Goal: Task Accomplishment & Management: Manage account settings

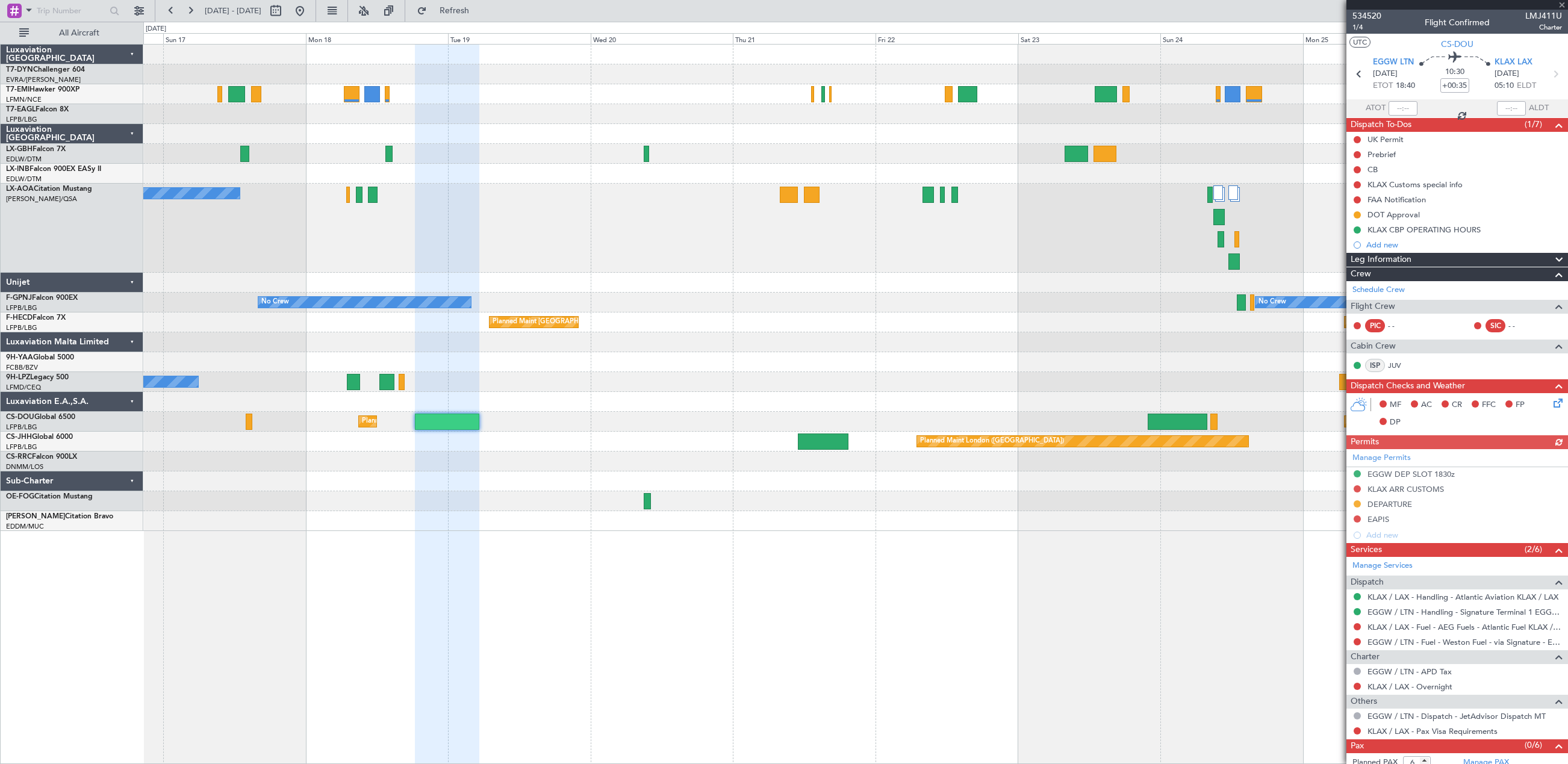
scroll to position [23, 0]
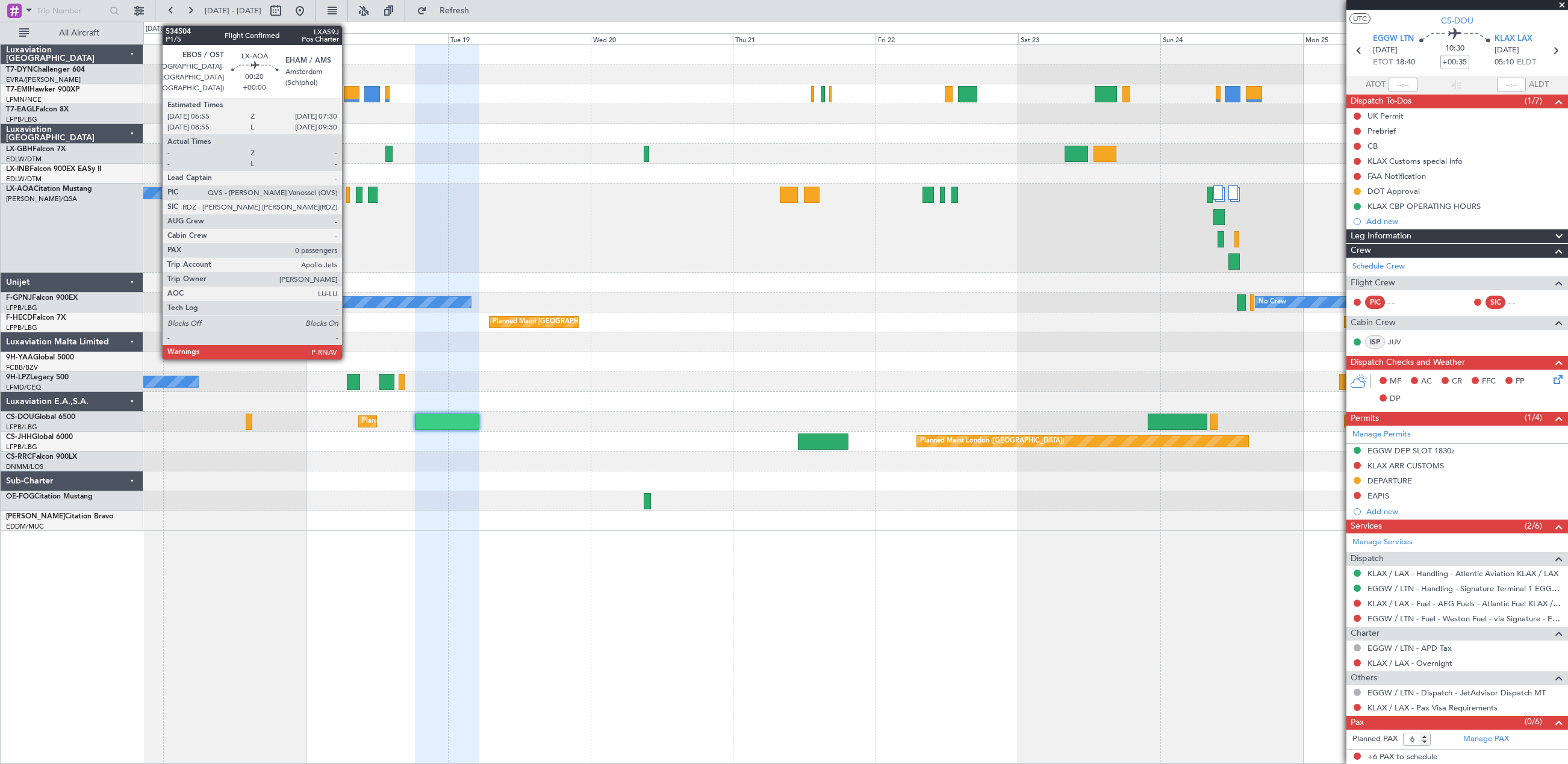
click at [347, 198] on div at bounding box center [347, 195] width 4 height 16
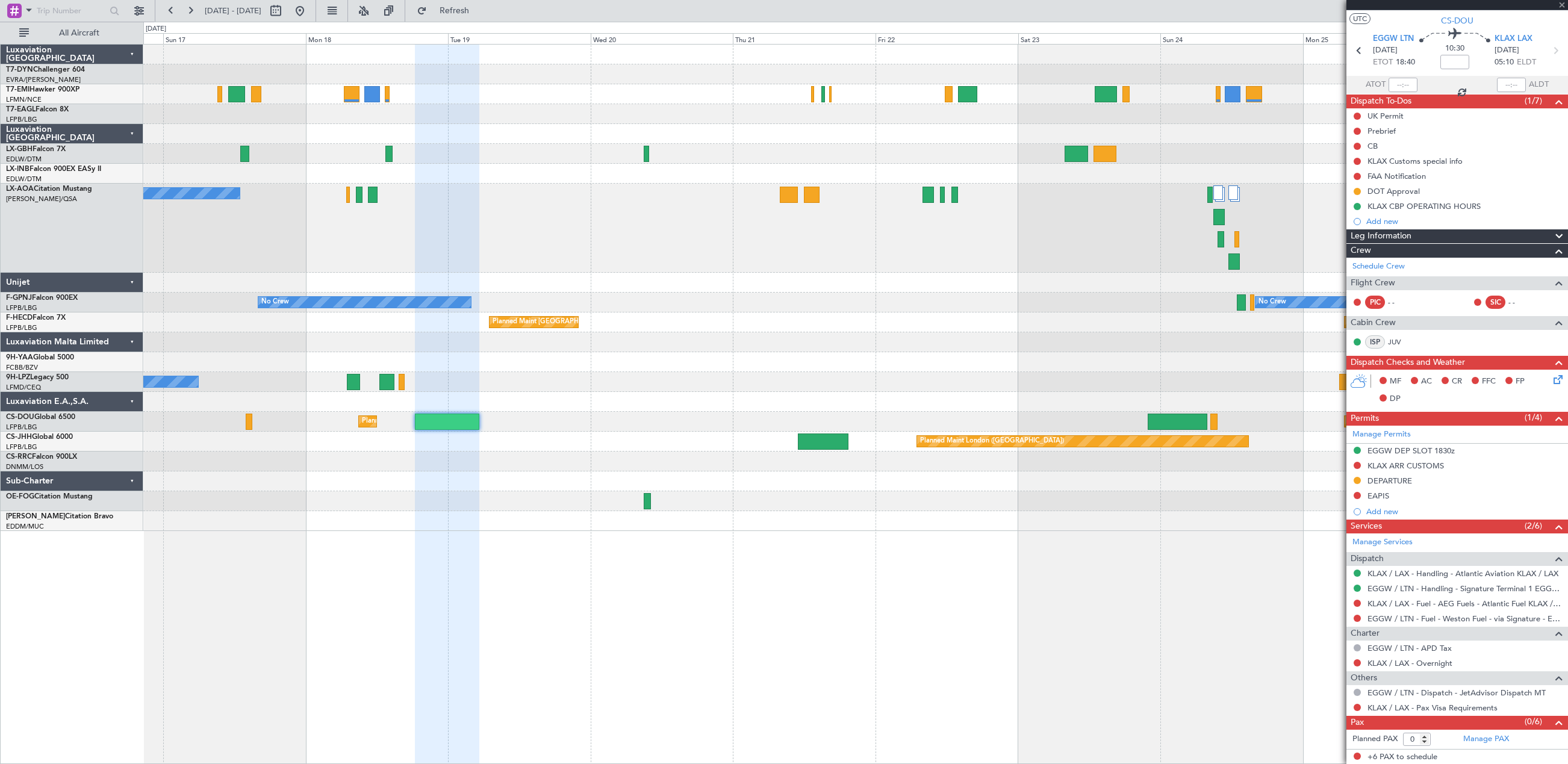
scroll to position [0, 0]
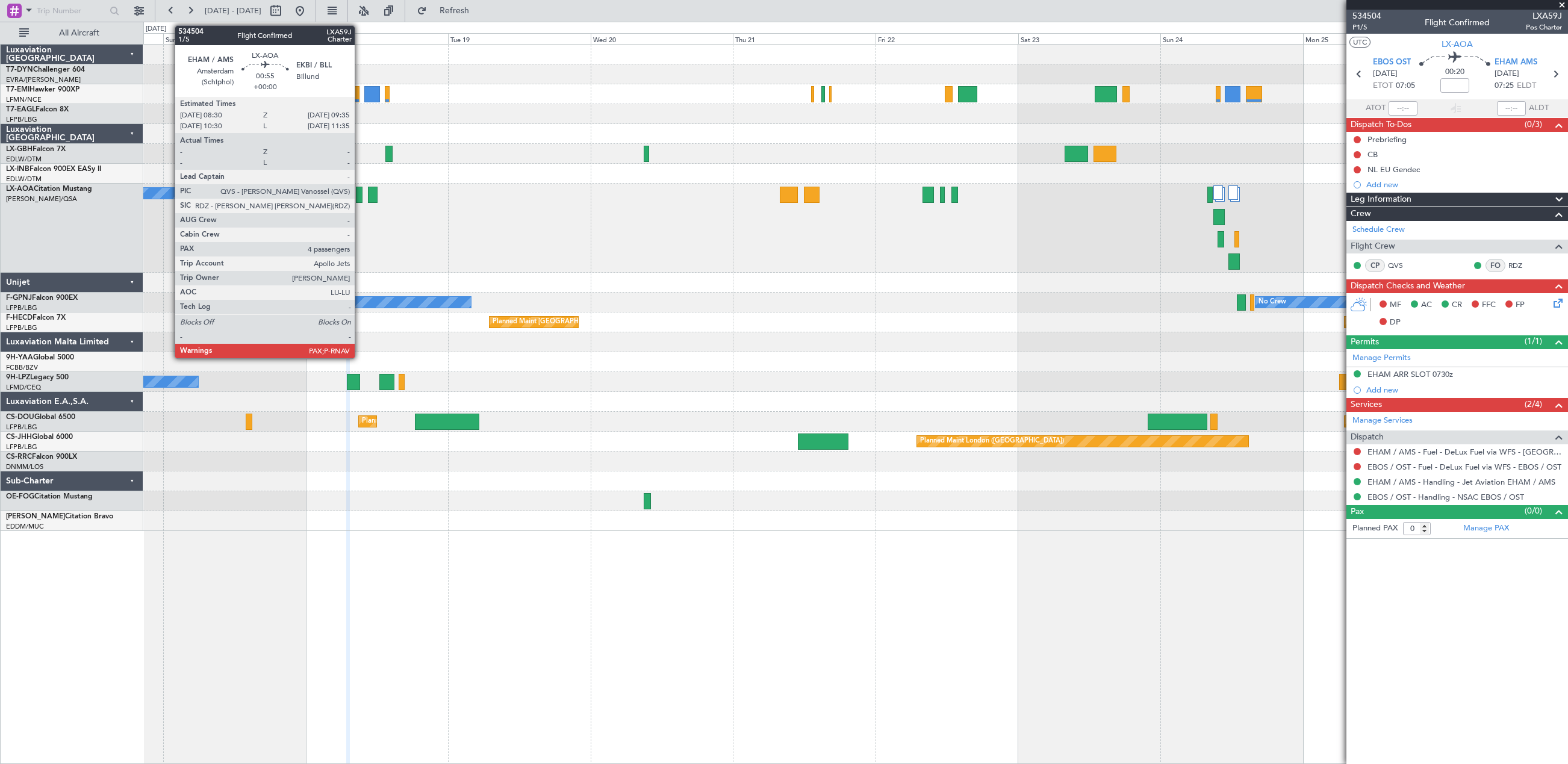
click at [360, 193] on div at bounding box center [359, 195] width 7 height 16
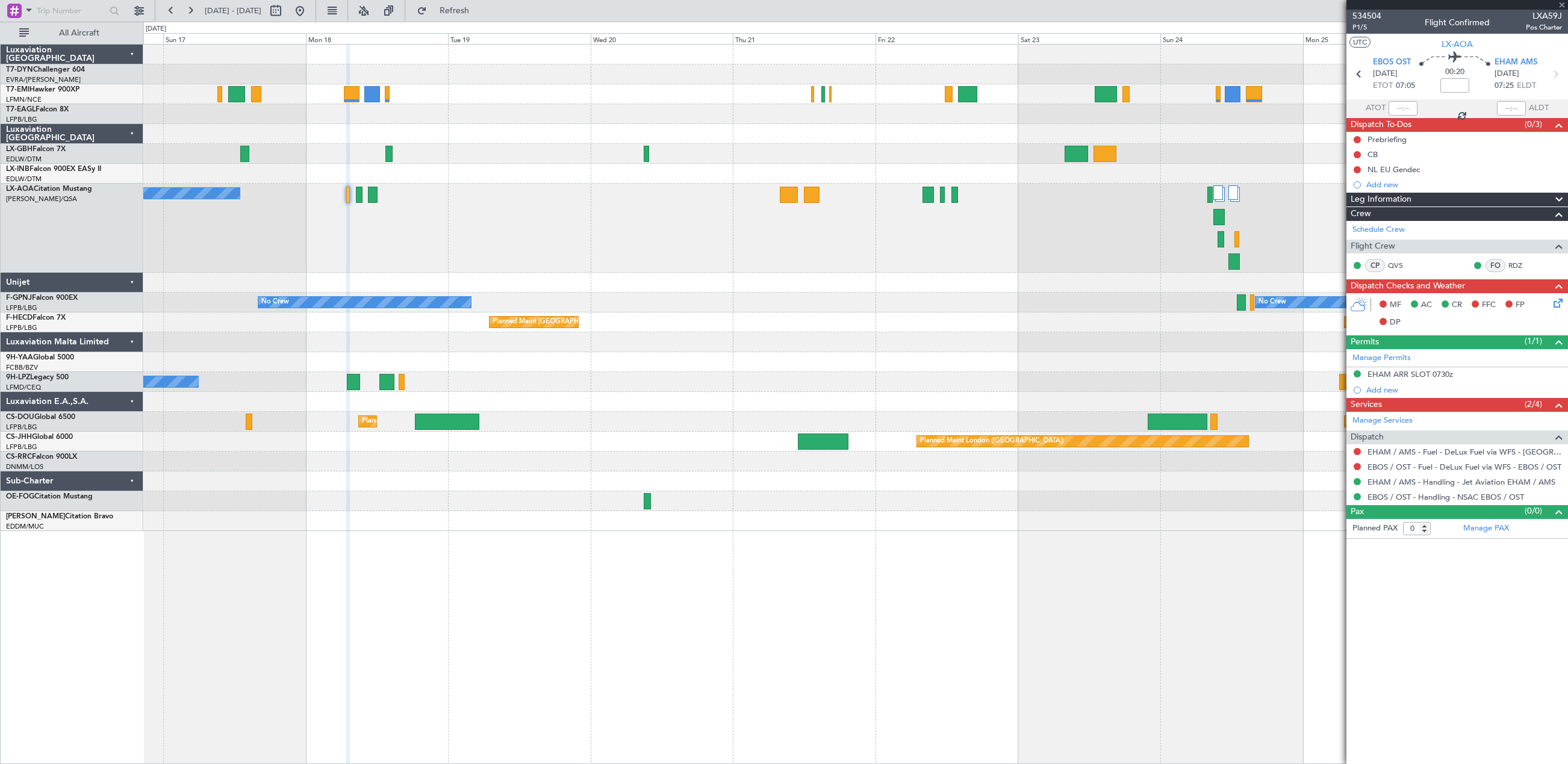
type input "4"
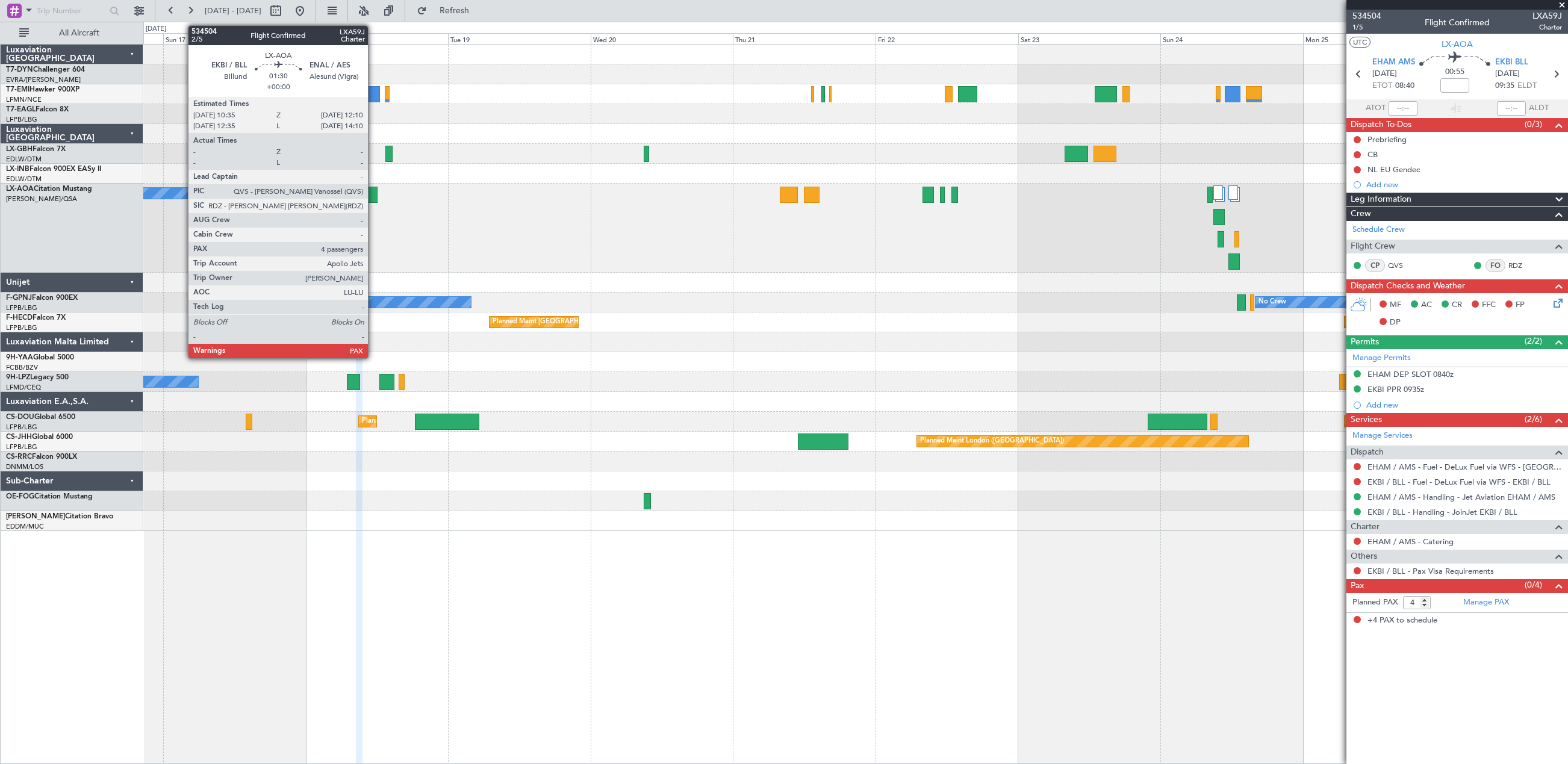
click at [374, 193] on div at bounding box center [372, 195] width 9 height 16
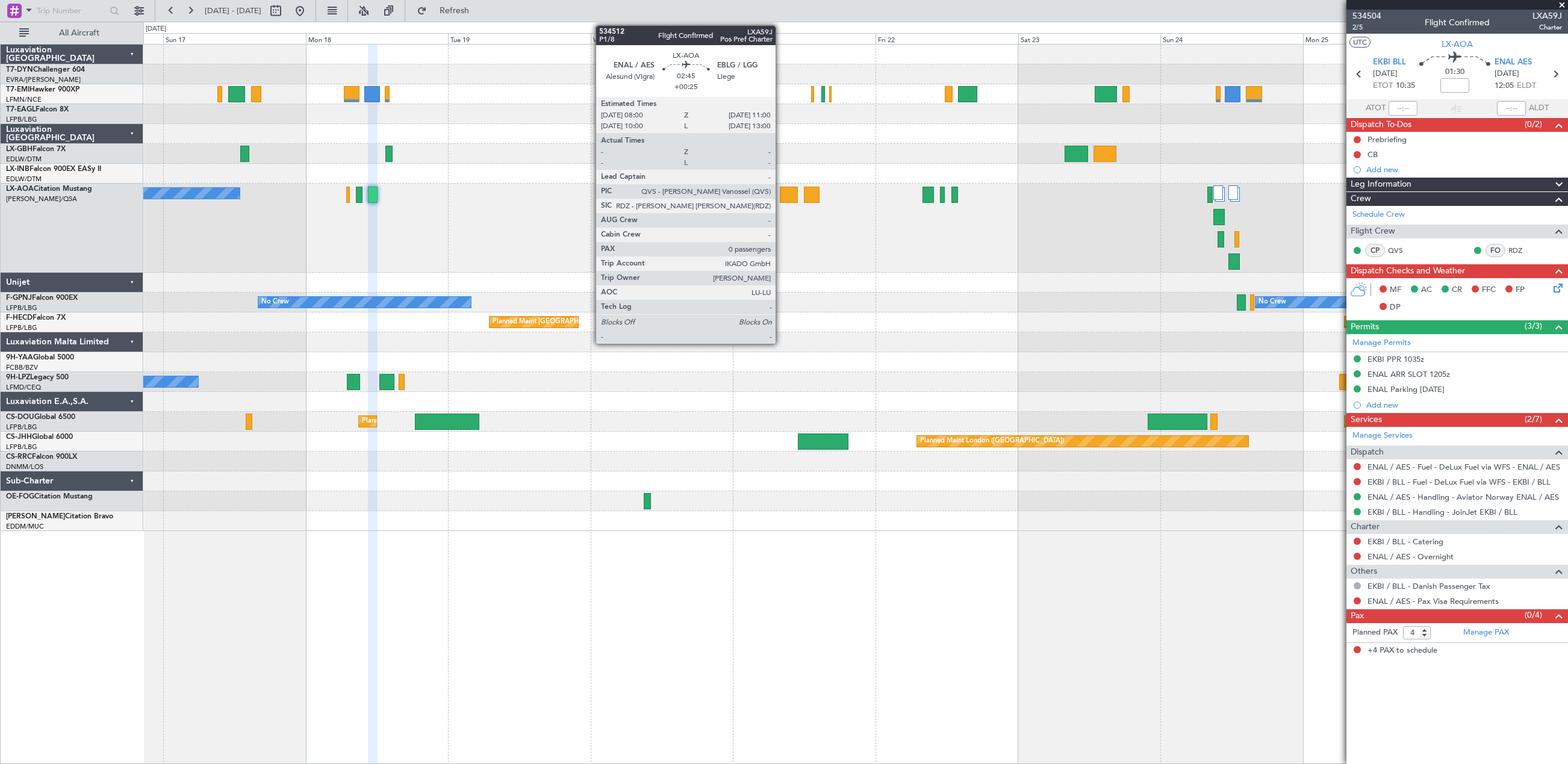
click at [781, 190] on div at bounding box center [789, 195] width 18 height 16
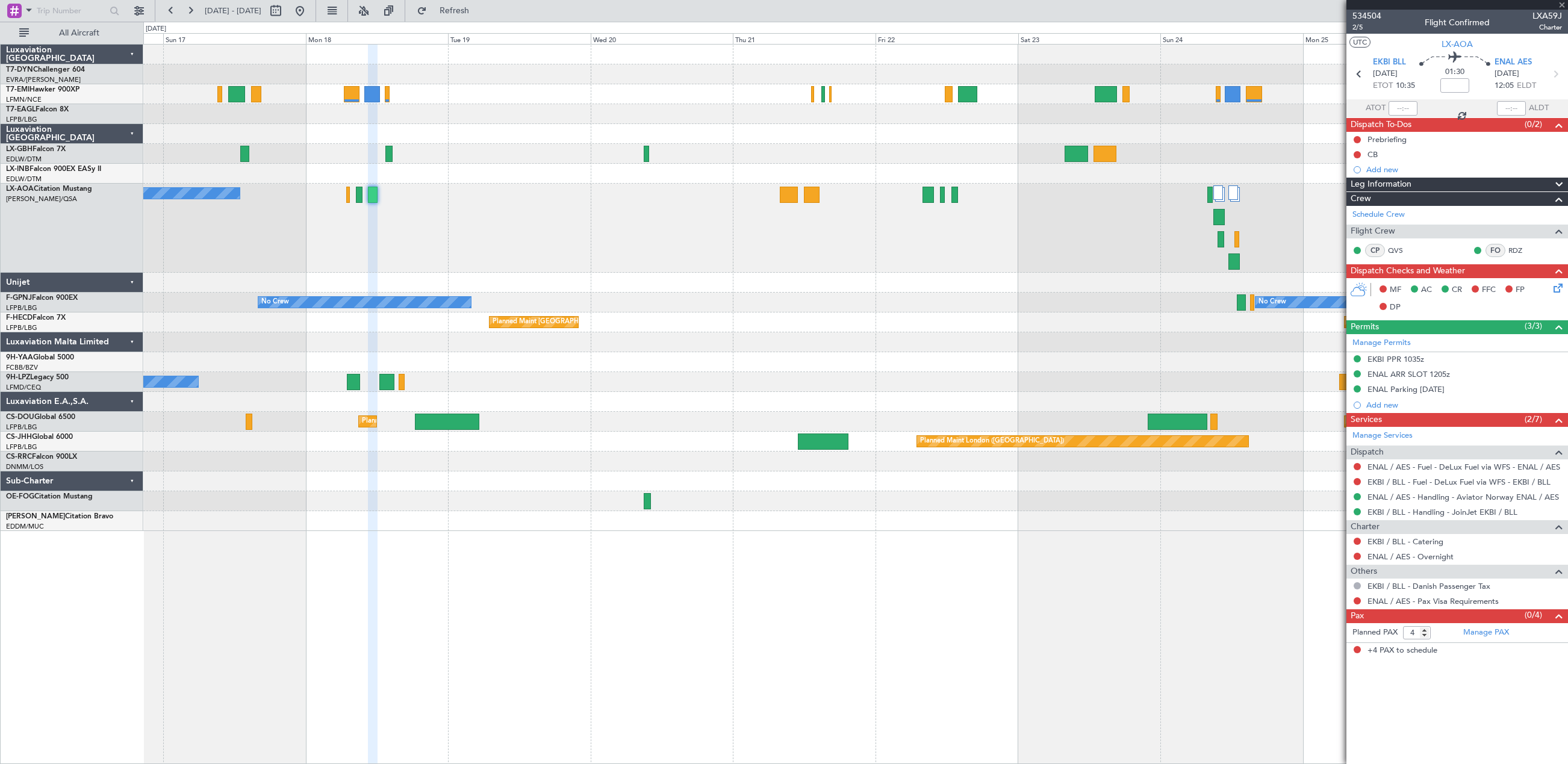
type input "+00:25"
type input "0"
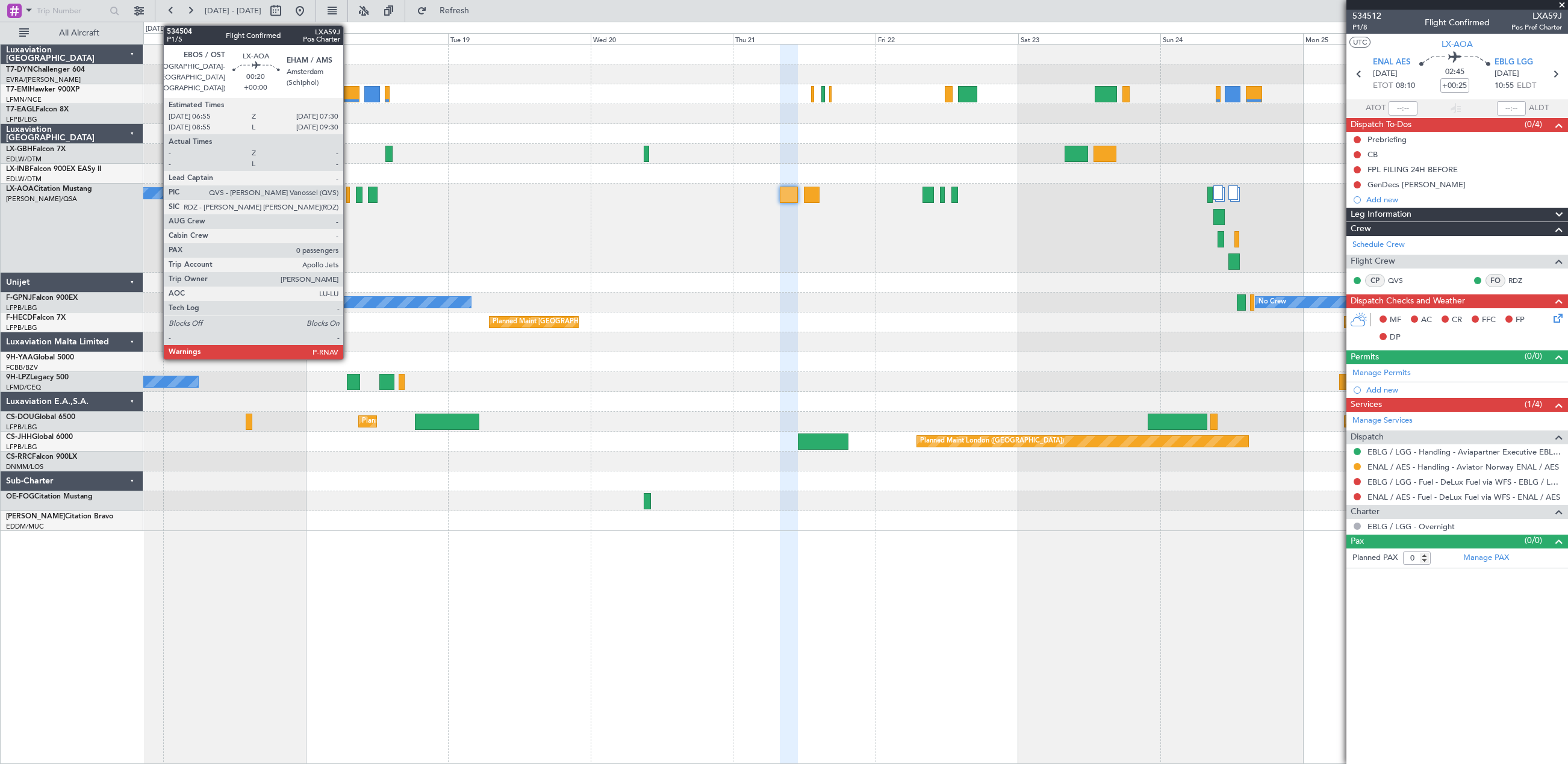
click at [349, 194] on div at bounding box center [347, 195] width 4 height 16
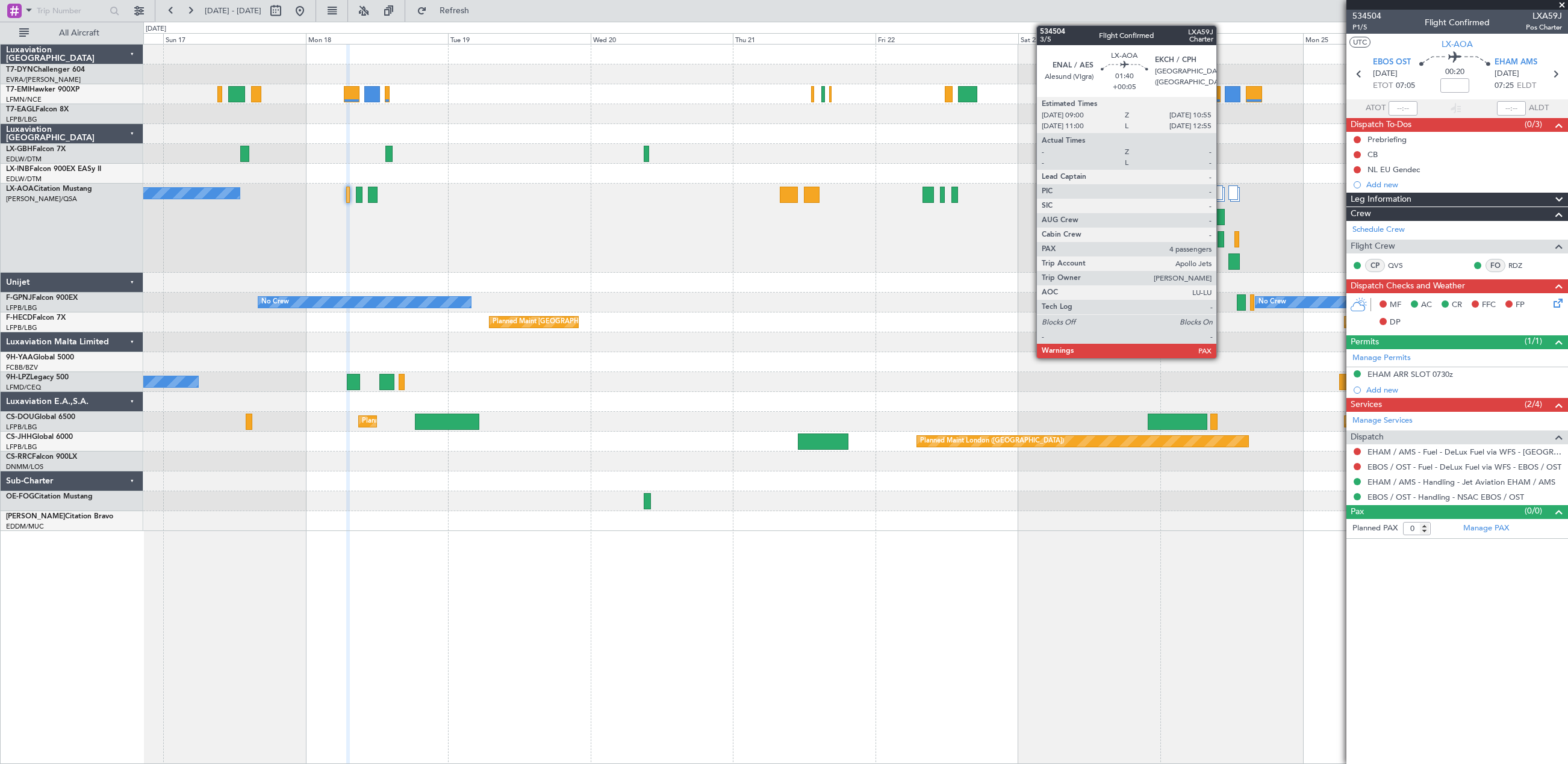
click at [1221, 224] on div at bounding box center [1219, 217] width 12 height 16
type input "+00:05"
type input "4"
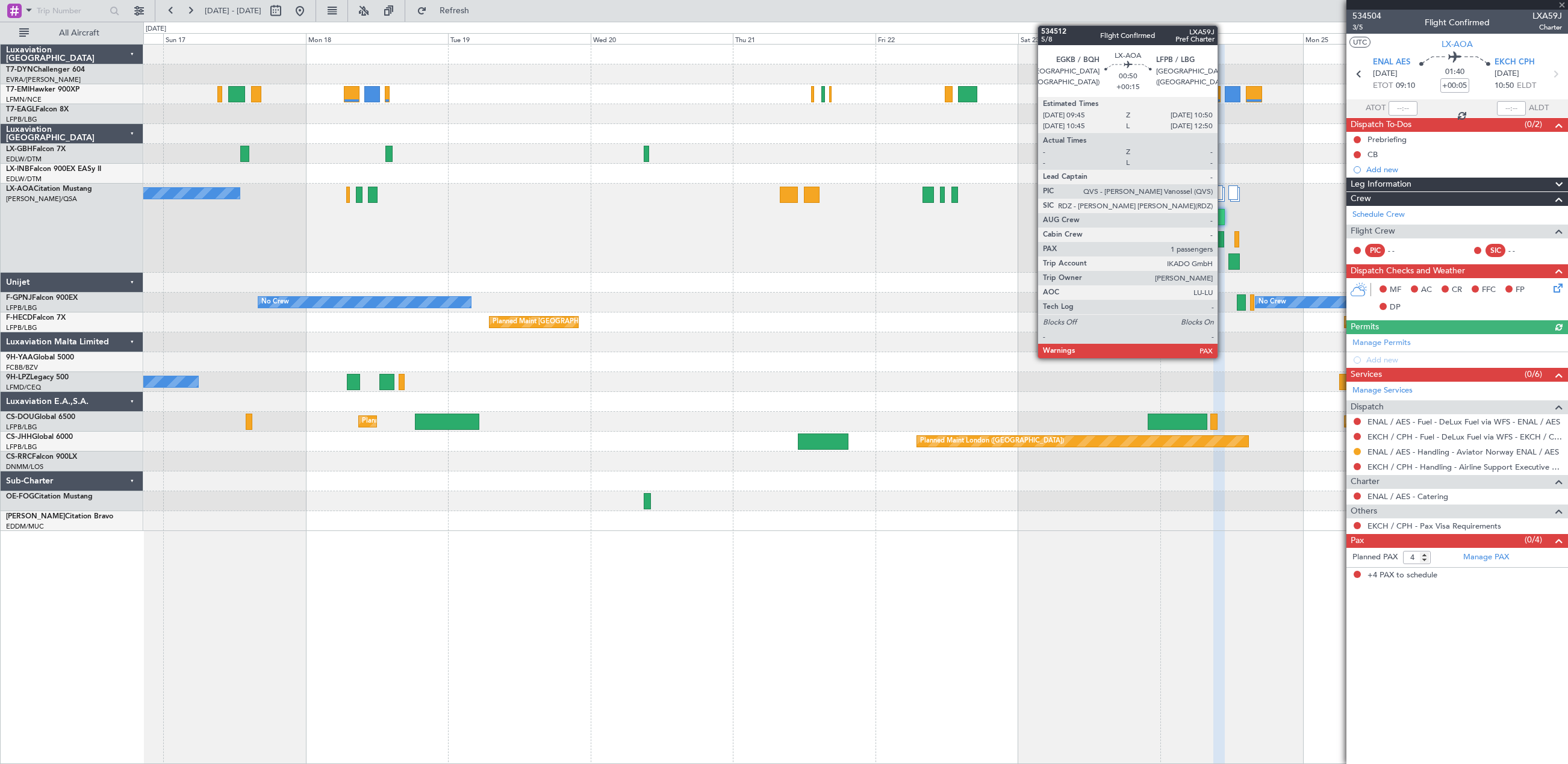
click at [1223, 243] on div at bounding box center [1221, 239] width 7 height 16
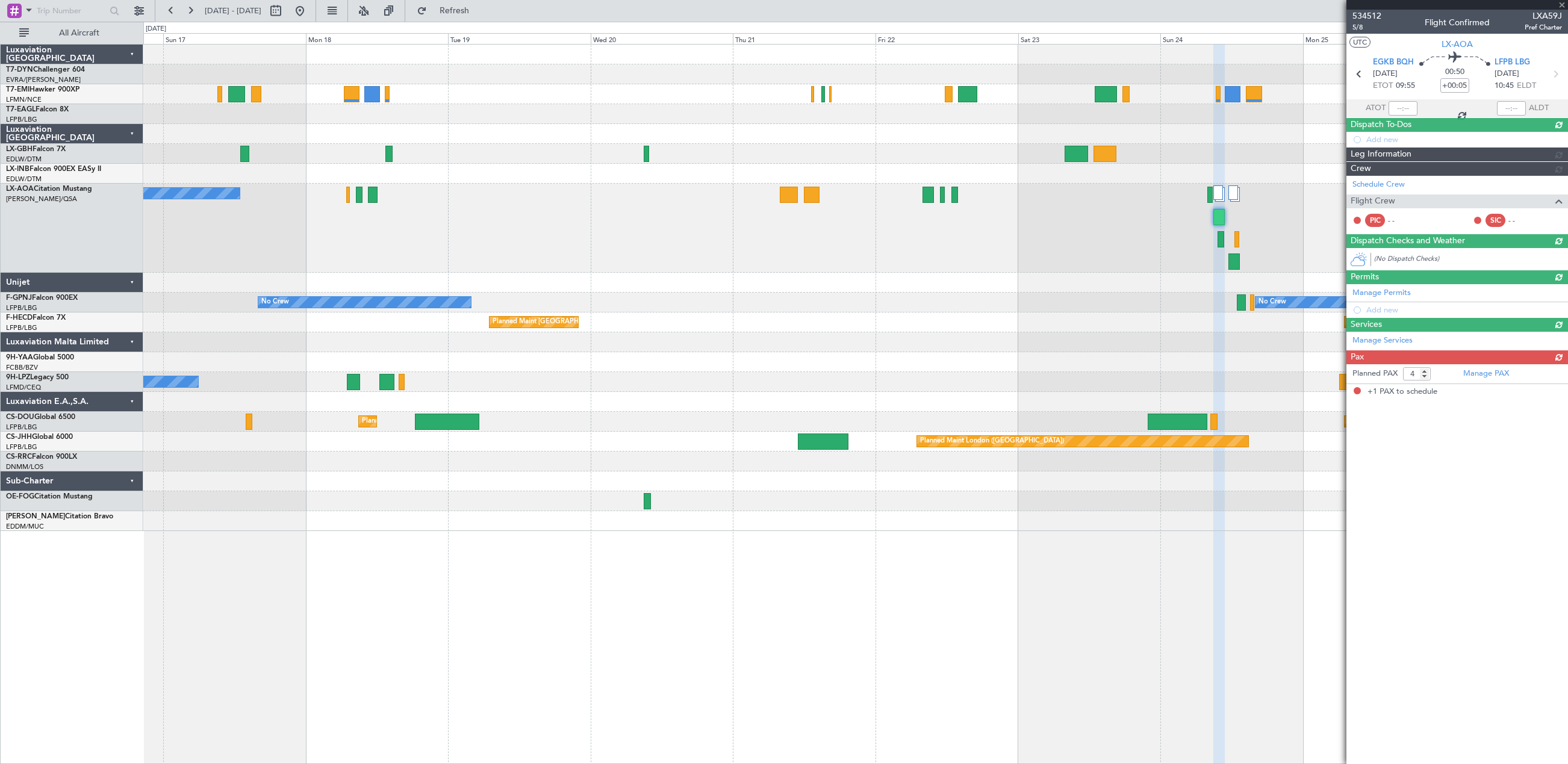
type input "+00:15"
type input "1"
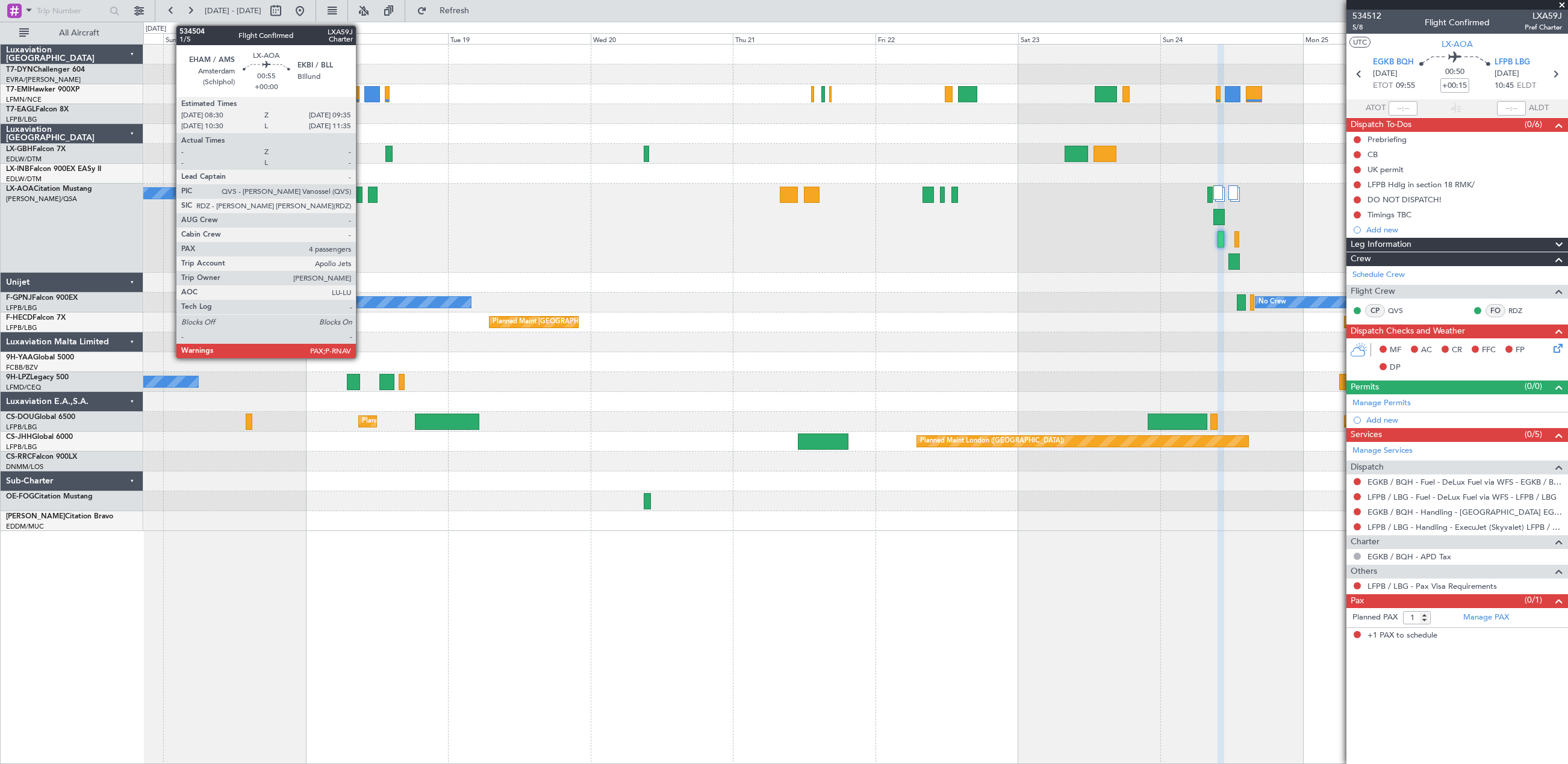
click at [361, 196] on div at bounding box center [359, 195] width 7 height 16
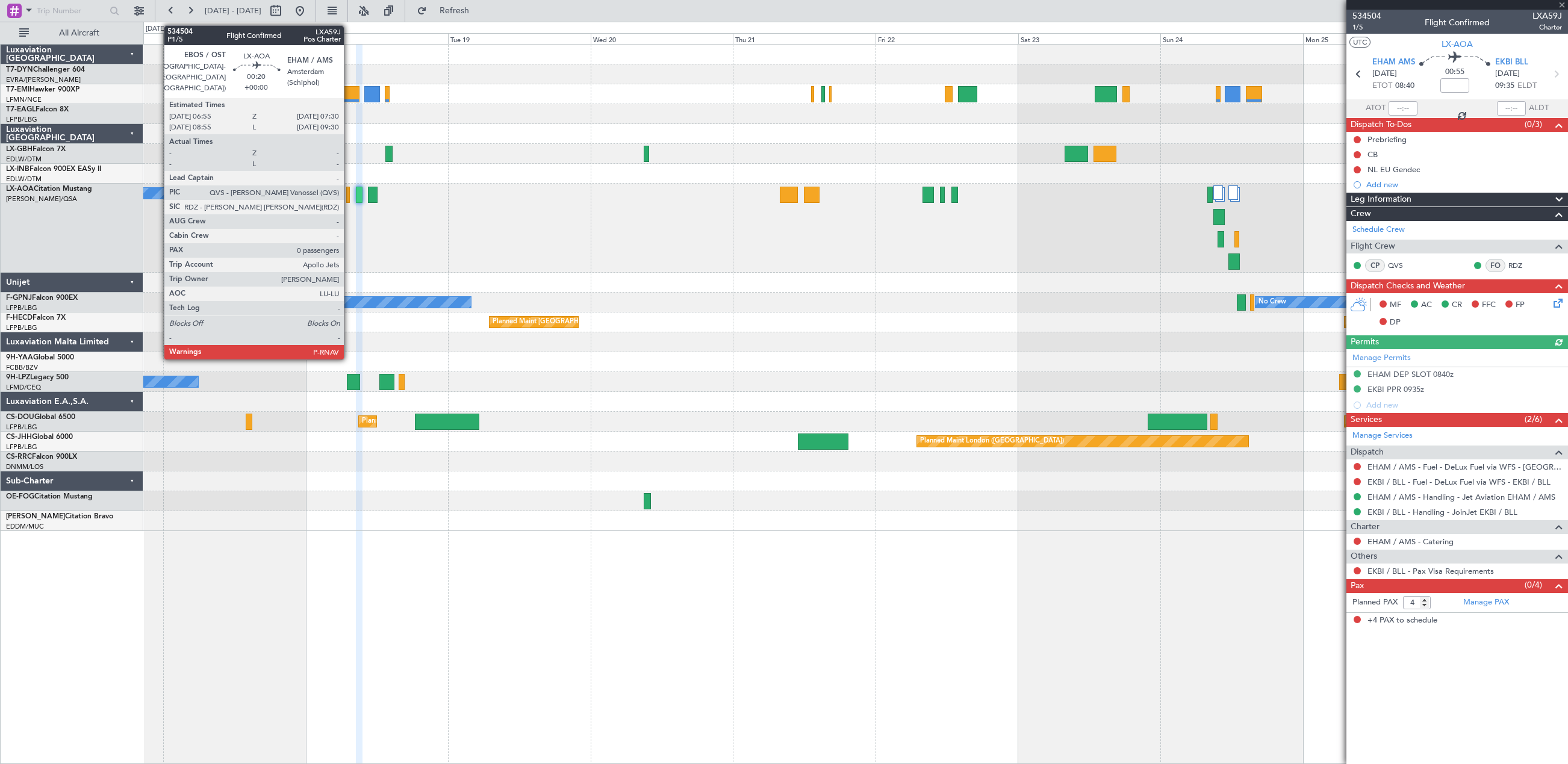
click at [349, 196] on div at bounding box center [347, 195] width 4 height 16
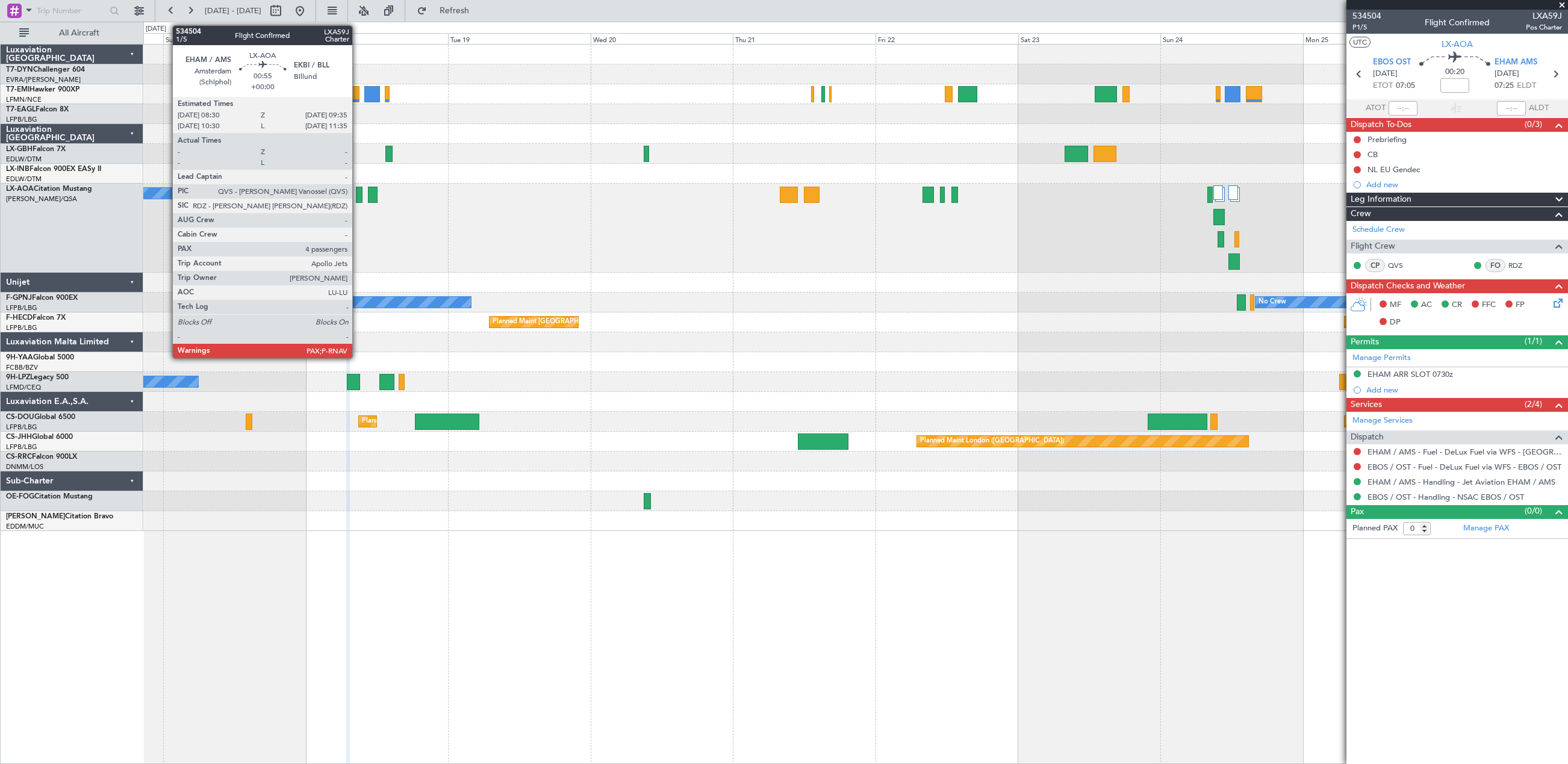
click at [358, 199] on div at bounding box center [359, 195] width 7 height 16
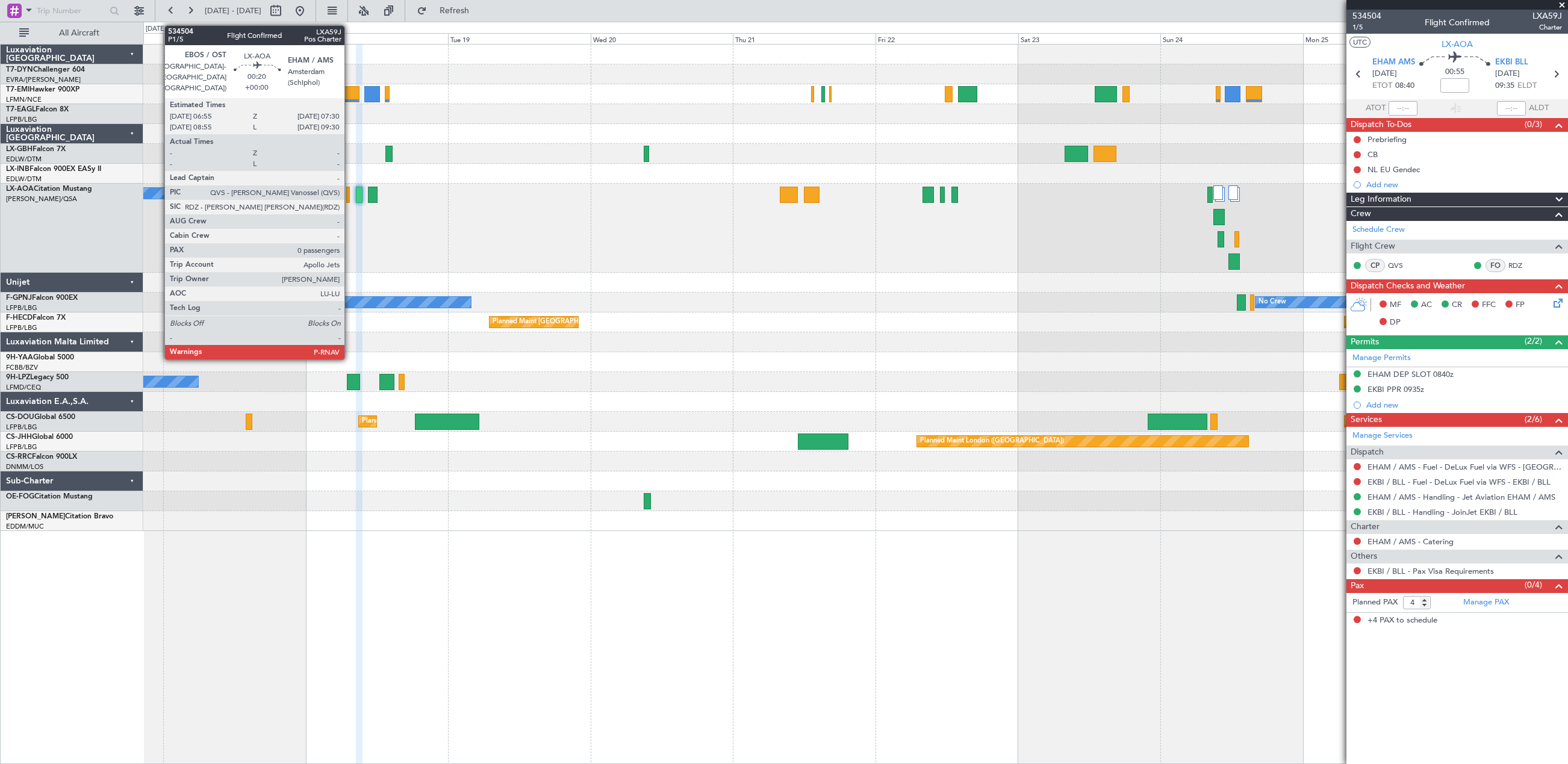
click at [349, 196] on div at bounding box center [347, 195] width 4 height 16
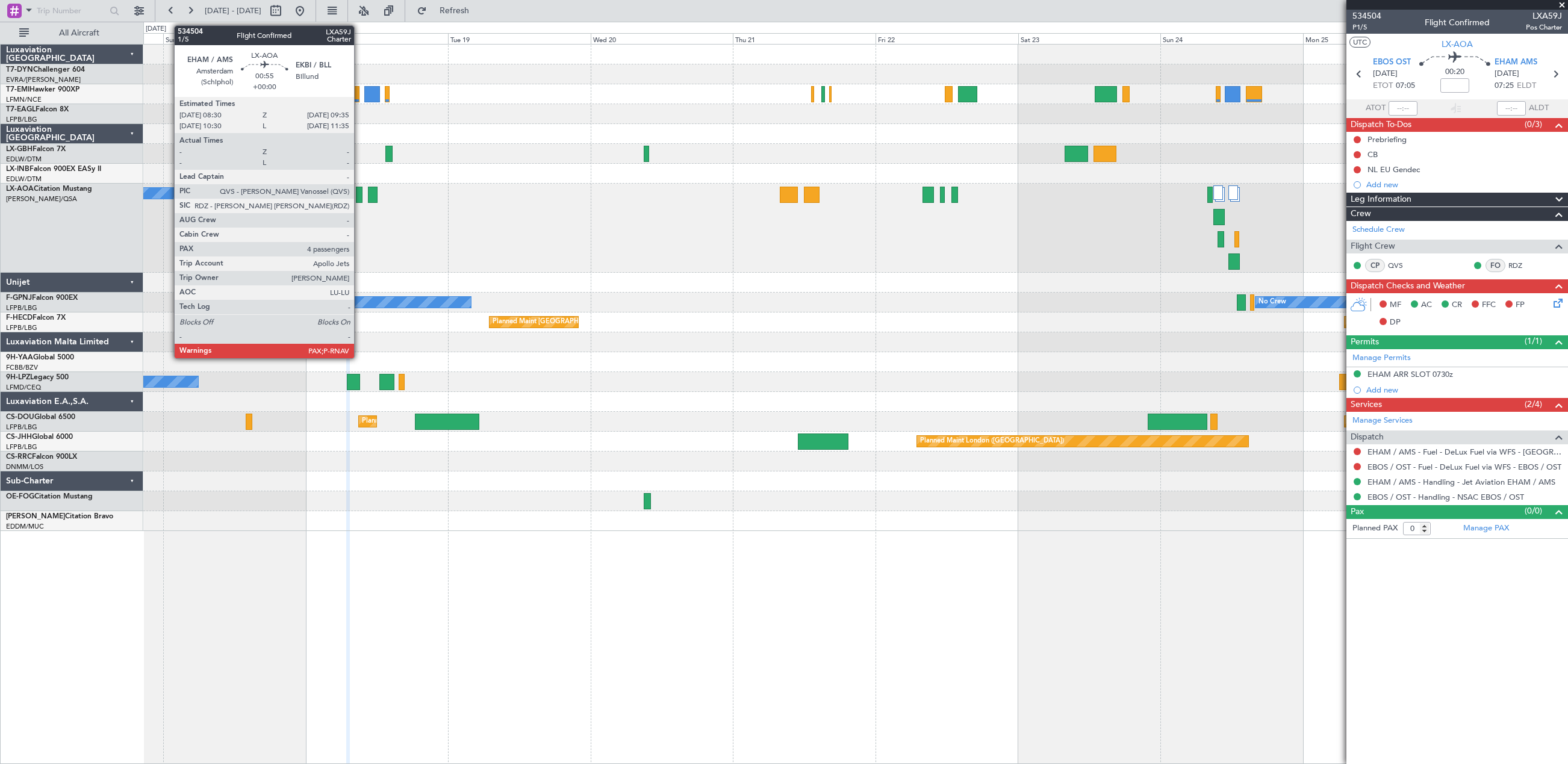
click at [360, 201] on div at bounding box center [359, 195] width 7 height 16
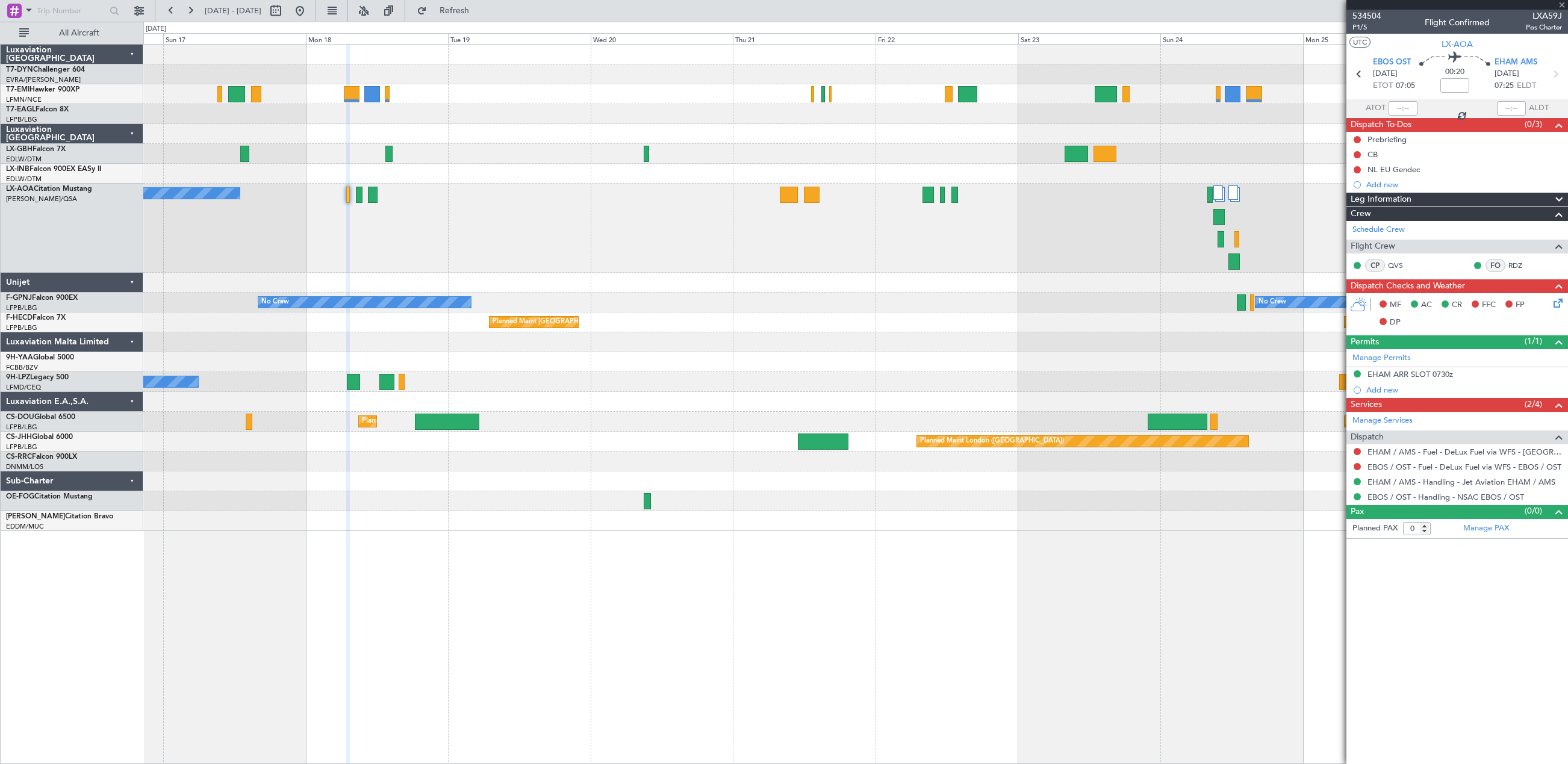
type input "4"
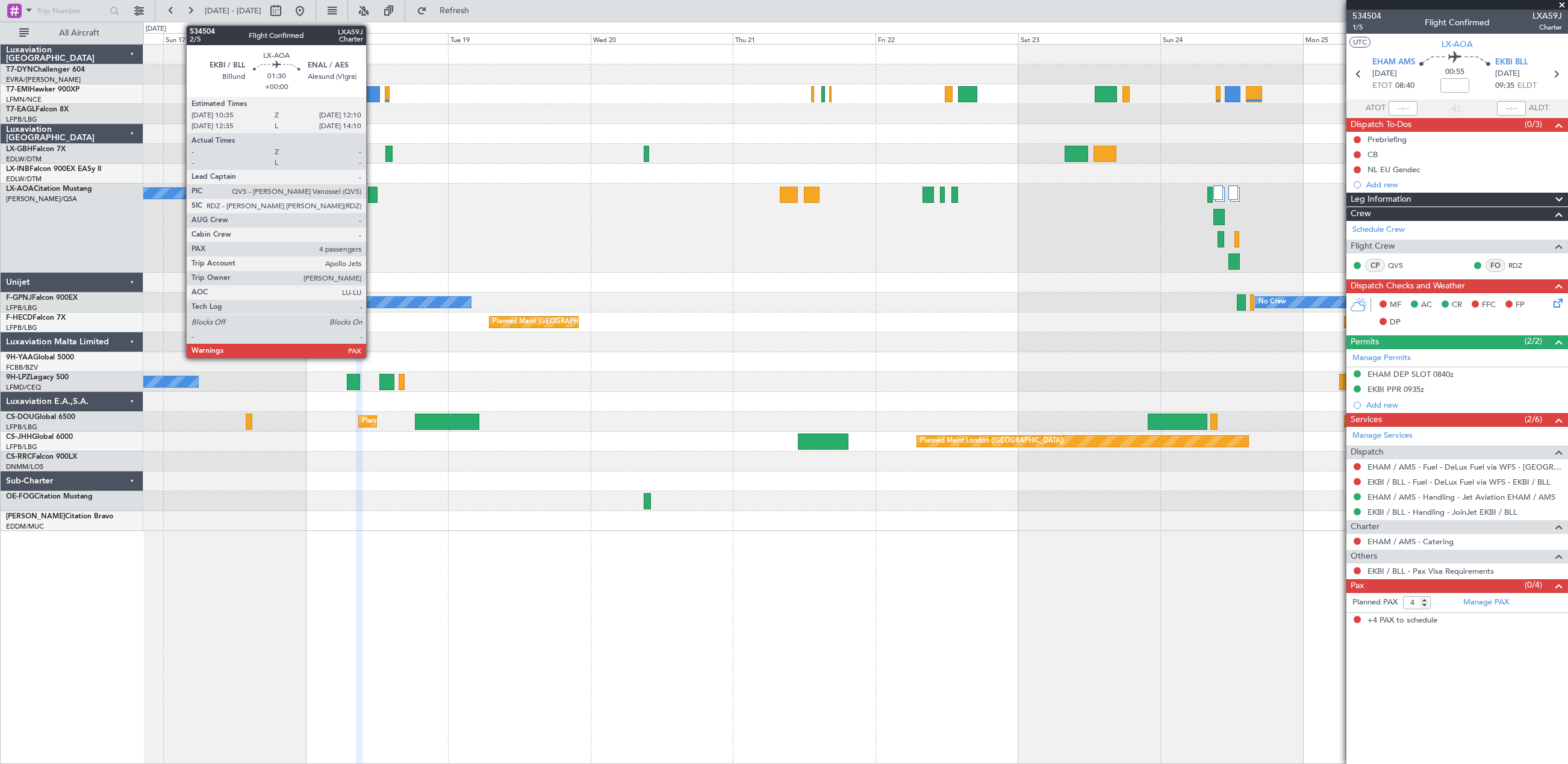
click at [371, 190] on div at bounding box center [372, 195] width 9 height 16
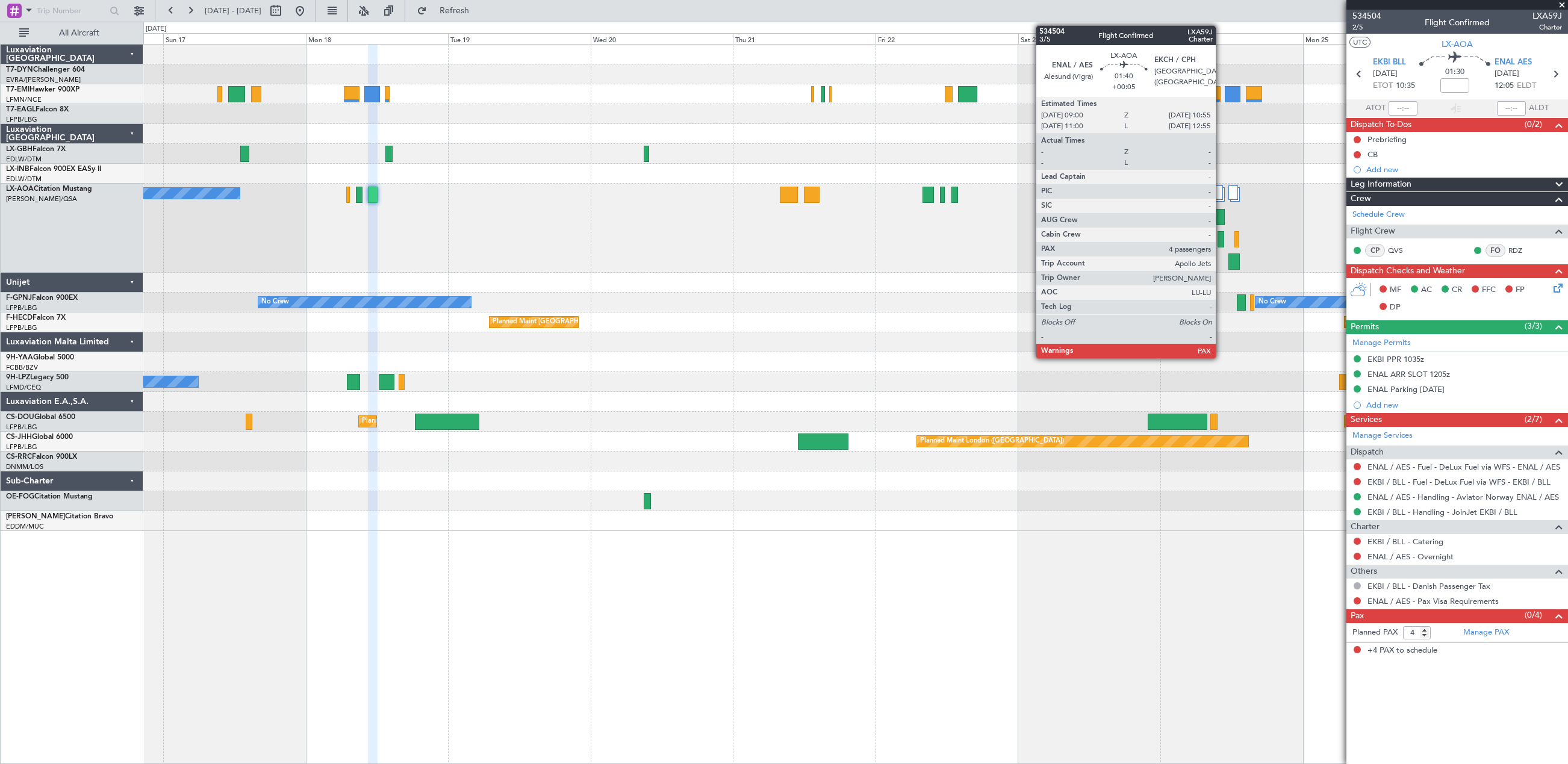
click at [1221, 216] on div at bounding box center [1219, 217] width 12 height 16
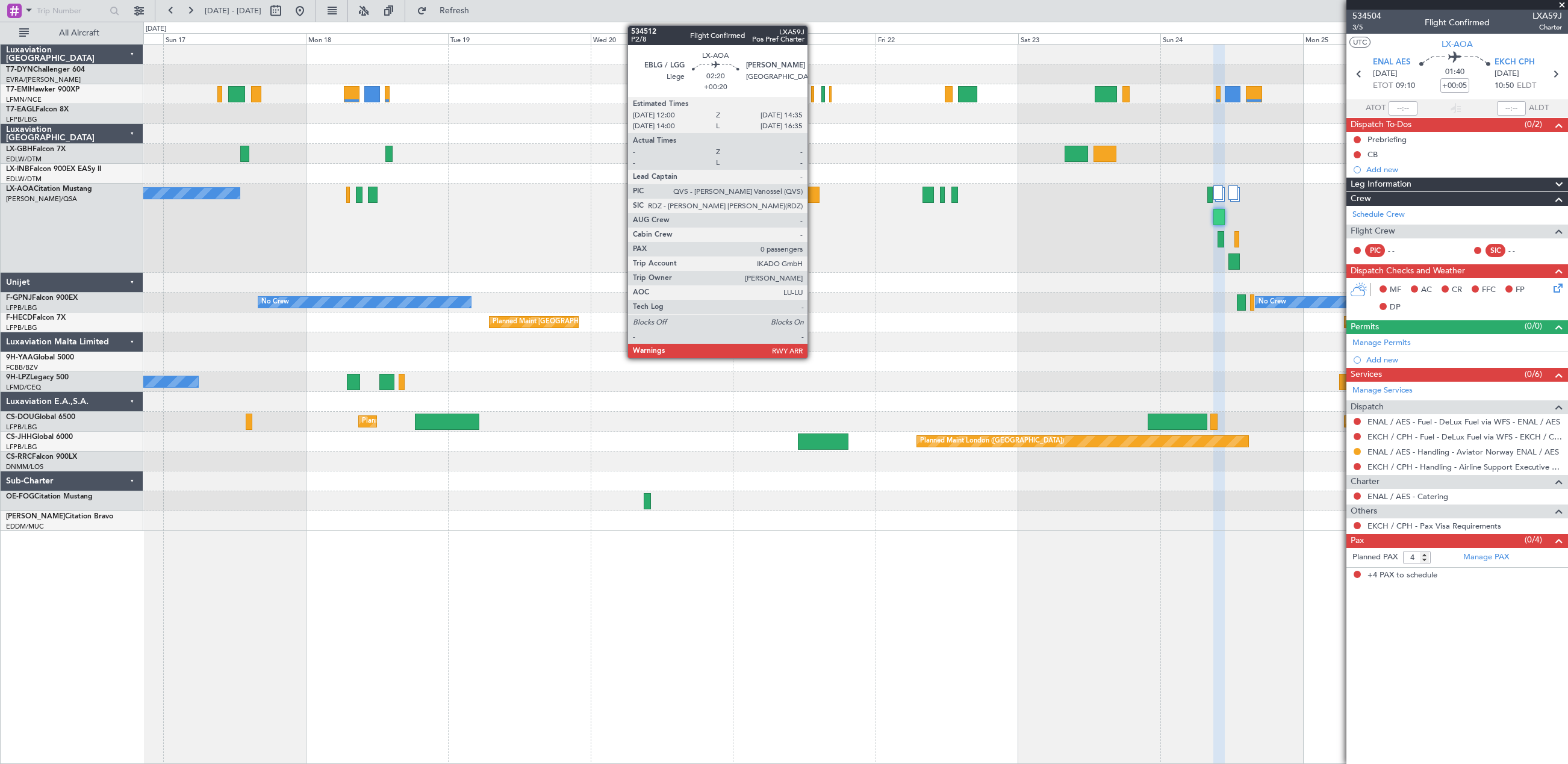
click at [813, 195] on div at bounding box center [811, 195] width 15 height 16
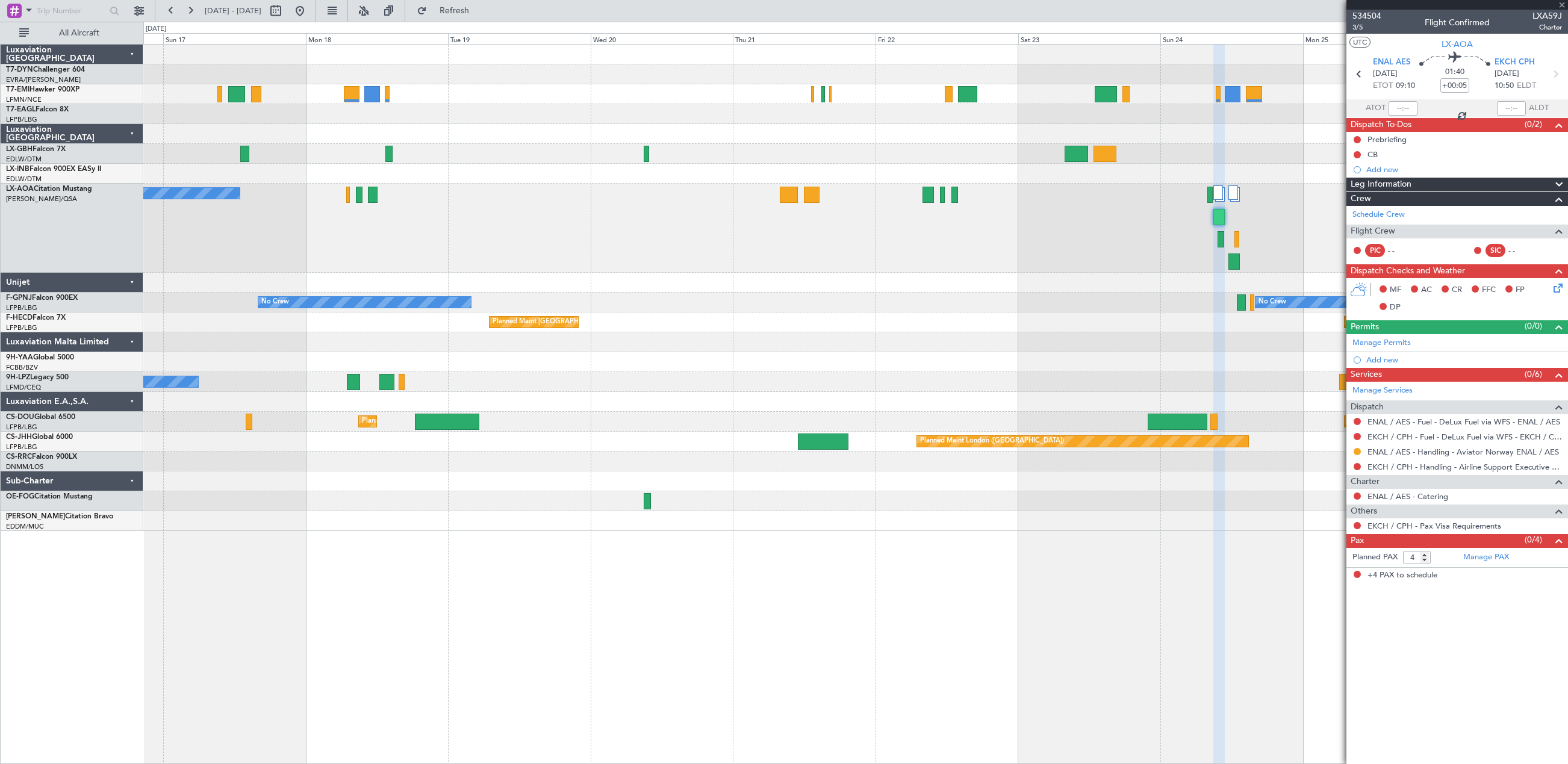
type input "+00:20"
type input "0"
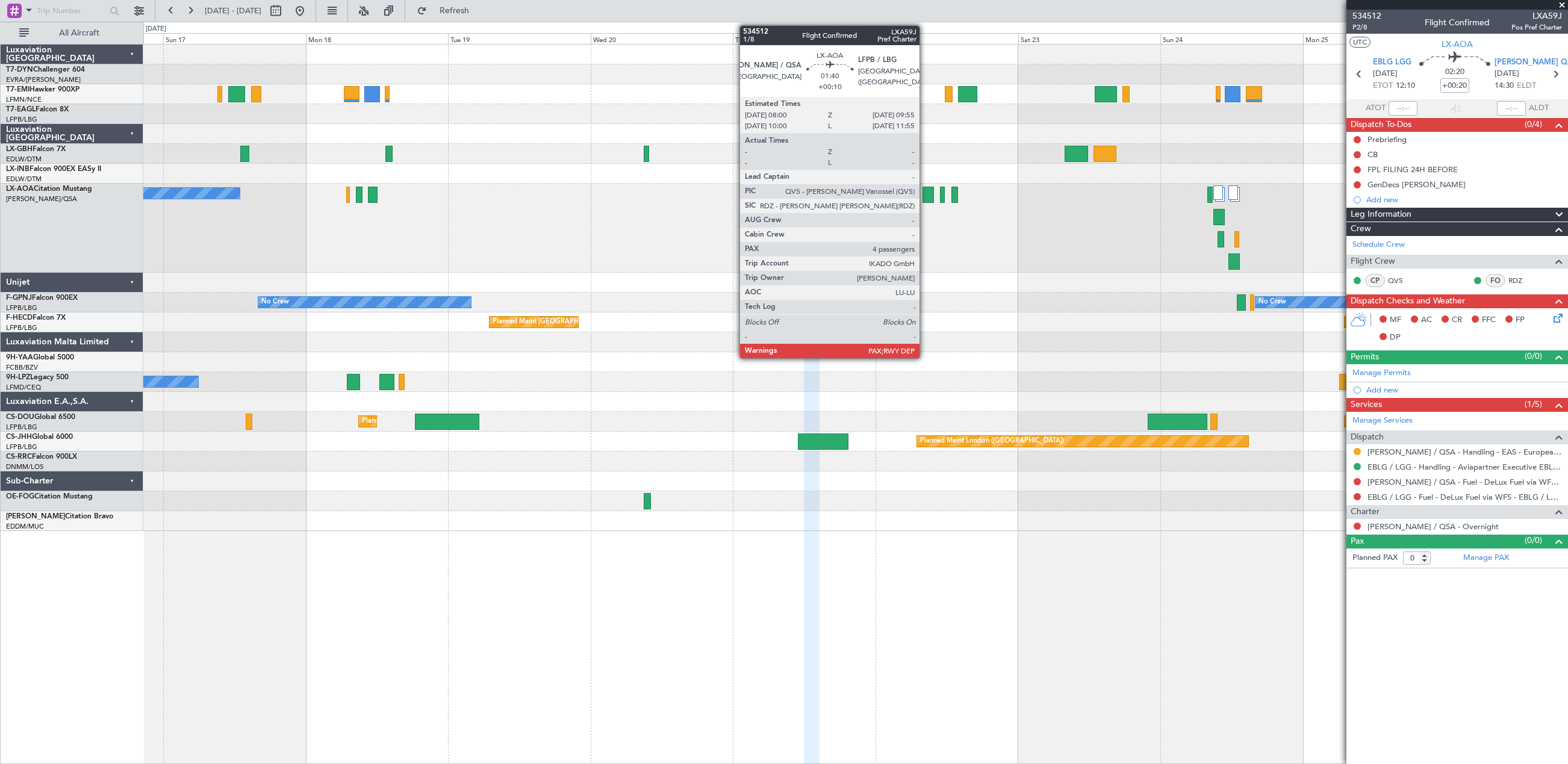
click at [924, 196] on div at bounding box center [928, 195] width 12 height 16
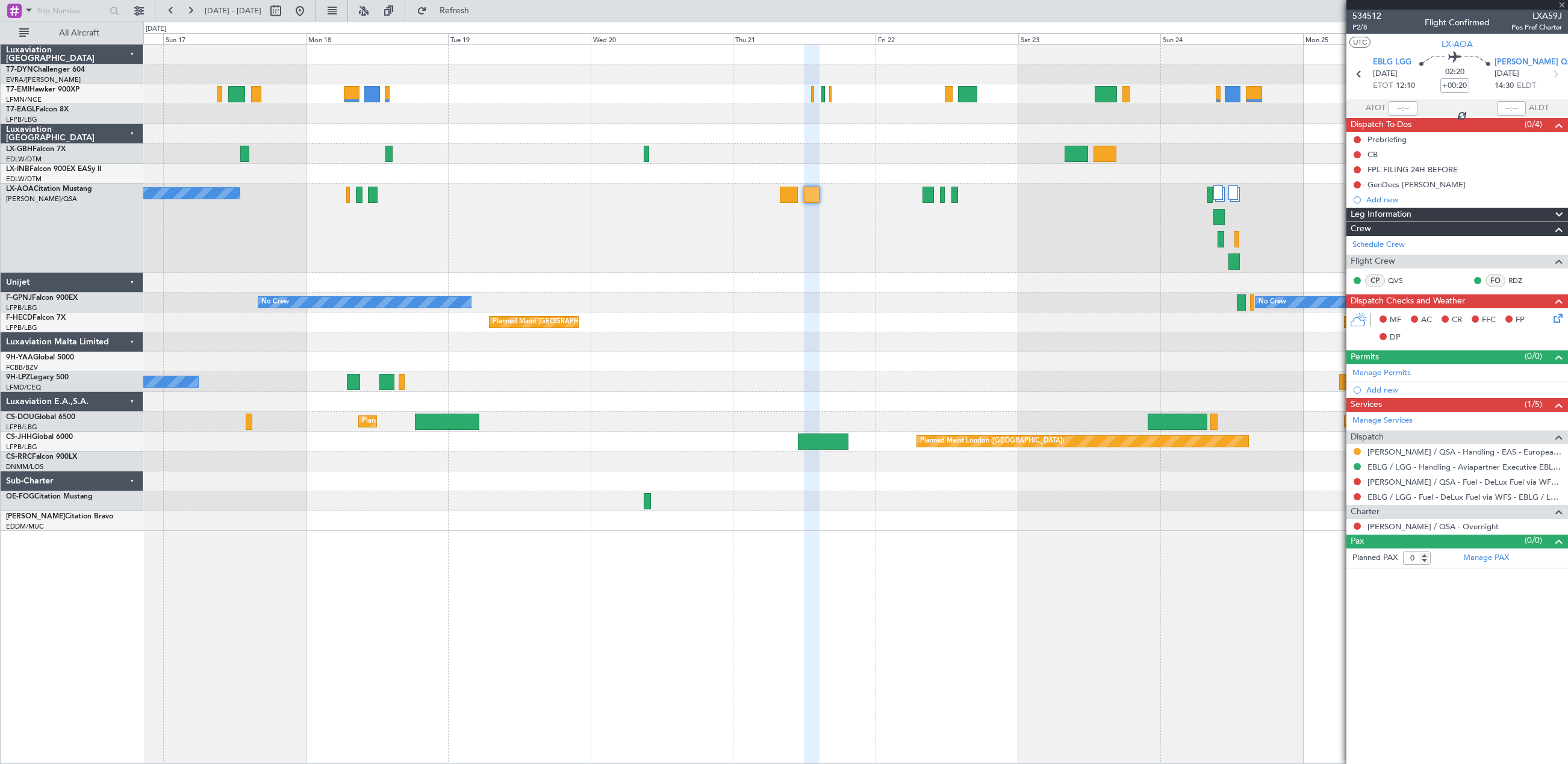
type input "+00:10"
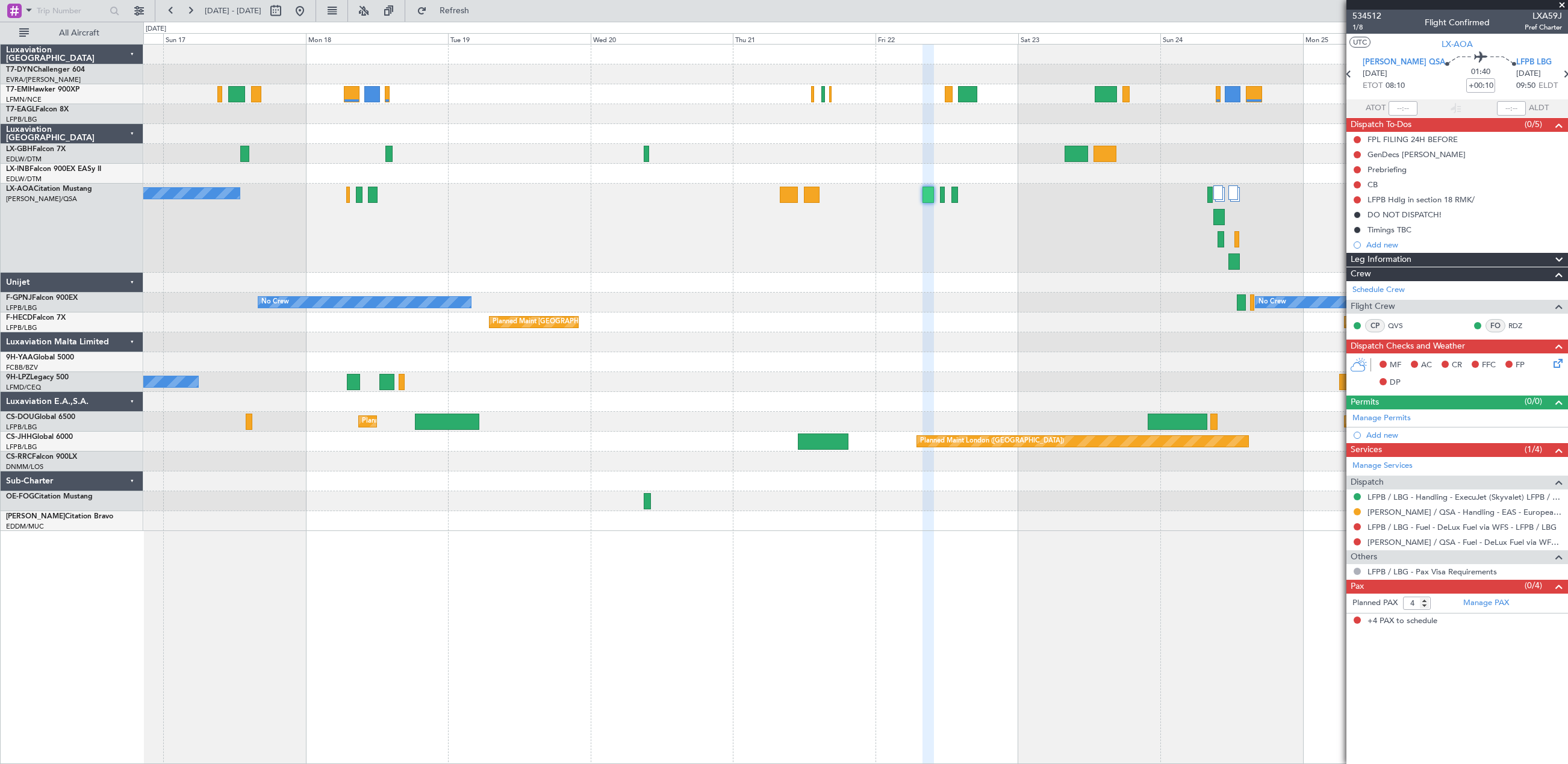
click at [1075, 197] on div "No Crew Ostend-[GEOGRAPHIC_DATA] ([GEOGRAPHIC_DATA])" at bounding box center [855, 228] width 1424 height 89
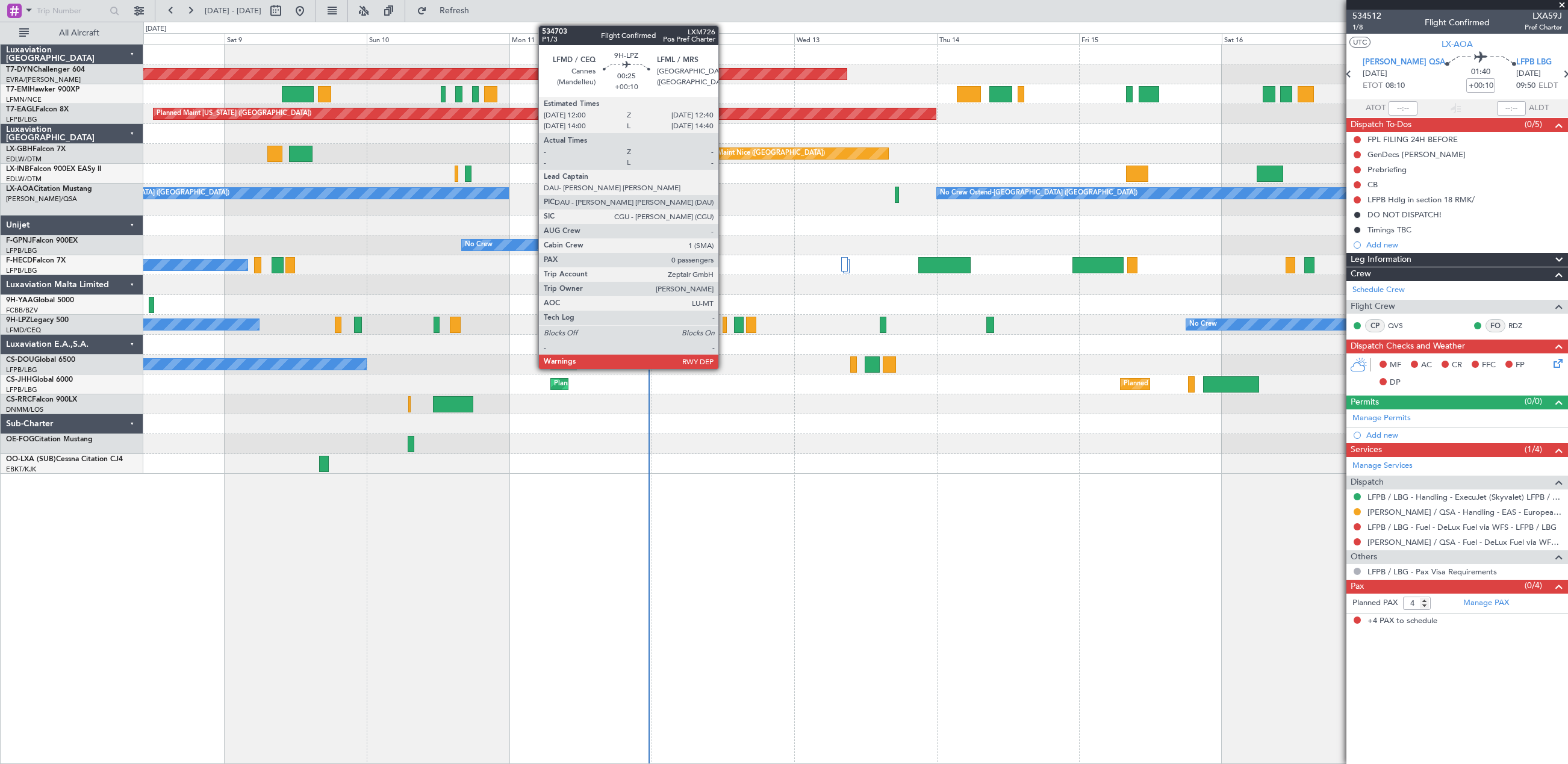
click at [724, 327] on div at bounding box center [725, 325] width 4 height 16
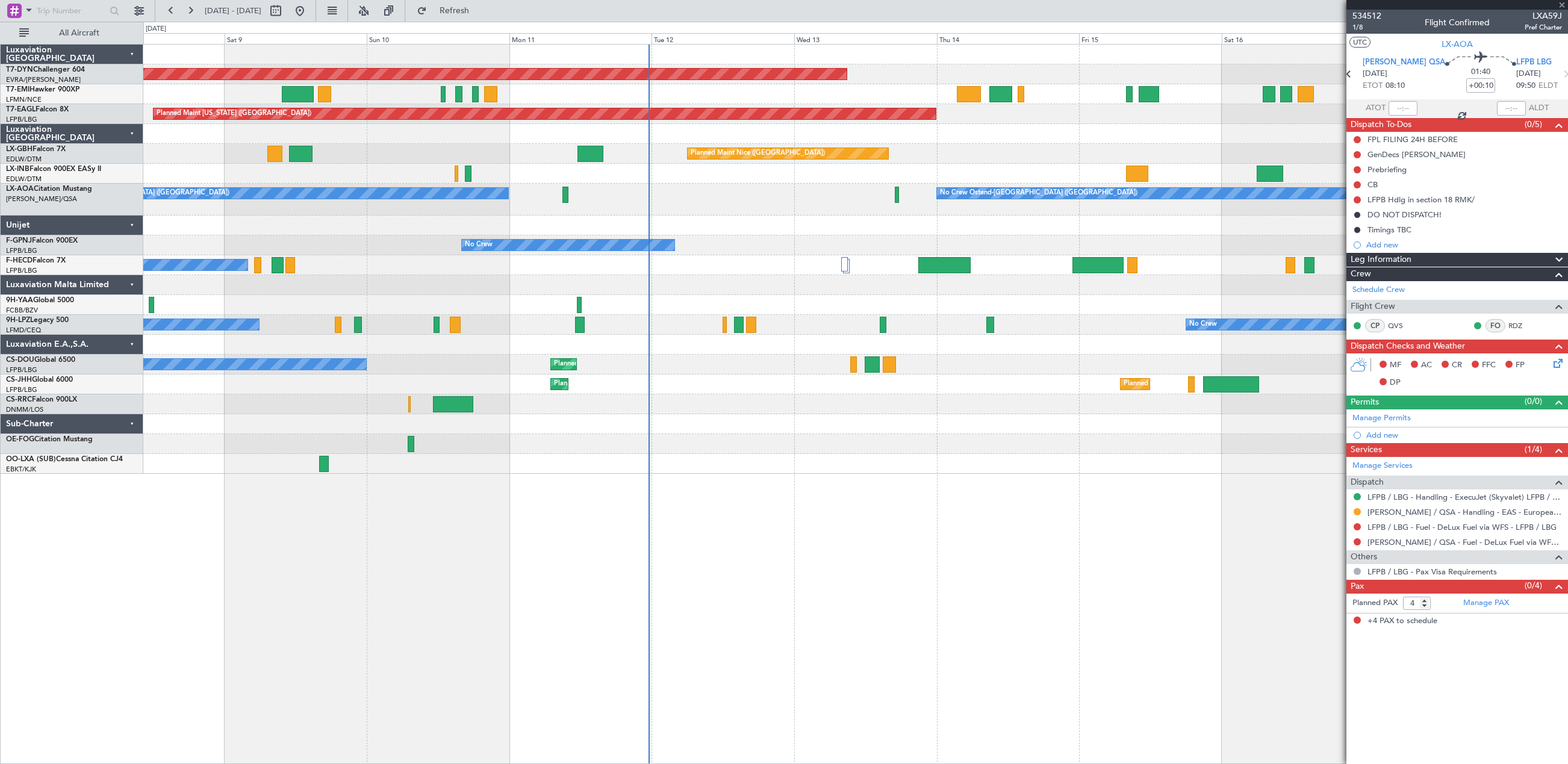
type input "0"
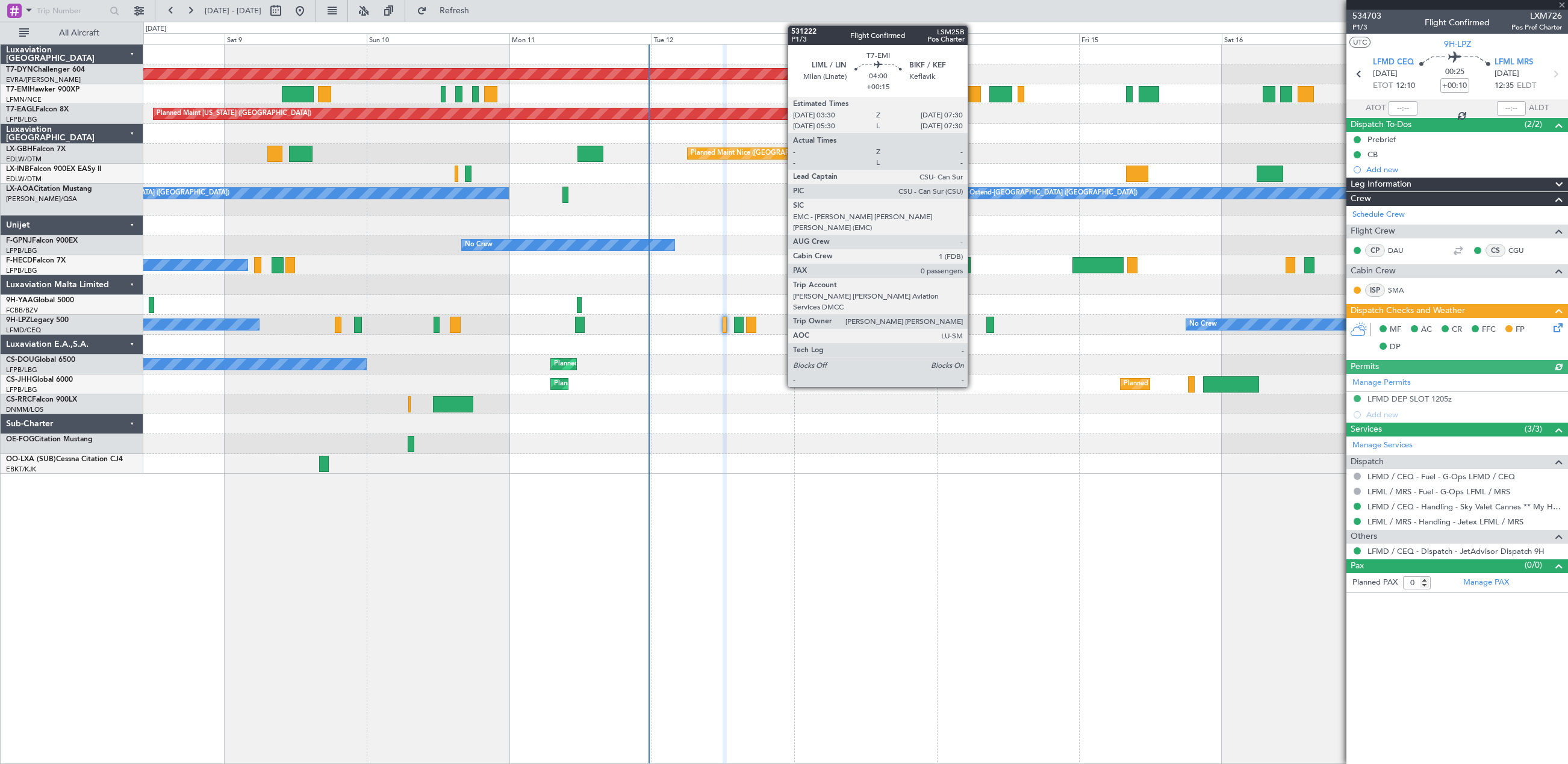
click at [973, 95] on div at bounding box center [968, 94] width 24 height 16
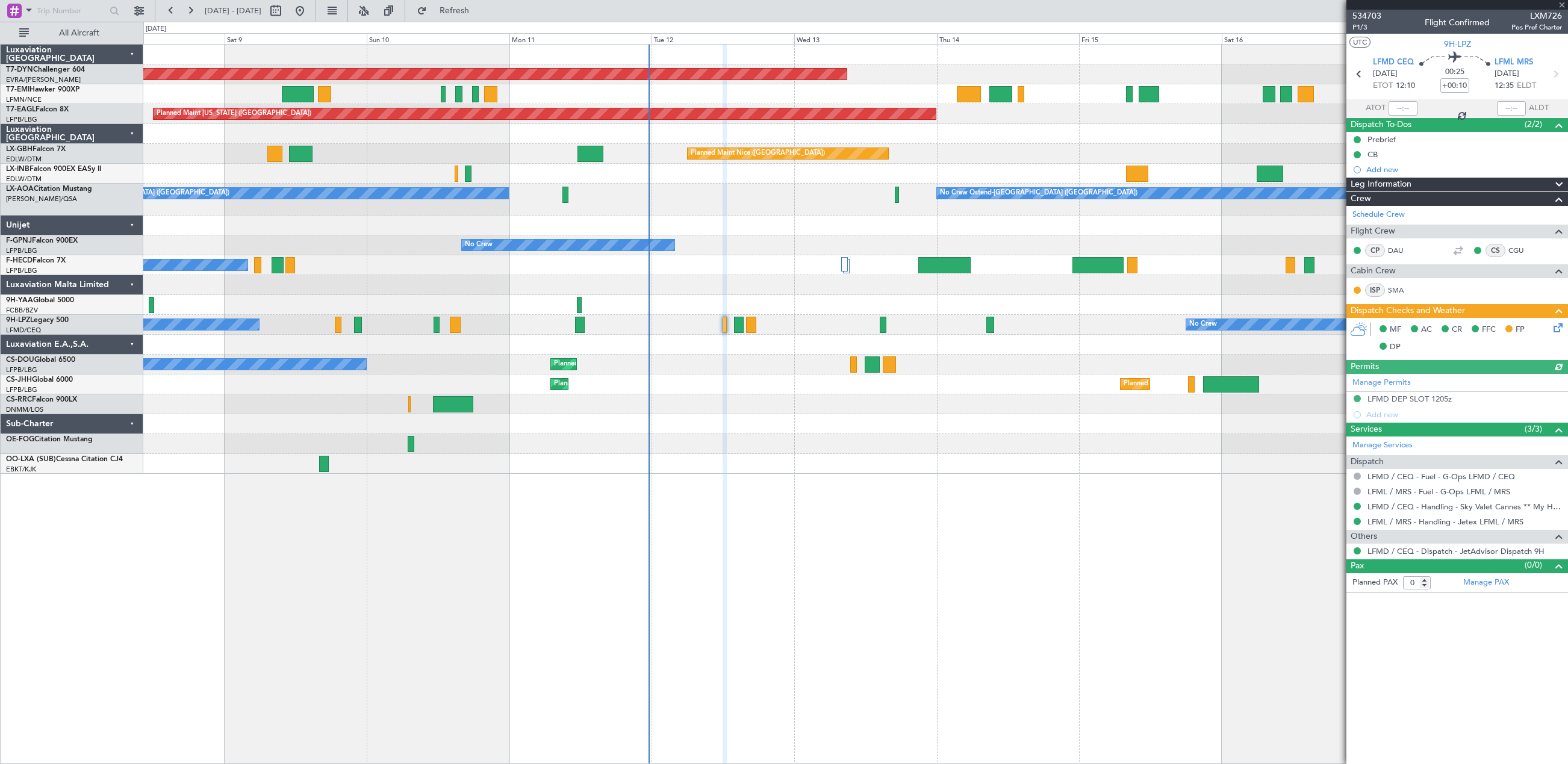
type input "+00:15"
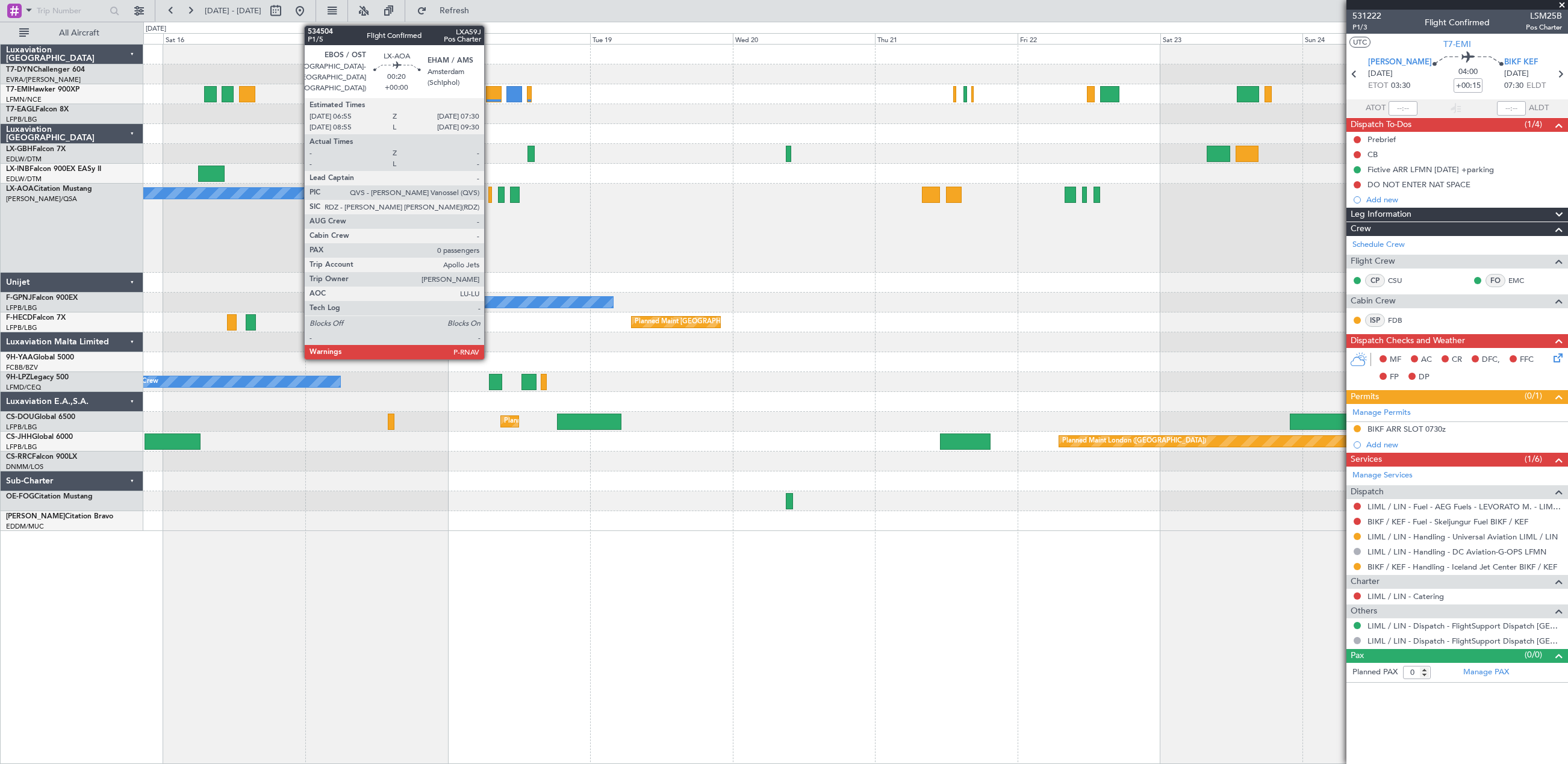
click at [490, 194] on div at bounding box center [490, 195] width 4 height 16
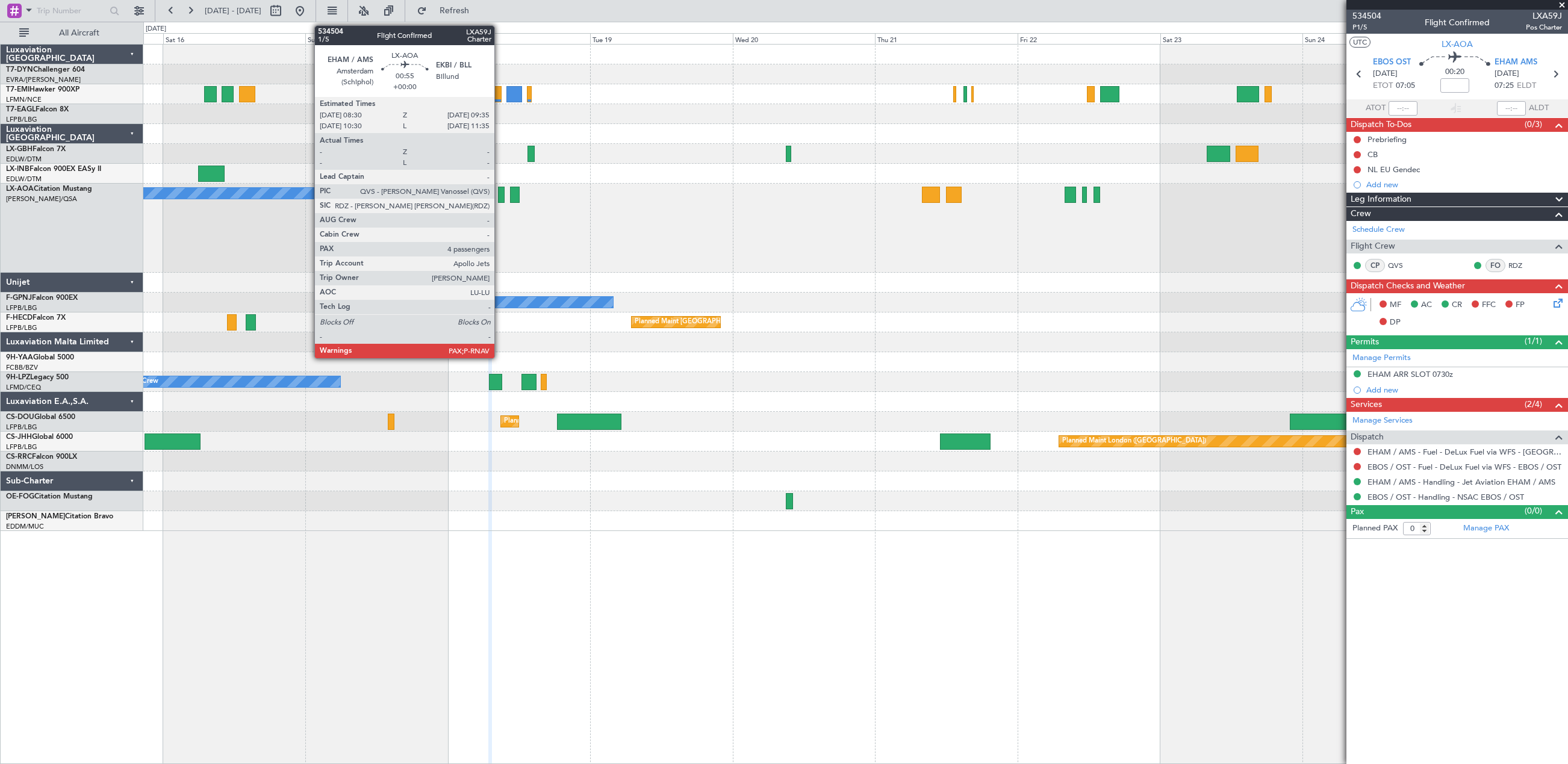
click at [500, 194] on div at bounding box center [501, 195] width 7 height 16
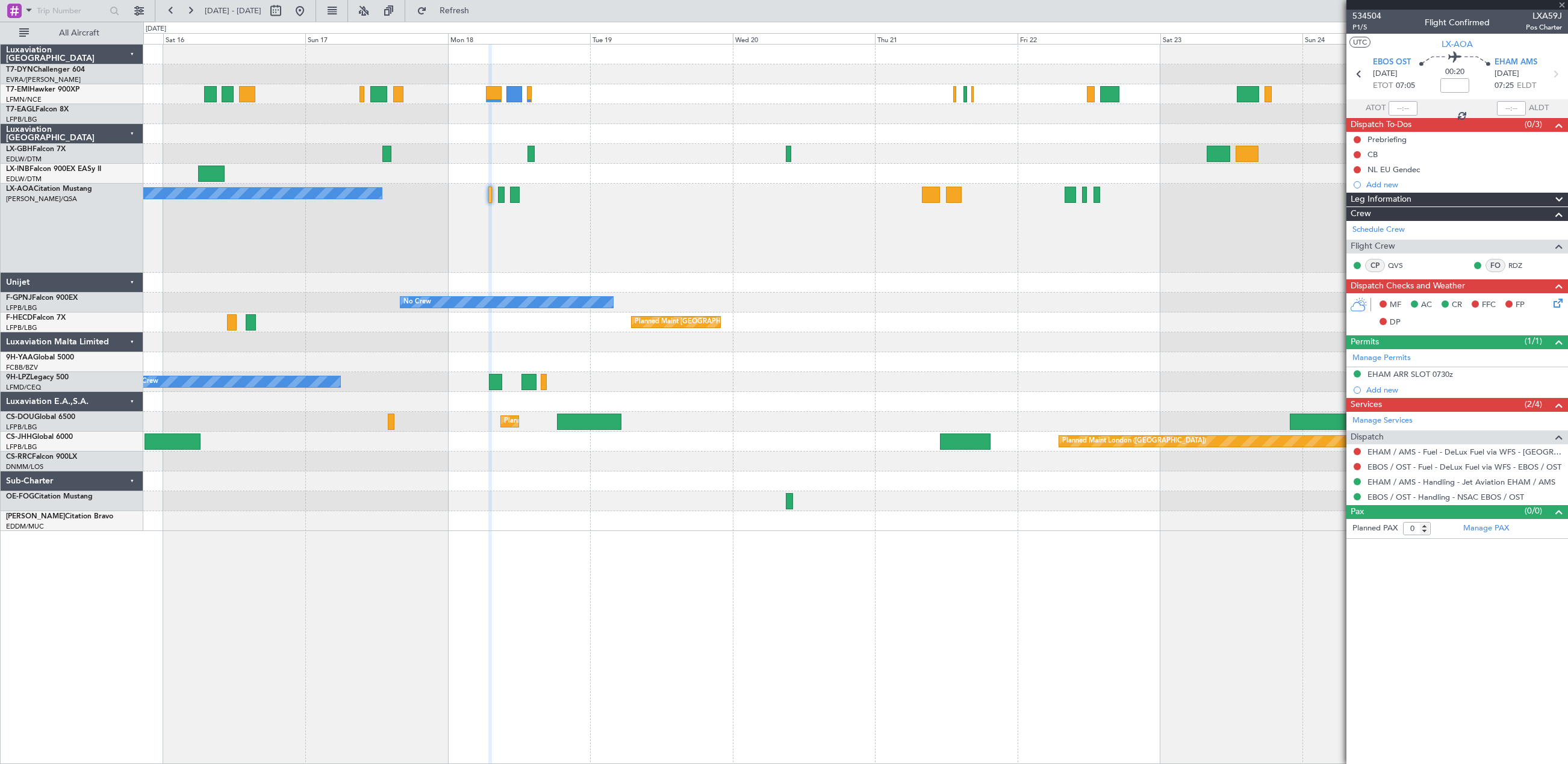
type input "4"
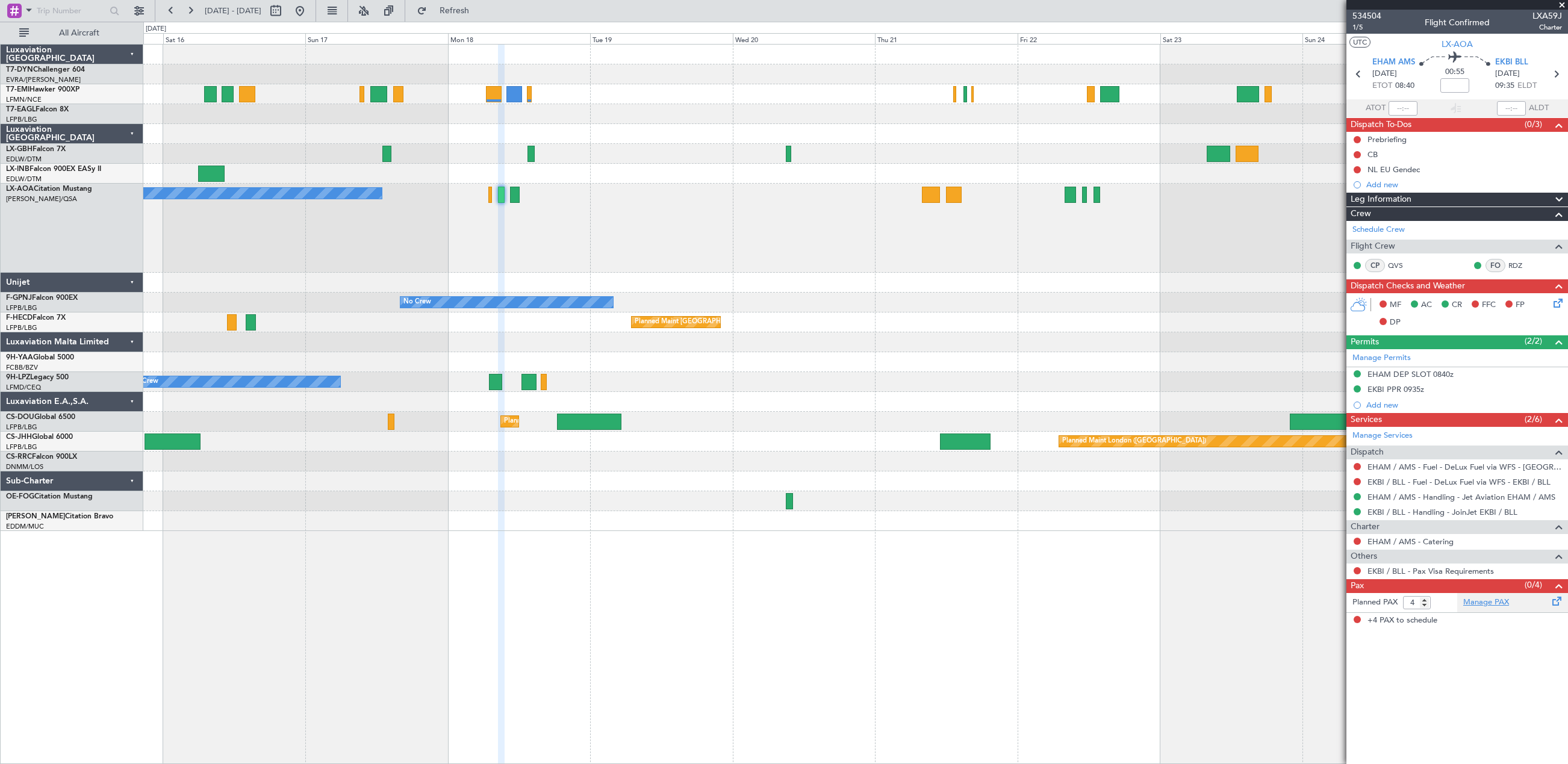
click at [1496, 600] on link "Manage PAX" at bounding box center [1486, 603] width 46 height 12
click at [1553, 603] on span at bounding box center [1557, 598] width 15 height 9
click at [480, 15] on span "Refresh" at bounding box center [454, 11] width 50 height 9
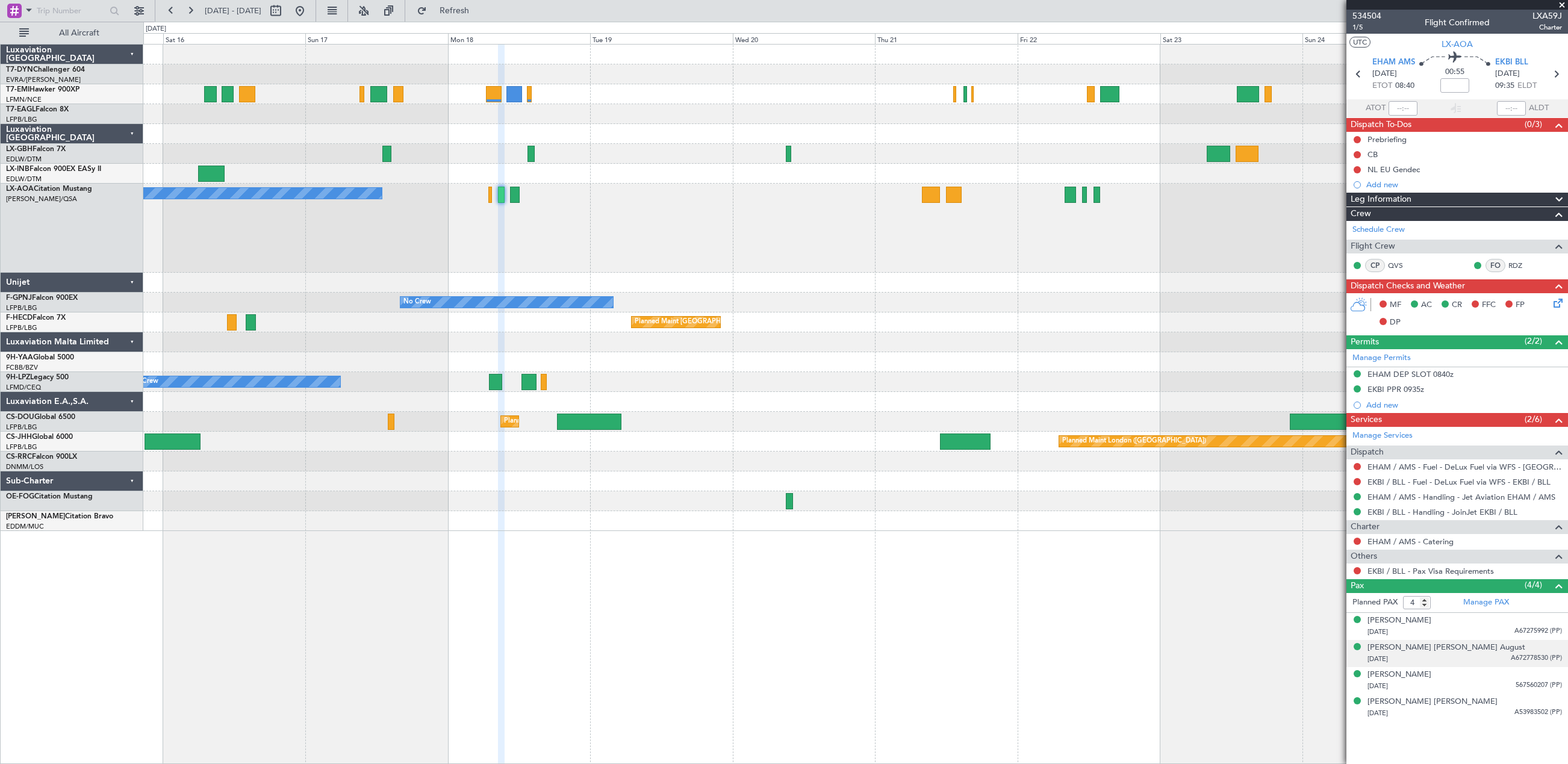
click at [1469, 658] on div "13/02/1948 A672778530 (PP)" at bounding box center [1464, 659] width 195 height 12
click at [1413, 647] on div "[PERSON_NAME] [PERSON_NAME] August" at bounding box center [1446, 648] width 158 height 12
click at [1417, 707] on div "[PERSON_NAME]" at bounding box center [1399, 704] width 63 height 12
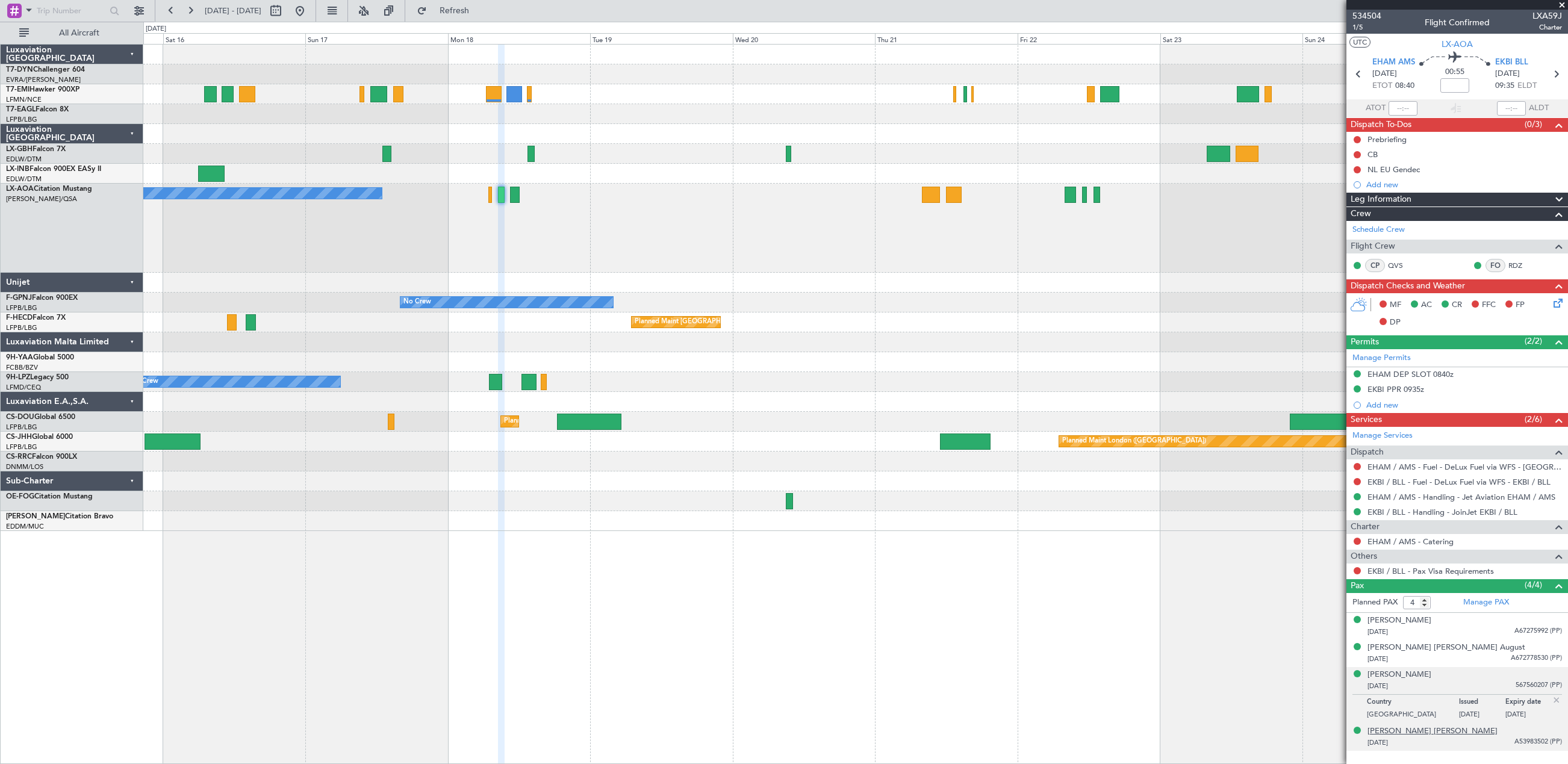
click at [1386, 729] on div "[PERSON_NAME] [PERSON_NAME]" at bounding box center [1432, 731] width 130 height 12
click at [1431, 622] on div "[PERSON_NAME]" at bounding box center [1399, 621] width 63 height 12
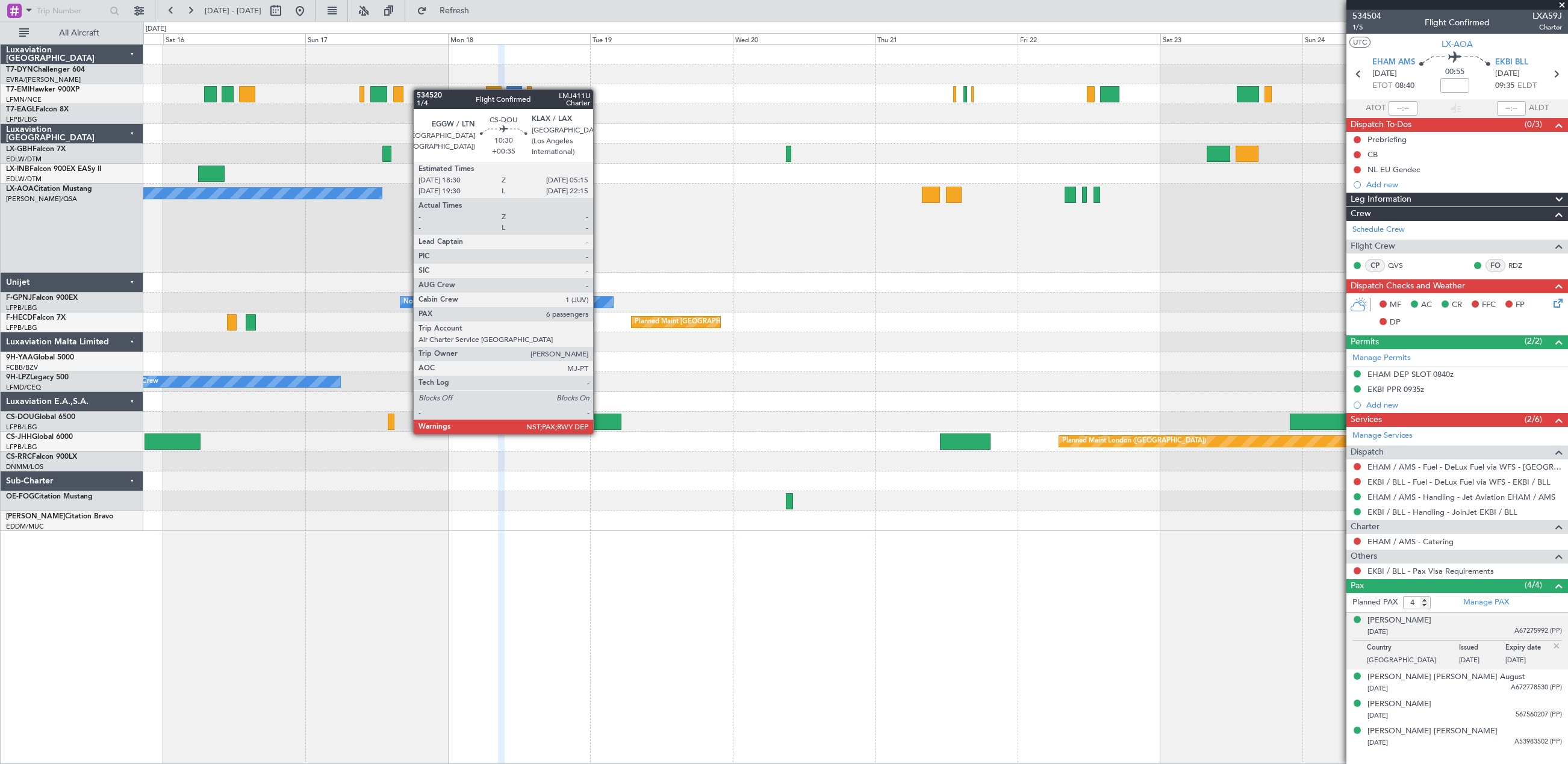
click at [598, 422] on div at bounding box center [588, 422] width 63 height 16
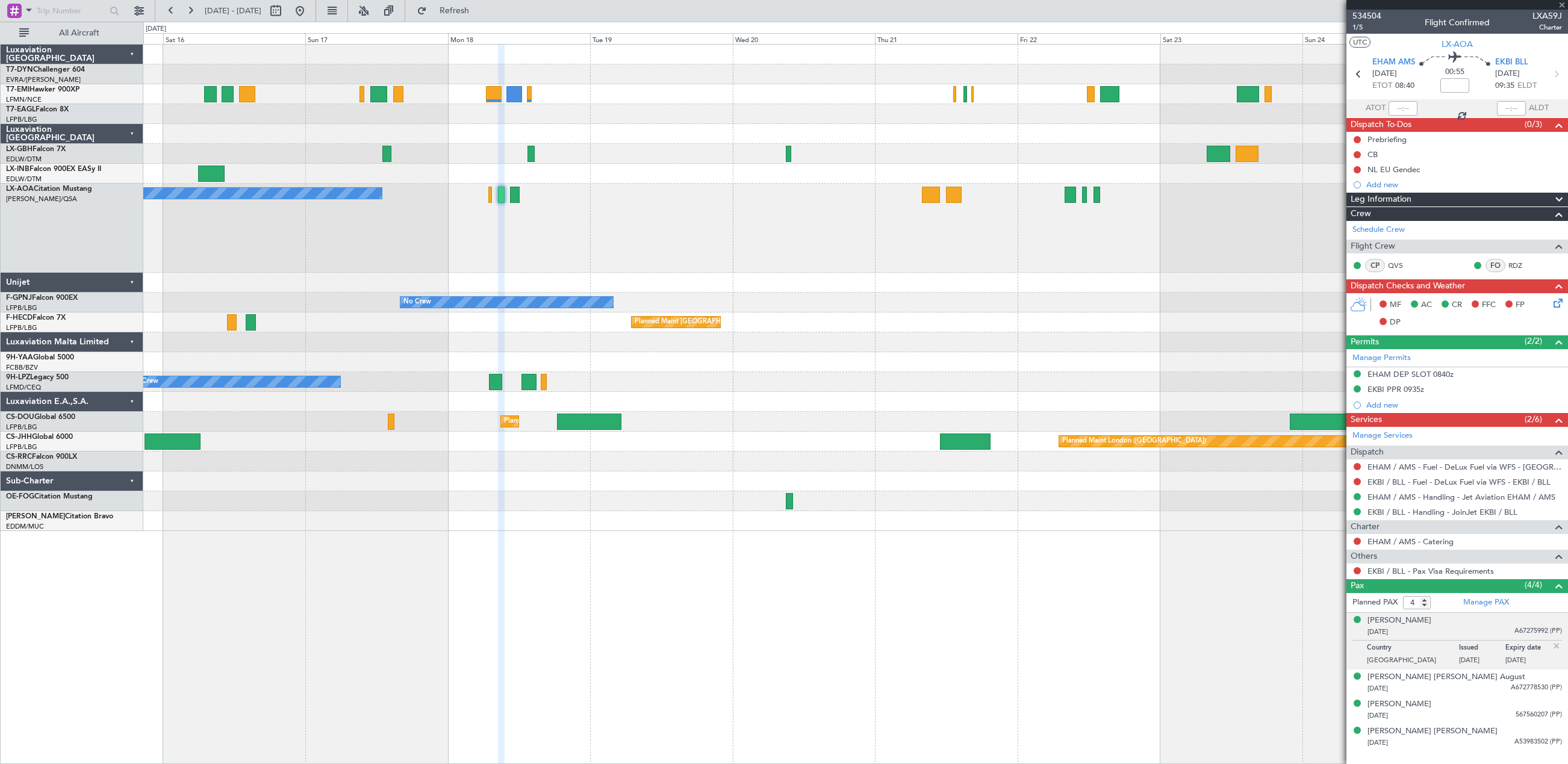
type input "+00:35"
type input "6"
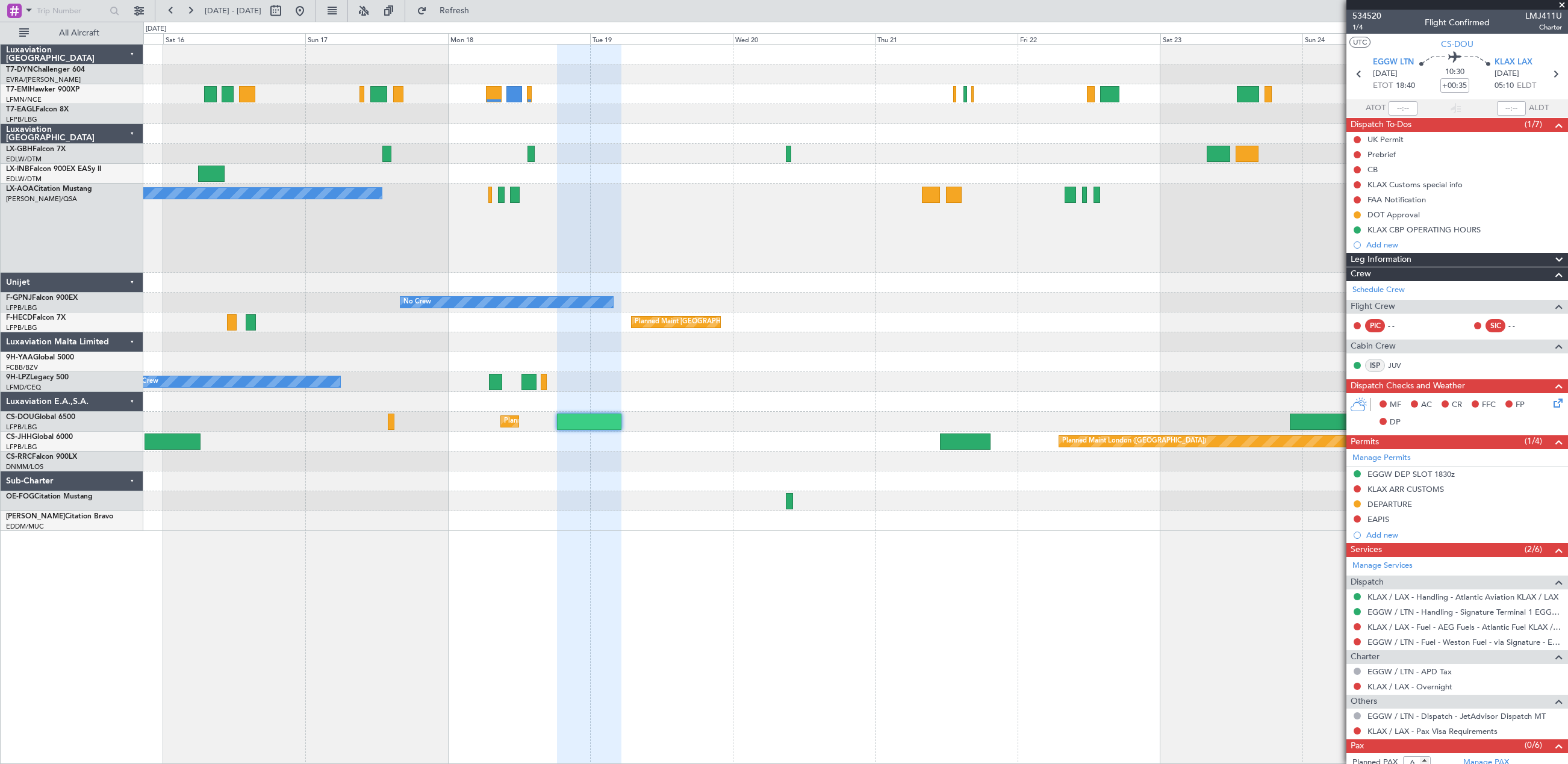
scroll to position [23, 0]
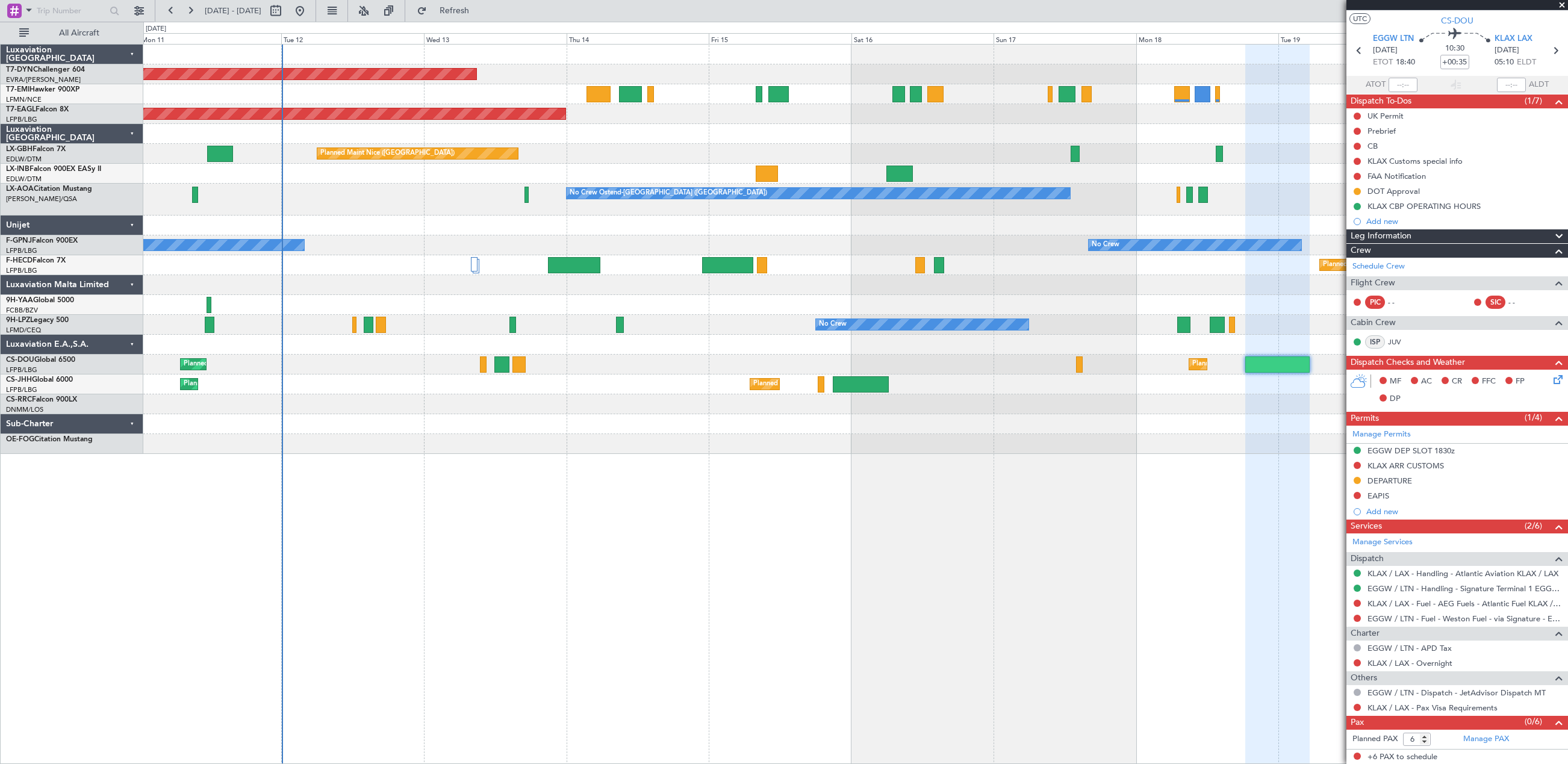
click at [591, 104] on div at bounding box center [855, 94] width 1424 height 20
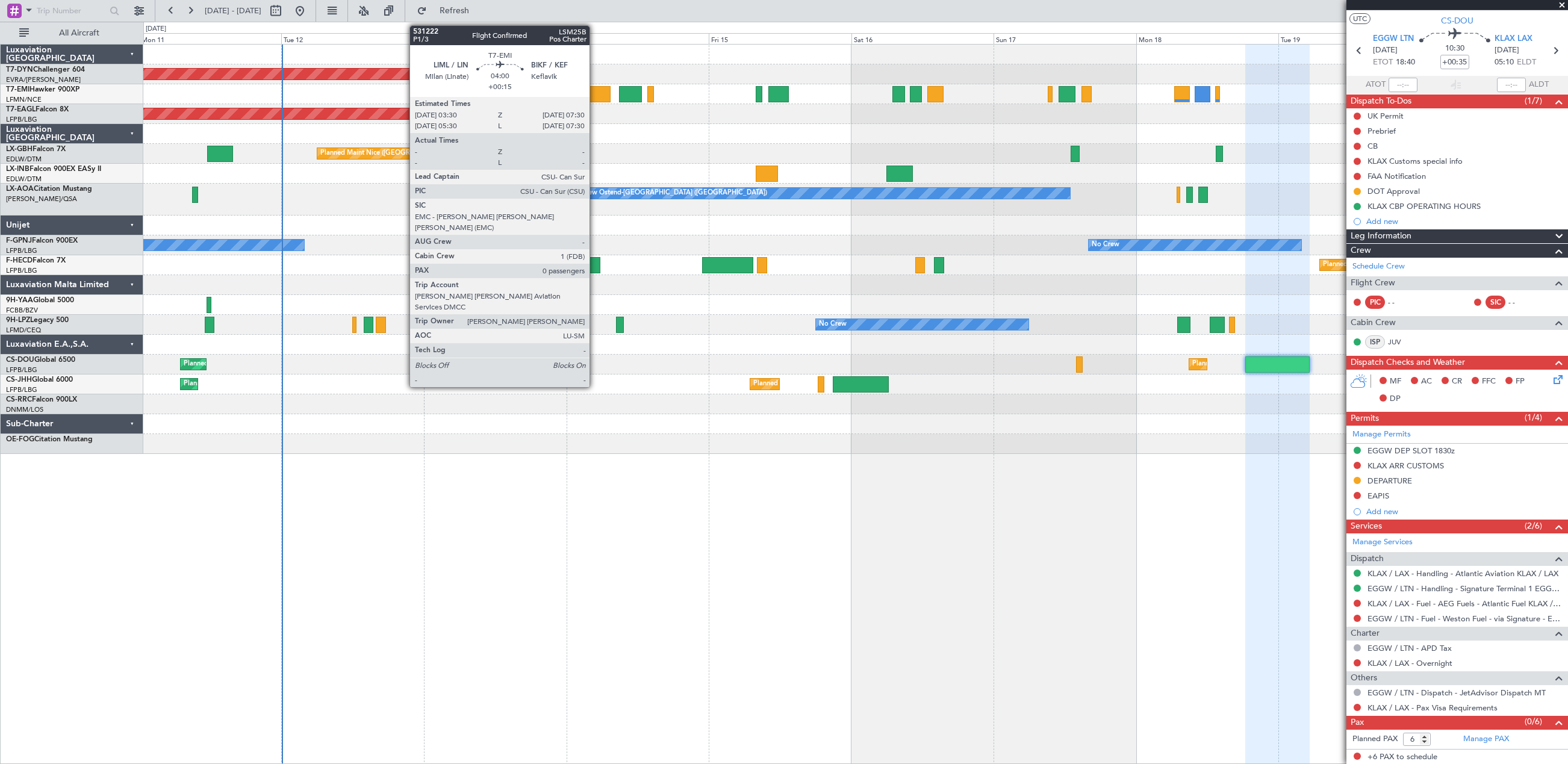
click at [595, 98] on div at bounding box center [598, 94] width 24 height 16
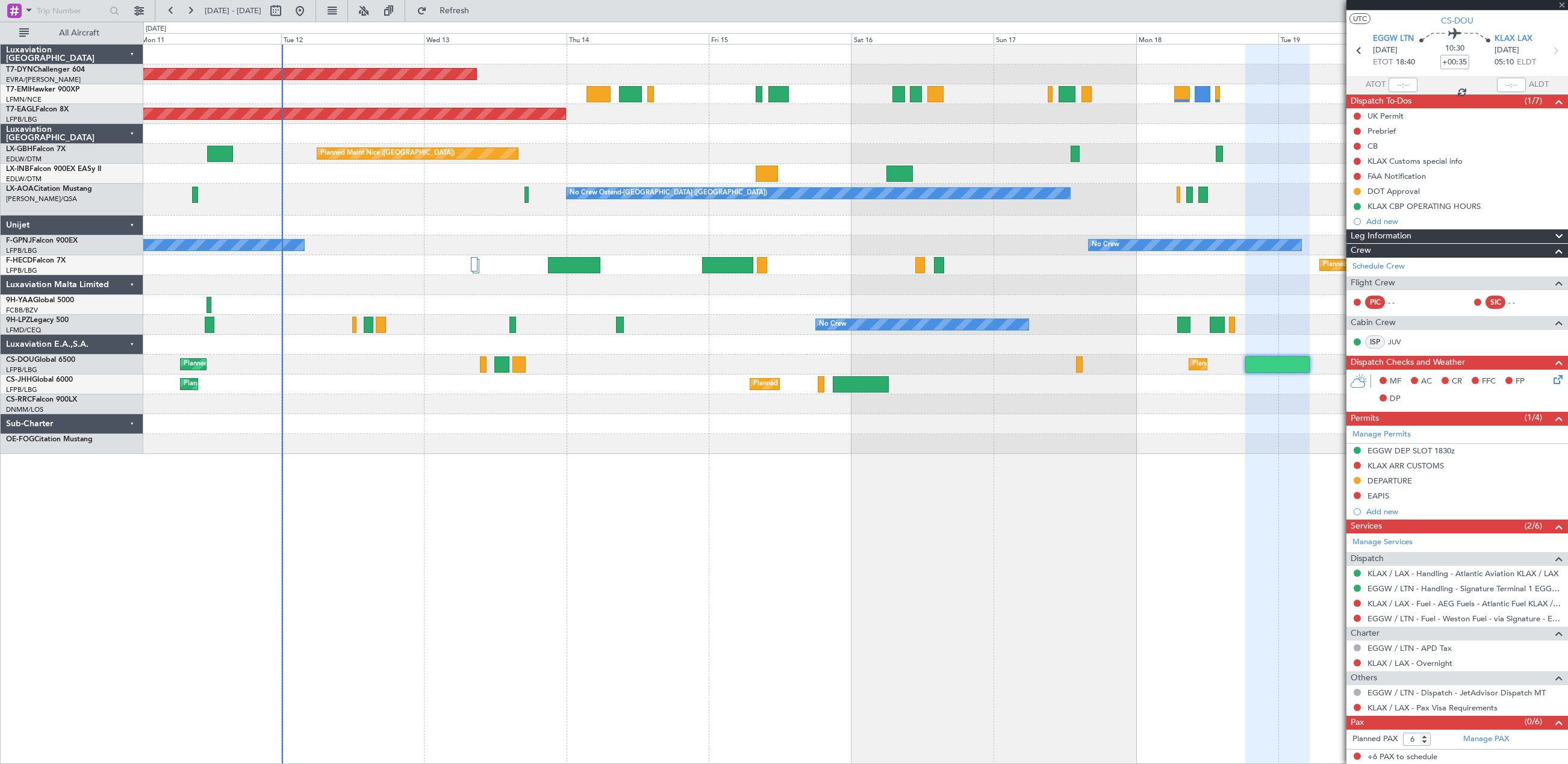
type input "+00:15"
type input "0"
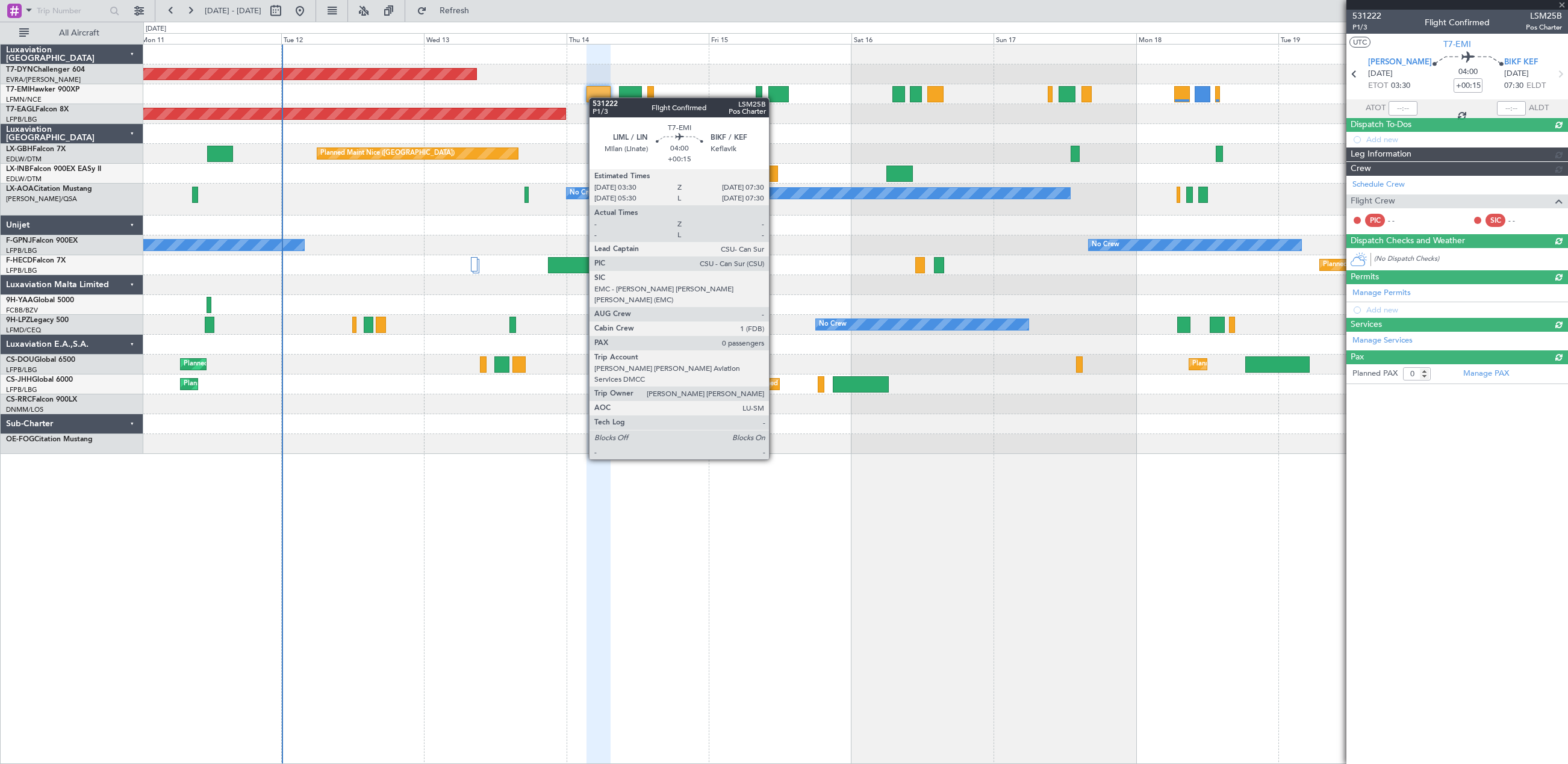
scroll to position [0, 0]
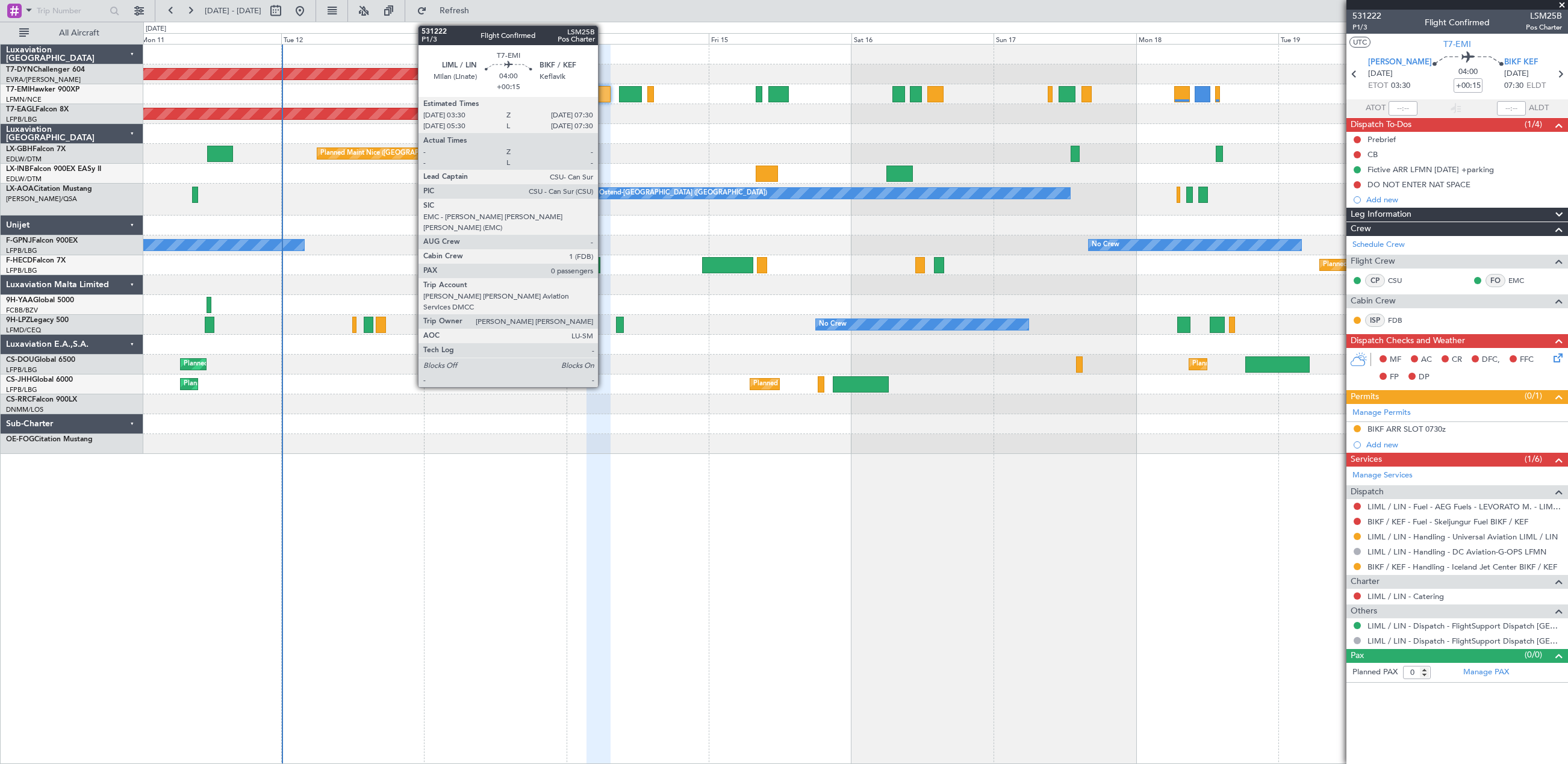
click at [1217, 66] on div "Planned Maint [GEOGRAPHIC_DATA]-[GEOGRAPHIC_DATA]" at bounding box center [855, 74] width 1424 height 20
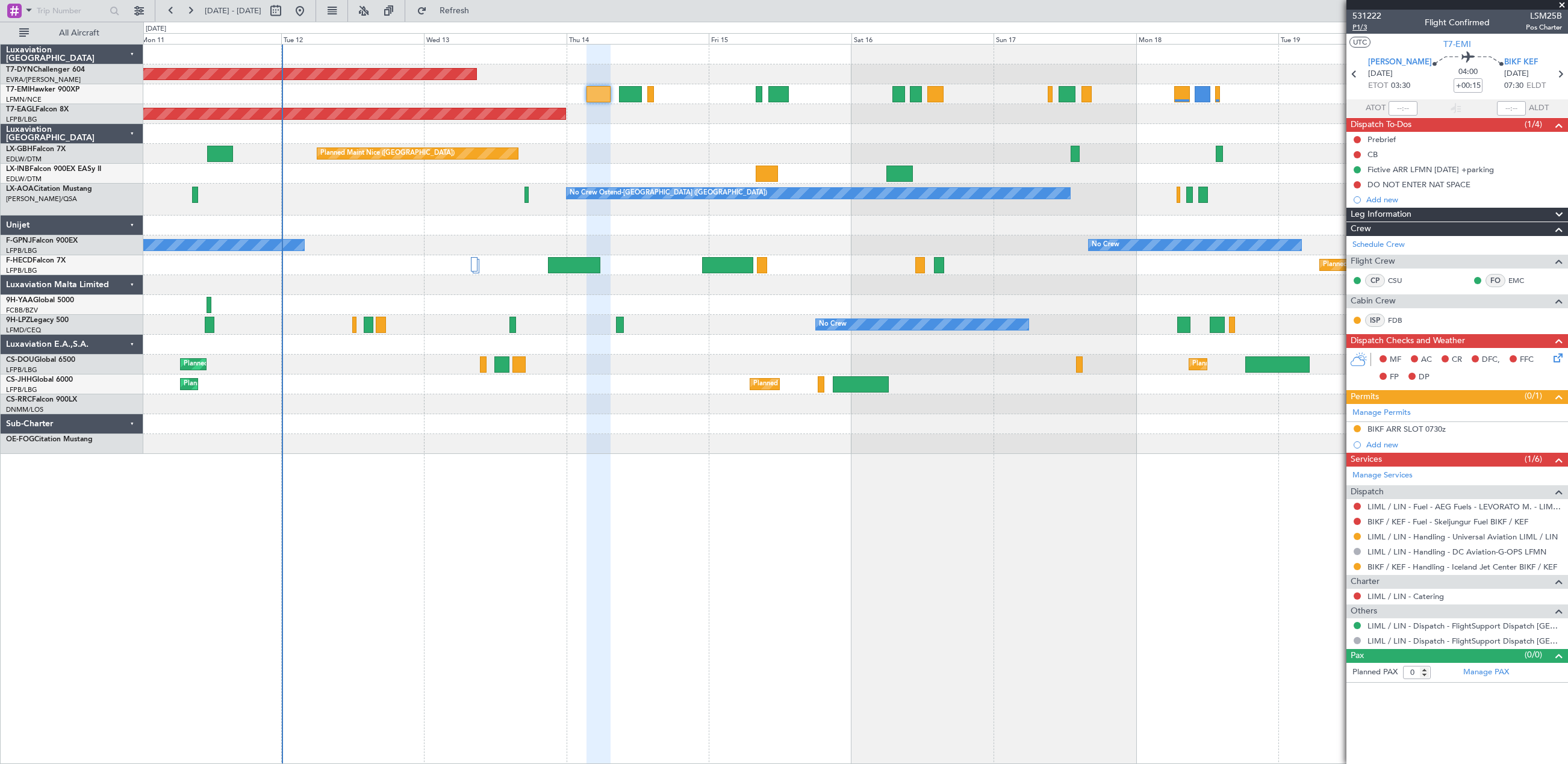
click at [1356, 29] on span "P1/3" at bounding box center [1367, 28] width 29 height 10
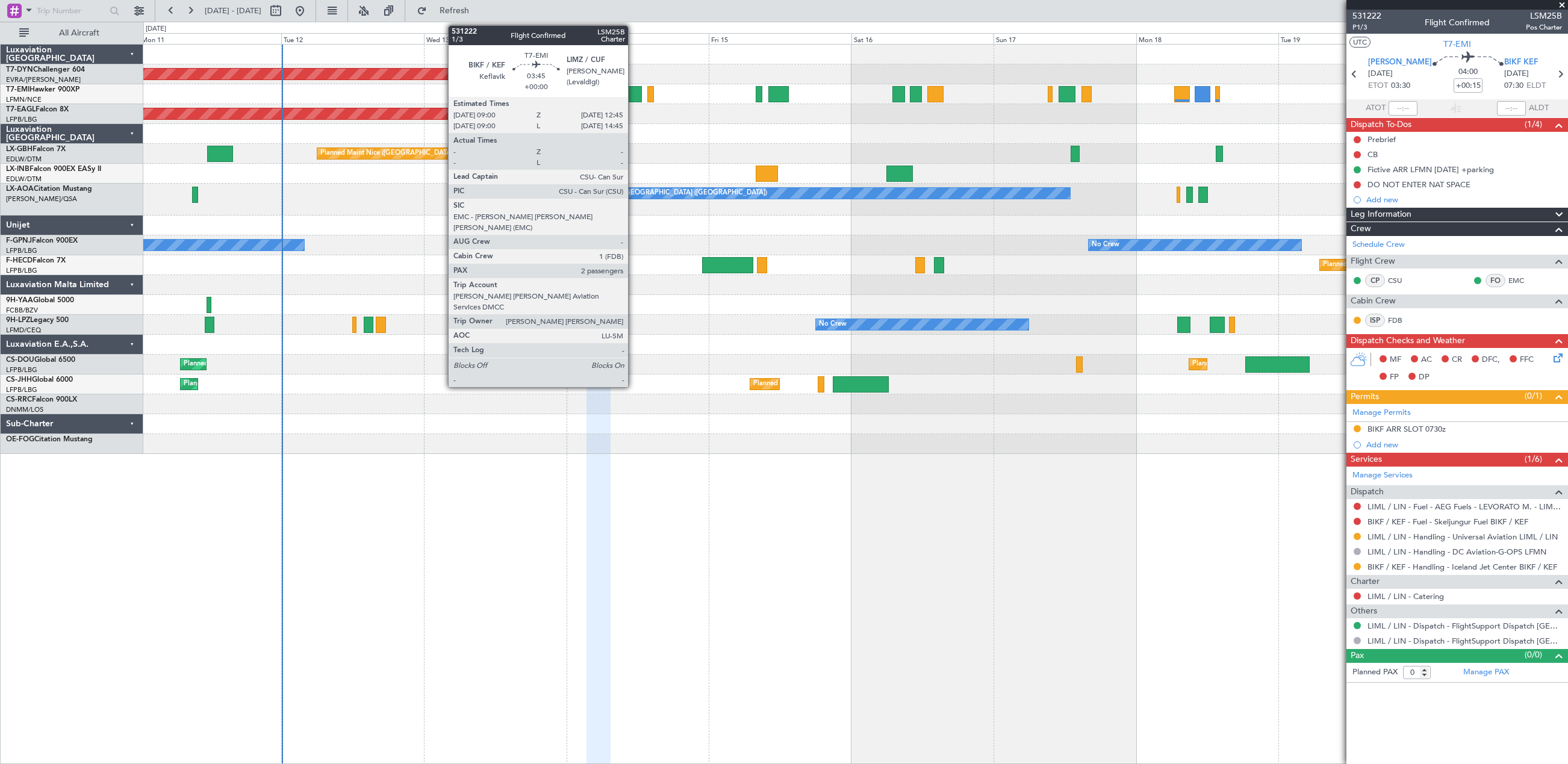
click at [633, 97] on div at bounding box center [630, 94] width 23 height 16
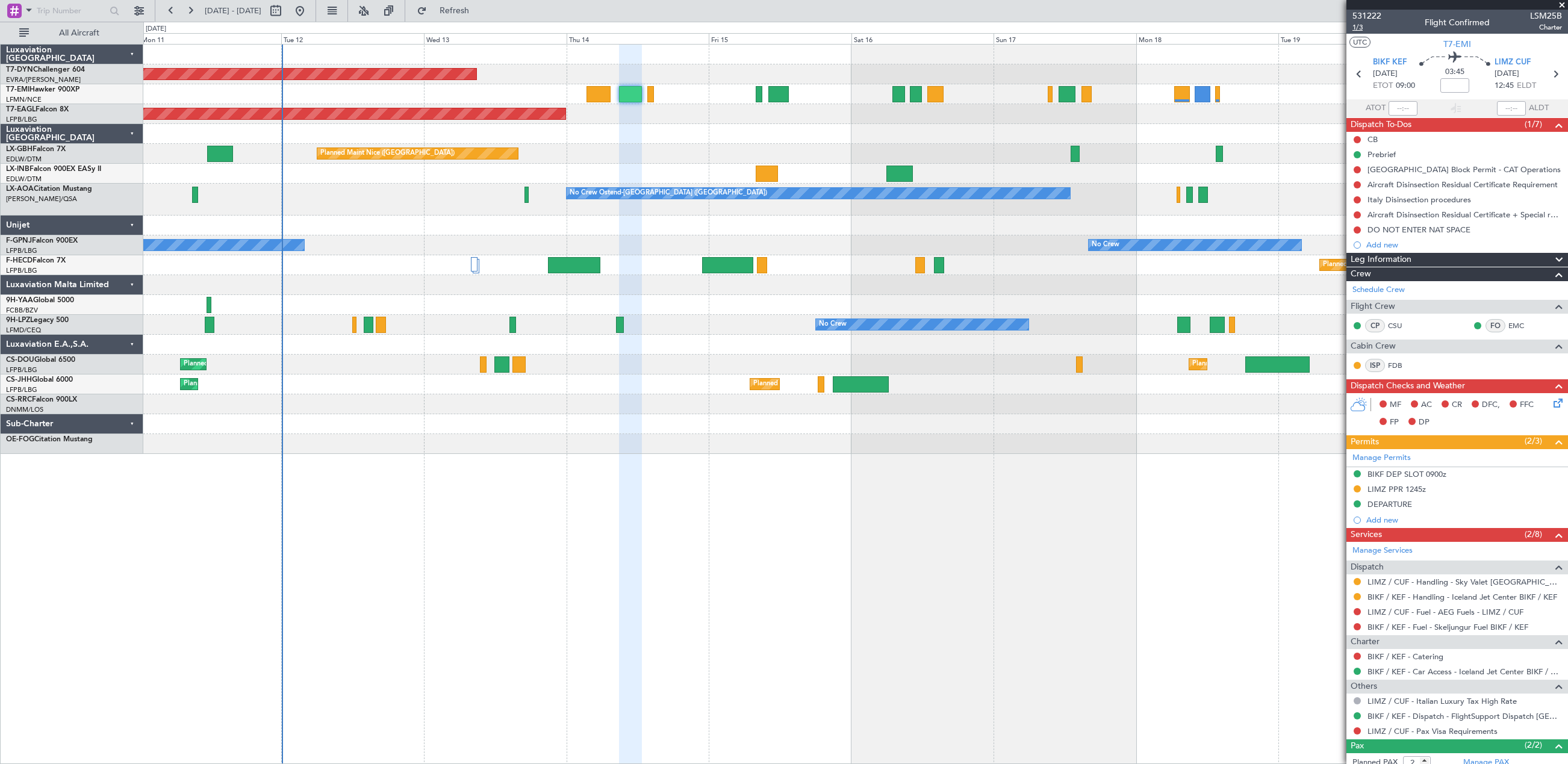
click at [1352, 31] on span "1/3" at bounding box center [1367, 28] width 29 height 10
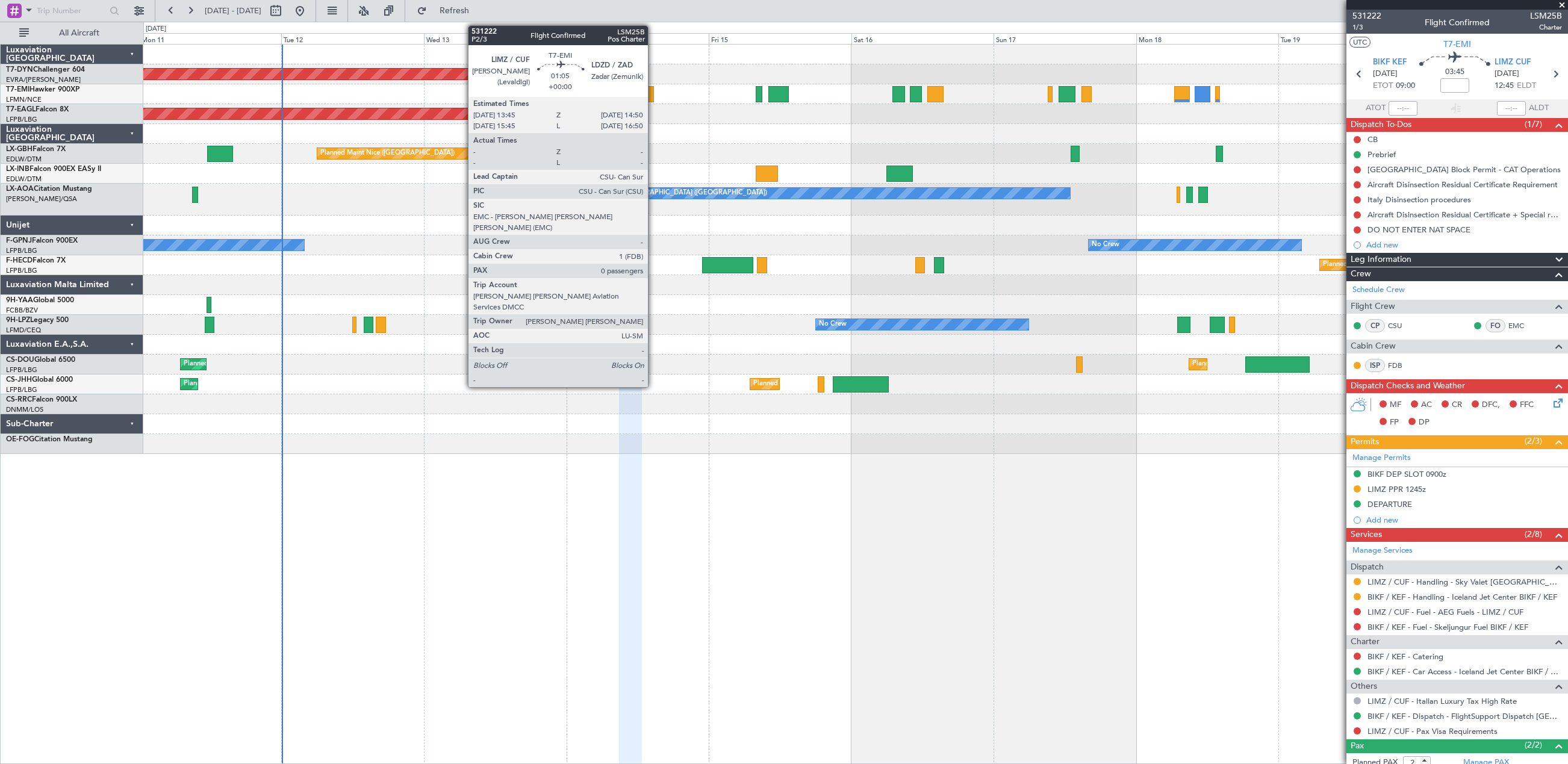
click at [653, 96] on div at bounding box center [650, 94] width 7 height 16
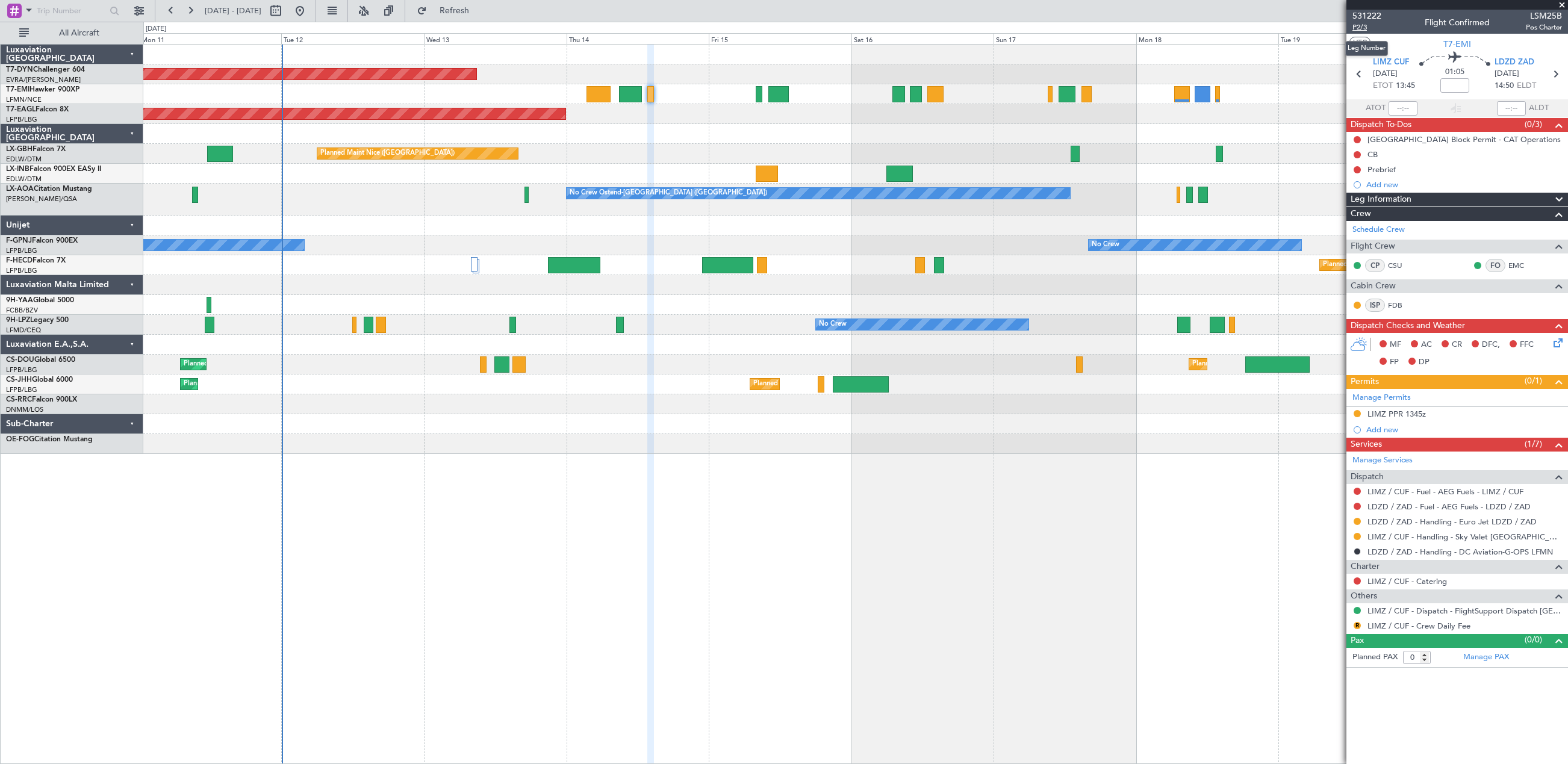
click at [1366, 29] on span "P2/3" at bounding box center [1367, 28] width 29 height 10
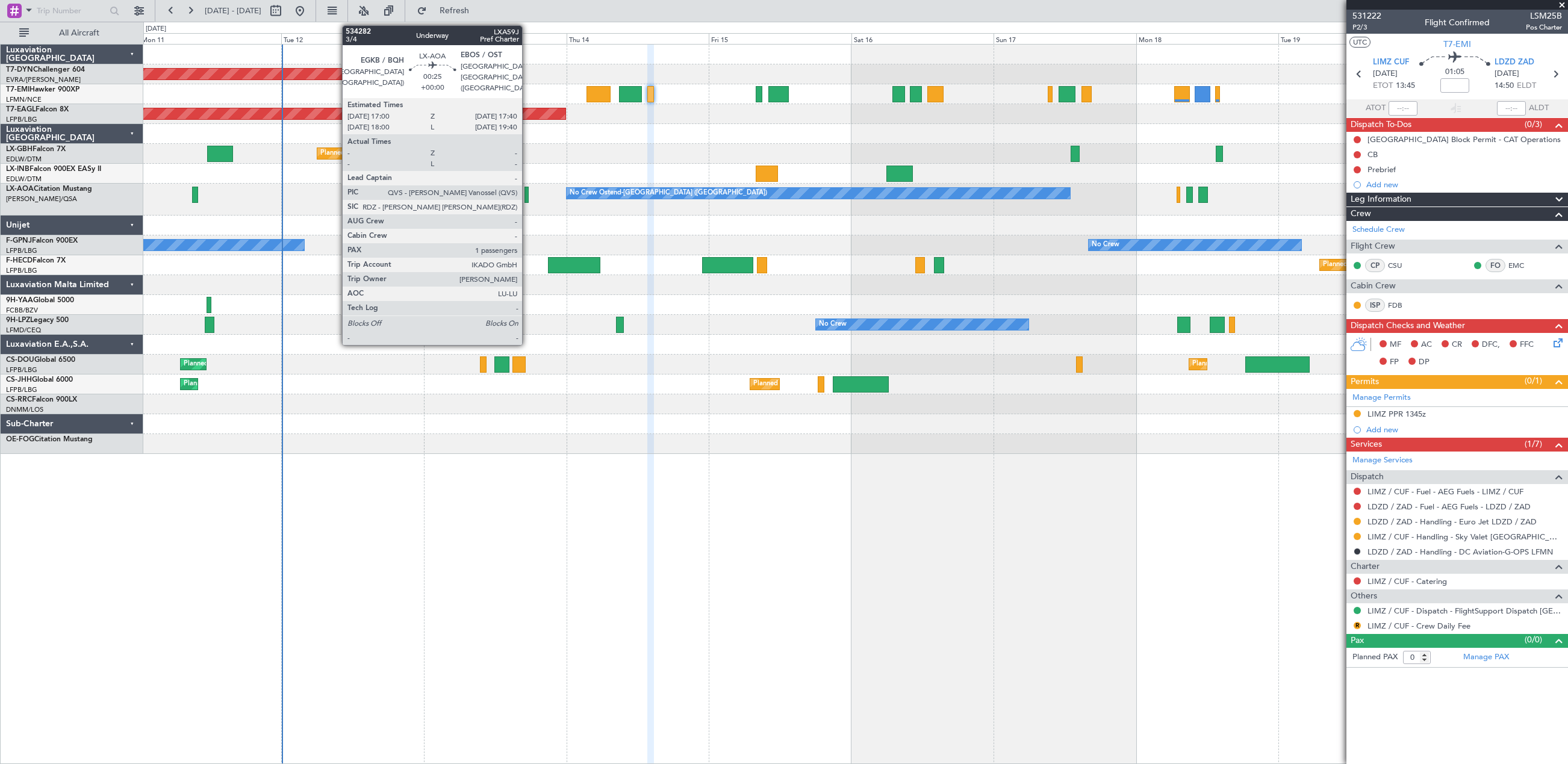
click at [528, 196] on div at bounding box center [527, 195] width 4 height 16
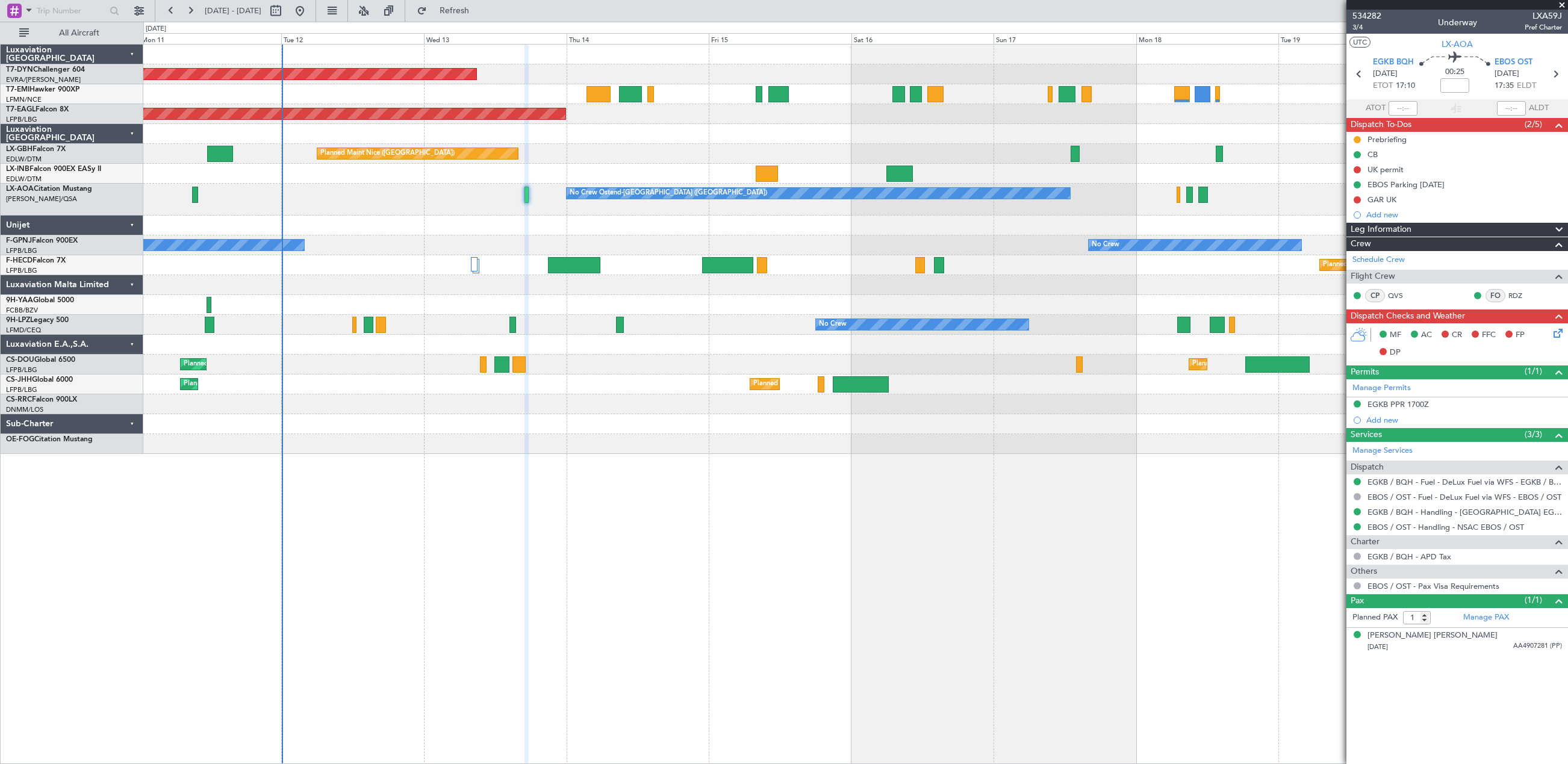
click at [487, 266] on div "Planned Maint Paris (Le Bourget) No Crew" at bounding box center [855, 265] width 1424 height 20
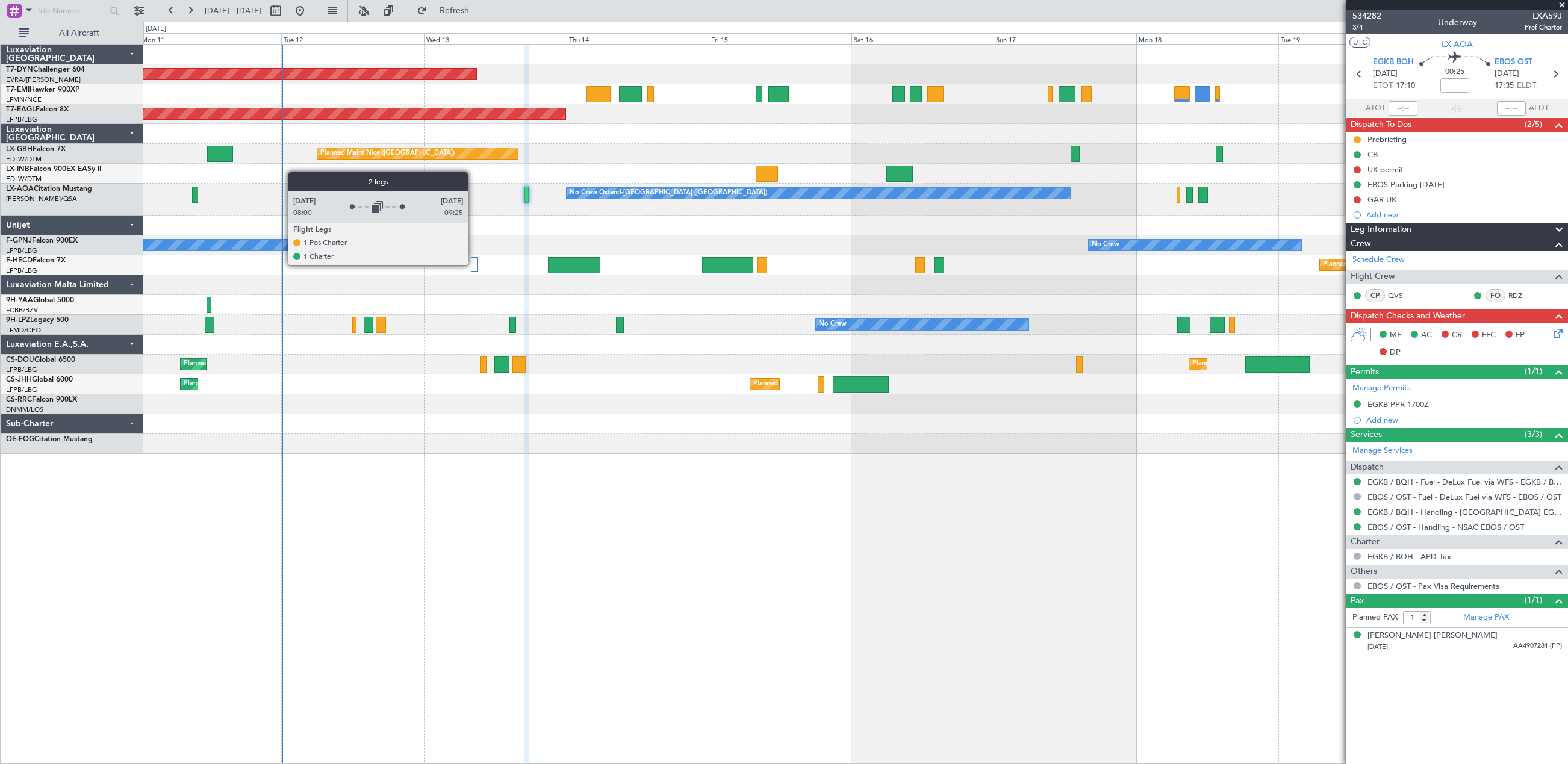
click at [474, 264] on div at bounding box center [474, 264] width 7 height 15
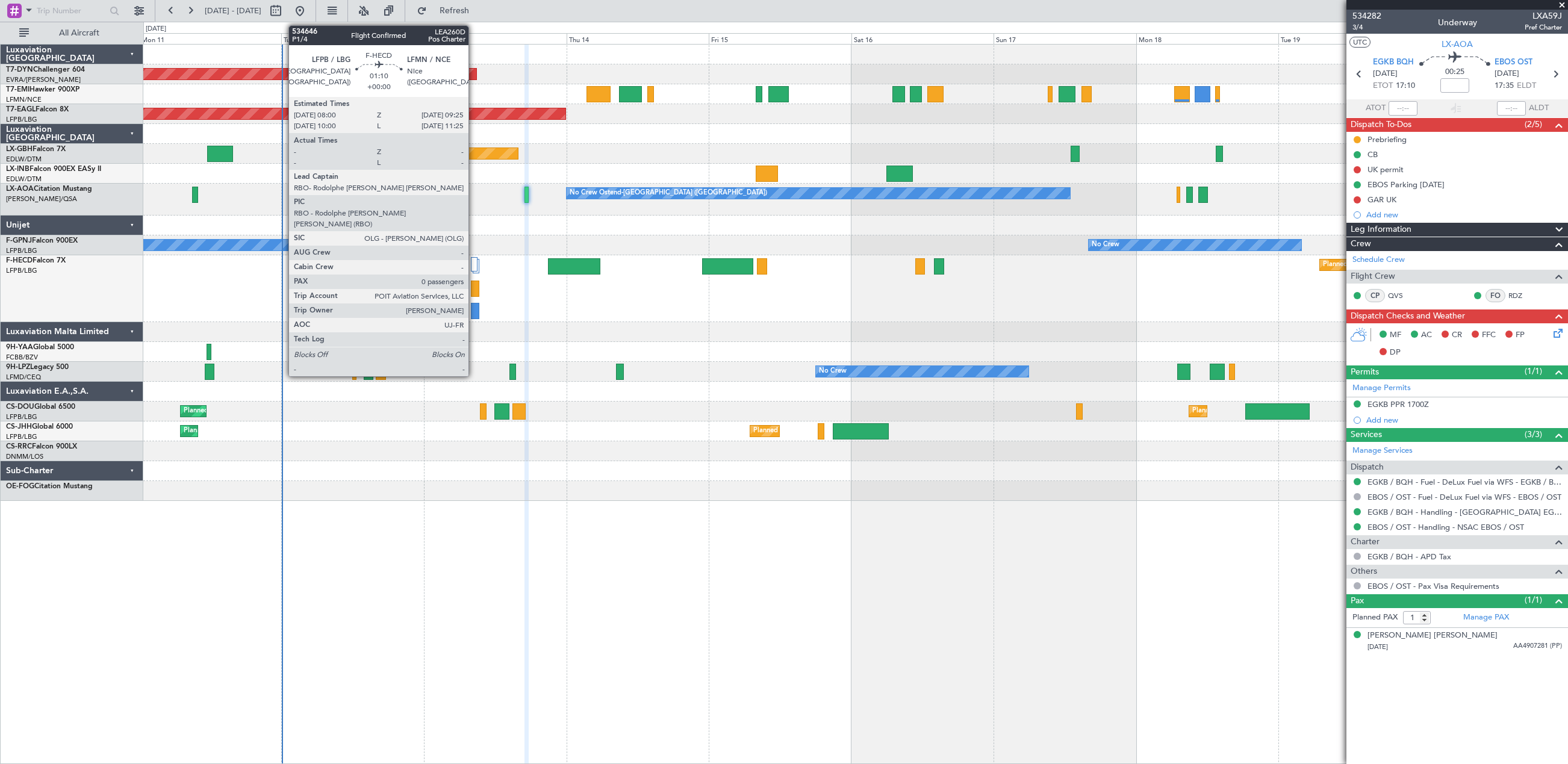
click at [474, 288] on div at bounding box center [475, 289] width 9 height 16
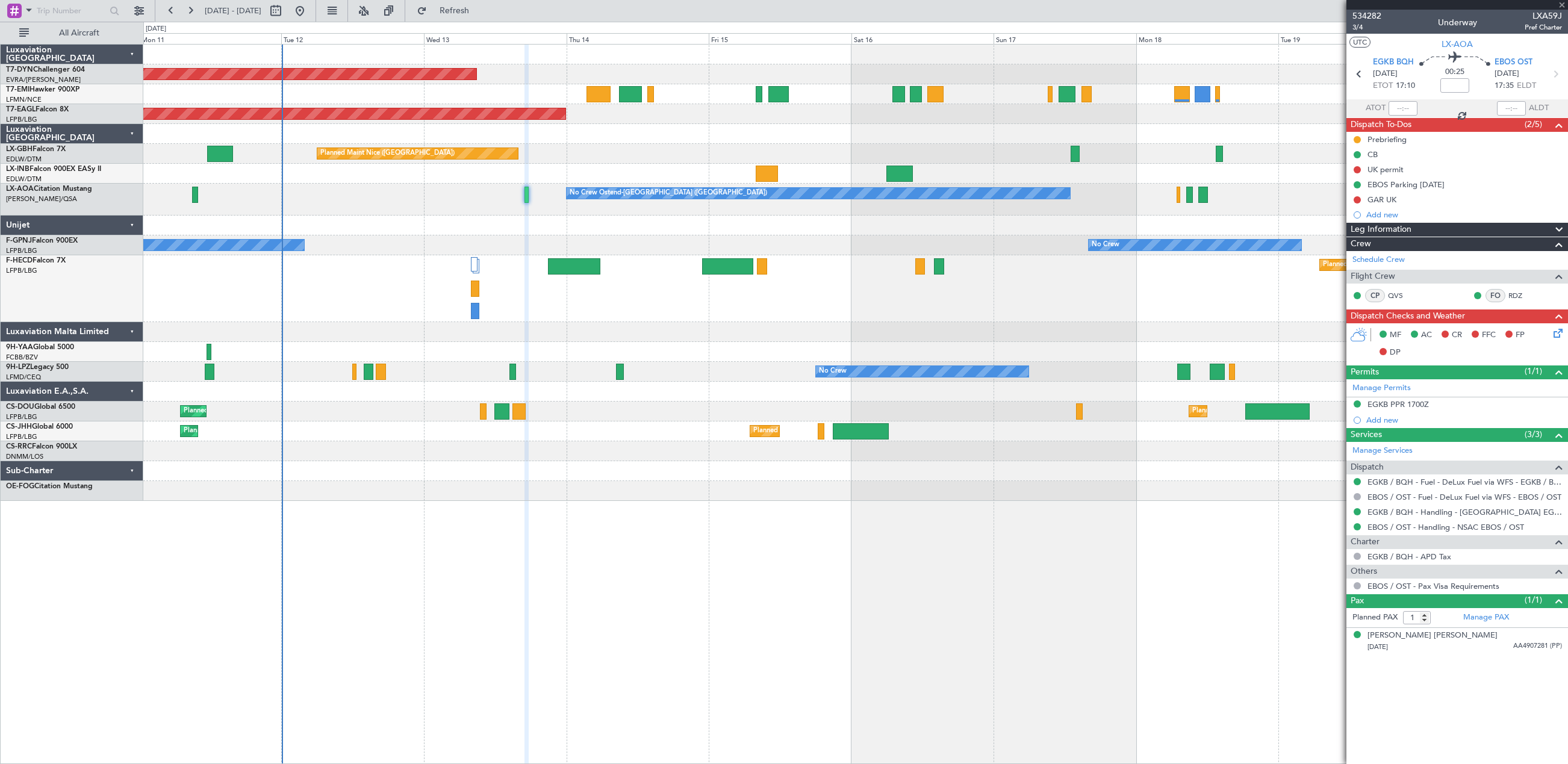
type input "0"
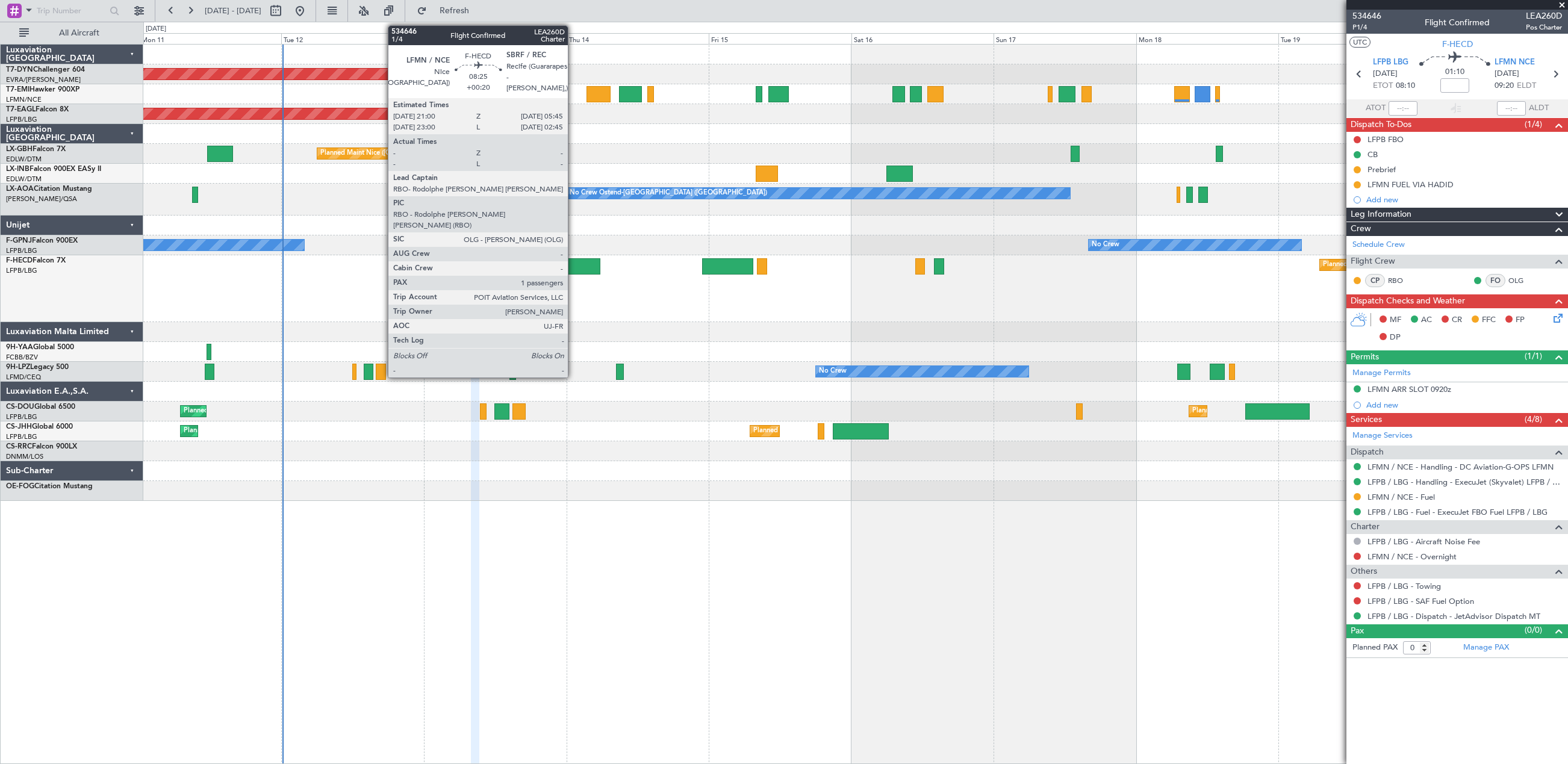
click at [573, 263] on div at bounding box center [574, 266] width 53 height 16
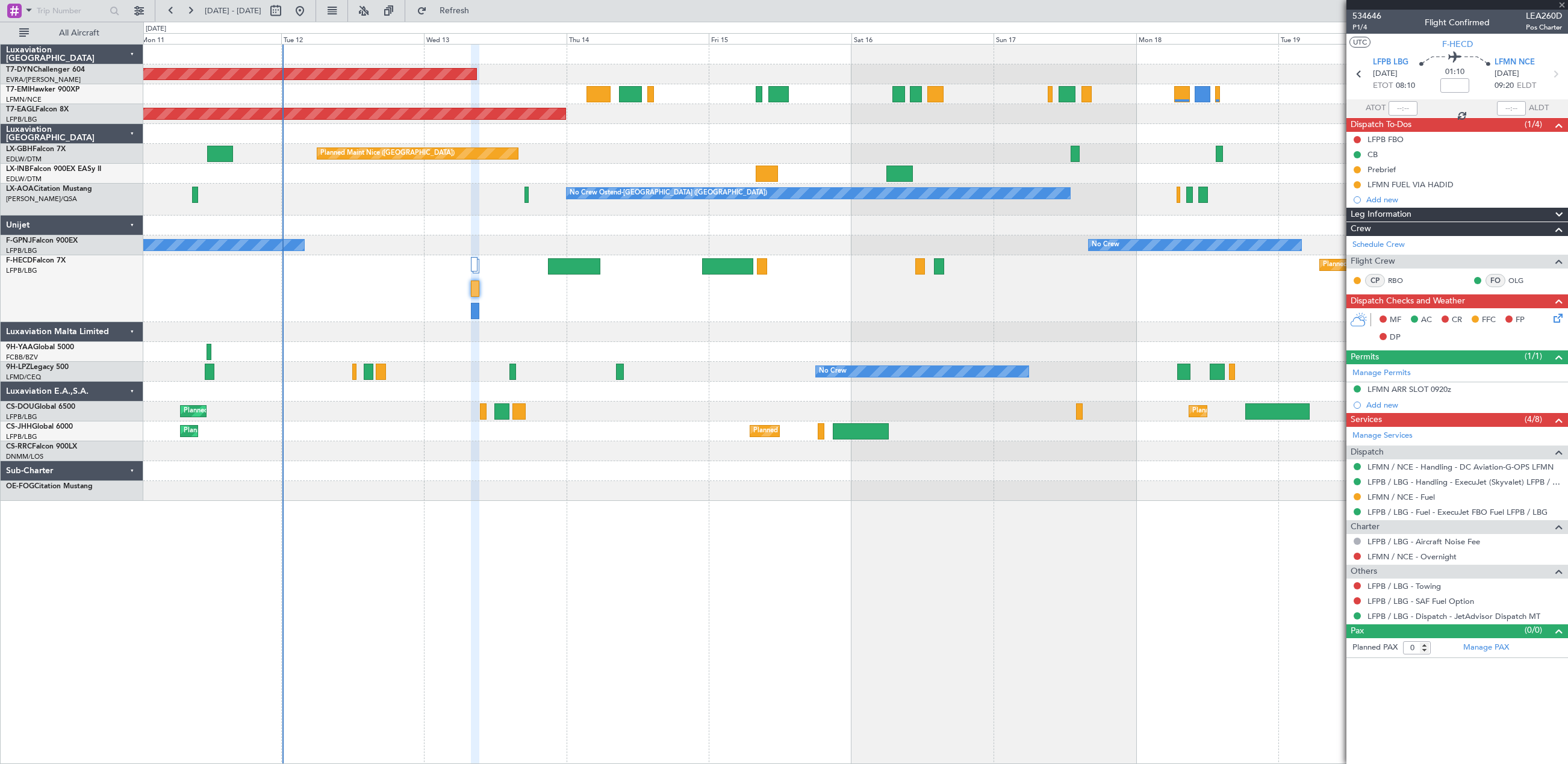
type input "+00:20"
type input "1"
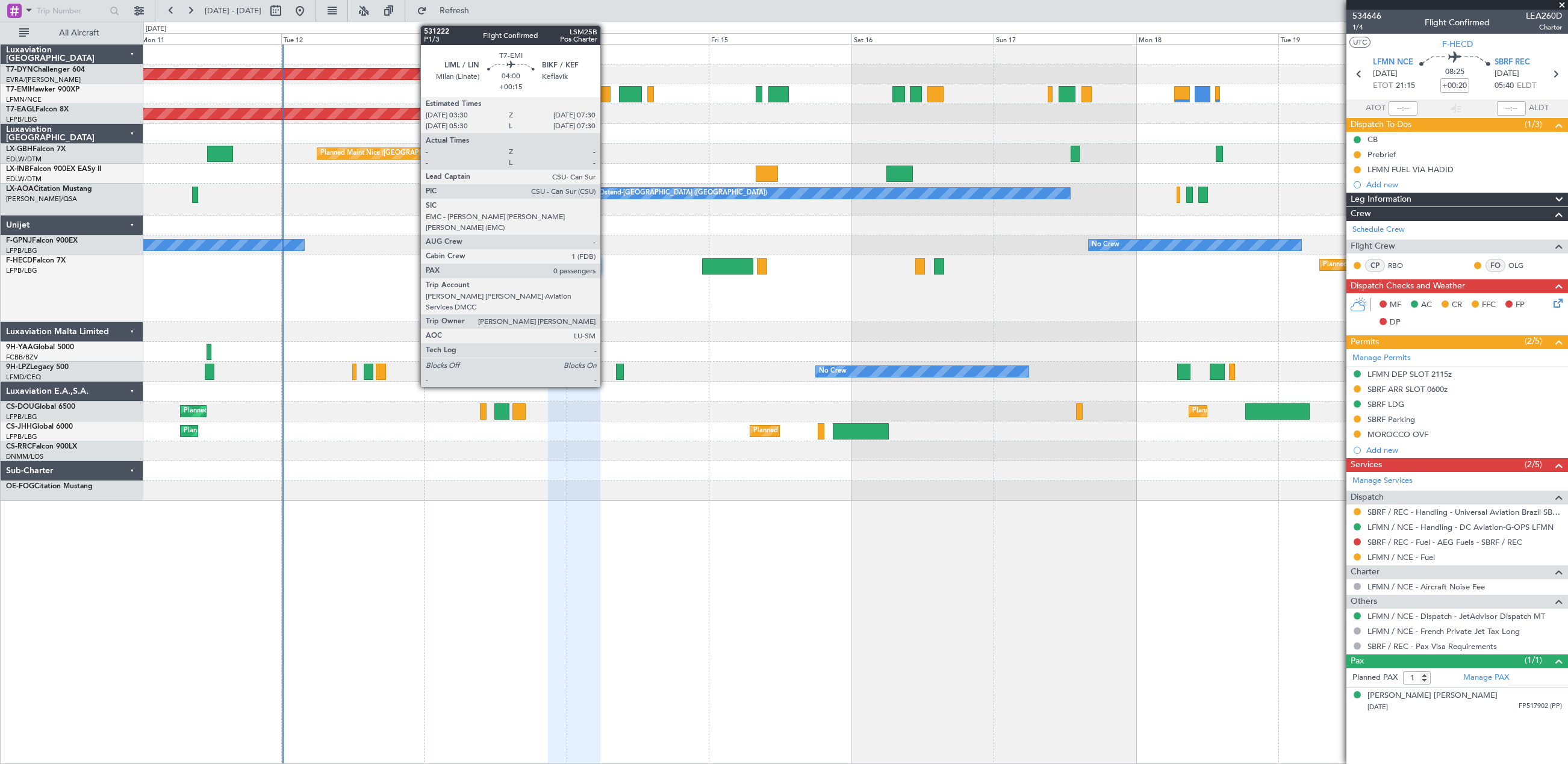
click at [606, 87] on div at bounding box center [598, 94] width 24 height 16
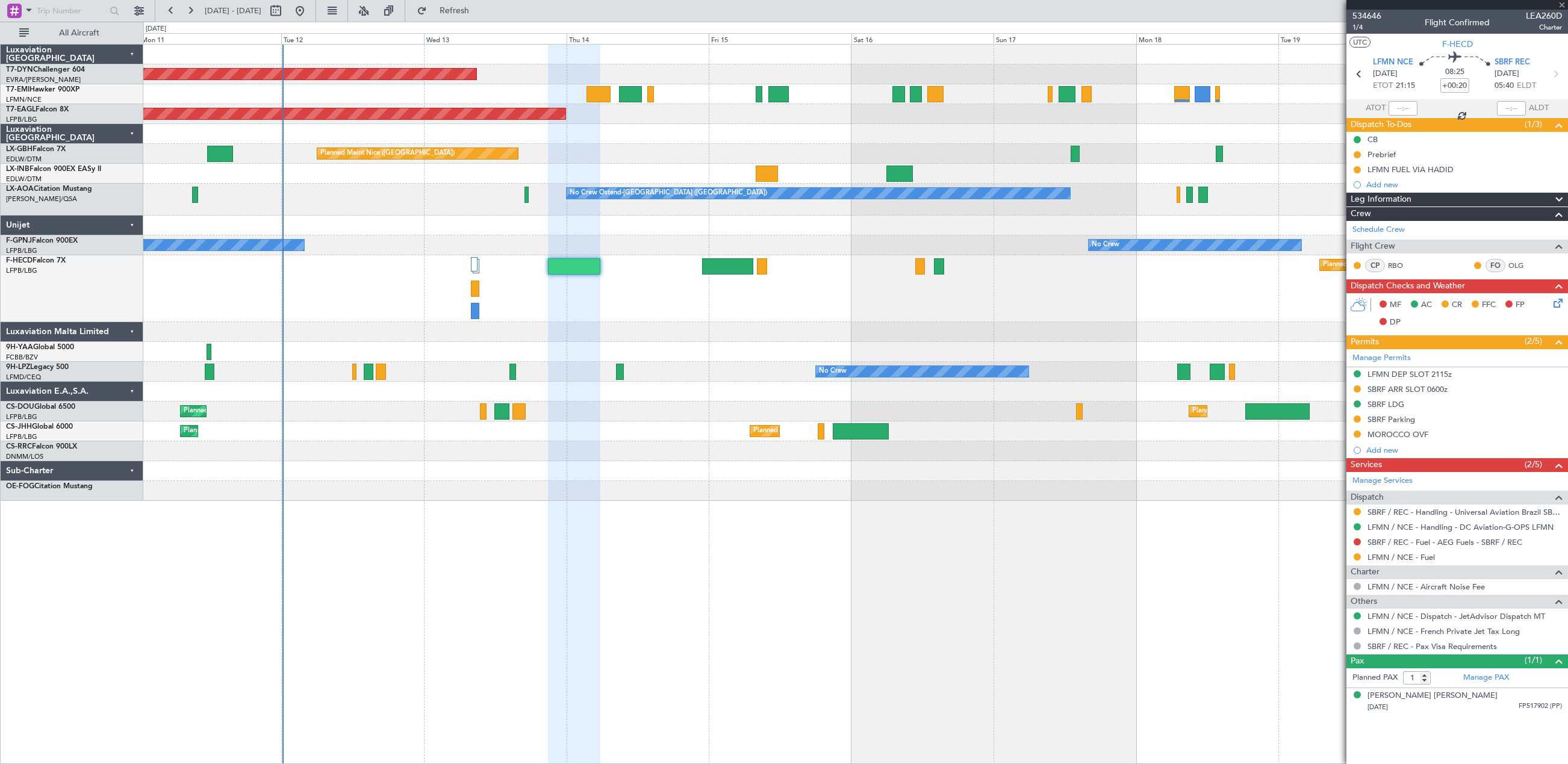
type input "+00:15"
type input "0"
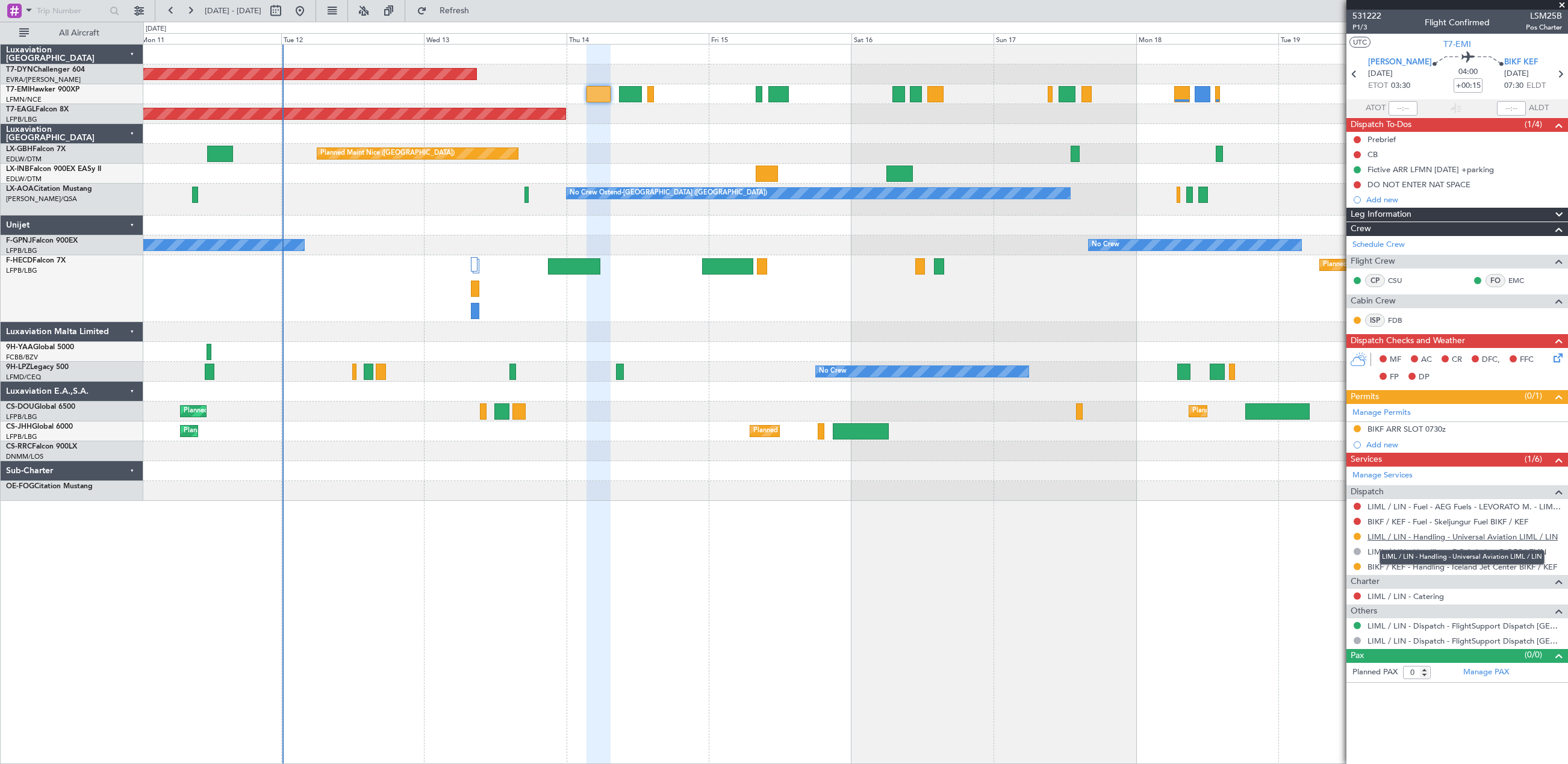
click at [1390, 536] on link "LIML / LIN - Handling - Universal Aviation LIML / LIN" at bounding box center [1462, 537] width 190 height 10
click at [1383, 563] on link "BIKF / KEF - Handling - Iceland Jet Center BIKF / KEF" at bounding box center [1462, 567] width 190 height 10
click at [1555, 357] on icon at bounding box center [1556, 355] width 9 height 9
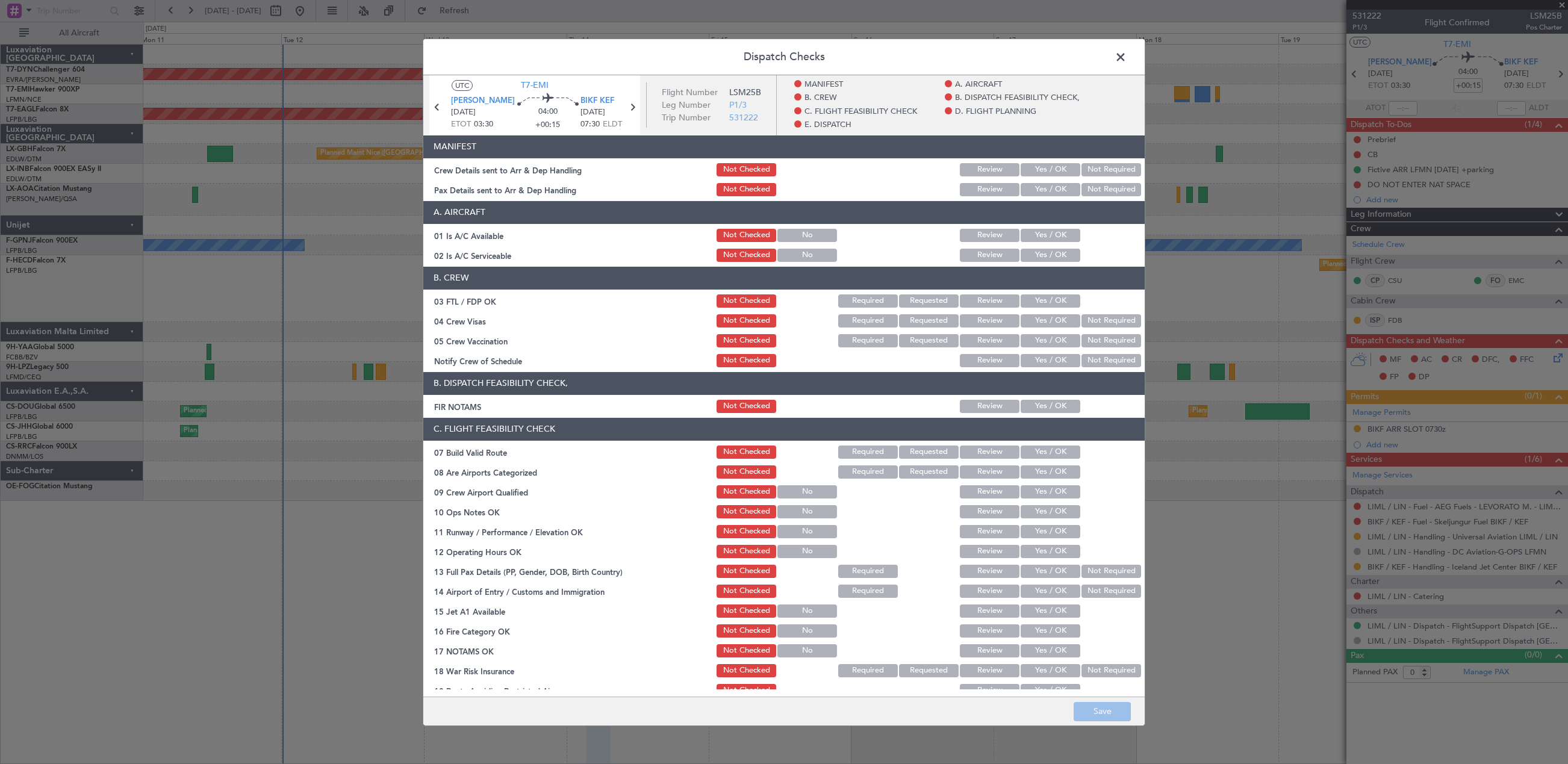
click at [1048, 164] on button "Yes / OK" at bounding box center [1051, 169] width 60 height 13
click at [1041, 190] on button "Yes / OK" at bounding box center [1051, 189] width 60 height 13
click at [1099, 716] on button "Save" at bounding box center [1102, 711] width 57 height 19
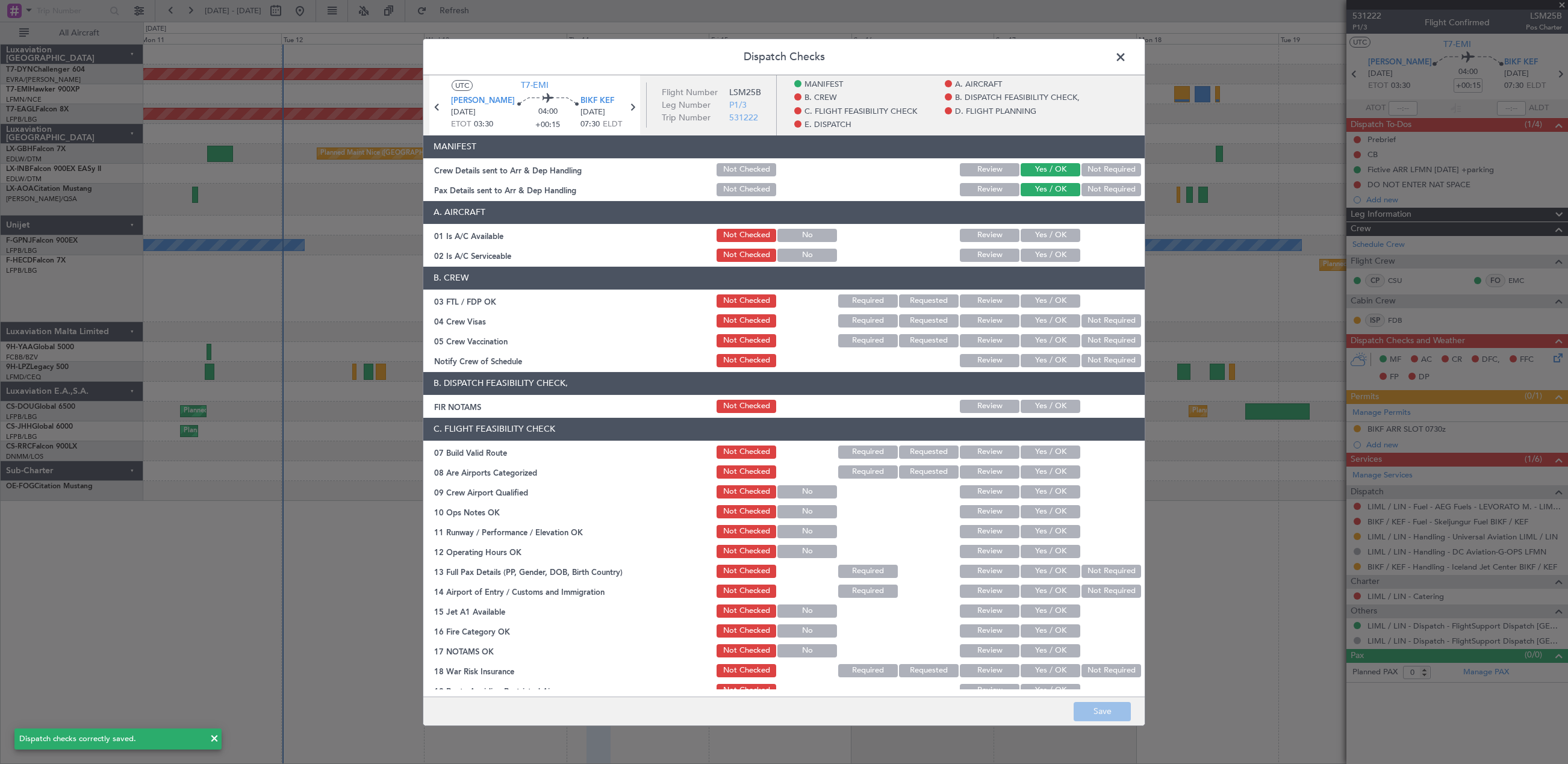
click at [1127, 63] on span at bounding box center [1127, 59] width 0 height 24
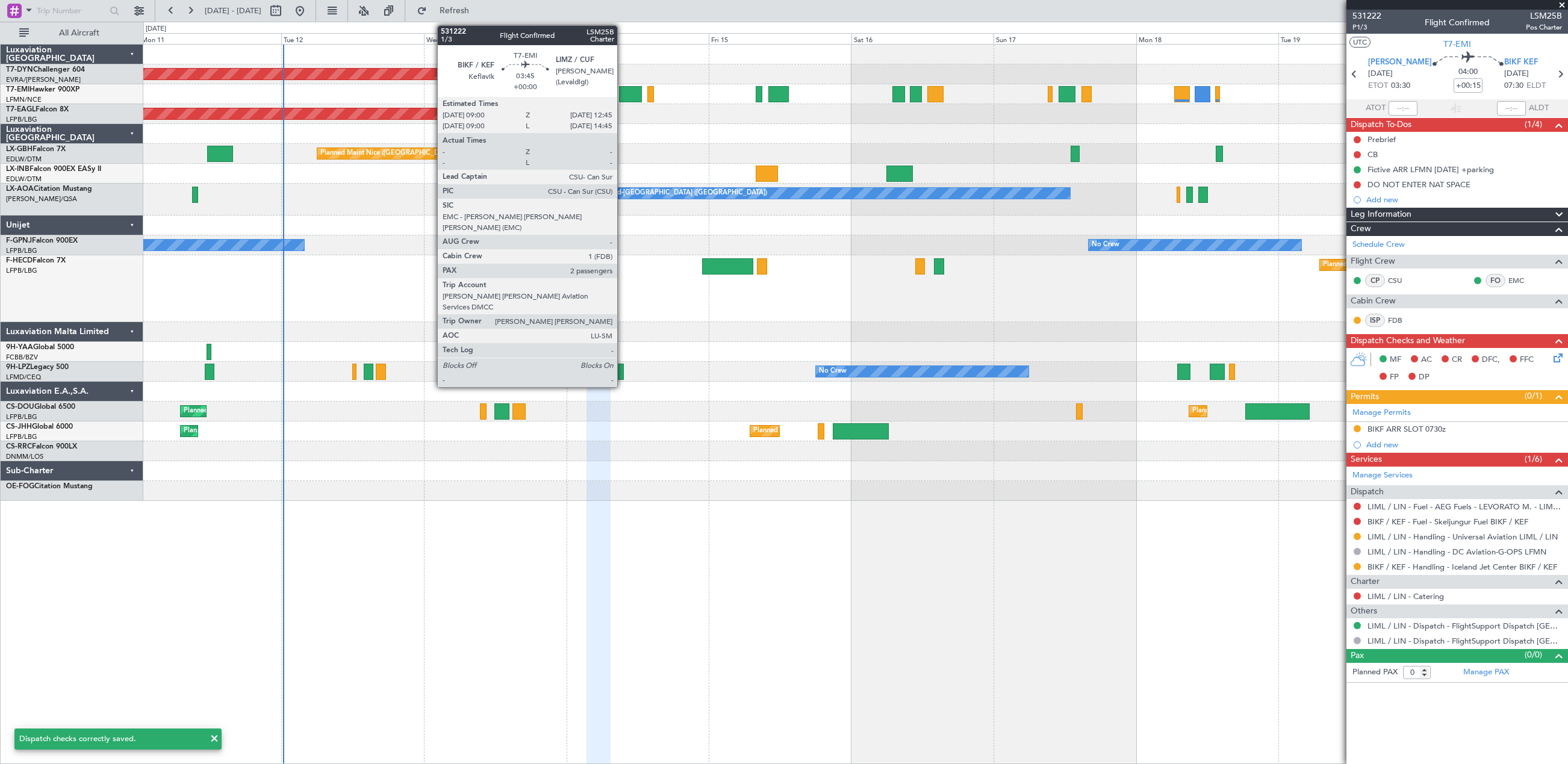
click at [622, 94] on div at bounding box center [630, 94] width 23 height 16
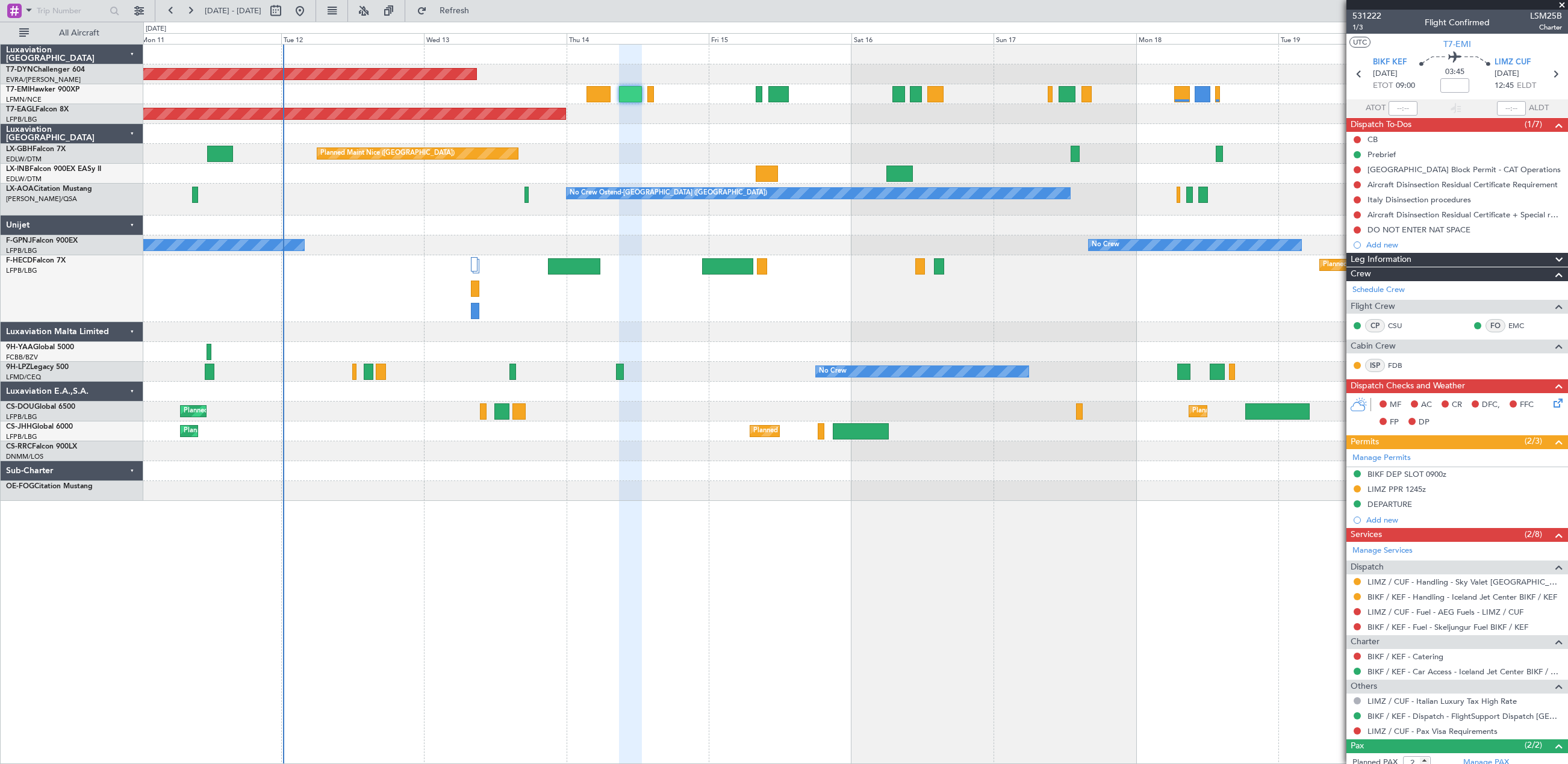
click at [1551, 404] on icon at bounding box center [1556, 401] width 9 height 9
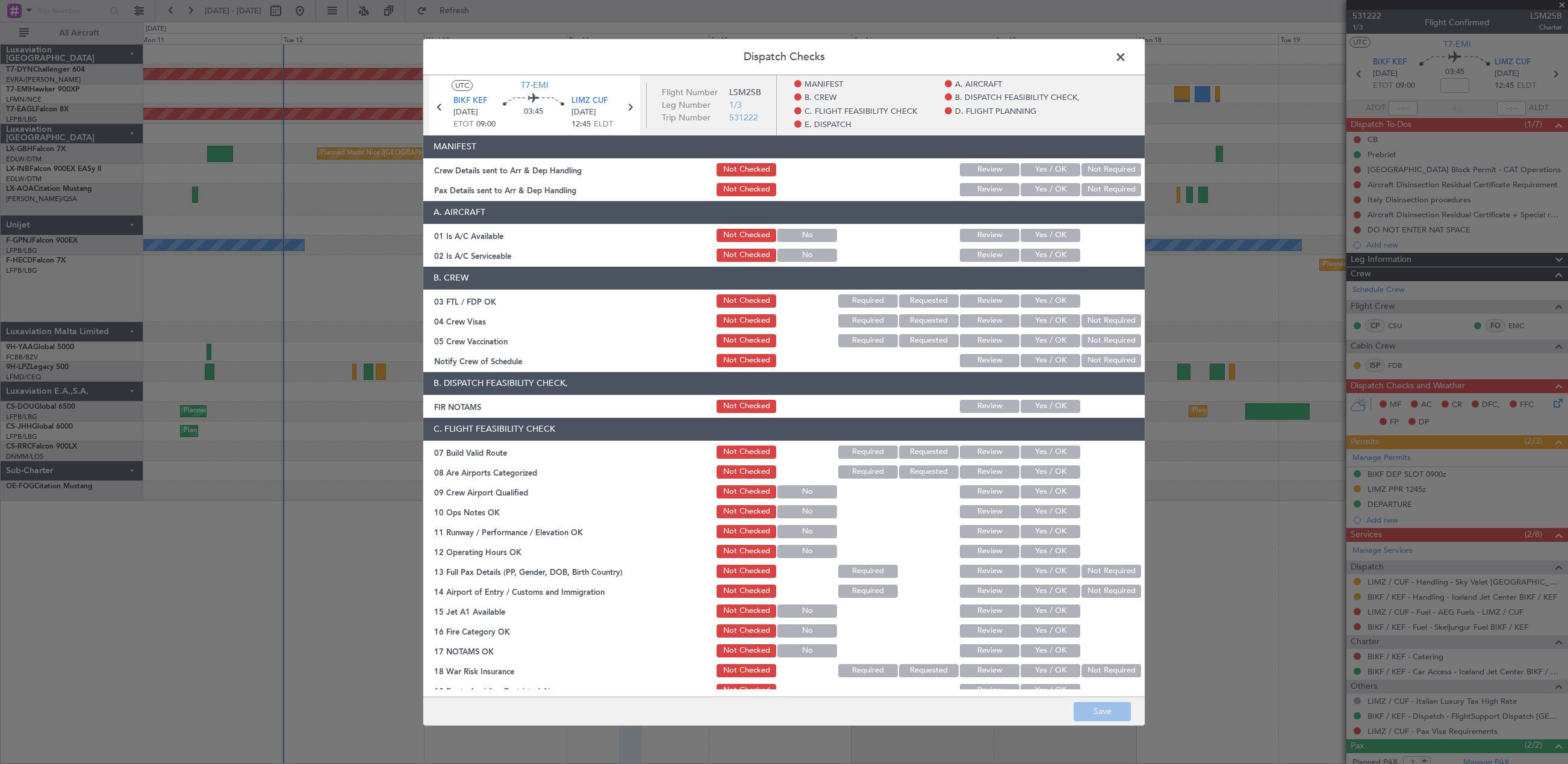
click at [1055, 171] on button "Yes / OK" at bounding box center [1051, 169] width 60 height 13
click at [1055, 185] on button "Yes / OK" at bounding box center [1051, 189] width 60 height 13
click at [1116, 714] on button "Save" at bounding box center [1102, 711] width 57 height 19
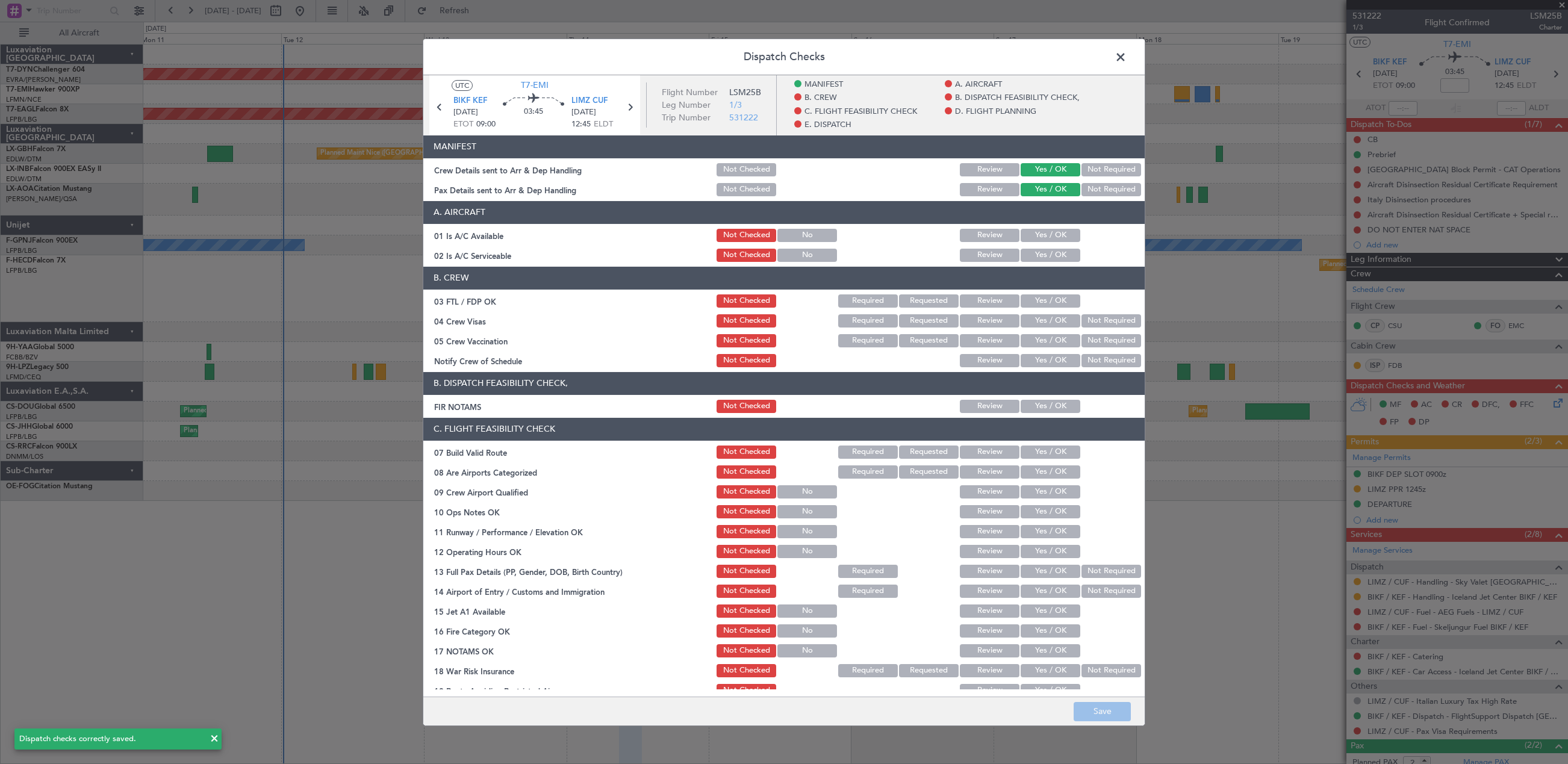
click at [1127, 56] on span at bounding box center [1127, 59] width 0 height 24
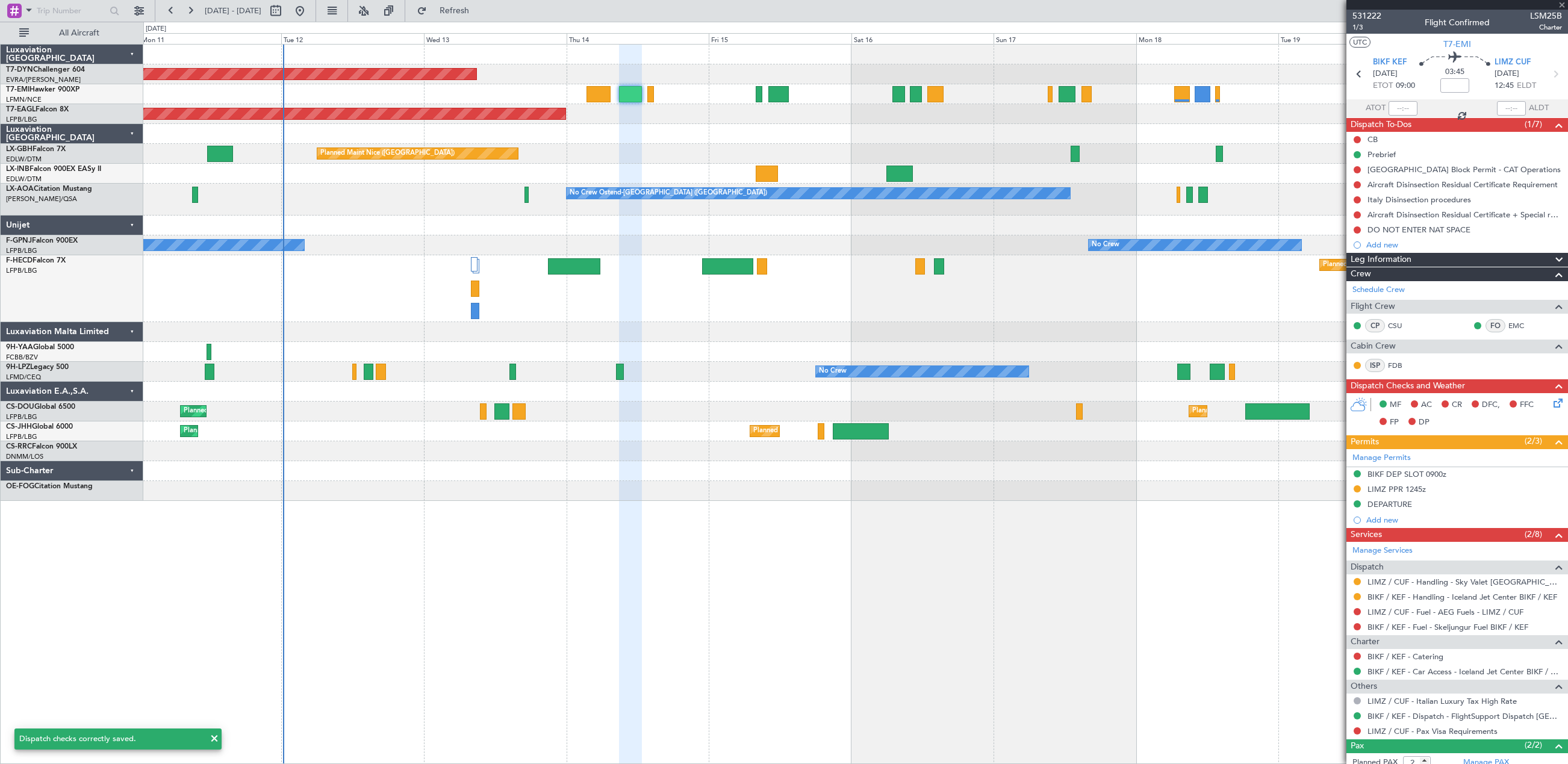
type input "0"
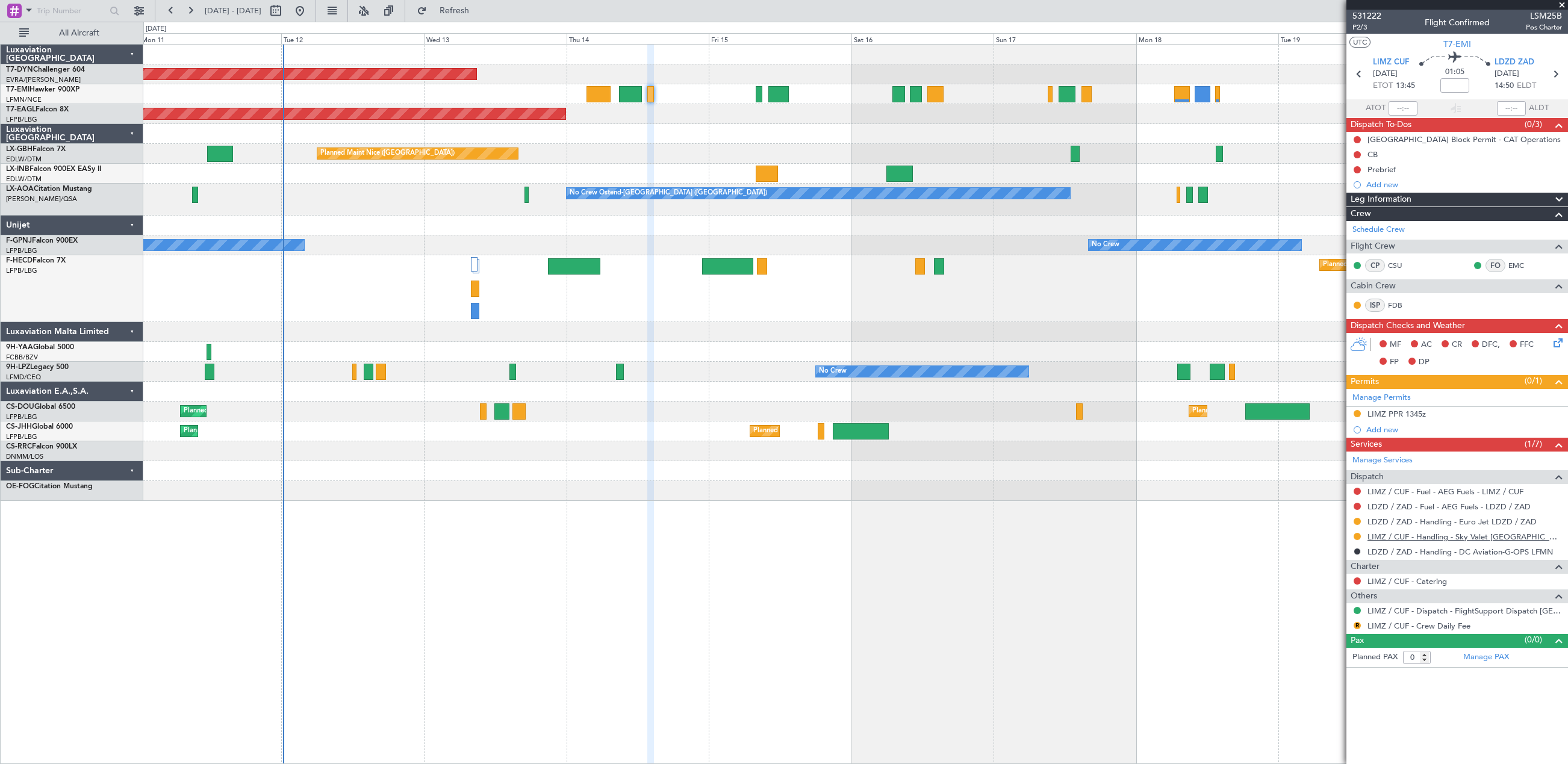
click at [1386, 538] on link "LIMZ / CUF - Handling - Sky Valet Italy LIMZ / CUF" at bounding box center [1464, 537] width 195 height 10
click at [1431, 518] on link "LDZD / ZAD - Handling - Euro Jet LDZD / ZAD" at bounding box center [1452, 522] width 169 height 10
click at [1556, 343] on icon at bounding box center [1556, 340] width 9 height 9
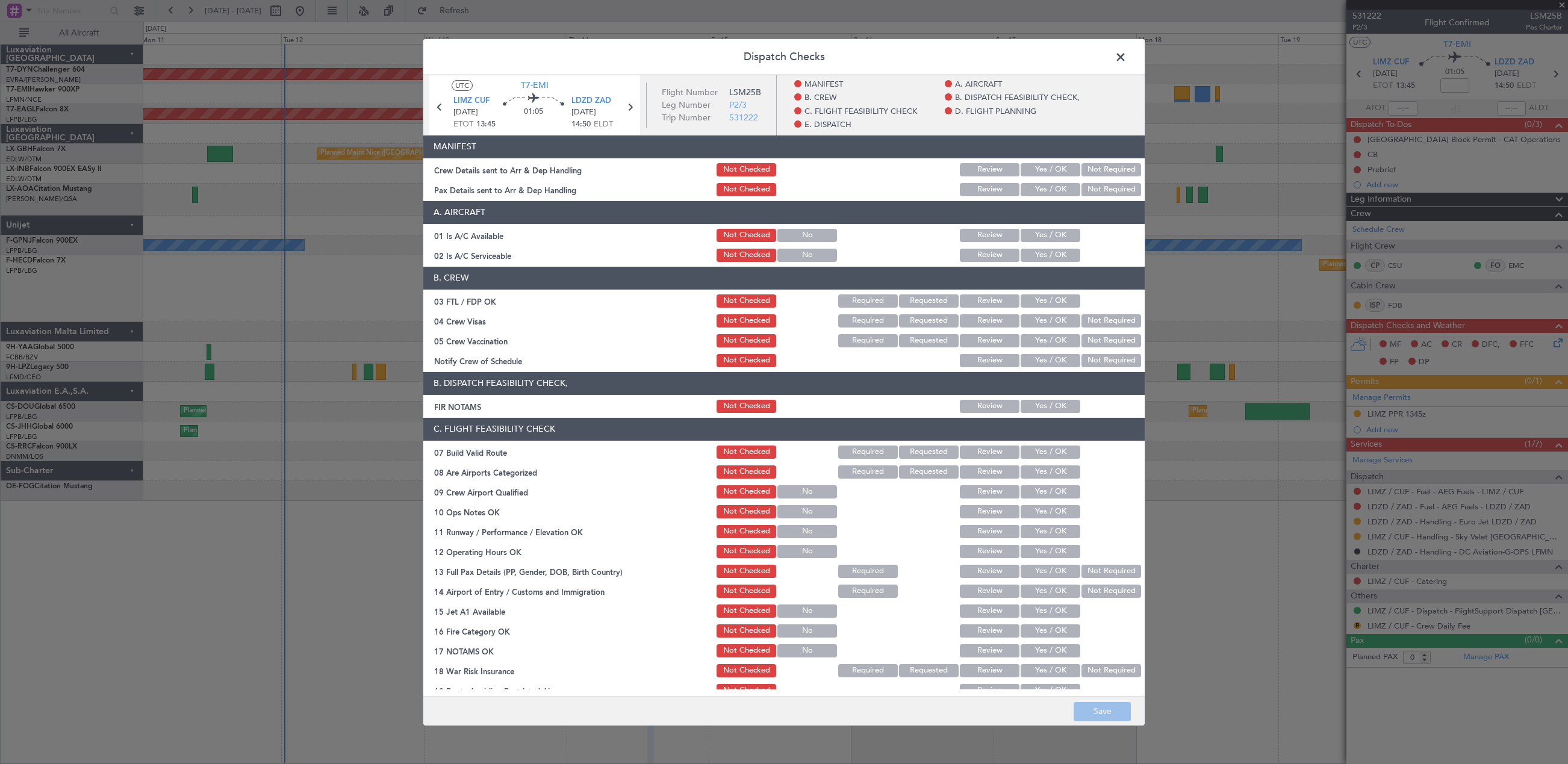
click at [1042, 163] on button "Yes / OK" at bounding box center [1051, 169] width 60 height 13
click at [1042, 185] on button "Yes / OK" at bounding box center [1051, 189] width 60 height 13
click at [1118, 718] on button "Save" at bounding box center [1102, 711] width 57 height 19
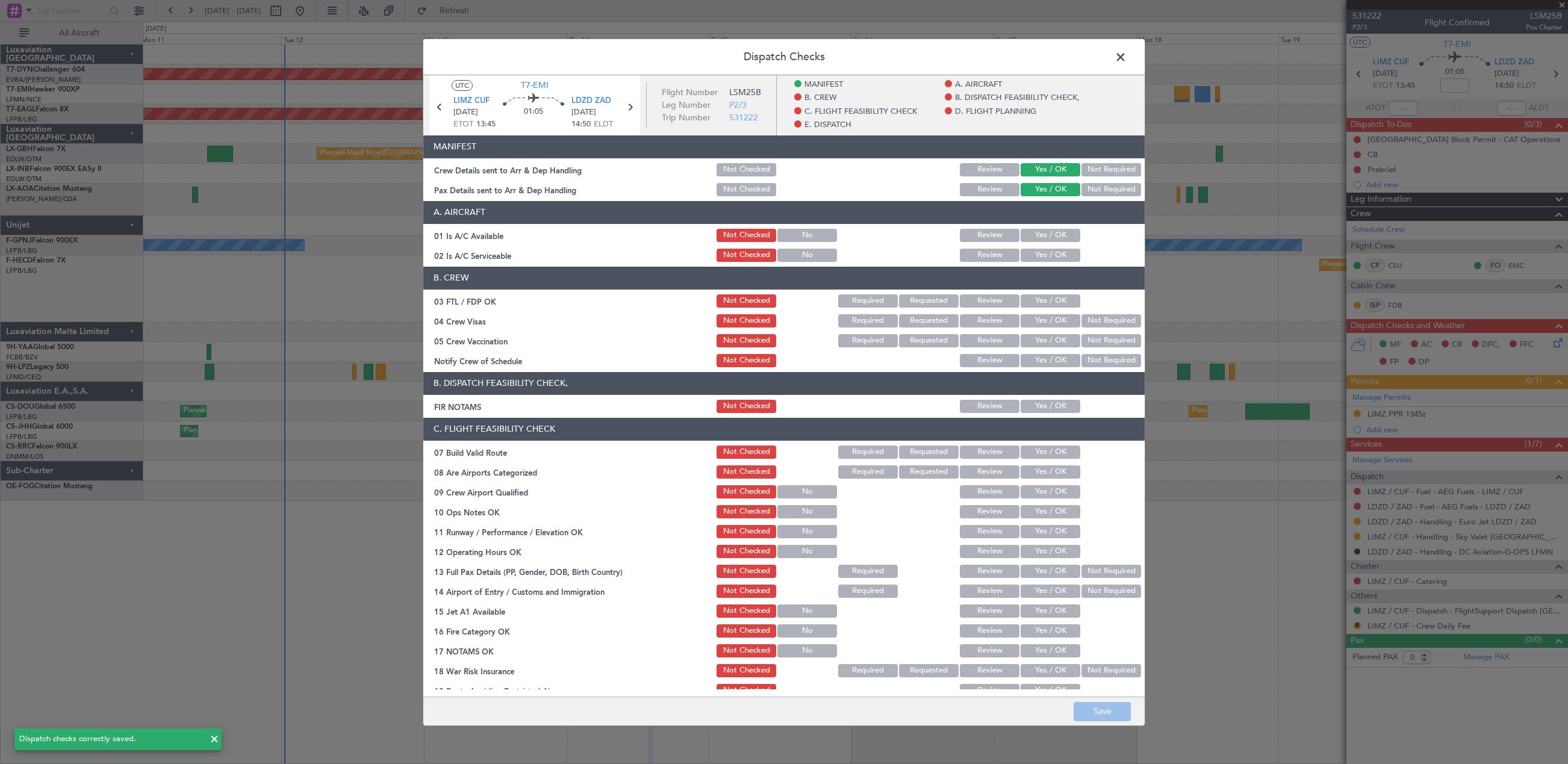
click at [1127, 58] on span at bounding box center [1127, 59] width 0 height 24
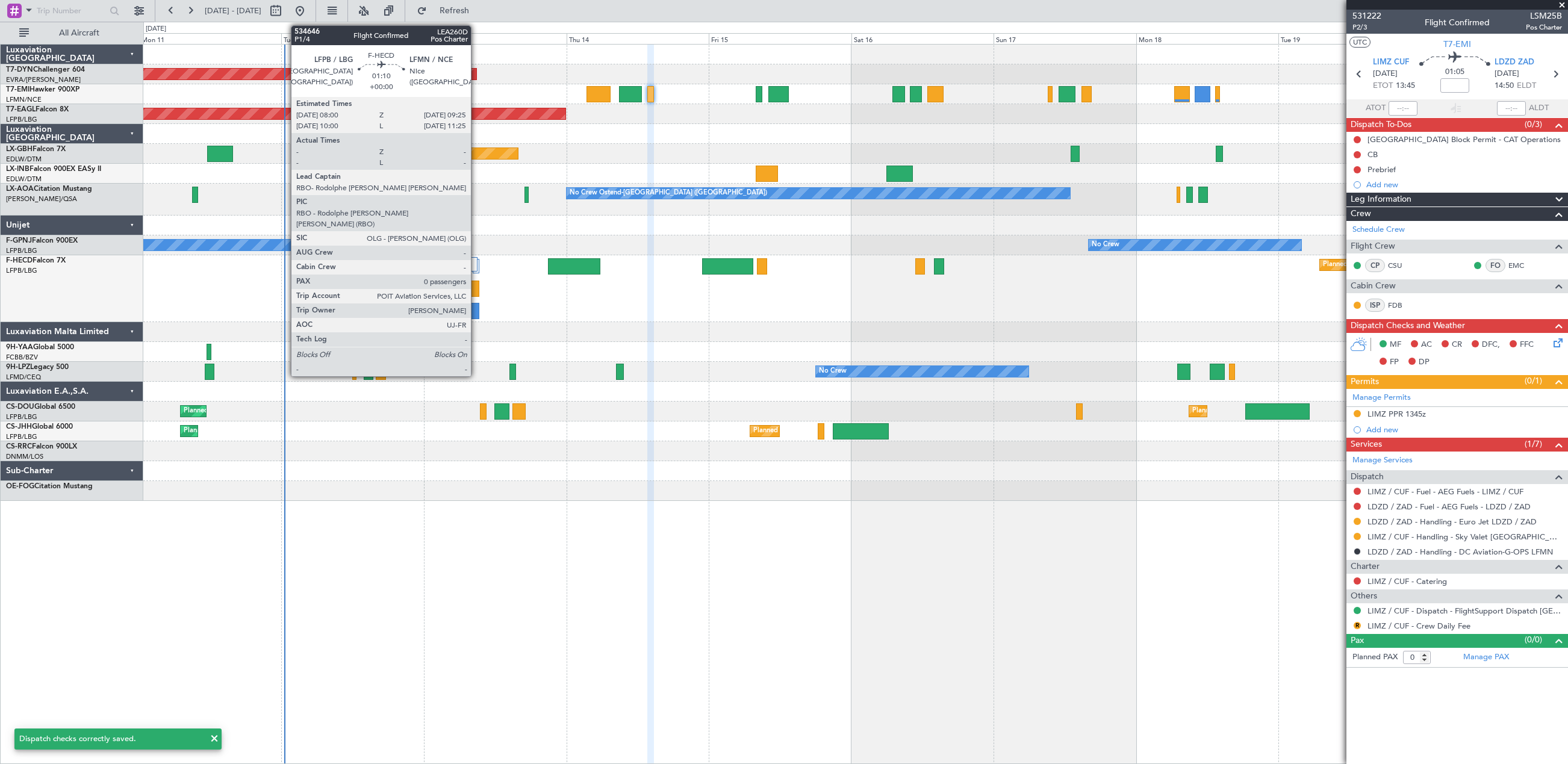
click at [476, 294] on div at bounding box center [475, 289] width 9 height 16
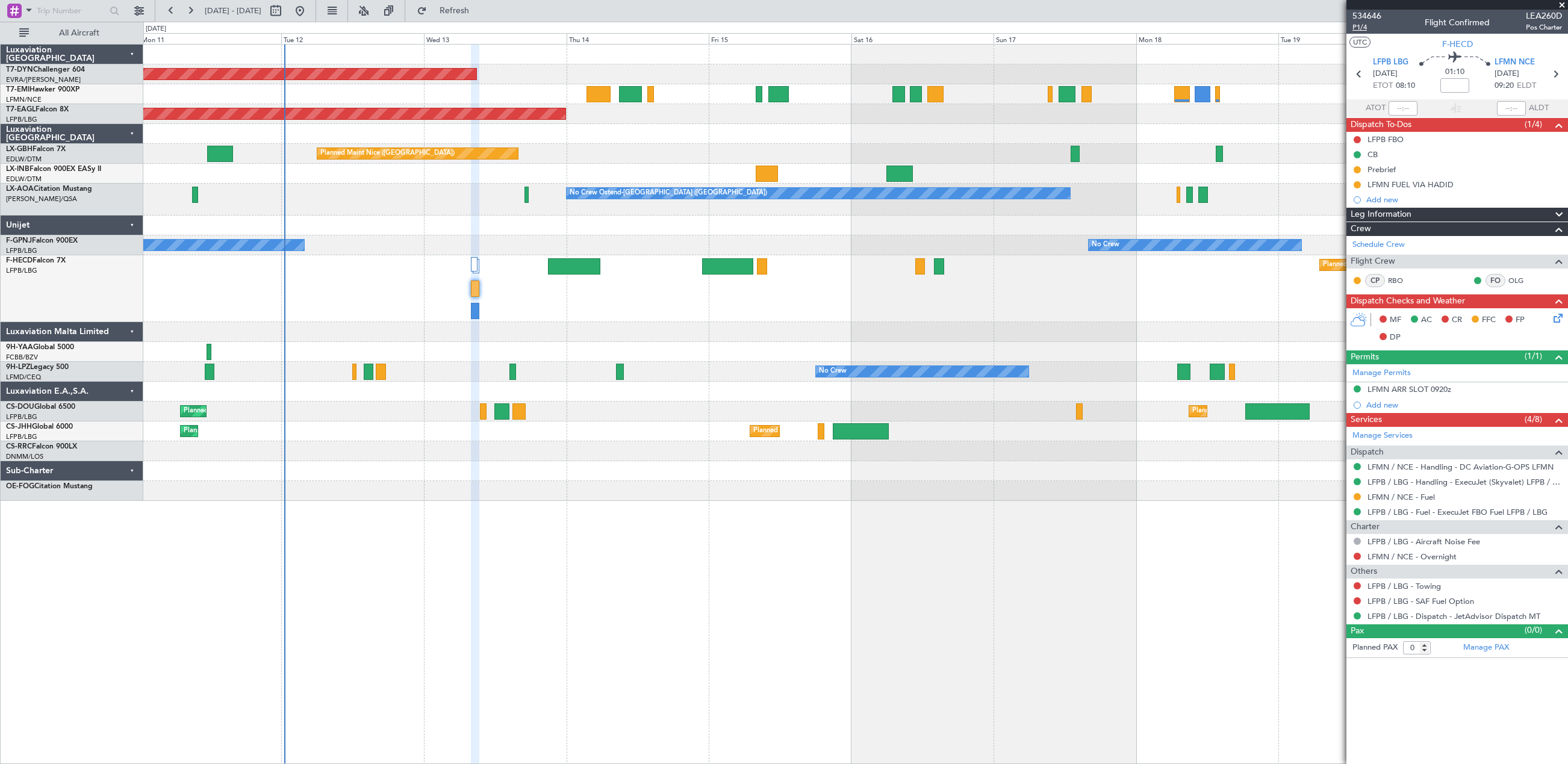
click at [1355, 26] on span "P1/4" at bounding box center [1367, 28] width 29 height 10
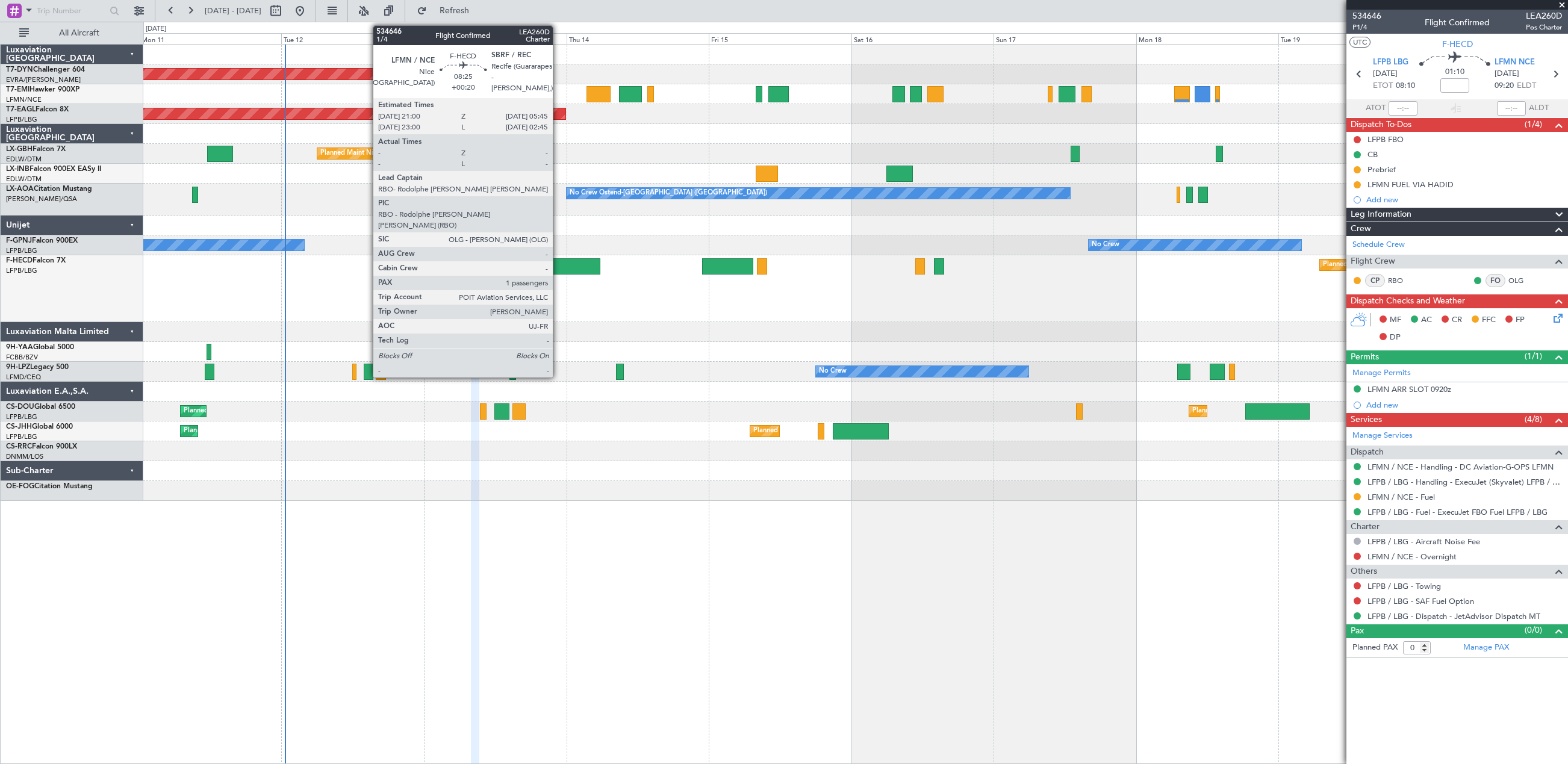
click at [558, 267] on div at bounding box center [574, 266] width 53 height 16
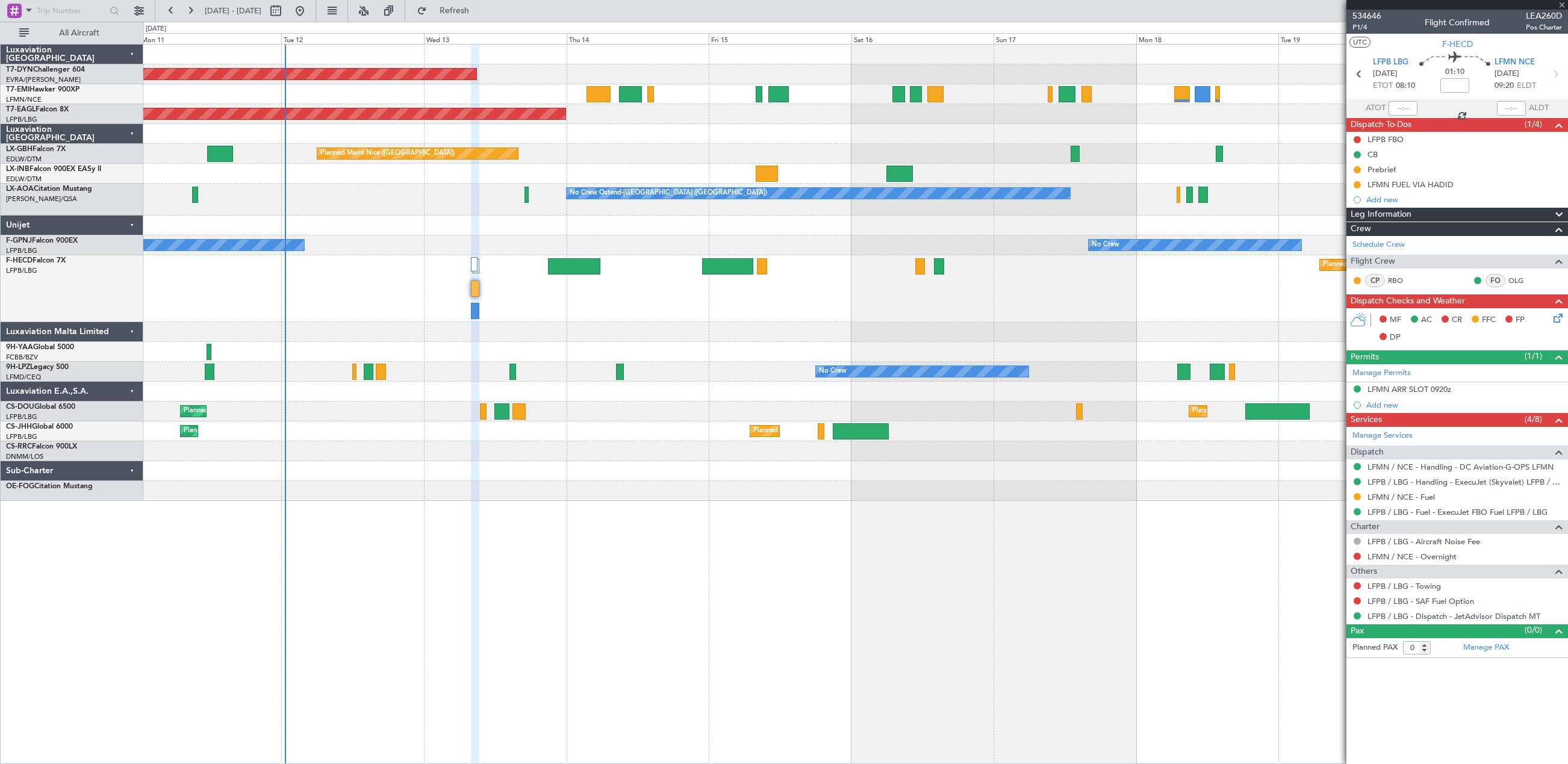
type input "+00:20"
type input "1"
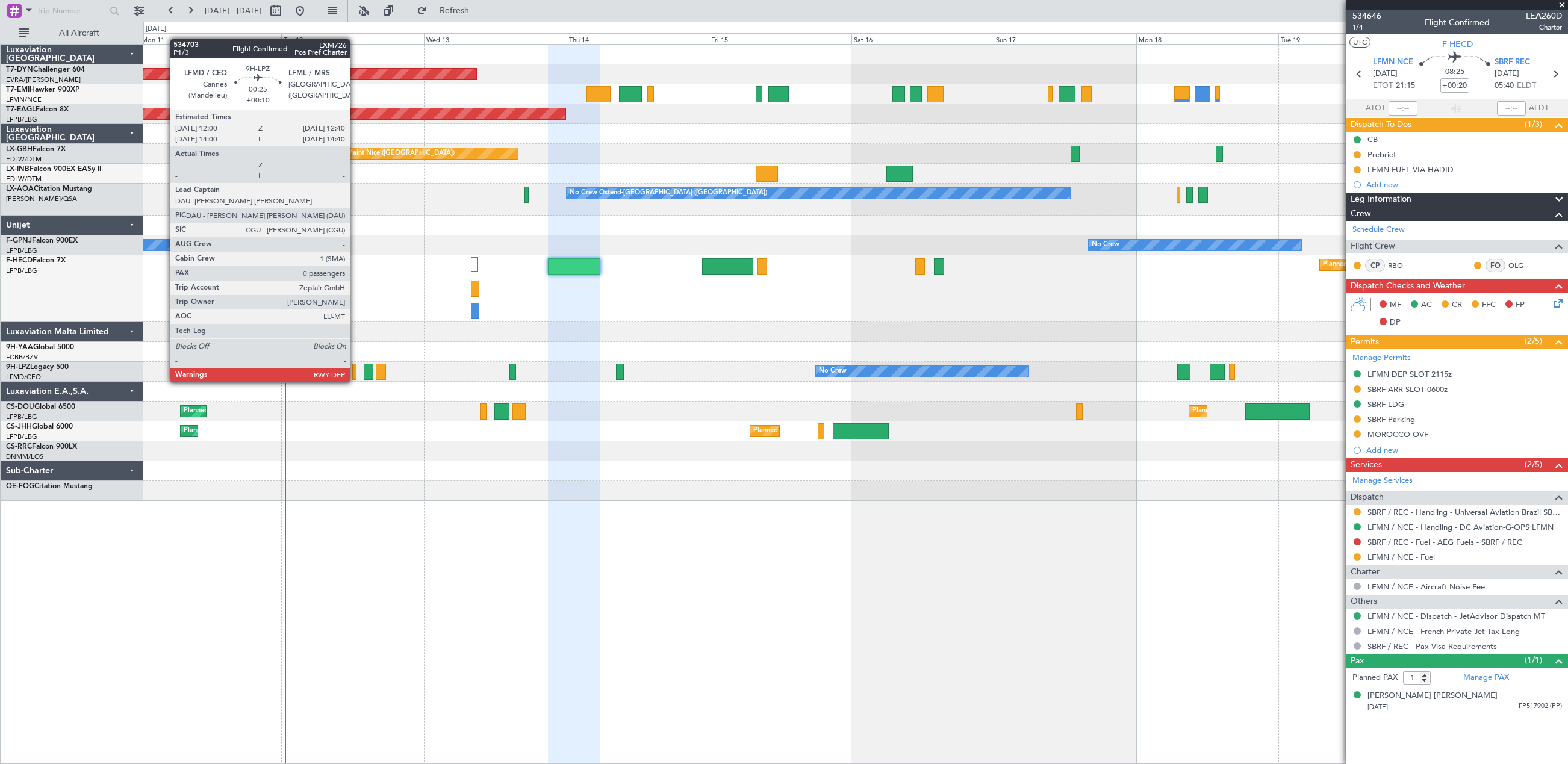
click at [355, 370] on div at bounding box center [355, 371] width 4 height 16
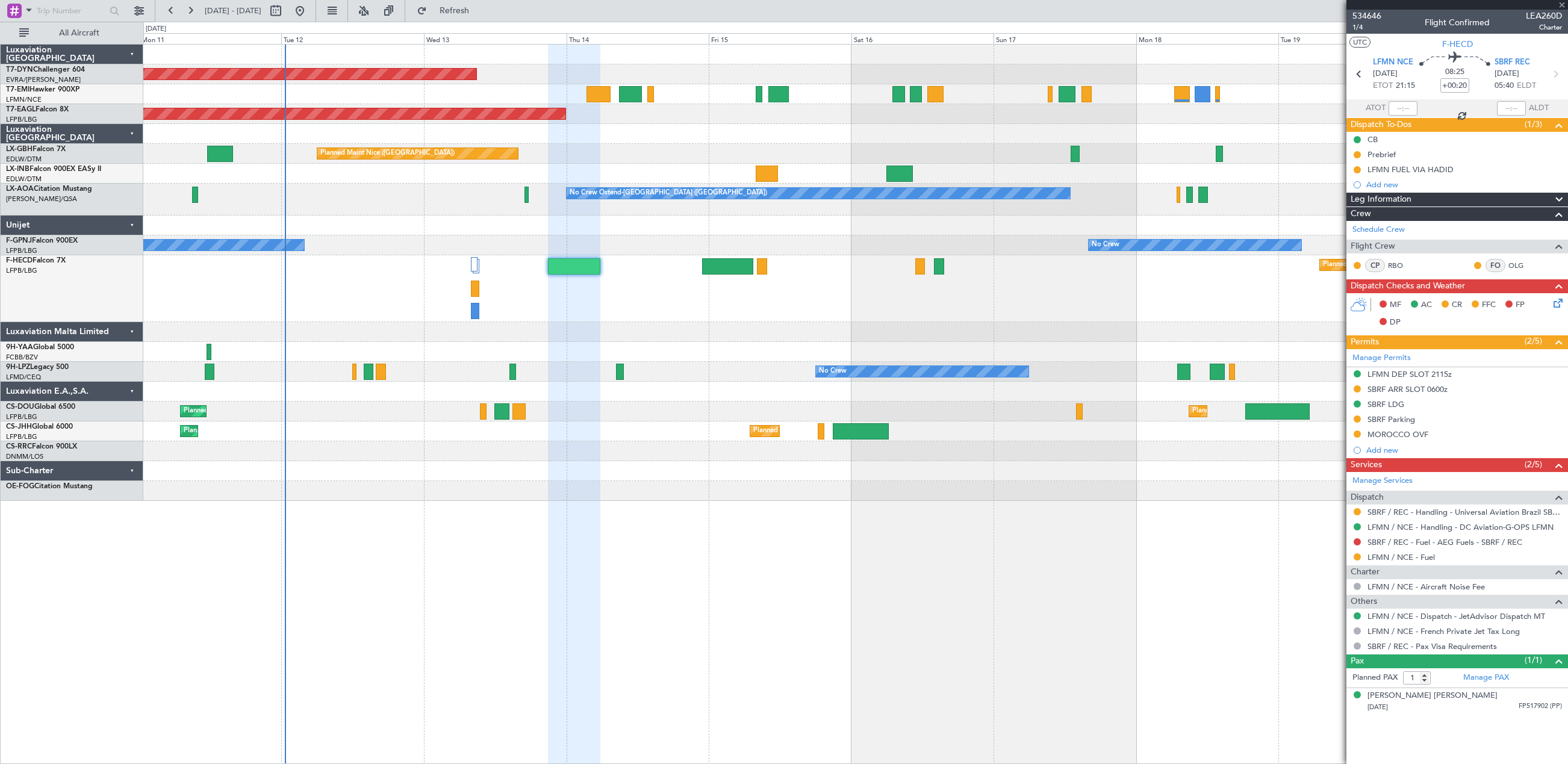
type input "+00:10"
type input "0"
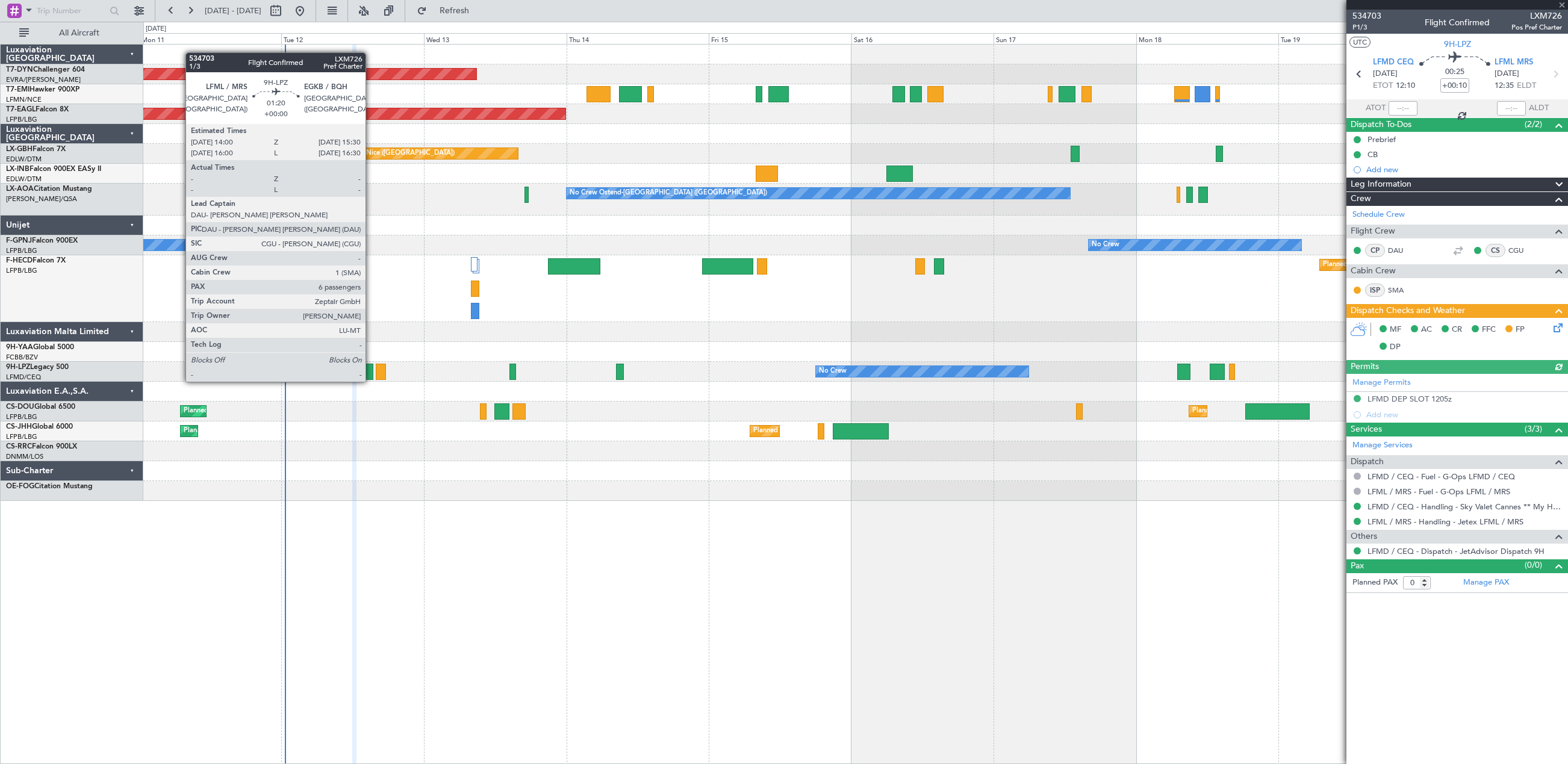
click at [371, 370] on div at bounding box center [368, 371] width 9 height 16
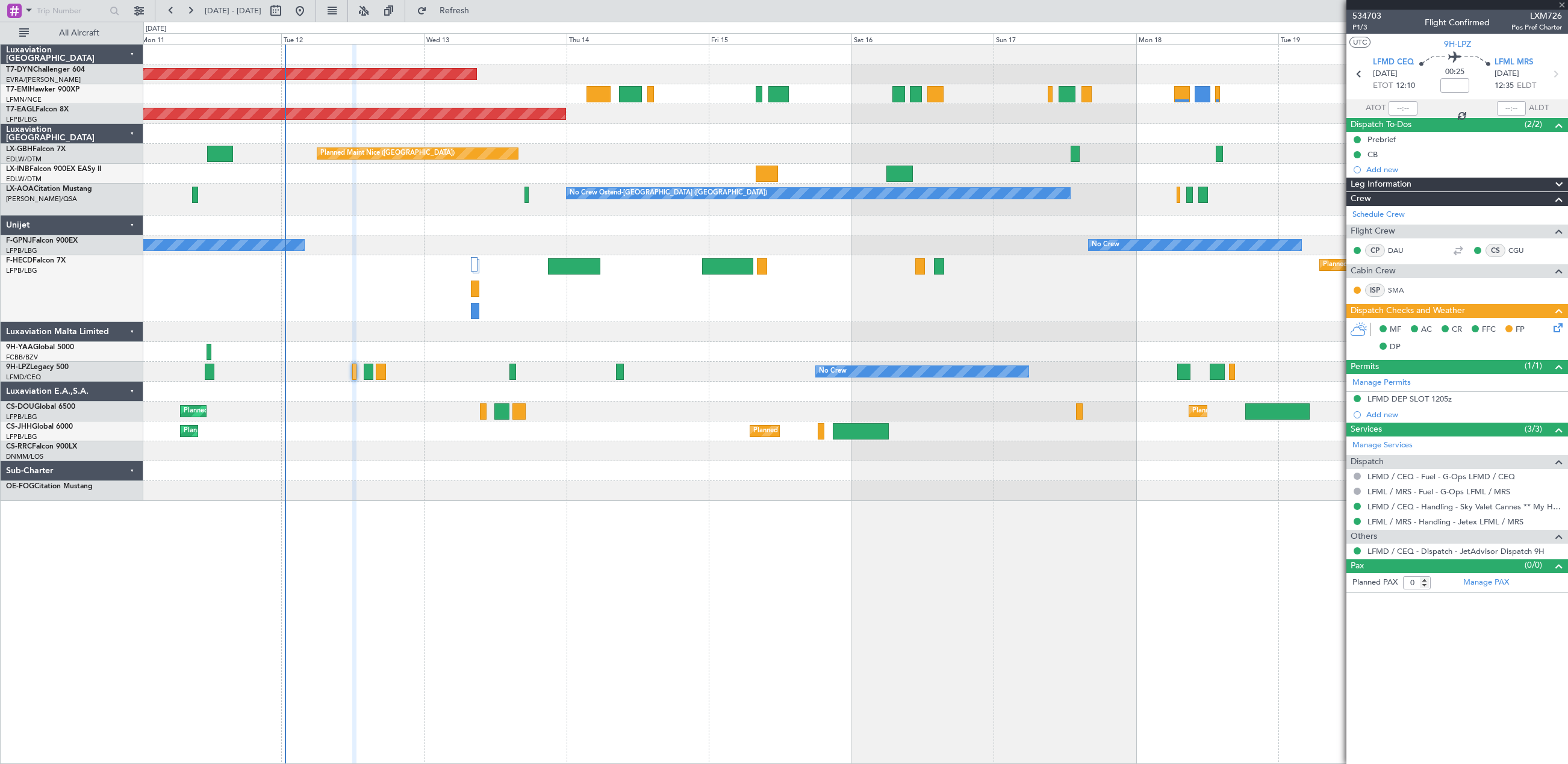
type input "6"
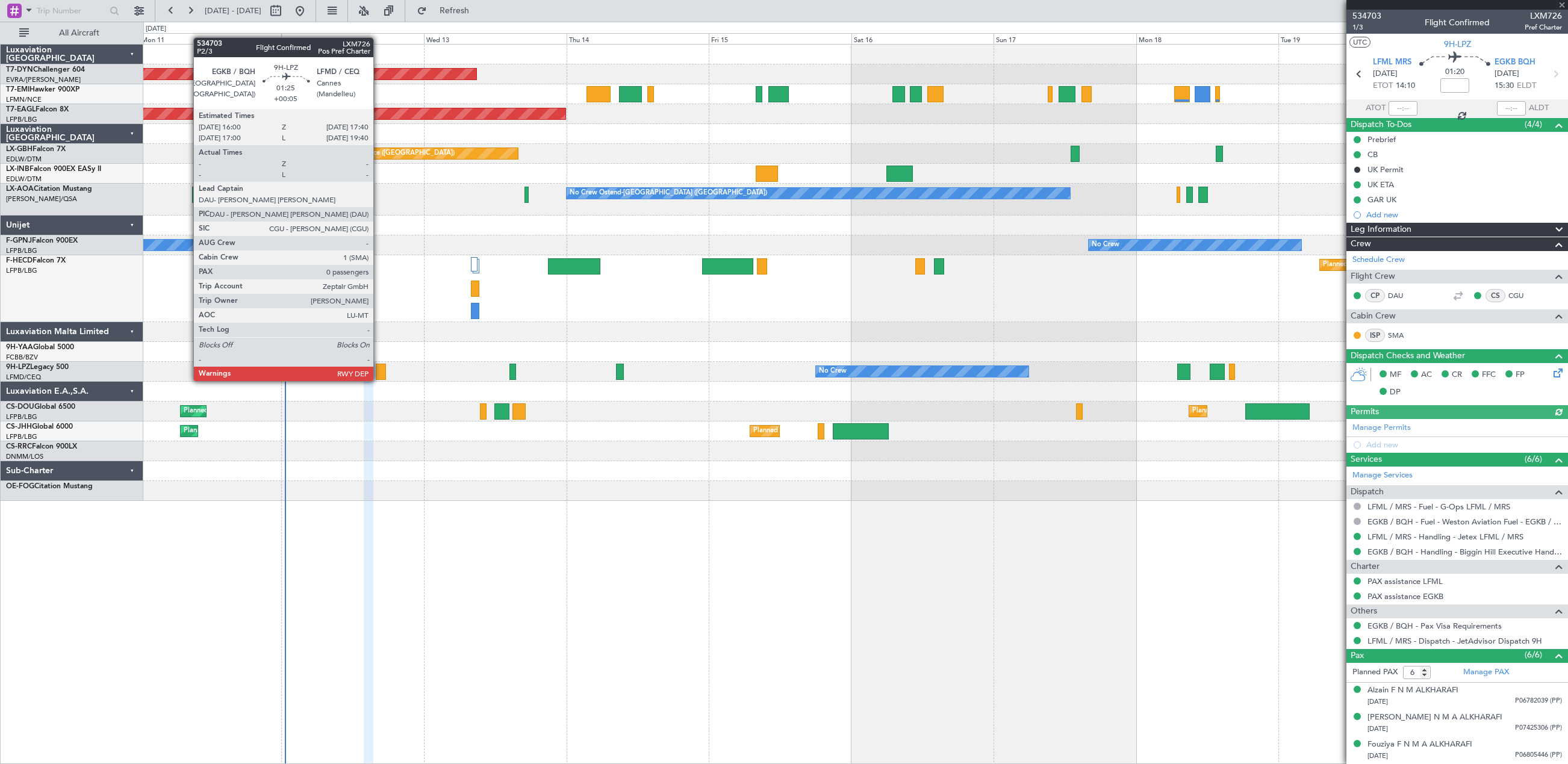
click at [379, 369] on div at bounding box center [381, 371] width 10 height 16
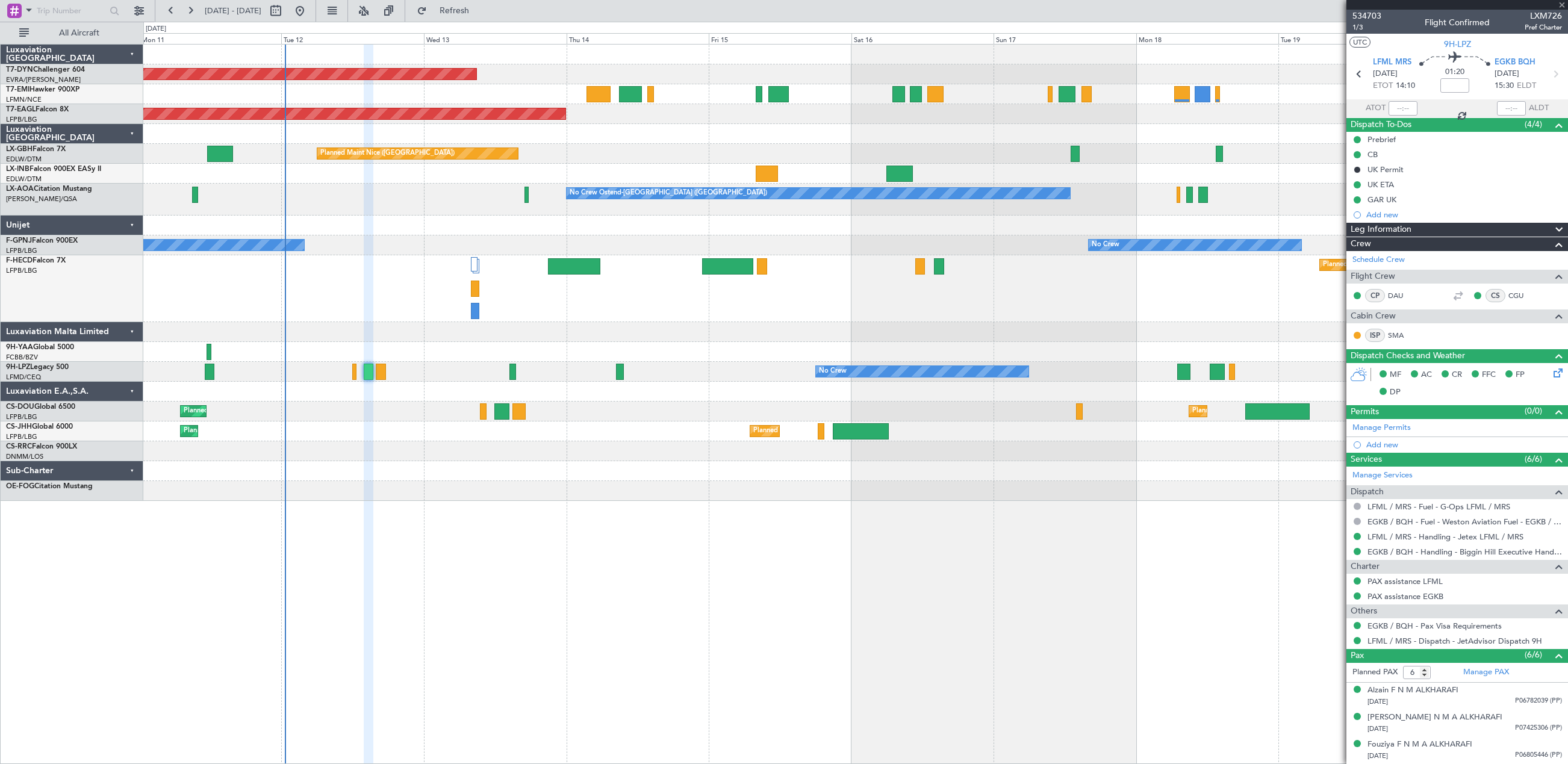
type input "+00:05"
type input "0"
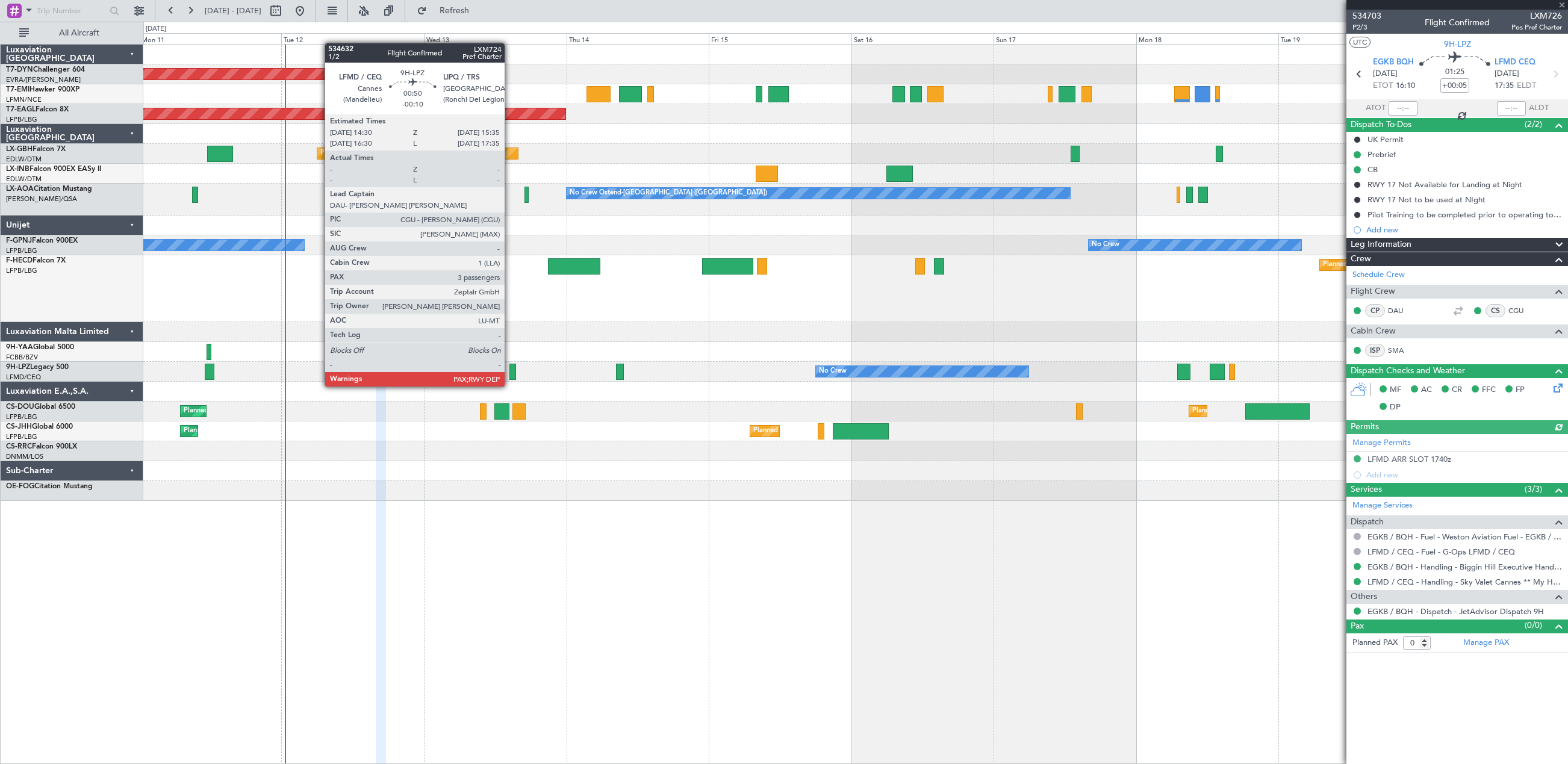
click at [510, 374] on div at bounding box center [512, 371] width 7 height 16
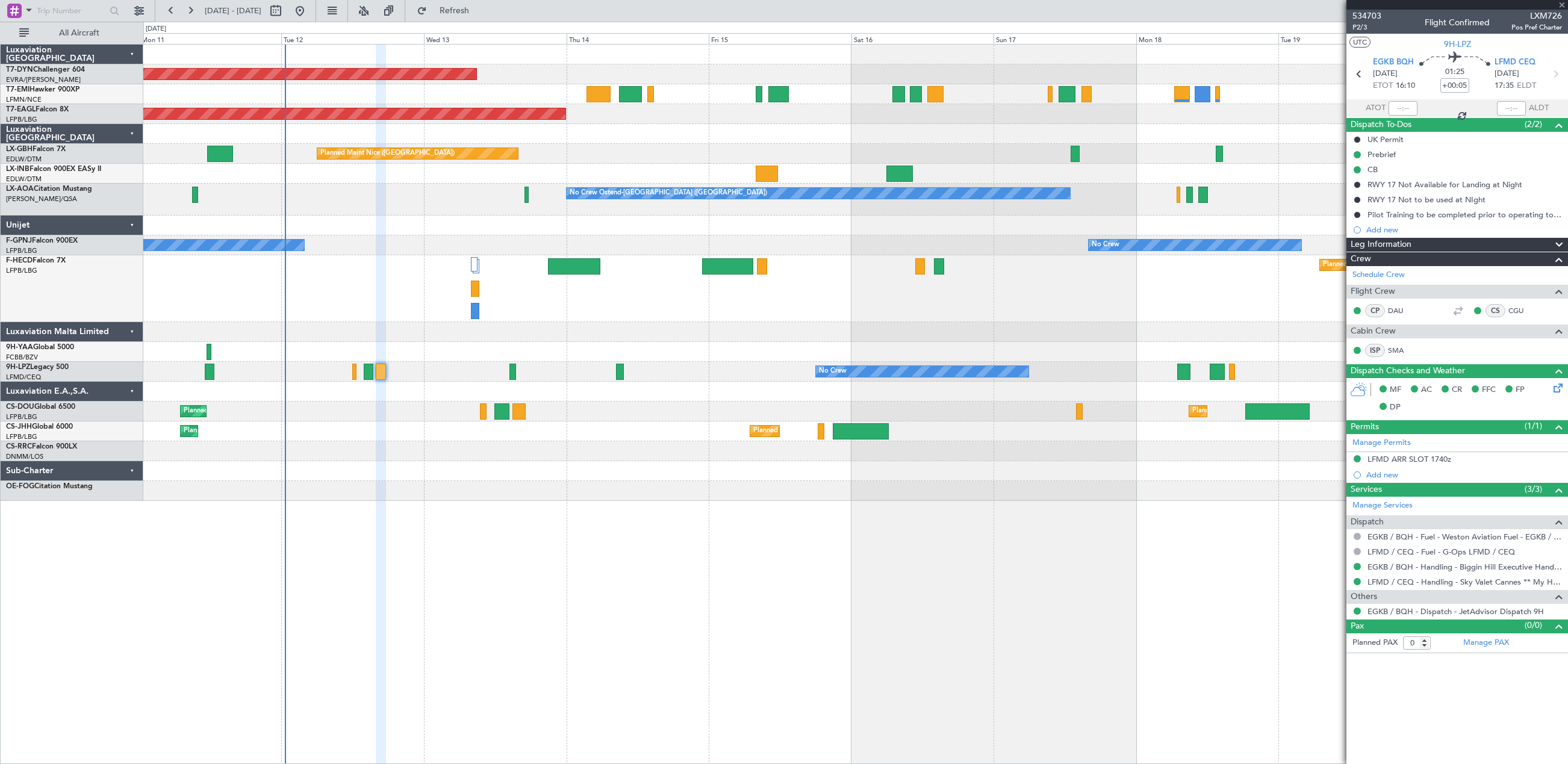
type input "-00:10"
type input "3"
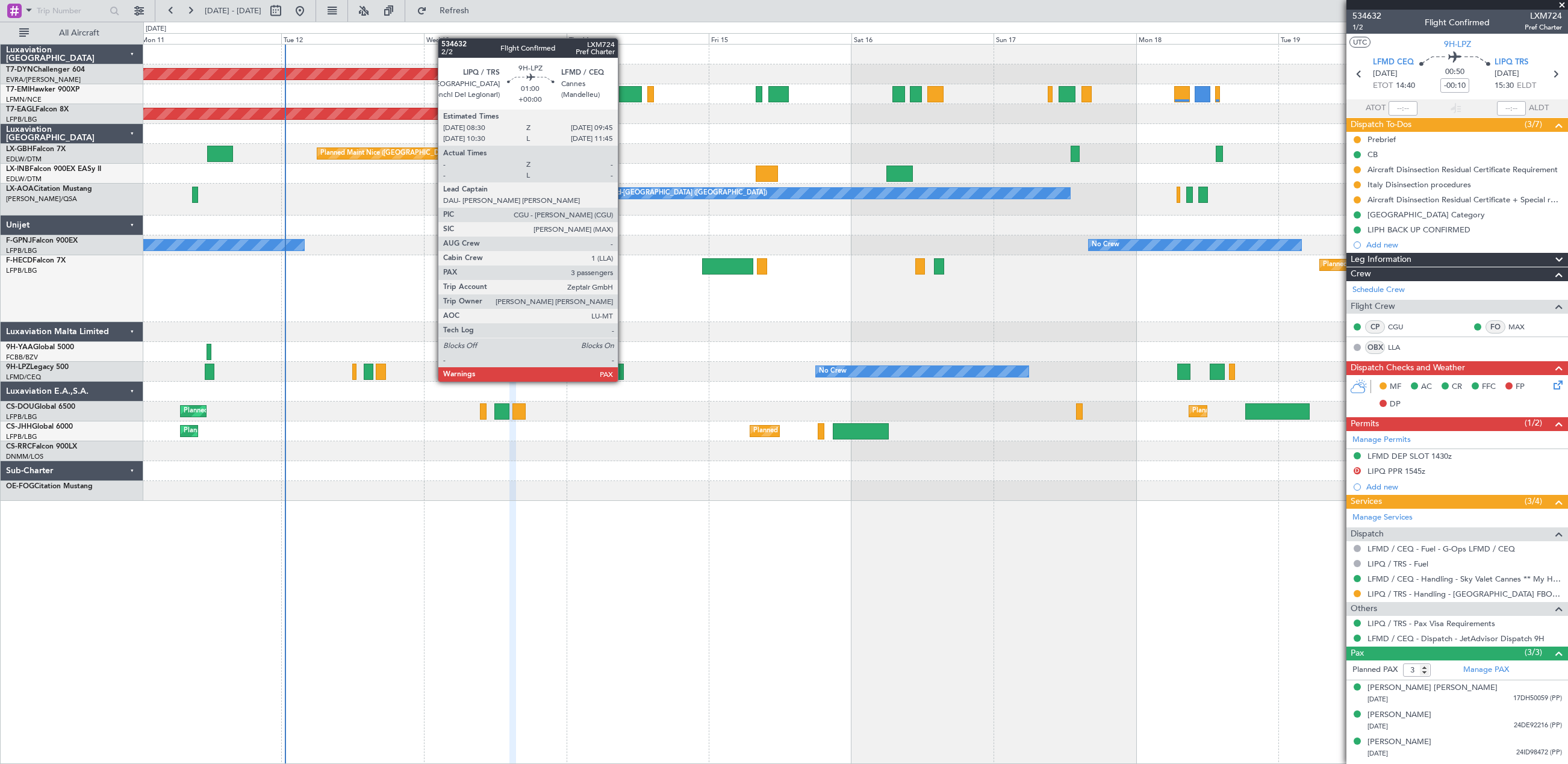
click at [623, 370] on div at bounding box center [619, 371] width 8 height 16
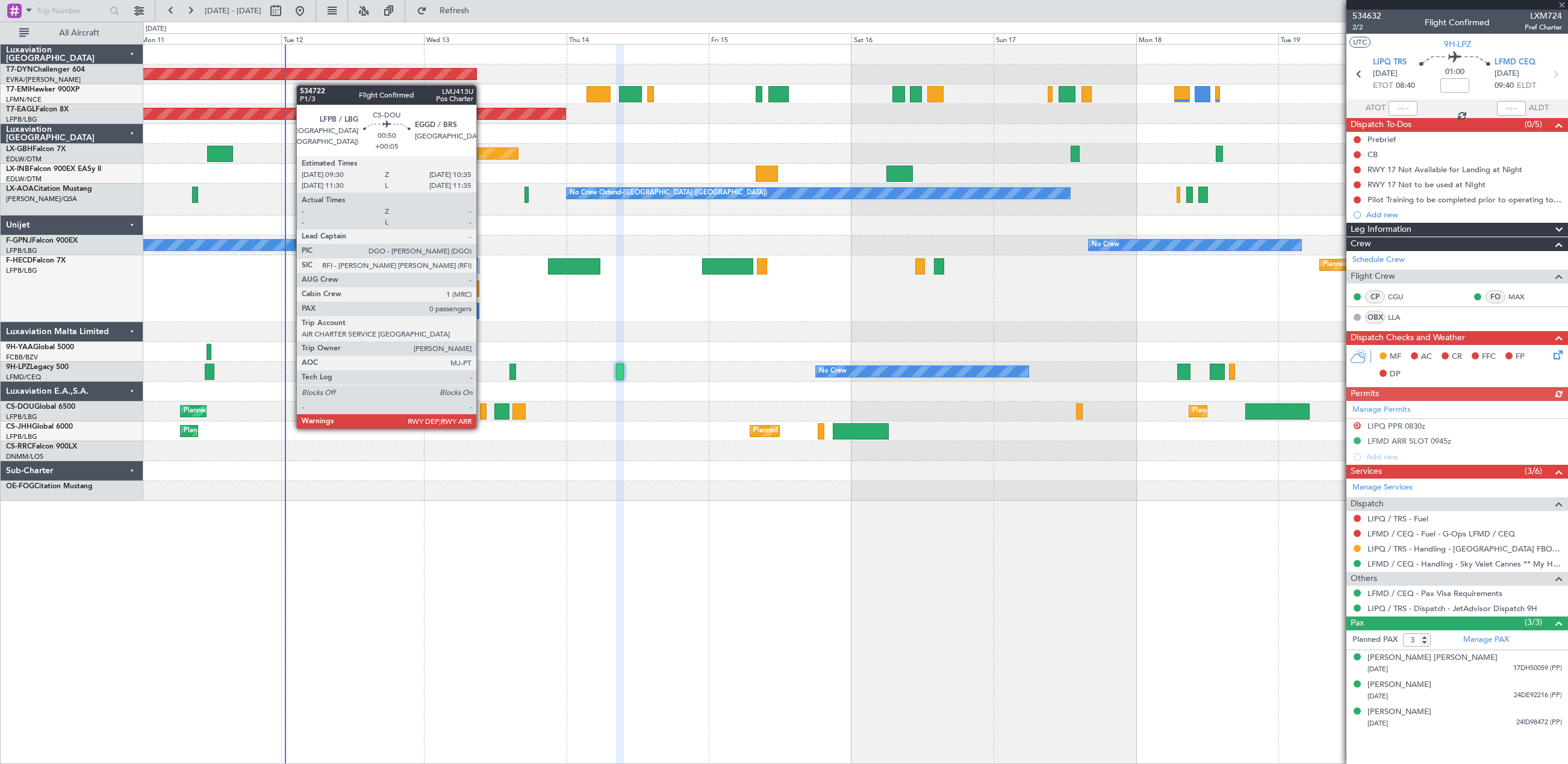
click at [482, 417] on div at bounding box center [483, 412] width 7 height 16
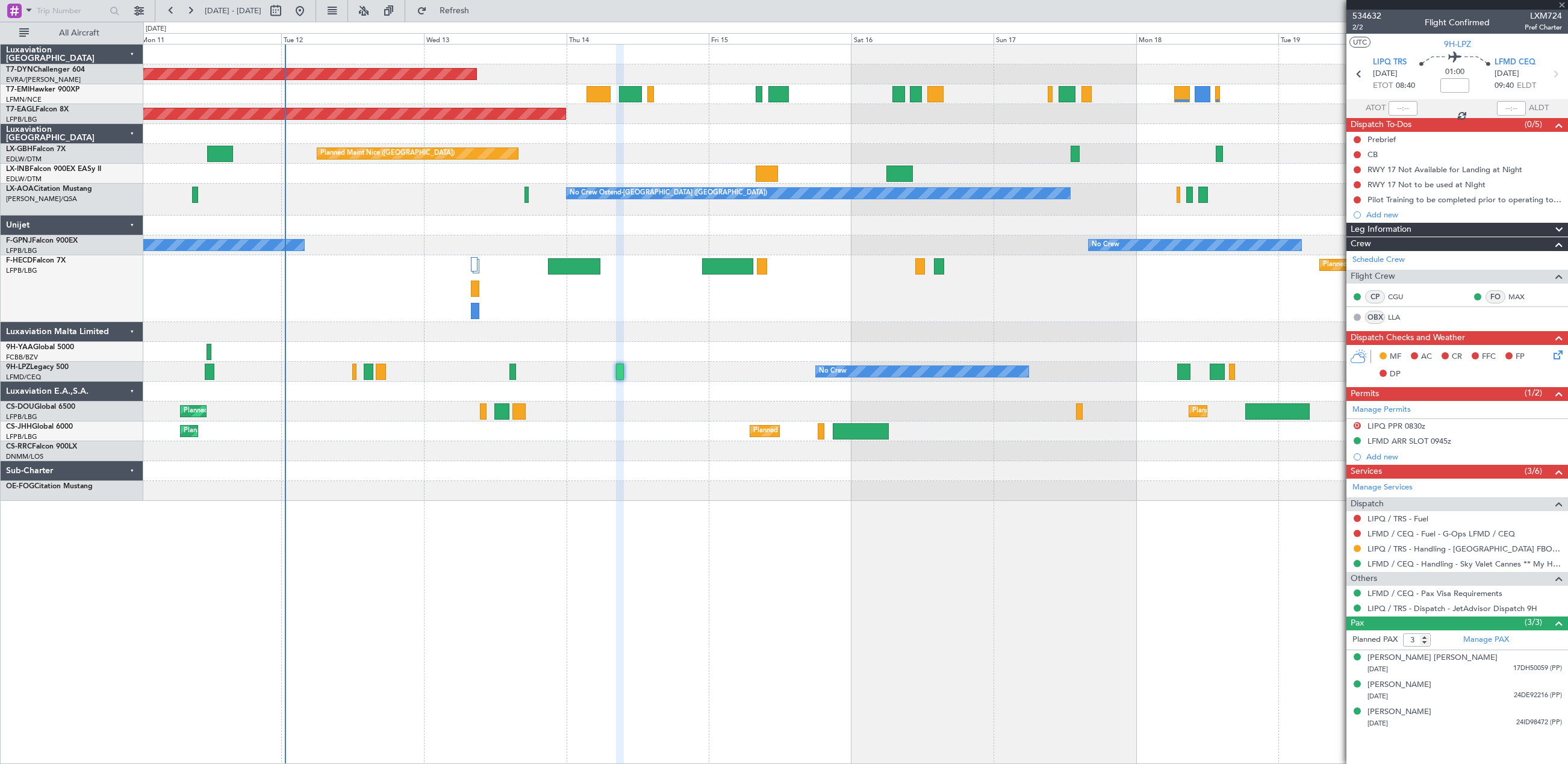
type input "+00:05"
type input "0"
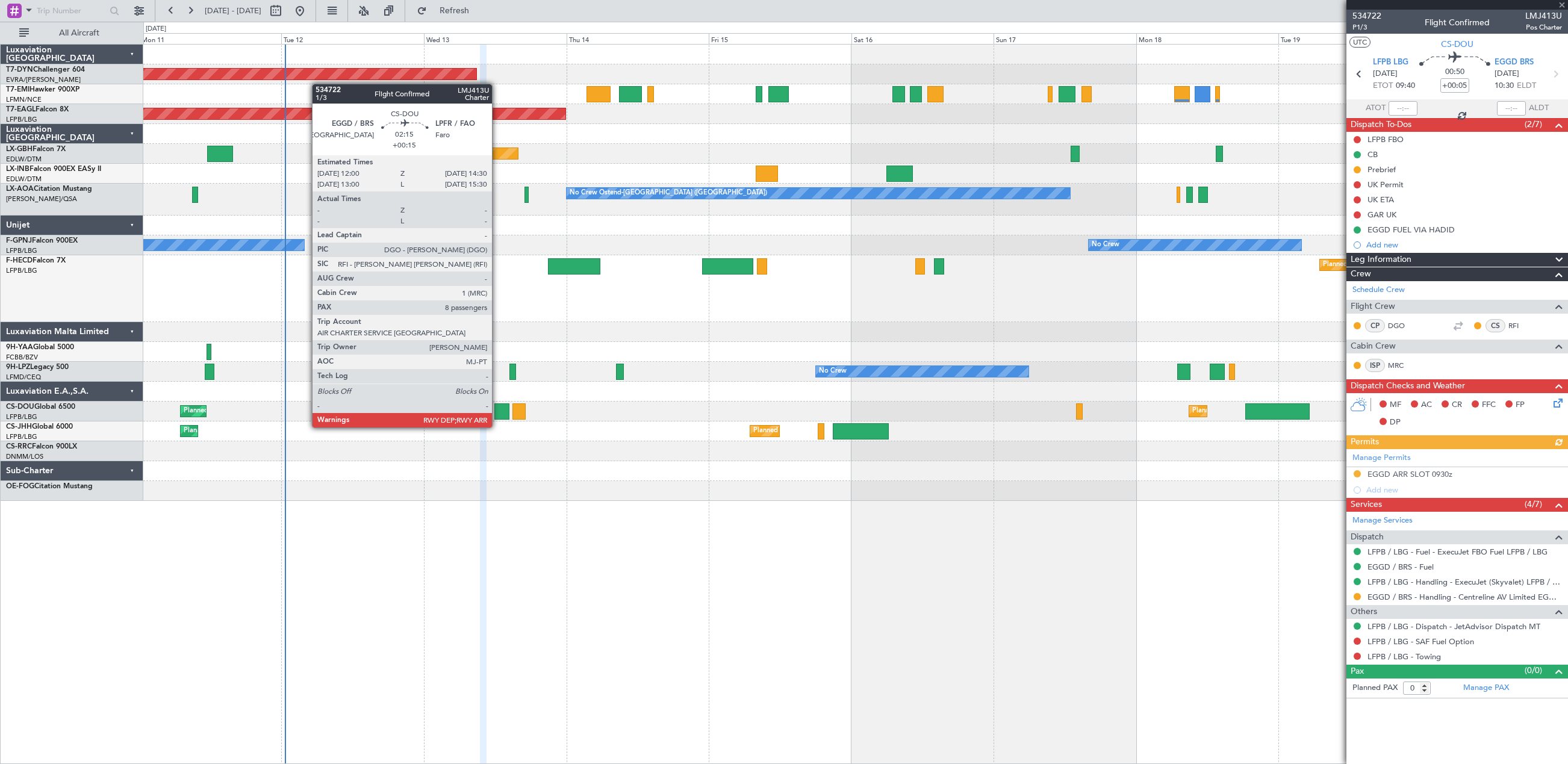
click at [498, 415] on div at bounding box center [501, 412] width 15 height 16
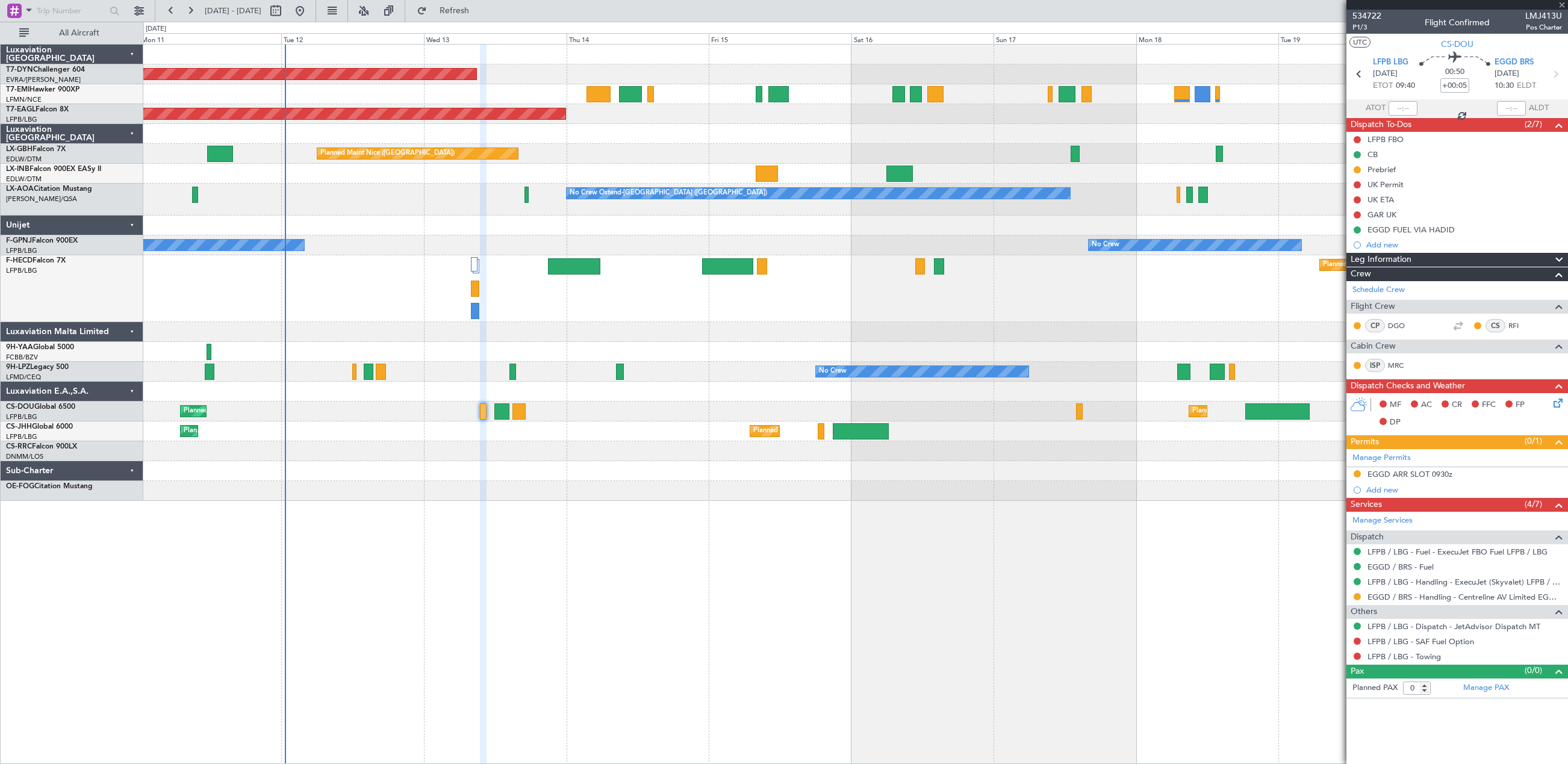
type input "+00:15"
type input "8"
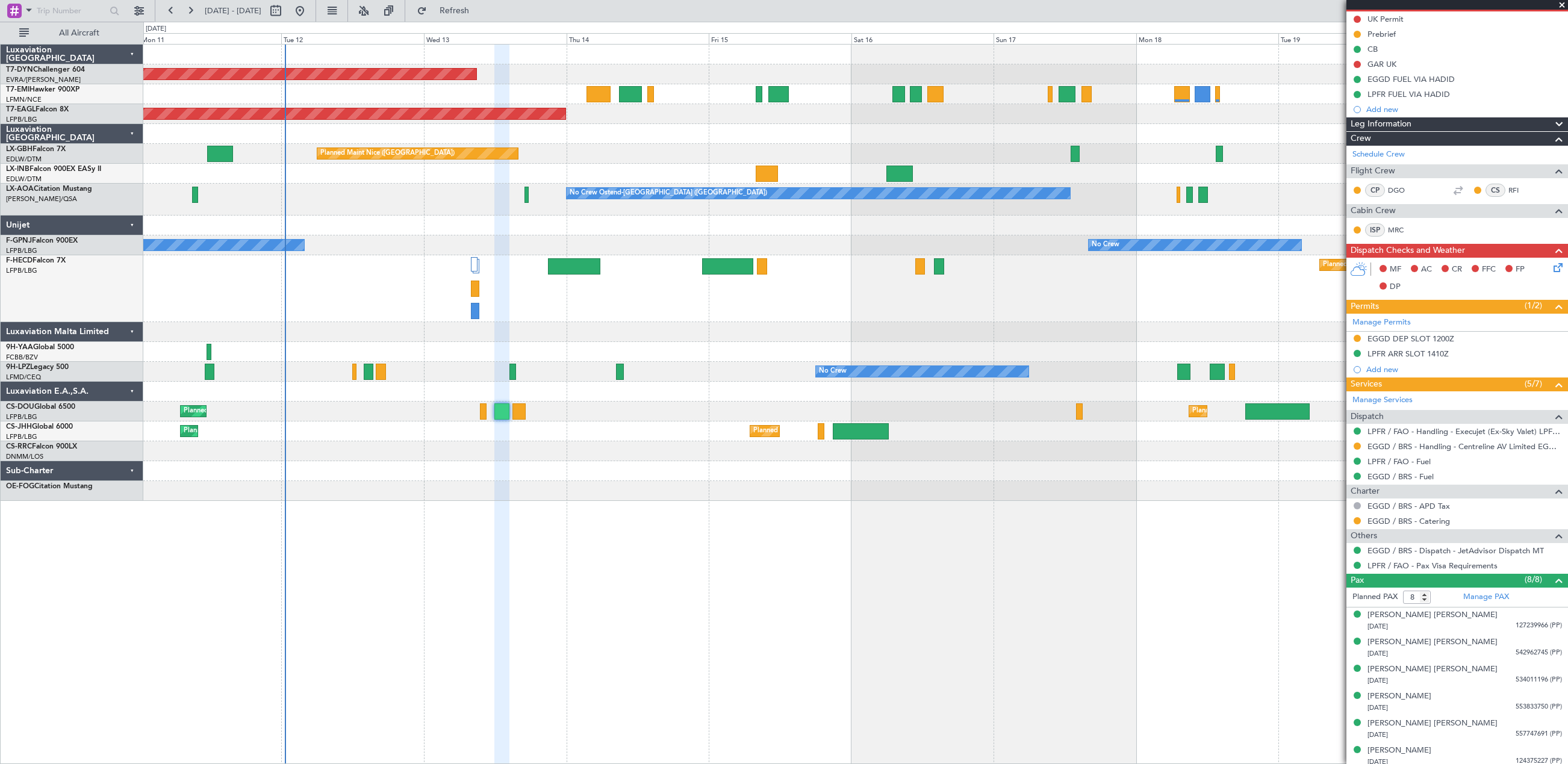
scroll to position [180, 0]
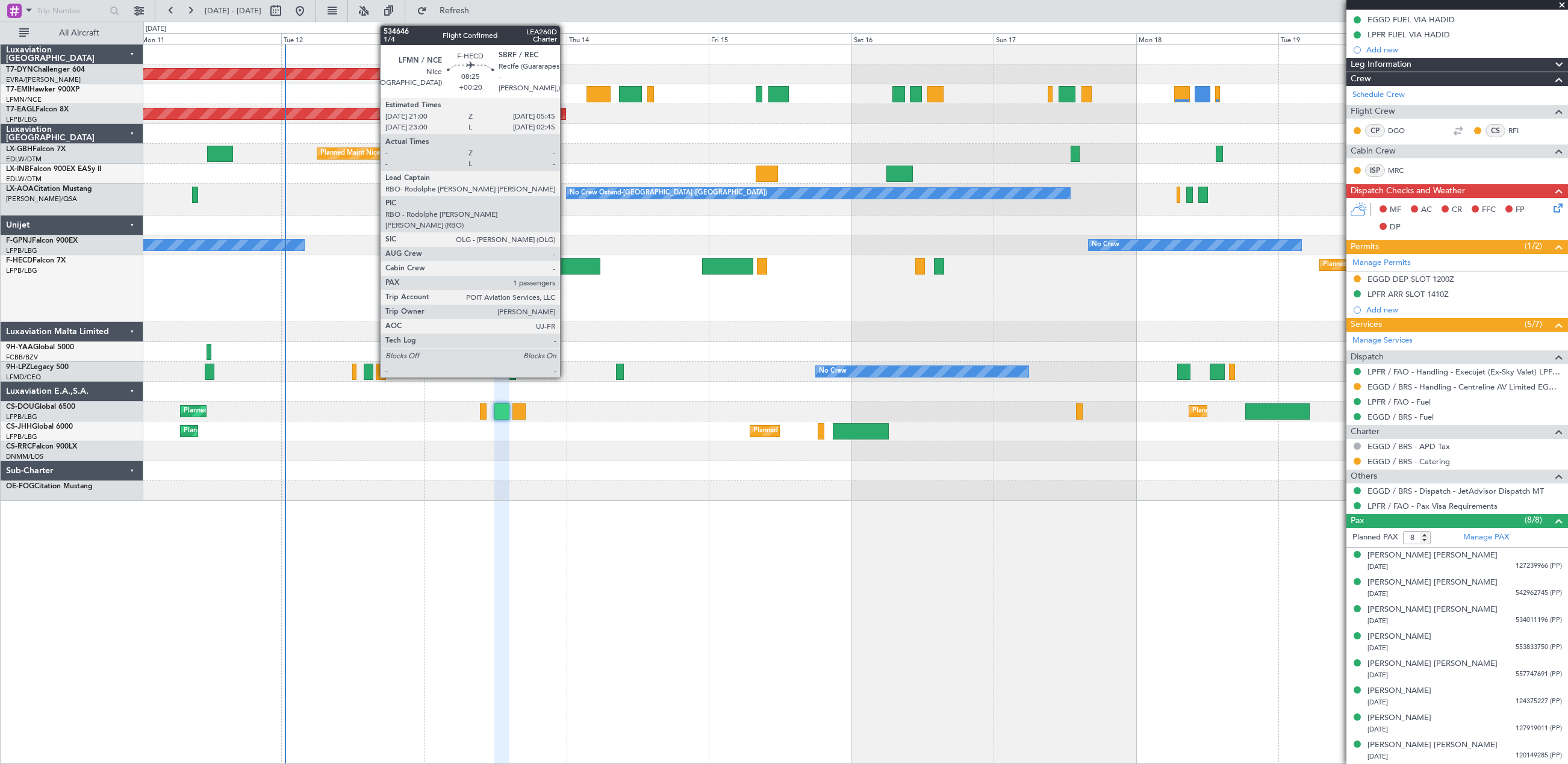
click at [565, 263] on div at bounding box center [574, 266] width 53 height 16
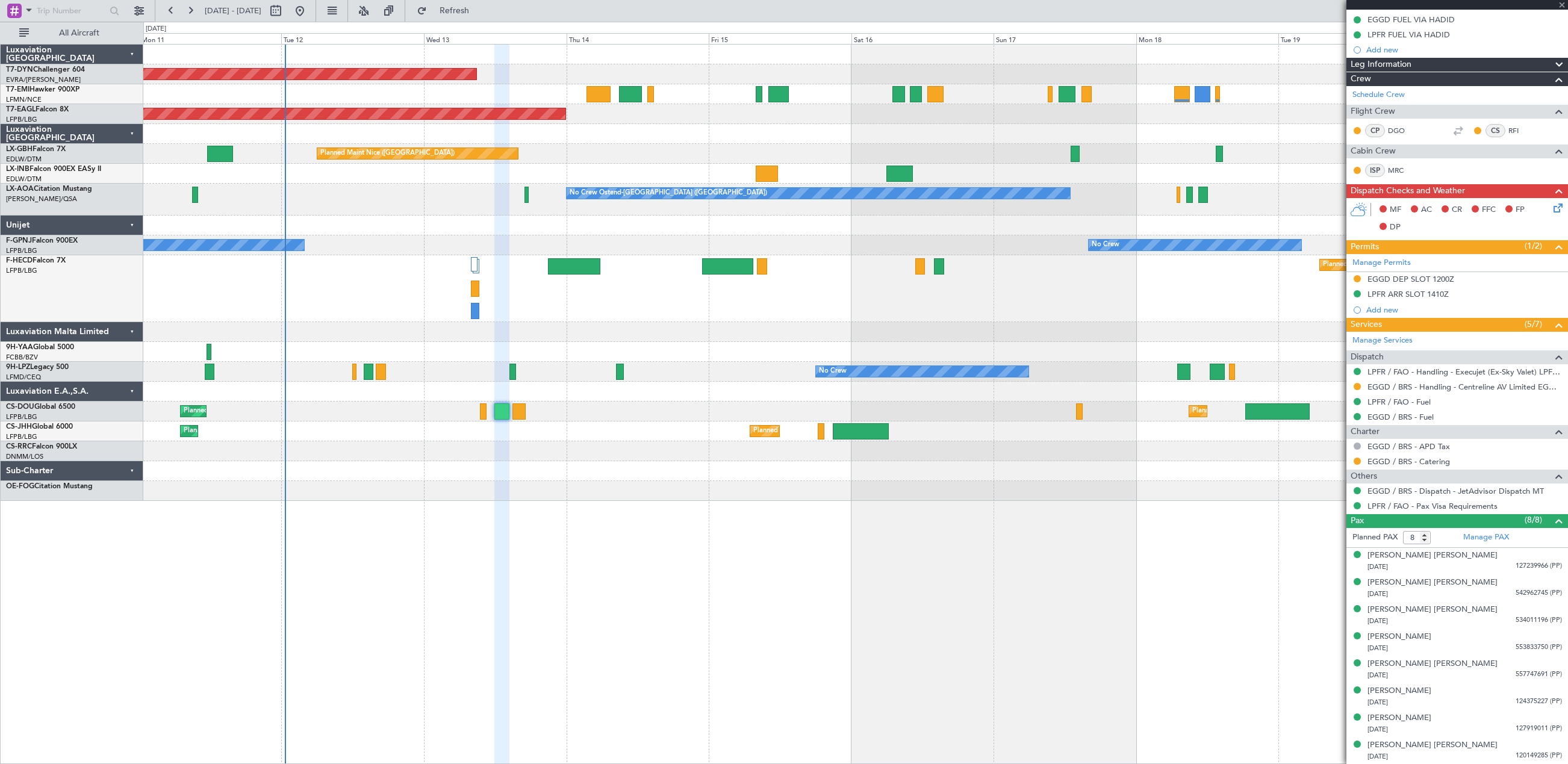
type input "+00:20"
type input "1"
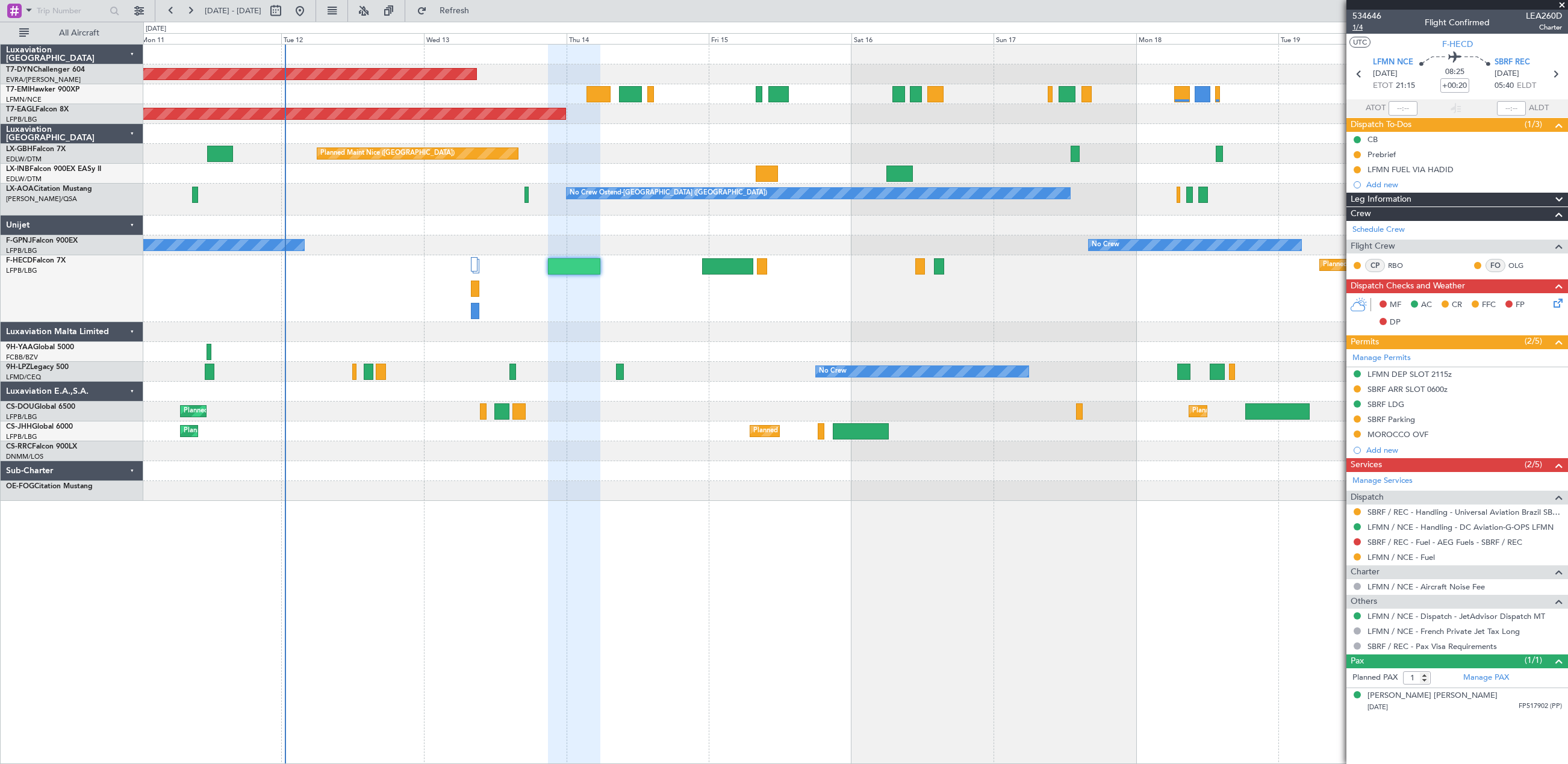
click at [1362, 27] on span "1/4" at bounding box center [1367, 28] width 29 height 10
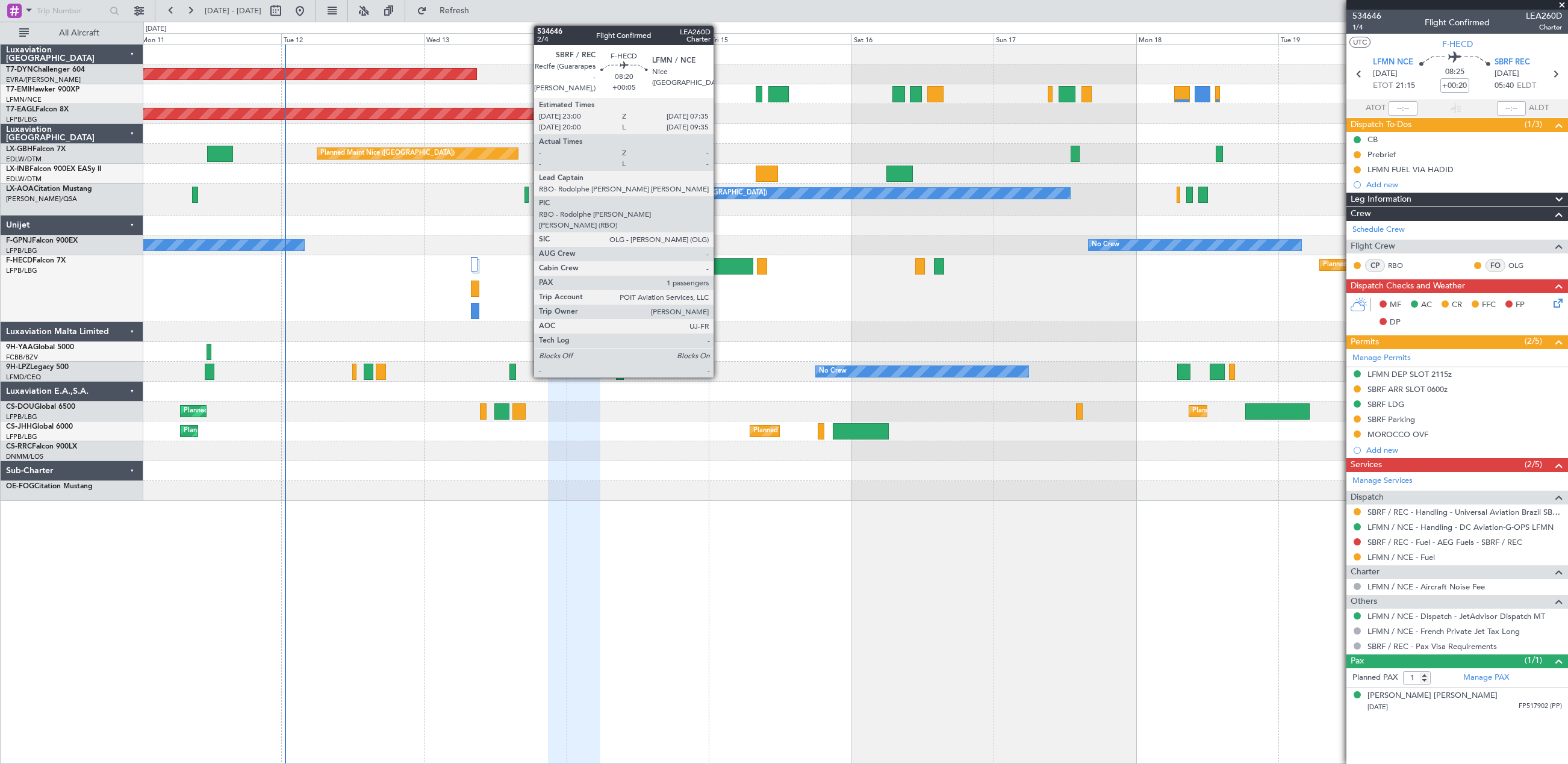
click at [719, 263] on div at bounding box center [727, 266] width 51 height 16
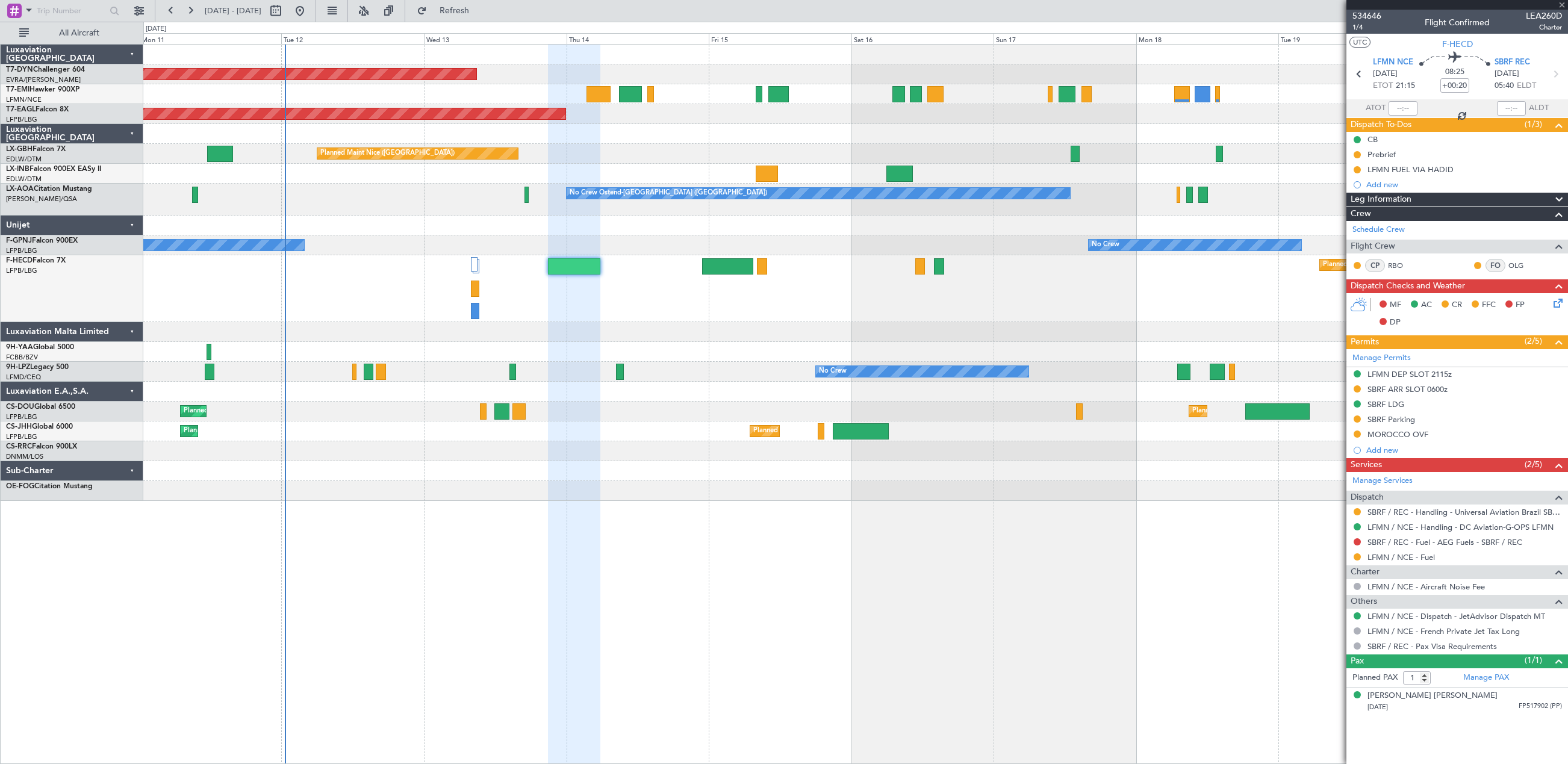
type input "+00:05"
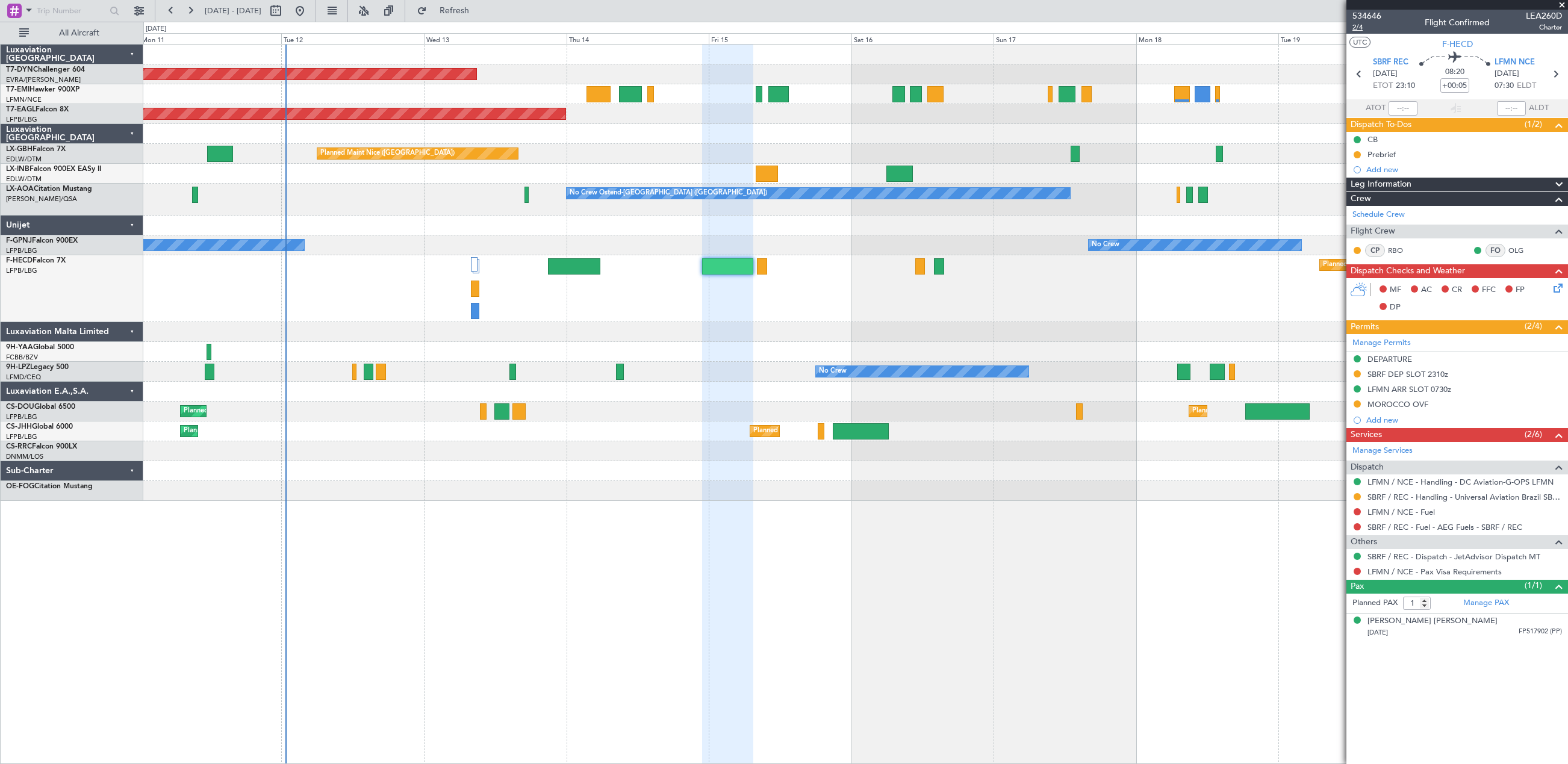
click at [1356, 27] on span "2/4" at bounding box center [1367, 28] width 29 height 10
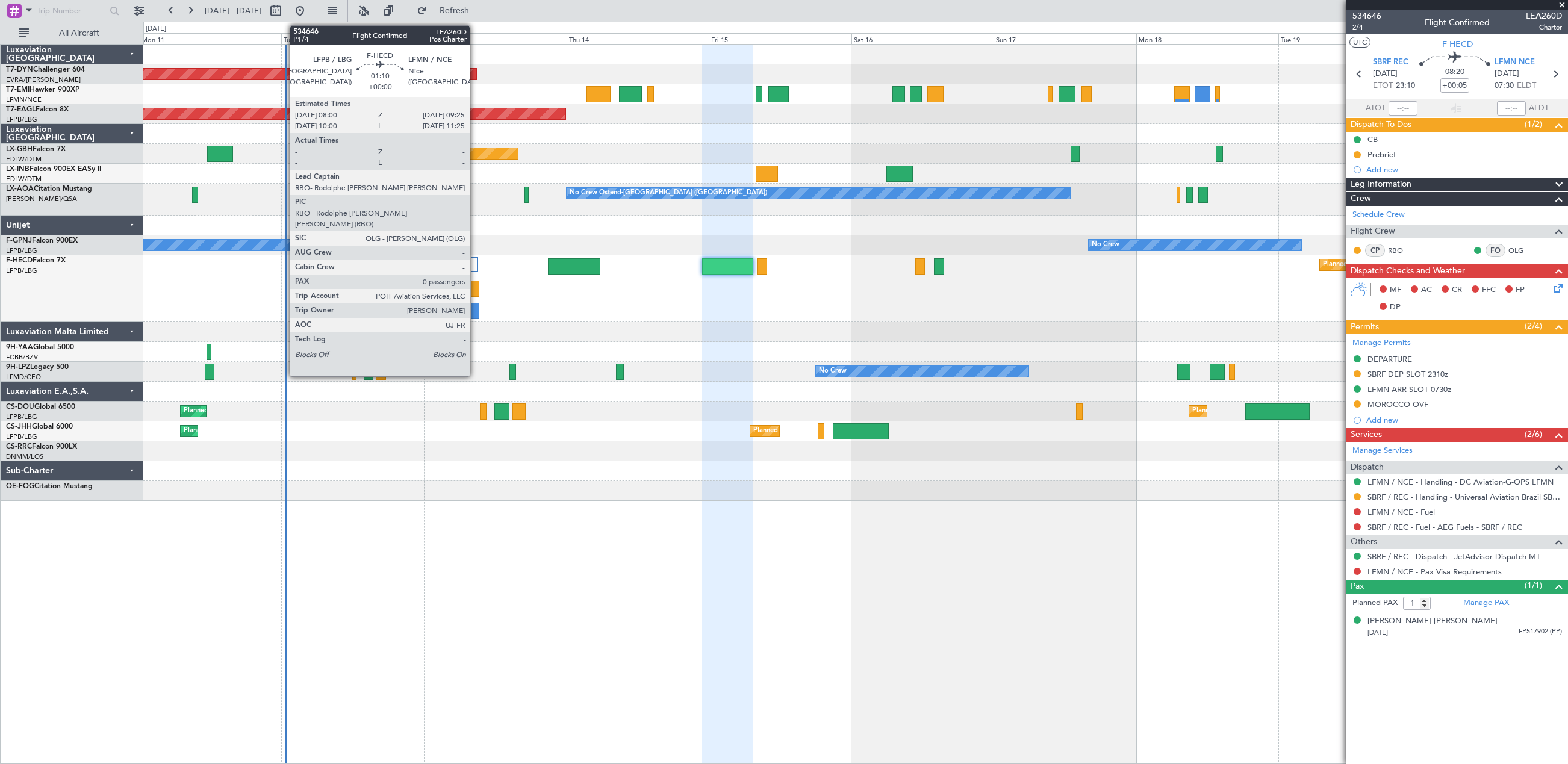
click at [475, 289] on div at bounding box center [475, 289] width 9 height 16
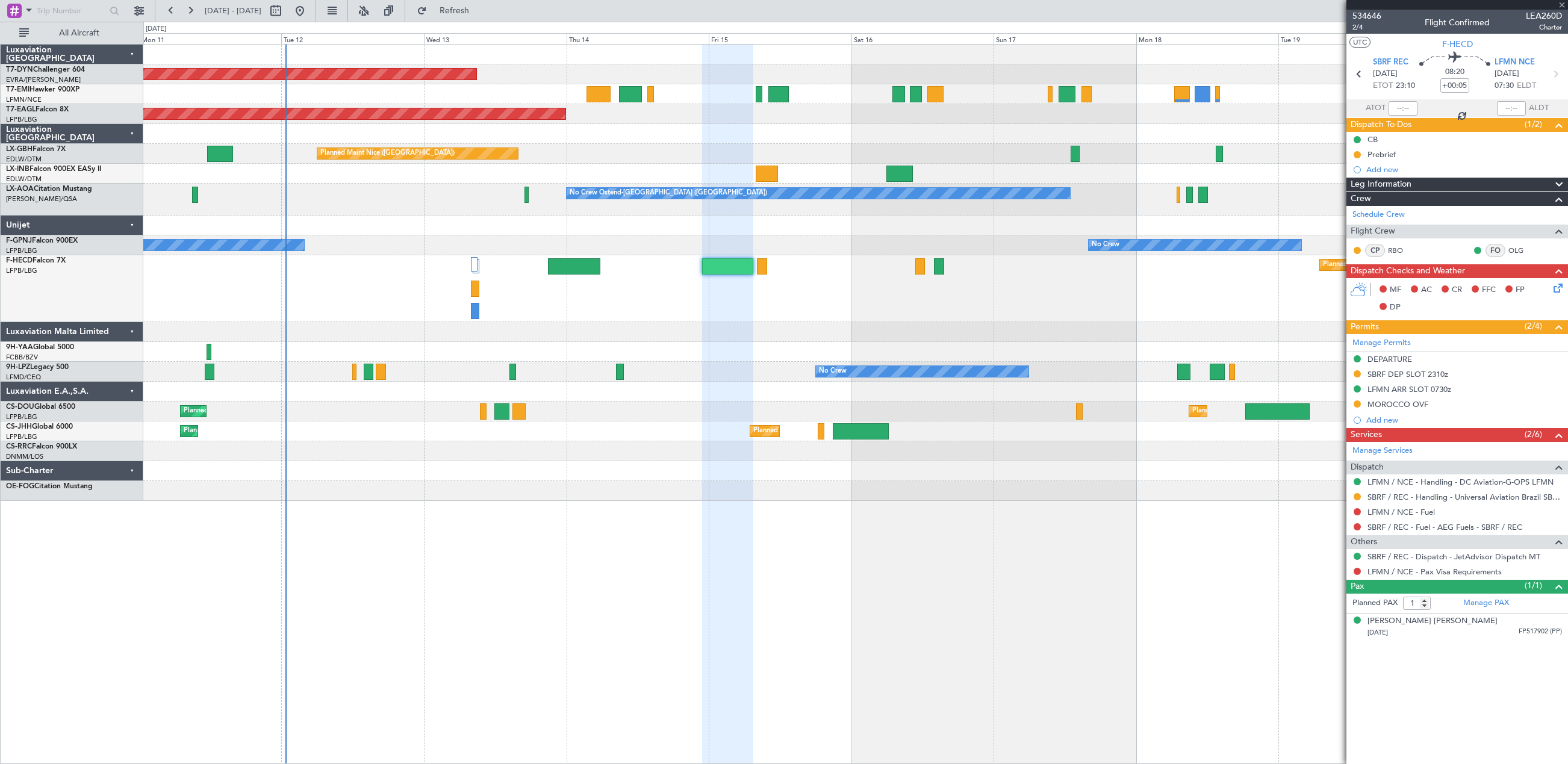
type input "0"
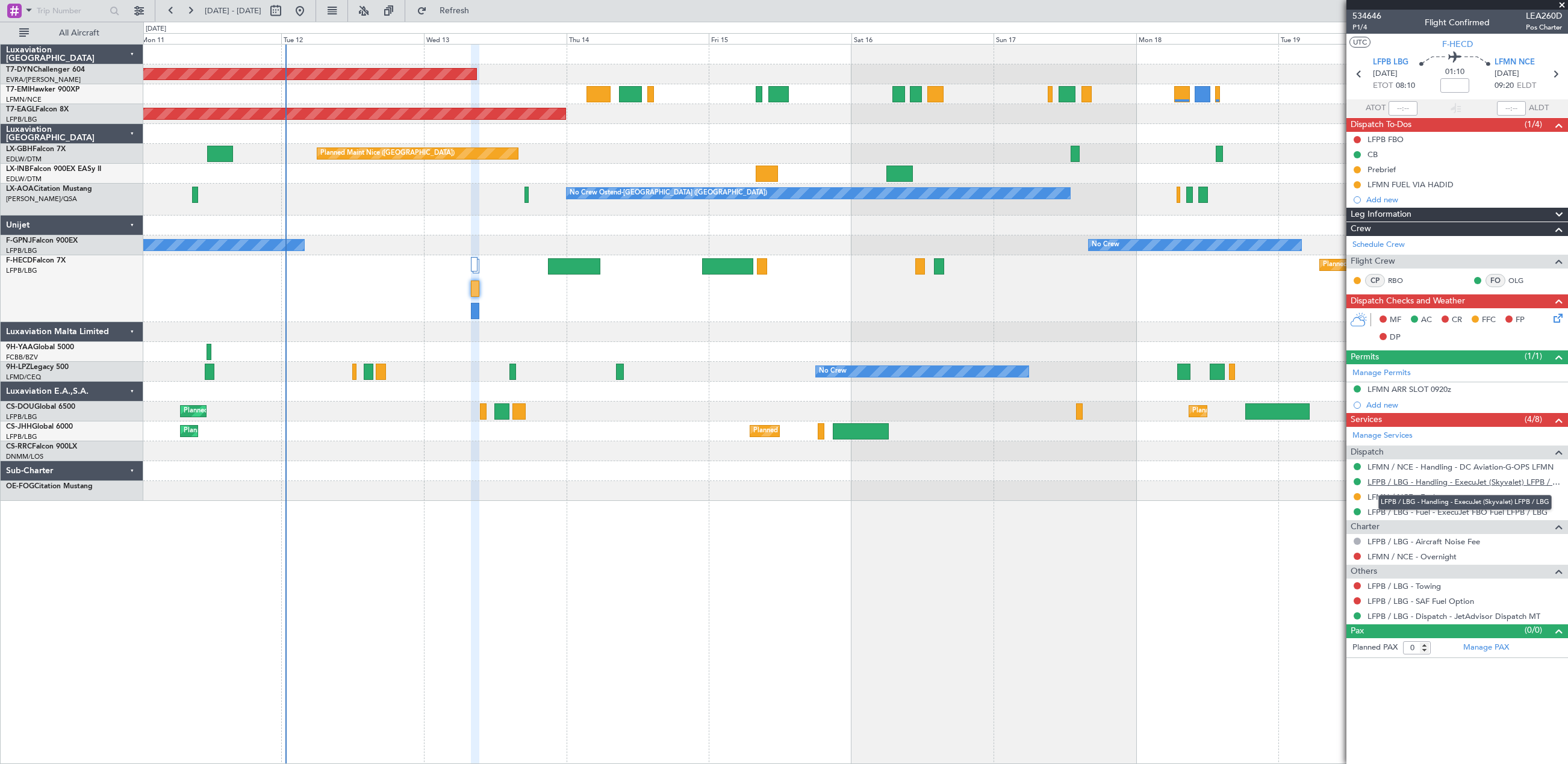
click at [1383, 481] on link "LFPB / LBG - Handling - ExecuJet (Skyvalet) LFPB / LBG" at bounding box center [1464, 482] width 195 height 10
click at [1442, 463] on link "LFMN / NCE - Handling - DC Aviation-G-OPS LFMN" at bounding box center [1460, 467] width 186 height 10
click at [1561, 315] on icon at bounding box center [1556, 316] width 9 height 9
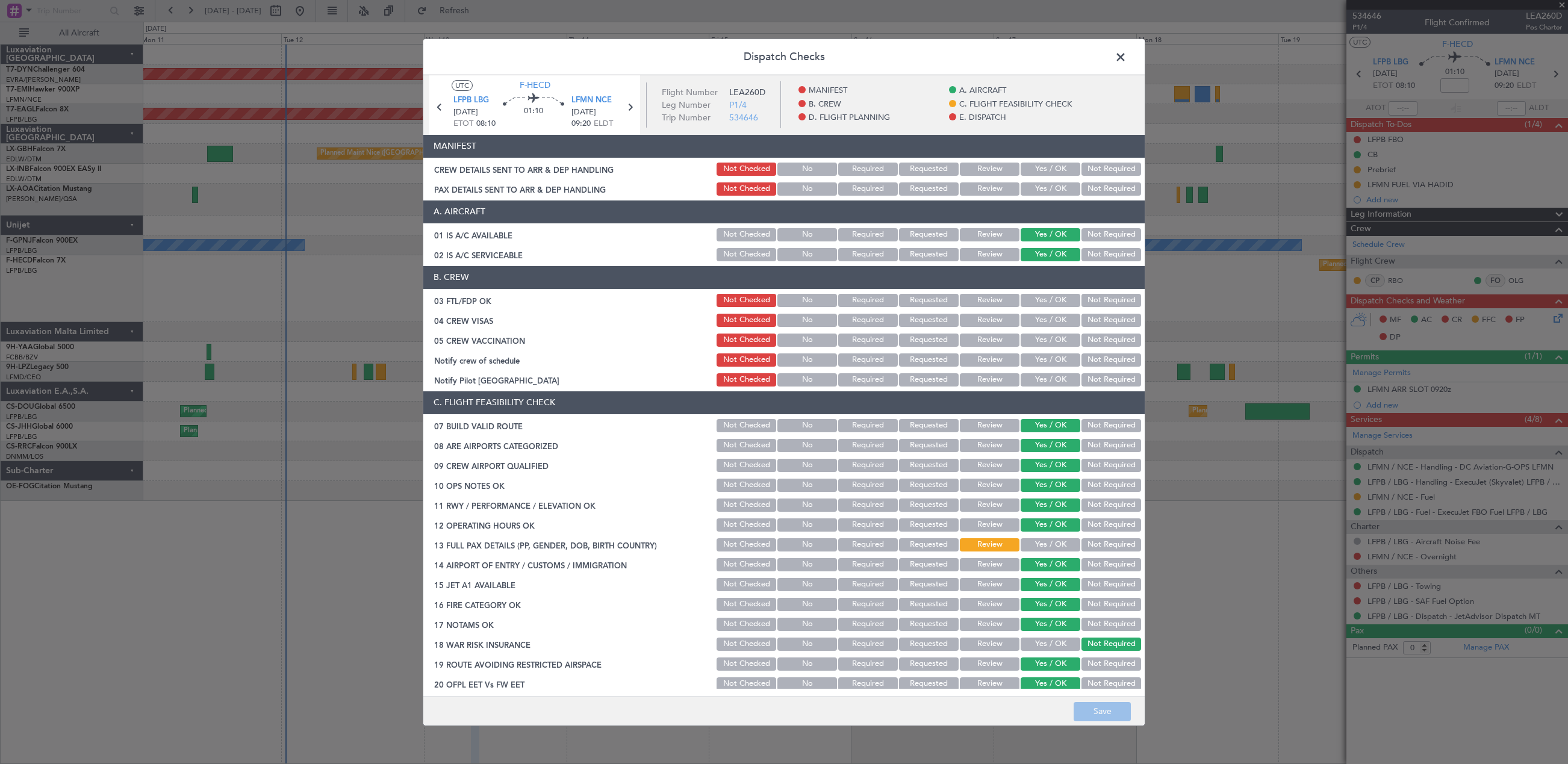
click at [1044, 172] on button "Yes / OK" at bounding box center [1051, 169] width 60 height 13
click at [1048, 188] on button "Yes / OK" at bounding box center [1051, 189] width 60 height 13
click at [1090, 718] on button "Save" at bounding box center [1102, 711] width 57 height 19
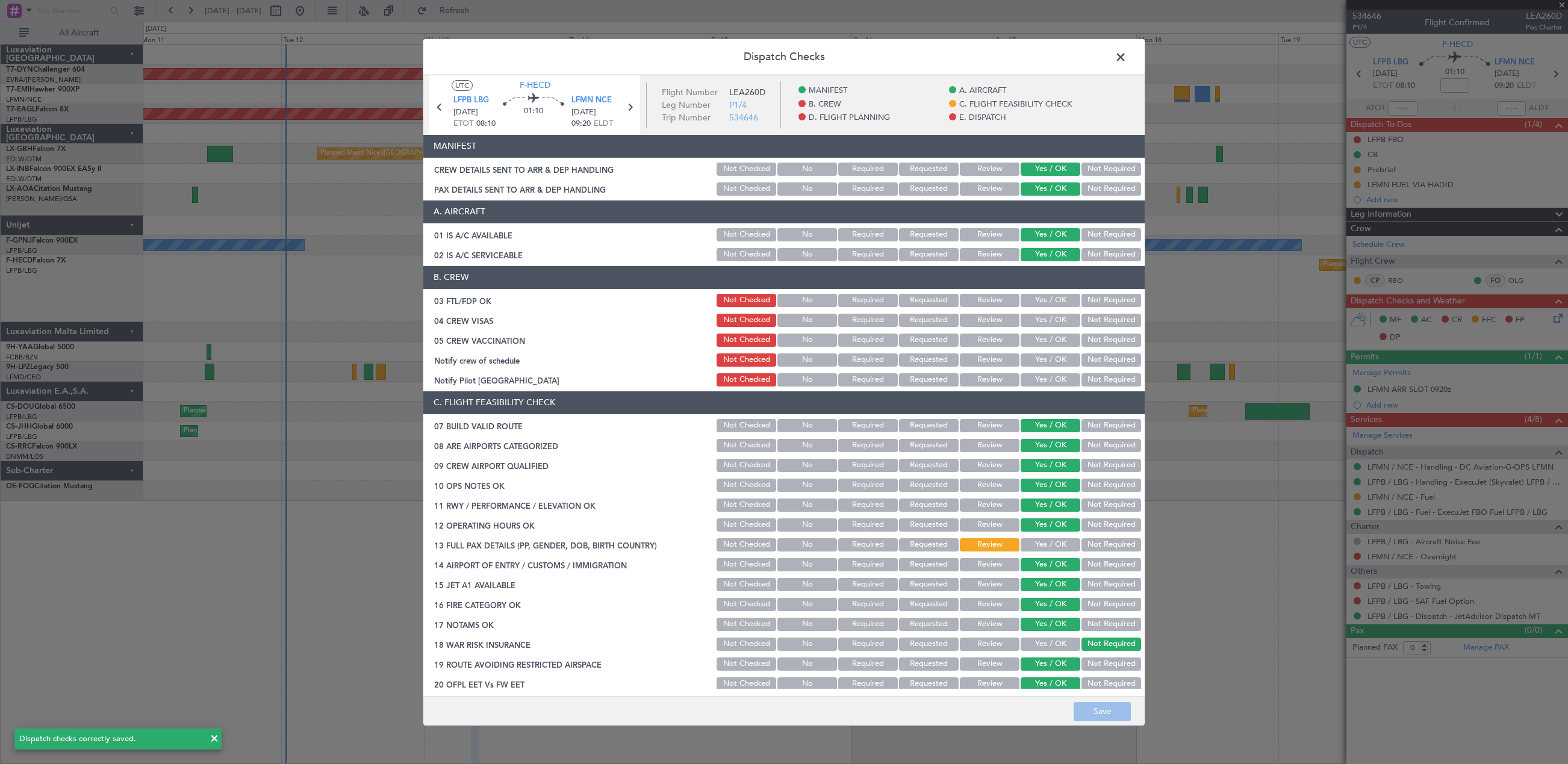
click at [1127, 60] on span at bounding box center [1127, 59] width 0 height 24
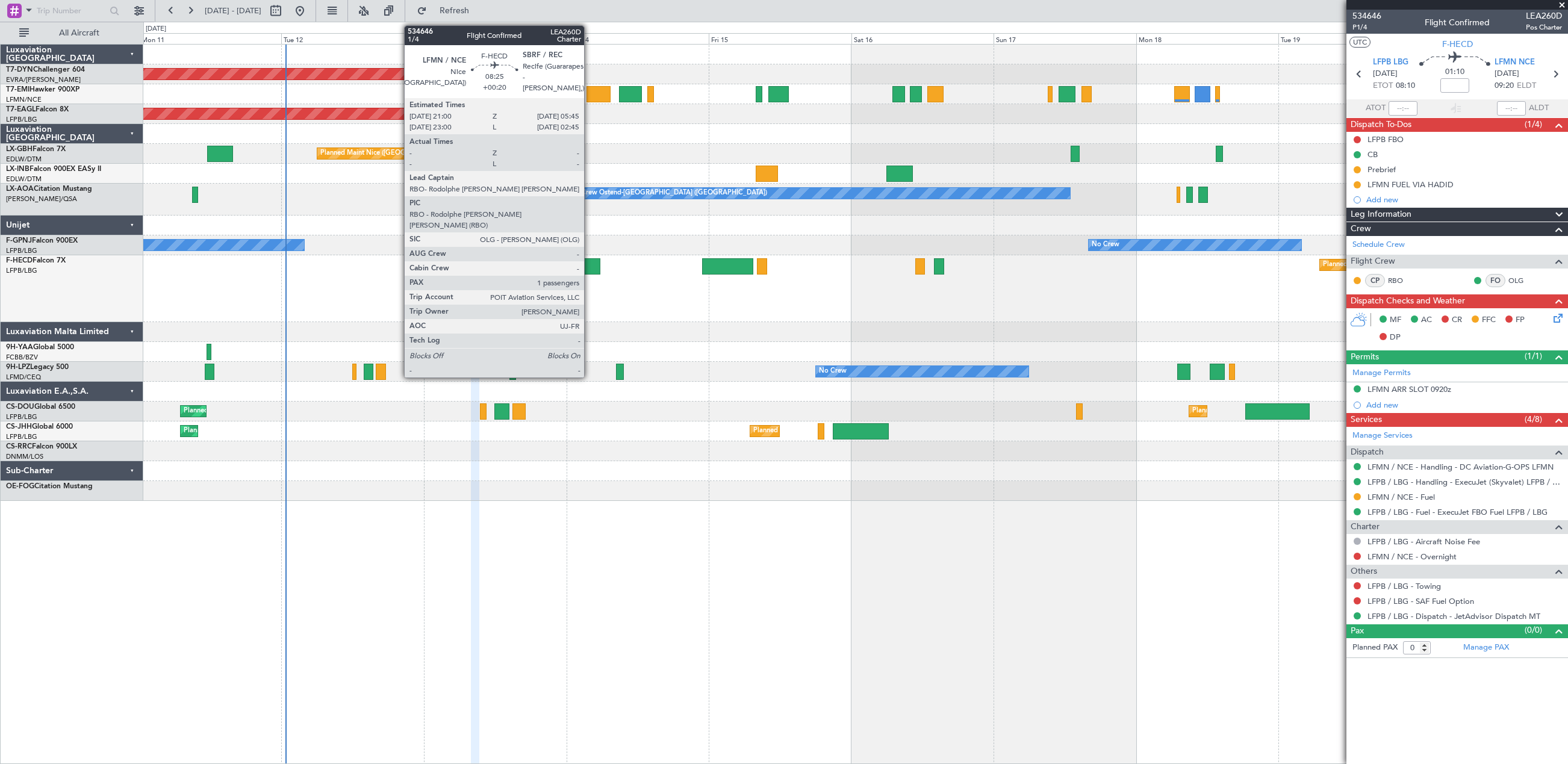
click at [590, 268] on div at bounding box center [574, 266] width 53 height 16
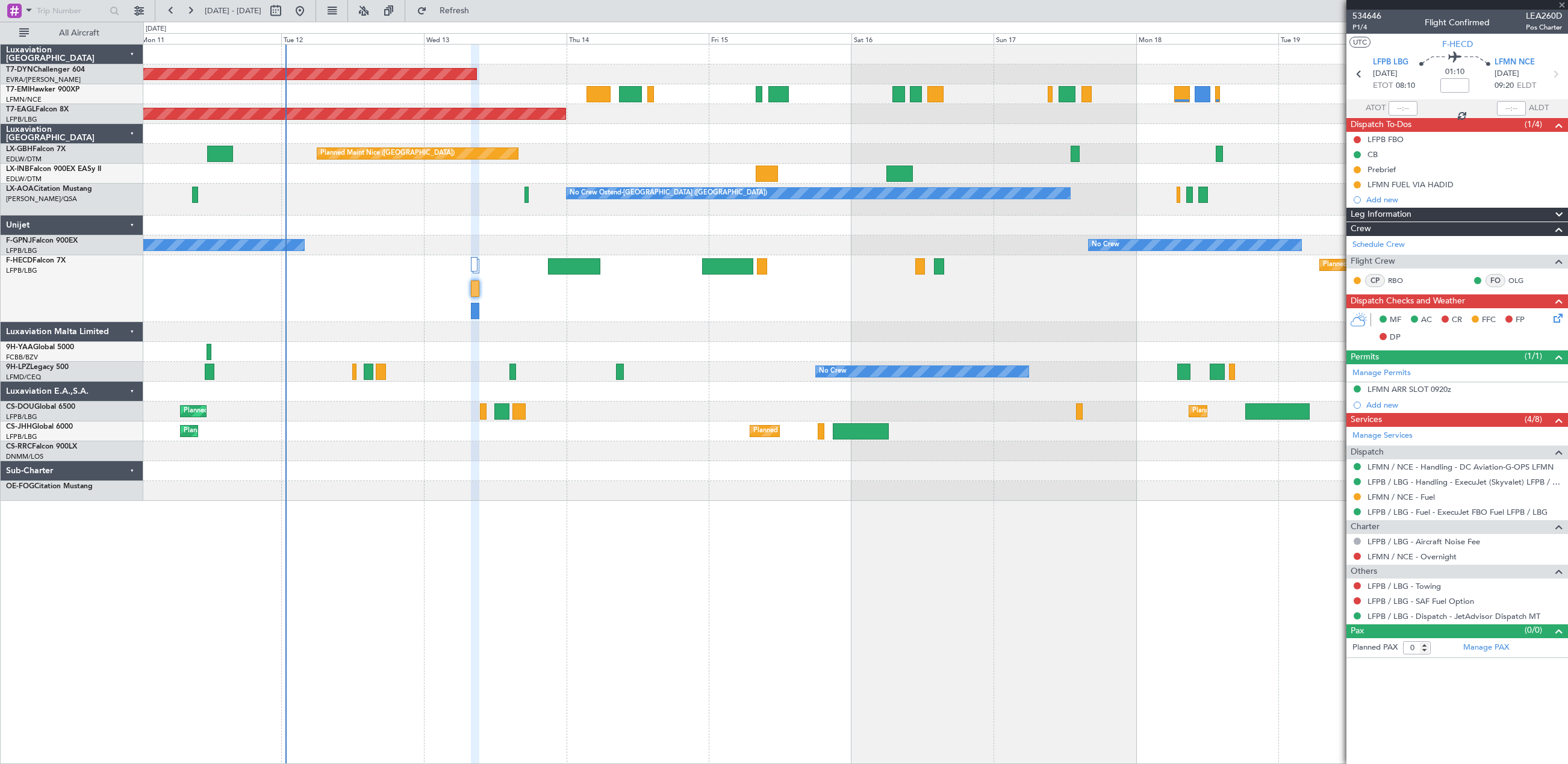
type input "+00:20"
type input "1"
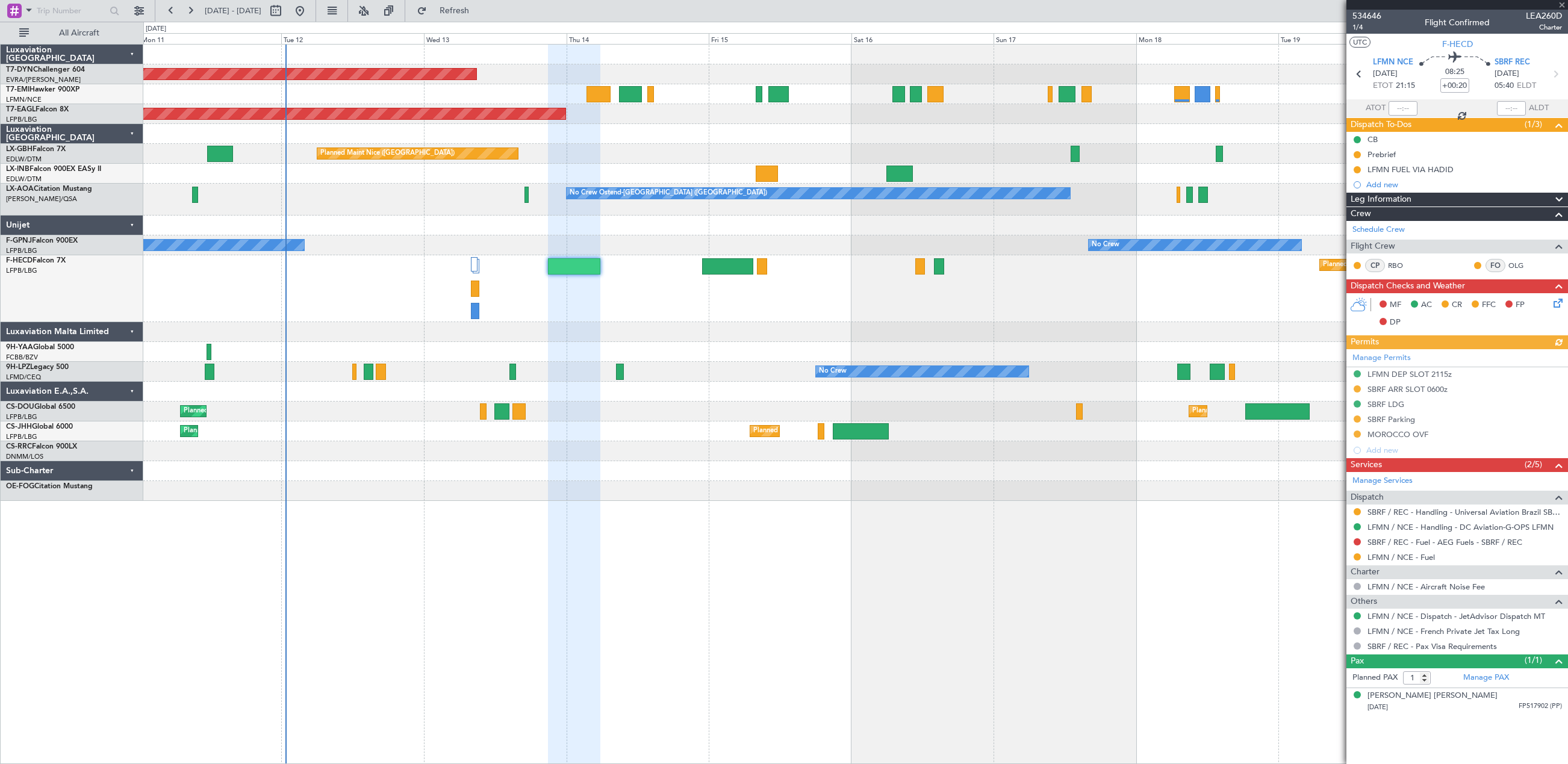
click at [1559, 303] on icon at bounding box center [1556, 301] width 9 height 9
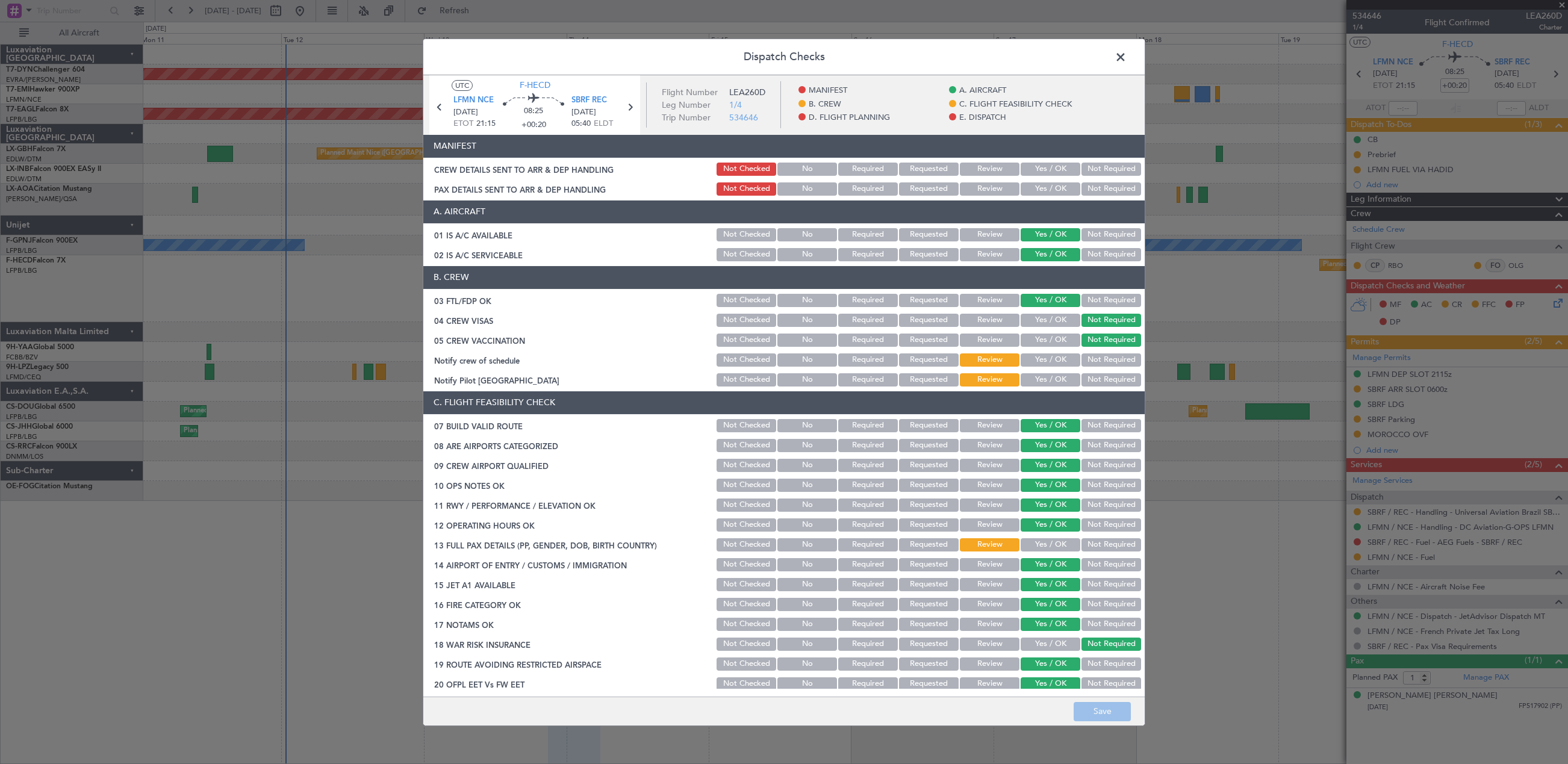
click at [1043, 171] on button "Yes / OK" at bounding box center [1051, 169] width 60 height 13
click at [1044, 188] on button "Yes / OK" at bounding box center [1051, 189] width 60 height 13
click at [1104, 713] on button "Save" at bounding box center [1102, 711] width 57 height 19
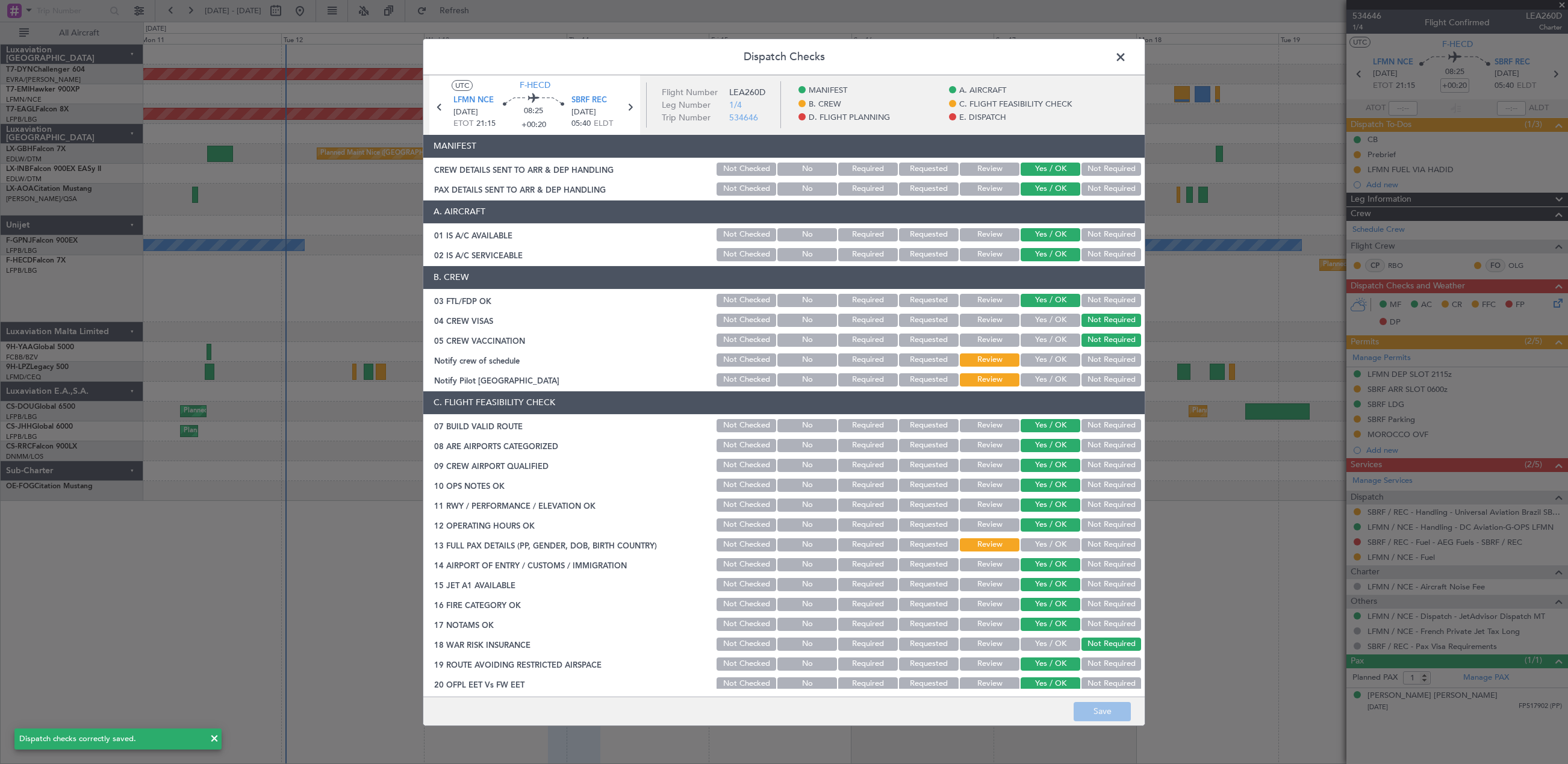
click at [1127, 57] on span at bounding box center [1127, 59] width 0 height 24
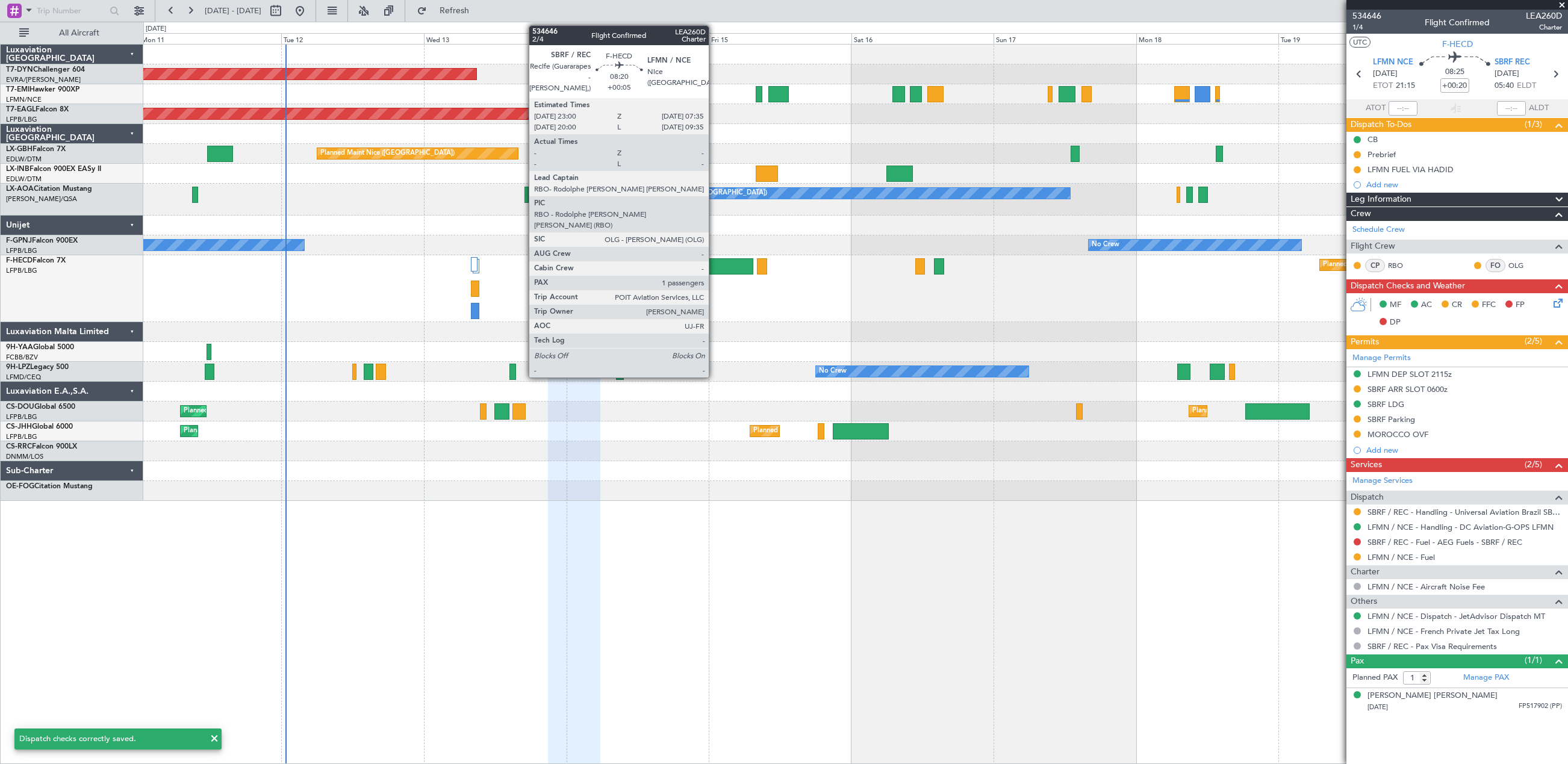
click at [713, 269] on div at bounding box center [727, 266] width 51 height 16
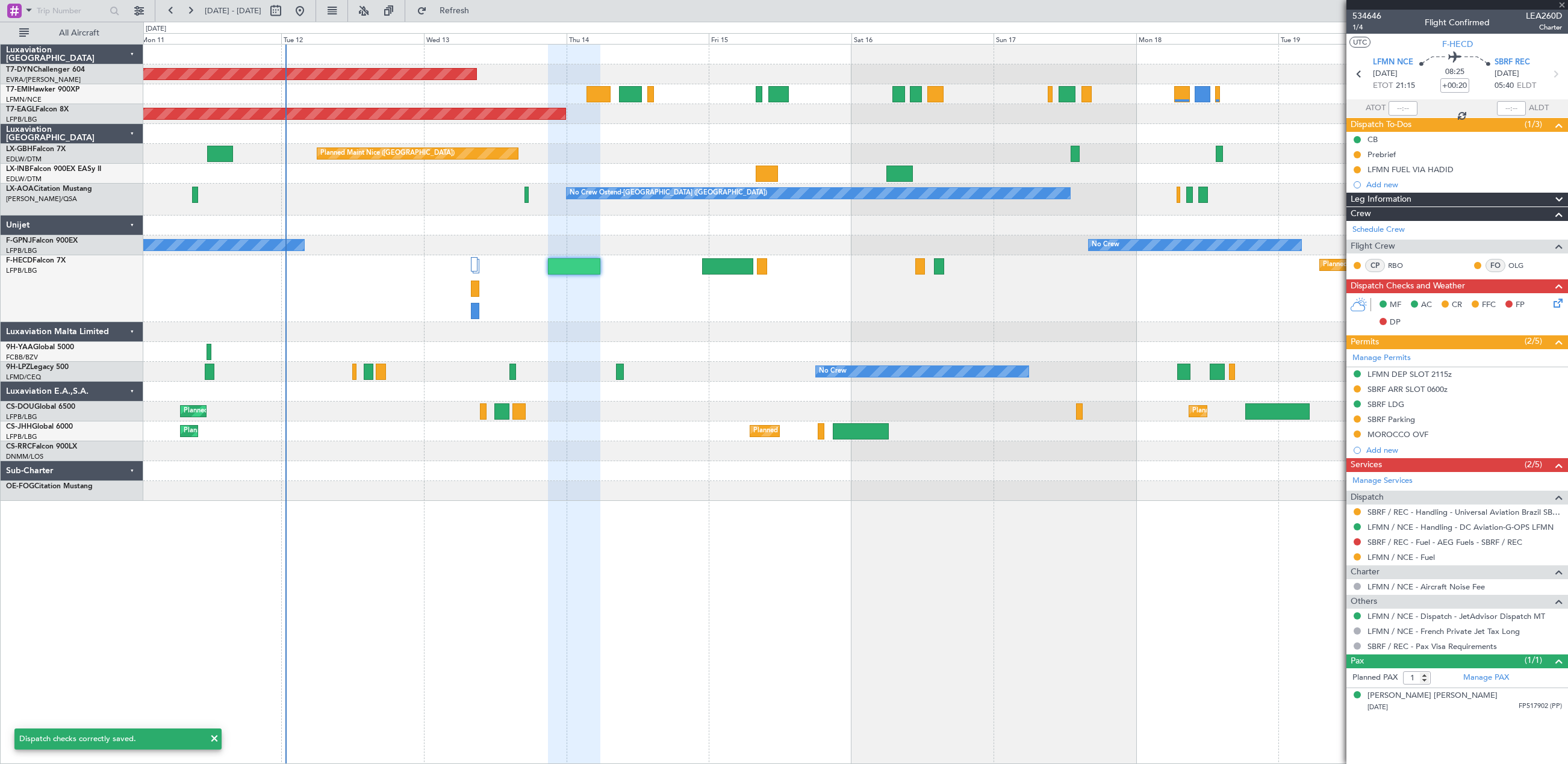
type input "+00:05"
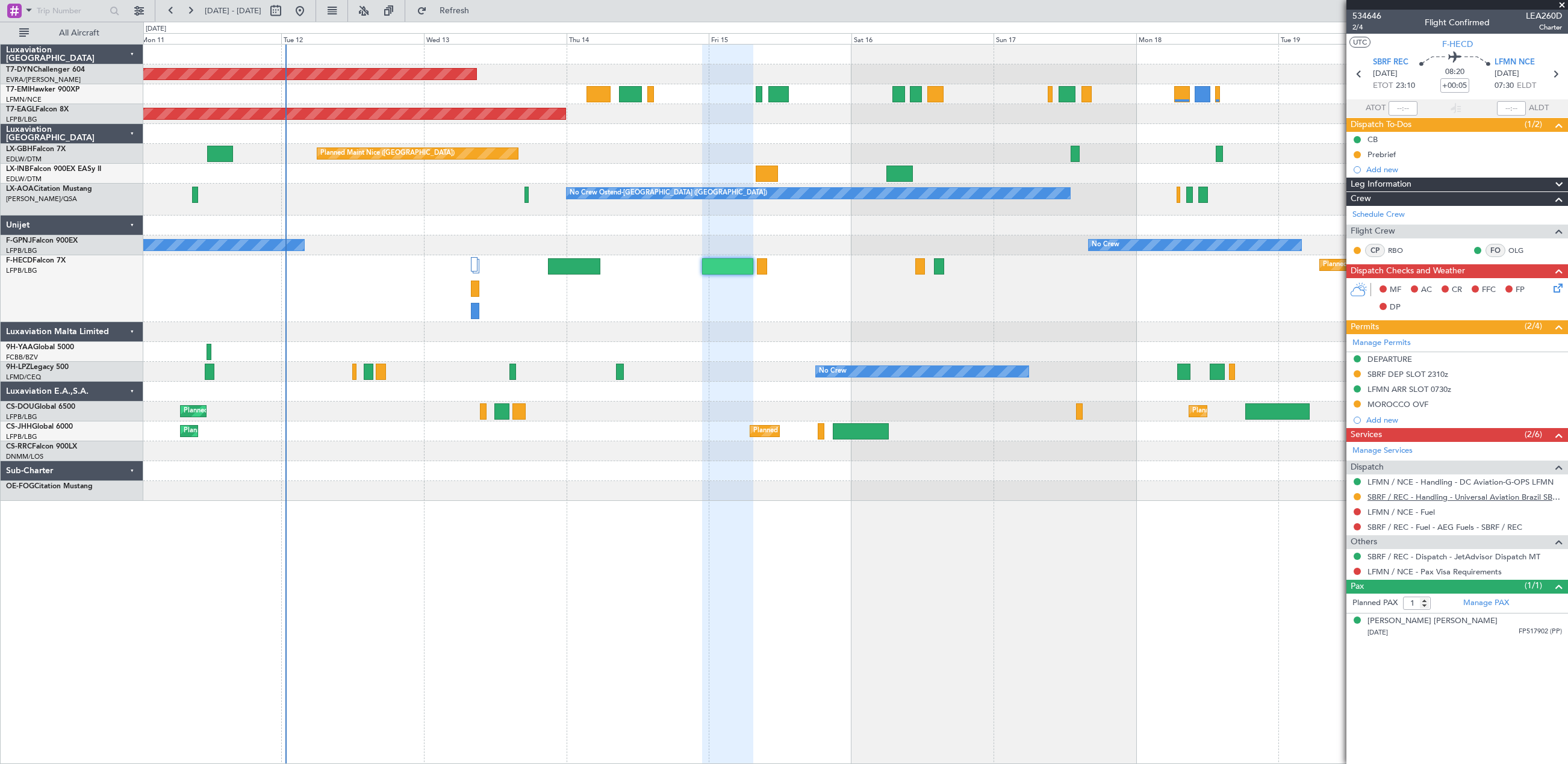
click at [1397, 498] on link "SBRF / REC - Handling - Universal Aviation Brazil SBRF / REC" at bounding box center [1464, 497] width 195 height 10
click at [1559, 288] on icon at bounding box center [1556, 285] width 9 height 9
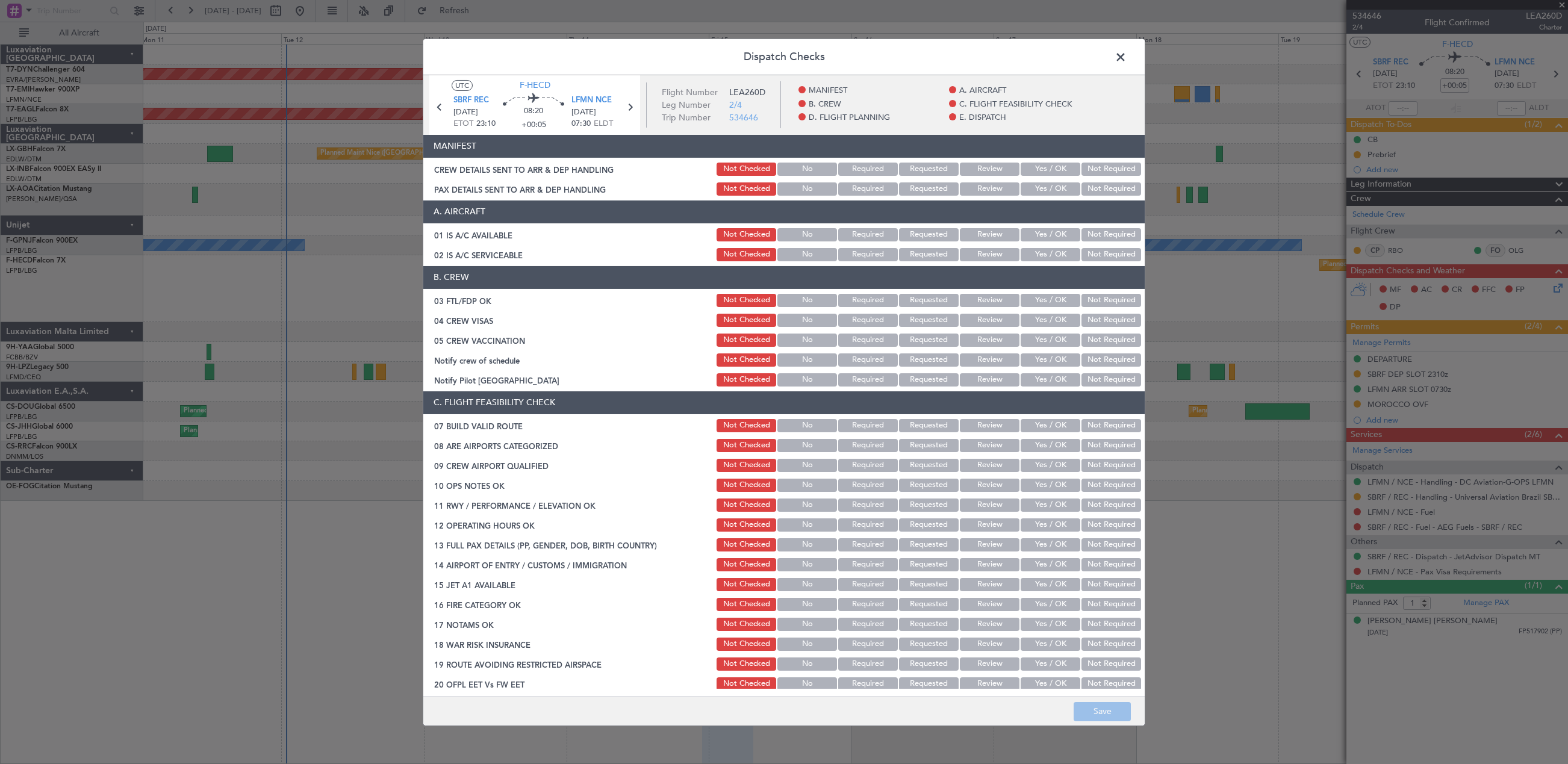
click at [1043, 166] on button "Yes / OK" at bounding box center [1051, 169] width 60 height 13
click at [1040, 190] on button "Yes / OK" at bounding box center [1051, 189] width 60 height 13
click at [1097, 708] on button "Save" at bounding box center [1102, 711] width 57 height 19
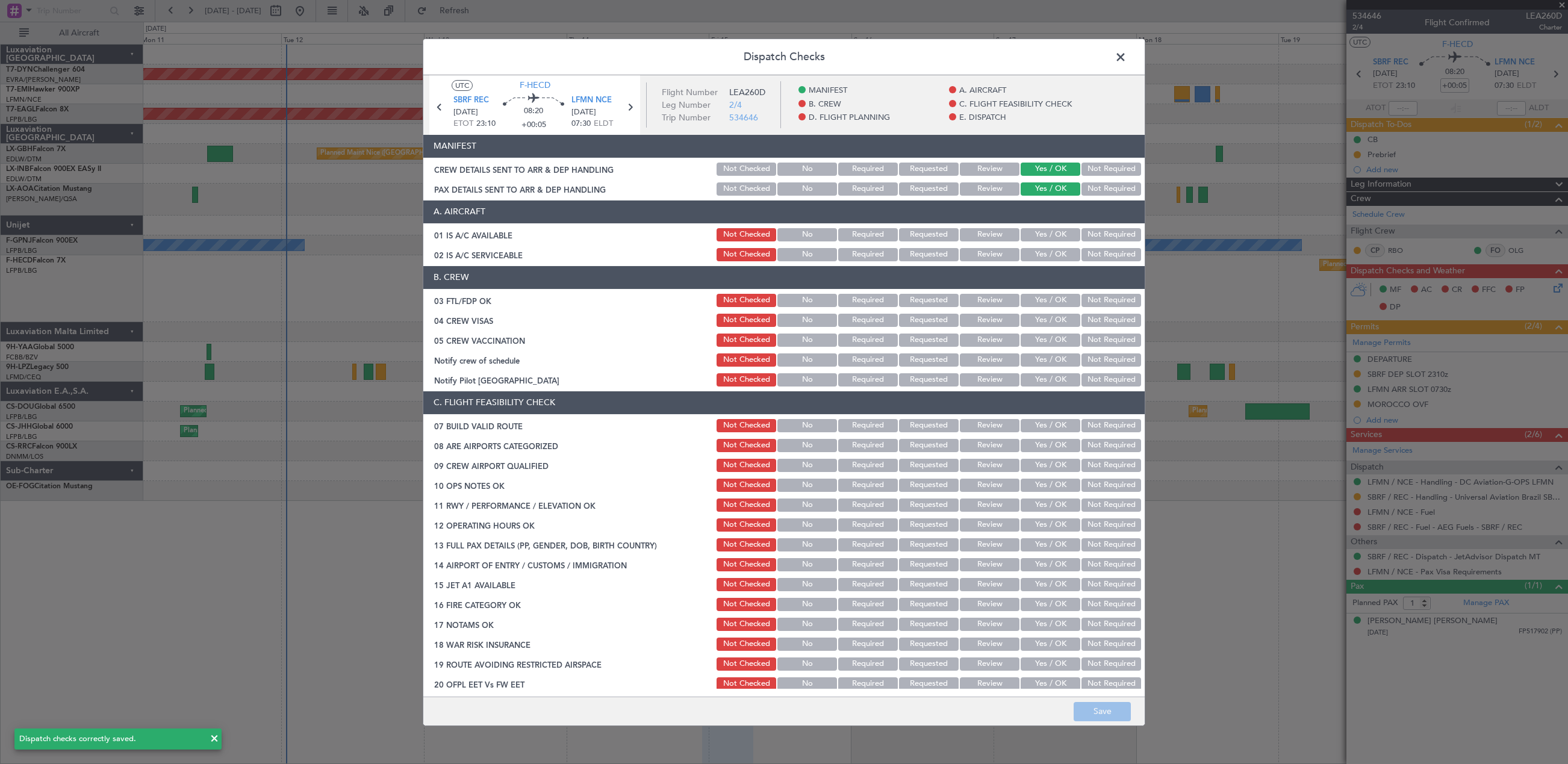
click at [1127, 58] on span at bounding box center [1127, 59] width 0 height 24
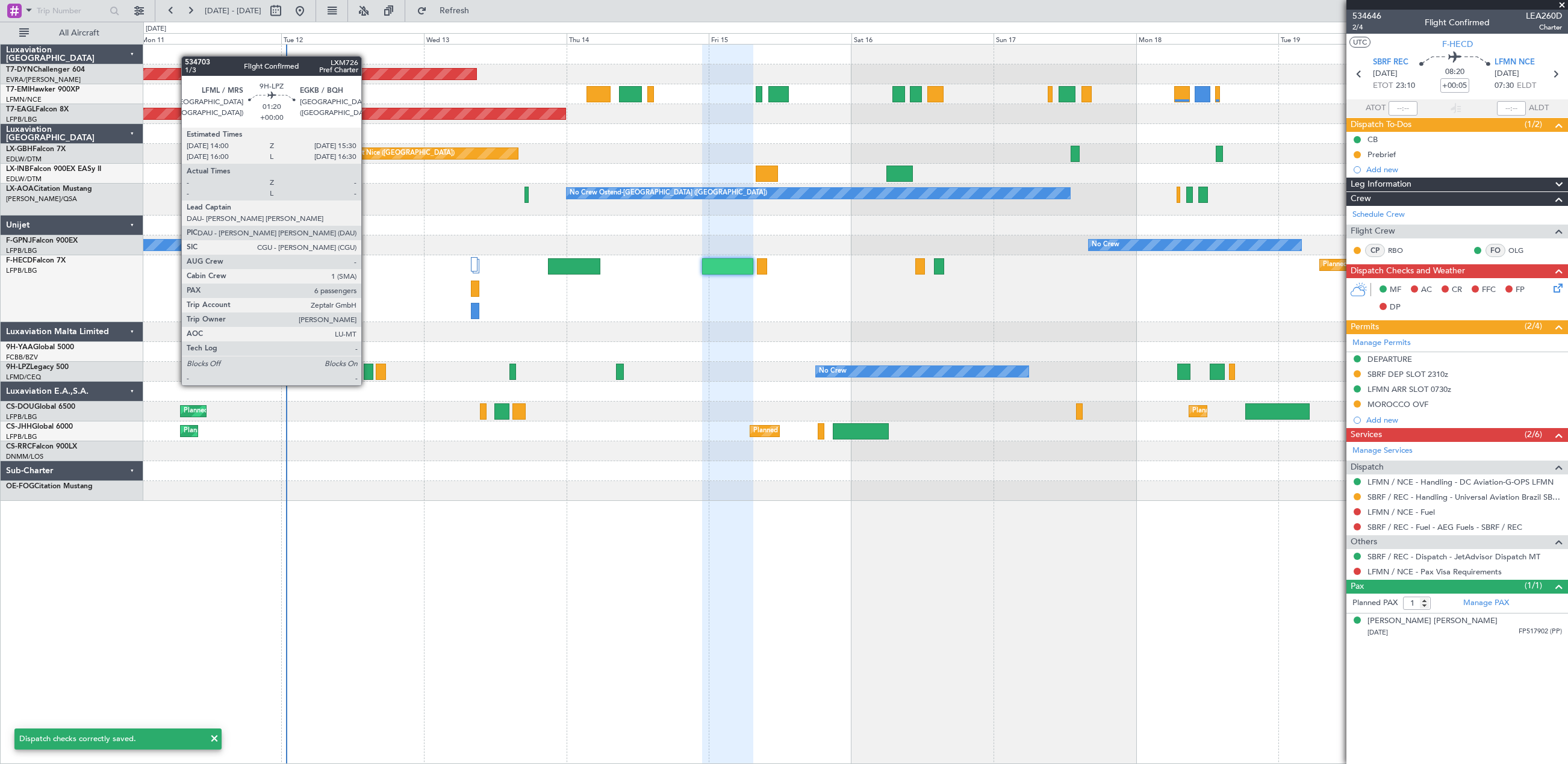
click at [367, 374] on div at bounding box center [368, 371] width 9 height 16
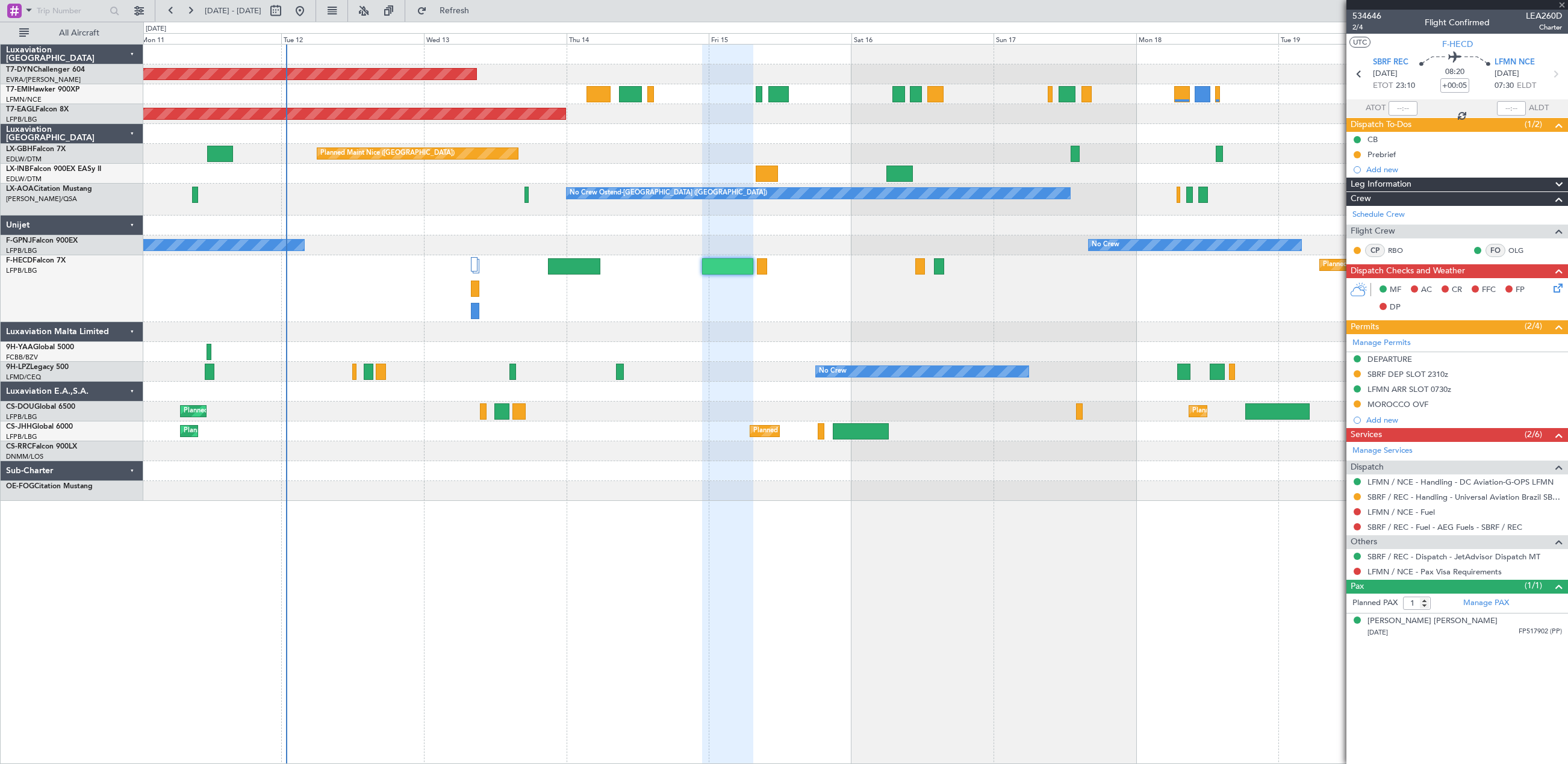
type input "6"
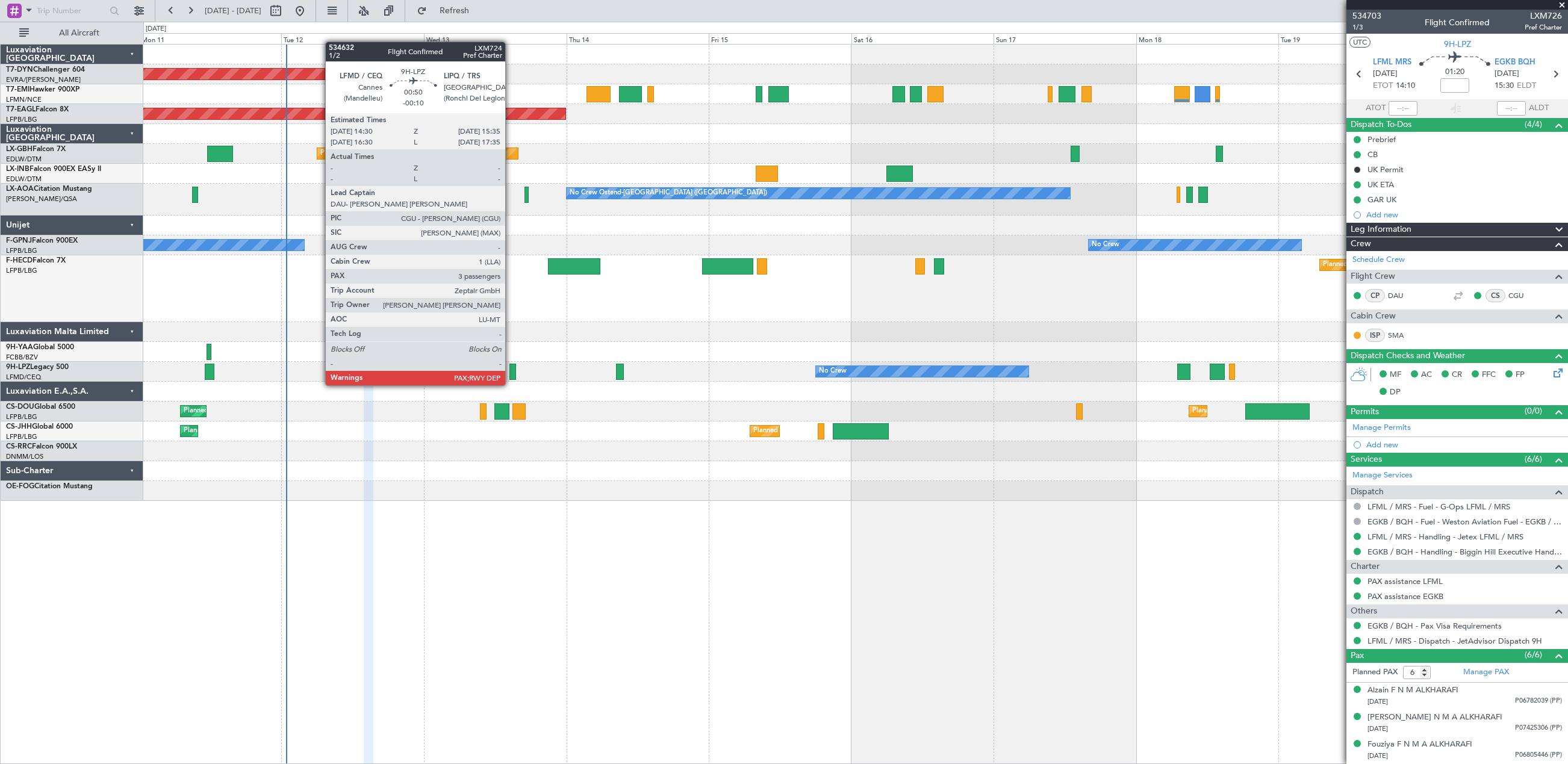
click at [511, 374] on div at bounding box center [512, 371] width 7 height 16
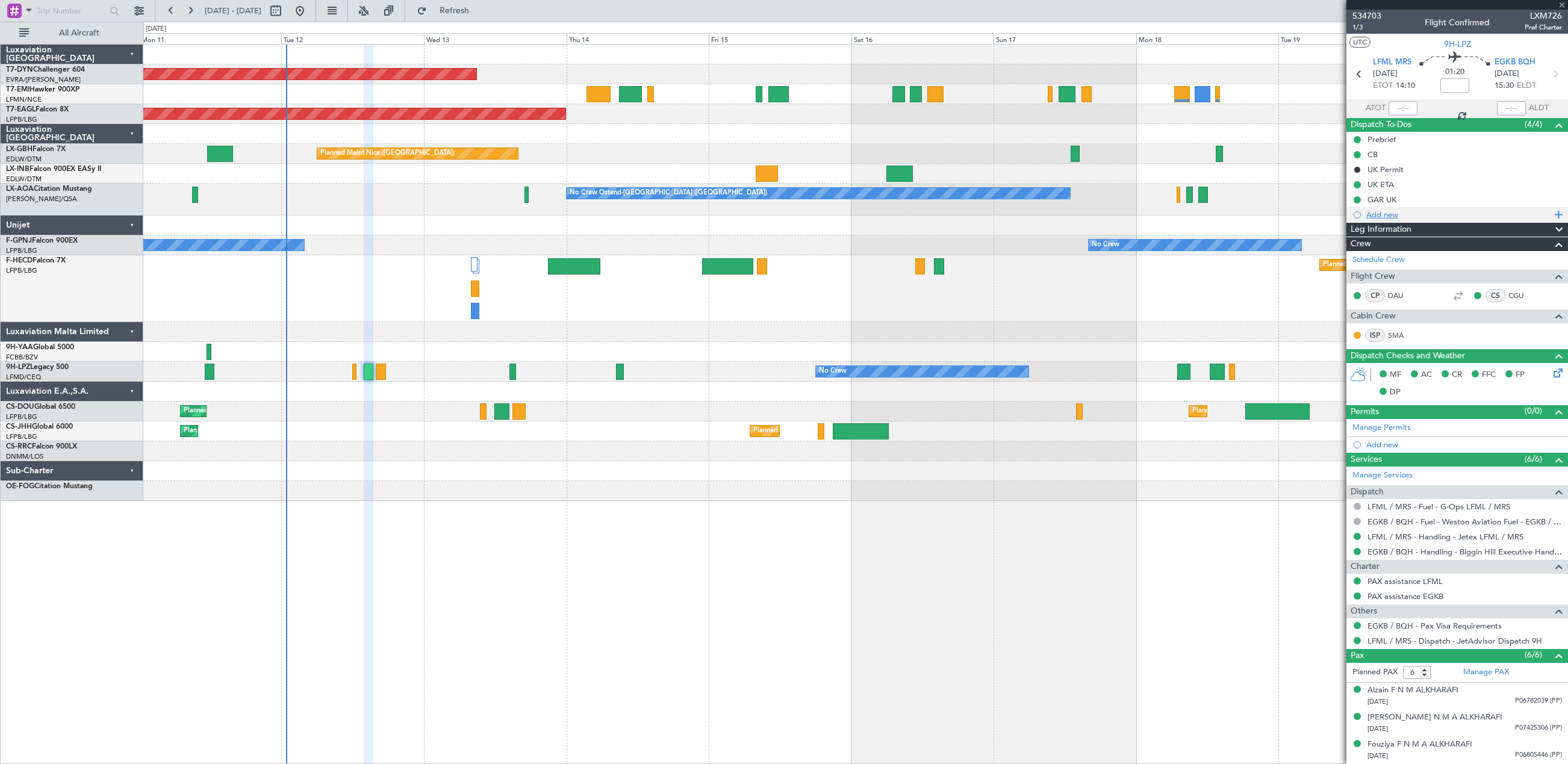
type input "-00:10"
type input "3"
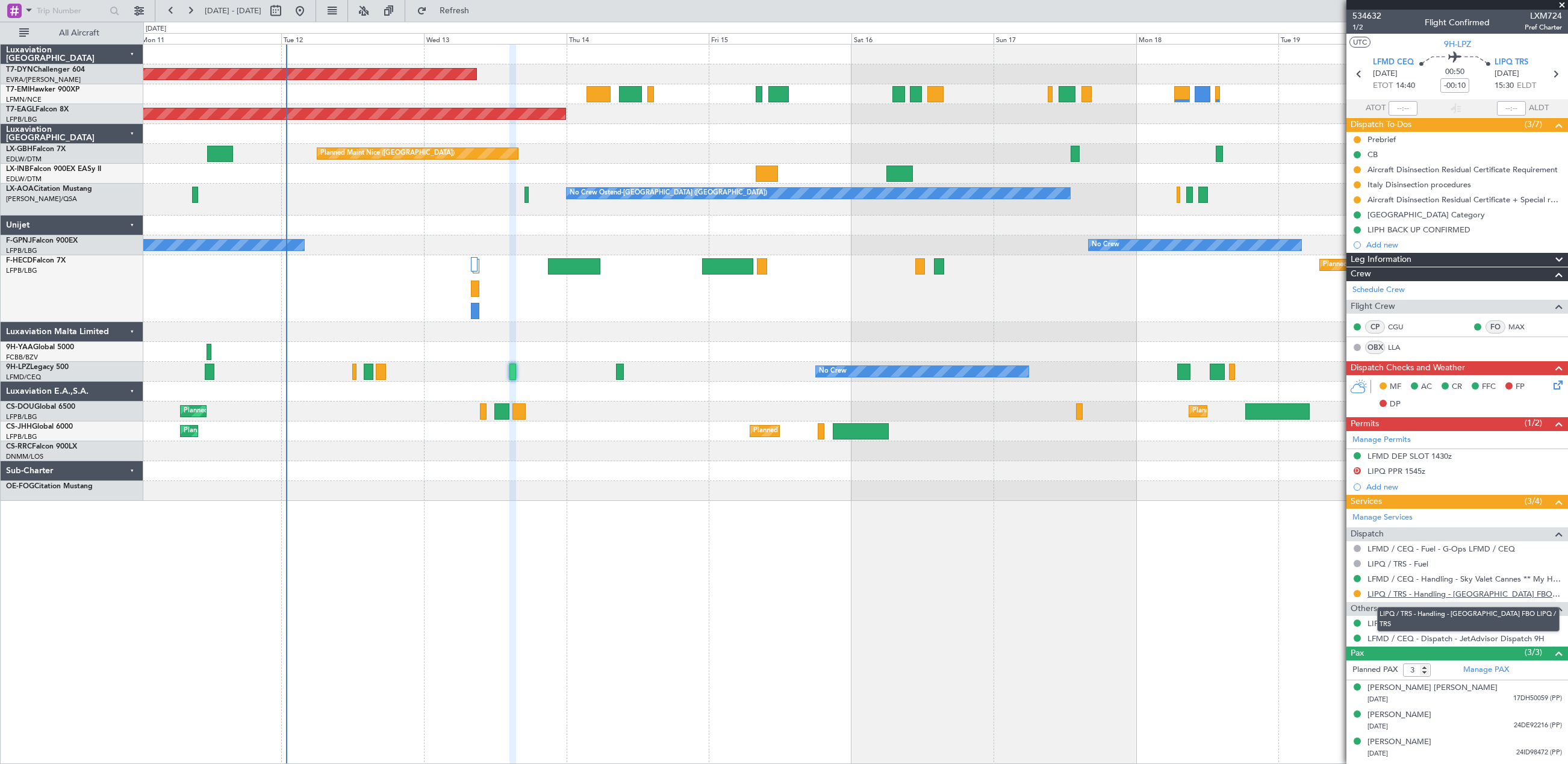
click at [1425, 598] on link "LIPQ / TRS - Handling - [GEOGRAPHIC_DATA] FBO LIPQ / TRS" at bounding box center [1464, 594] width 195 height 10
click at [1358, 26] on span "1/2" at bounding box center [1367, 28] width 29 height 10
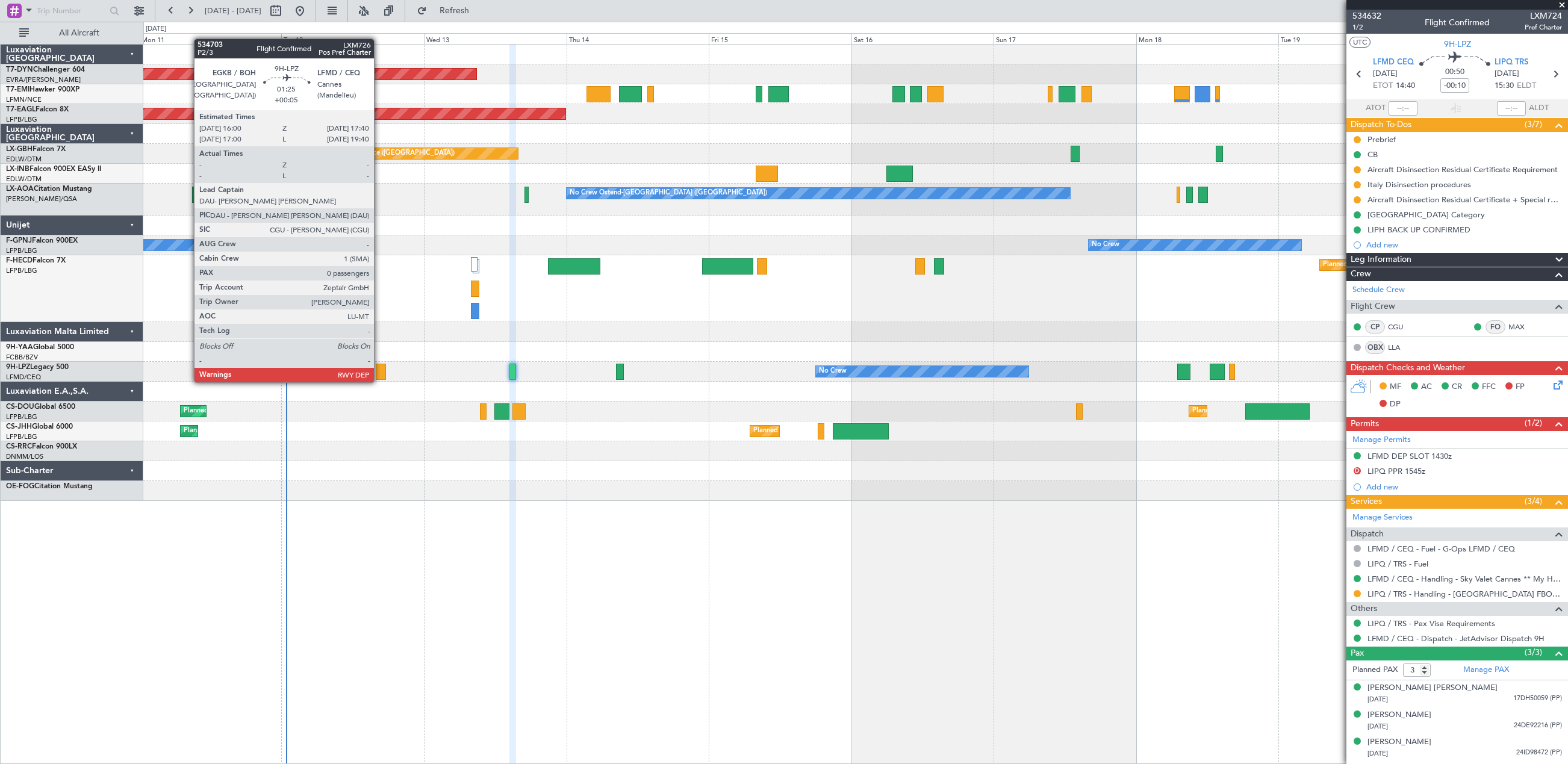
click at [379, 370] on div at bounding box center [381, 371] width 10 height 16
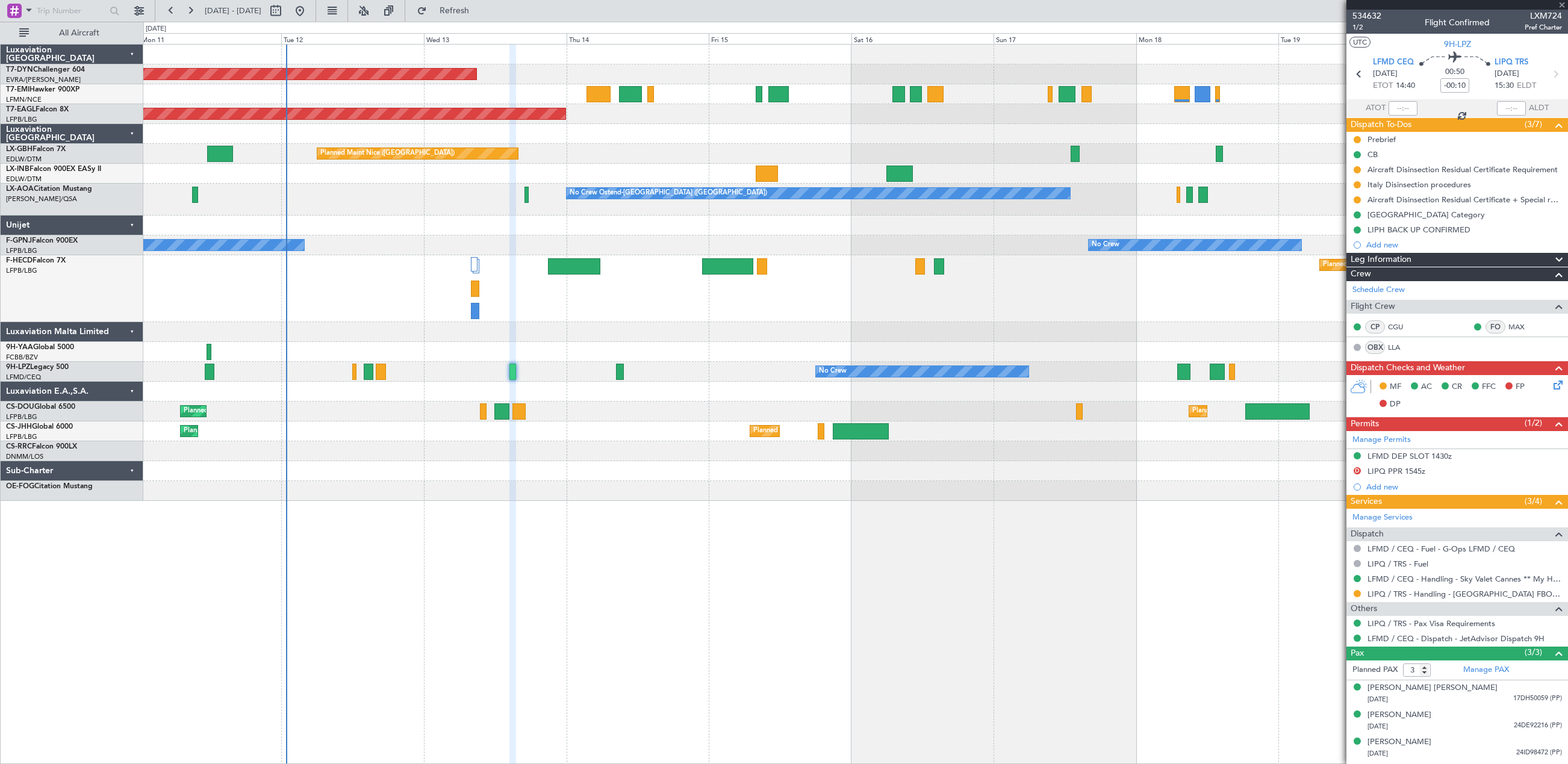
type input "+00:05"
type input "0"
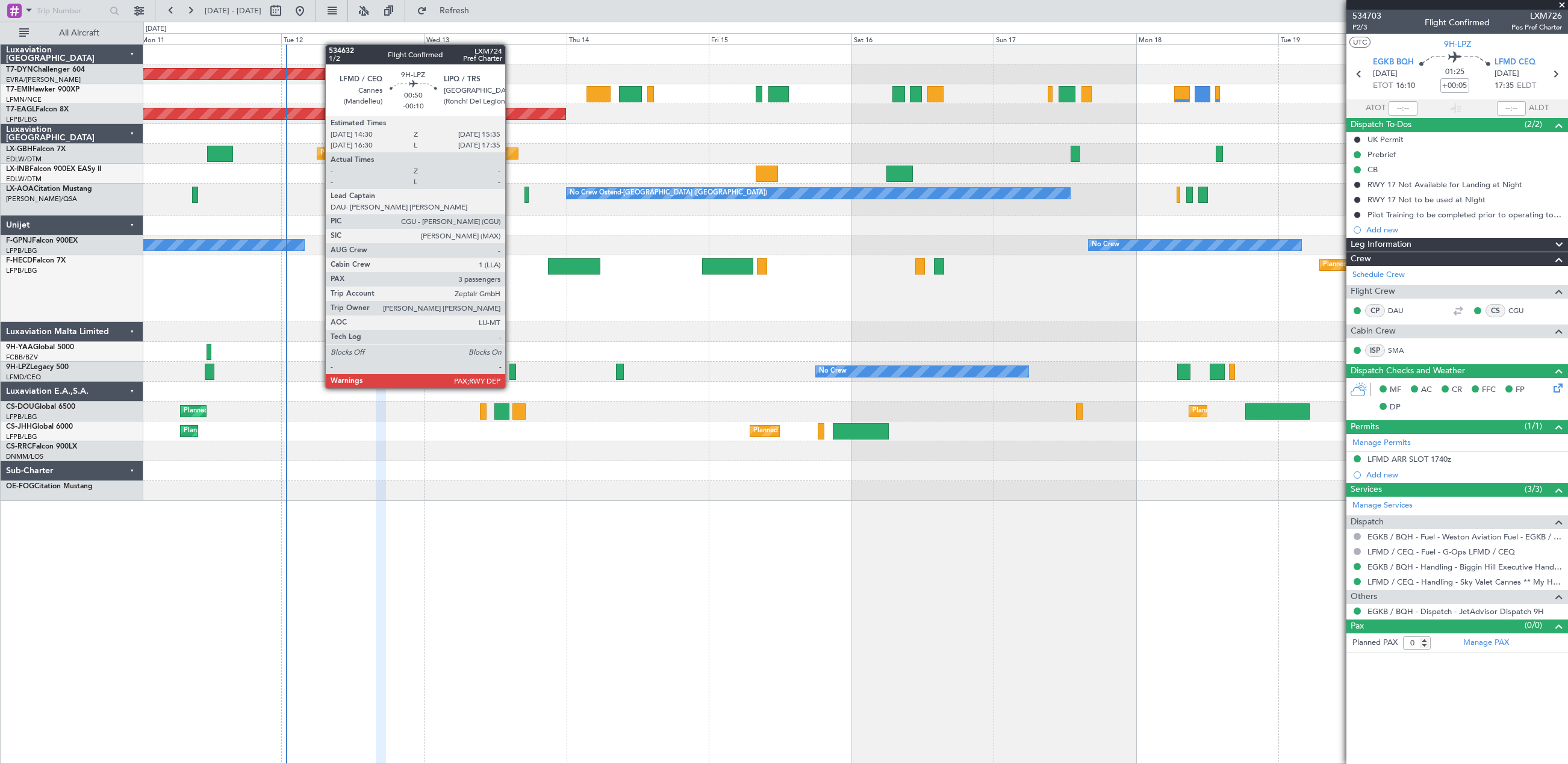
click at [511, 377] on div at bounding box center [512, 371] width 7 height 16
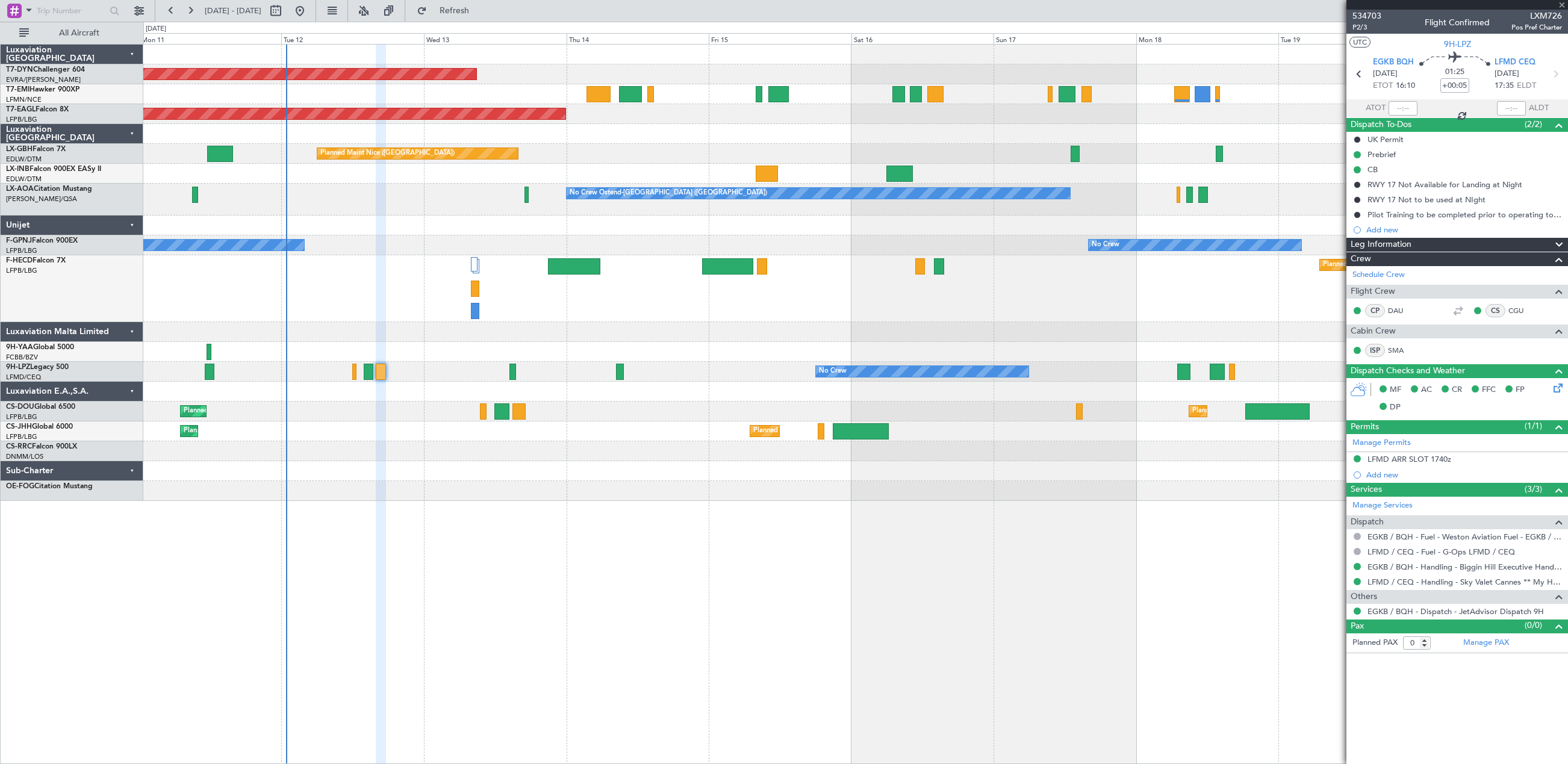
type input "-00:10"
type input "3"
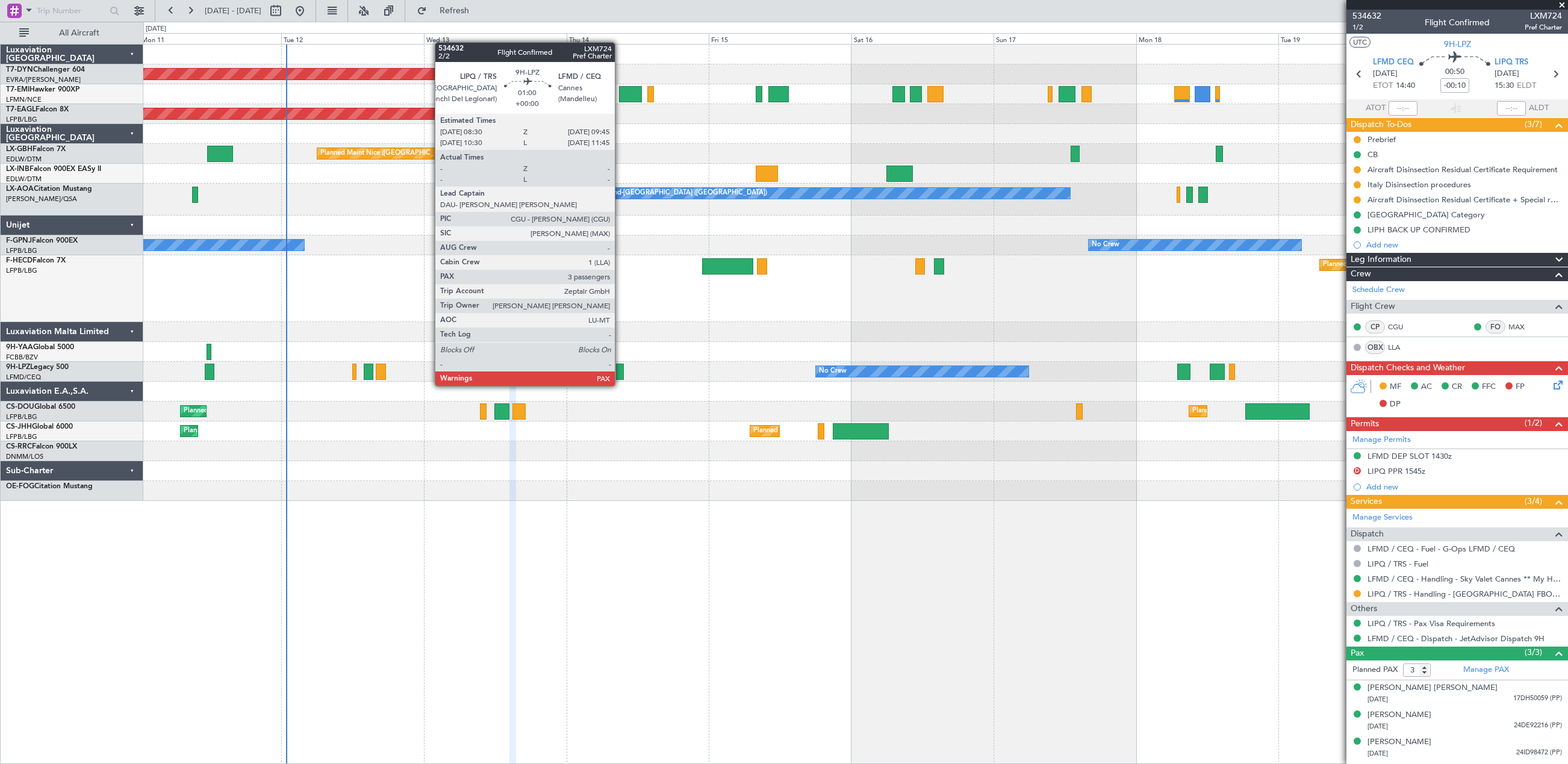
click at [620, 374] on div at bounding box center [619, 371] width 8 height 16
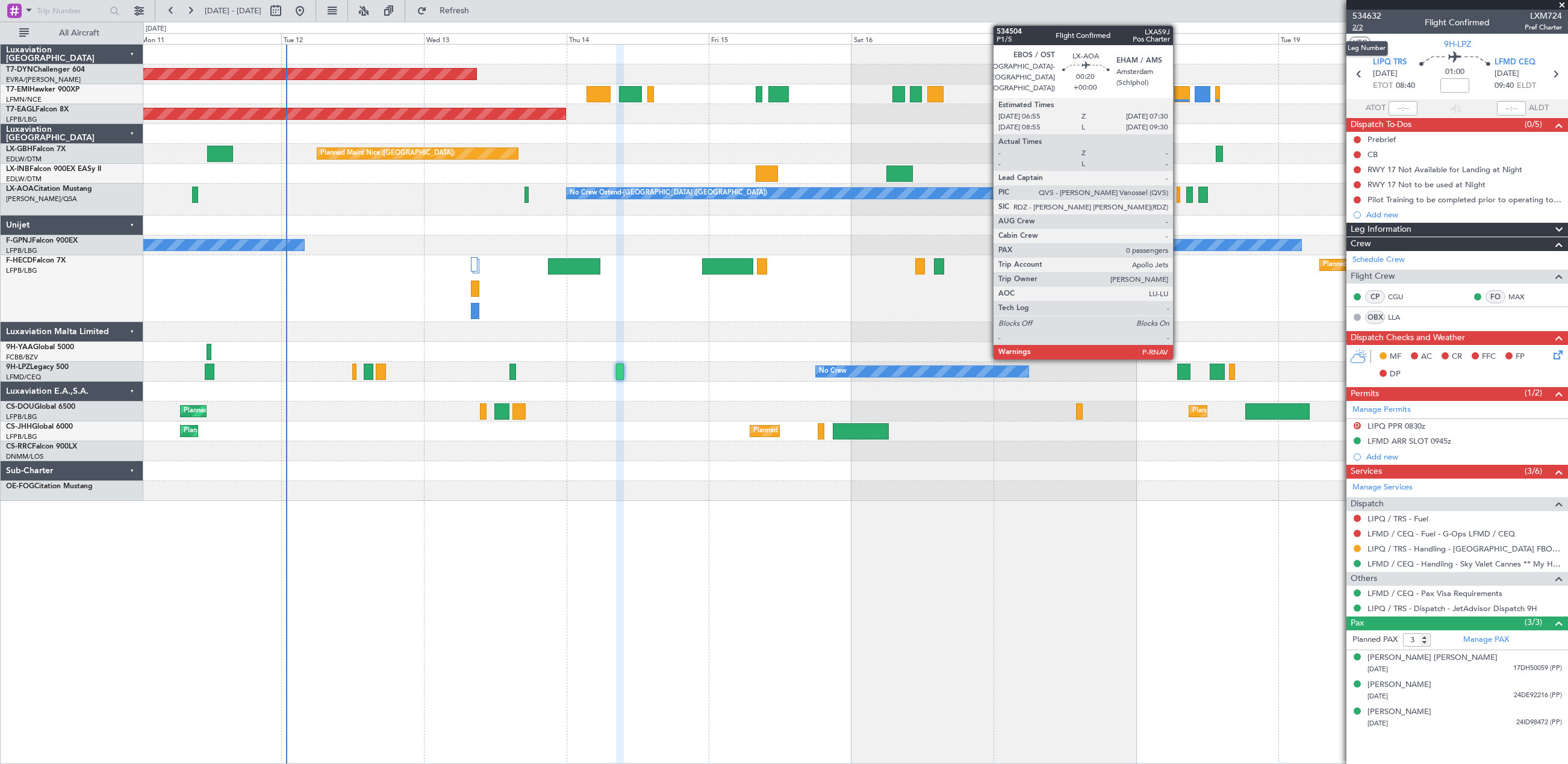
click at [1354, 27] on span "2/2" at bounding box center [1367, 28] width 29 height 10
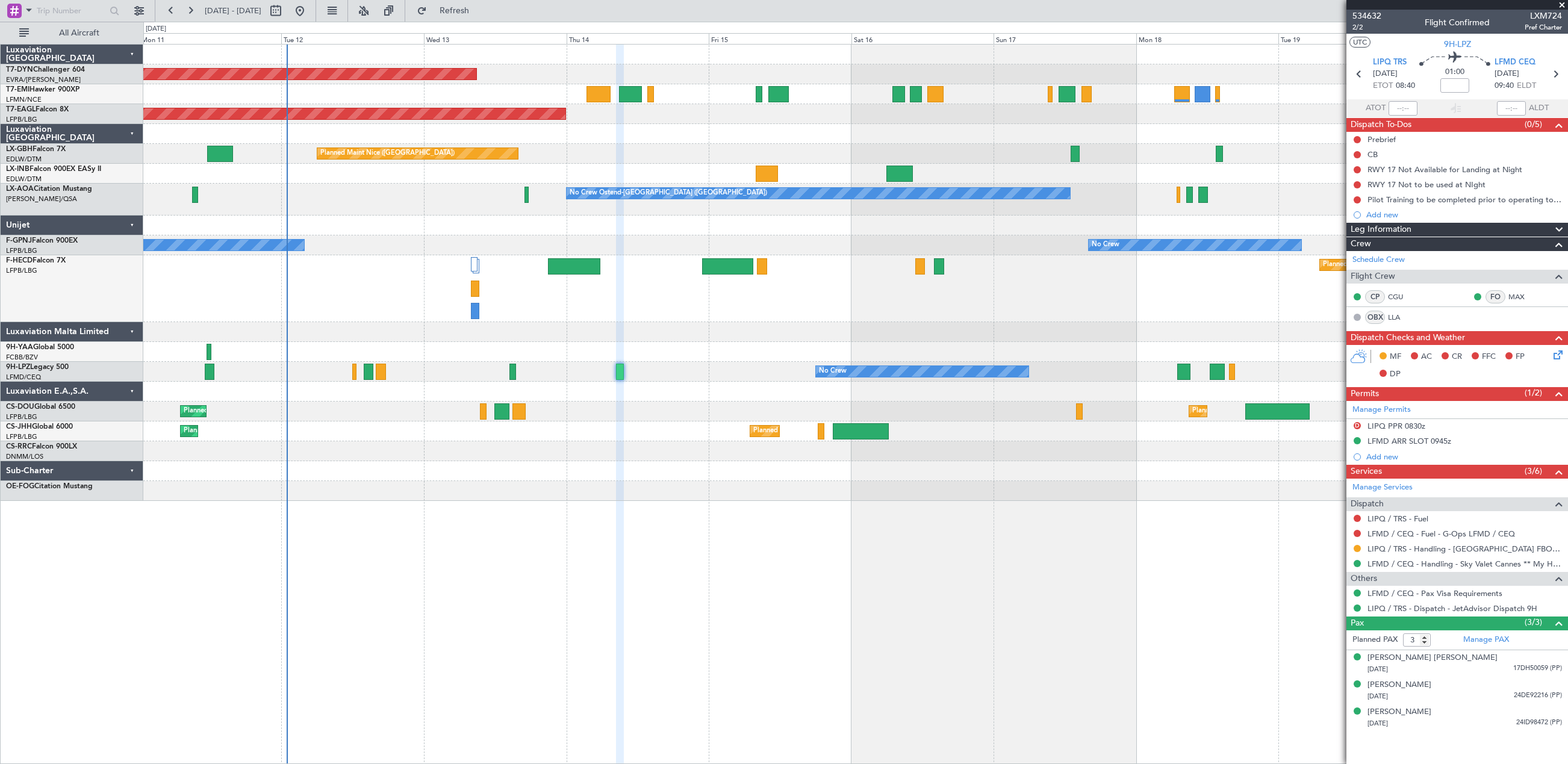
click at [1557, 357] on icon at bounding box center [1556, 352] width 9 height 9
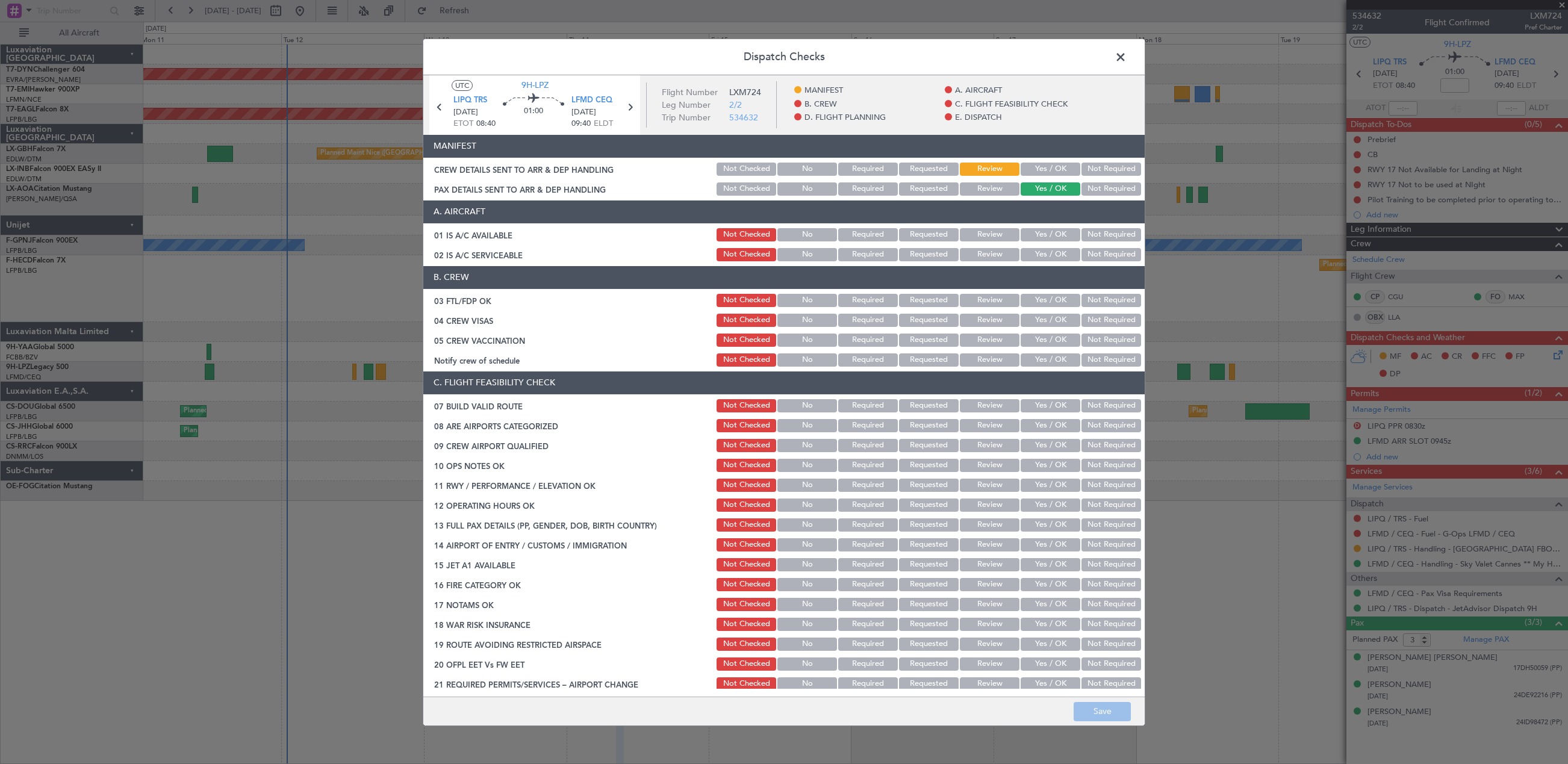
click at [1040, 176] on div "Yes / OK" at bounding box center [1048, 169] width 61 height 17
click at [1039, 169] on button "Yes / OK" at bounding box center [1051, 169] width 60 height 13
click at [1127, 55] on span at bounding box center [1127, 59] width 0 height 24
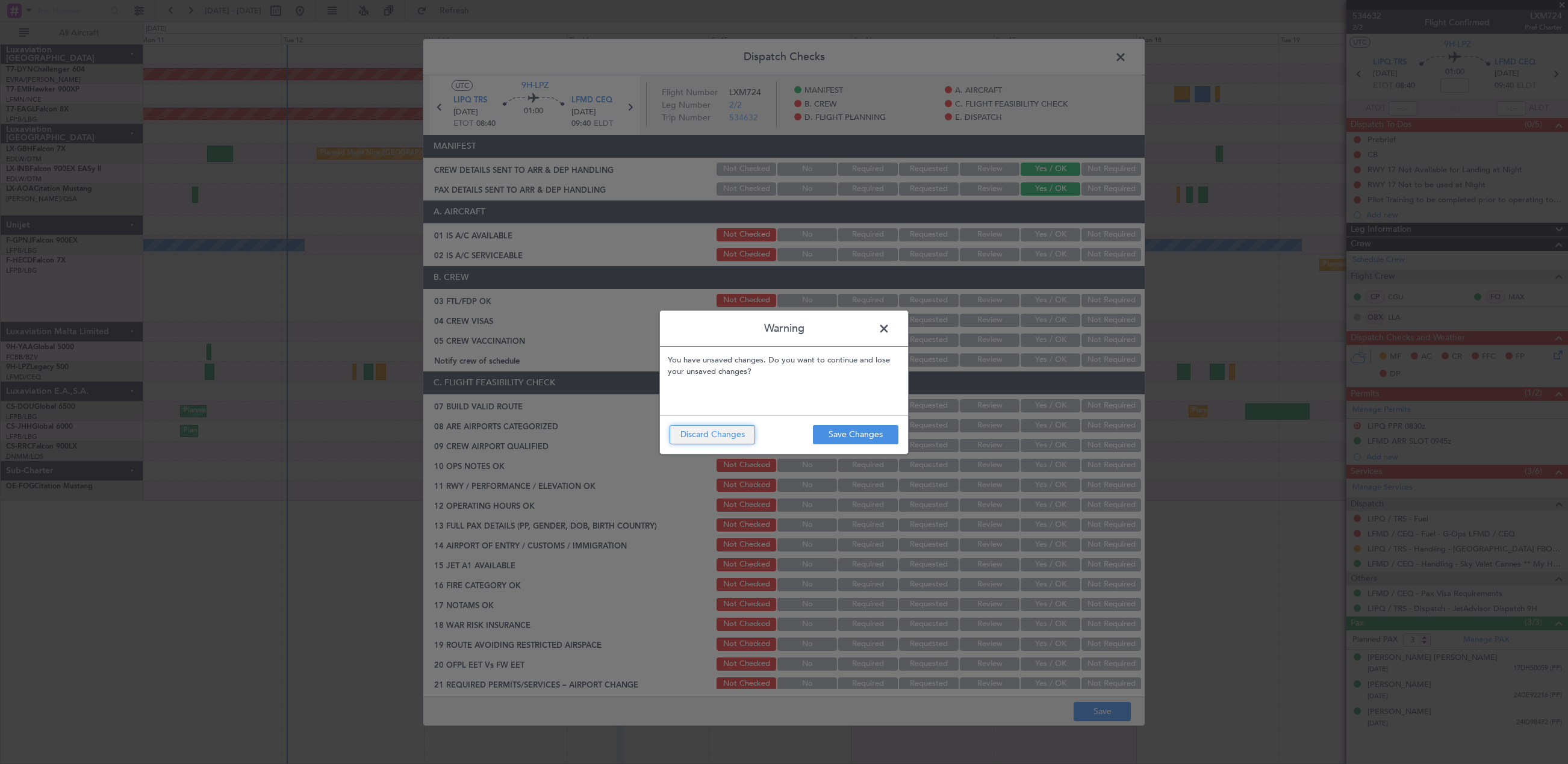
click at [734, 435] on button "Discard Changes" at bounding box center [712, 435] width 85 height 19
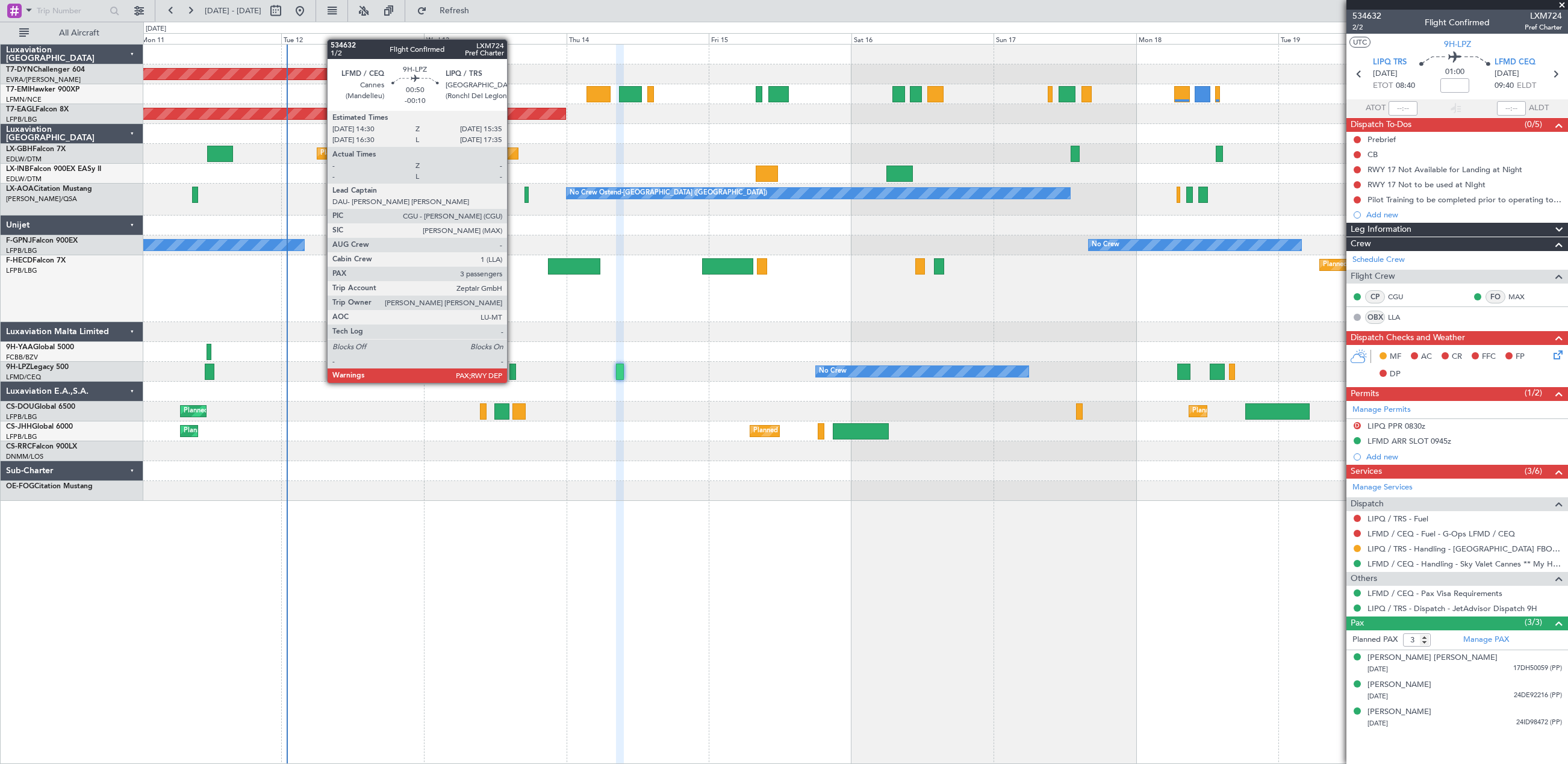
click at [512, 371] on div at bounding box center [512, 371] width 7 height 16
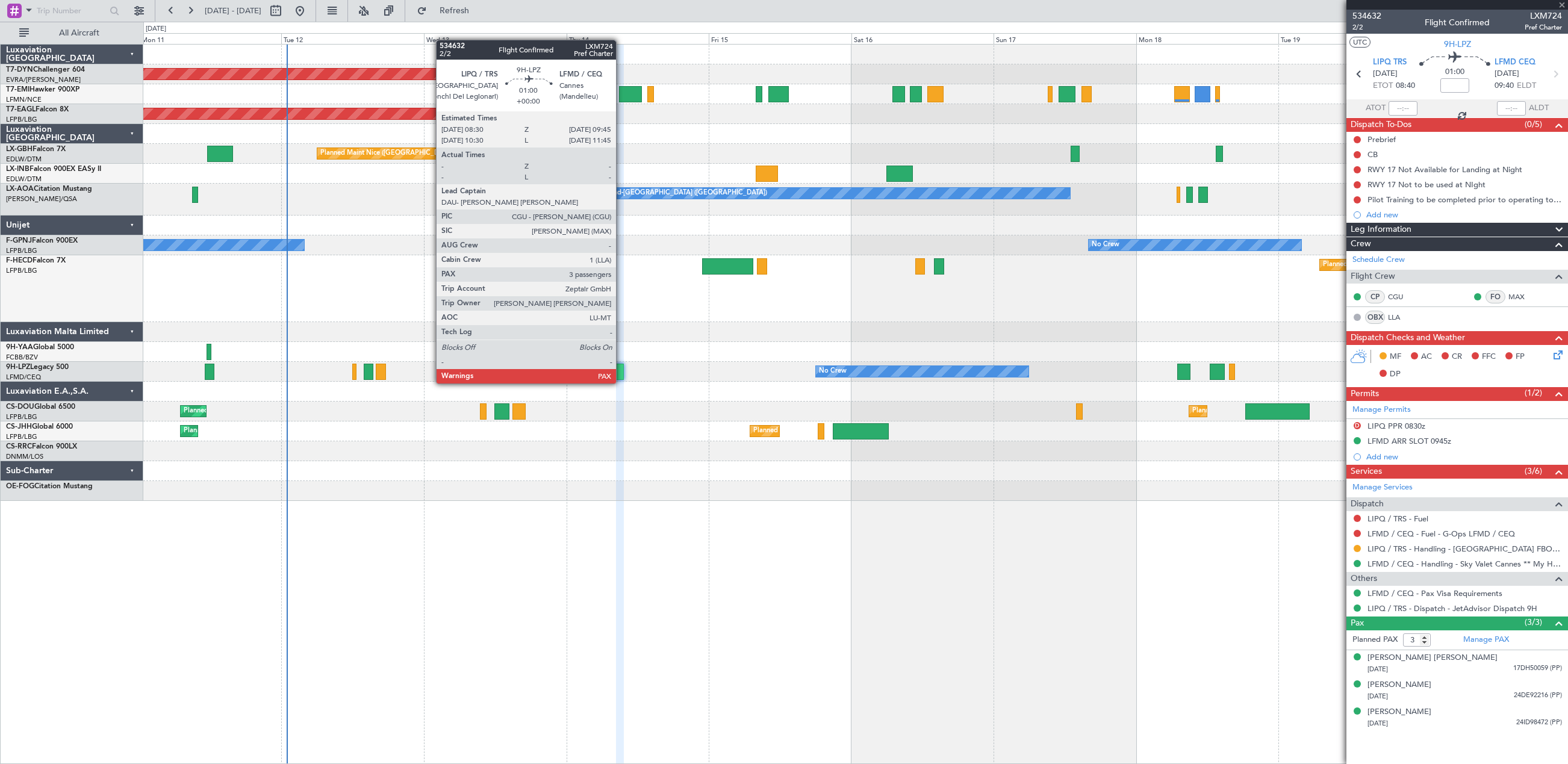
type input "-00:10"
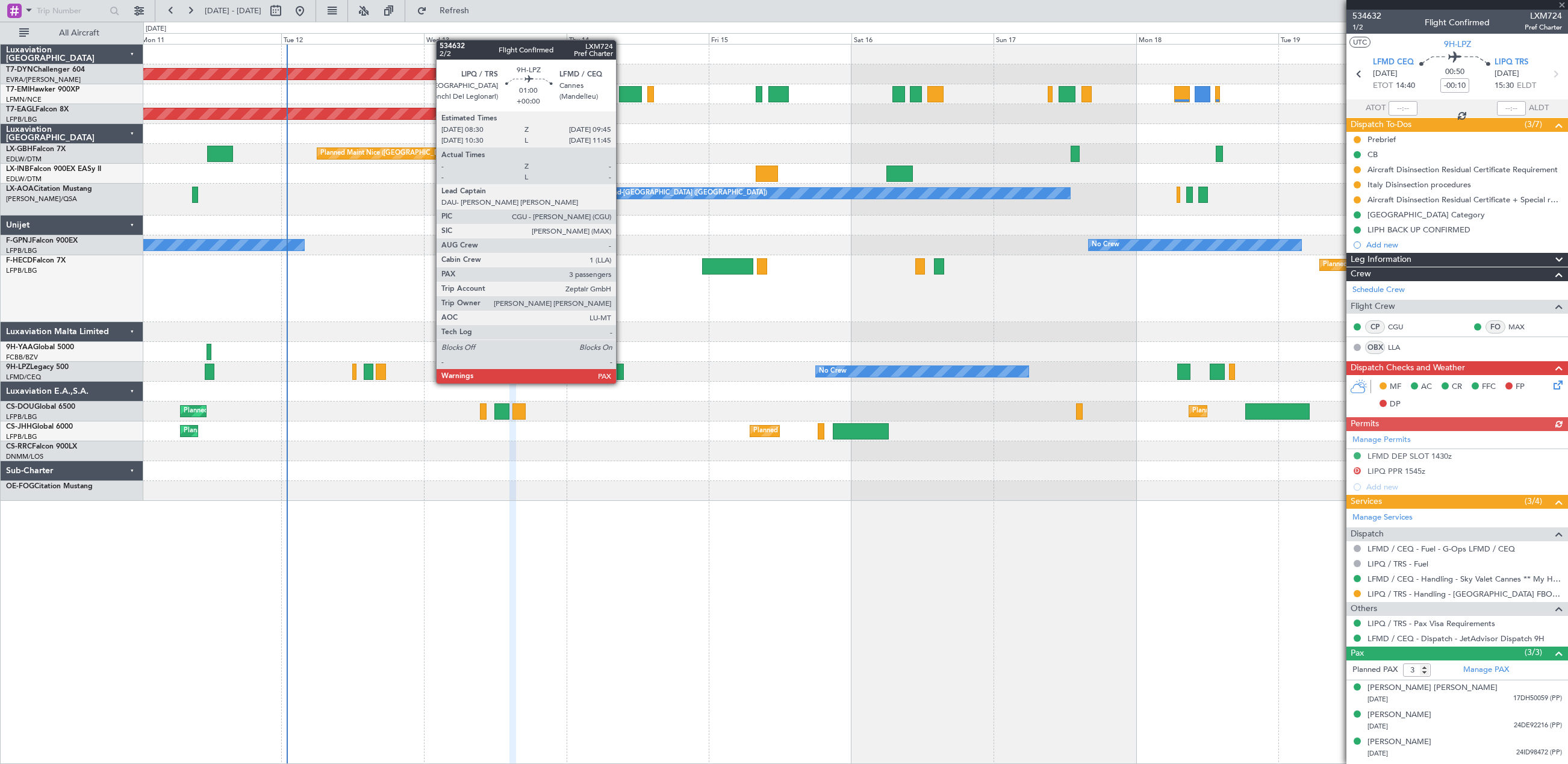
click at [622, 371] on div at bounding box center [619, 371] width 8 height 16
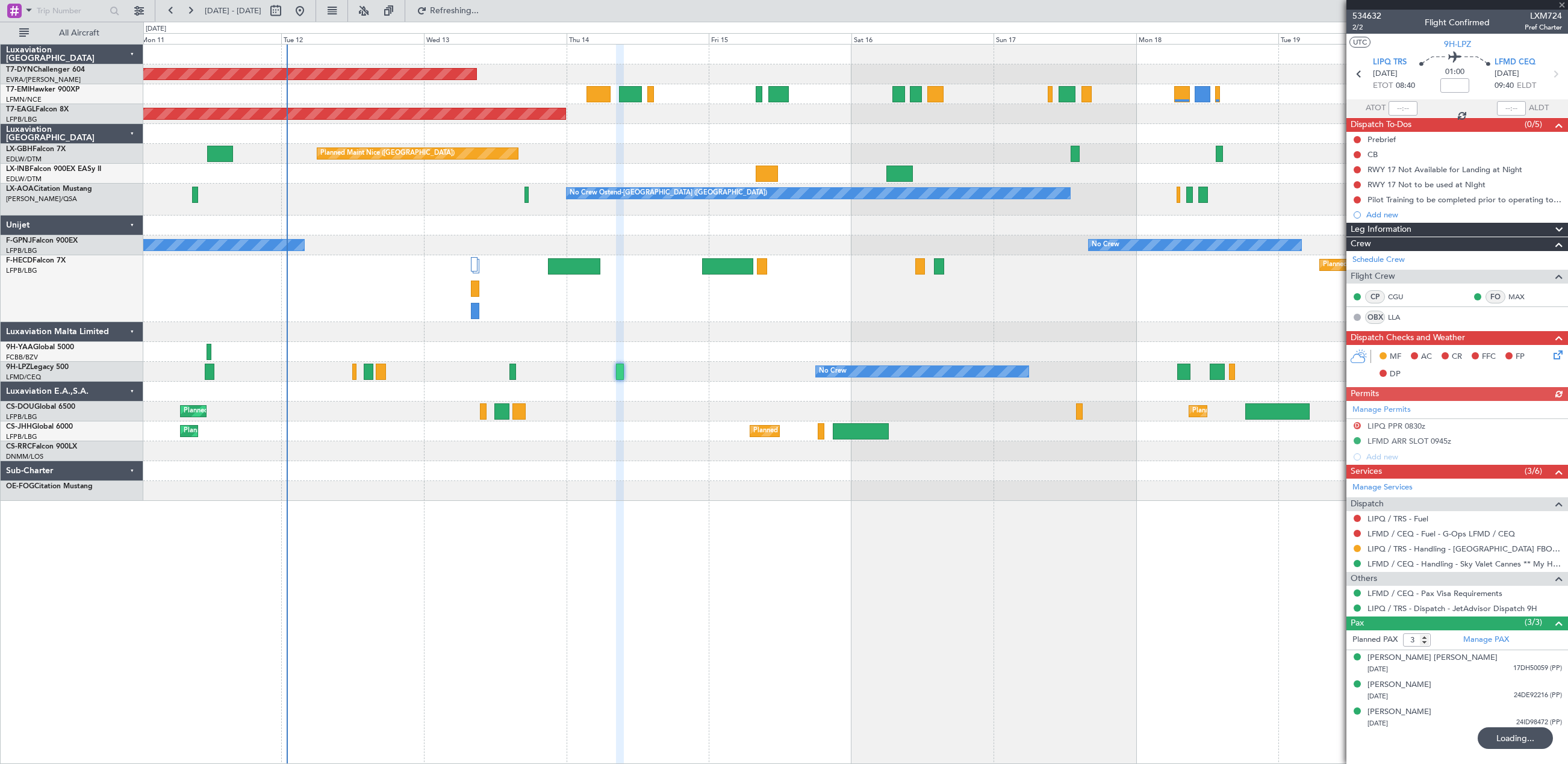
type input "-00:10"
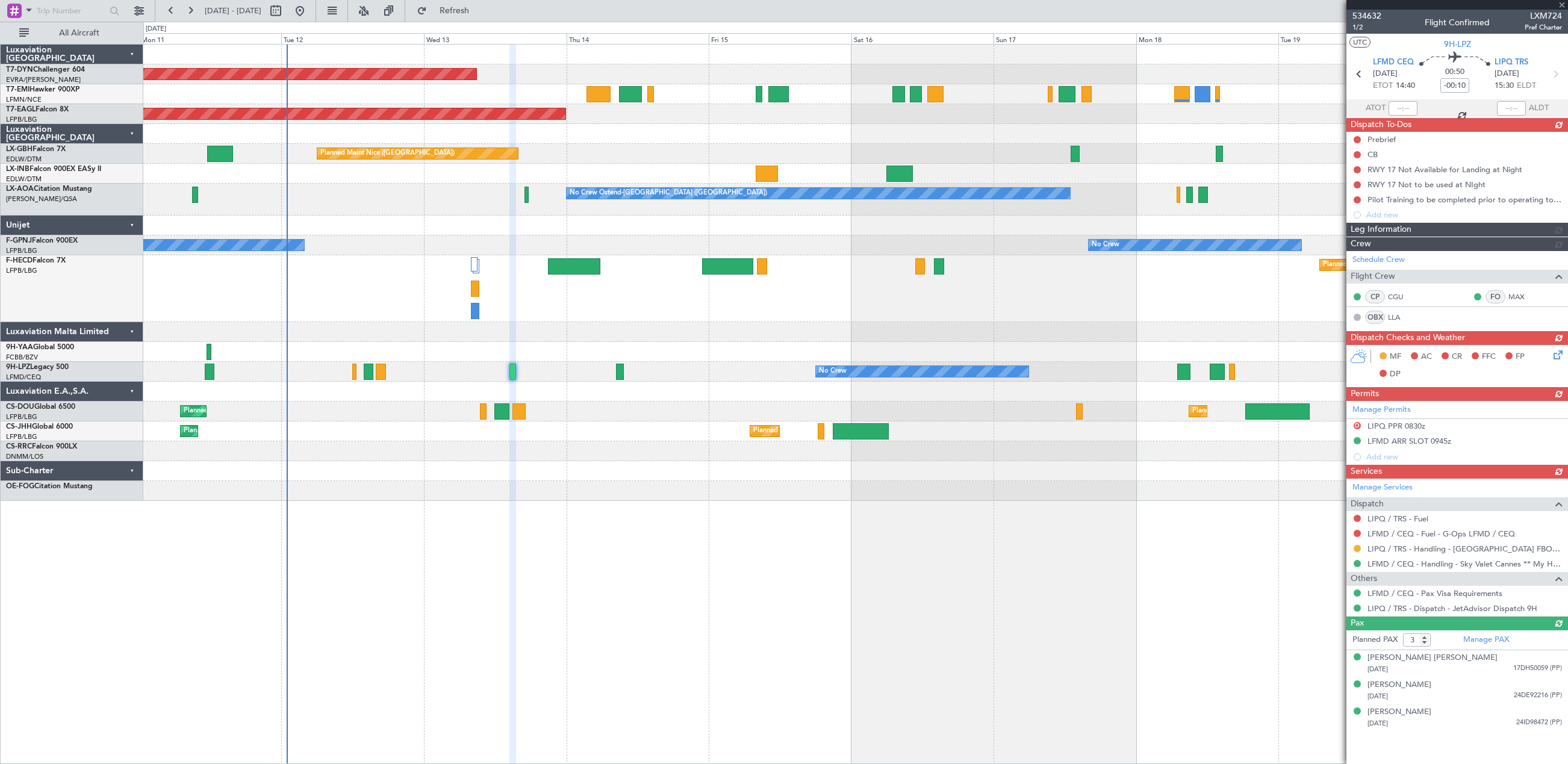
click at [1559, 356] on div "534632 1/2 Flight Confirmed LXM724 Pref Charter UTC 9H-LPZ LFMD CEQ [DATE] ETOT…" at bounding box center [1457, 370] width 222 height 722
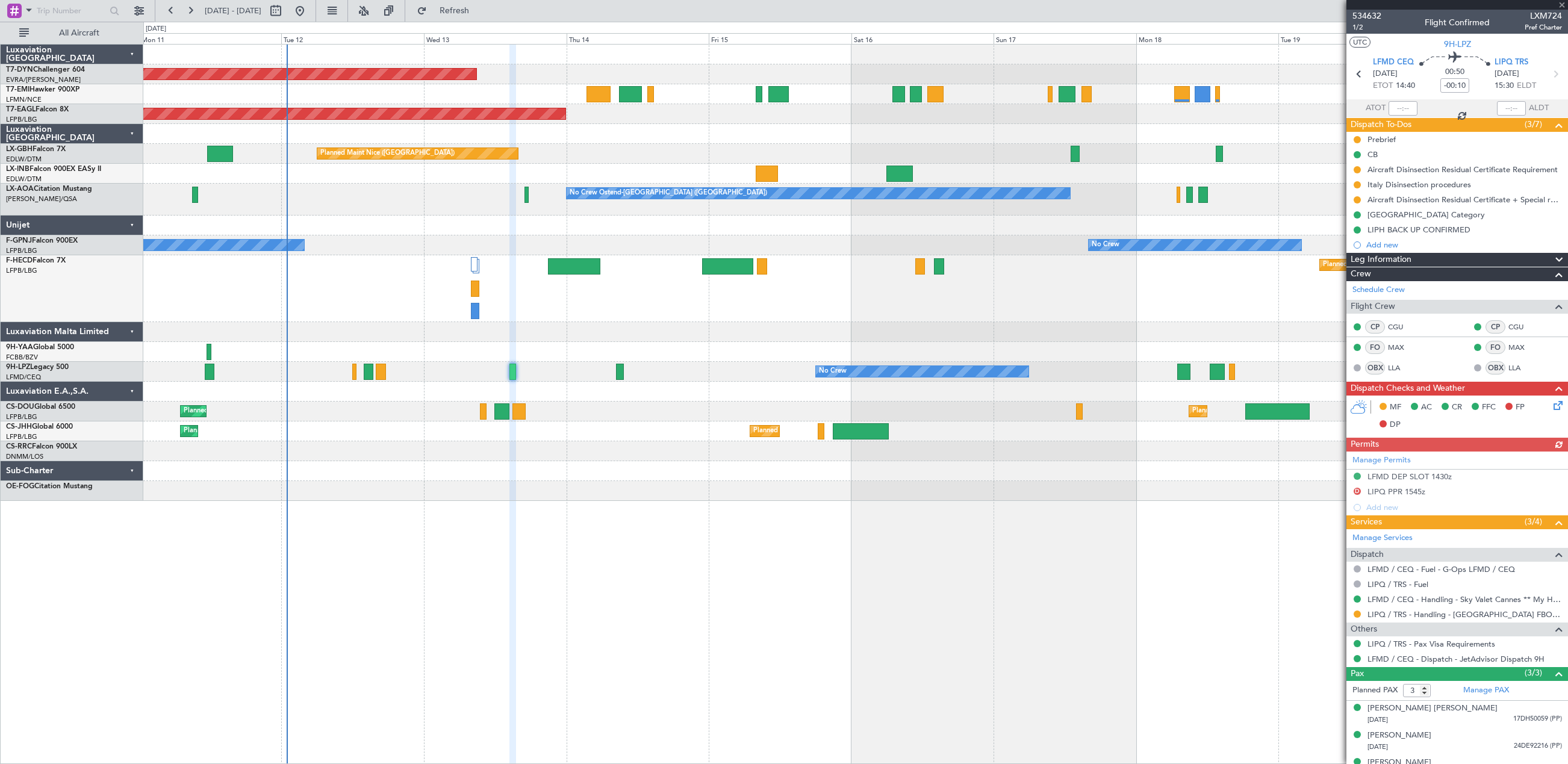
click at [1551, 406] on icon at bounding box center [1556, 403] width 9 height 9
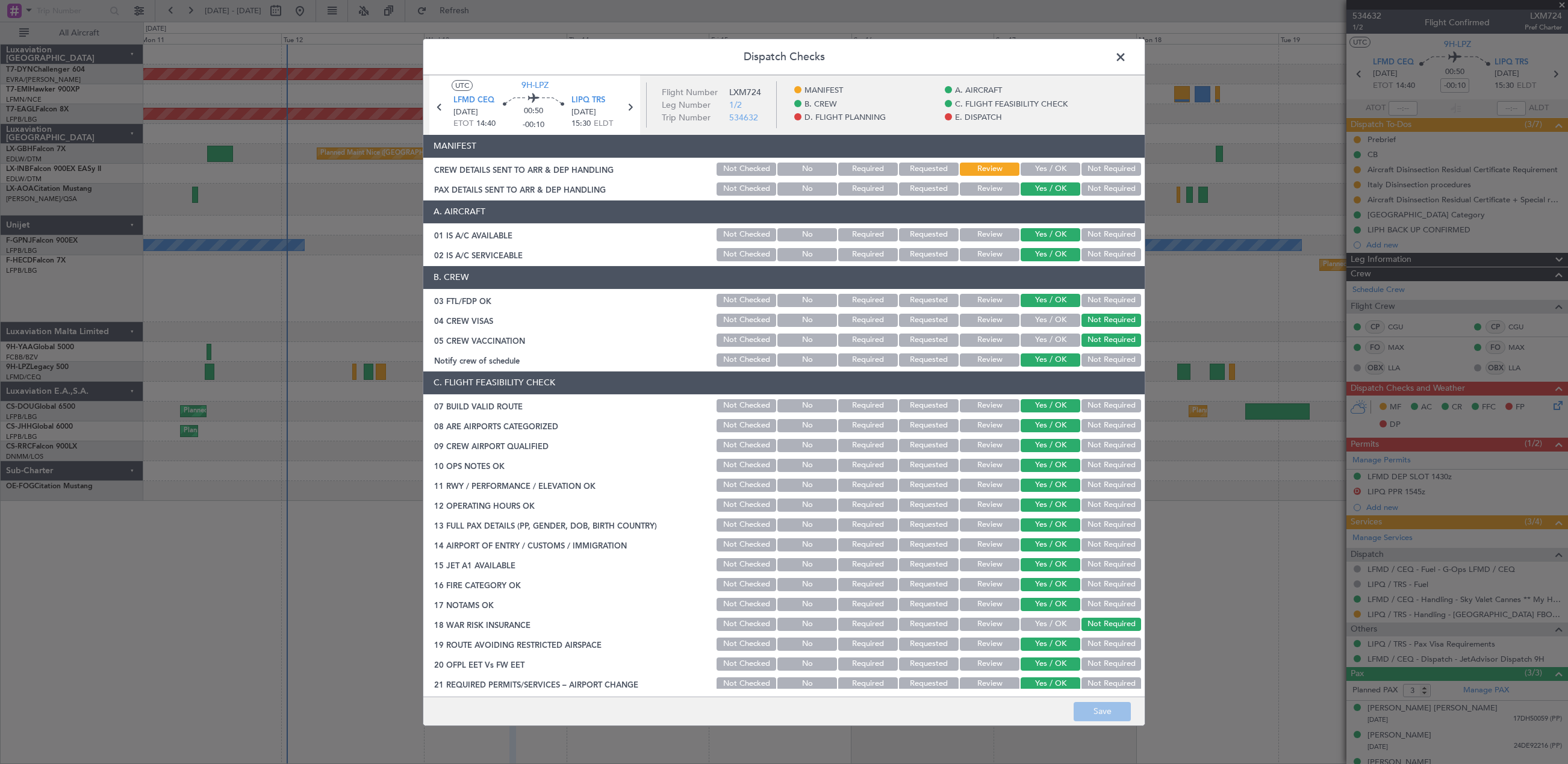
click at [1048, 163] on button "Yes / OK" at bounding box center [1051, 169] width 60 height 13
click at [1118, 710] on button "Save" at bounding box center [1102, 711] width 57 height 19
click at [1127, 57] on span at bounding box center [1127, 59] width 0 height 24
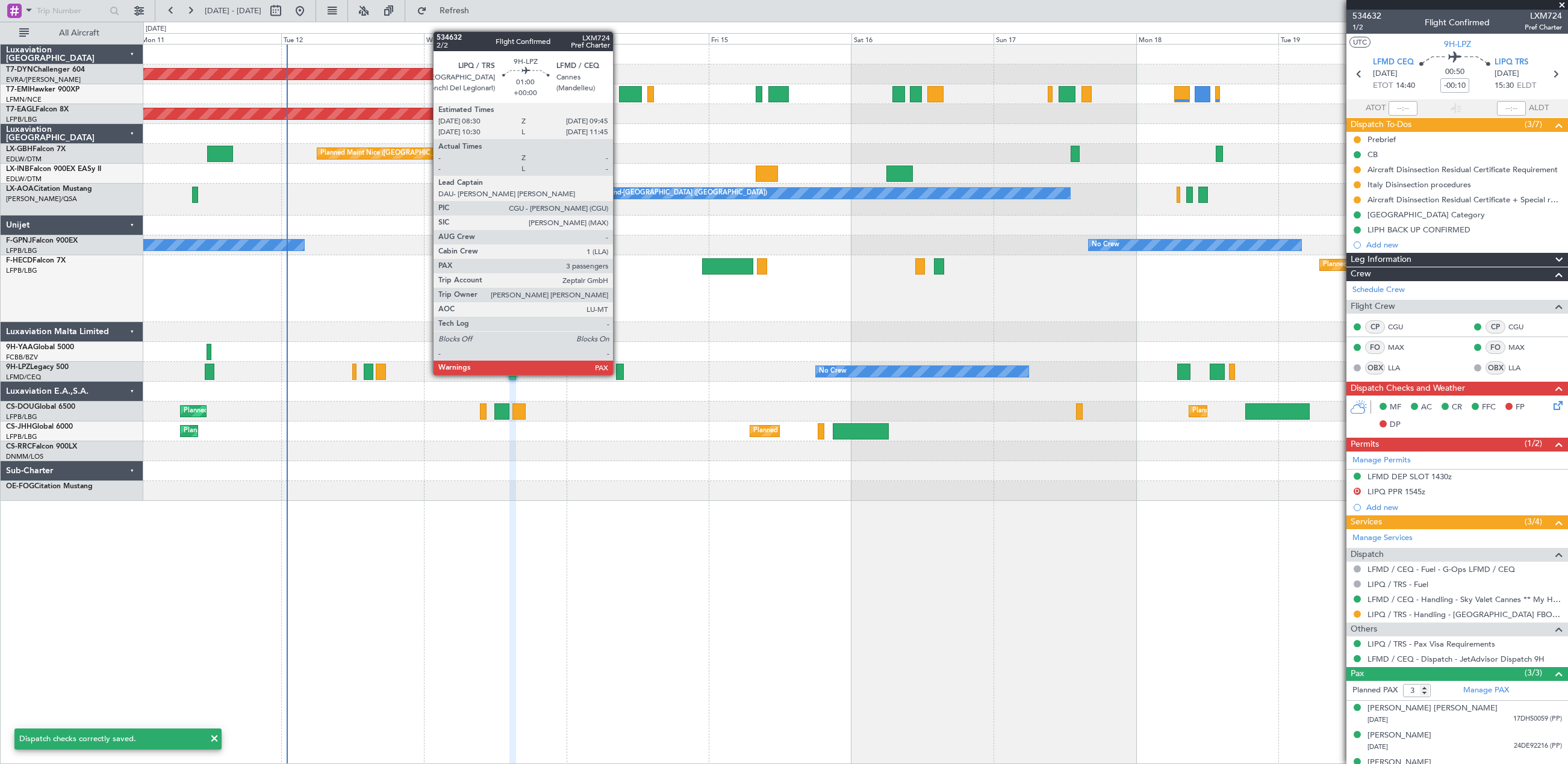
click at [618, 363] on div at bounding box center [619, 371] width 8 height 16
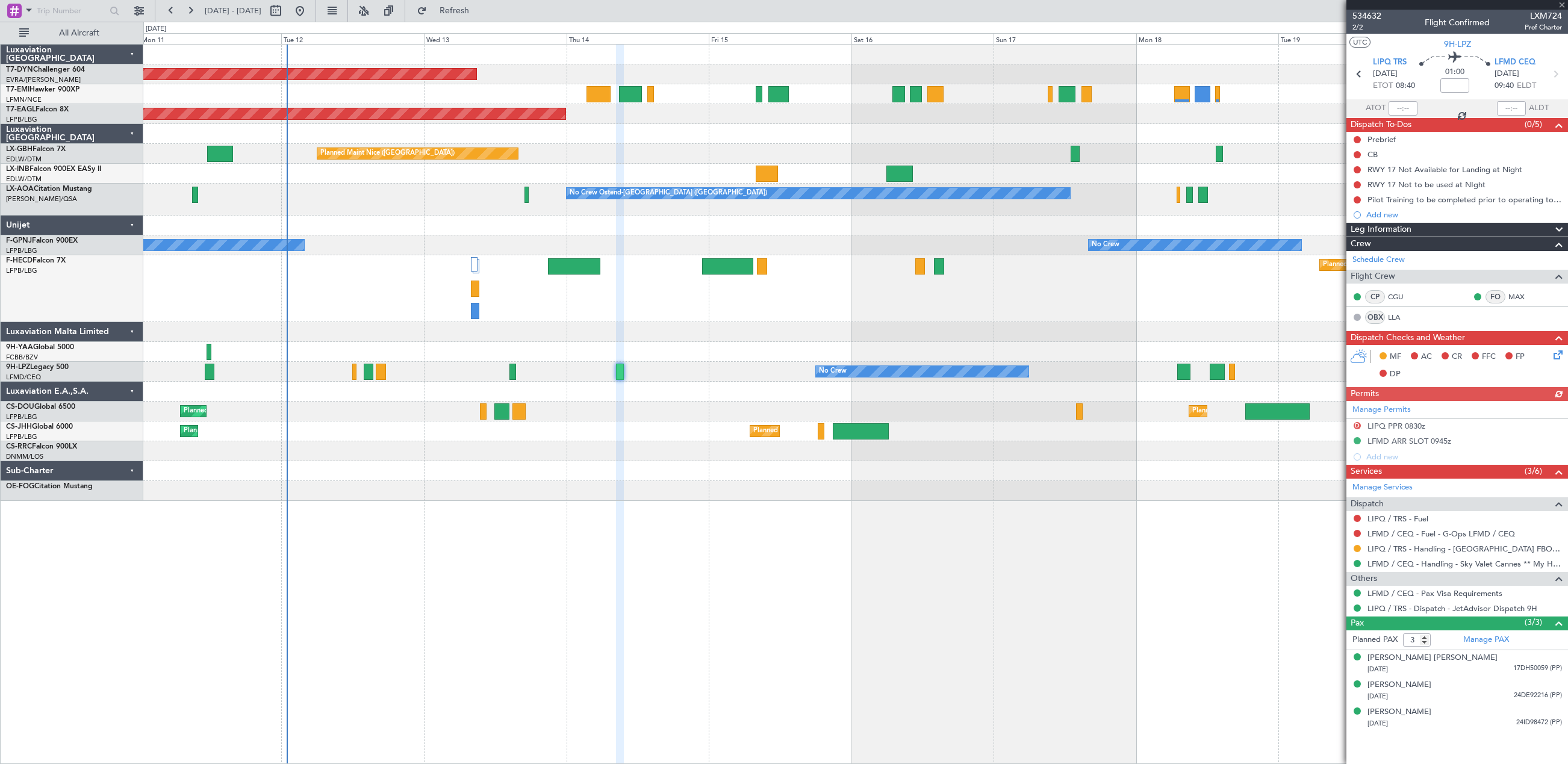
click at [1556, 357] on icon at bounding box center [1556, 352] width 9 height 9
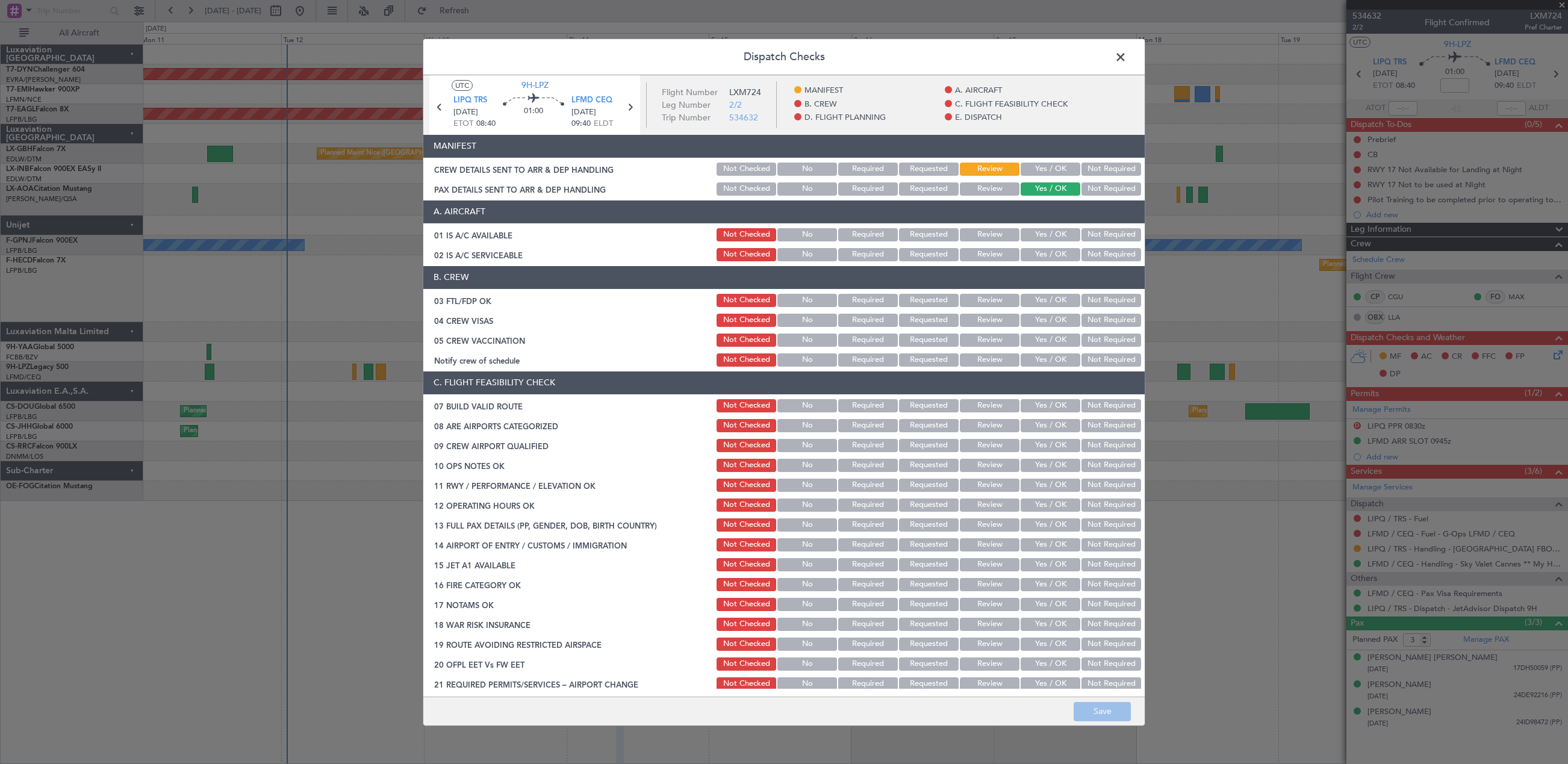
click at [1052, 163] on button "Yes / OK" at bounding box center [1051, 169] width 60 height 13
click at [1115, 707] on button "Save" at bounding box center [1102, 711] width 57 height 19
click at [1127, 53] on span at bounding box center [1127, 59] width 0 height 24
click at [1123, 53] on div at bounding box center [855, 54] width 1424 height 20
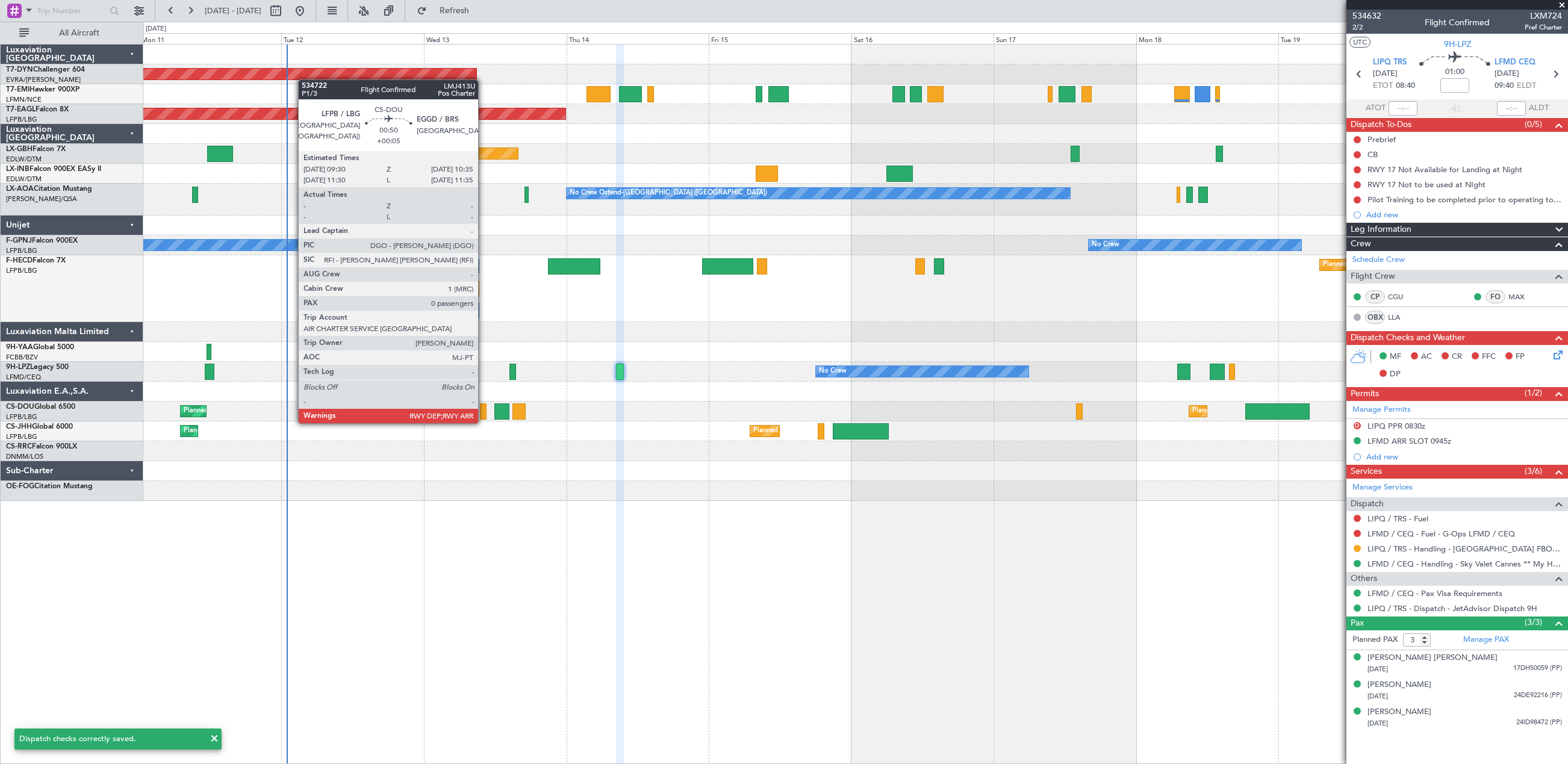
click at [484, 412] on div at bounding box center [483, 412] width 7 height 16
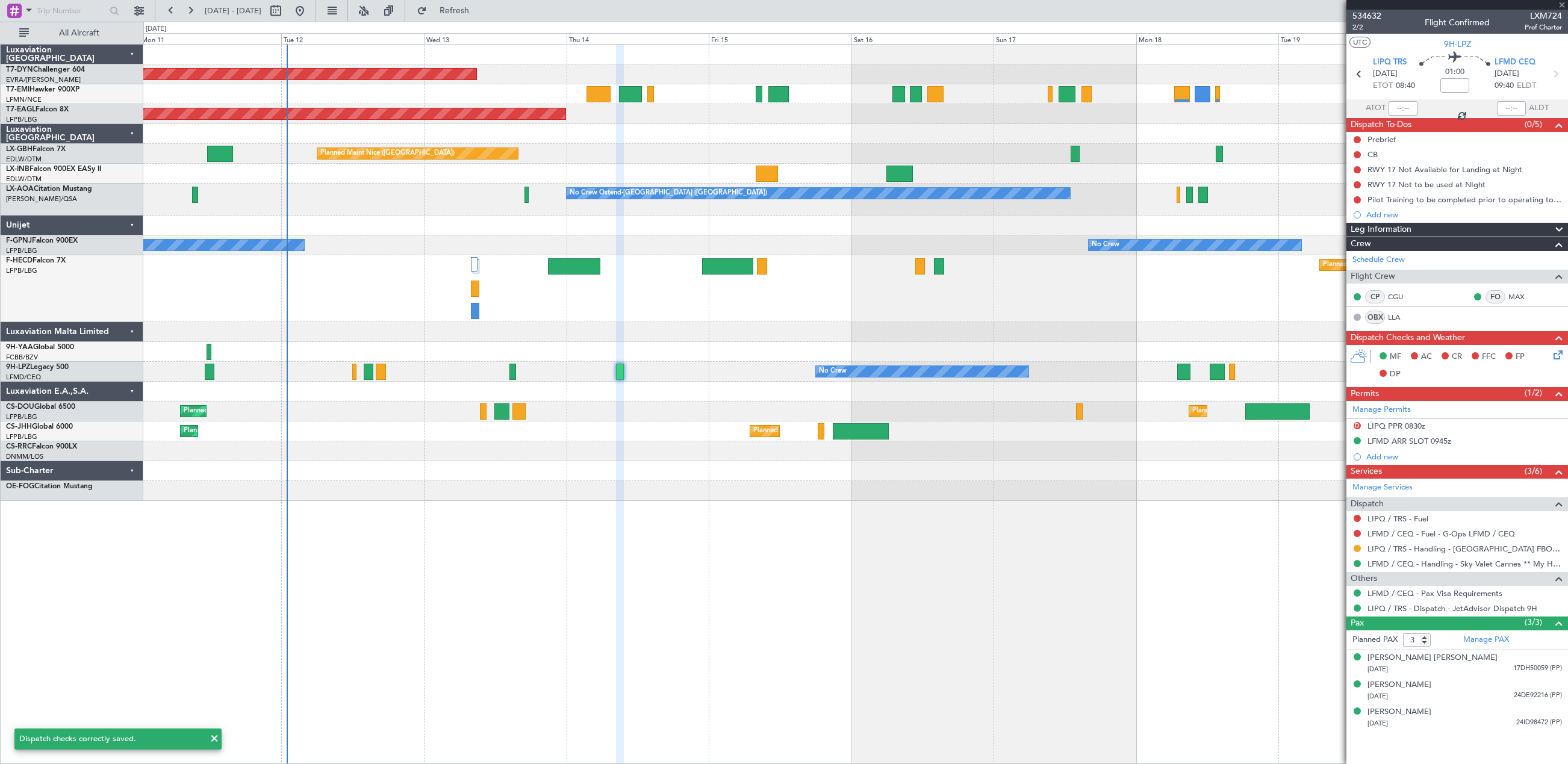
type input "+00:05"
type input "0"
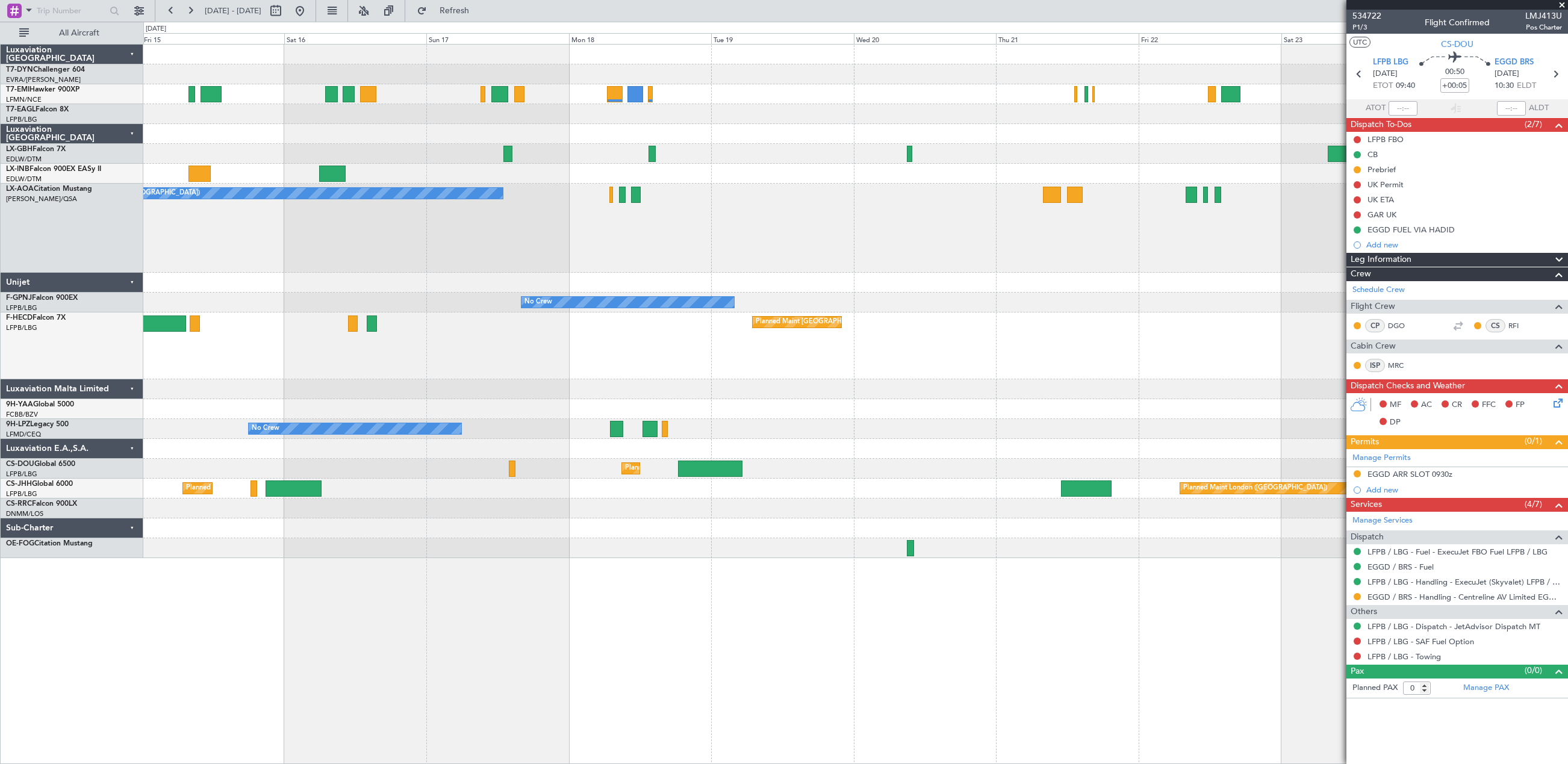
click at [520, 546] on div "Planned Maint [GEOGRAPHIC_DATA]-[GEOGRAPHIC_DATA] Planned Maint Geneva ([GEOGRA…" at bounding box center [855, 404] width 1424 height 720
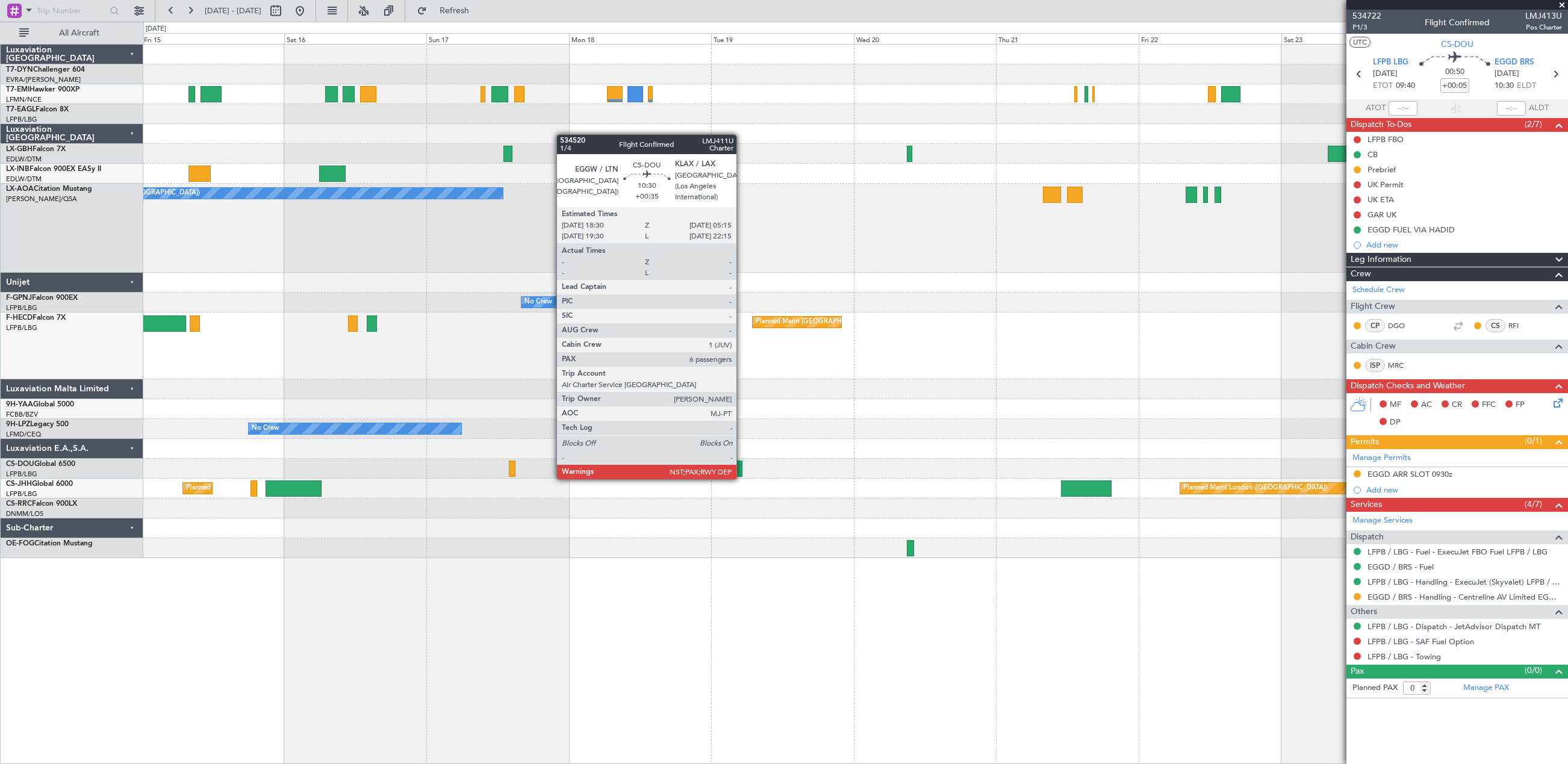
click at [742, 467] on div at bounding box center [709, 468] width 63 height 16
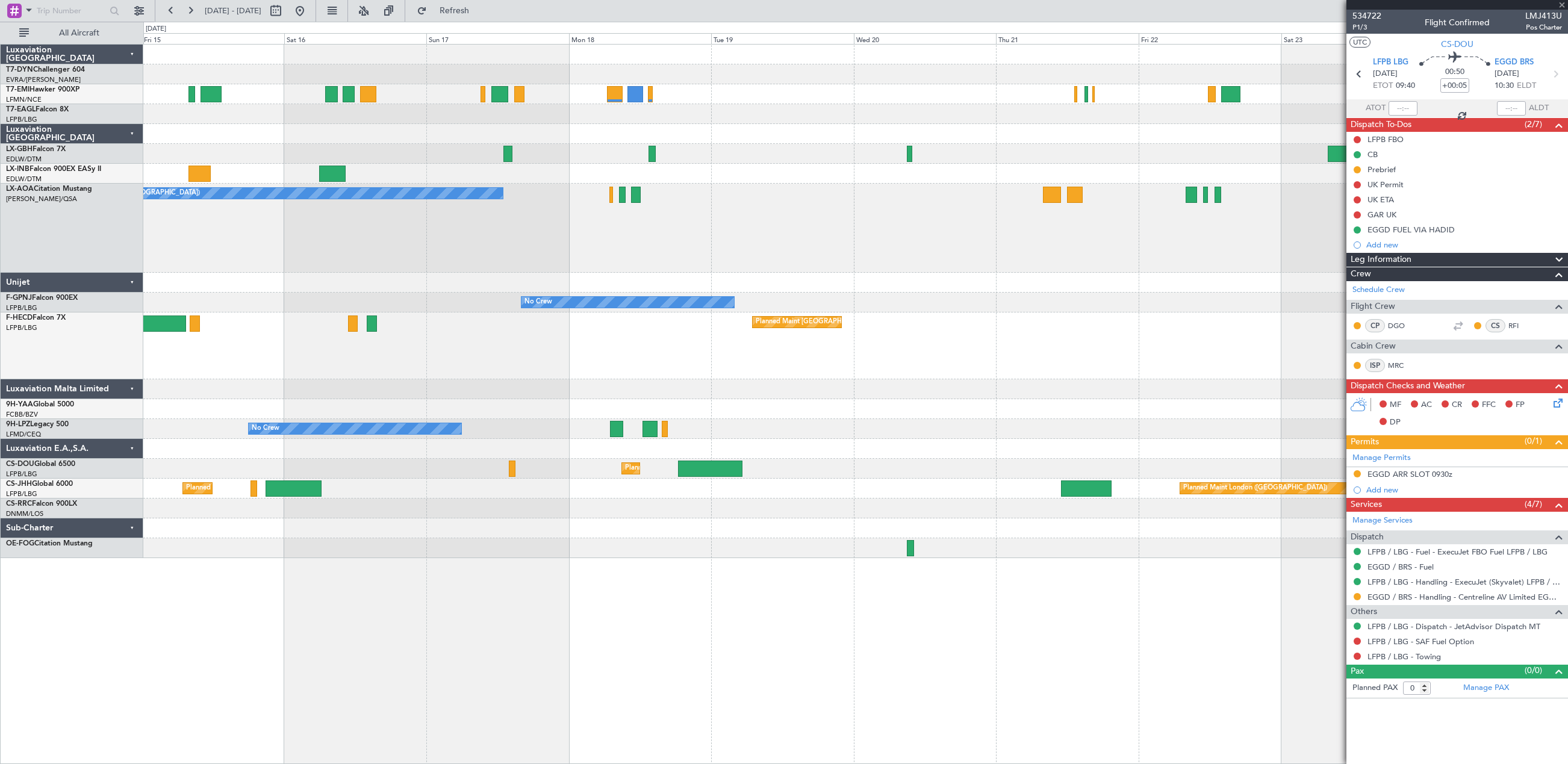
type input "+00:35"
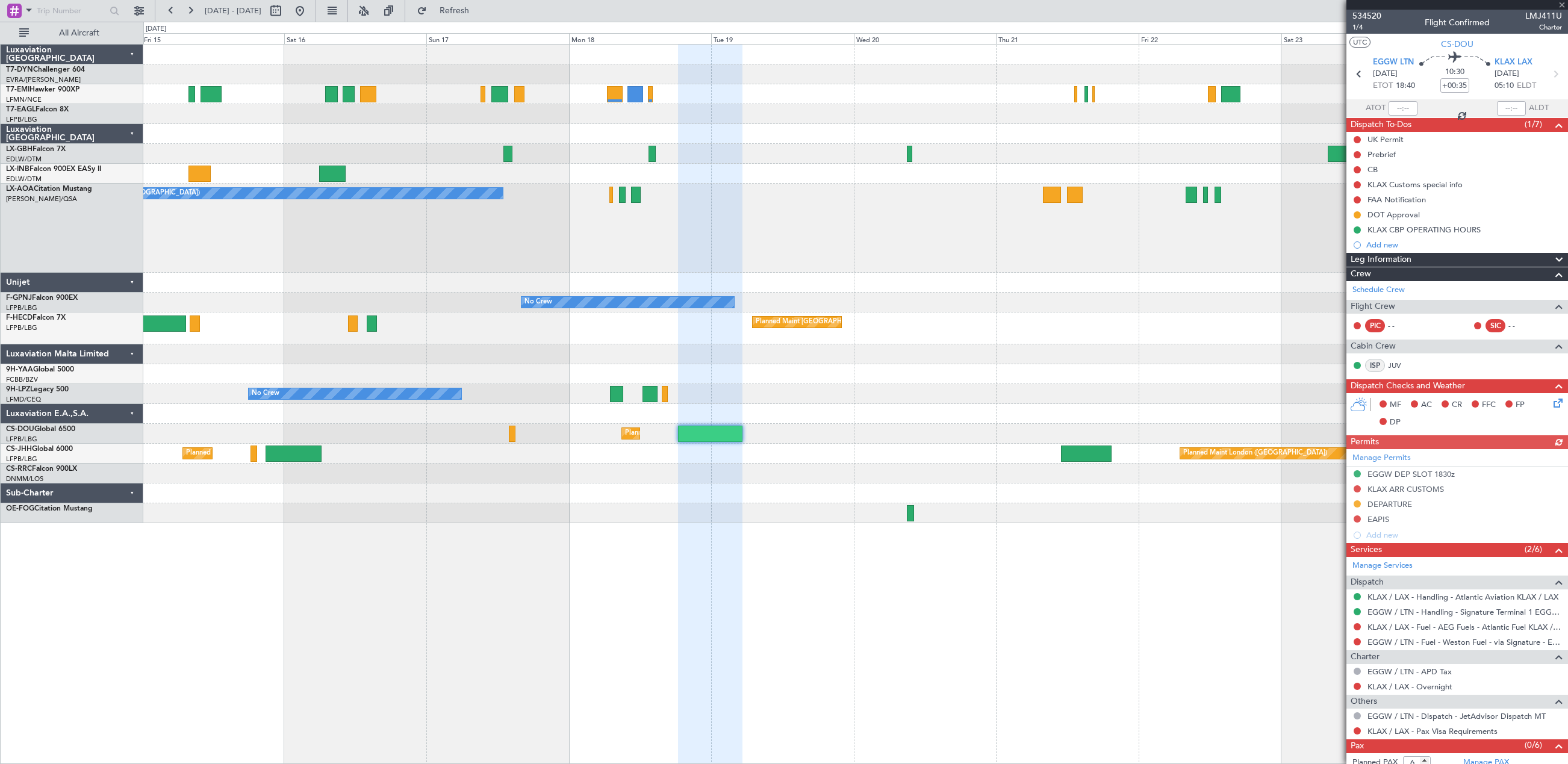
scroll to position [23, 0]
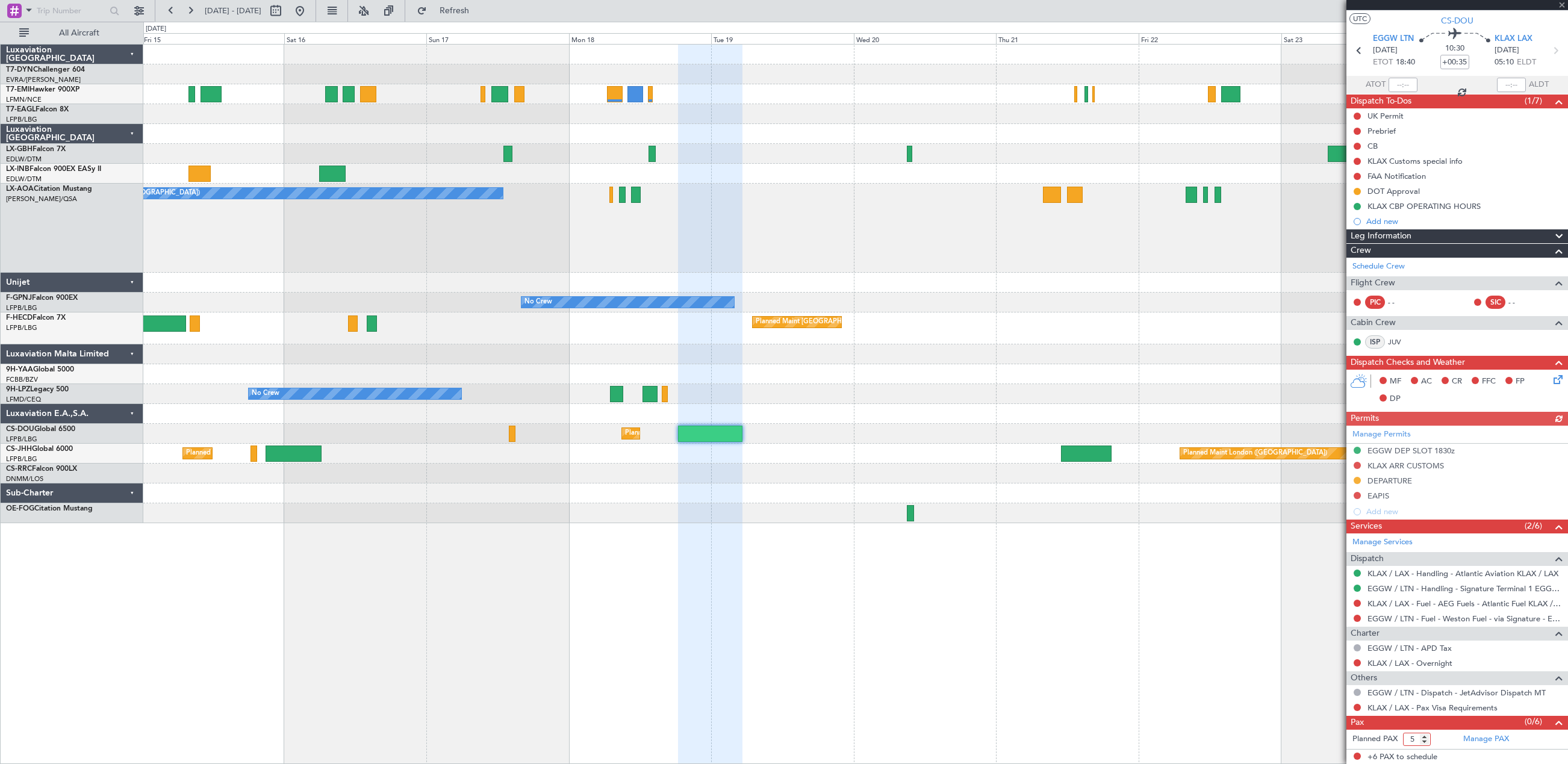
click at [1426, 738] on input "5" at bounding box center [1417, 739] width 28 height 13
click at [1425, 741] on input "4" at bounding box center [1417, 739] width 28 height 13
click at [1425, 741] on input "3" at bounding box center [1417, 739] width 28 height 13
click at [1426, 736] on input "4" at bounding box center [1417, 739] width 28 height 13
click at [1426, 736] on input "5" at bounding box center [1417, 739] width 28 height 13
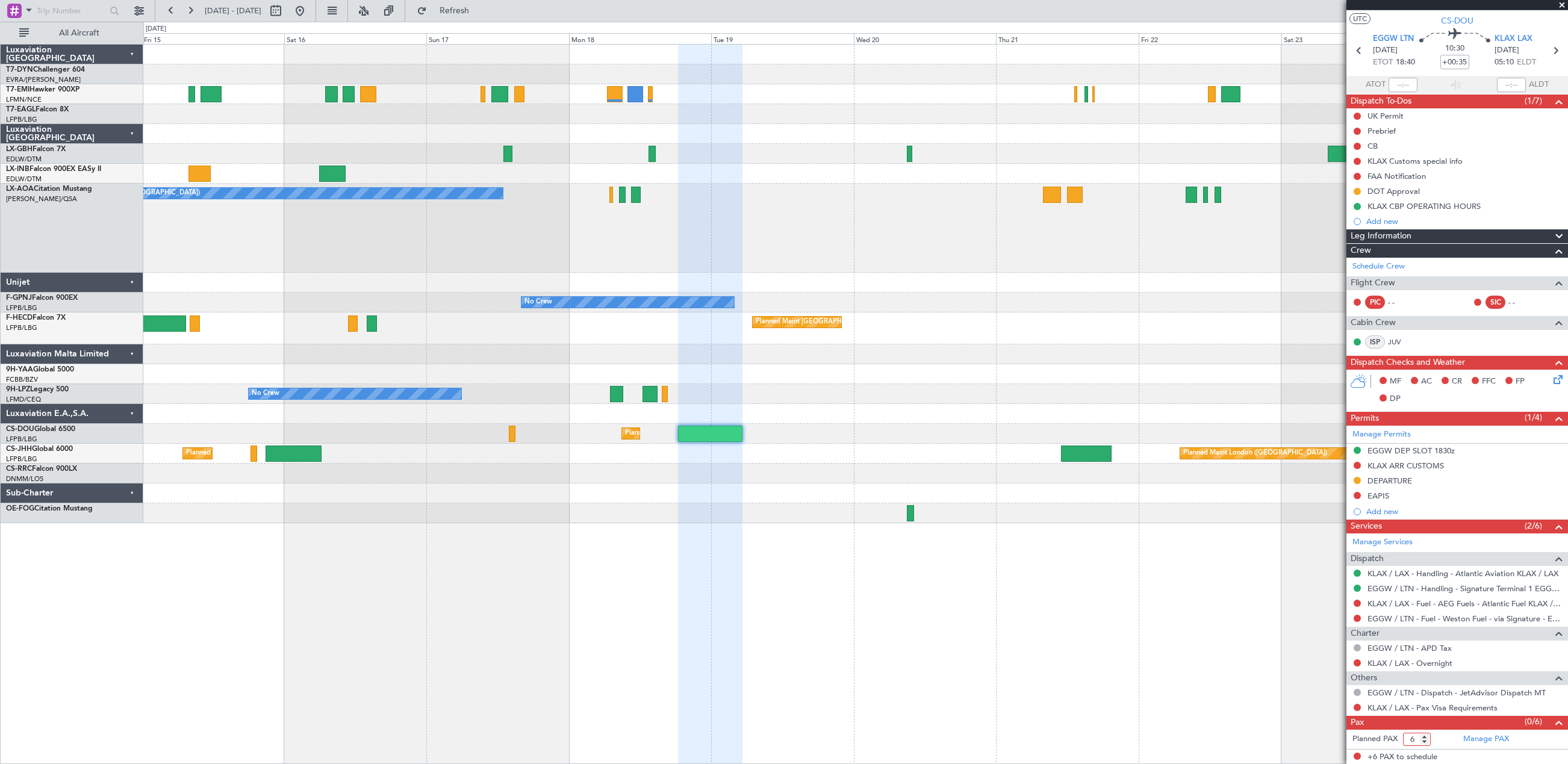
click at [1426, 736] on input "6" at bounding box center [1417, 739] width 28 height 13
type input "7"
click at [1426, 736] on input "7" at bounding box center [1417, 739] width 28 height 13
click at [1447, 735] on form "Planned PAX" at bounding box center [1402, 739] width 111 height 19
click at [1488, 740] on link "Manage PAX" at bounding box center [1486, 739] width 46 height 12
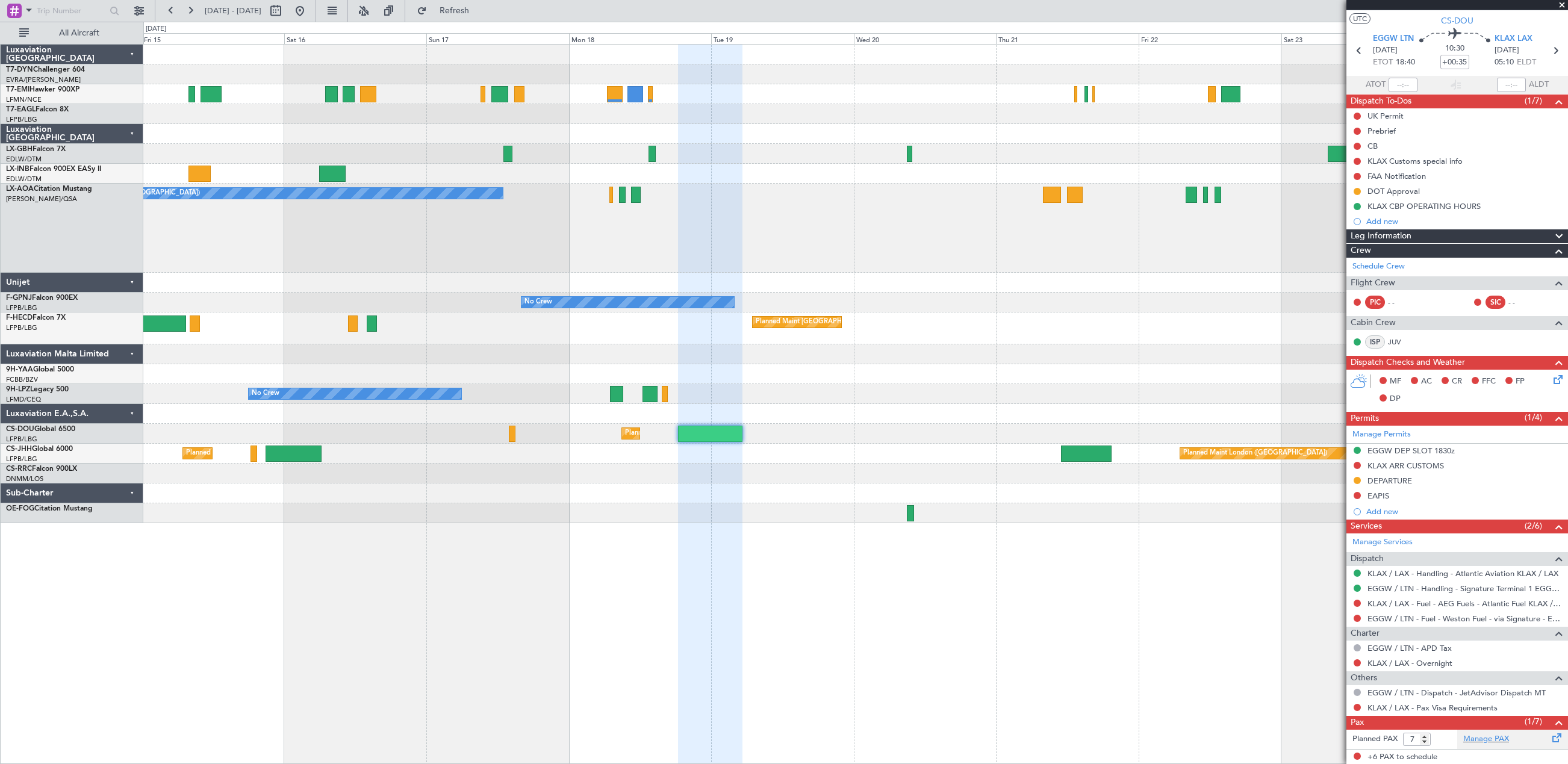
click at [1550, 737] on span at bounding box center [1557, 736] width 15 height 9
click at [484, 16] on button "Refresh" at bounding box center [447, 11] width 72 height 19
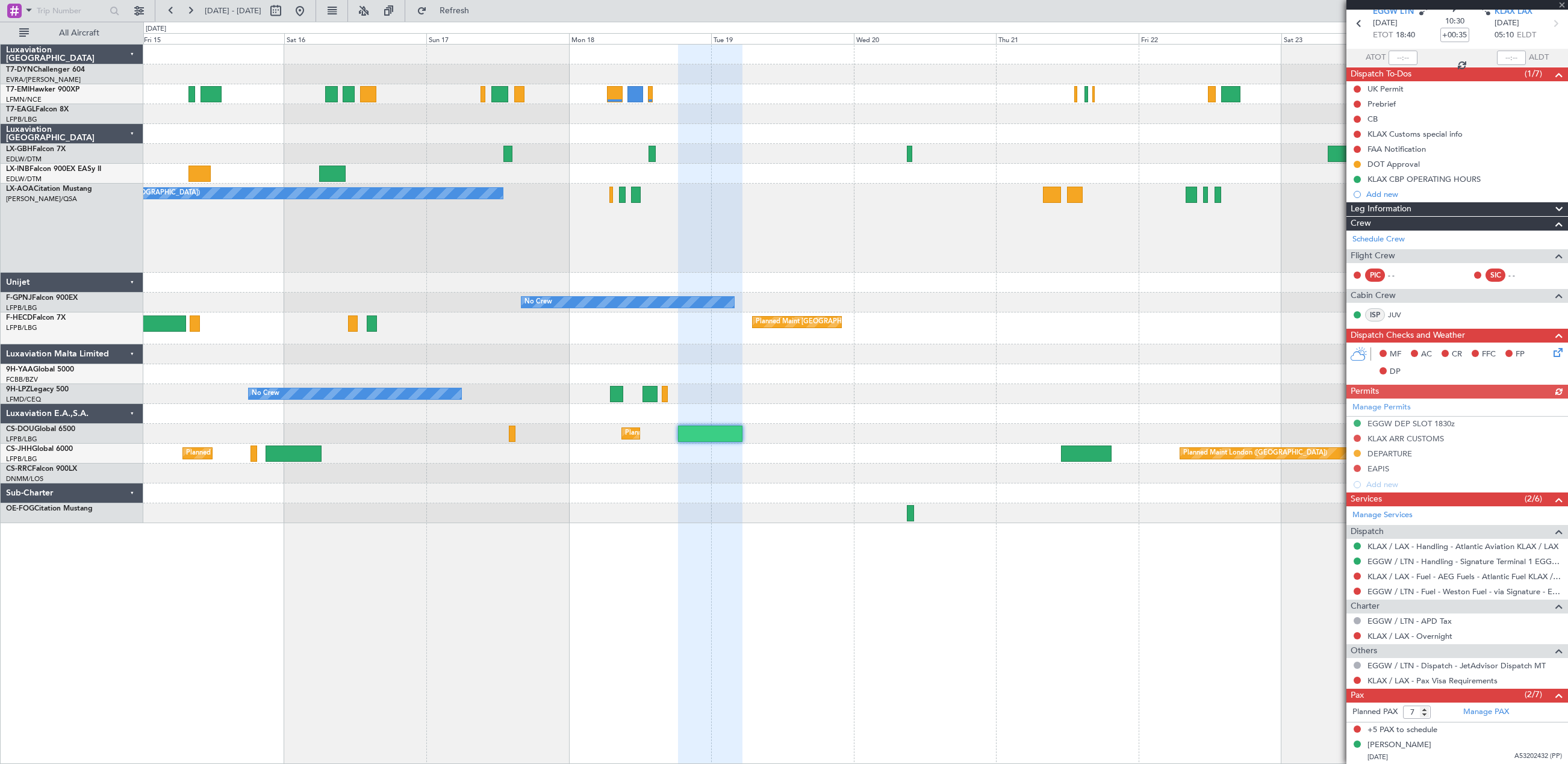
scroll to position [77, 0]
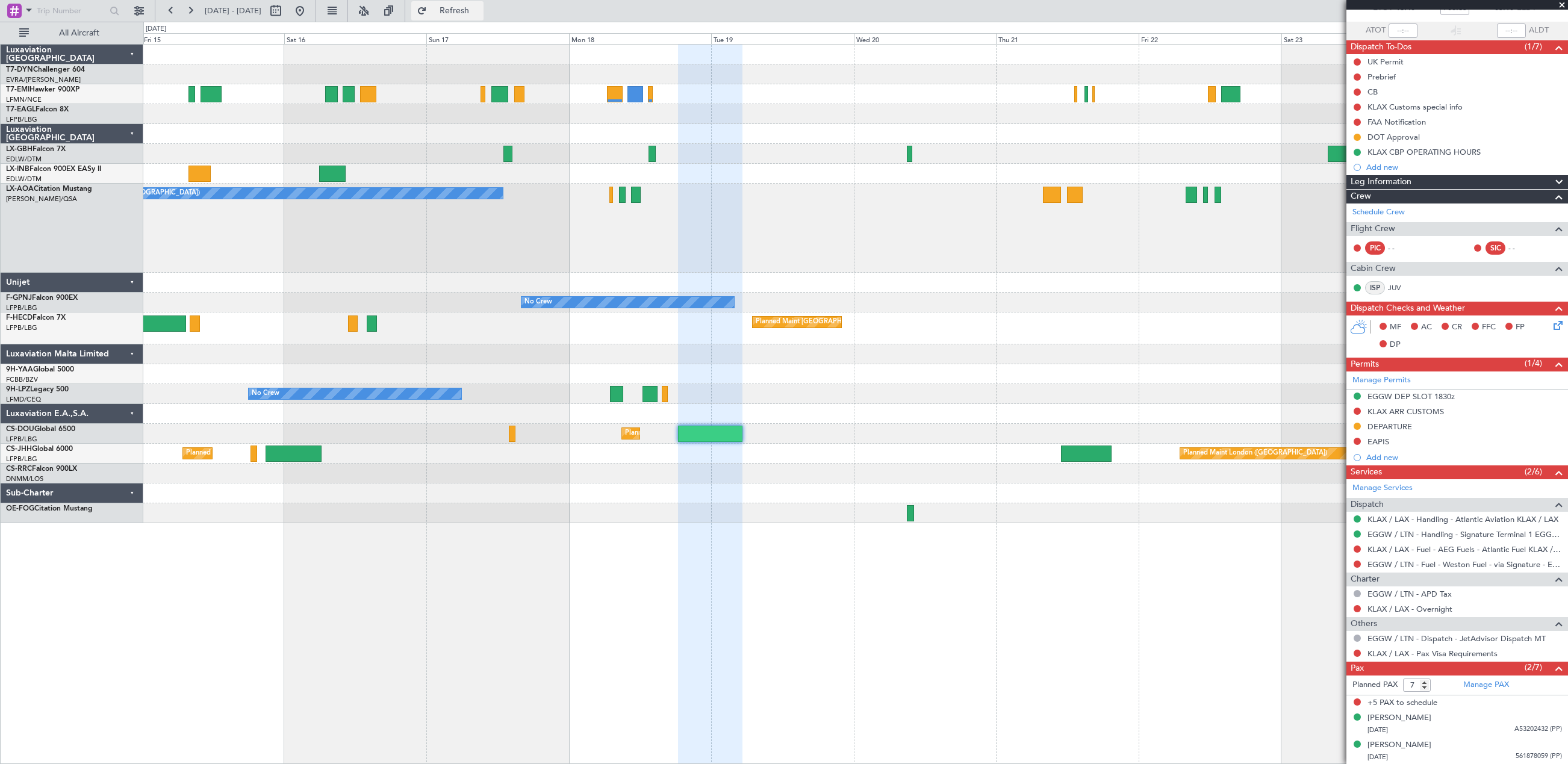
click at [480, 12] on span "Refresh" at bounding box center [454, 11] width 50 height 9
click at [480, 12] on span "Refreshing..." at bounding box center [454, 11] width 50 height 9
click at [480, 13] on span "Refresh" at bounding box center [454, 11] width 50 height 9
click at [1518, 683] on div "Manage PAX" at bounding box center [1513, 685] width 111 height 19
click at [458, 21] on fb-refresh-button "Refresh" at bounding box center [447, 11] width 85 height 22
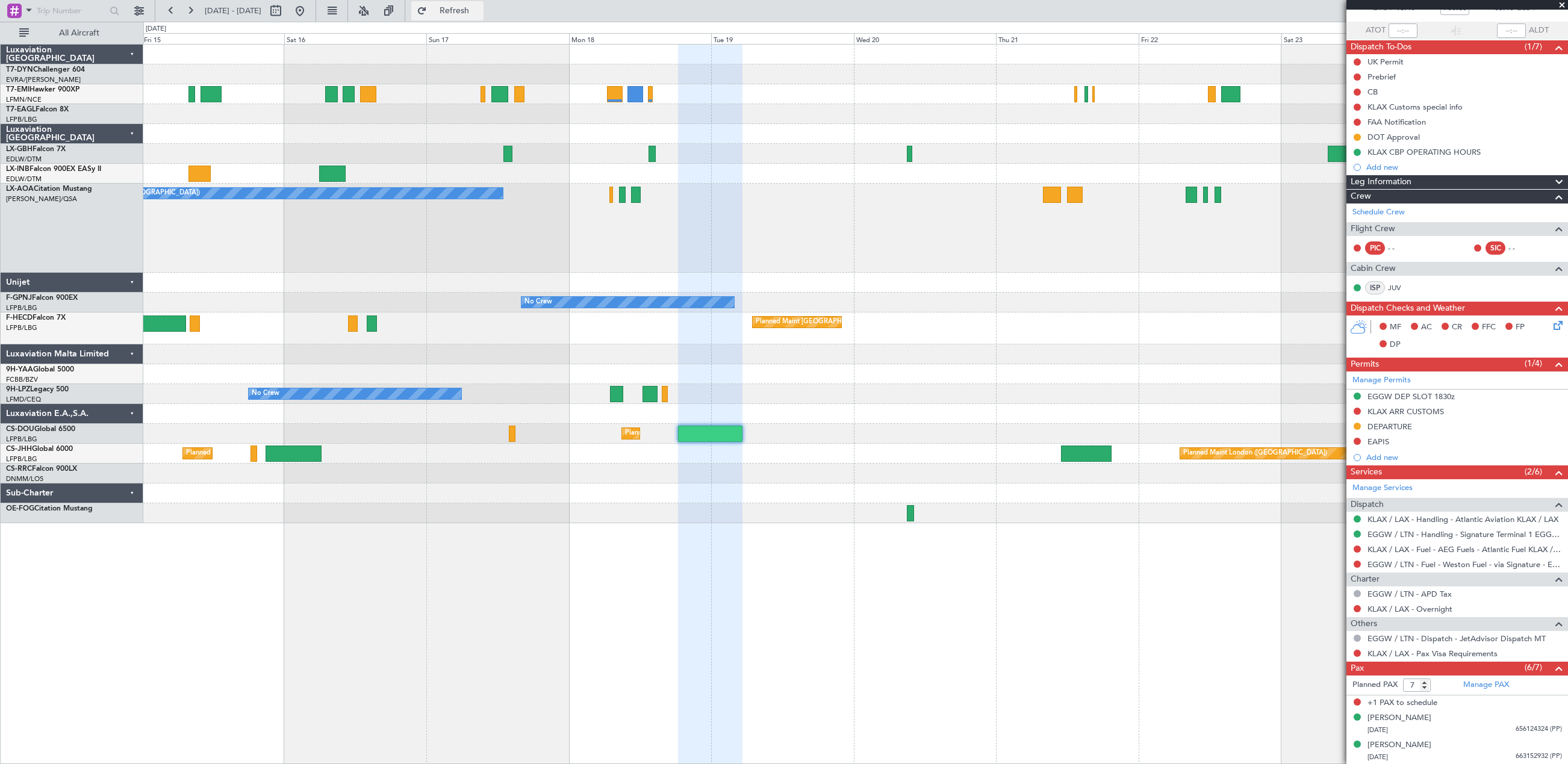
click at [463, 12] on button "Refresh" at bounding box center [447, 11] width 72 height 19
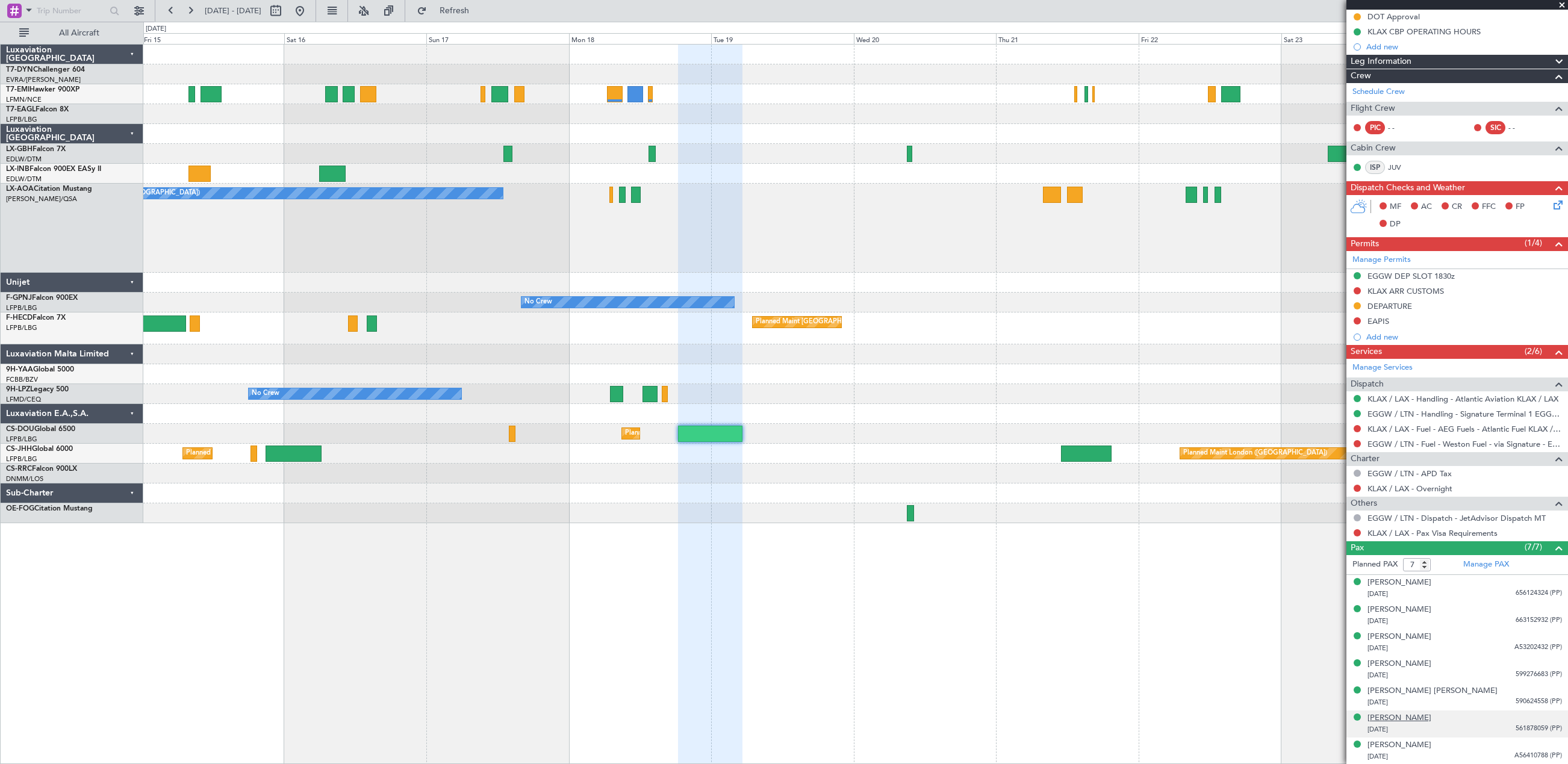
click at [1428, 722] on div "[PERSON_NAME]" at bounding box center [1399, 718] width 63 height 12
click at [474, 13] on span "Refresh" at bounding box center [454, 11] width 50 height 9
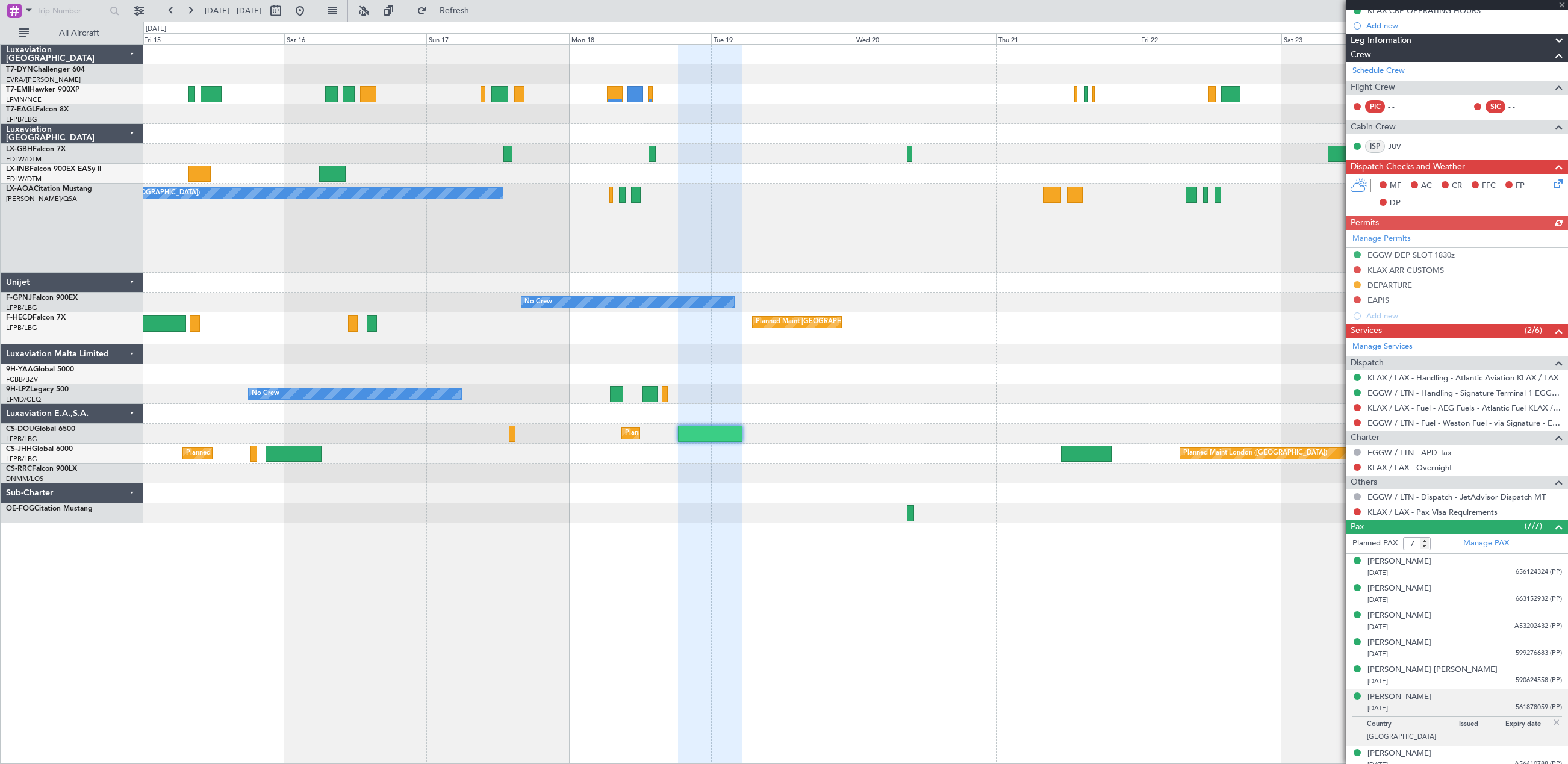
scroll to position [228, 0]
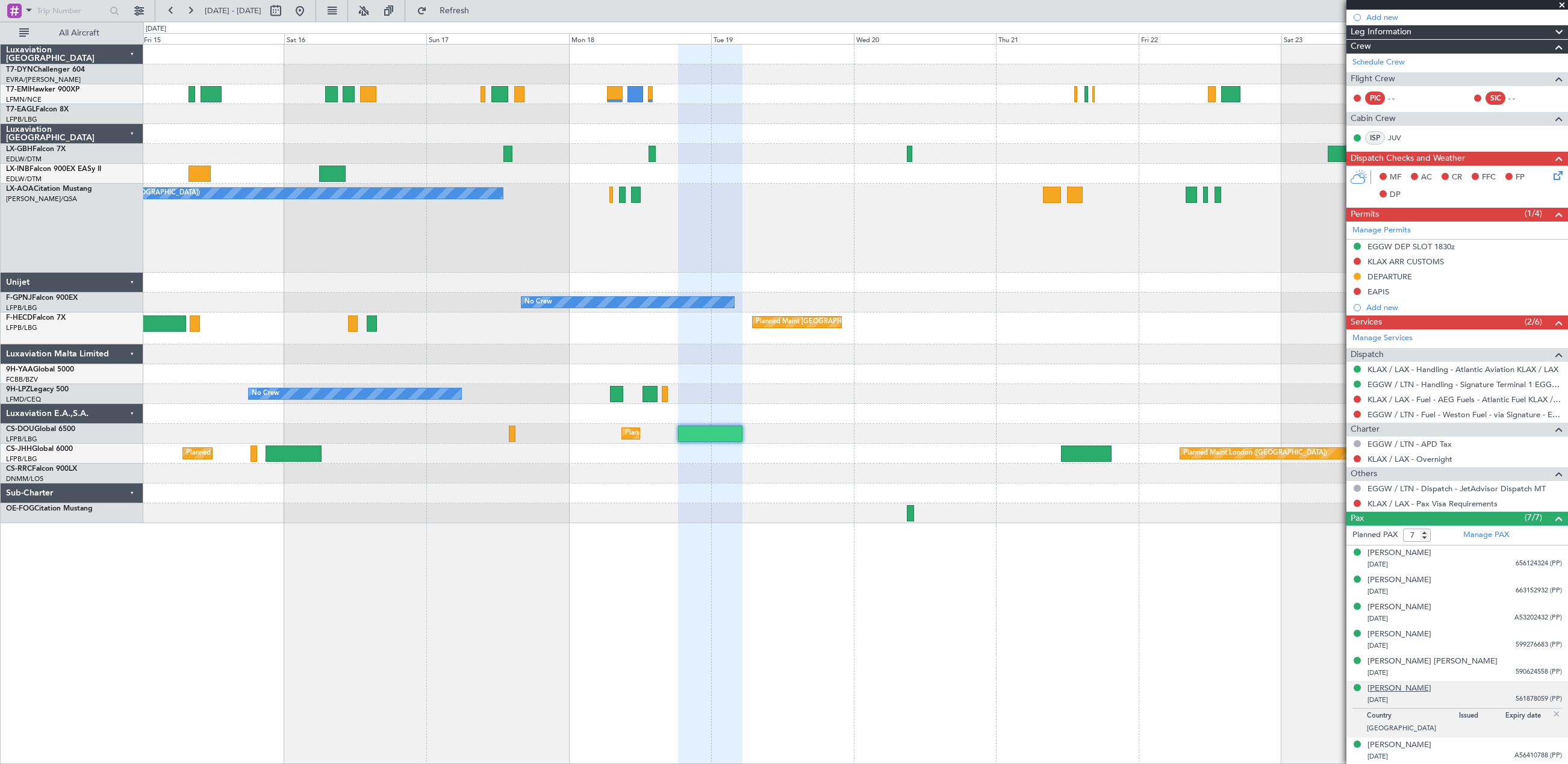
click at [1420, 690] on div "[PERSON_NAME]" at bounding box center [1399, 689] width 63 height 12
click at [480, 7] on span "Refresh" at bounding box center [454, 11] width 50 height 9
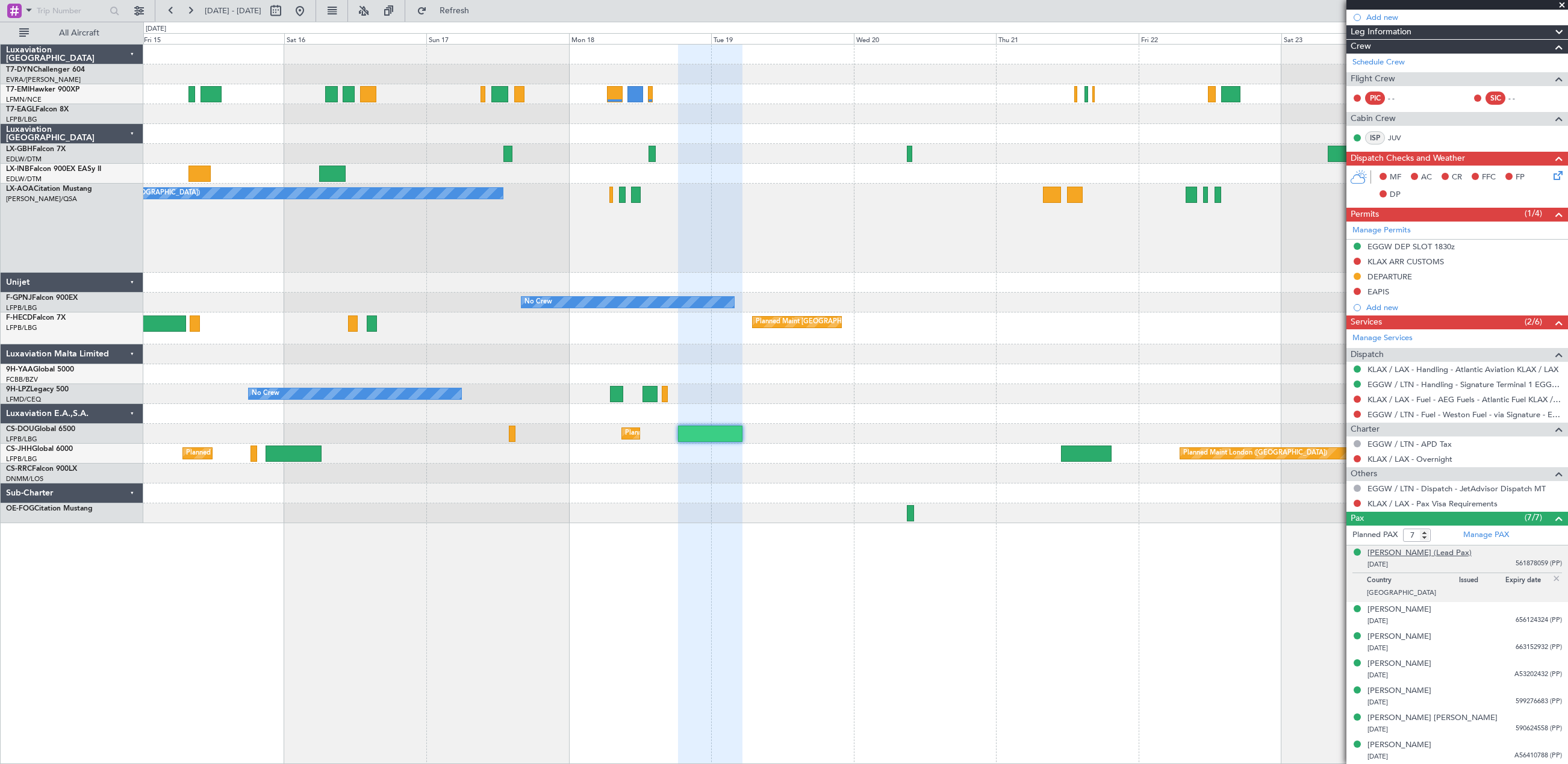
click at [1372, 555] on div "[PERSON_NAME] (Lead Pax)" at bounding box center [1419, 553] width 104 height 12
click at [480, 14] on span "Refresh" at bounding box center [454, 11] width 50 height 9
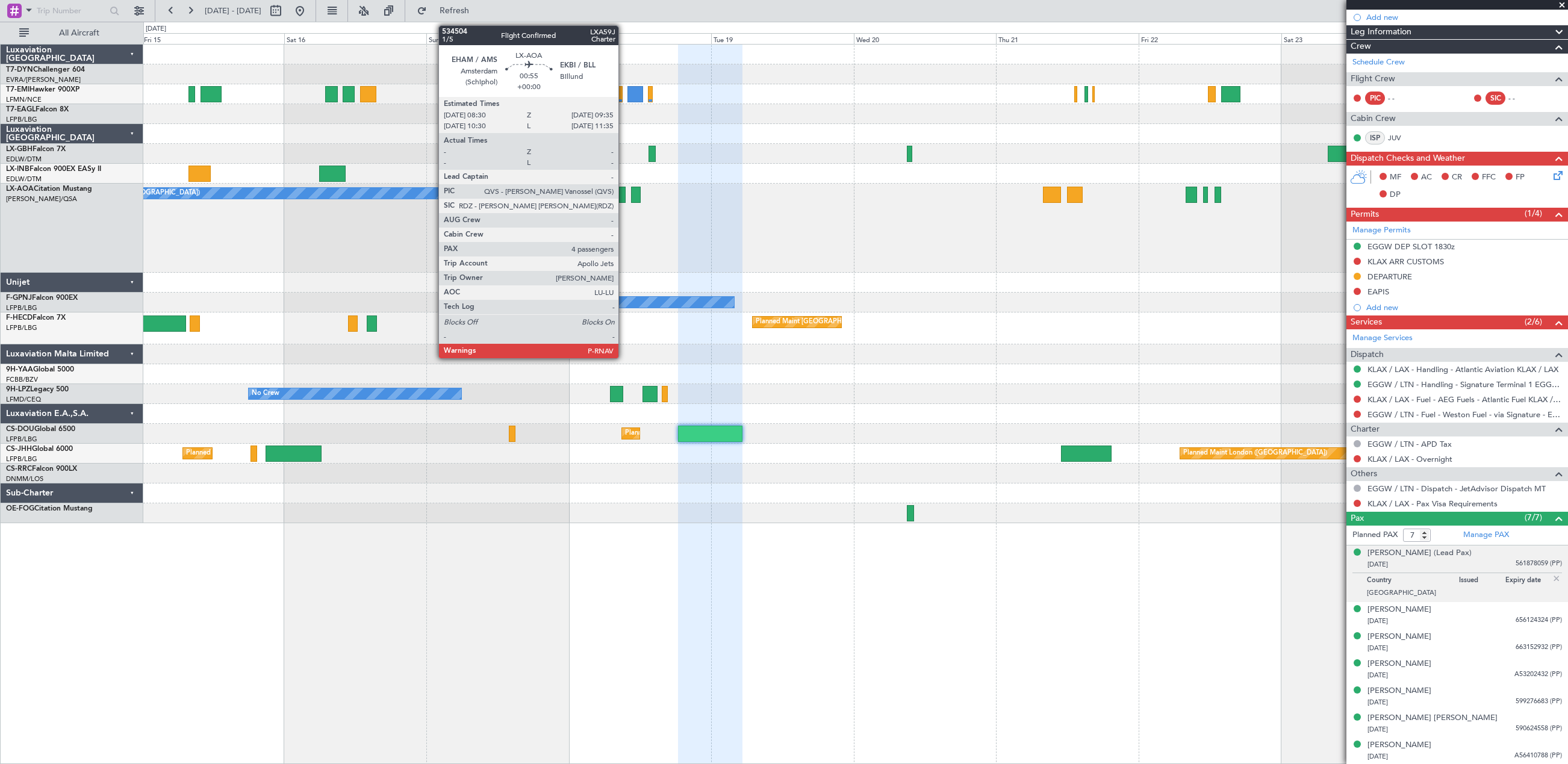
click at [624, 189] on div at bounding box center [622, 195] width 7 height 16
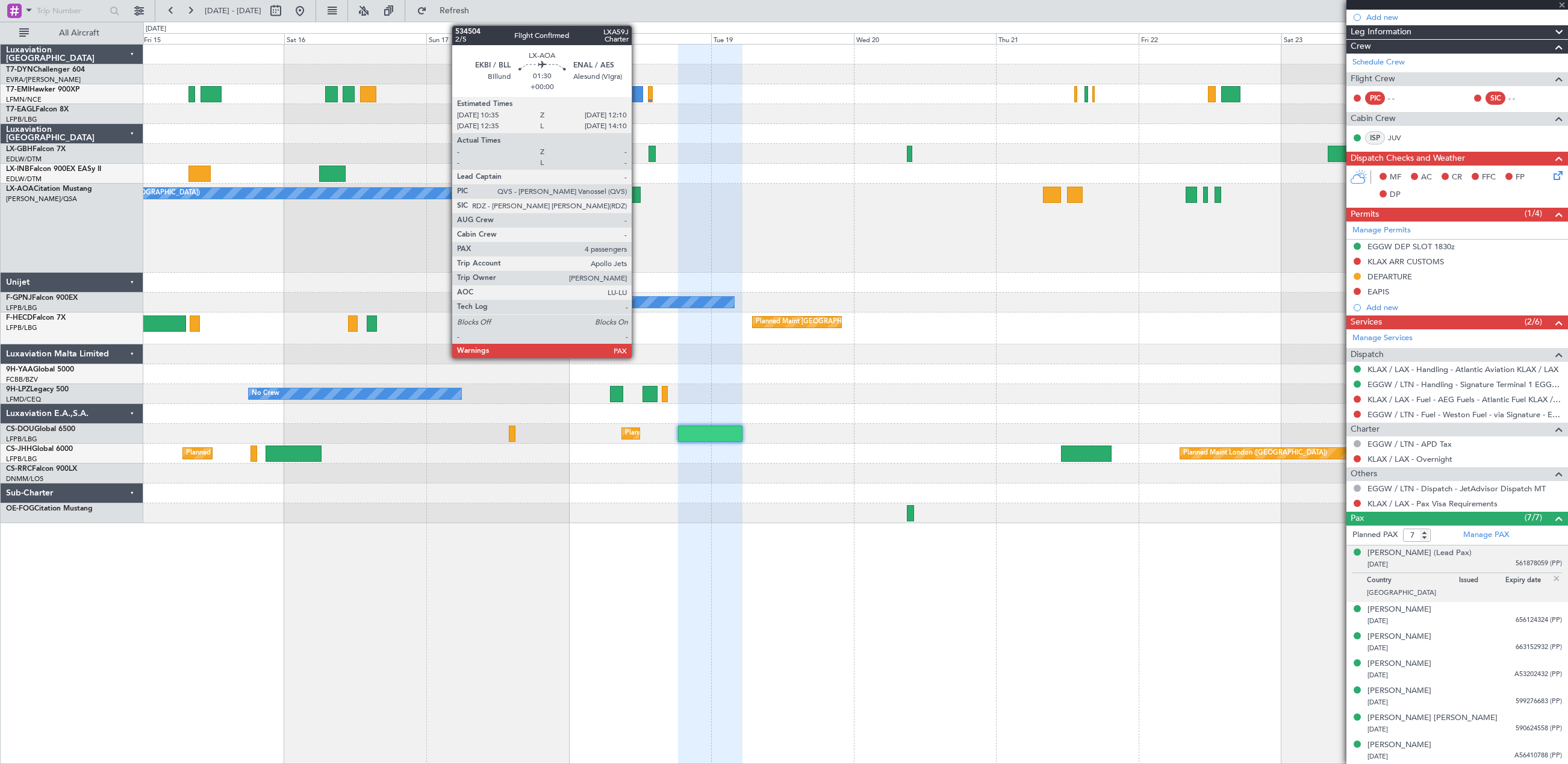
type input "4"
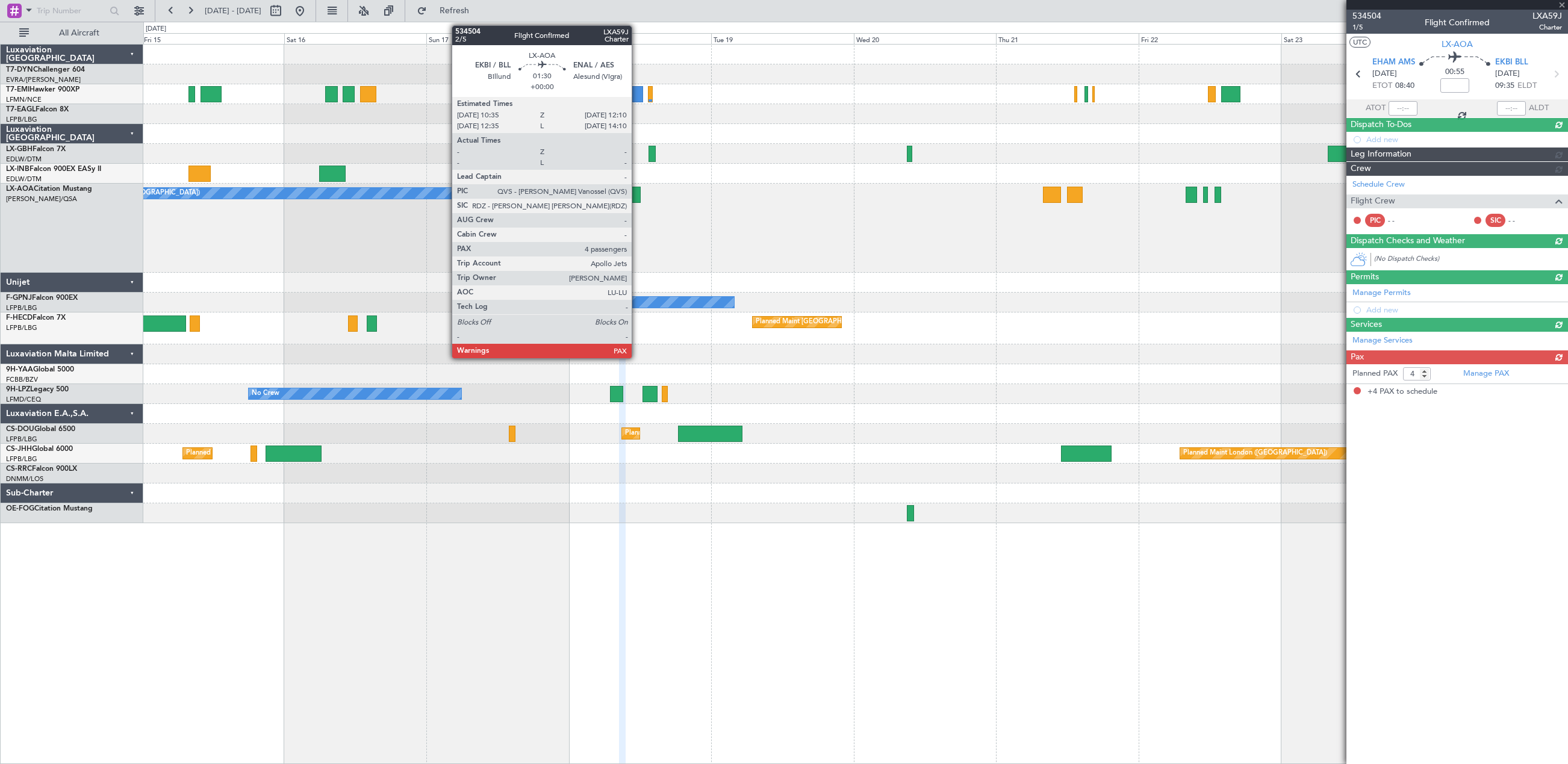
scroll to position [0, 0]
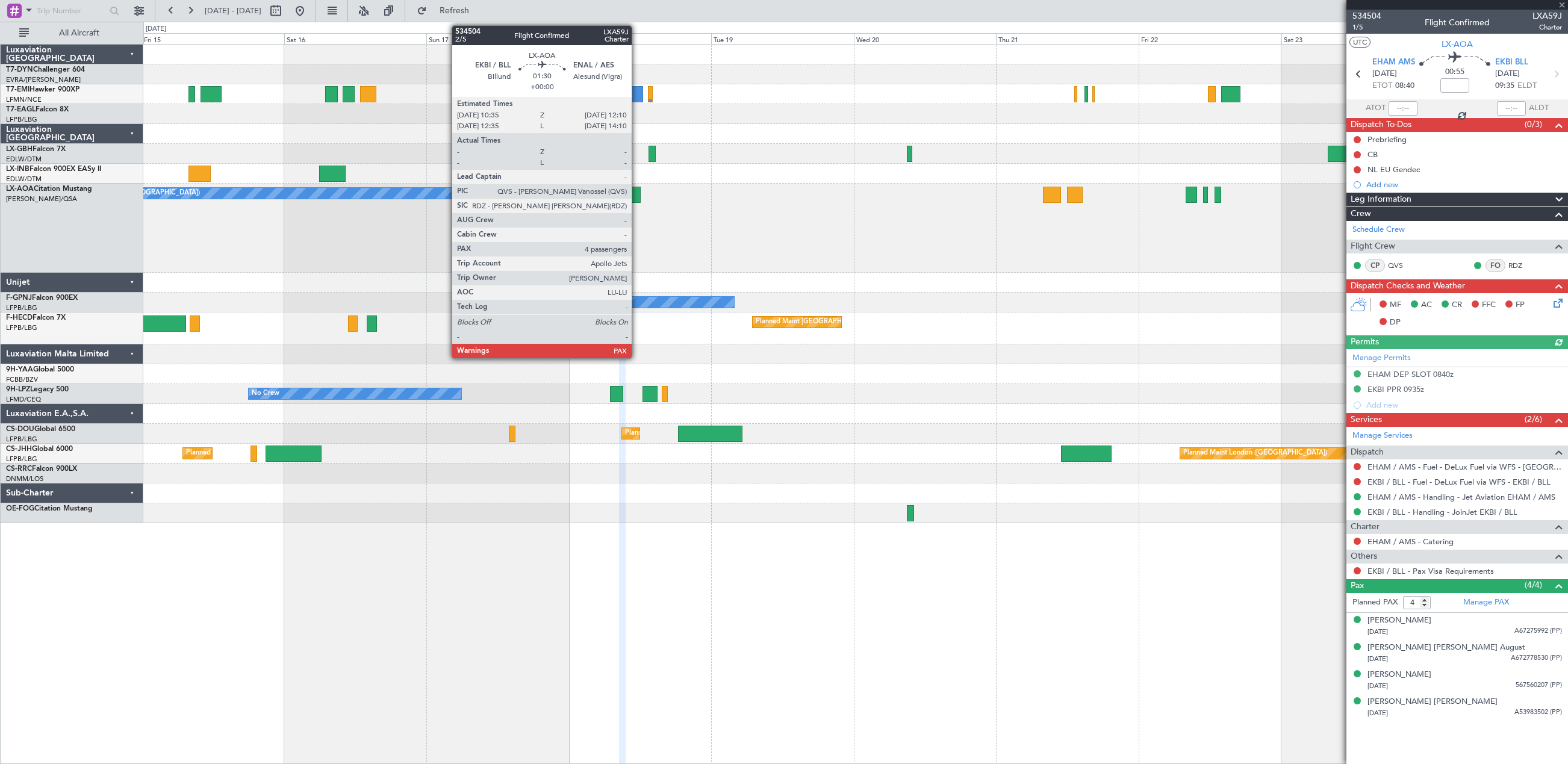
click at [637, 195] on div at bounding box center [636, 195] width 9 height 16
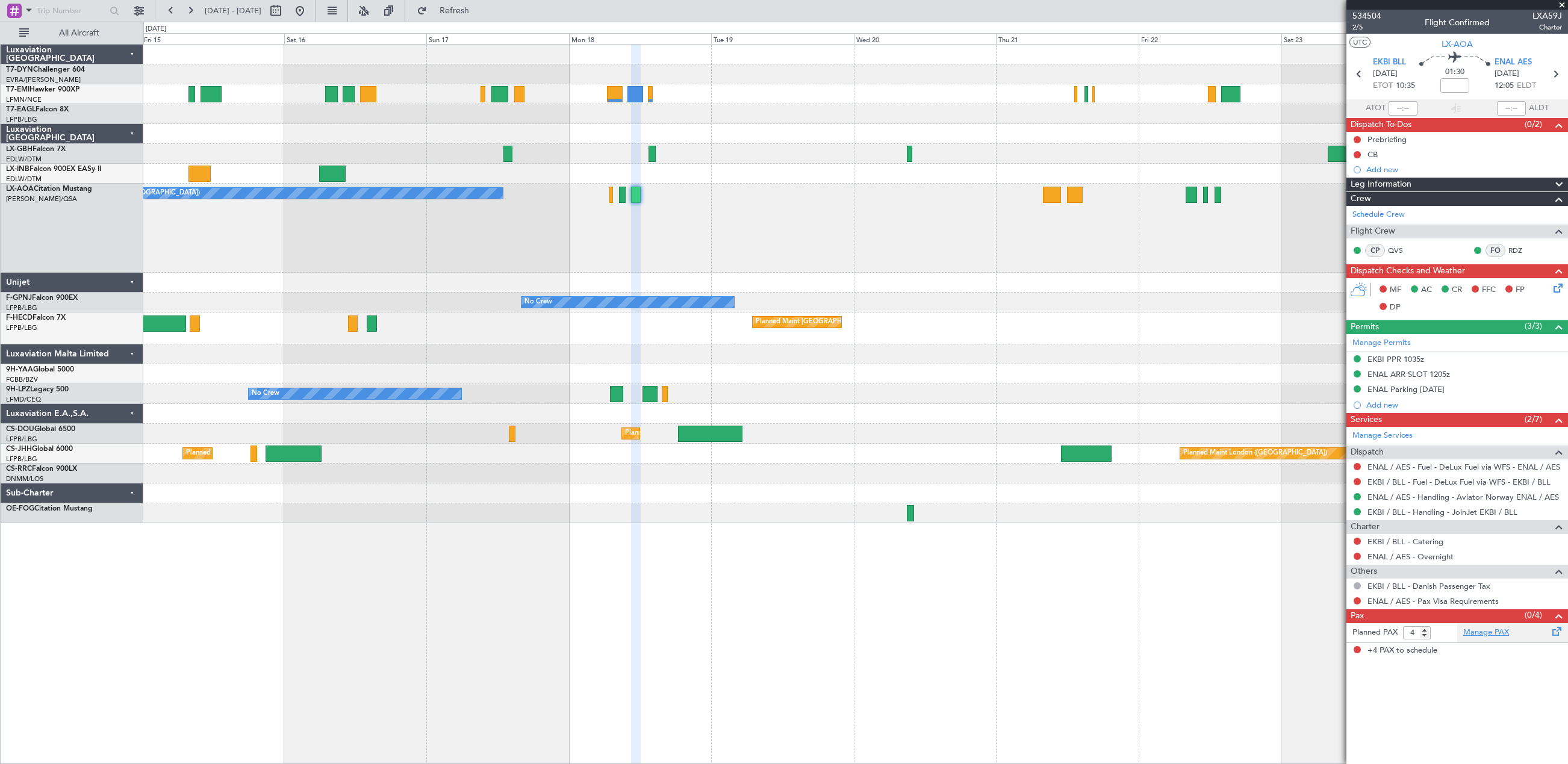
click at [1486, 636] on link "Manage PAX" at bounding box center [1486, 633] width 46 height 12
click at [480, 9] on span "Refresh" at bounding box center [454, 11] width 50 height 9
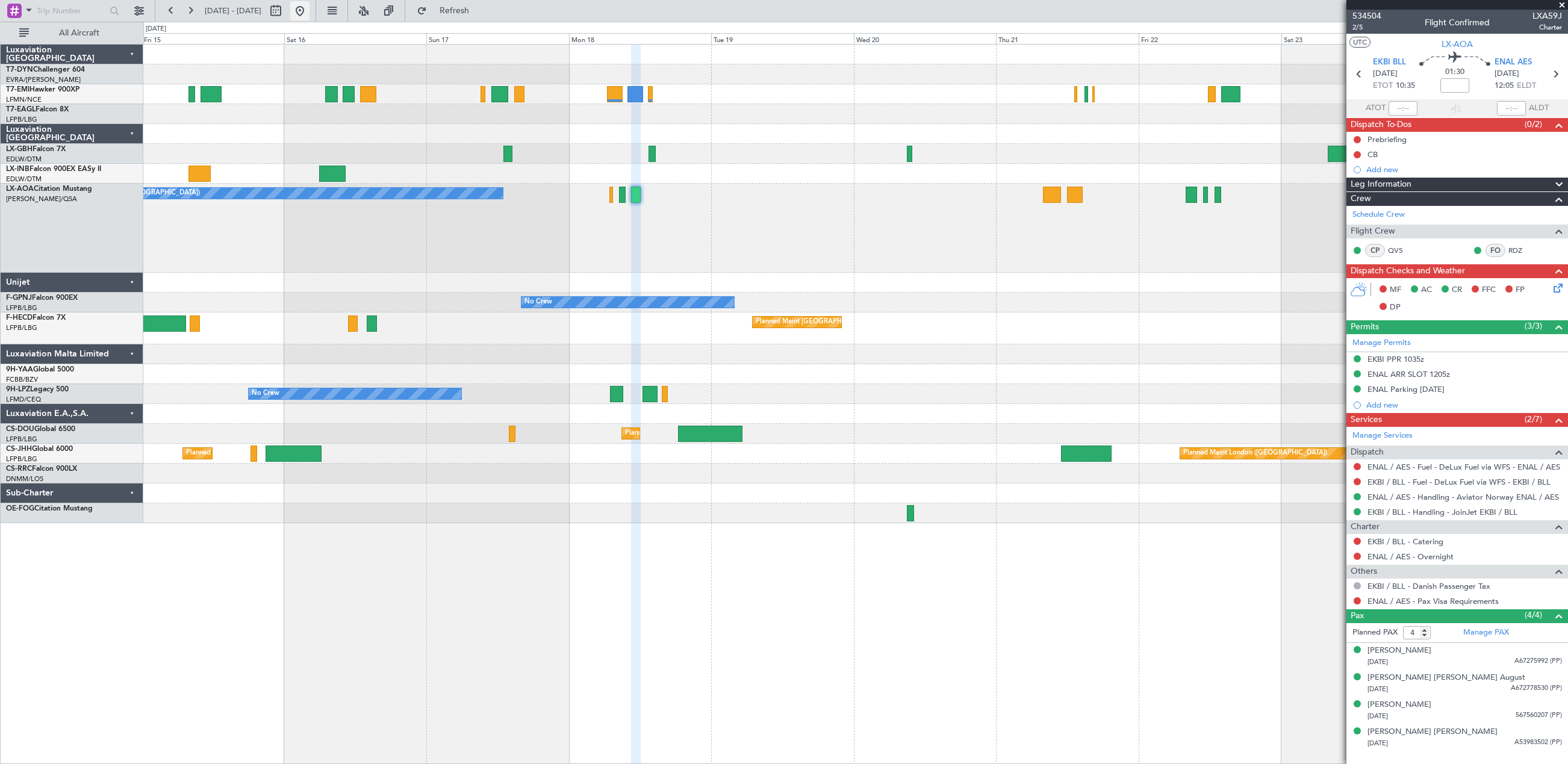
click at [309, 15] on button at bounding box center [300, 11] width 19 height 19
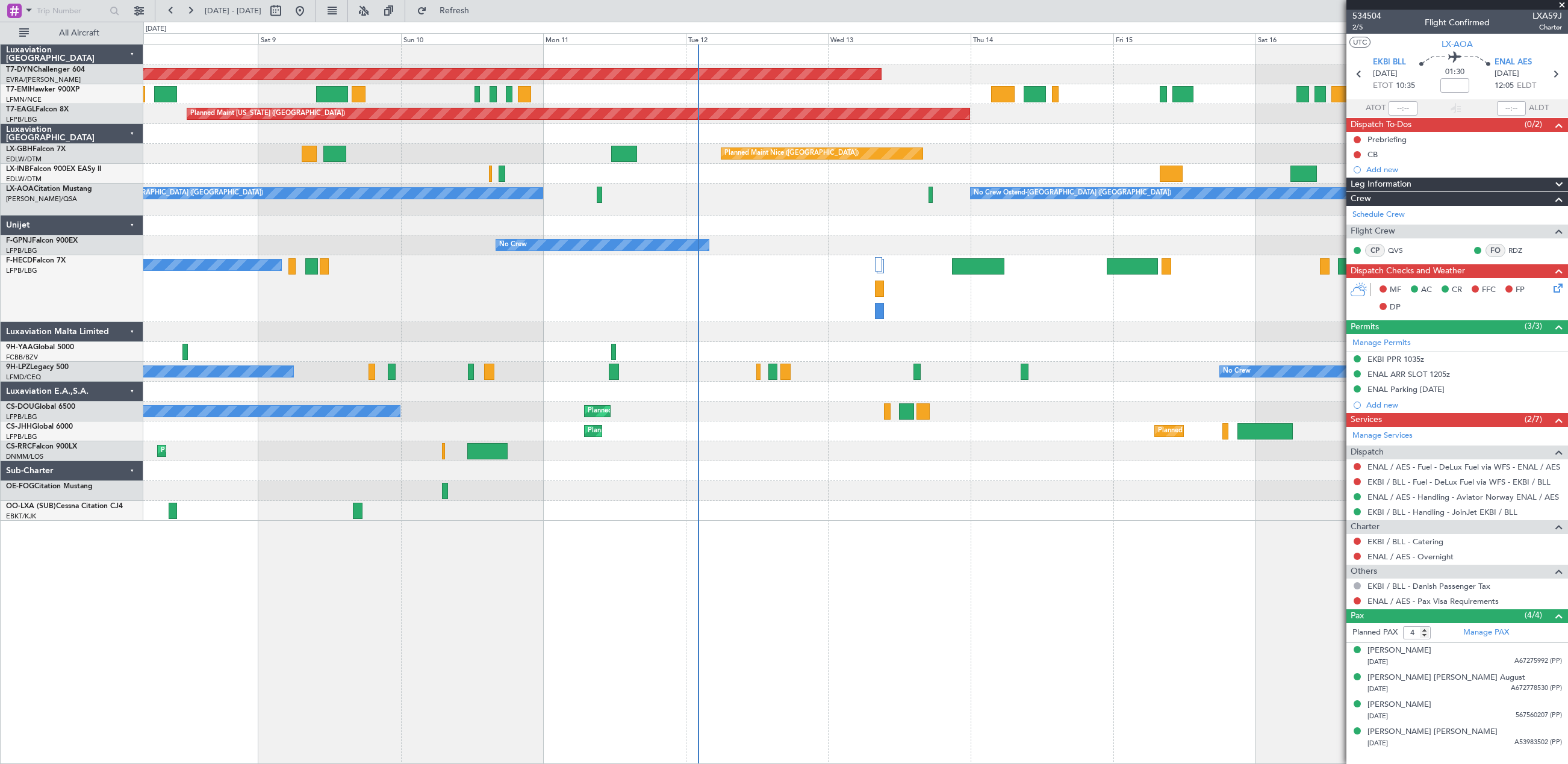
click at [887, 274] on div "No Crew Planned Maint Paris (Le Bourget)" at bounding box center [855, 289] width 1424 height 67
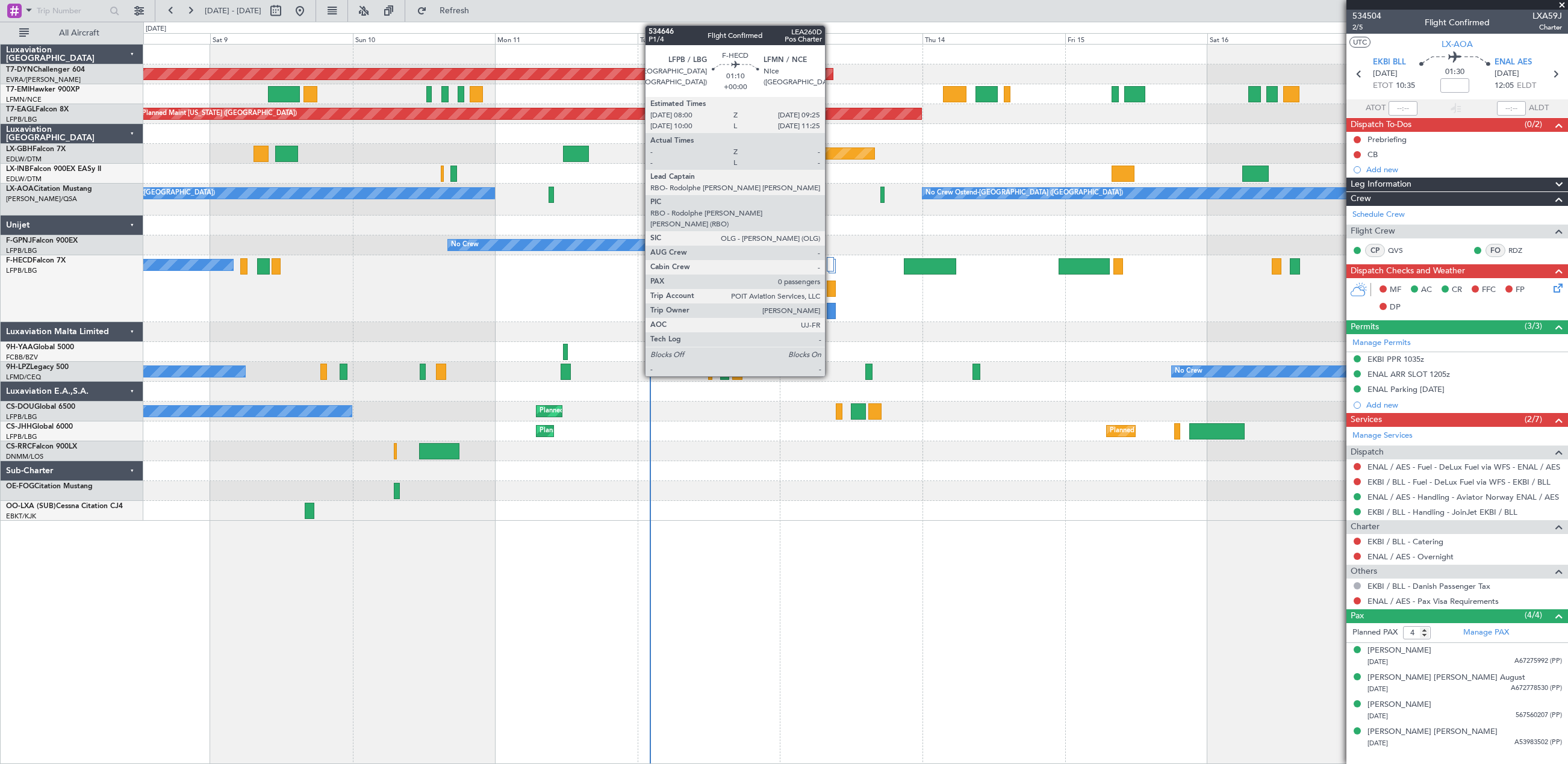
click at [830, 288] on div at bounding box center [831, 289] width 9 height 16
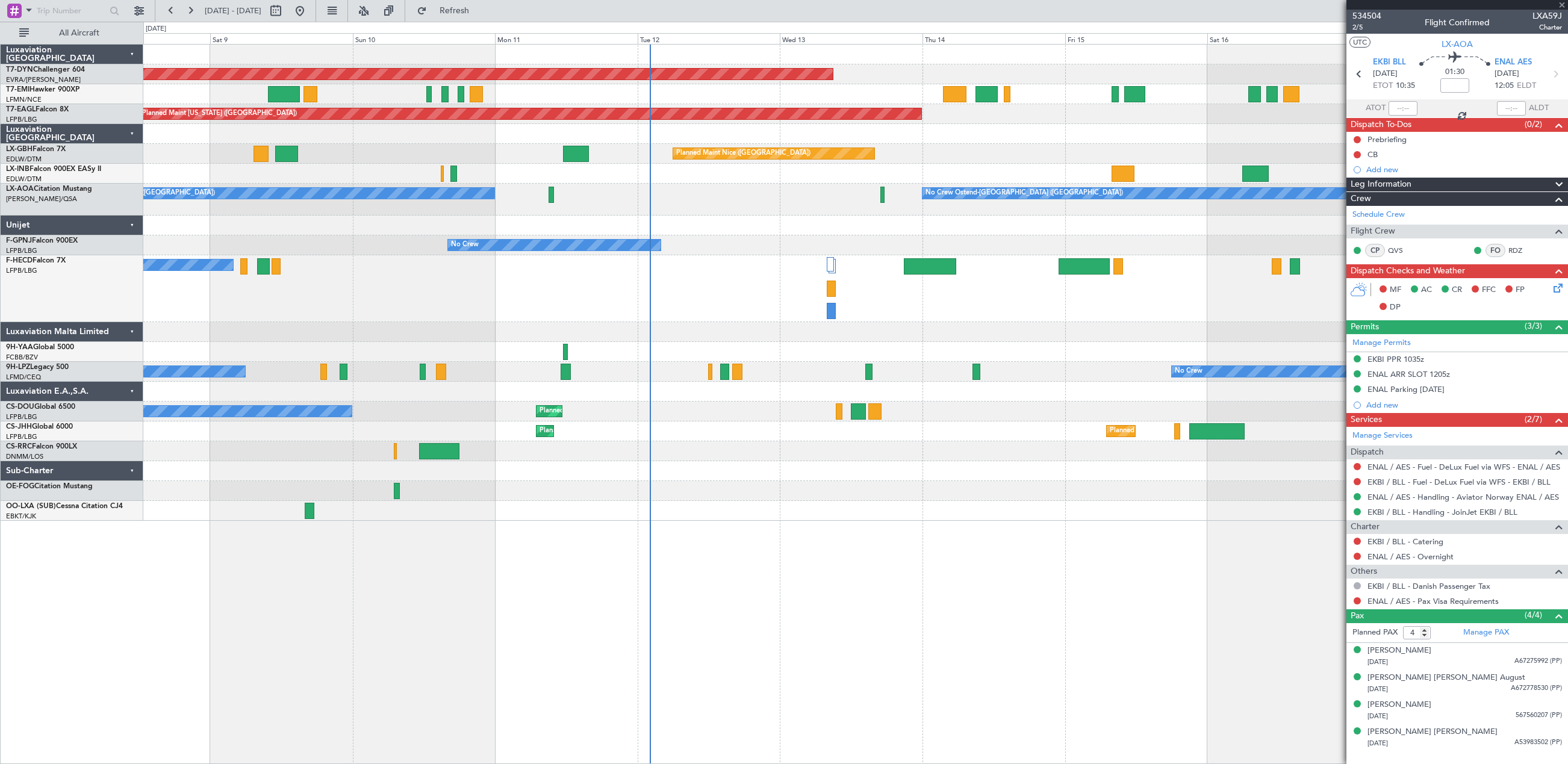
type input "0"
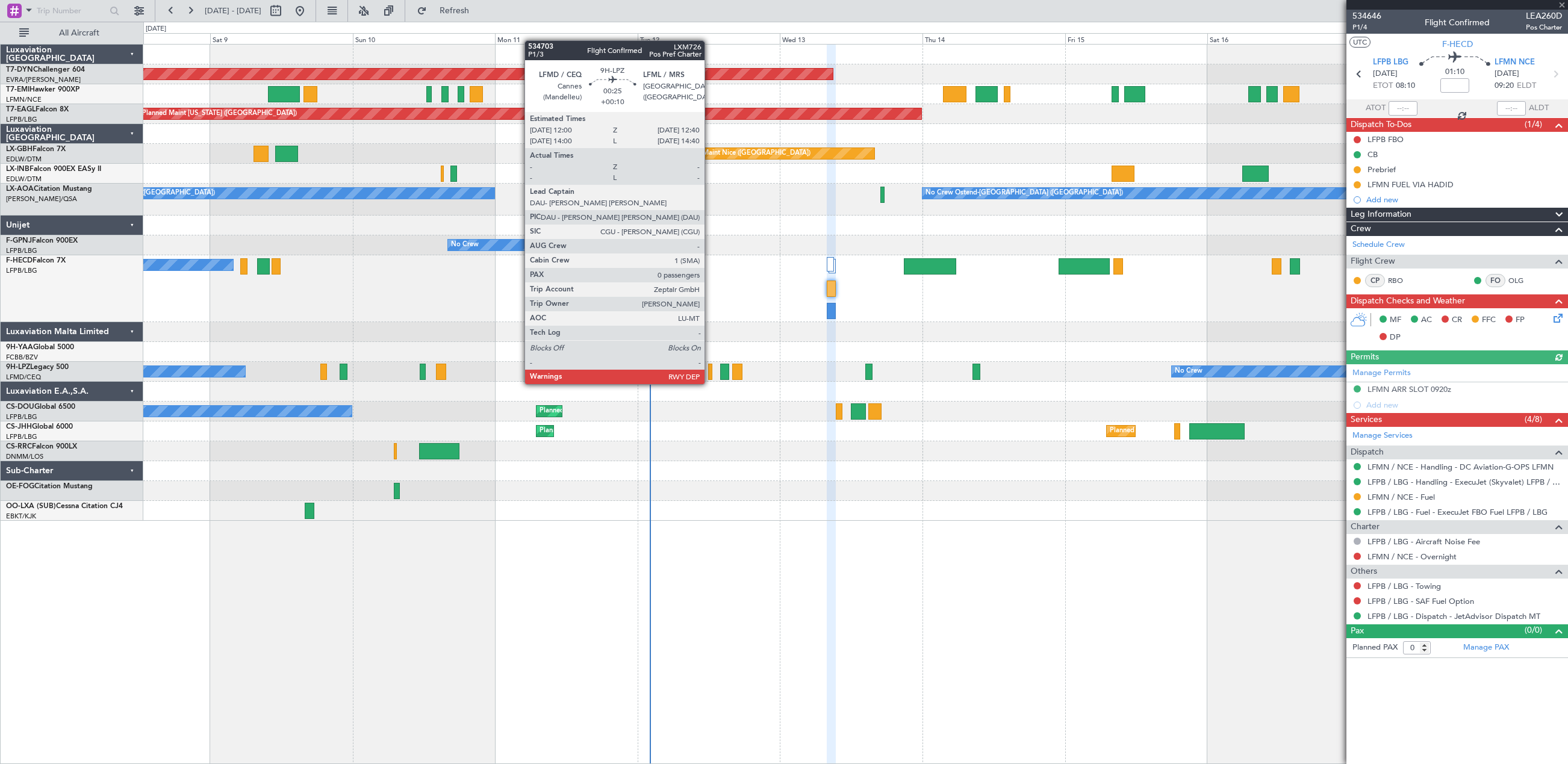
click at [710, 372] on div at bounding box center [710, 371] width 4 height 16
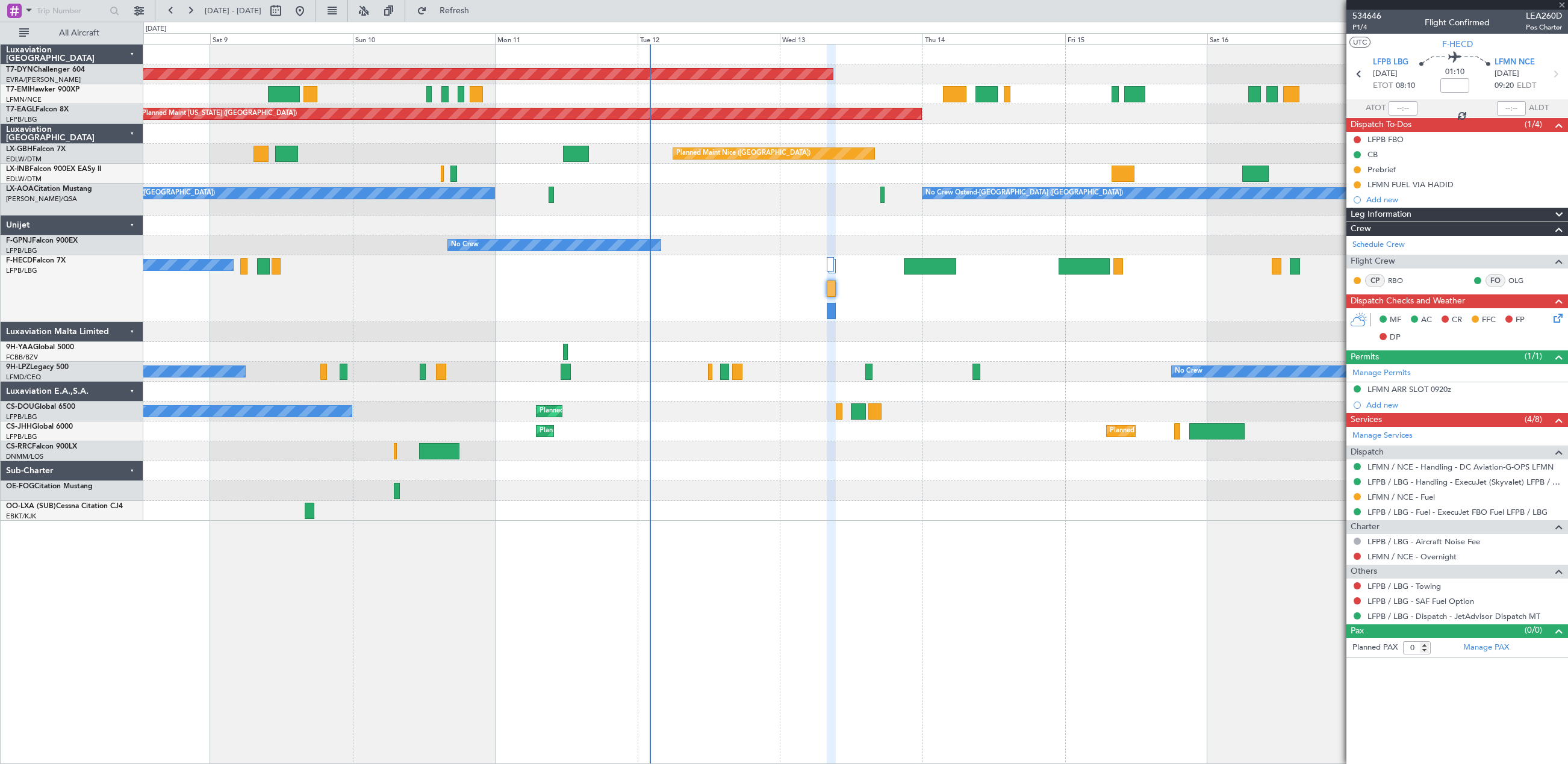
type input "+00:10"
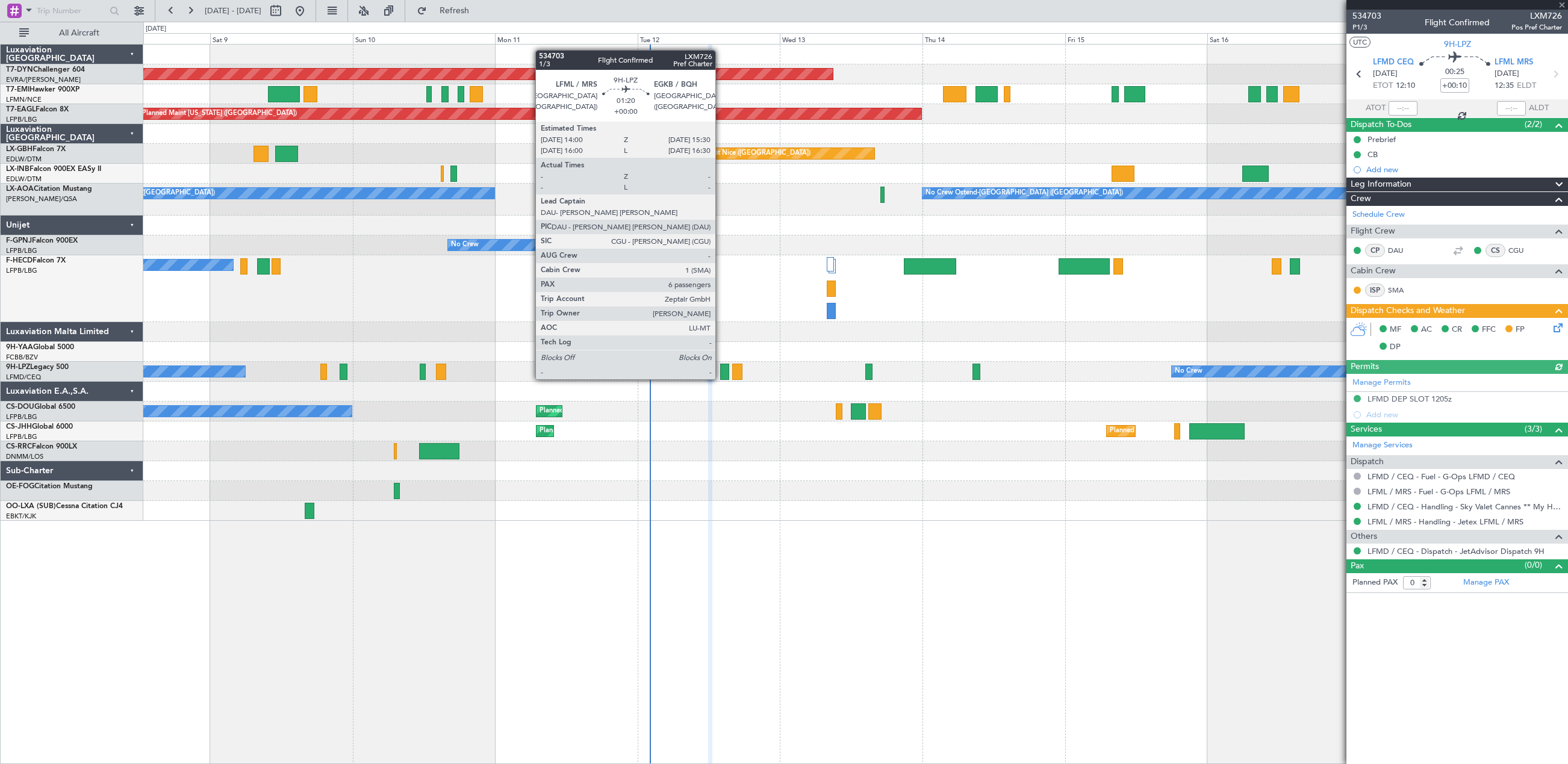
click at [721, 367] on div at bounding box center [725, 371] width 9 height 16
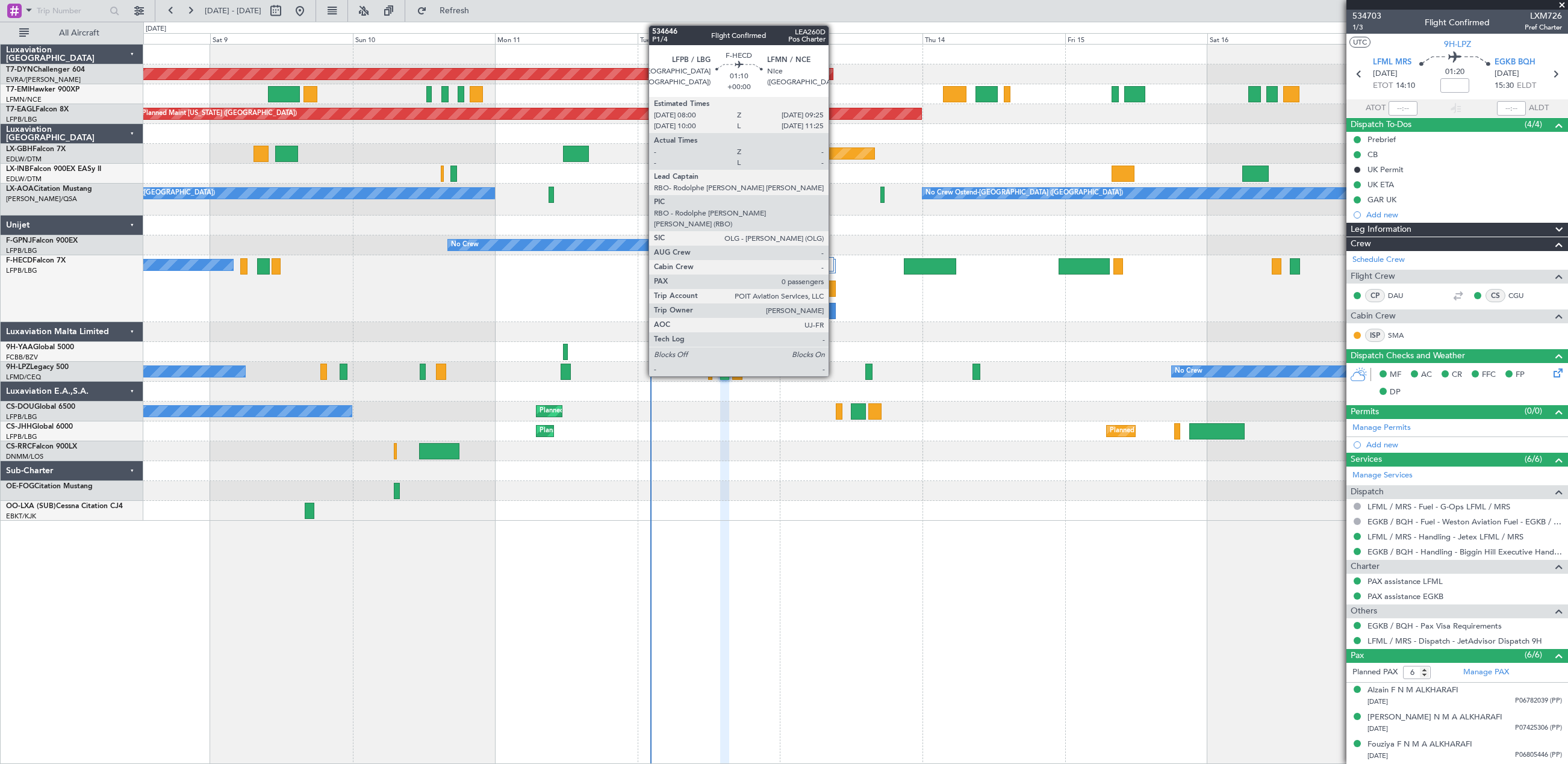
click at [834, 283] on div at bounding box center [831, 289] width 9 height 16
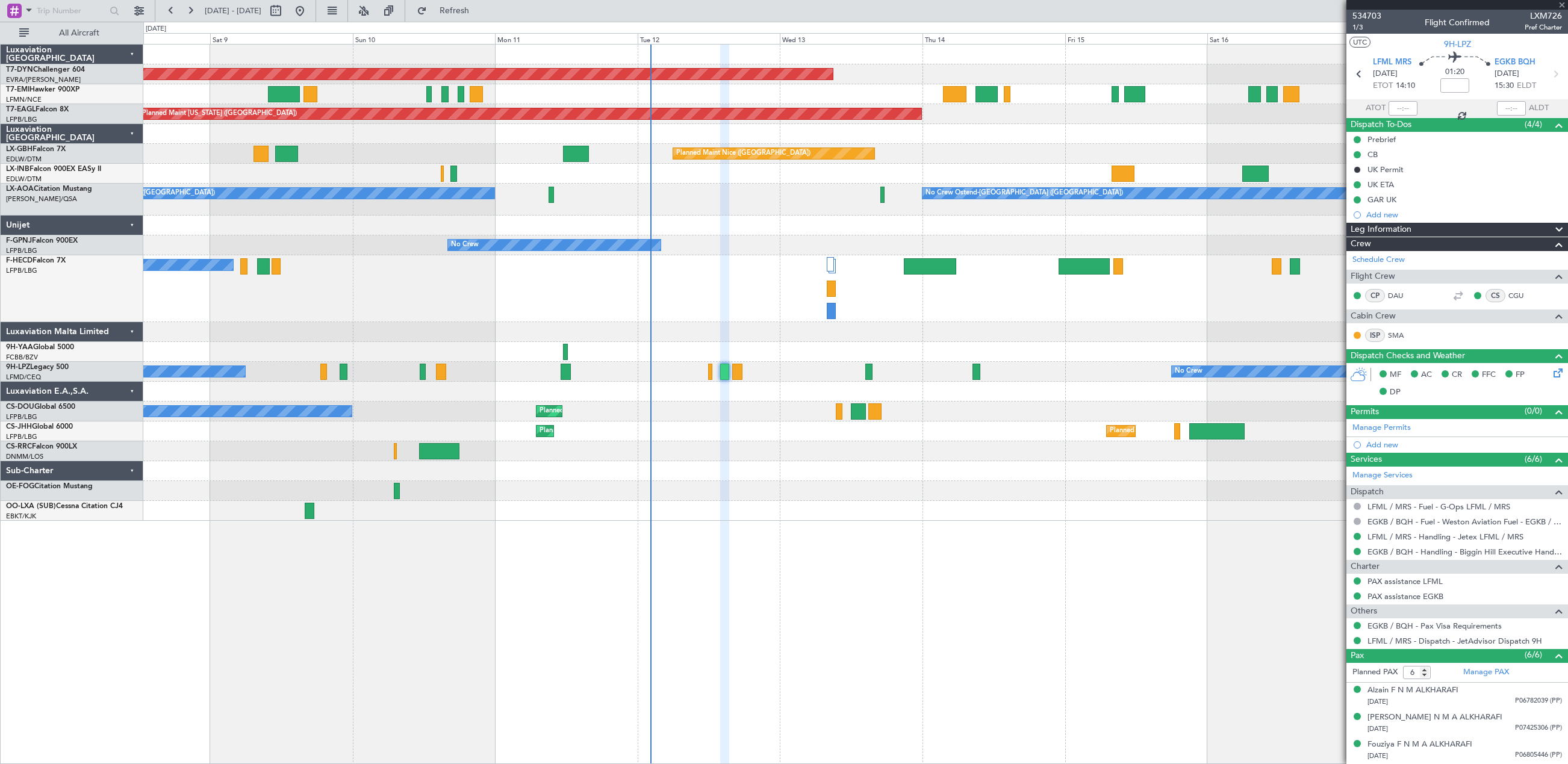
type input "0"
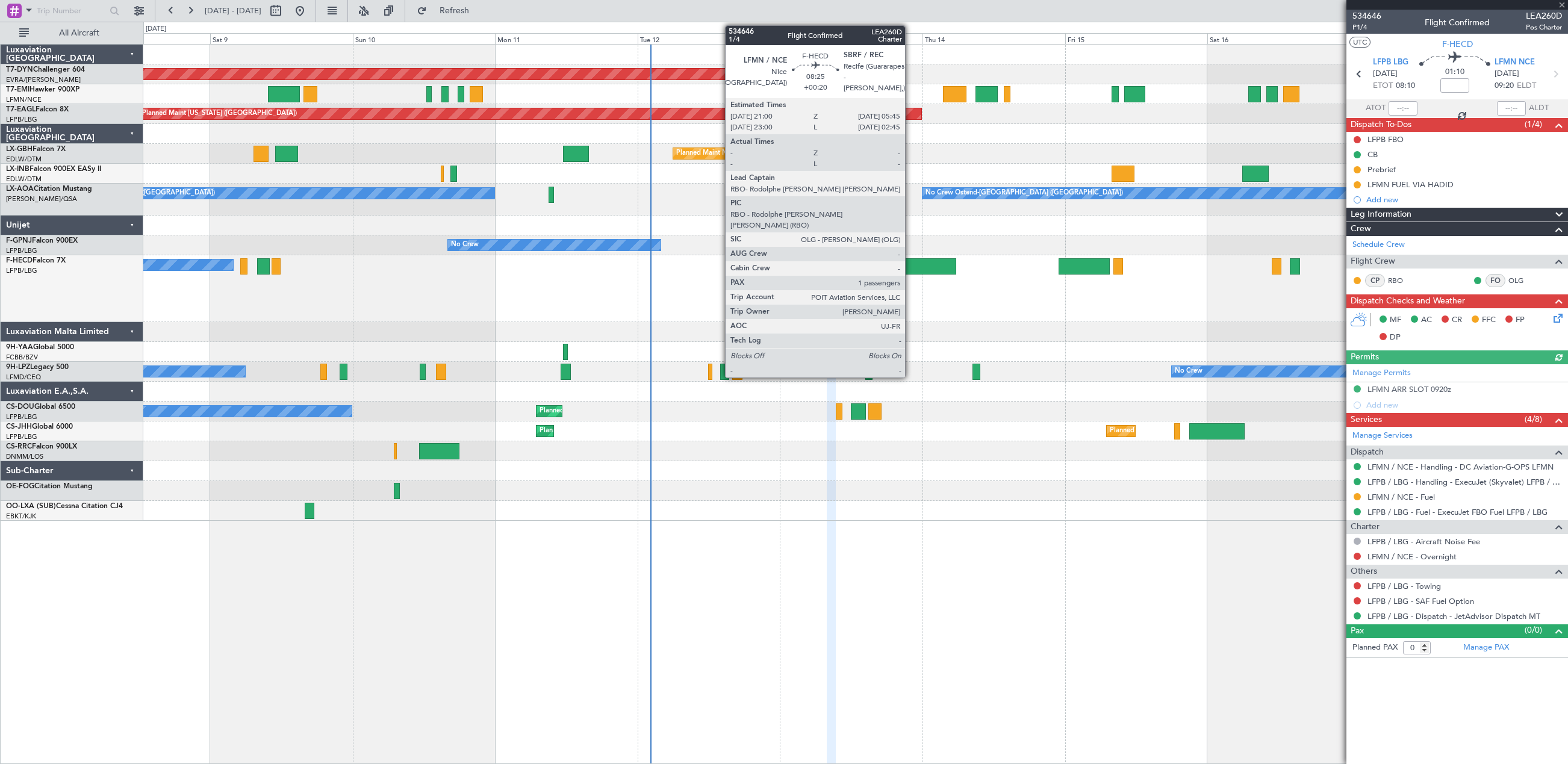
click at [911, 266] on div at bounding box center [930, 266] width 53 height 16
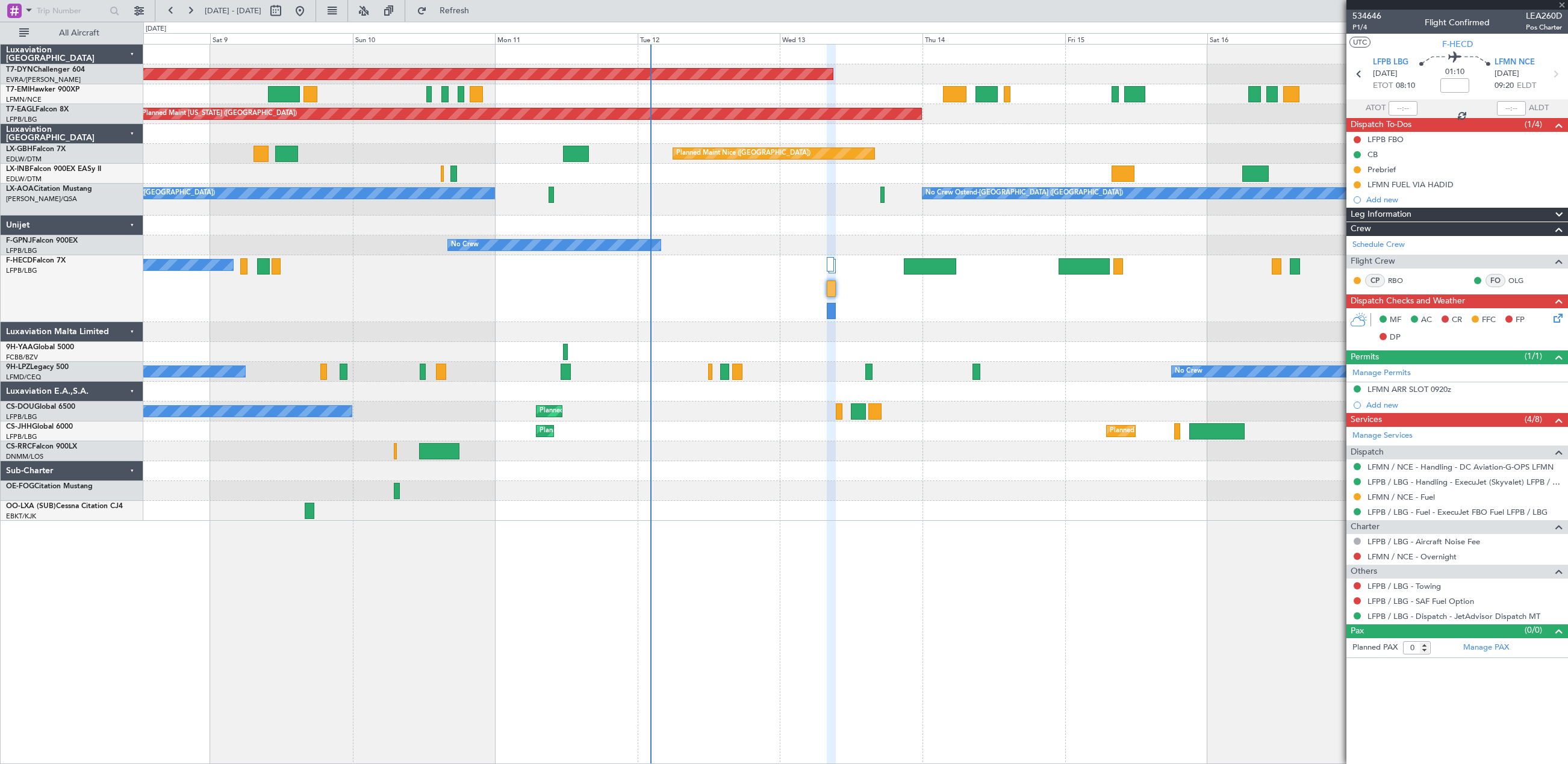
type input "+00:20"
type input "1"
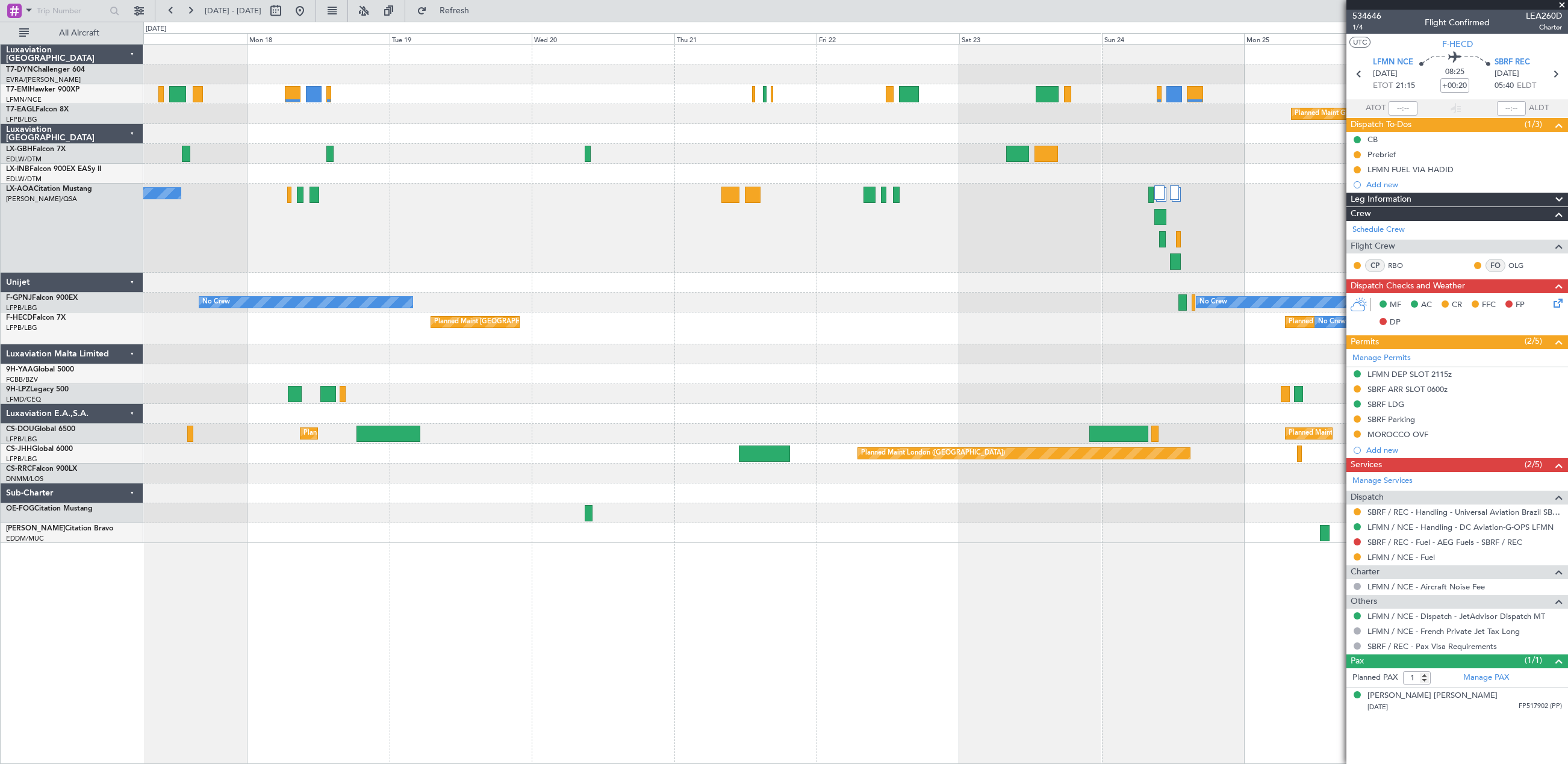
click at [353, 208] on div "No Crew Ostend-[GEOGRAPHIC_DATA] ([GEOGRAPHIC_DATA])" at bounding box center [855, 228] width 1424 height 89
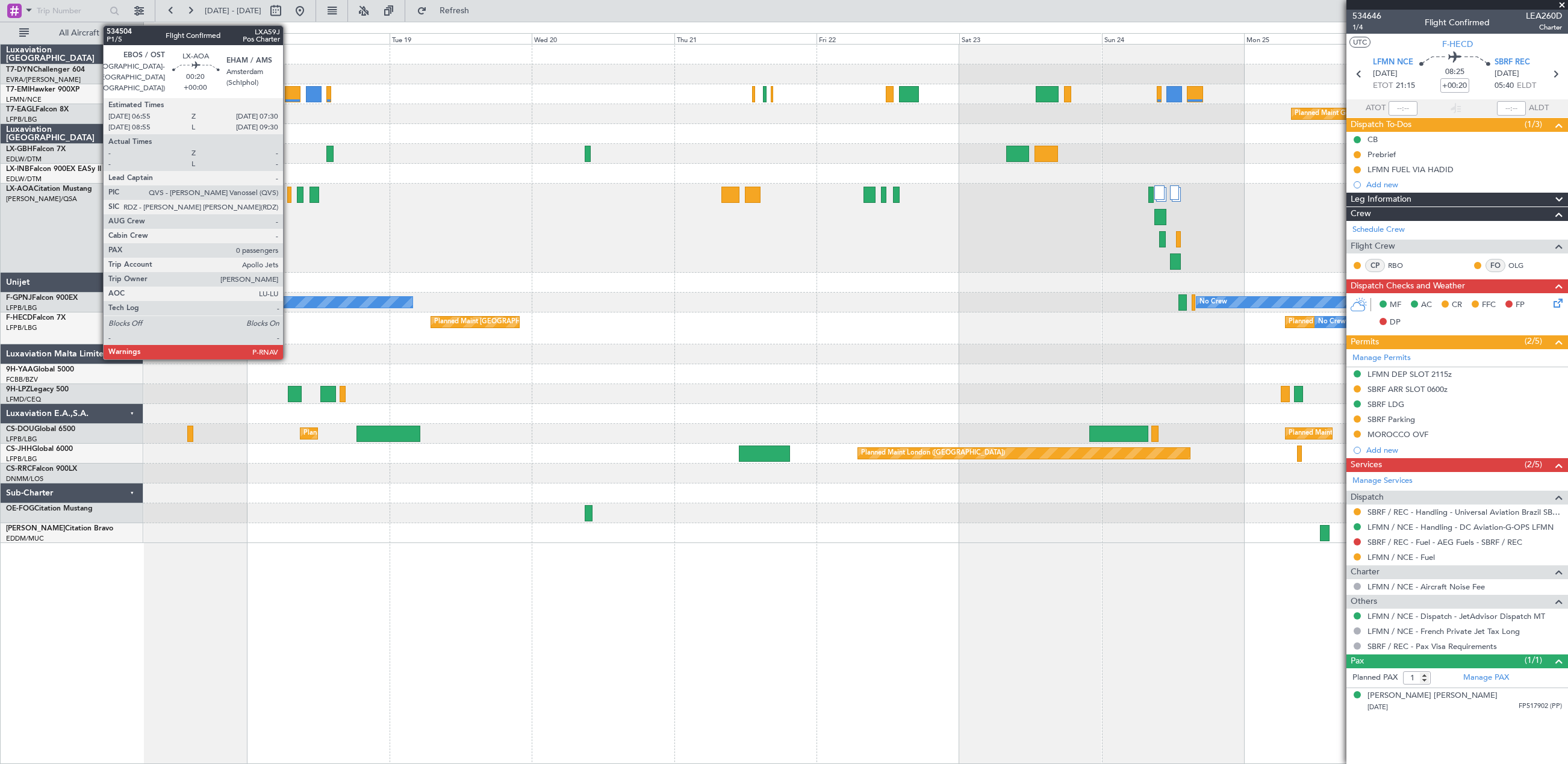
click at [288, 193] on div at bounding box center [289, 195] width 4 height 16
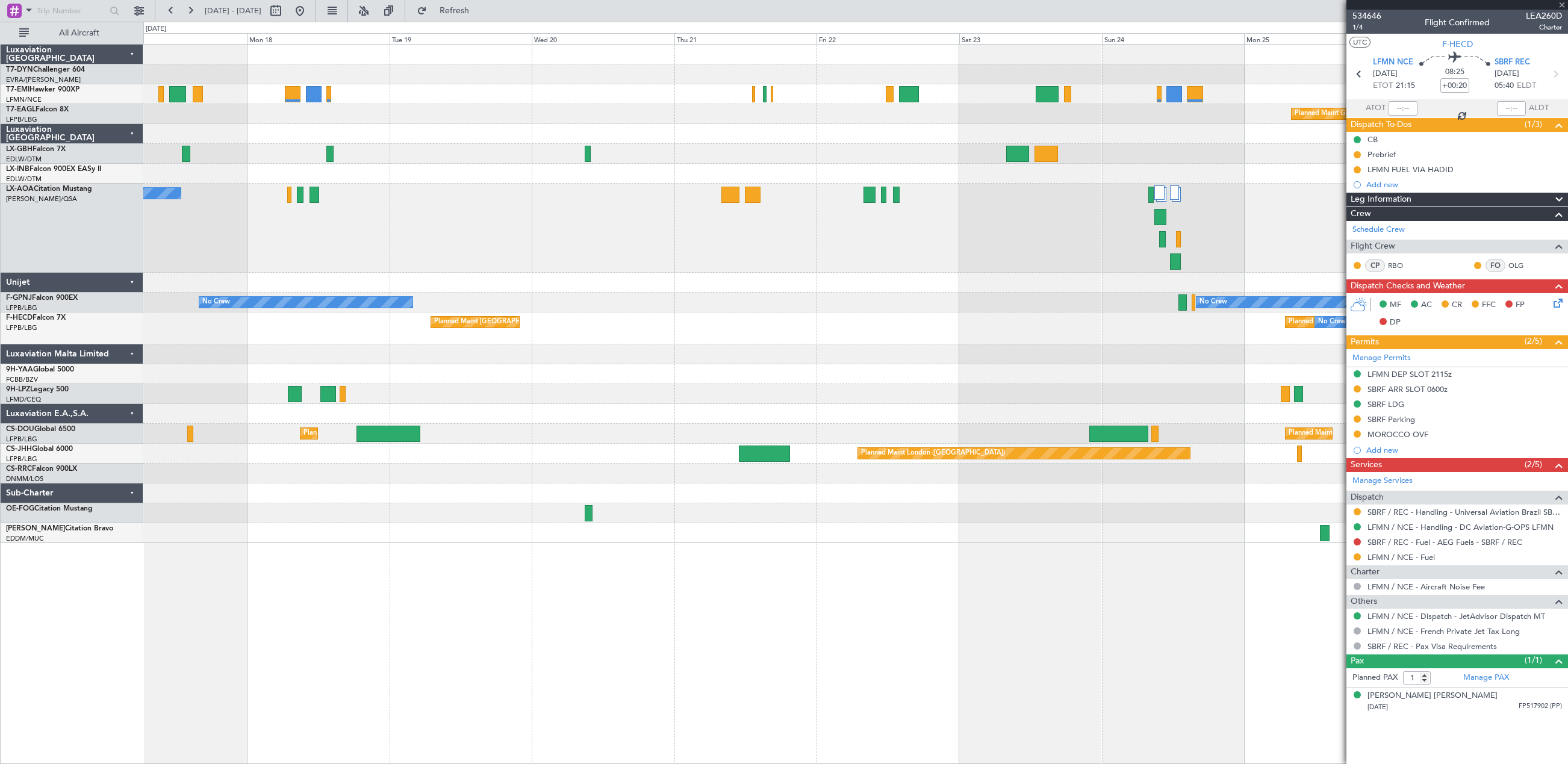
type input "0"
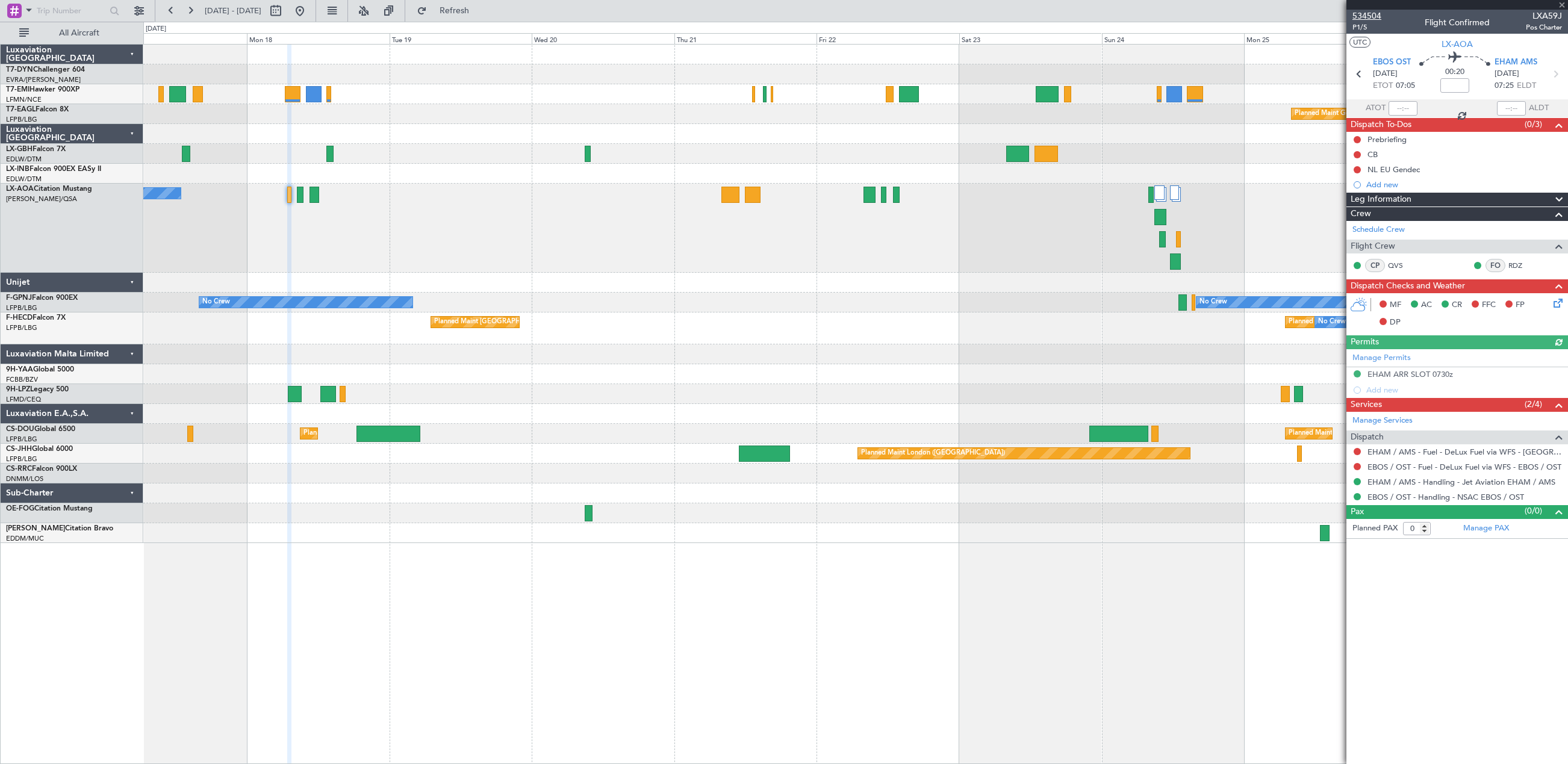
click at [1365, 16] on span "534504" at bounding box center [1367, 15] width 29 height 12
click at [309, 9] on button at bounding box center [300, 11] width 19 height 19
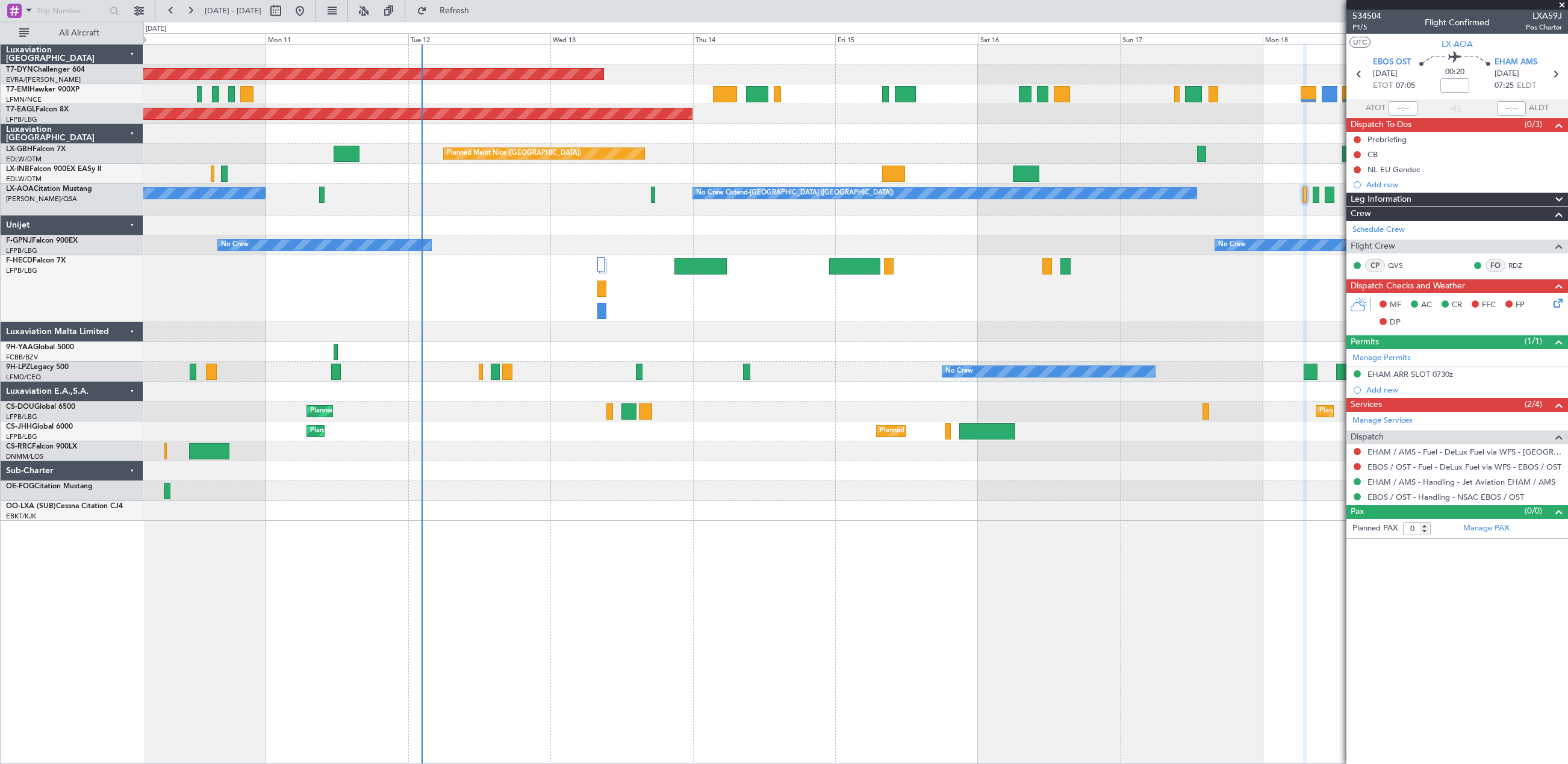
click at [679, 313] on div "Planned Maint Paris (Le Bourget) No Crew" at bounding box center [855, 289] width 1424 height 67
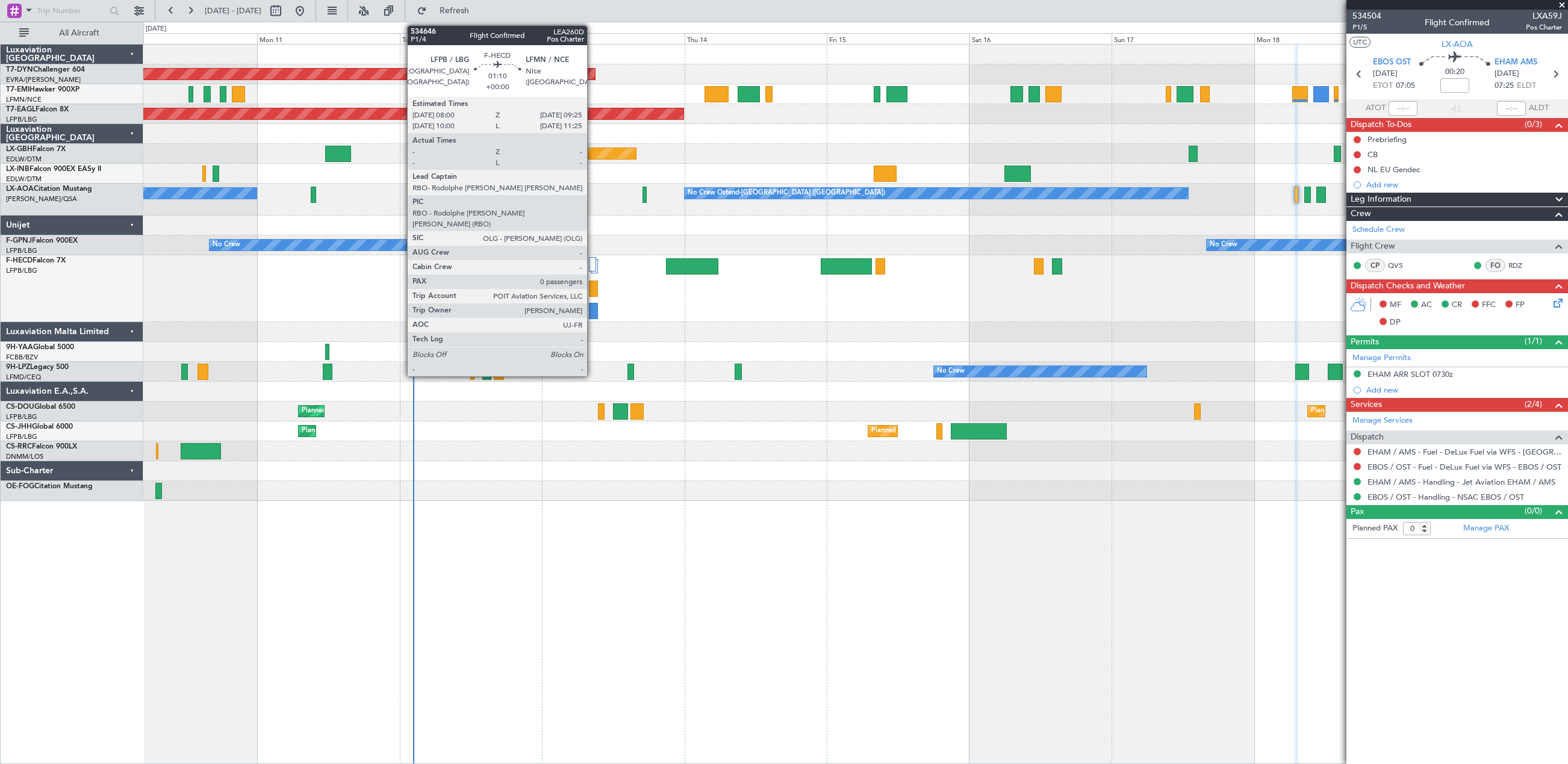
click at [592, 288] on div at bounding box center [593, 289] width 9 height 16
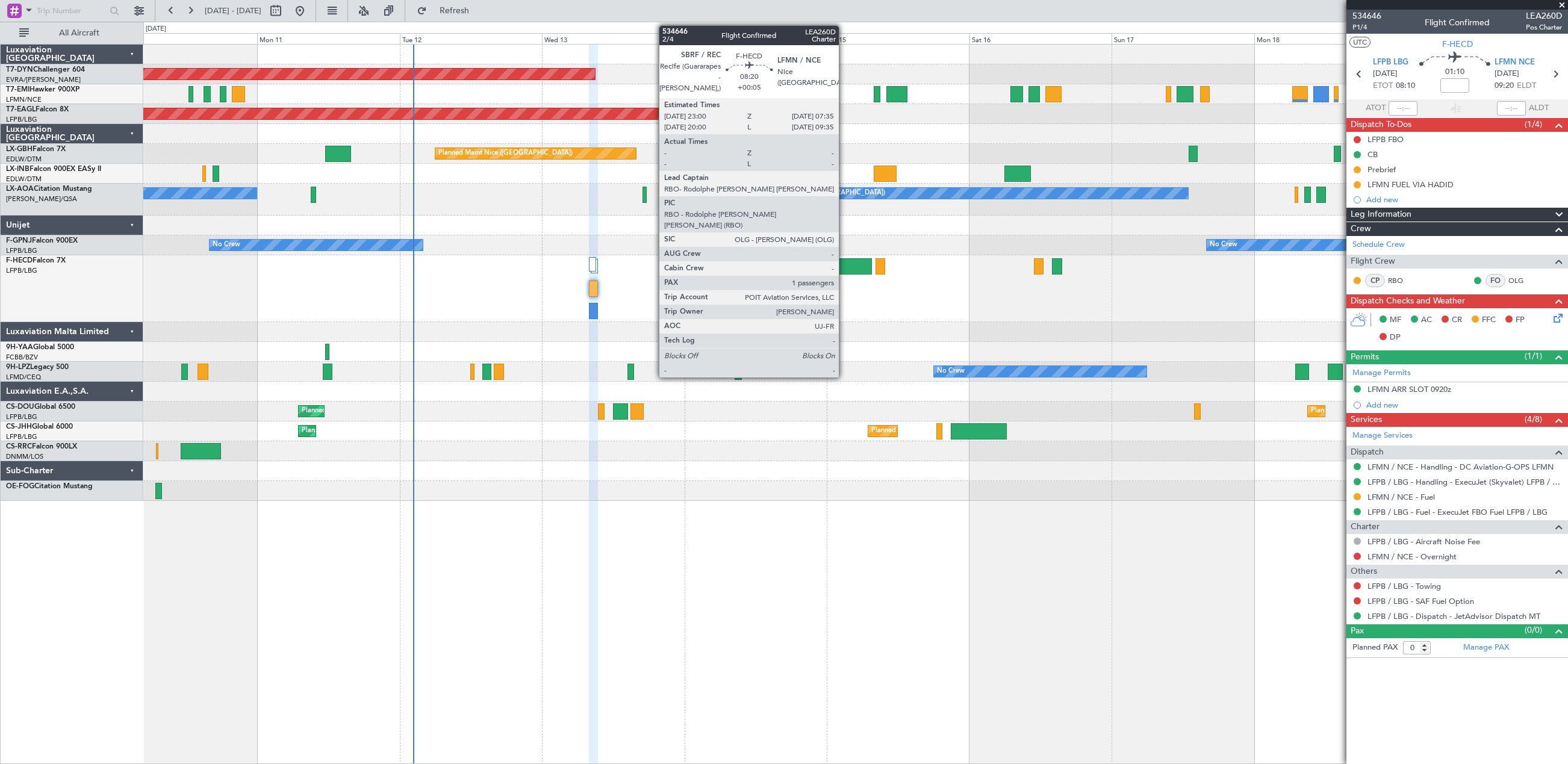
click at [844, 271] on div at bounding box center [846, 266] width 51 height 16
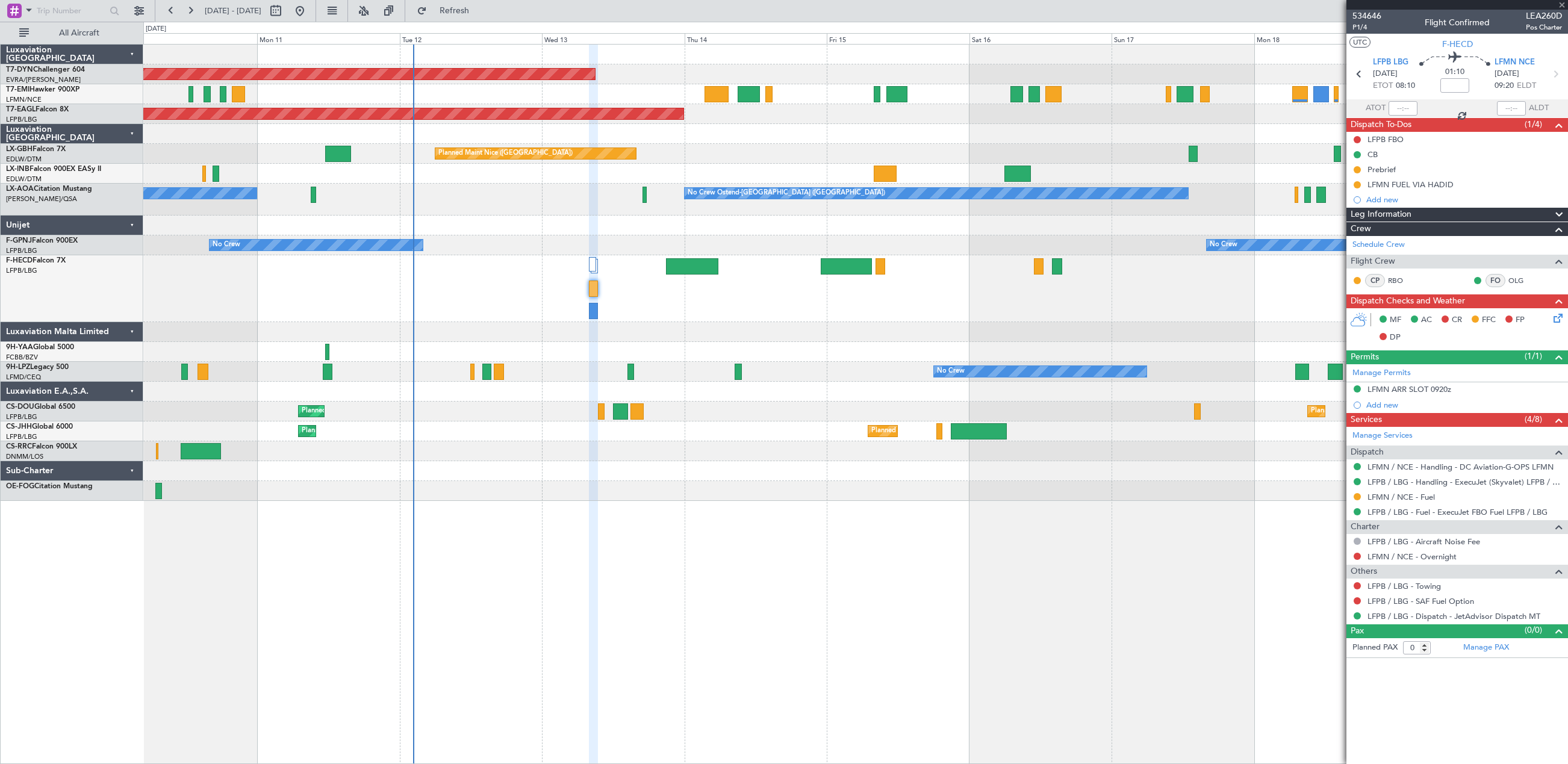
type input "+00:05"
type input "1"
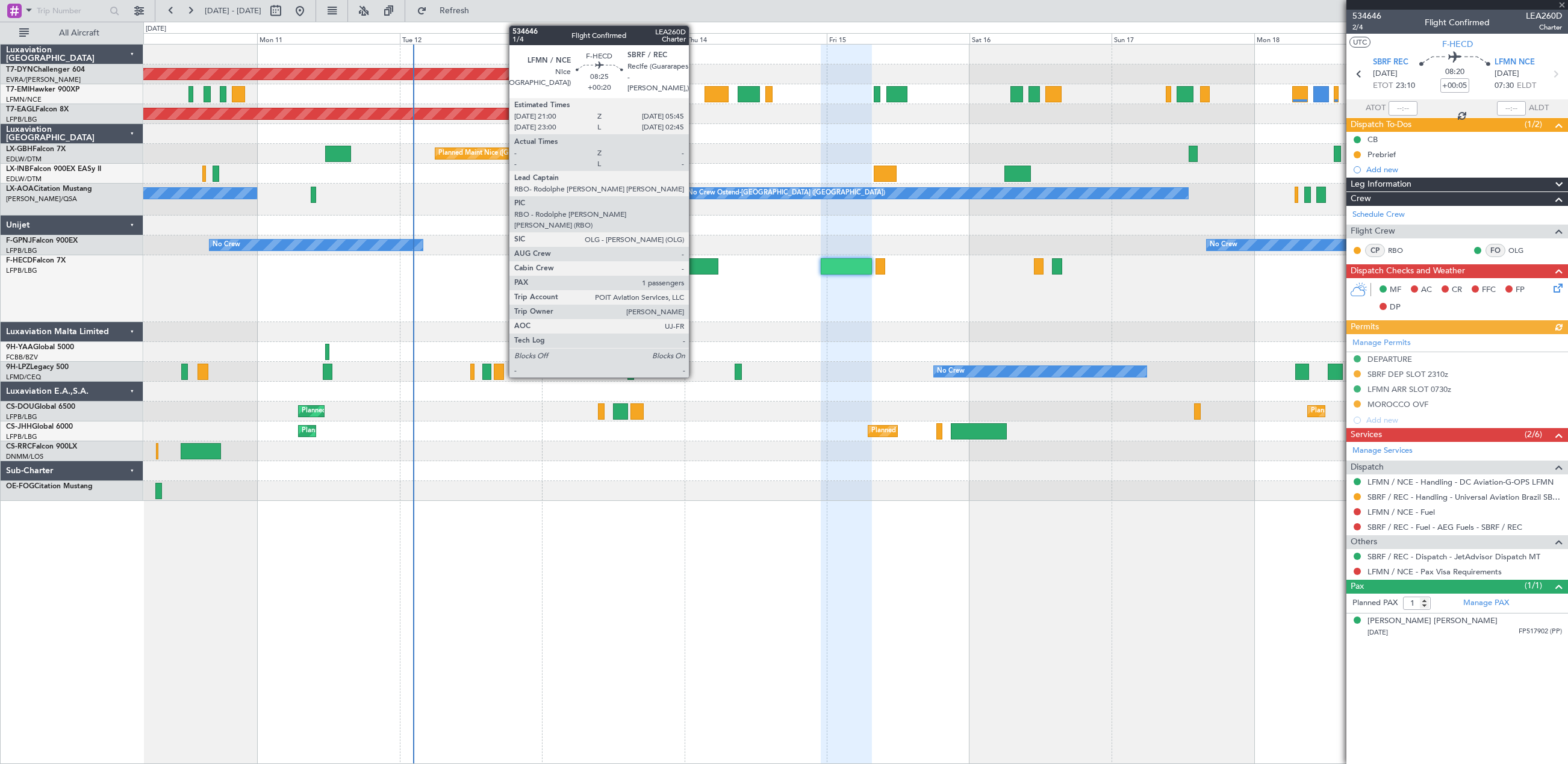
click at [694, 266] on div at bounding box center [692, 266] width 53 height 16
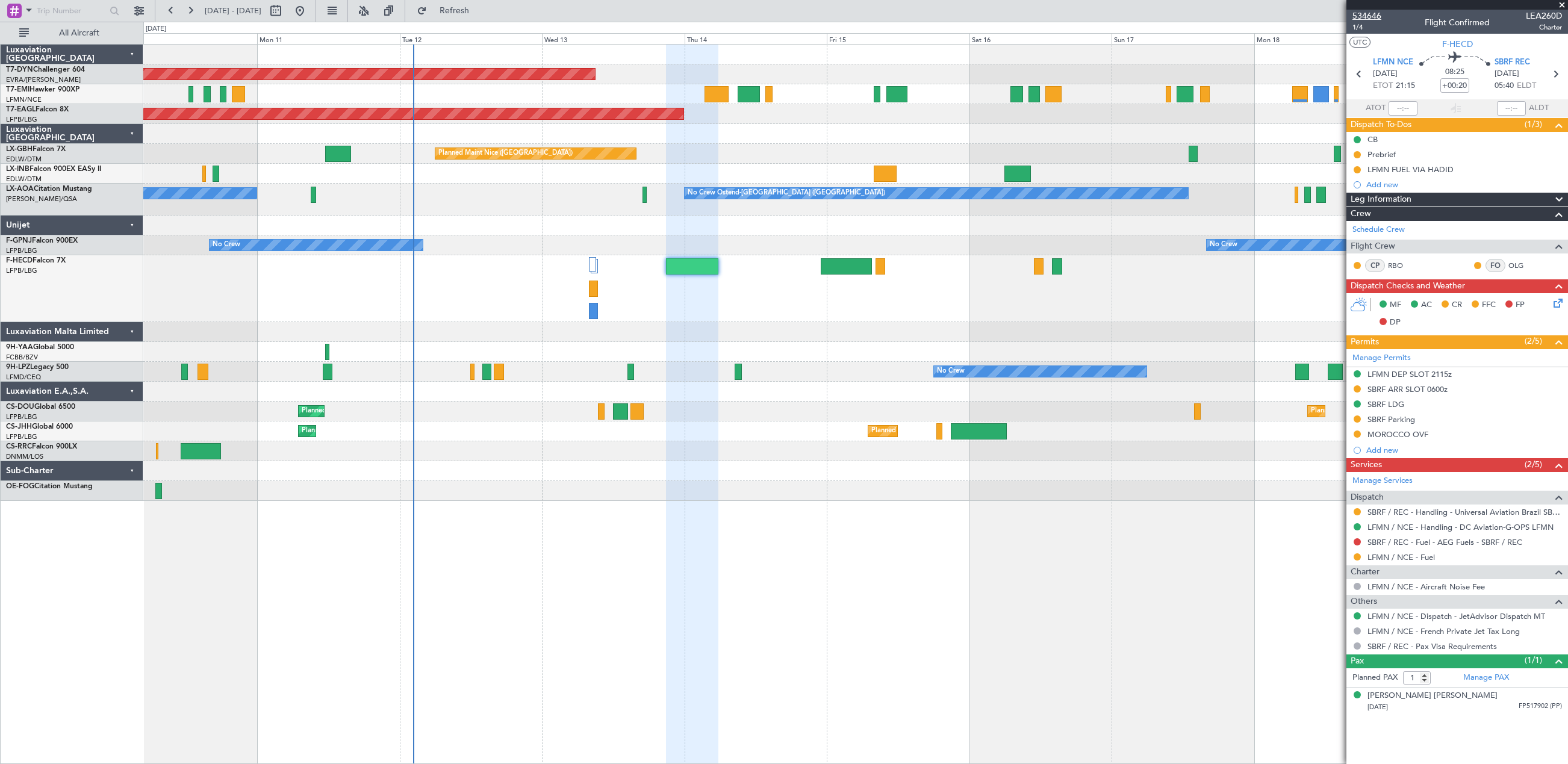
click at [1366, 17] on span "534646" at bounding box center [1367, 15] width 29 height 12
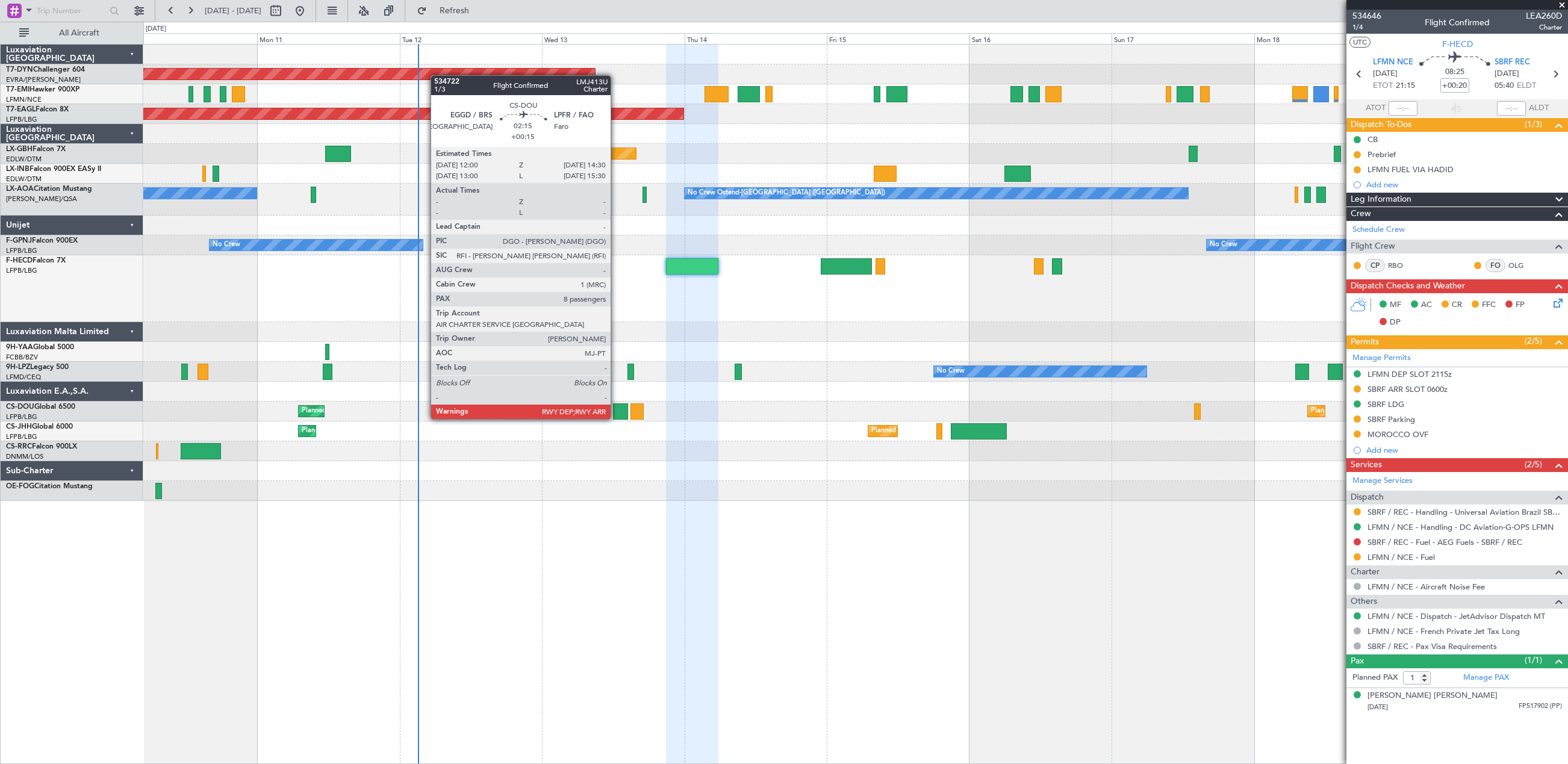
click at [616, 407] on div at bounding box center [620, 412] width 15 height 16
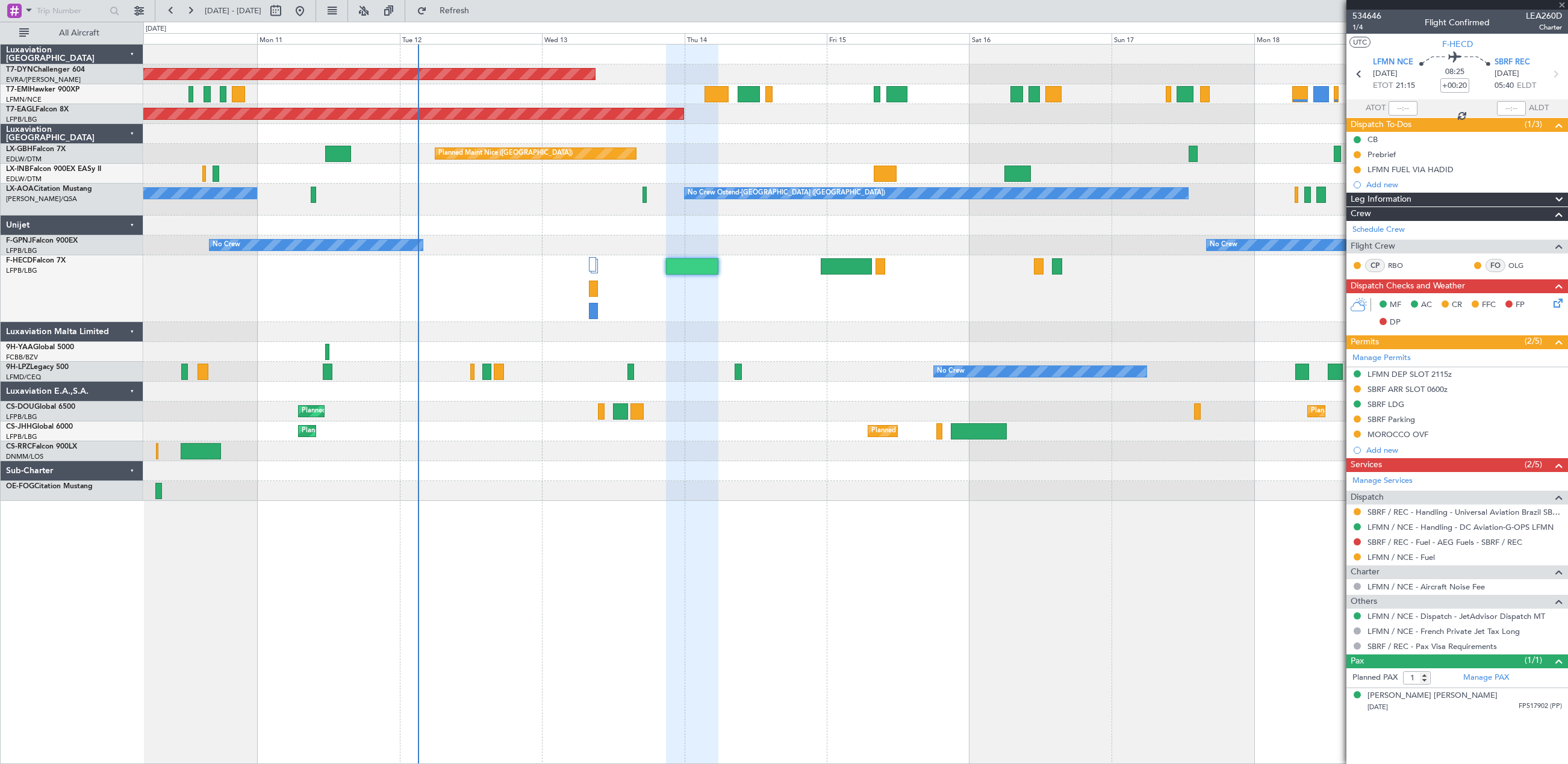
type input "+00:15"
type input "8"
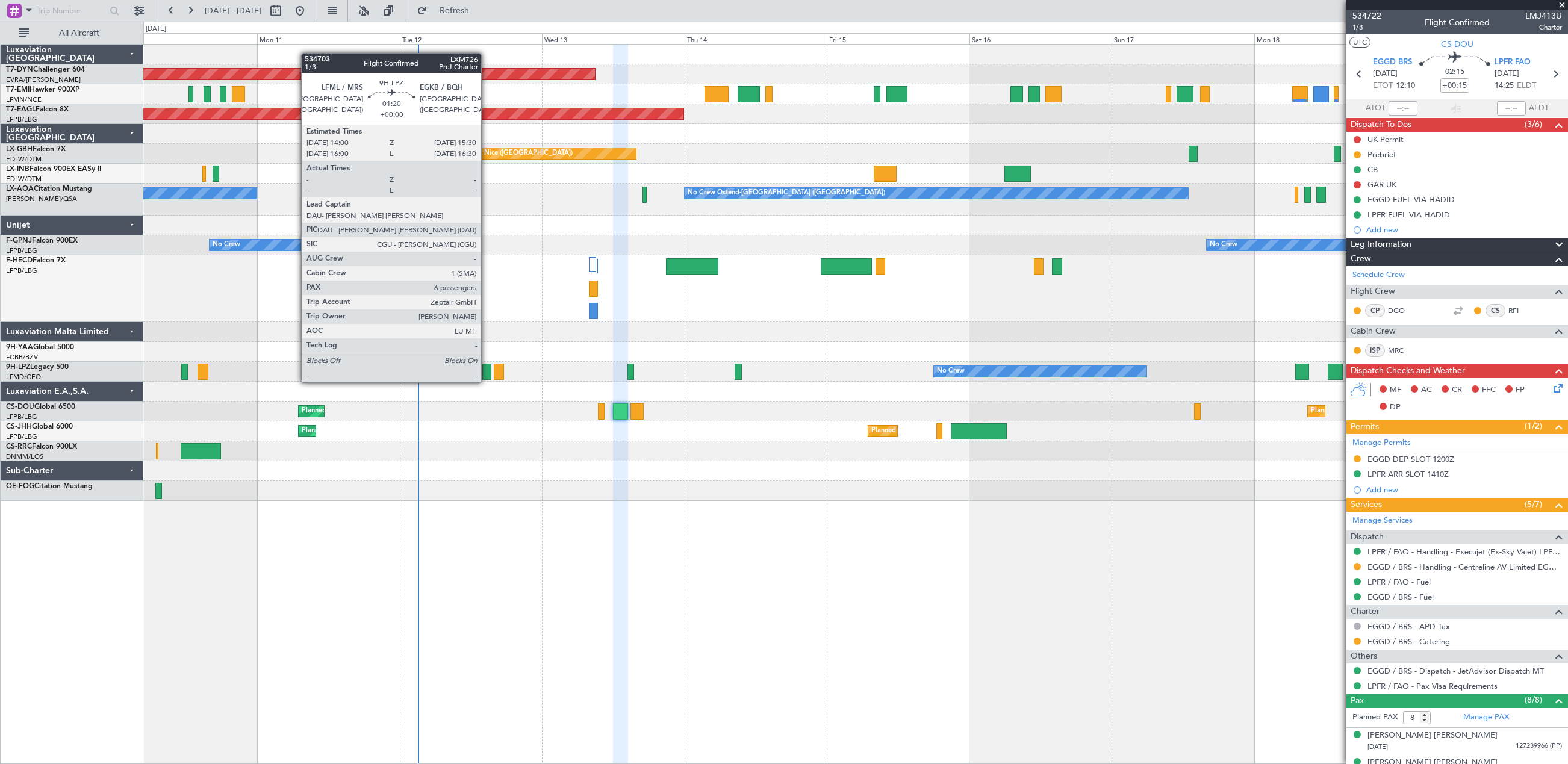
click at [487, 370] on div at bounding box center [487, 371] width 9 height 16
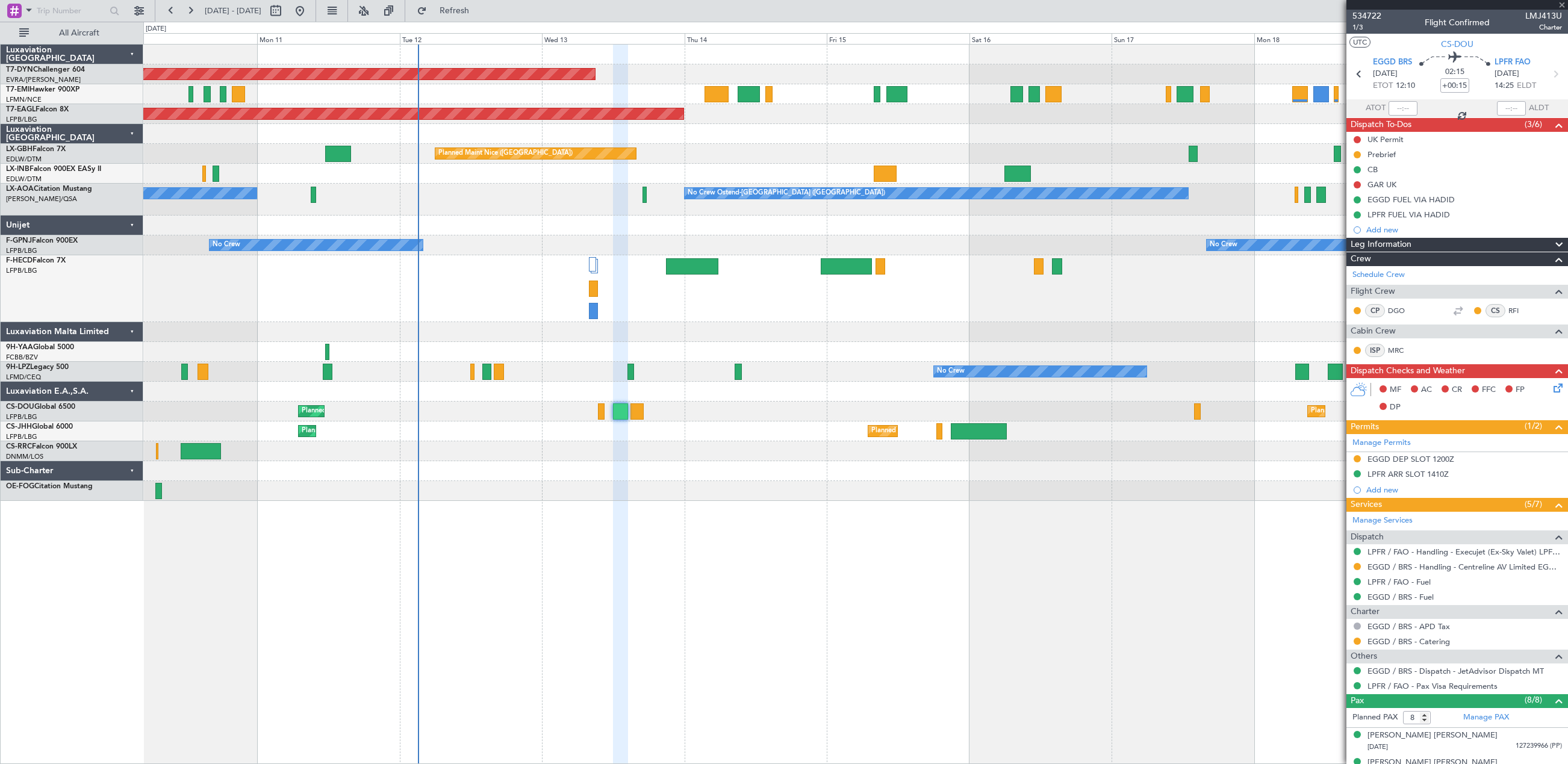
type input "6"
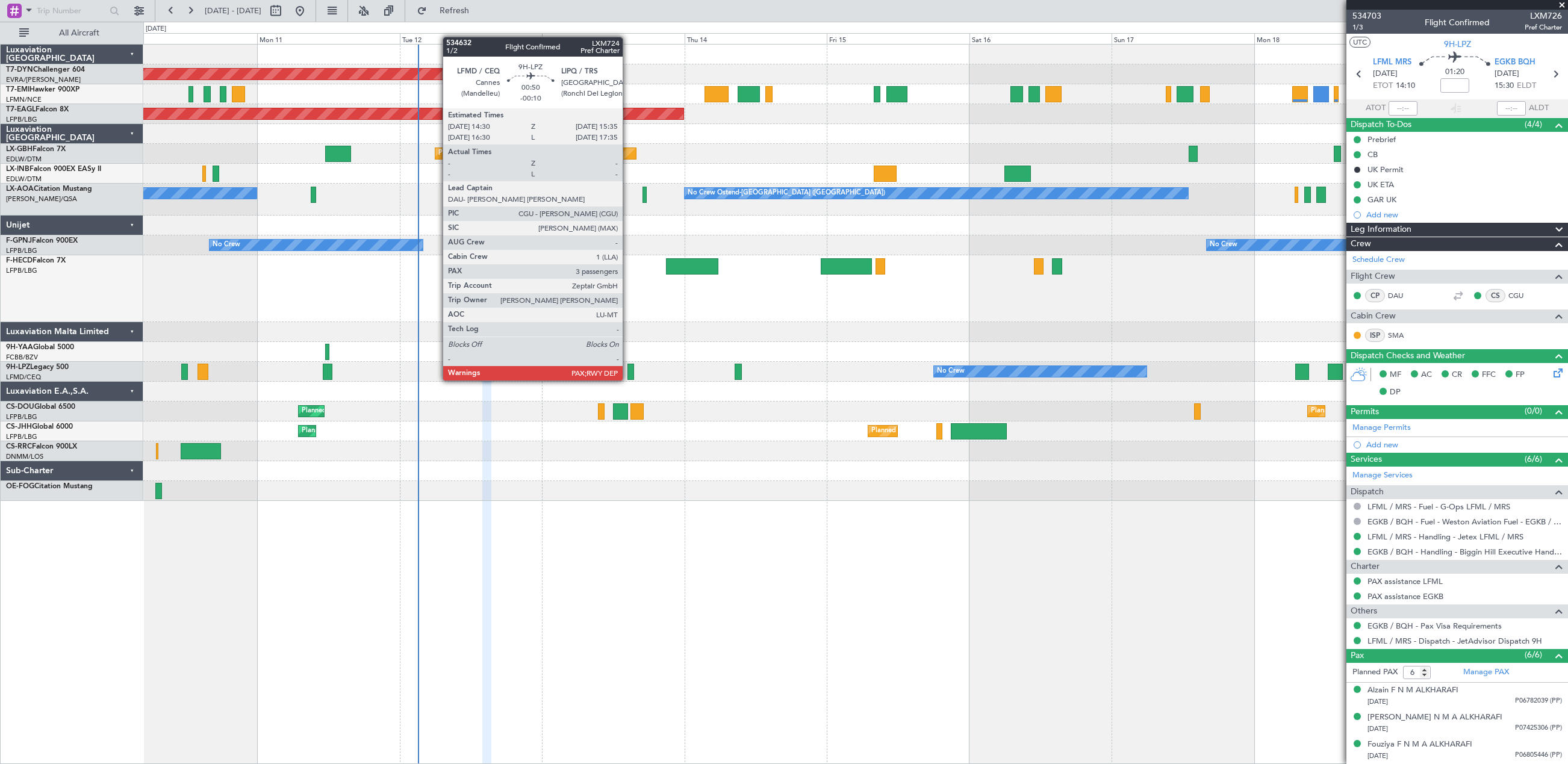
click at [628, 369] on div at bounding box center [630, 371] width 7 height 16
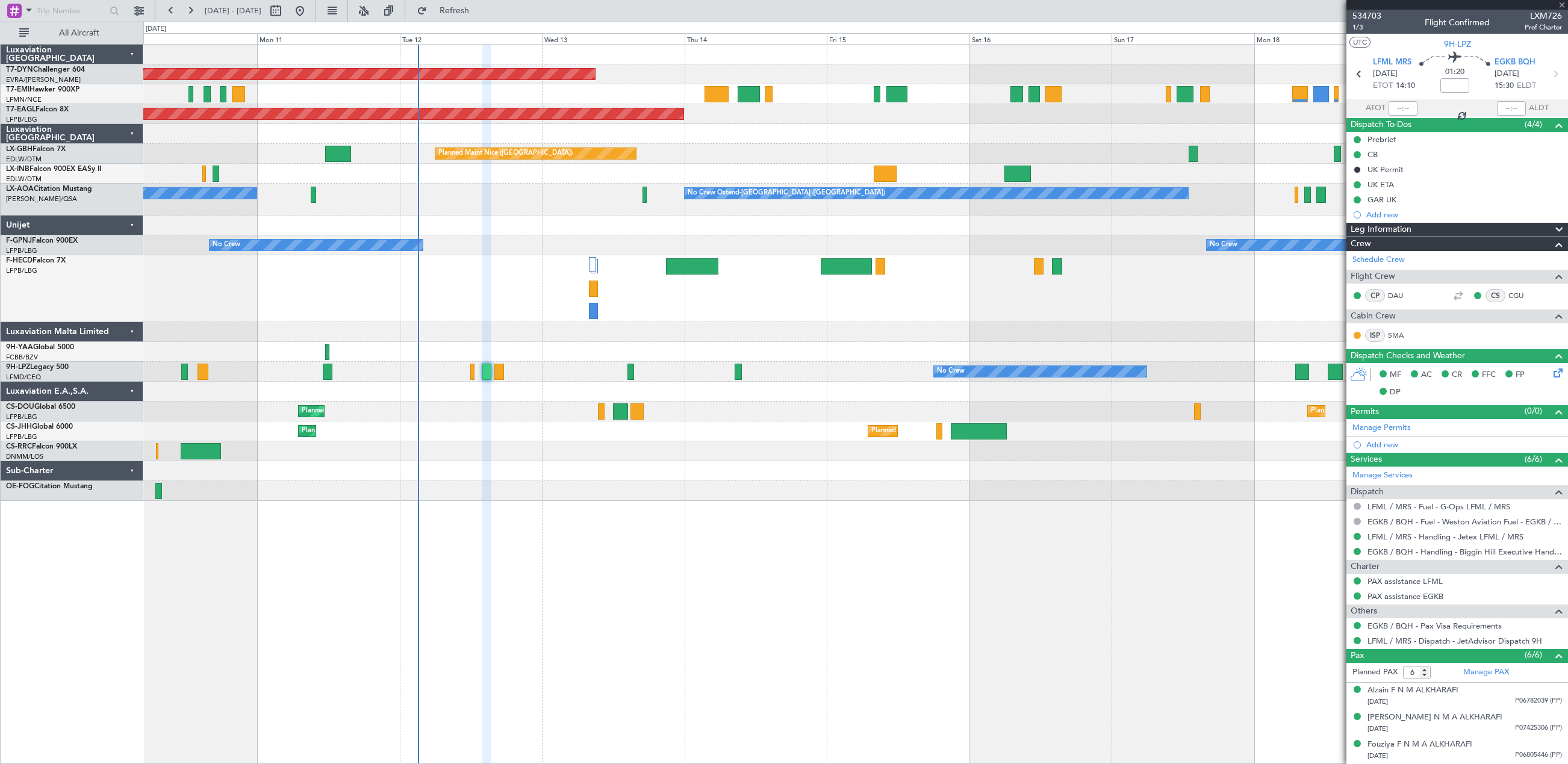
type input "-00:10"
type input "3"
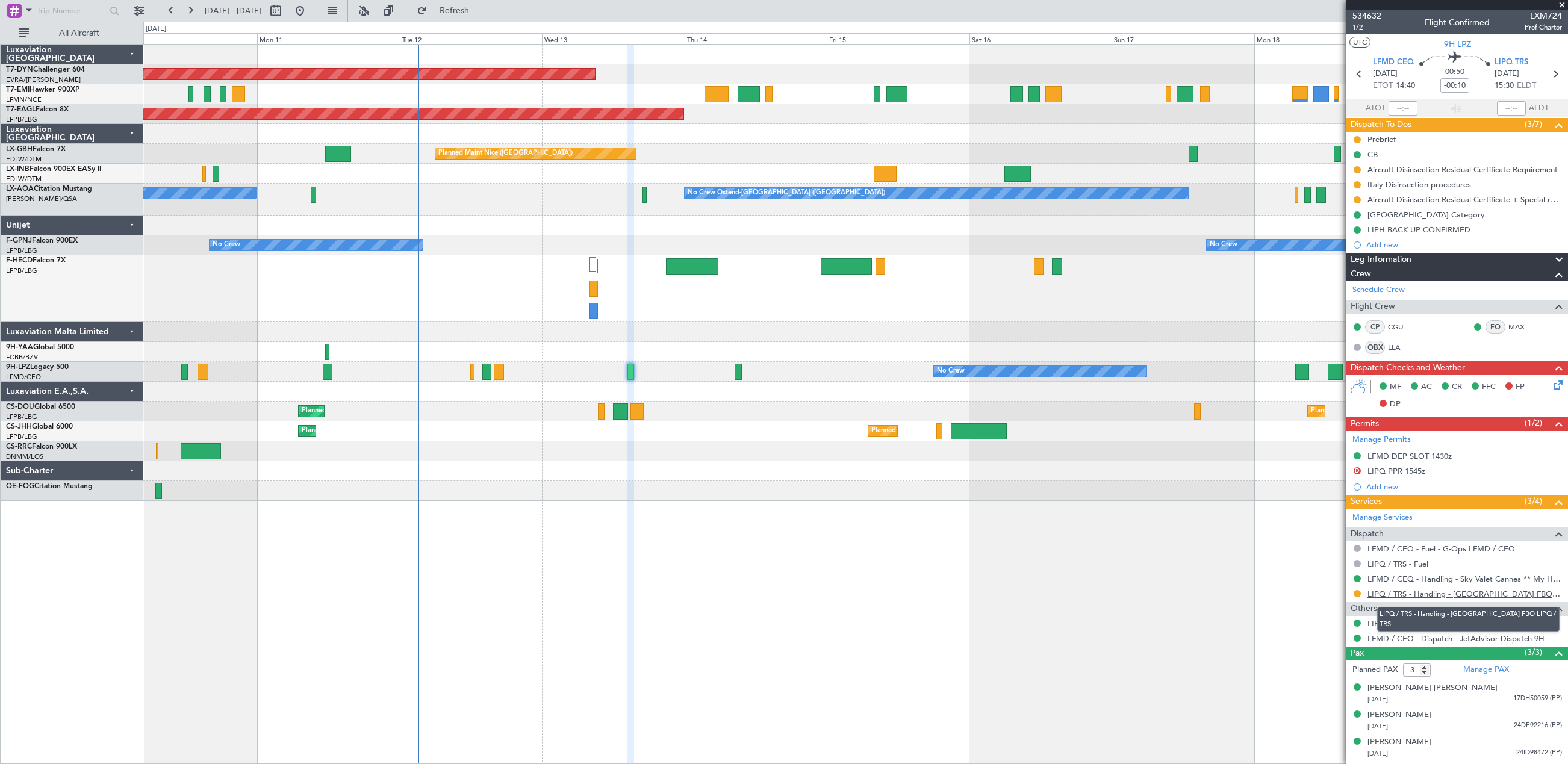
click at [1426, 595] on link "LIPQ / TRS - Handling - [GEOGRAPHIC_DATA] FBO LIPQ / TRS" at bounding box center [1464, 594] width 195 height 10
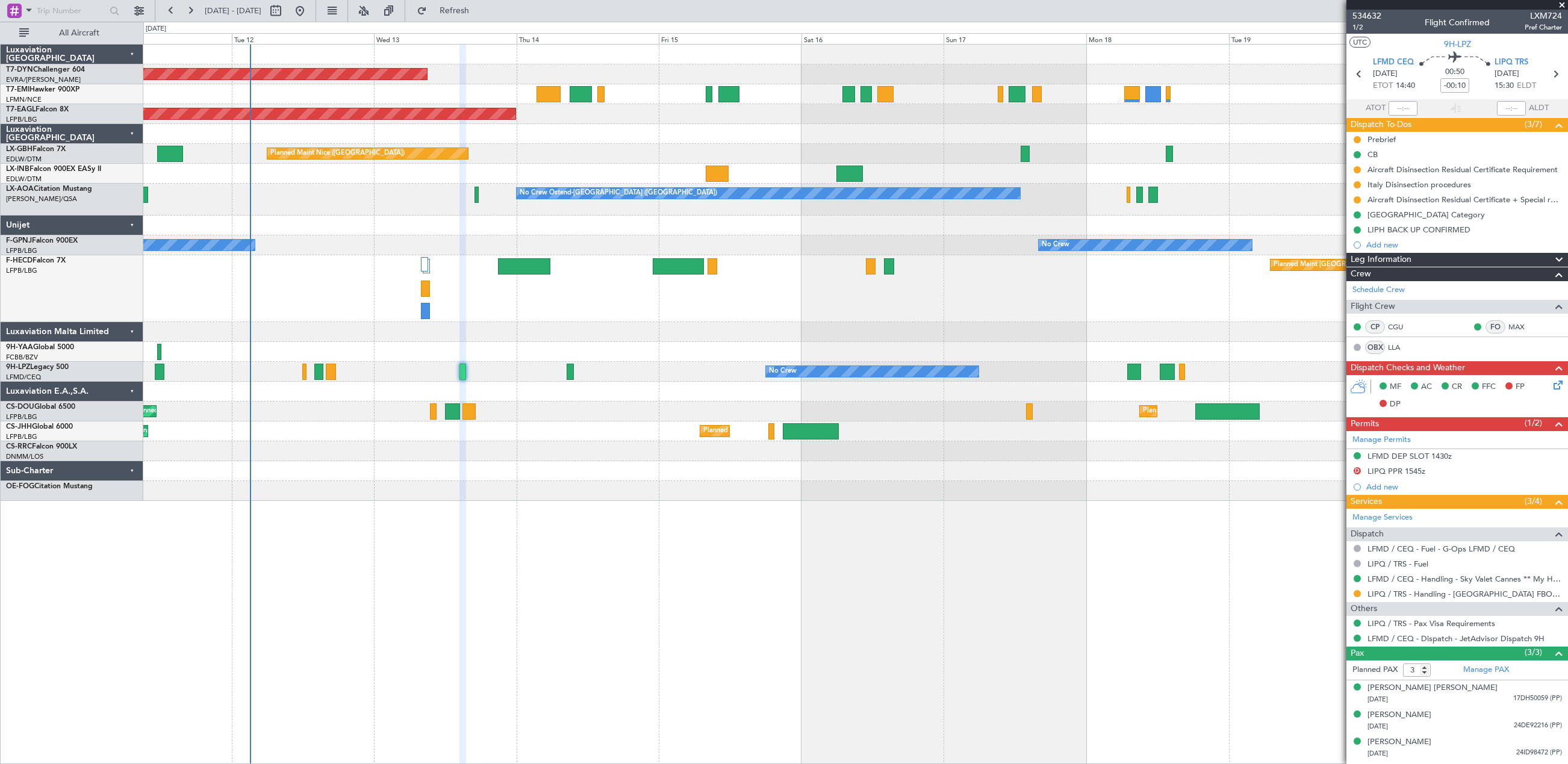
click at [663, 363] on div "Planned Maint Basel-Mulhouse Planned Maint New York (Teterboro) Planned Maint N…" at bounding box center [855, 272] width 1424 height 456
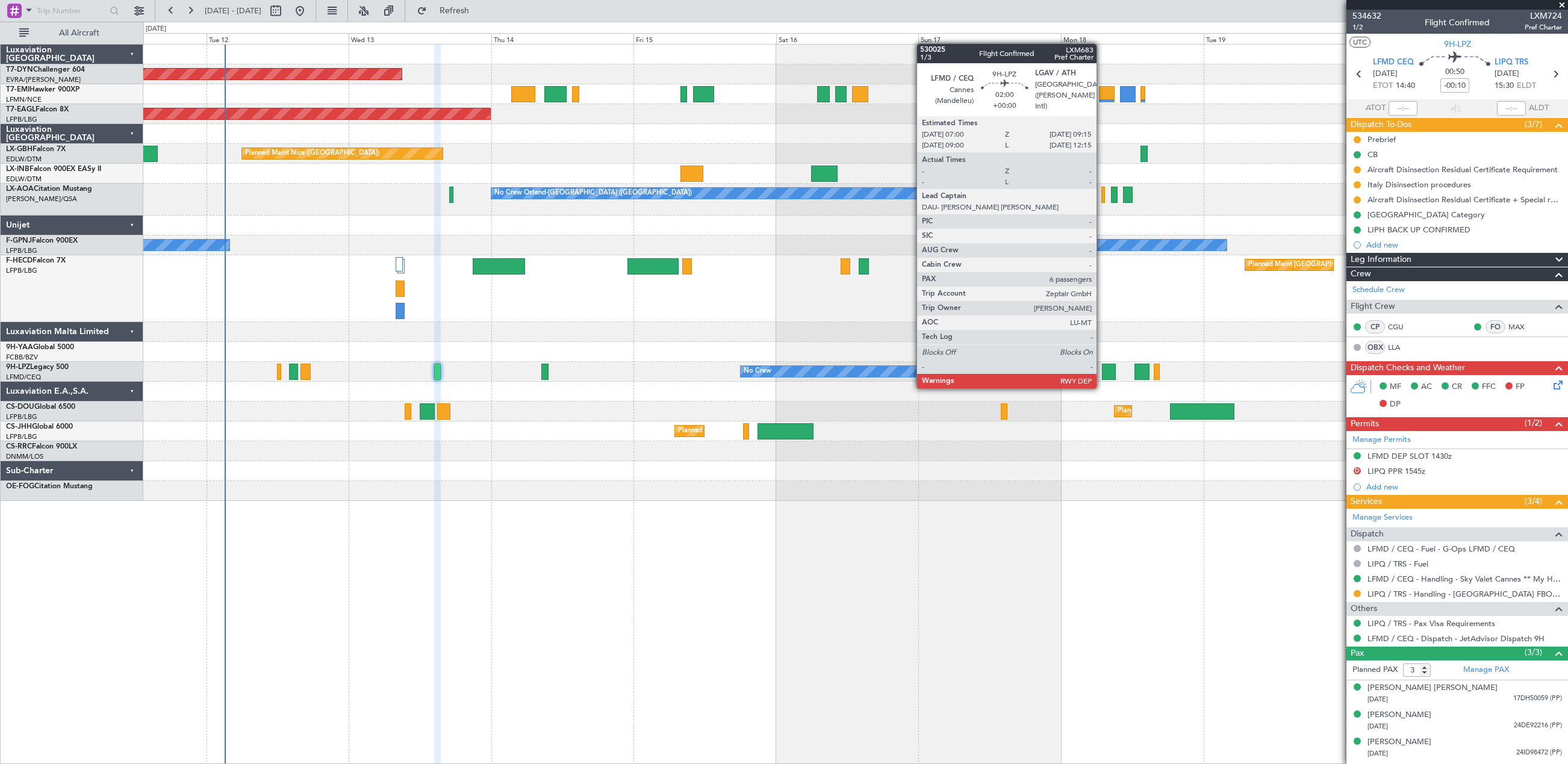
click at [1102, 377] on div at bounding box center [1108, 371] width 14 height 16
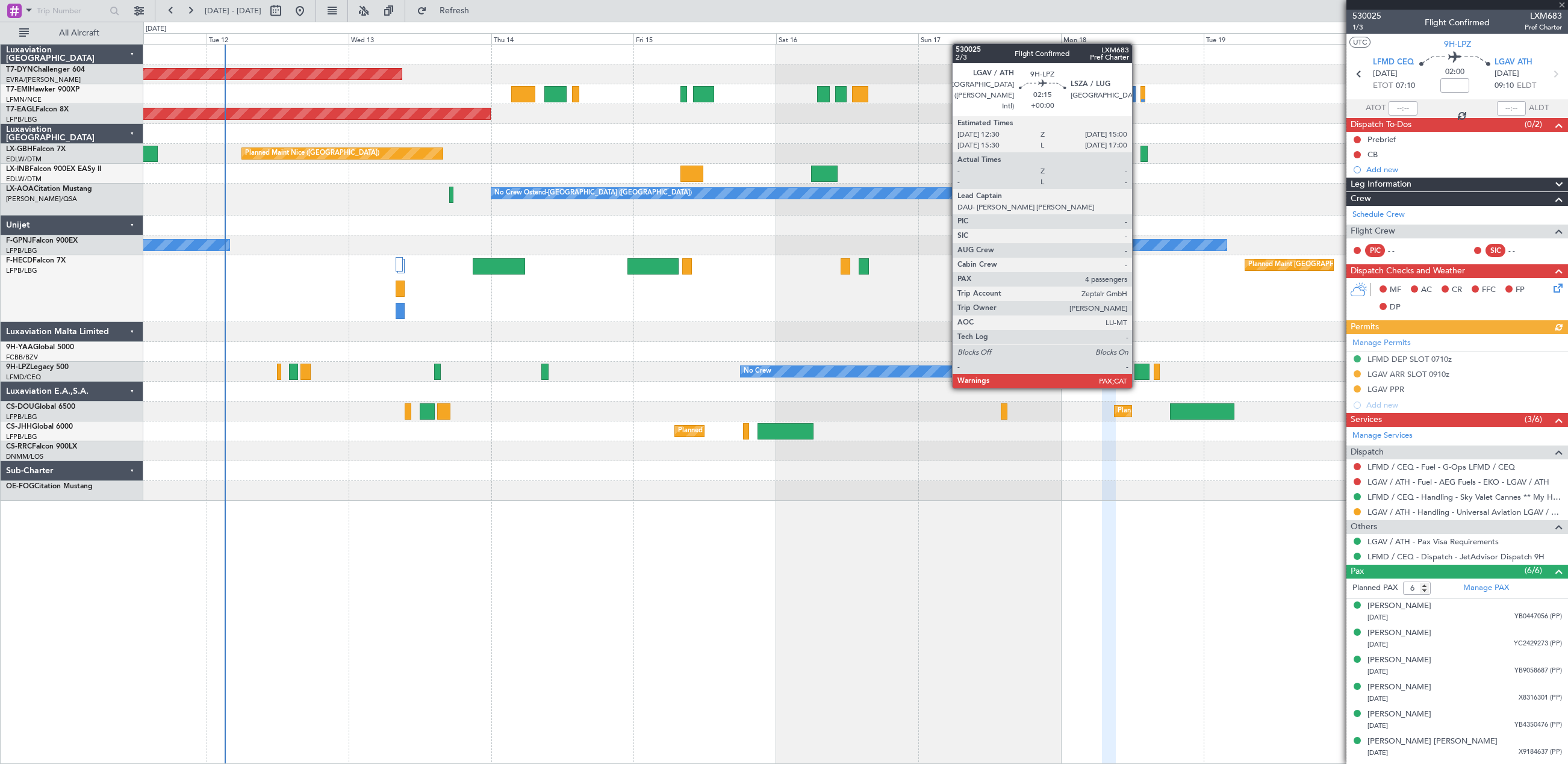
click at [1138, 377] on div at bounding box center [1142, 371] width 15 height 16
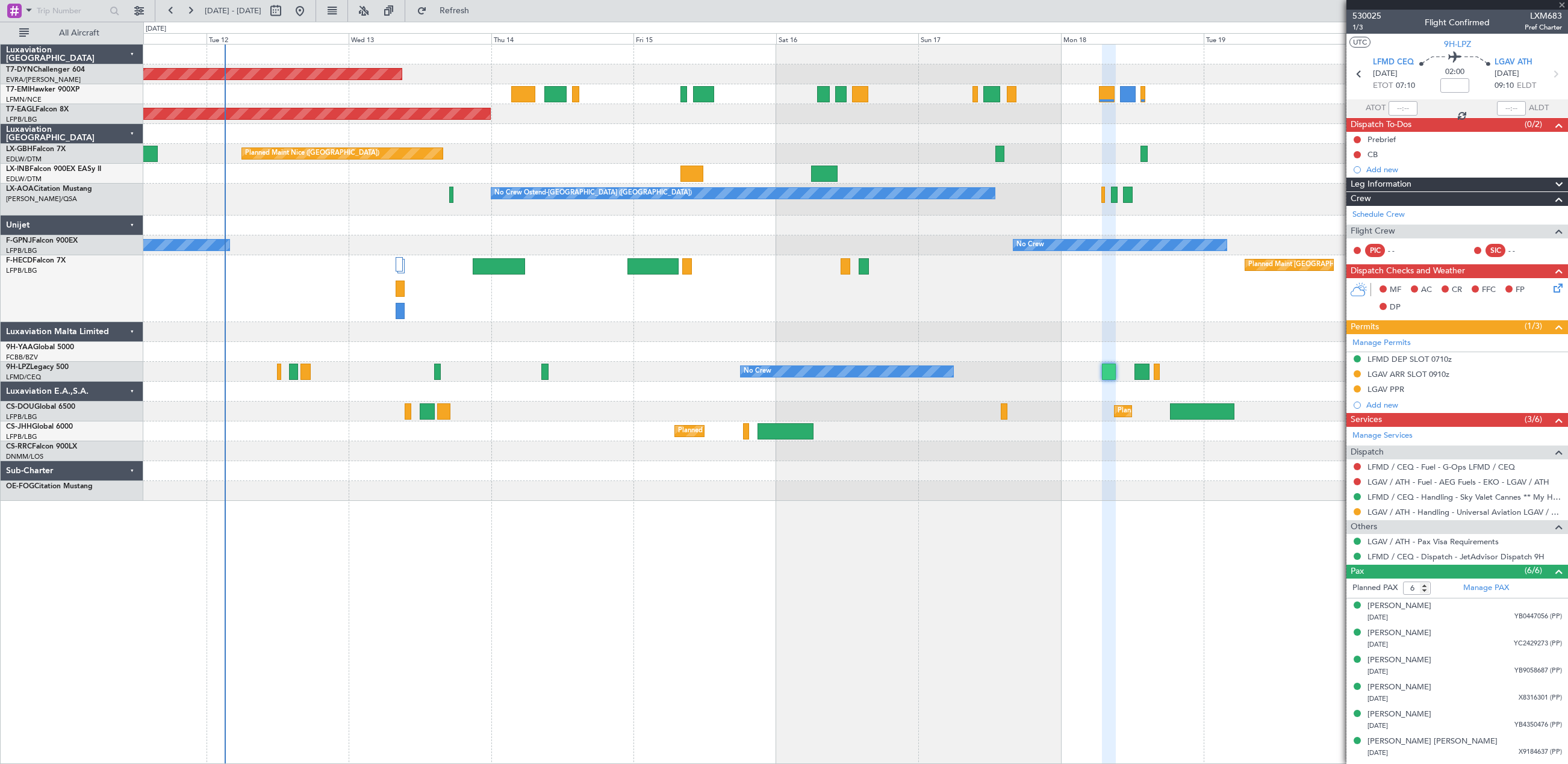
type input "4"
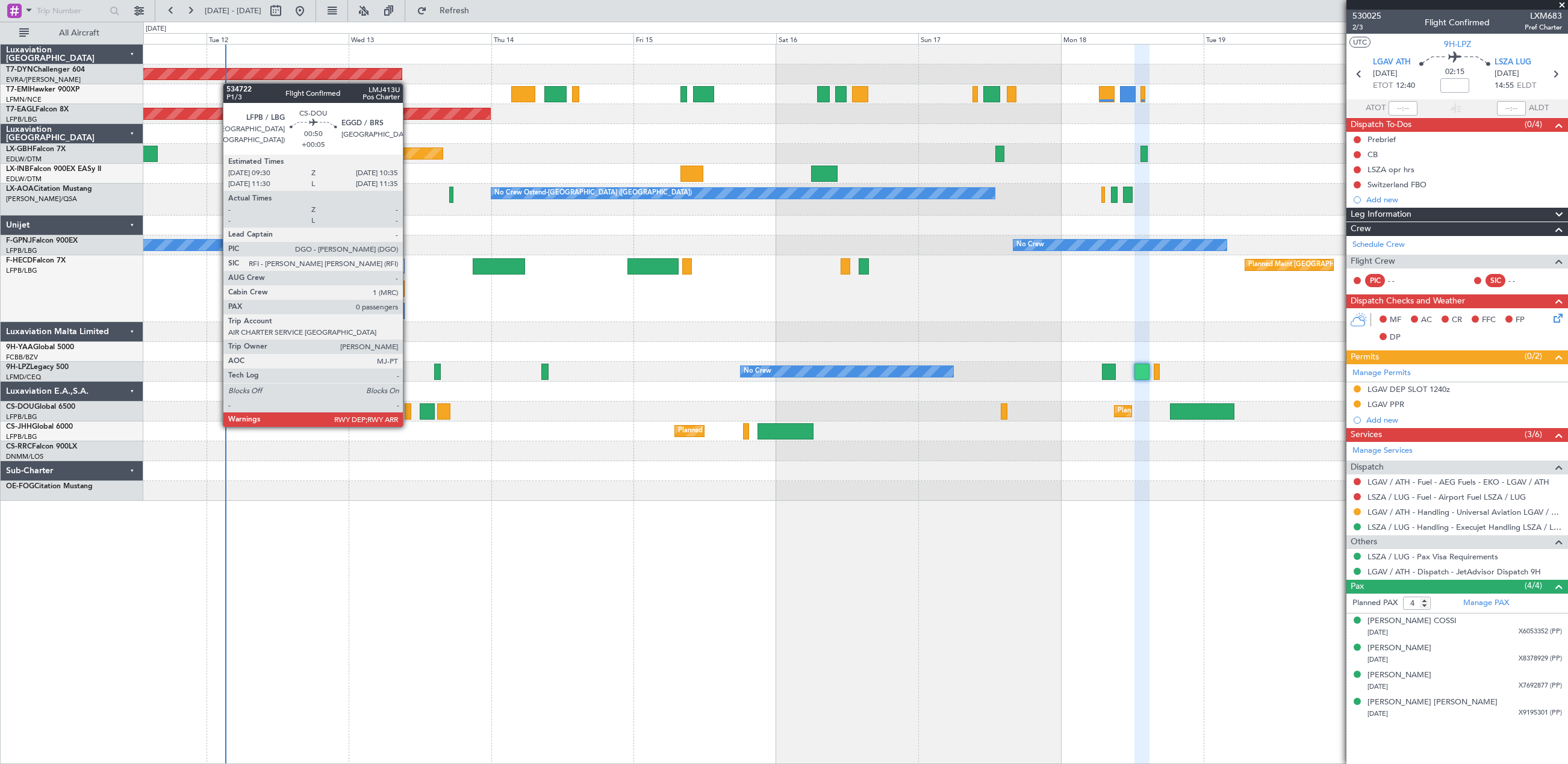
click at [408, 415] on div at bounding box center [408, 412] width 7 height 16
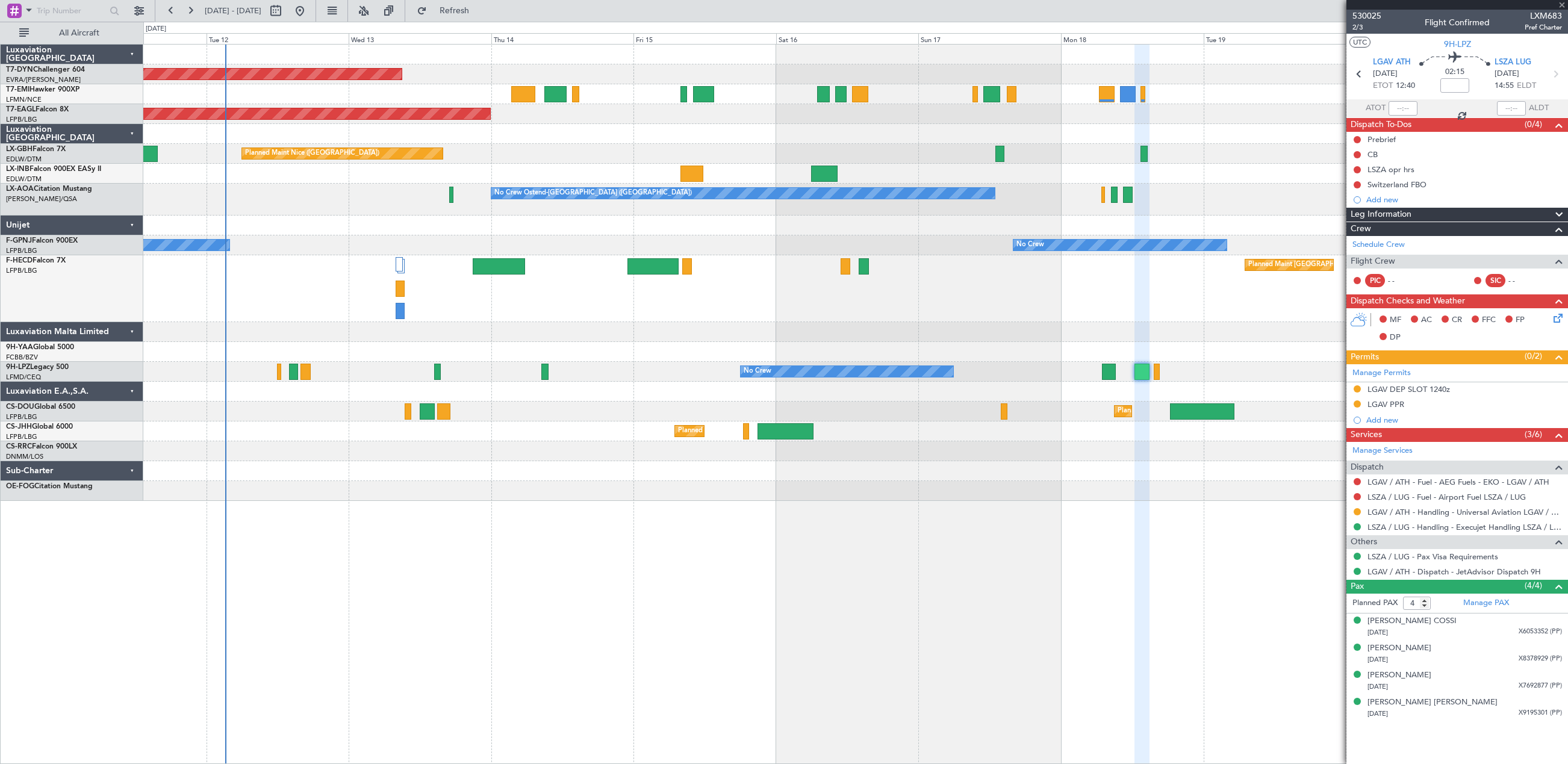
type input "+00:05"
type input "0"
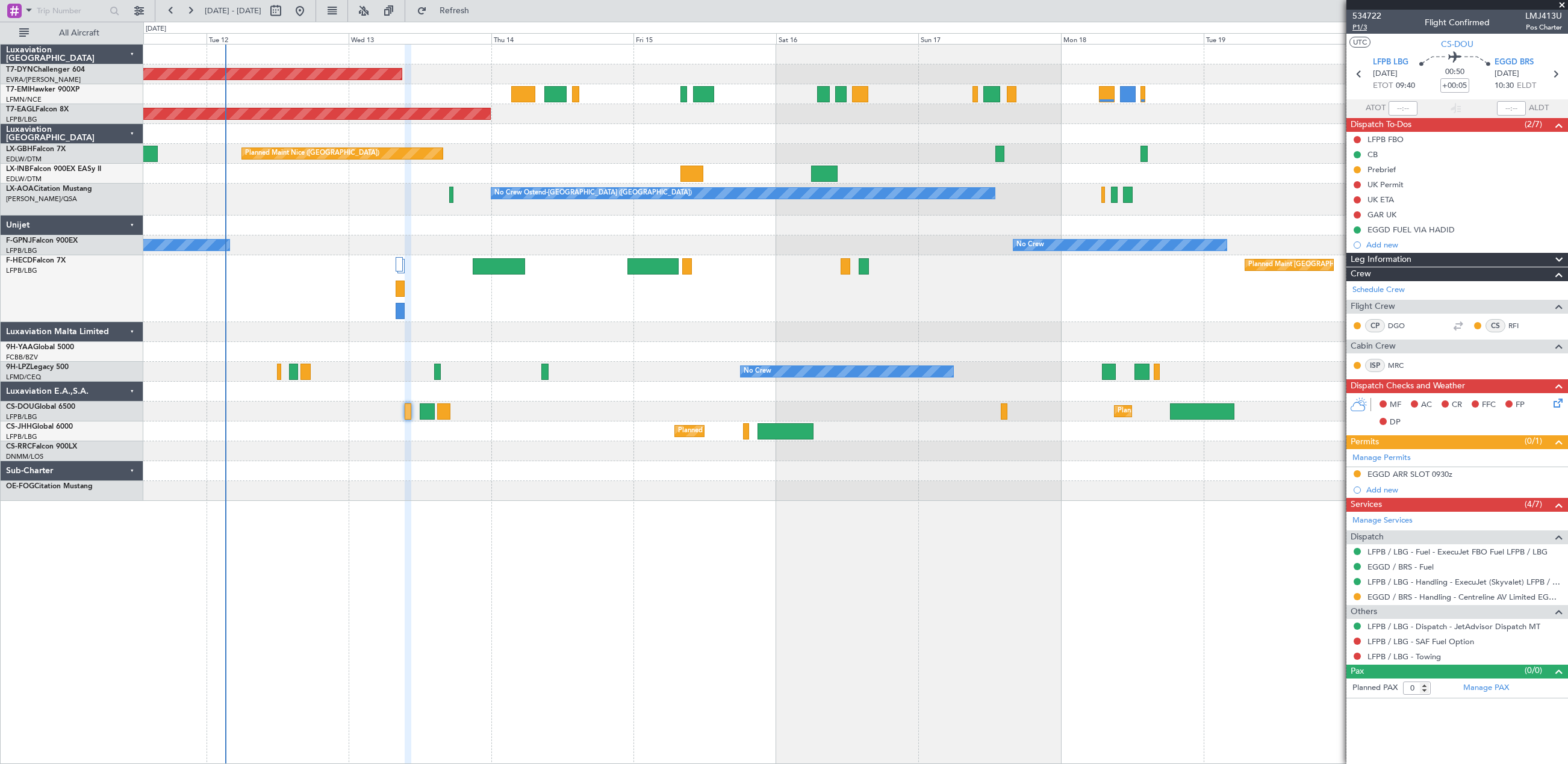
click at [1364, 31] on span "P1/3" at bounding box center [1367, 28] width 29 height 10
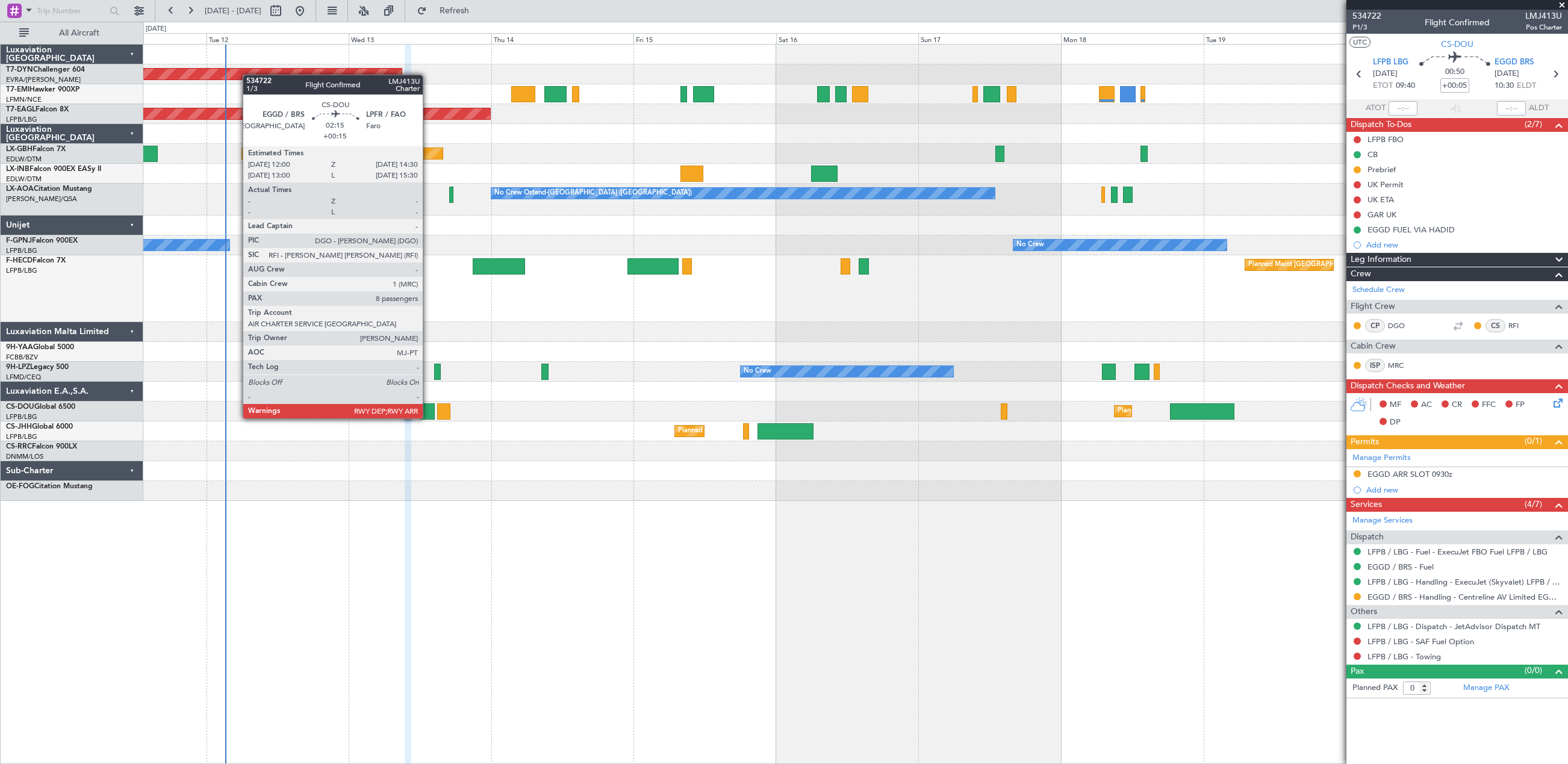
click at [427, 406] on div at bounding box center [427, 412] width 15 height 16
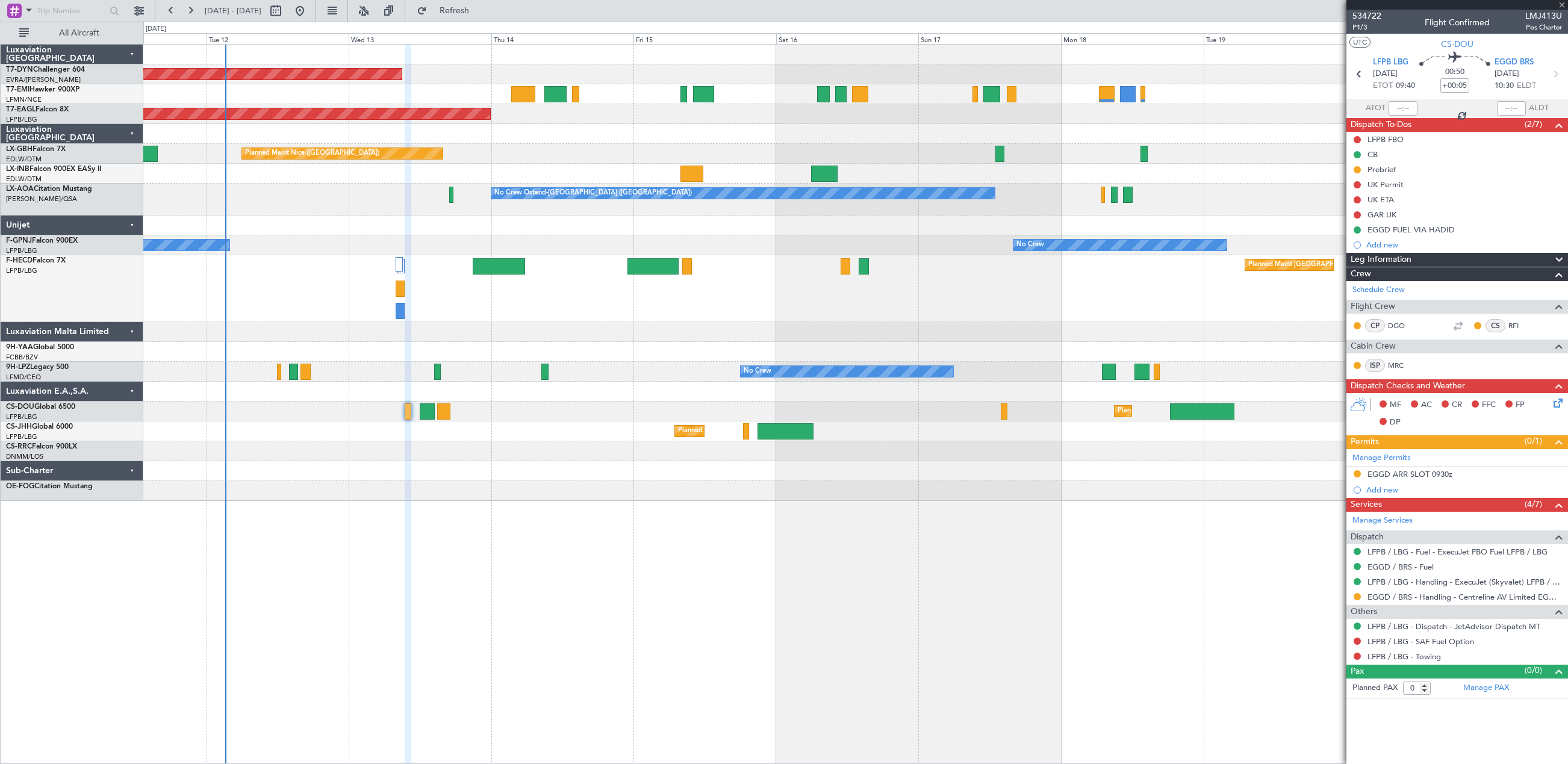
type input "+00:15"
type input "8"
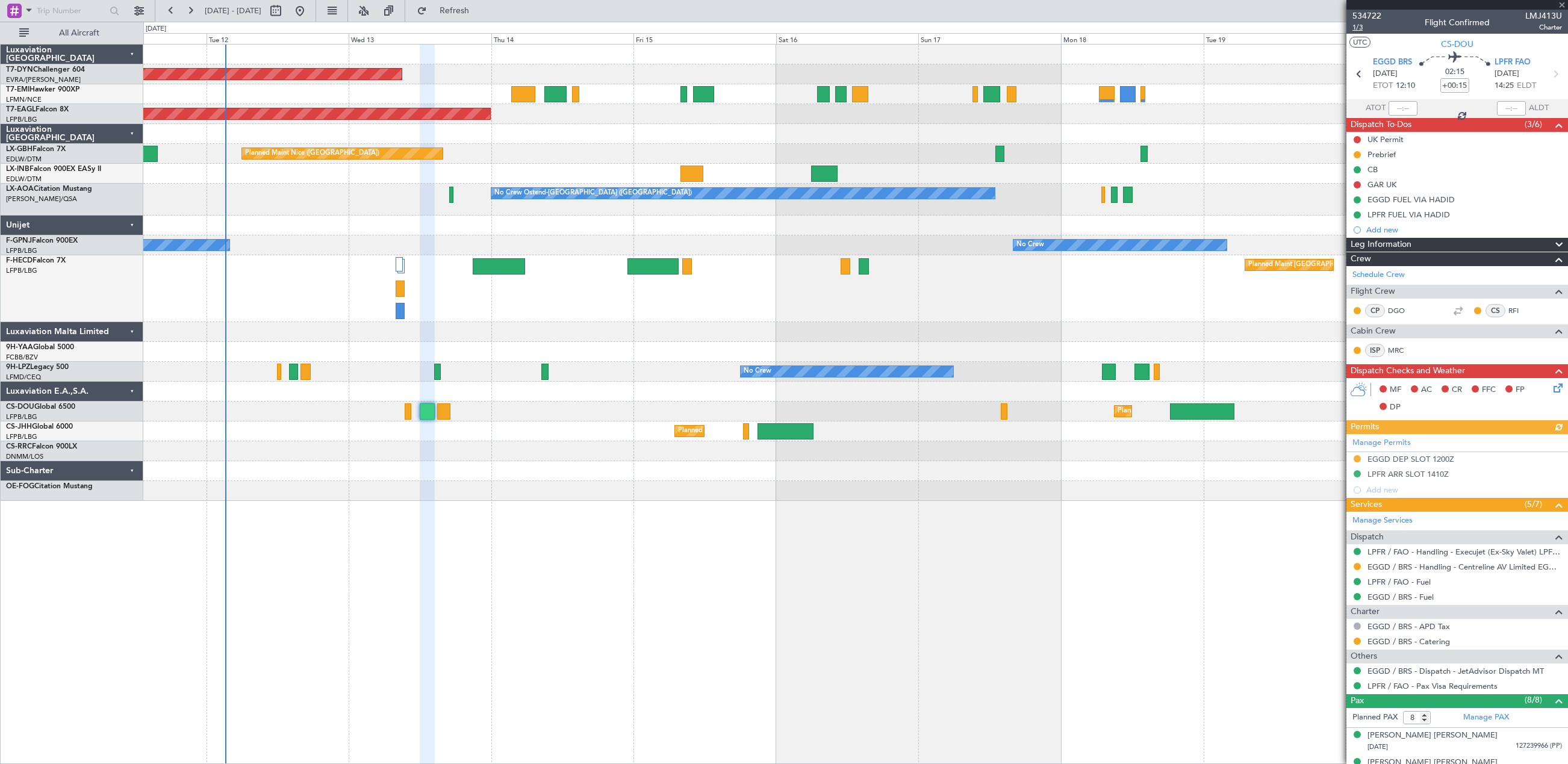
click at [1356, 29] on span "1/3" at bounding box center [1367, 28] width 29 height 10
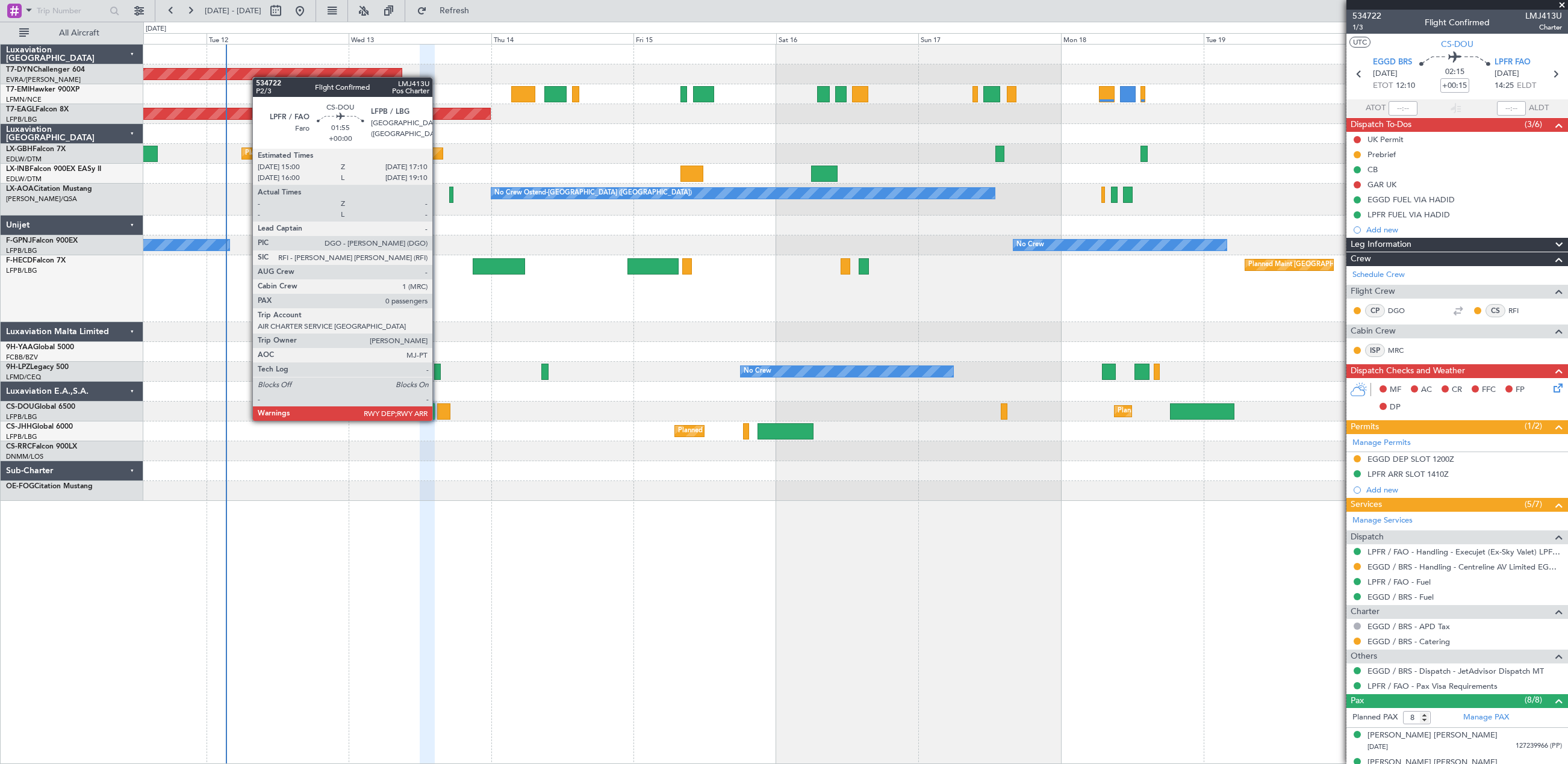
click at [438, 409] on div at bounding box center [444, 412] width 13 height 16
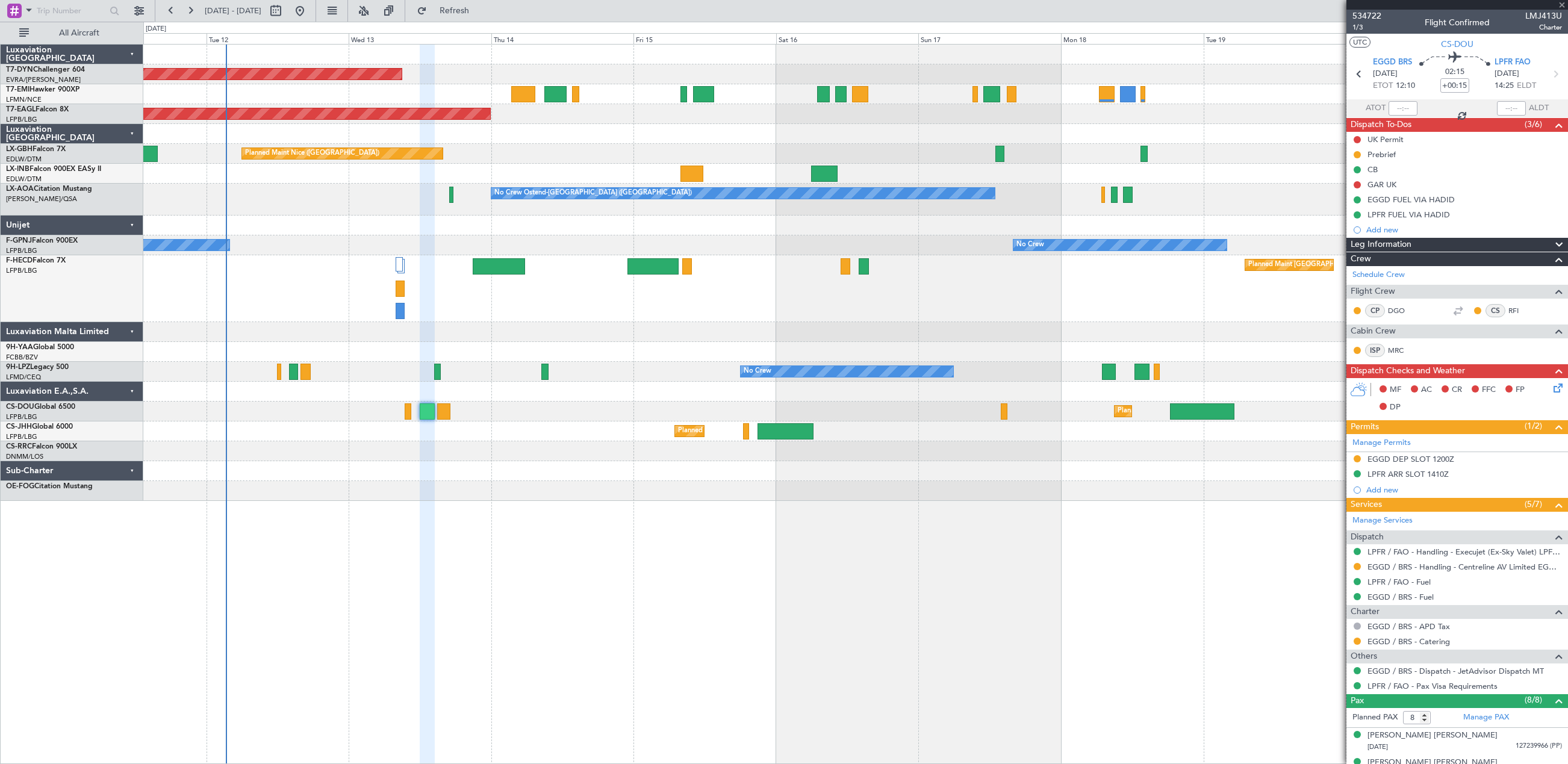
type input "0"
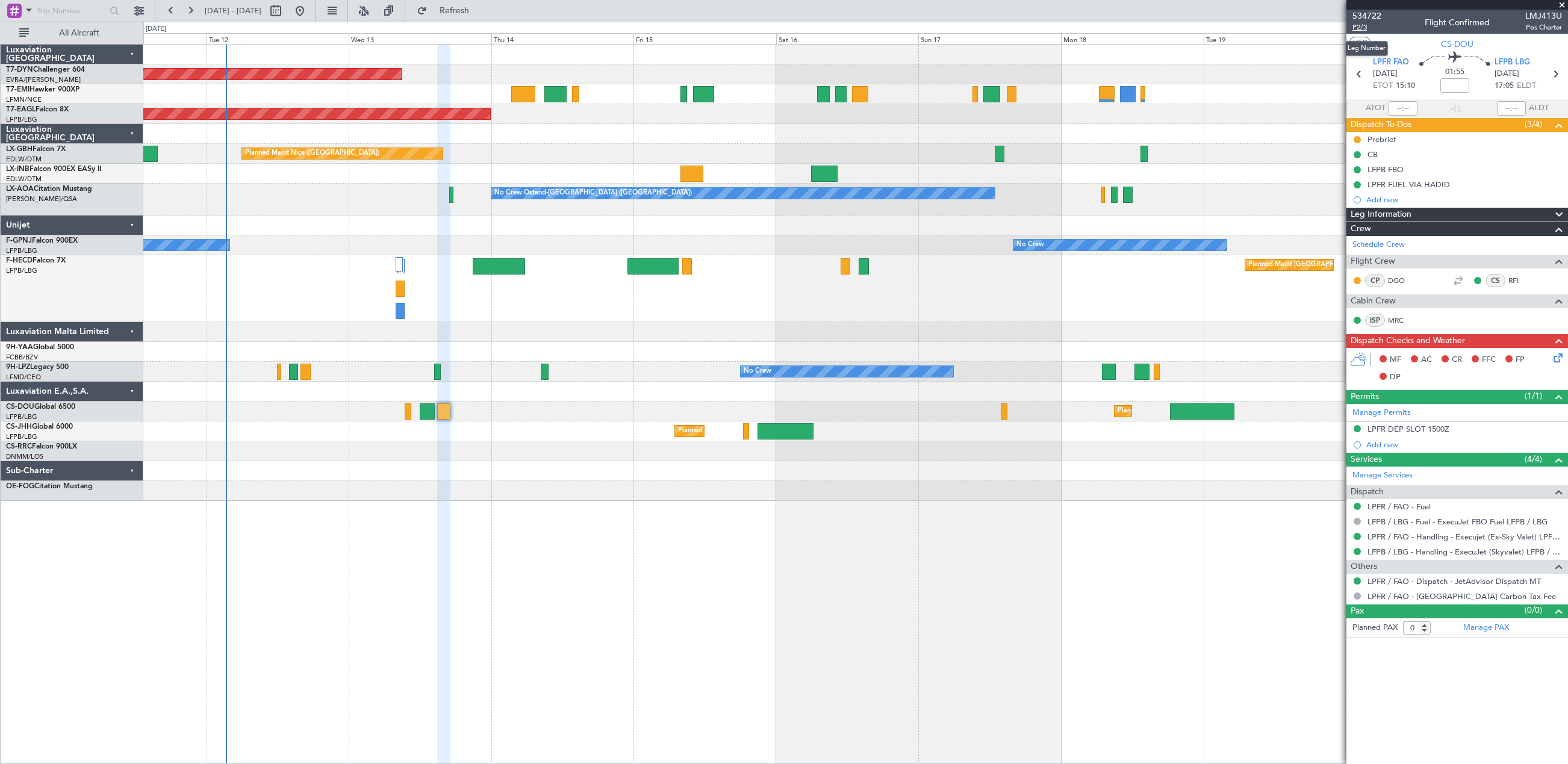
click at [1365, 27] on span "P2/3" at bounding box center [1367, 28] width 29 height 10
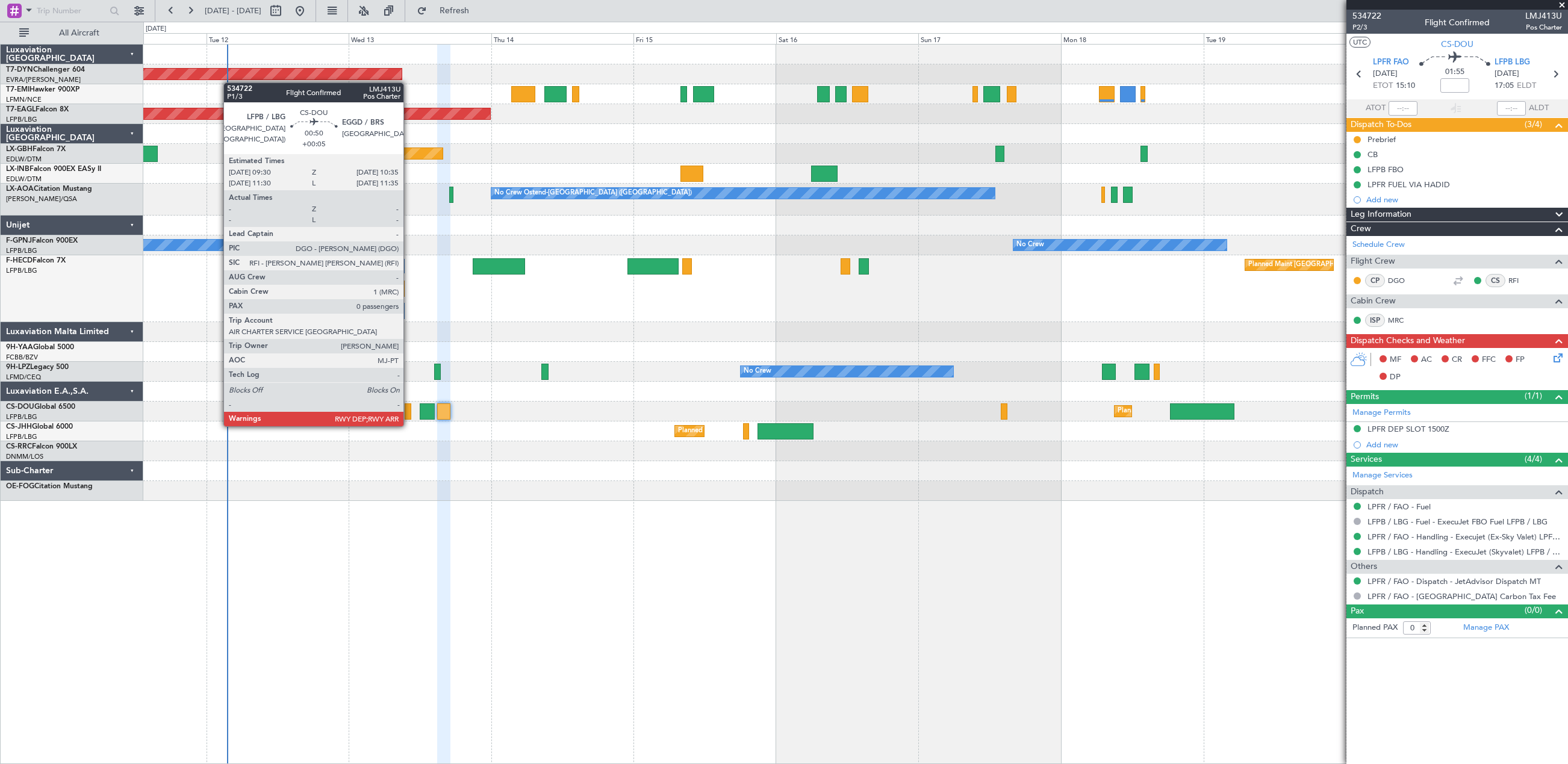
click at [409, 414] on div at bounding box center [408, 412] width 7 height 16
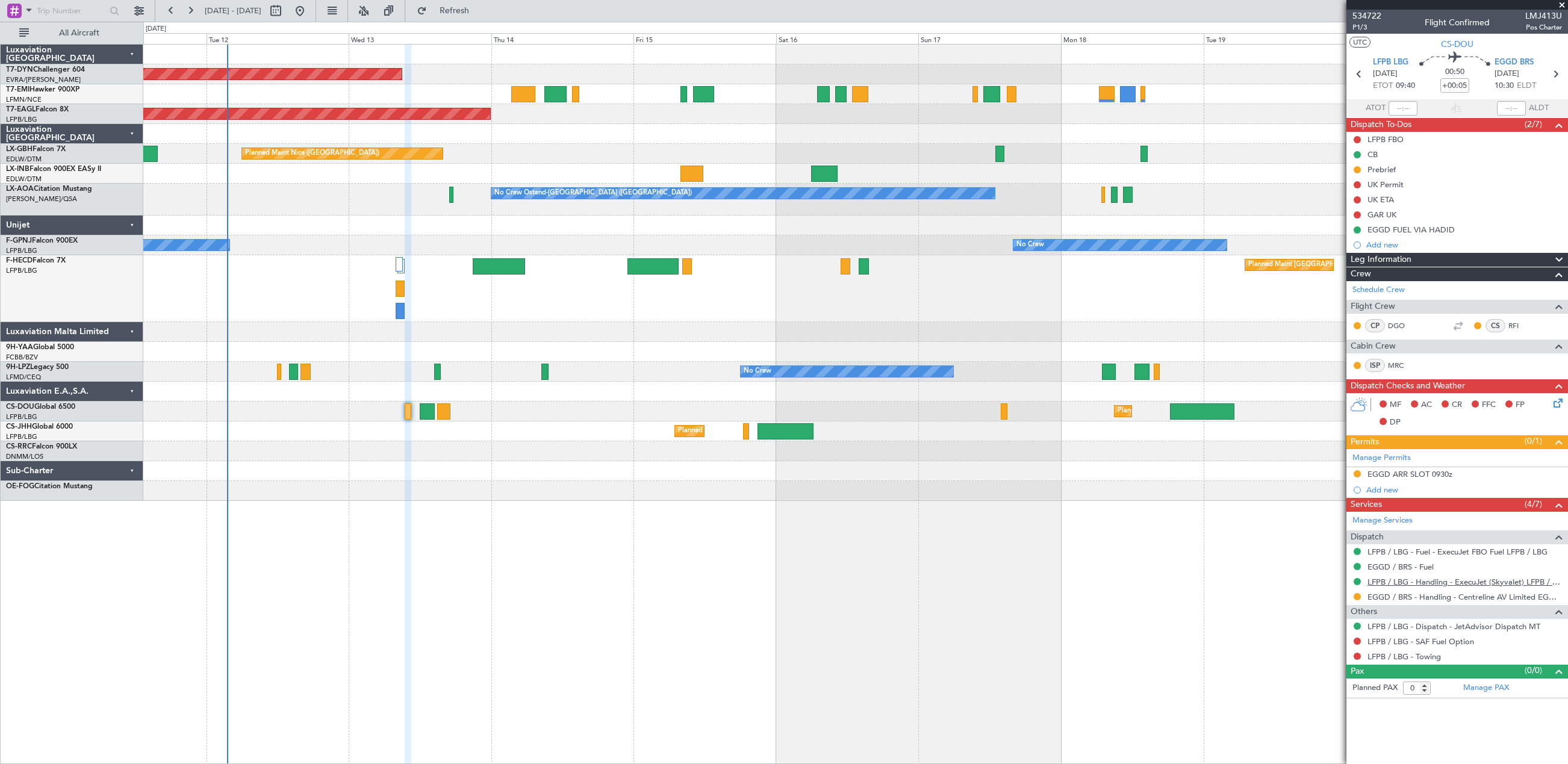
click at [1404, 584] on link "LFPB / LBG - Handling - ExecuJet (Skyvalet) LFPB / LBG" at bounding box center [1464, 582] width 195 height 10
click at [1397, 597] on link "EGGD / BRS - Handling - Centreline AV Limited EGGD / BRS" at bounding box center [1464, 597] width 195 height 10
click at [1558, 406] on icon at bounding box center [1556, 401] width 9 height 9
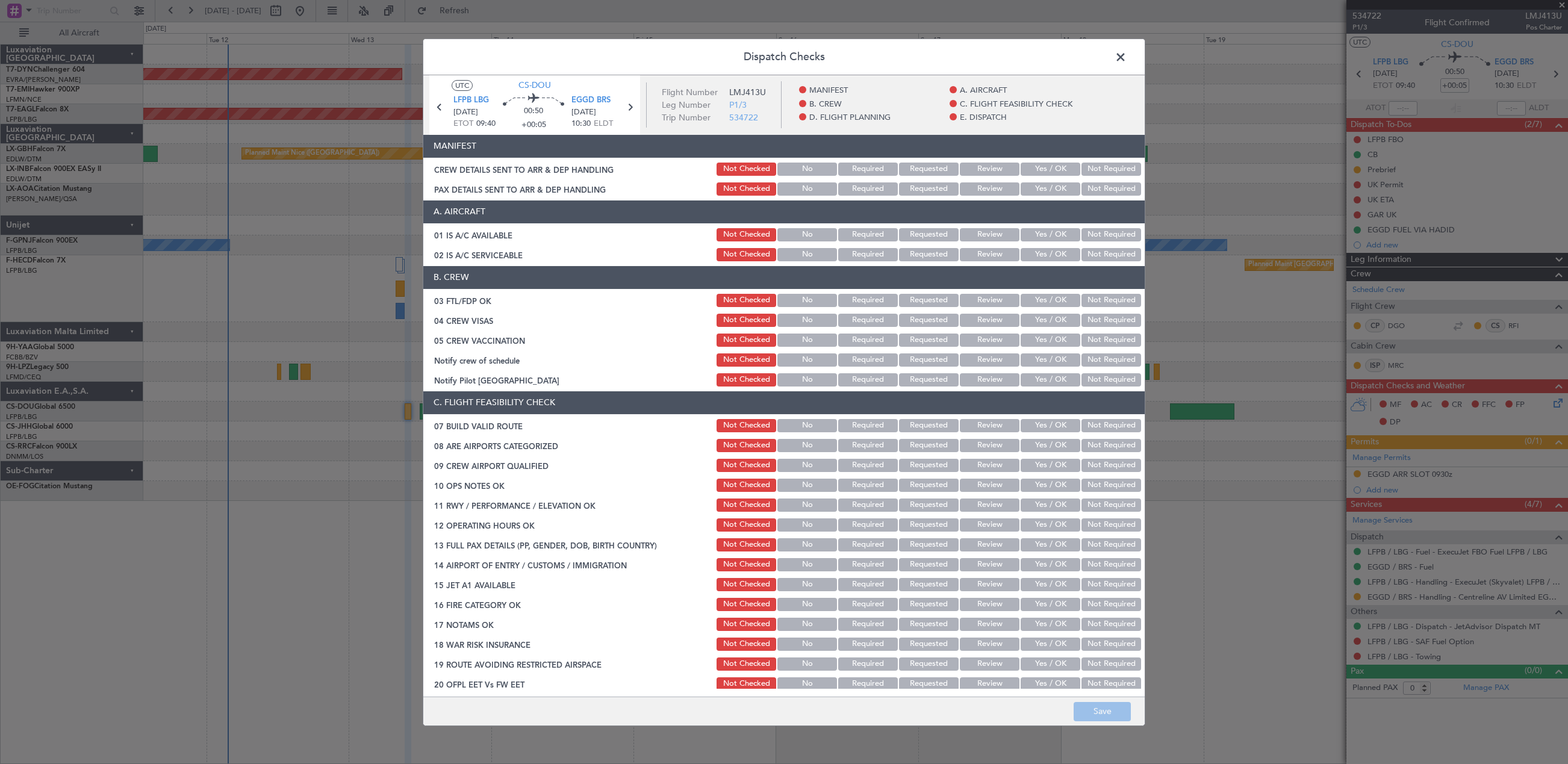
click at [1024, 163] on button "Yes / OK" at bounding box center [1051, 169] width 60 height 13
click at [1031, 196] on div "Yes / OK" at bounding box center [1048, 189] width 61 height 17
click at [1030, 193] on button "Yes / OK" at bounding box center [1051, 189] width 60 height 13
click at [1084, 714] on button "Save" at bounding box center [1102, 711] width 57 height 19
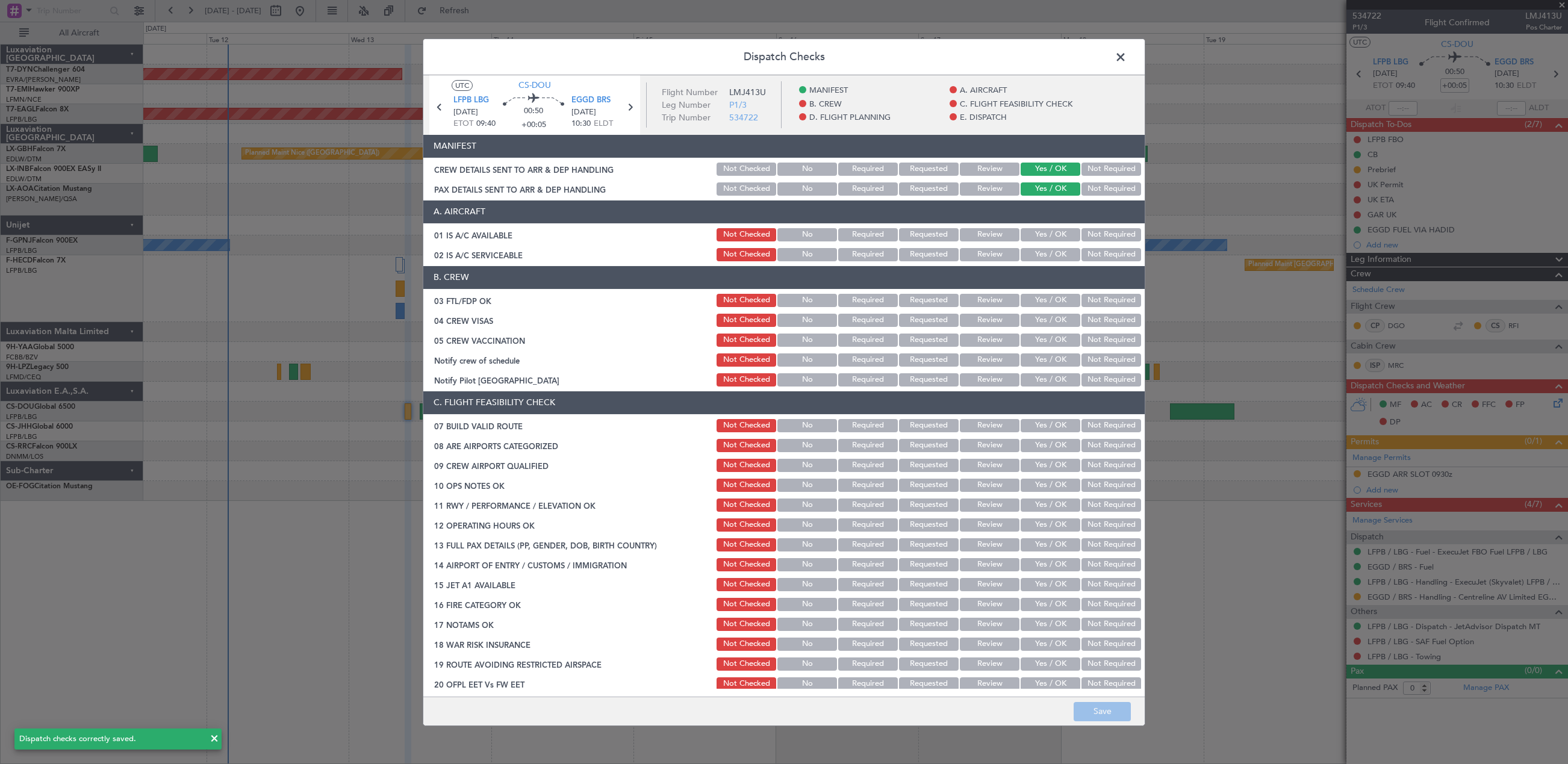
click at [1127, 57] on span at bounding box center [1127, 59] width 0 height 24
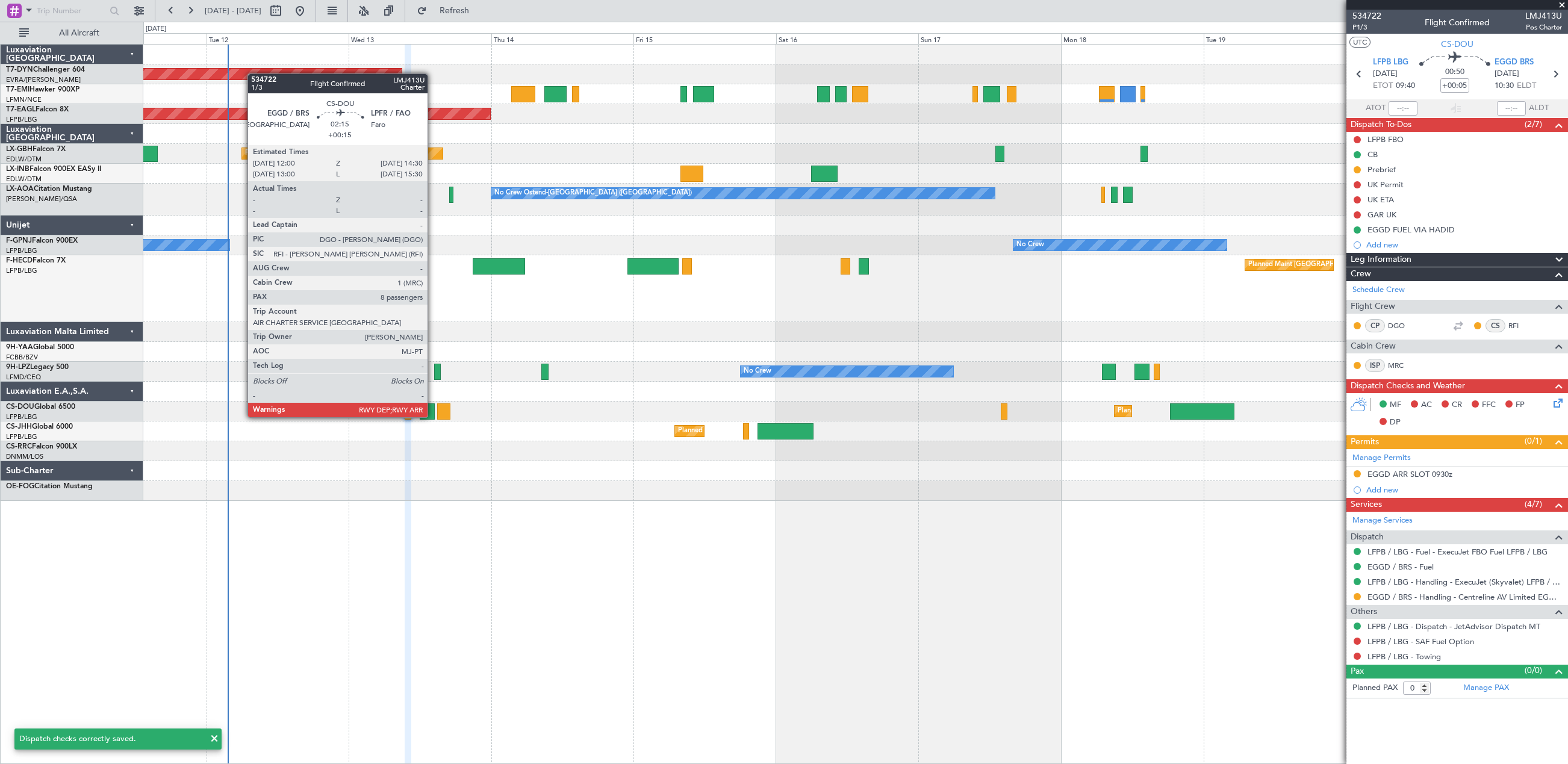
click at [433, 405] on div at bounding box center [427, 412] width 15 height 16
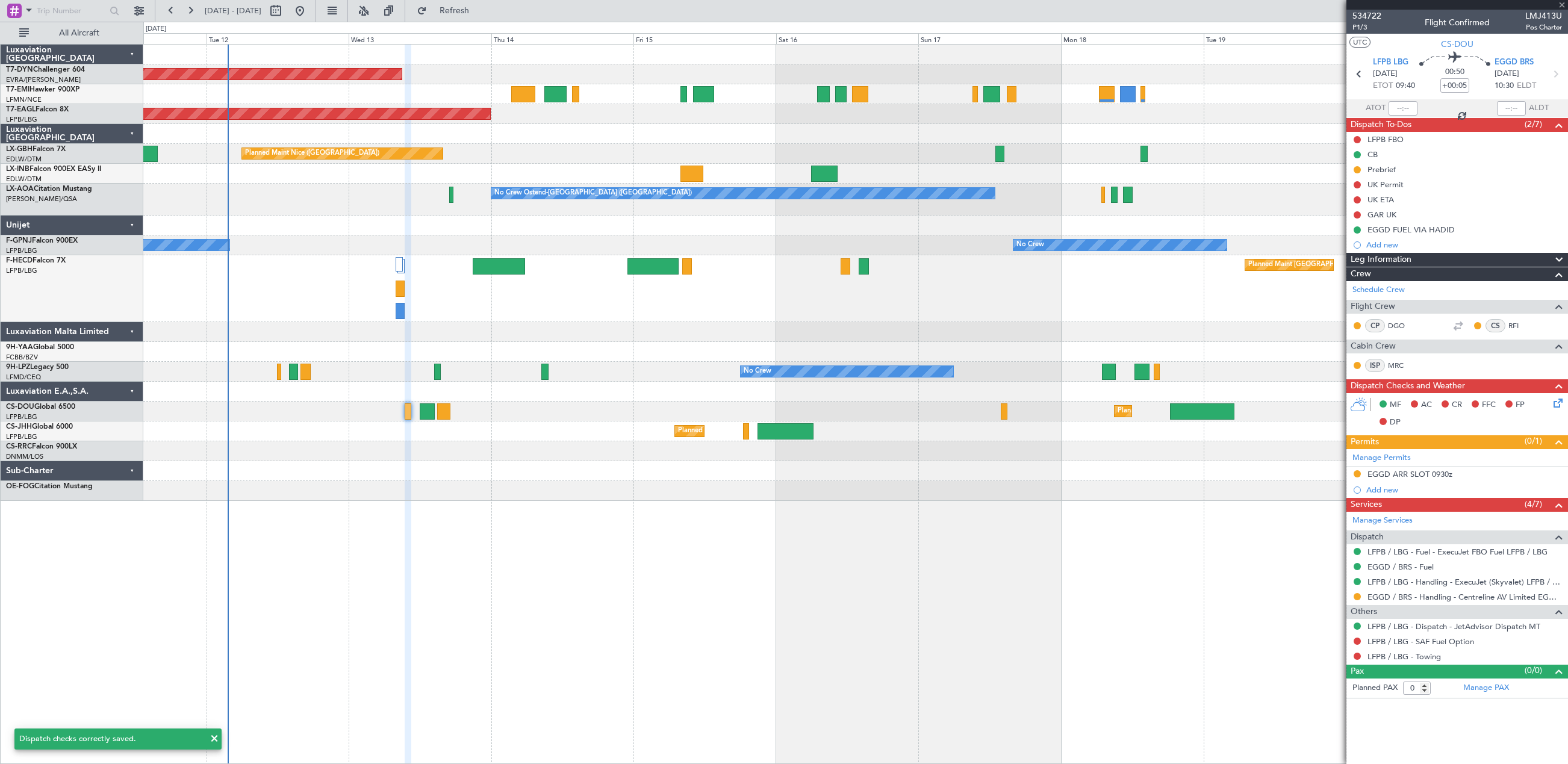
type input "+00:15"
type input "8"
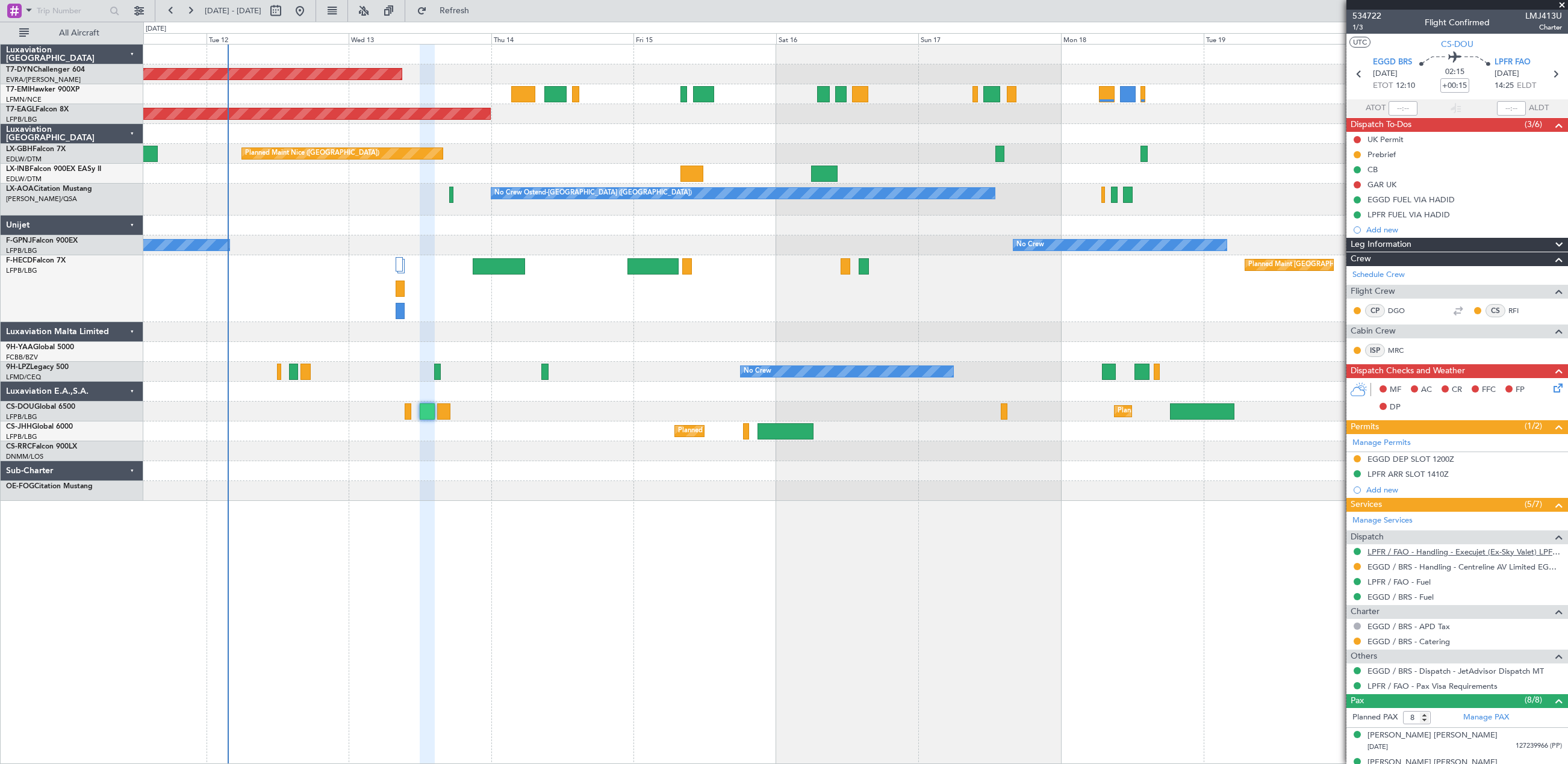
click at [1393, 555] on link "LPFR / FAO - Handling - Execujet (Ex-Sky Valet) LPFR / FAO" at bounding box center [1464, 552] width 195 height 10
click at [1551, 385] on icon at bounding box center [1556, 385] width 9 height 9
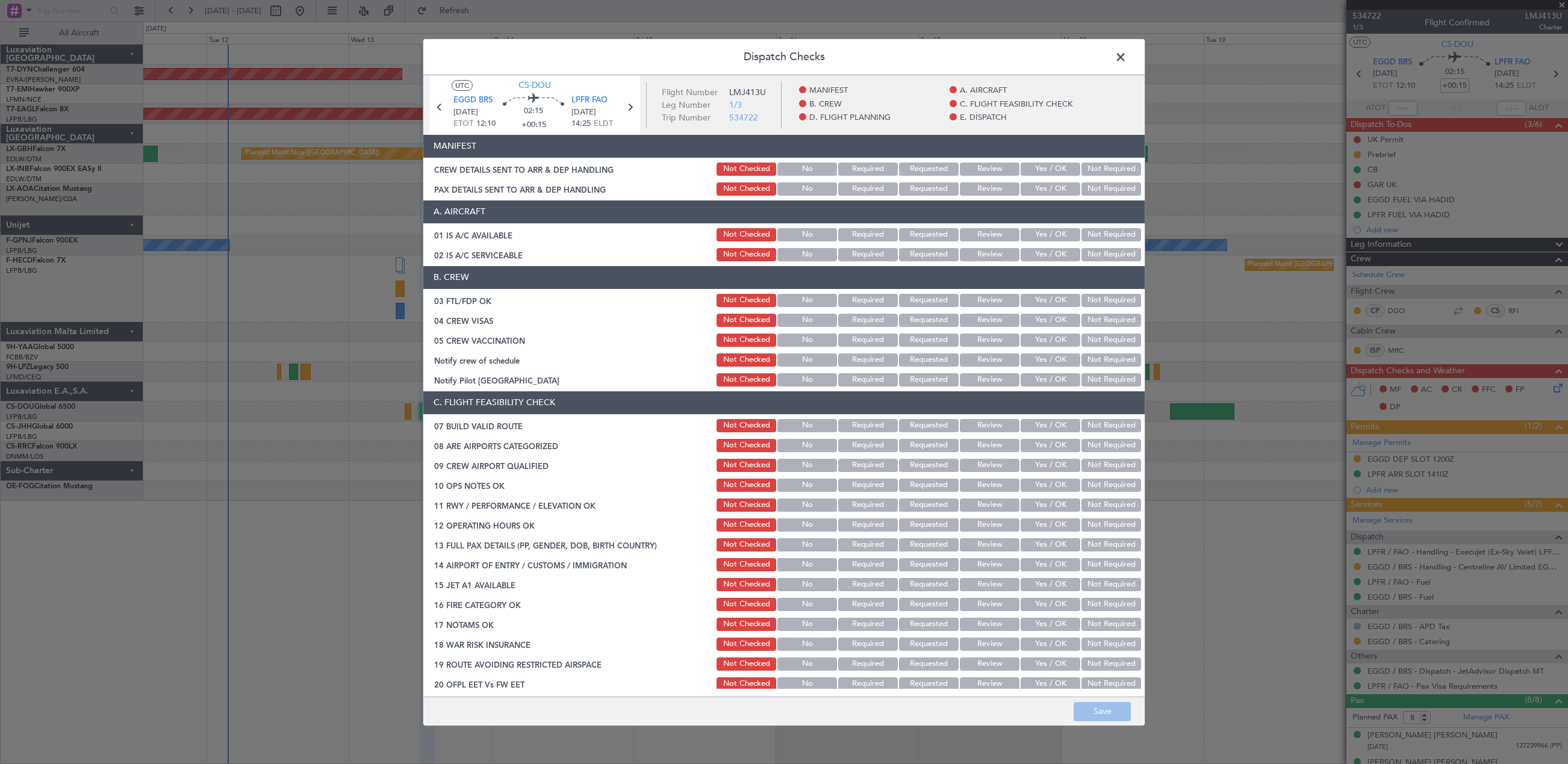
click at [1032, 163] on button "Yes / OK" at bounding box center [1051, 169] width 60 height 13
click at [1034, 177] on section "MANIFEST CREW DETAILS SENT TO ARR & DEP HANDLING Not Checked No Required Reques…" at bounding box center [784, 166] width 722 height 63
click at [1034, 181] on div "Yes / OK" at bounding box center [1048, 189] width 61 height 17
click at [1032, 182] on button "Yes / OK" at bounding box center [1051, 189] width 60 height 13
click at [1124, 712] on button "Save" at bounding box center [1102, 711] width 57 height 19
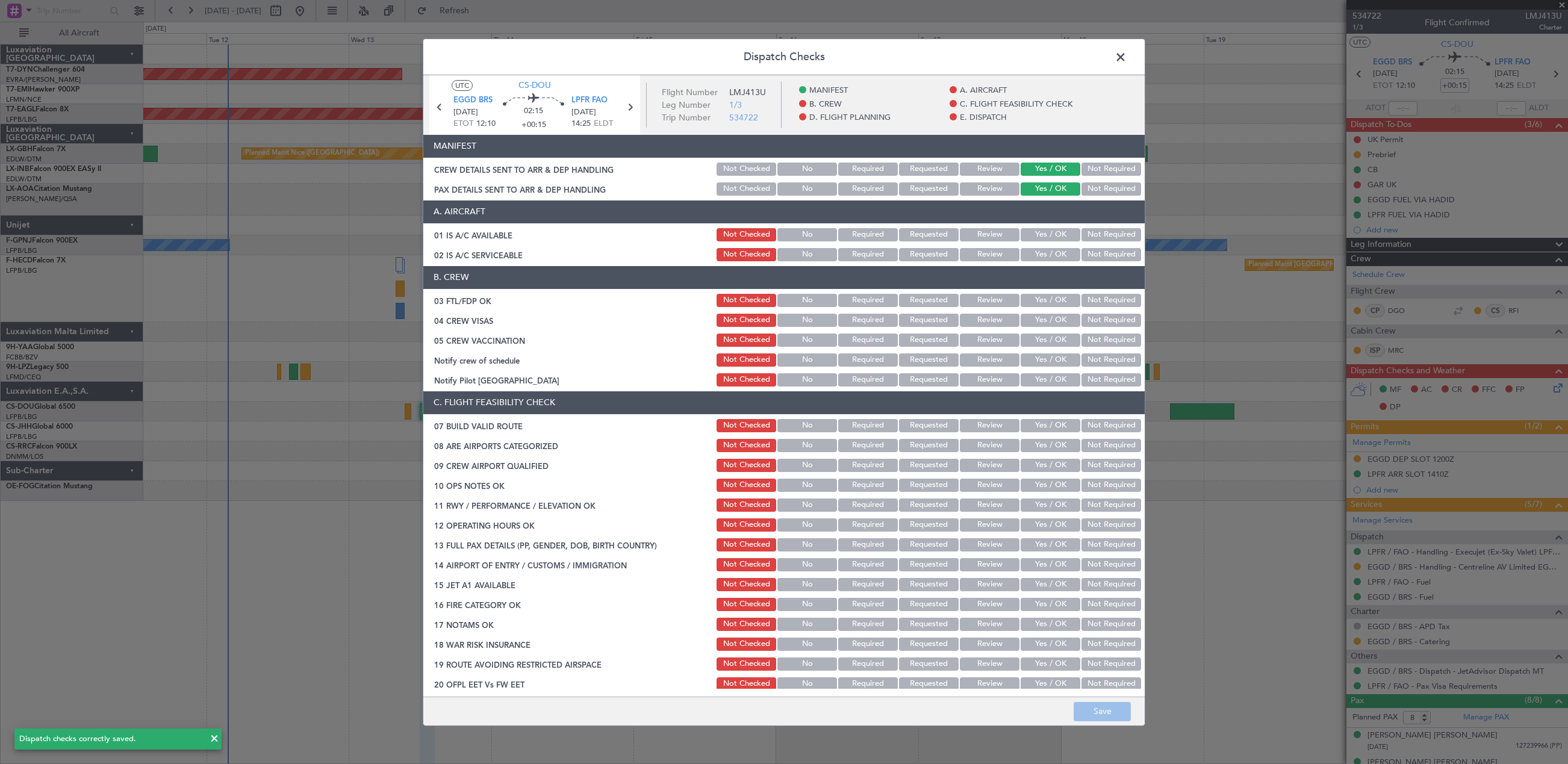
click at [1127, 55] on span at bounding box center [1127, 59] width 0 height 24
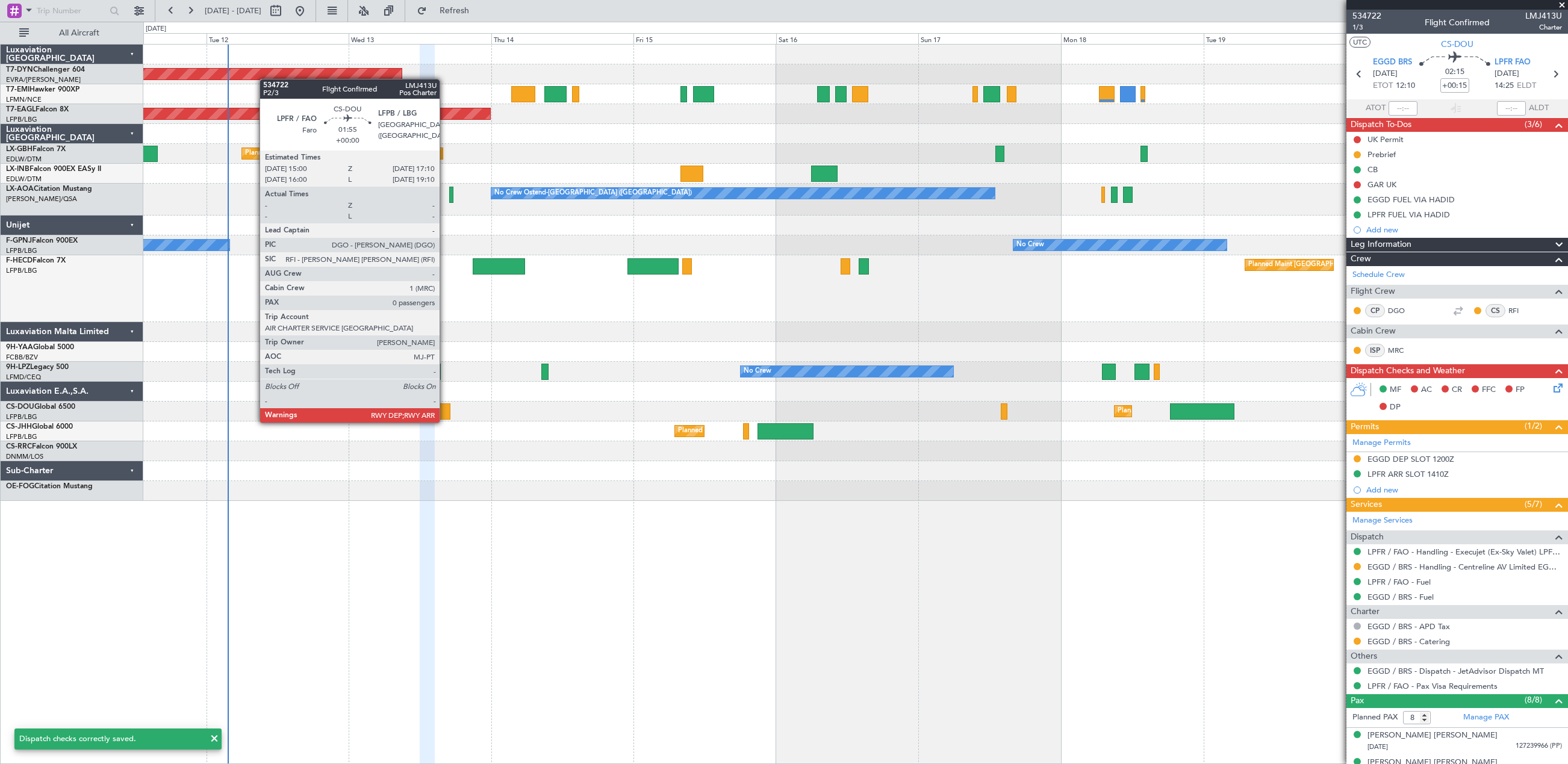
click at [445, 411] on div at bounding box center [444, 412] width 13 height 16
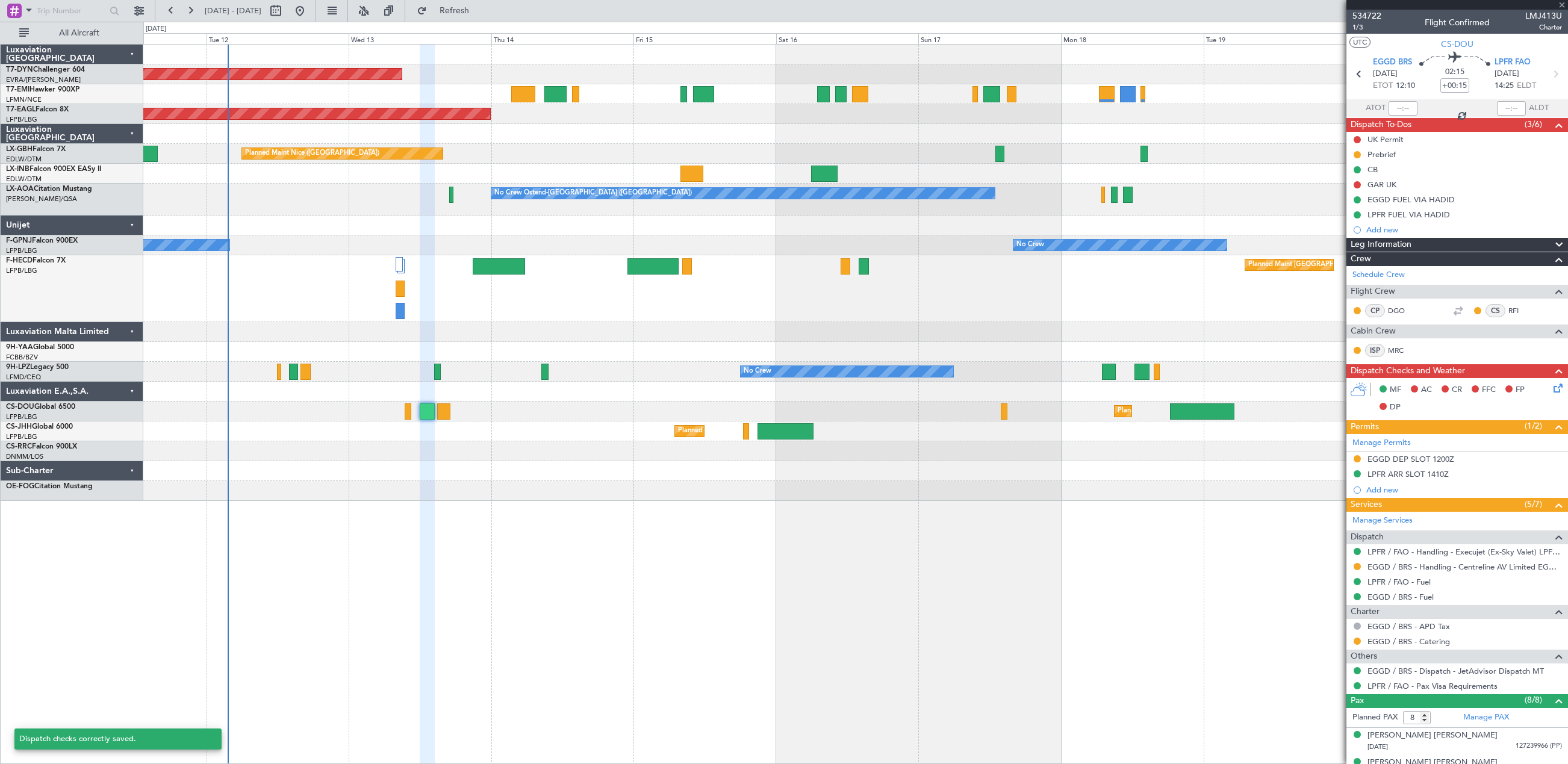
type input "0"
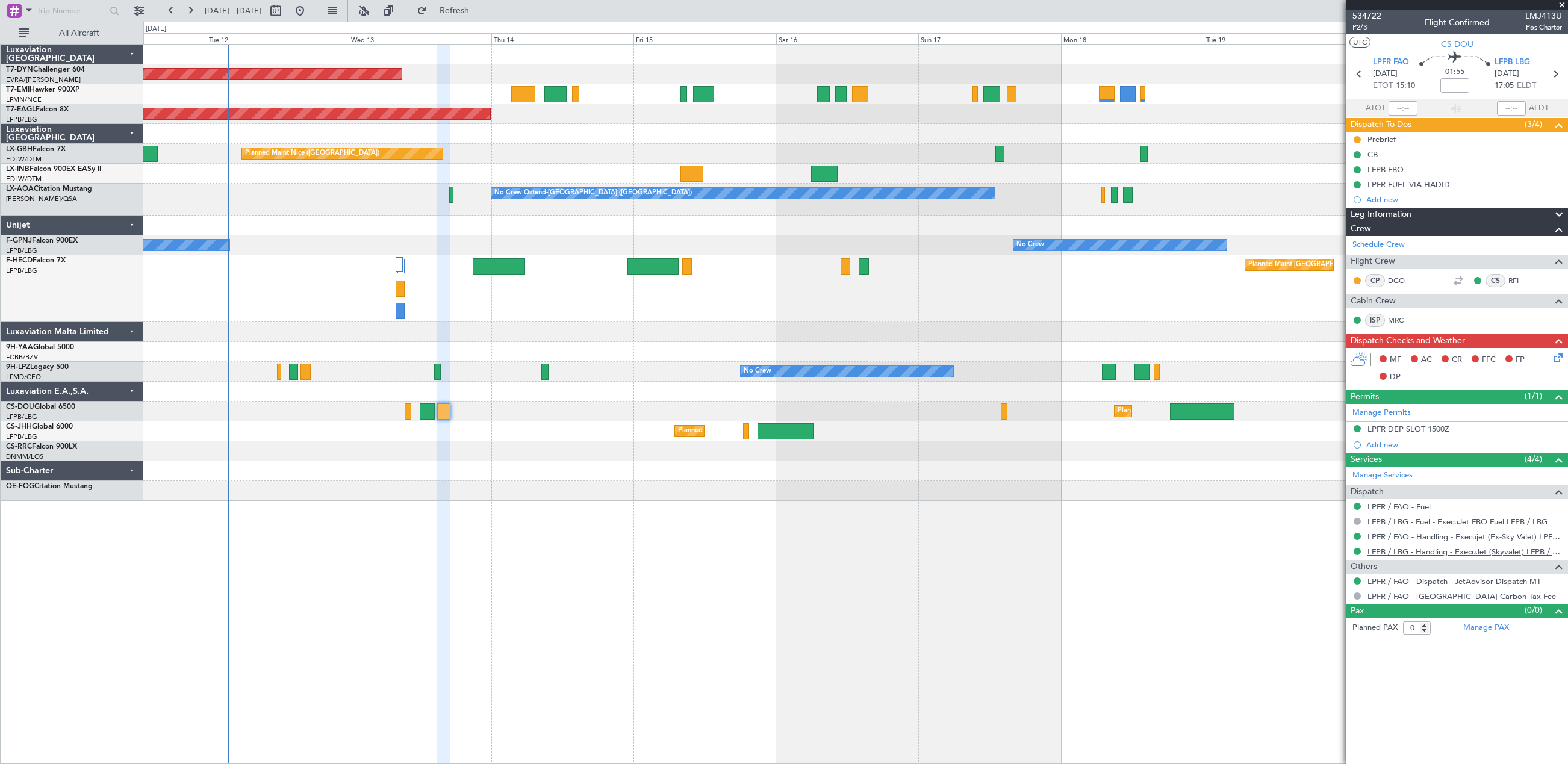
click at [1402, 552] on link "LFPB / LBG - Handling - ExecuJet (Skyvalet) LFPB / LBG" at bounding box center [1464, 552] width 195 height 10
click at [1558, 355] on icon at bounding box center [1556, 355] width 9 height 9
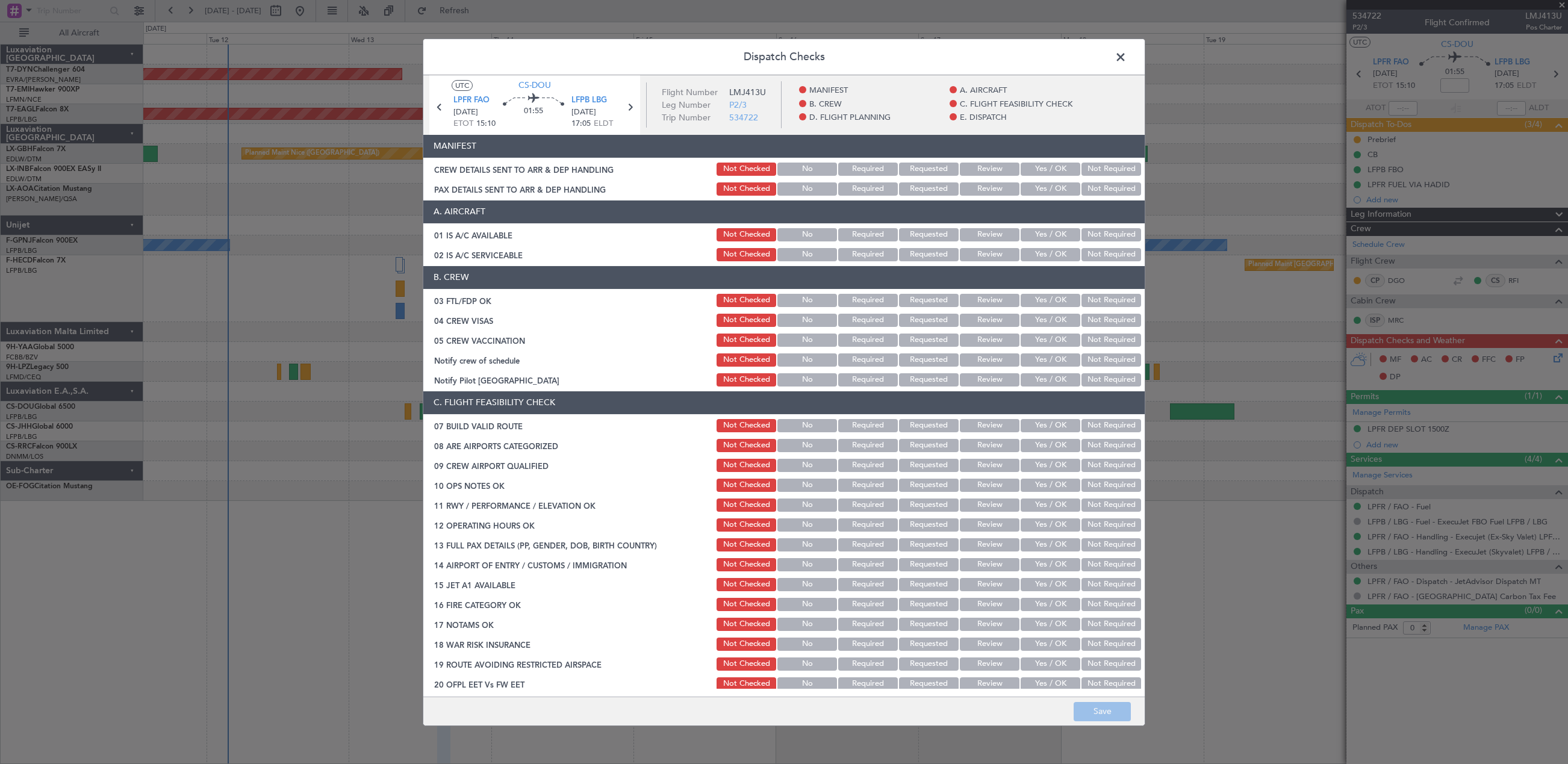
click at [1046, 166] on button "Yes / OK" at bounding box center [1051, 169] width 60 height 13
click at [1038, 182] on button "Yes / OK" at bounding box center [1051, 189] width 60 height 13
click at [1097, 708] on button "Save" at bounding box center [1102, 711] width 57 height 19
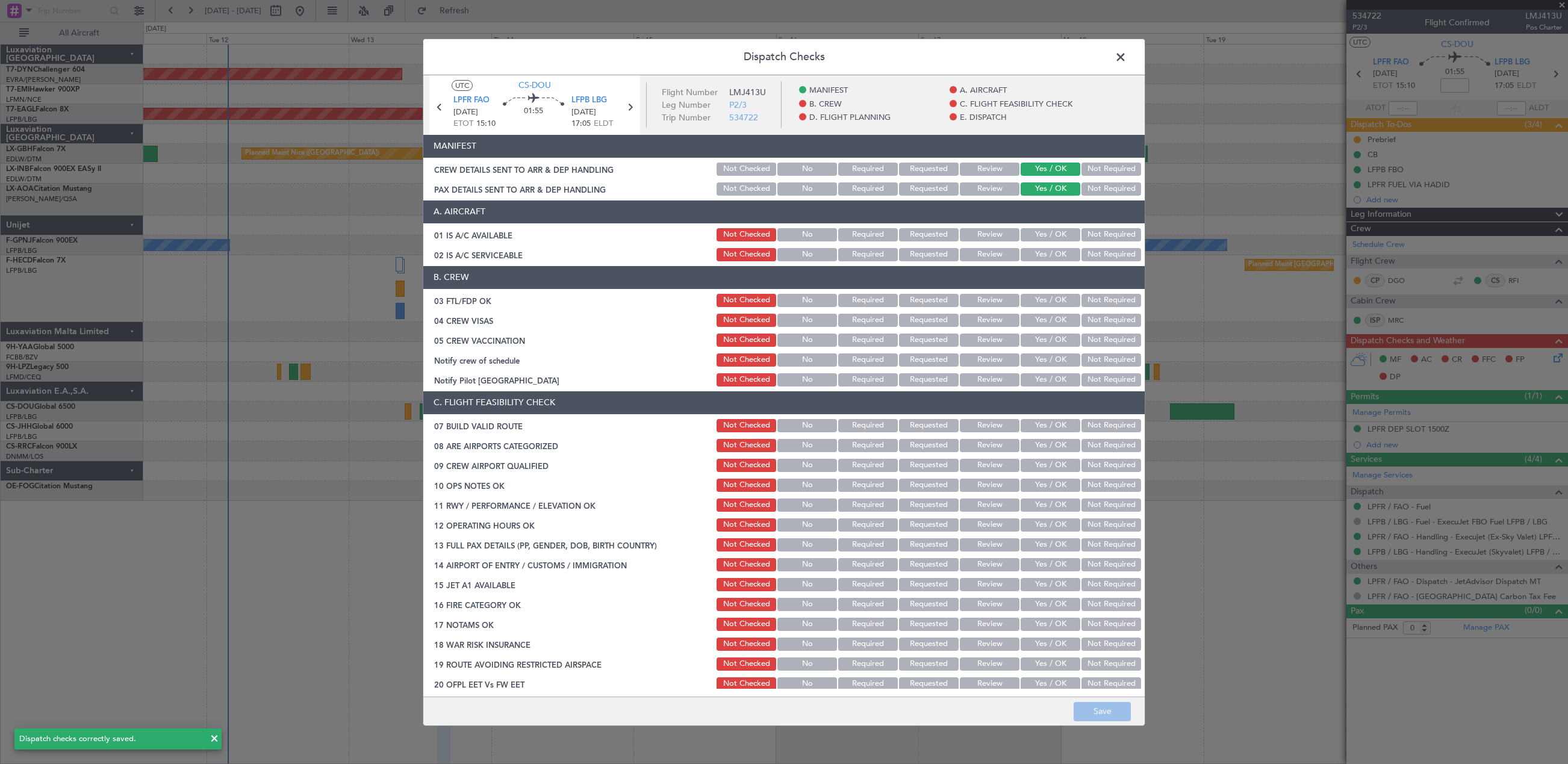
click at [1127, 56] on span at bounding box center [1127, 59] width 0 height 24
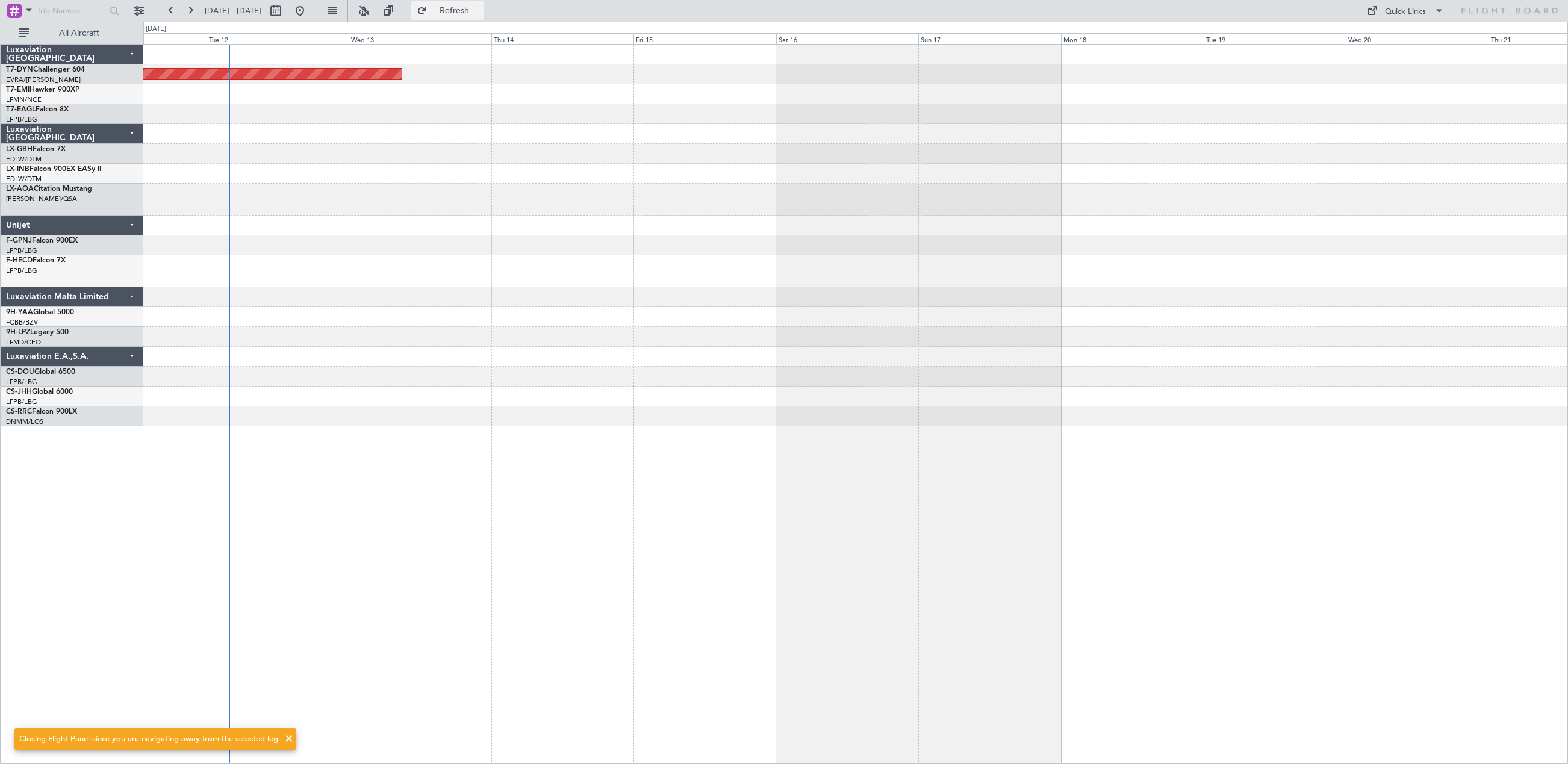
click at [464, 7] on button "Refresh" at bounding box center [447, 11] width 72 height 19
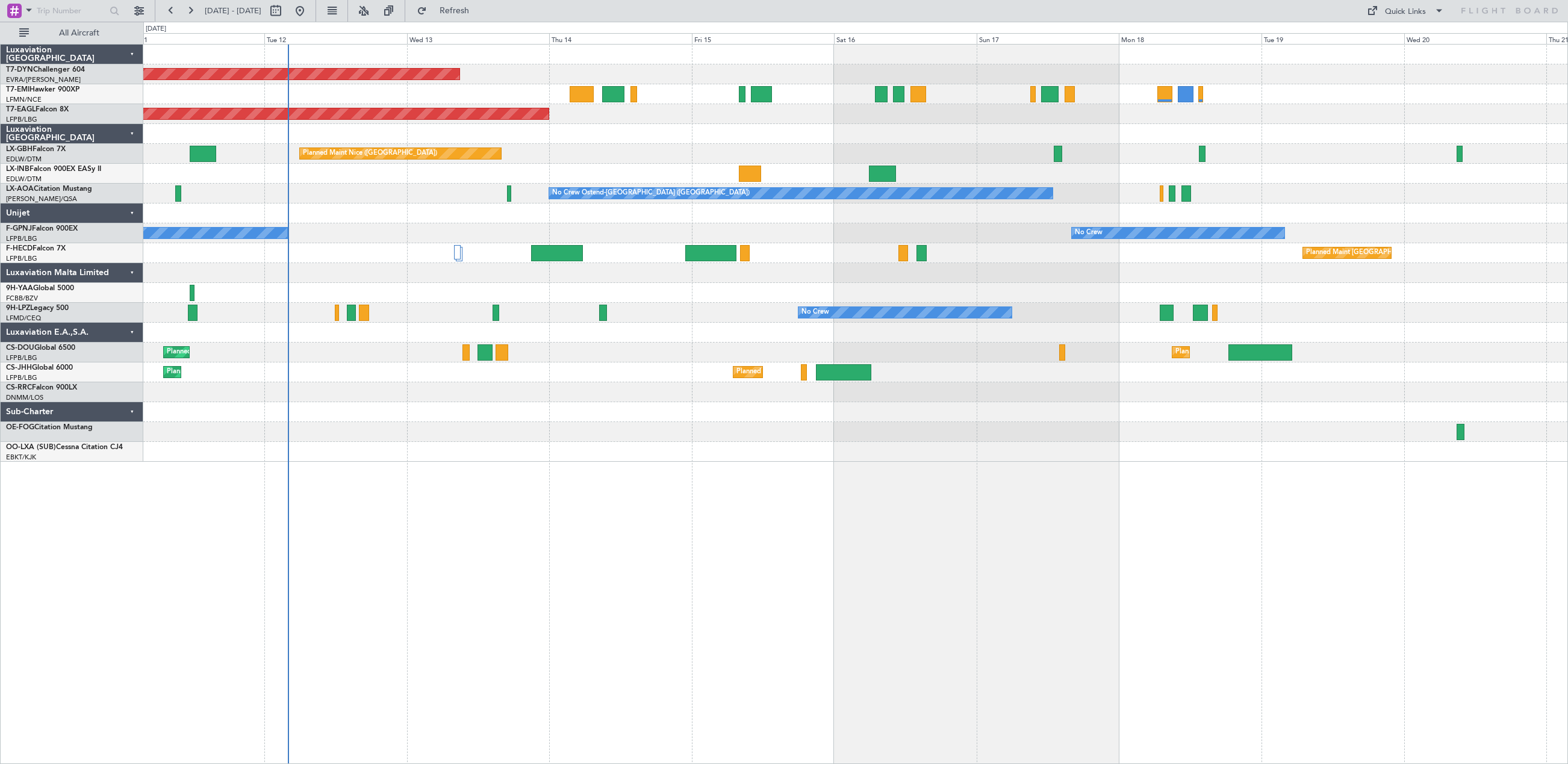
click at [673, 475] on div "Planned Maint [GEOGRAPHIC_DATA]-[GEOGRAPHIC_DATA] Planned Maint [US_STATE] ([GE…" at bounding box center [855, 404] width 1424 height 720
click at [336, 98] on div at bounding box center [855, 94] width 1424 height 20
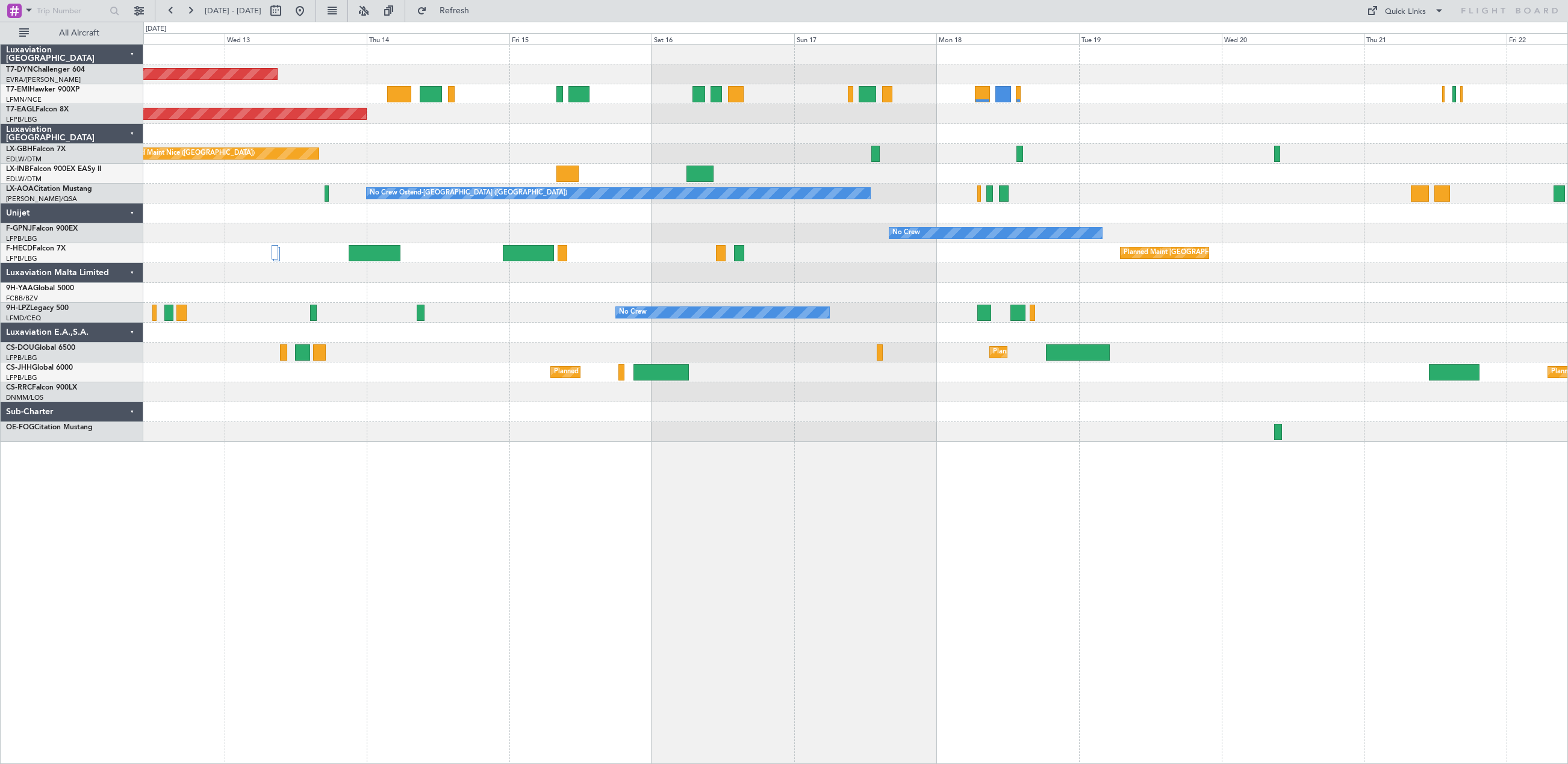
click at [573, 205] on div "Planned Maint Basel-Mulhouse Planned Maint New York (Teterboro) Planned Maint N…" at bounding box center [855, 243] width 1424 height 398
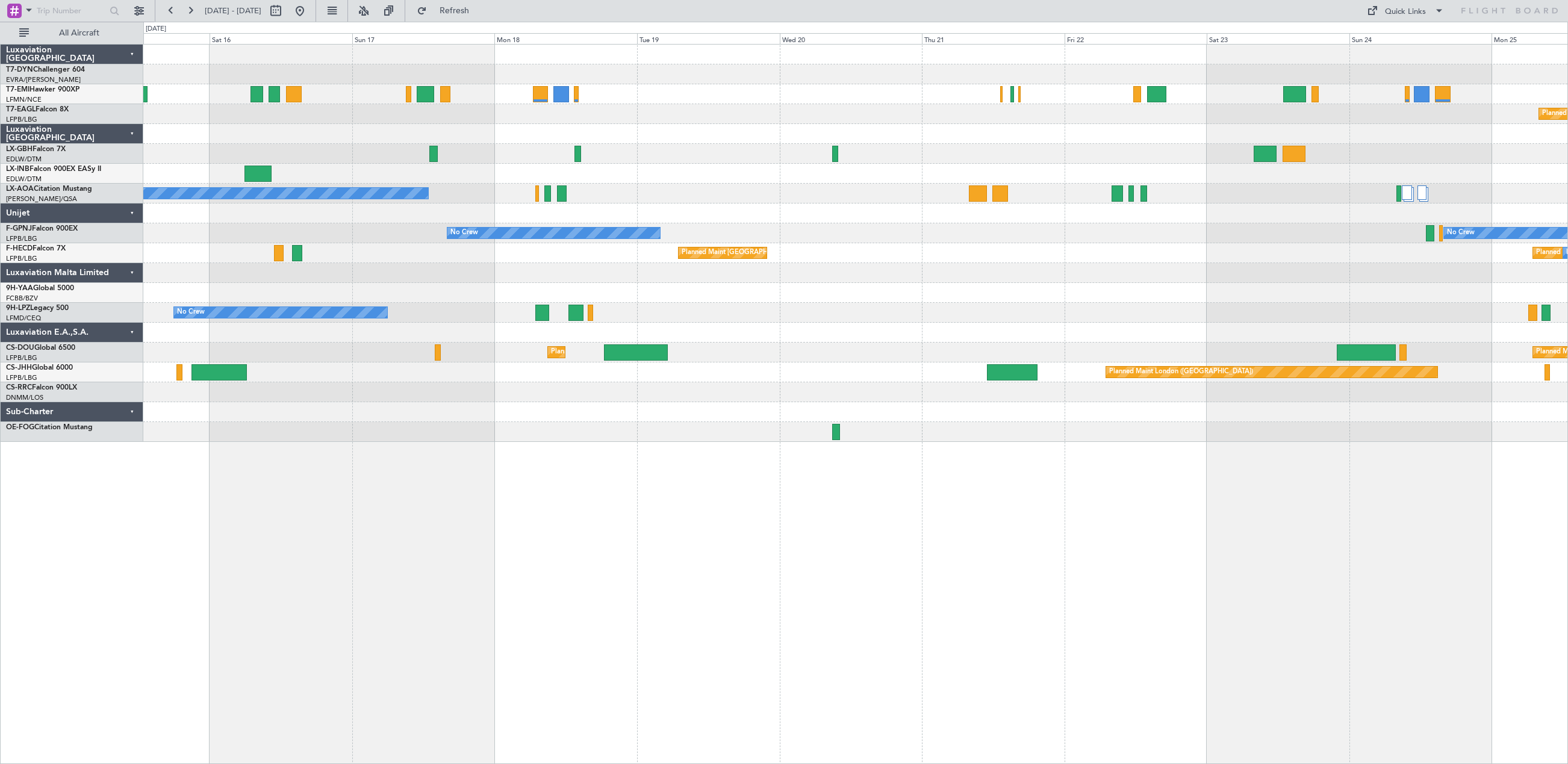
click at [653, 217] on div "Planned Maint Basel-Mulhouse Planned Maint Geneva (Cointrin) Planned Maint New …" at bounding box center [855, 243] width 1424 height 398
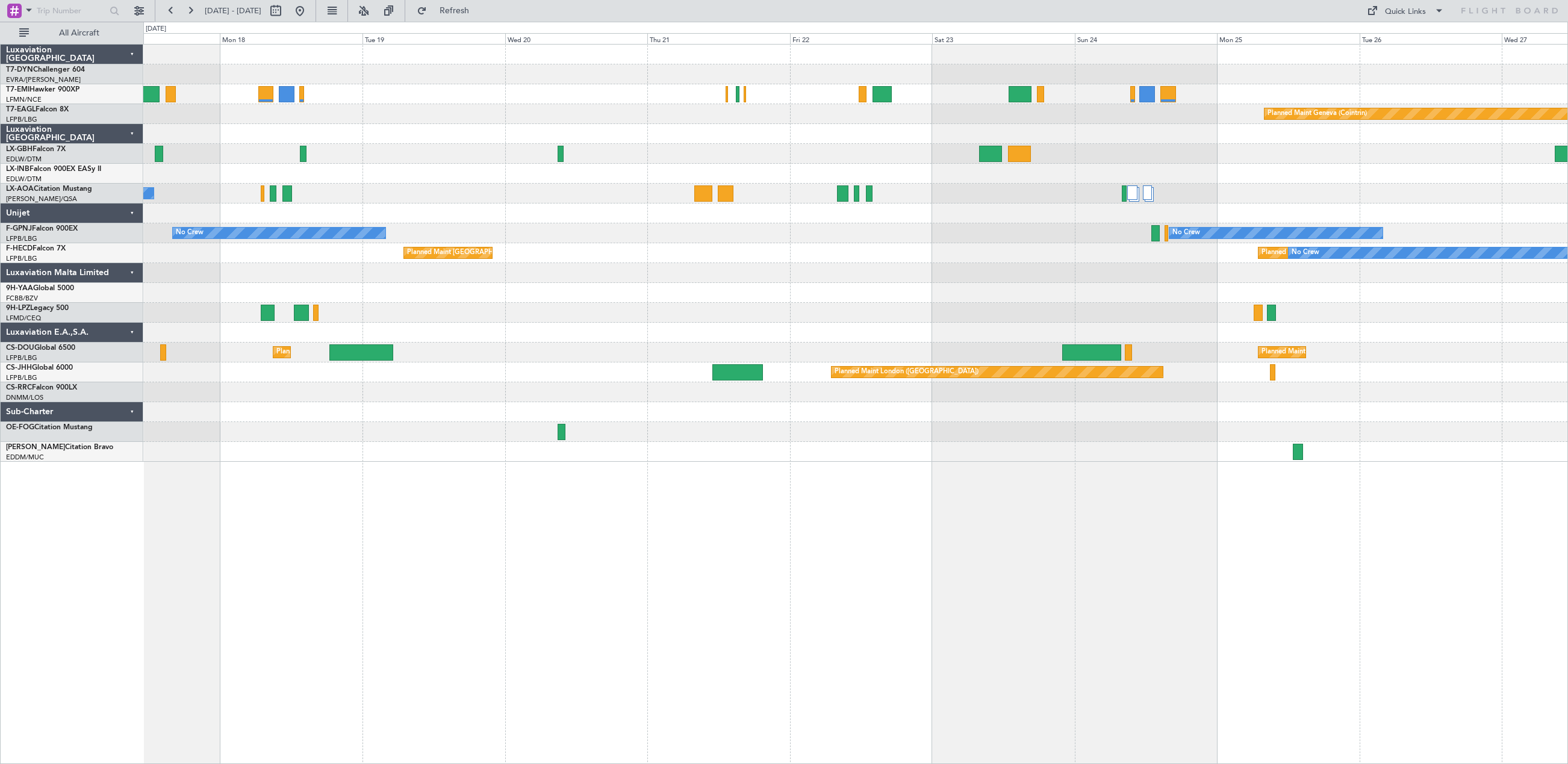
click at [625, 191] on div "Planned Maint Geneva (Cointrin) No Crew Ostend-brugge (Ostend) No Crew No Crew …" at bounding box center [855, 253] width 1424 height 417
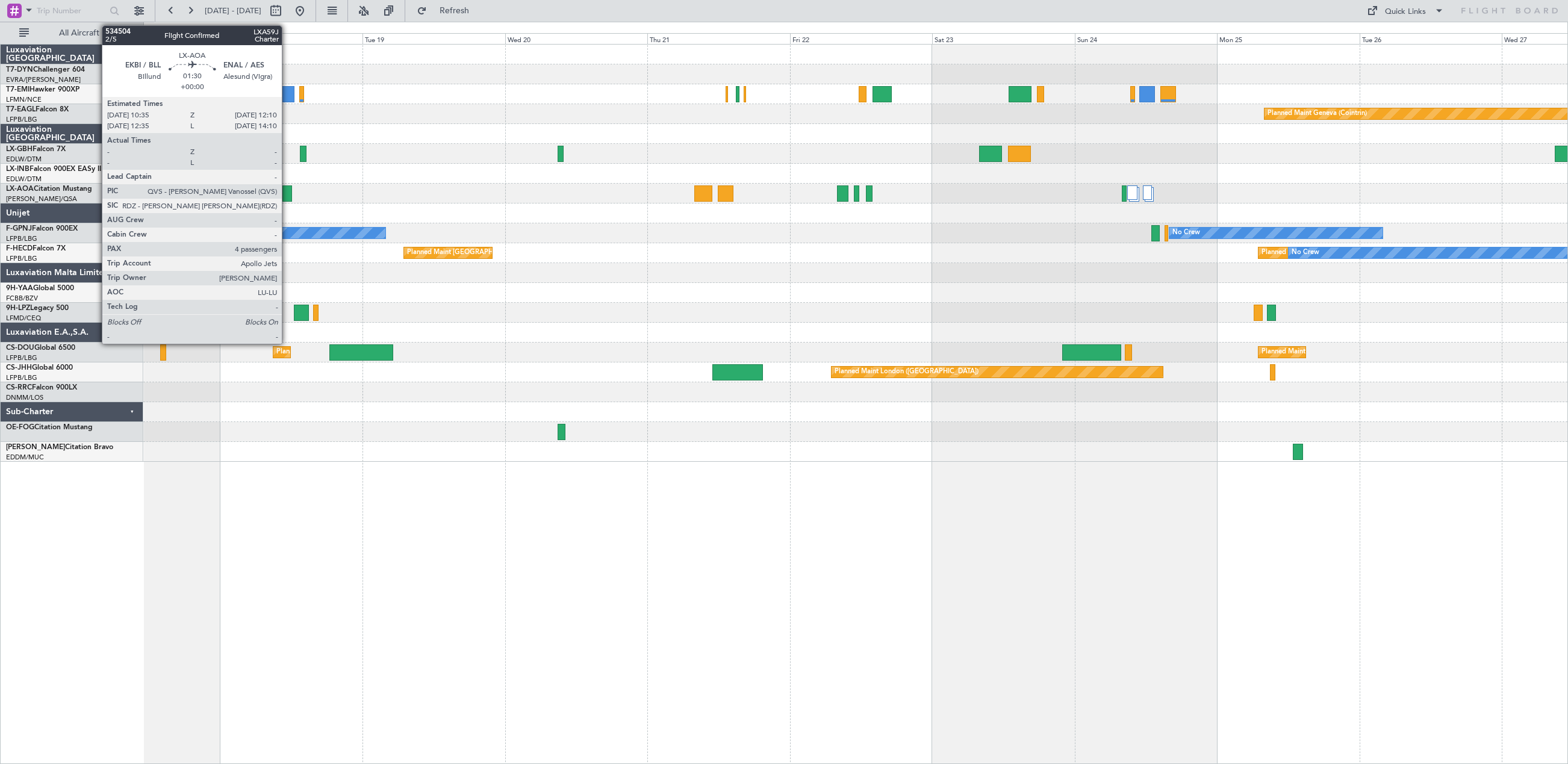
click at [287, 193] on div at bounding box center [287, 193] width 9 height 16
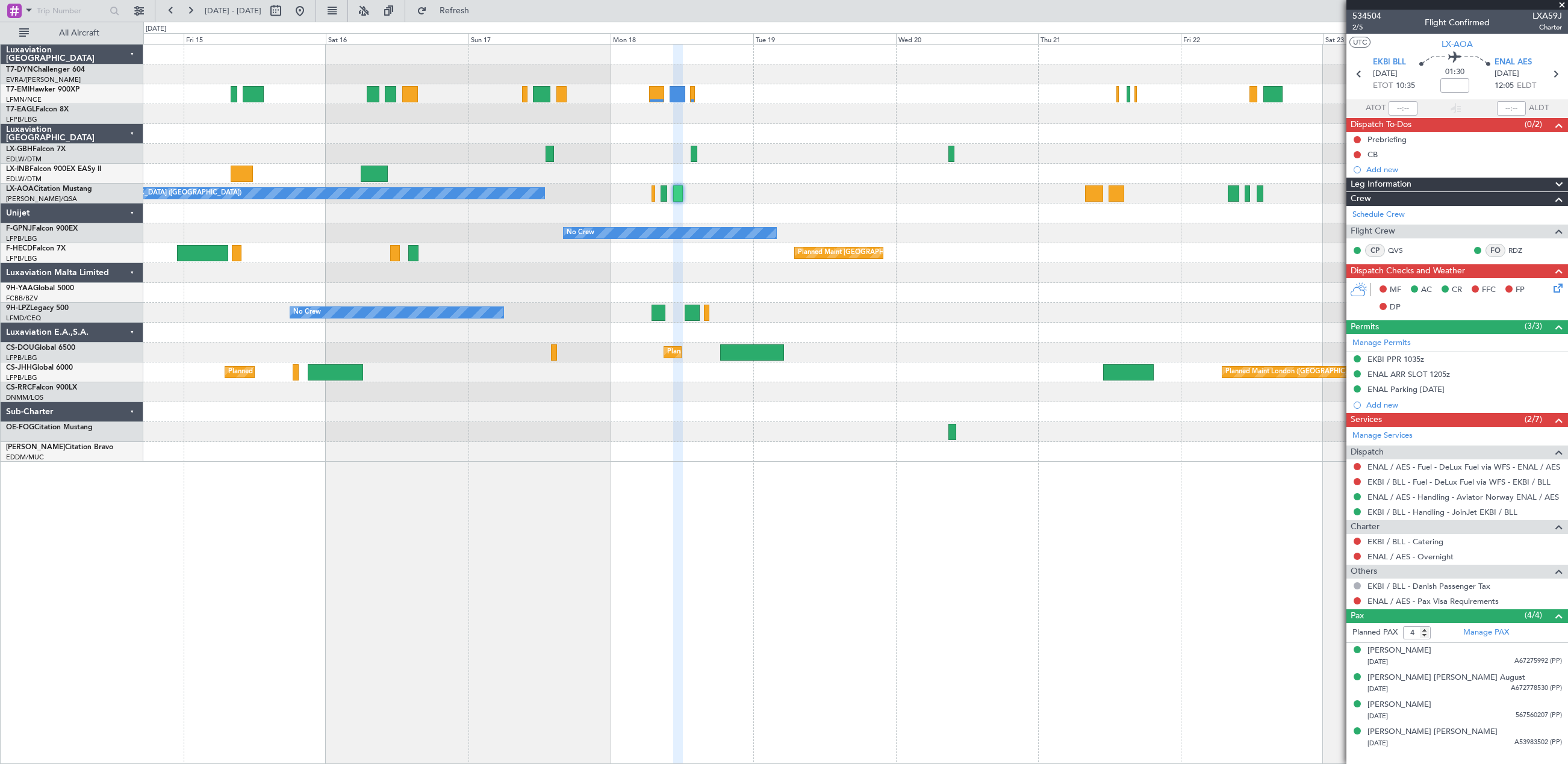
click at [921, 191] on div "Planned Maint Basel-Mulhouse Planned Maint Geneva (Cointrin) Planned Maint New …" at bounding box center [855, 253] width 1424 height 417
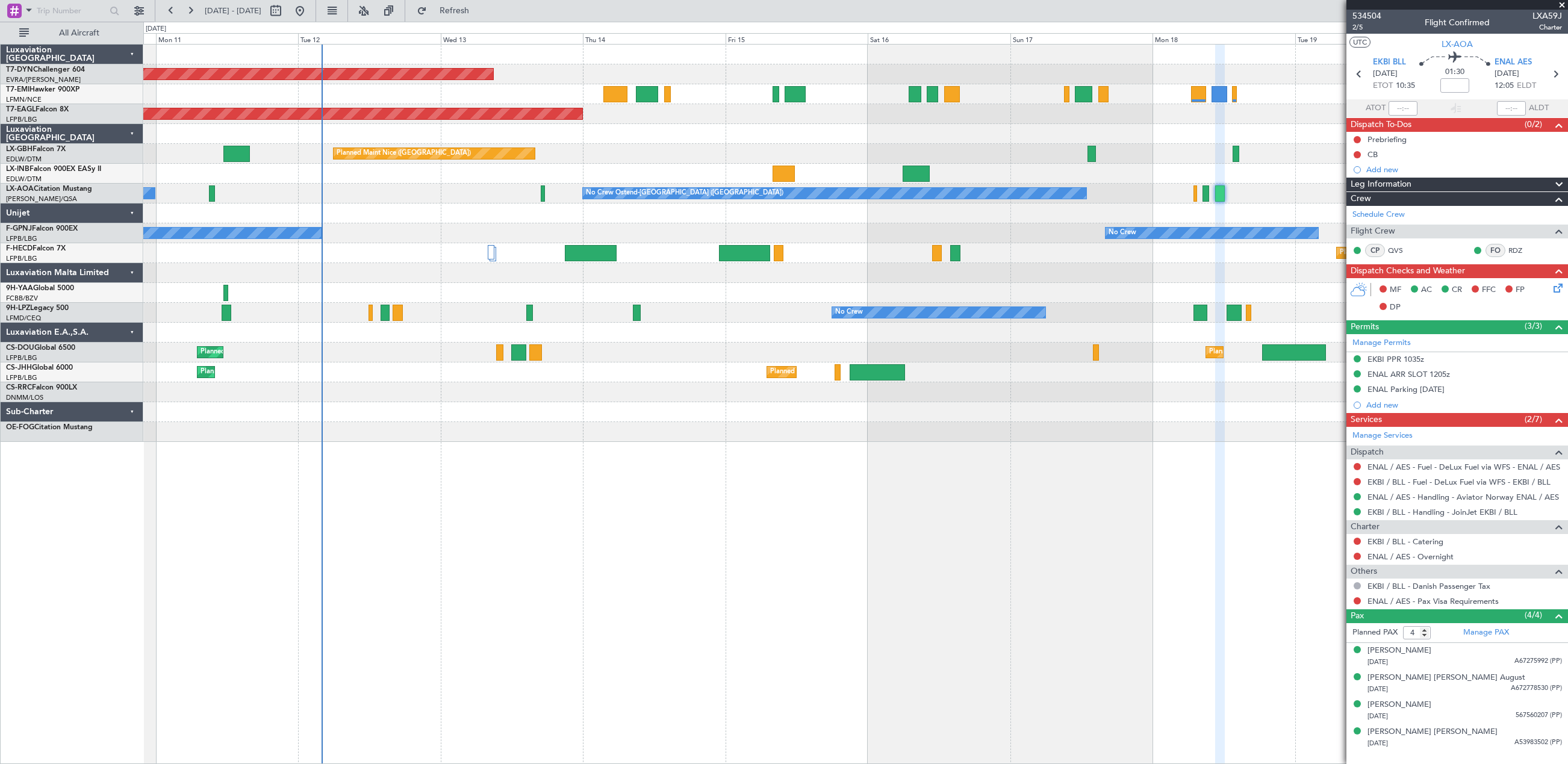
click at [703, 205] on div at bounding box center [855, 213] width 1424 height 20
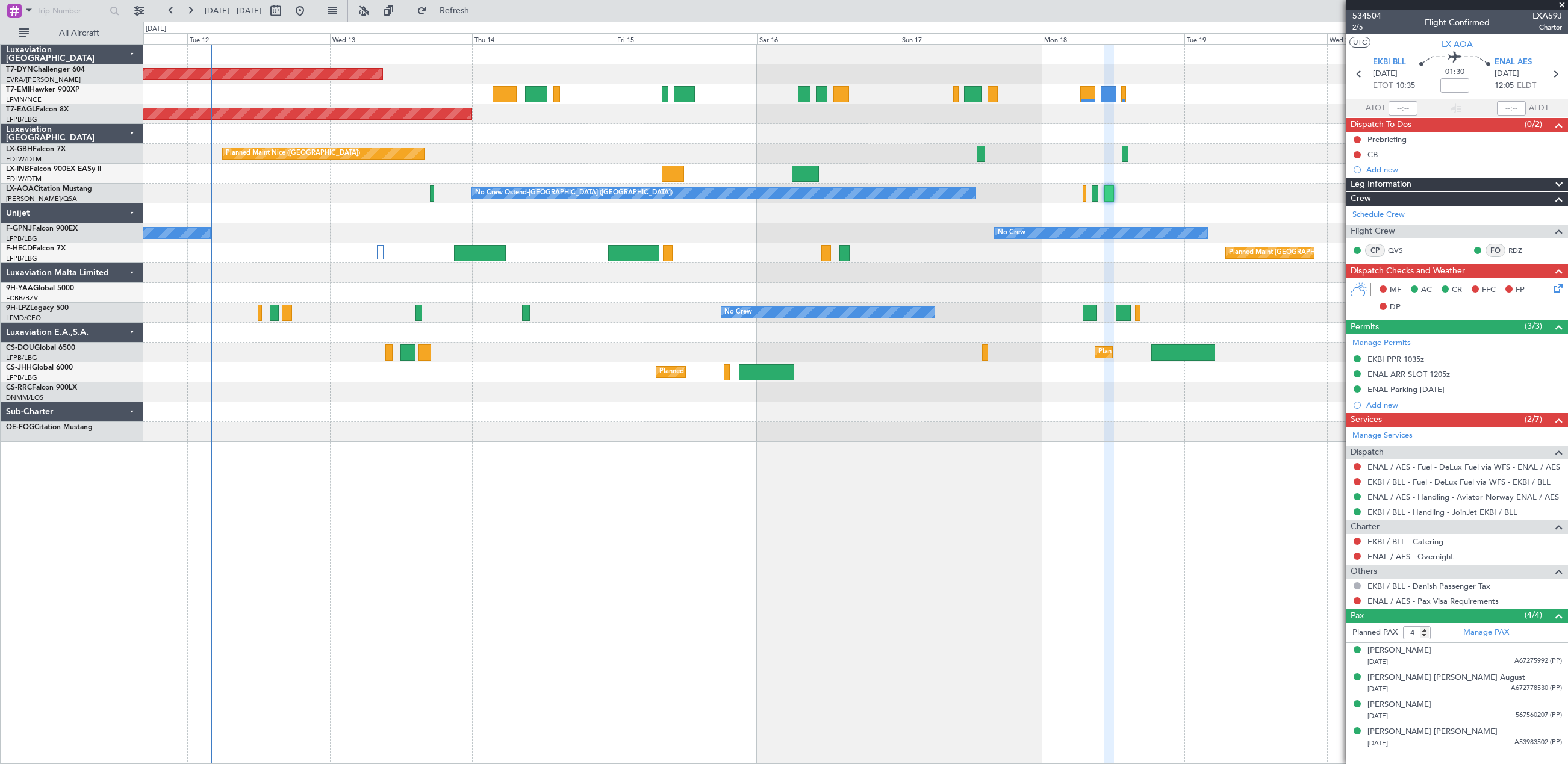
click at [598, 232] on div "No Crew No Crew" at bounding box center [855, 233] width 1424 height 20
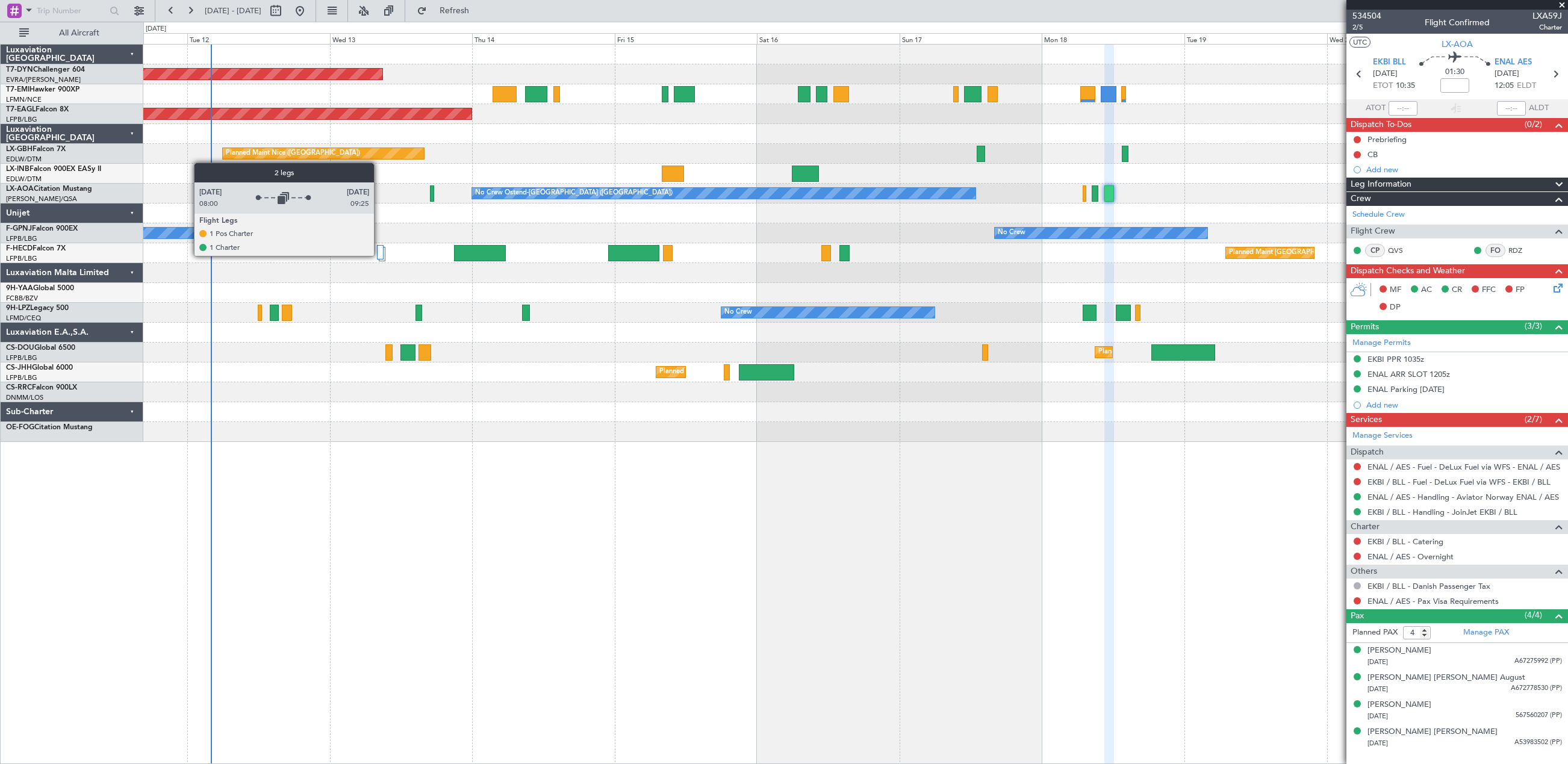
click at [379, 255] on div at bounding box center [380, 252] width 7 height 15
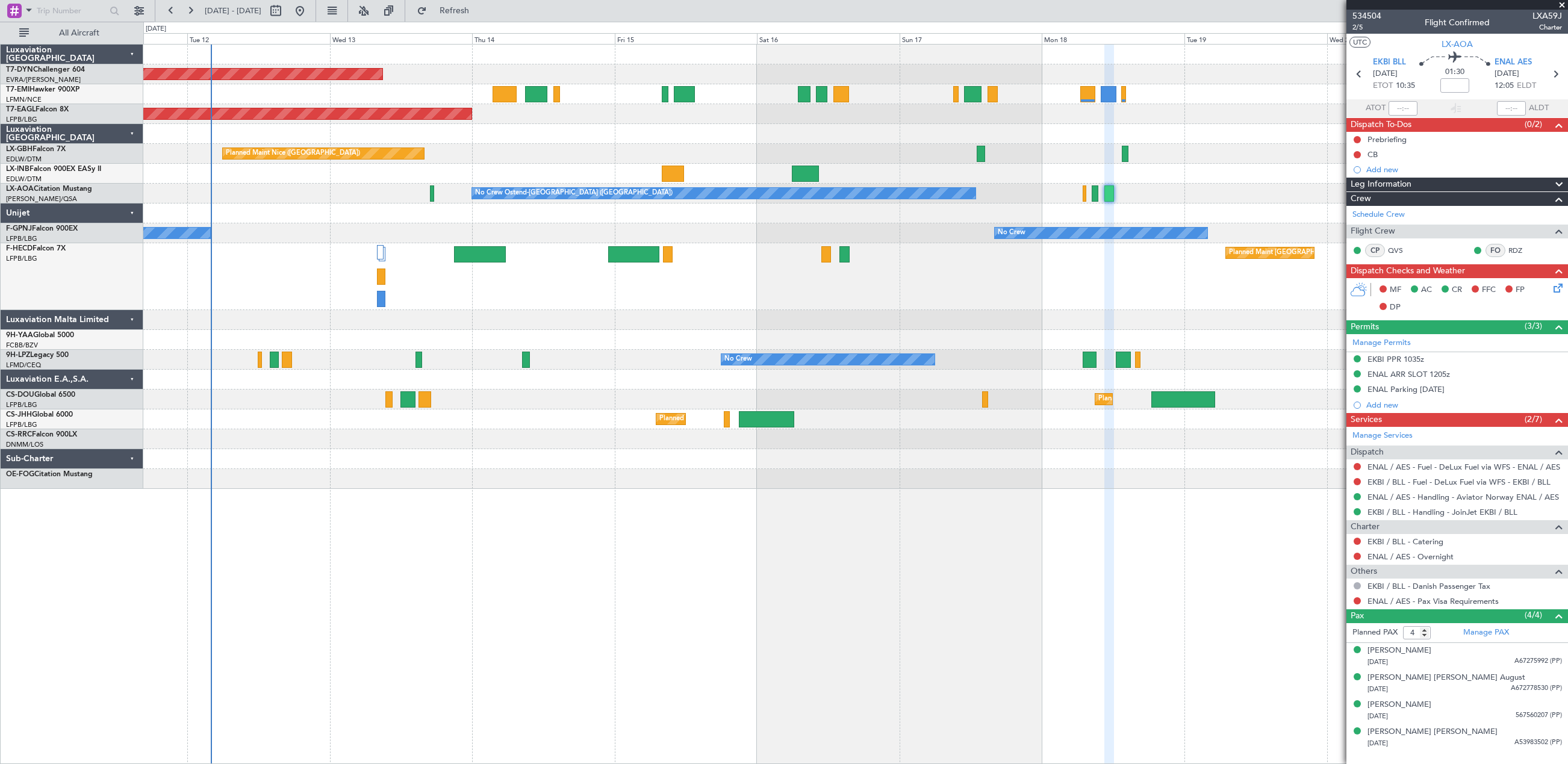
click at [458, 257] on div at bounding box center [480, 255] width 53 height 16
type input "+00:20"
type input "1"
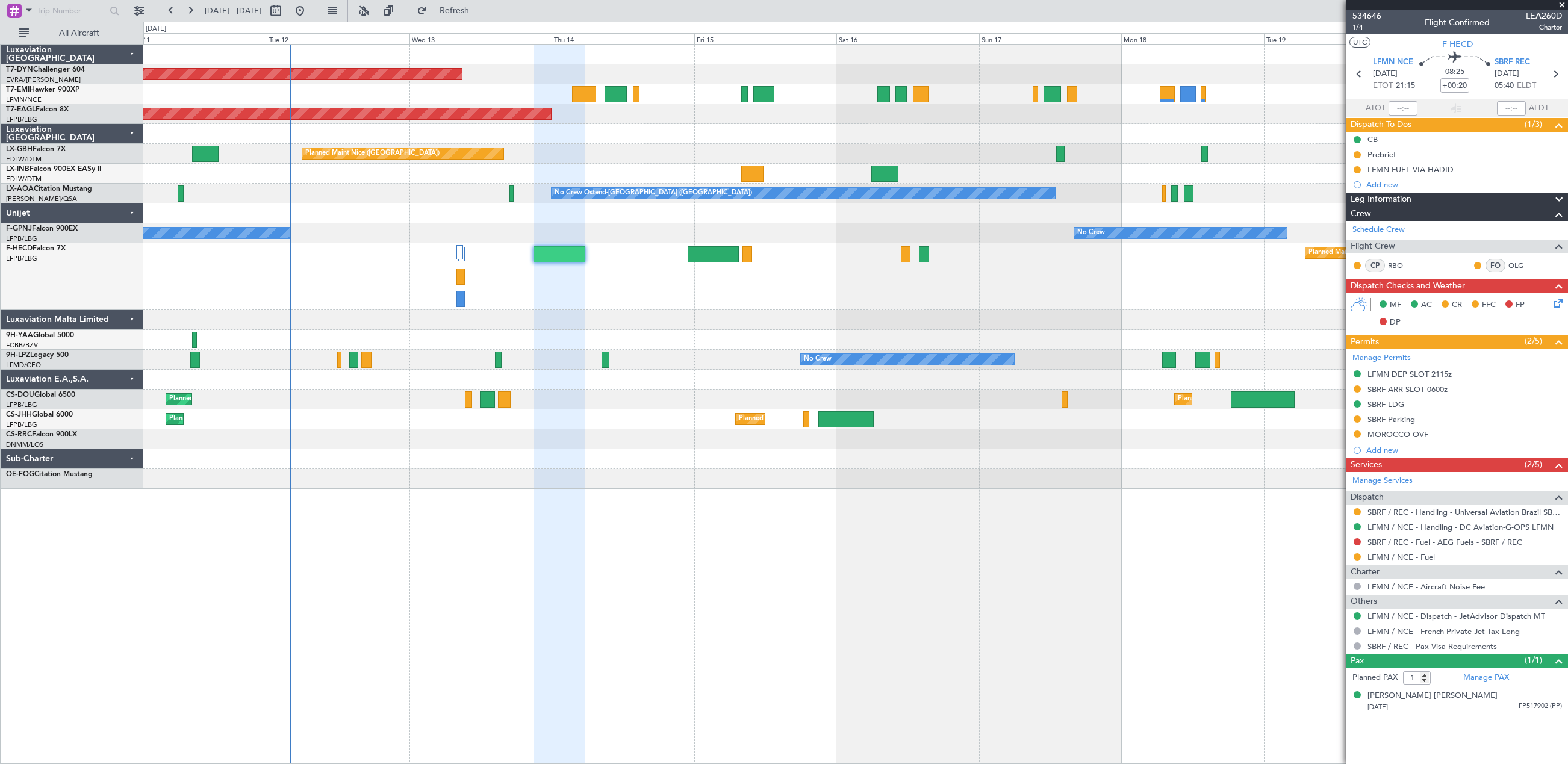
click at [606, 317] on div at bounding box center [855, 320] width 1424 height 20
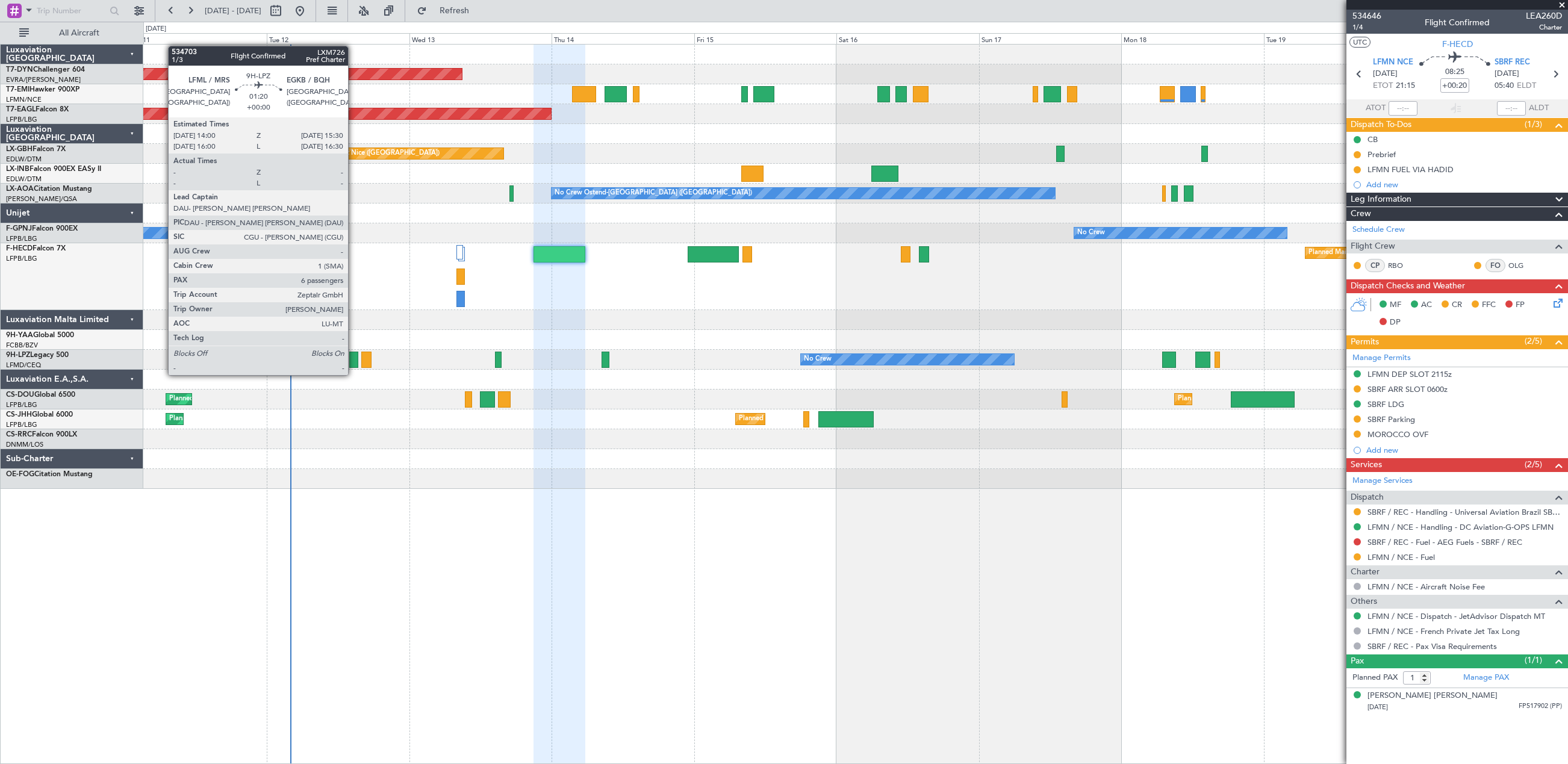
click at [353, 363] on div at bounding box center [354, 360] width 9 height 16
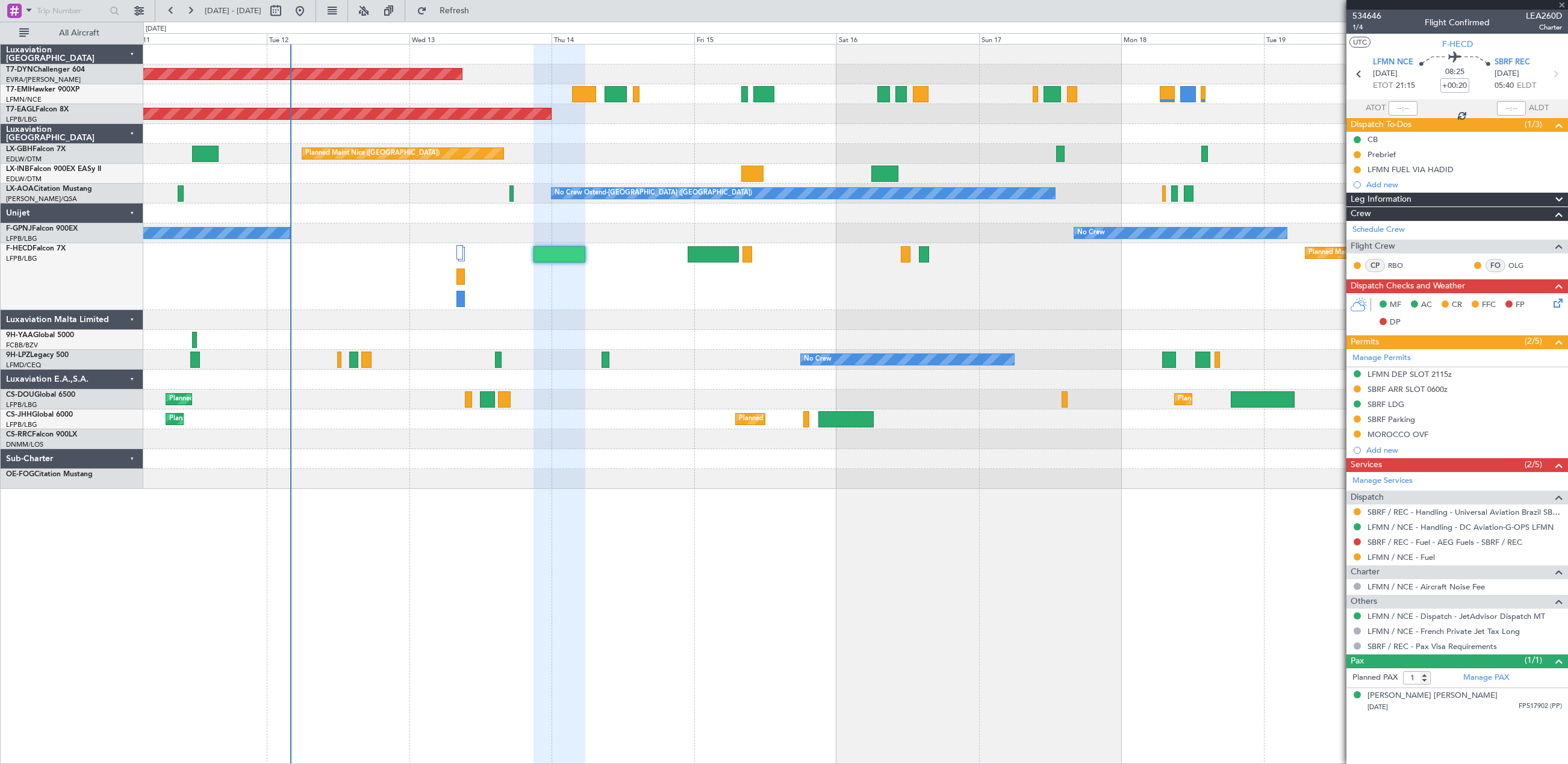
type input "6"
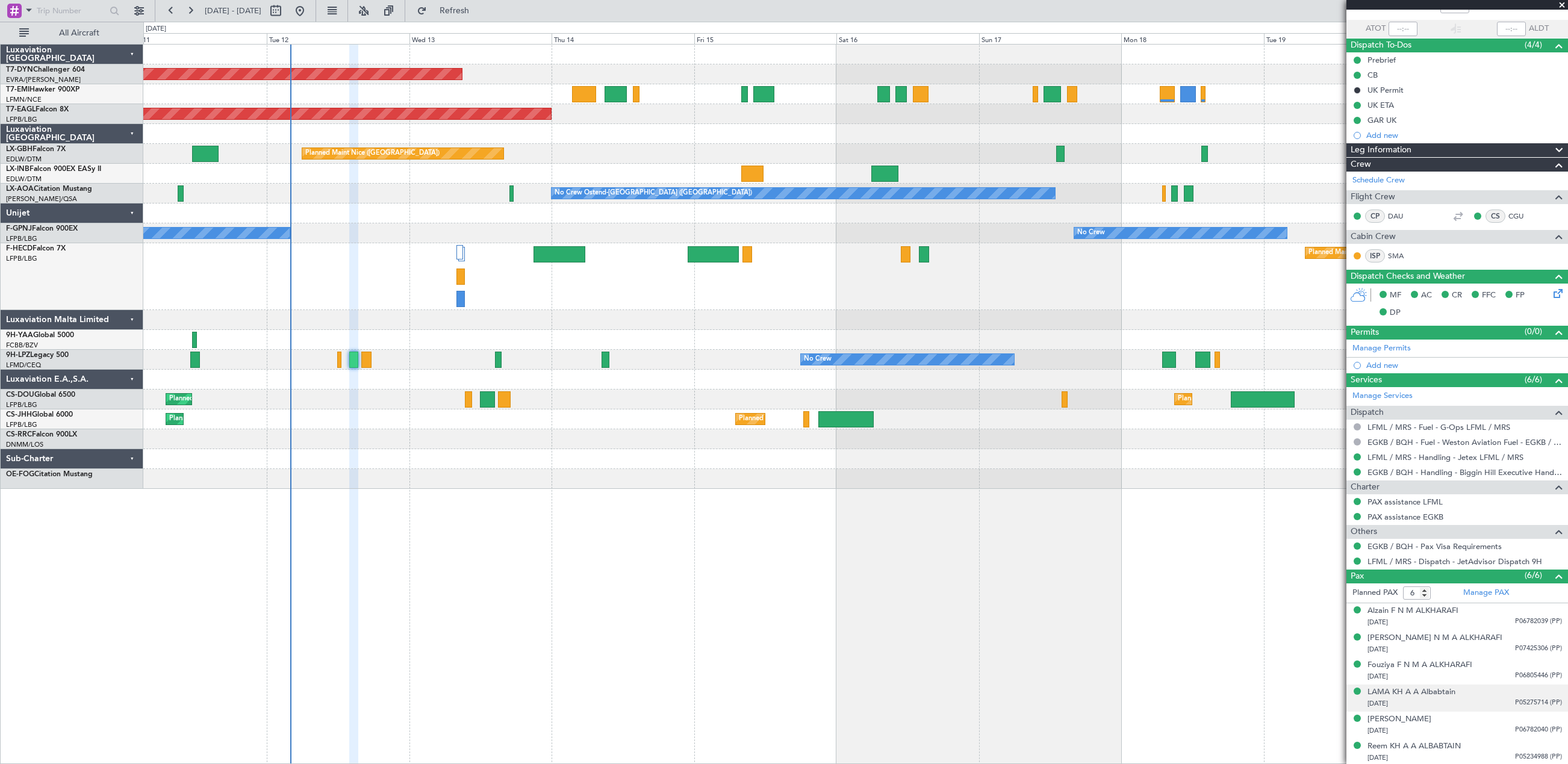
scroll to position [81, 0]
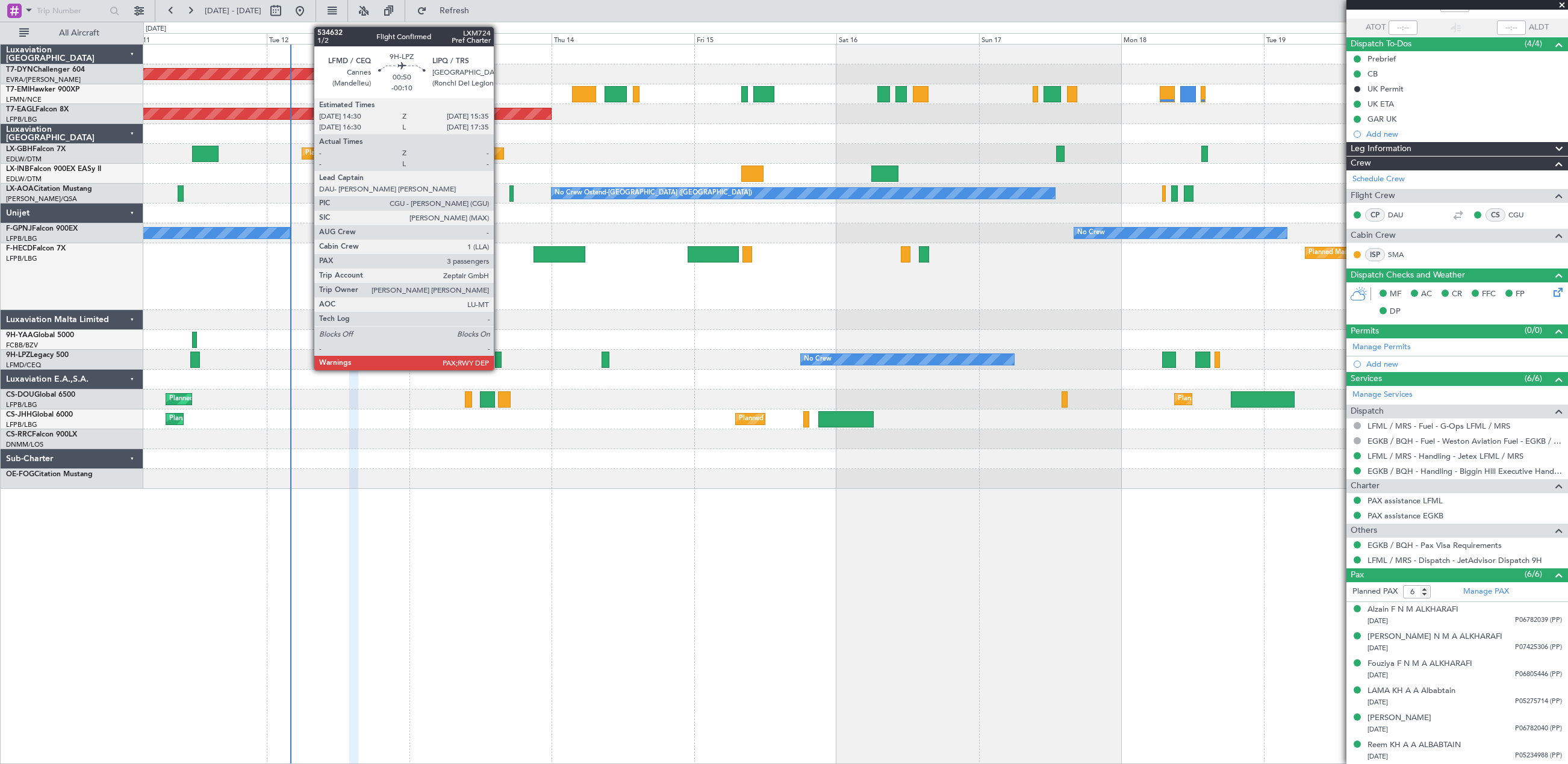
click at [499, 358] on div at bounding box center [498, 360] width 7 height 16
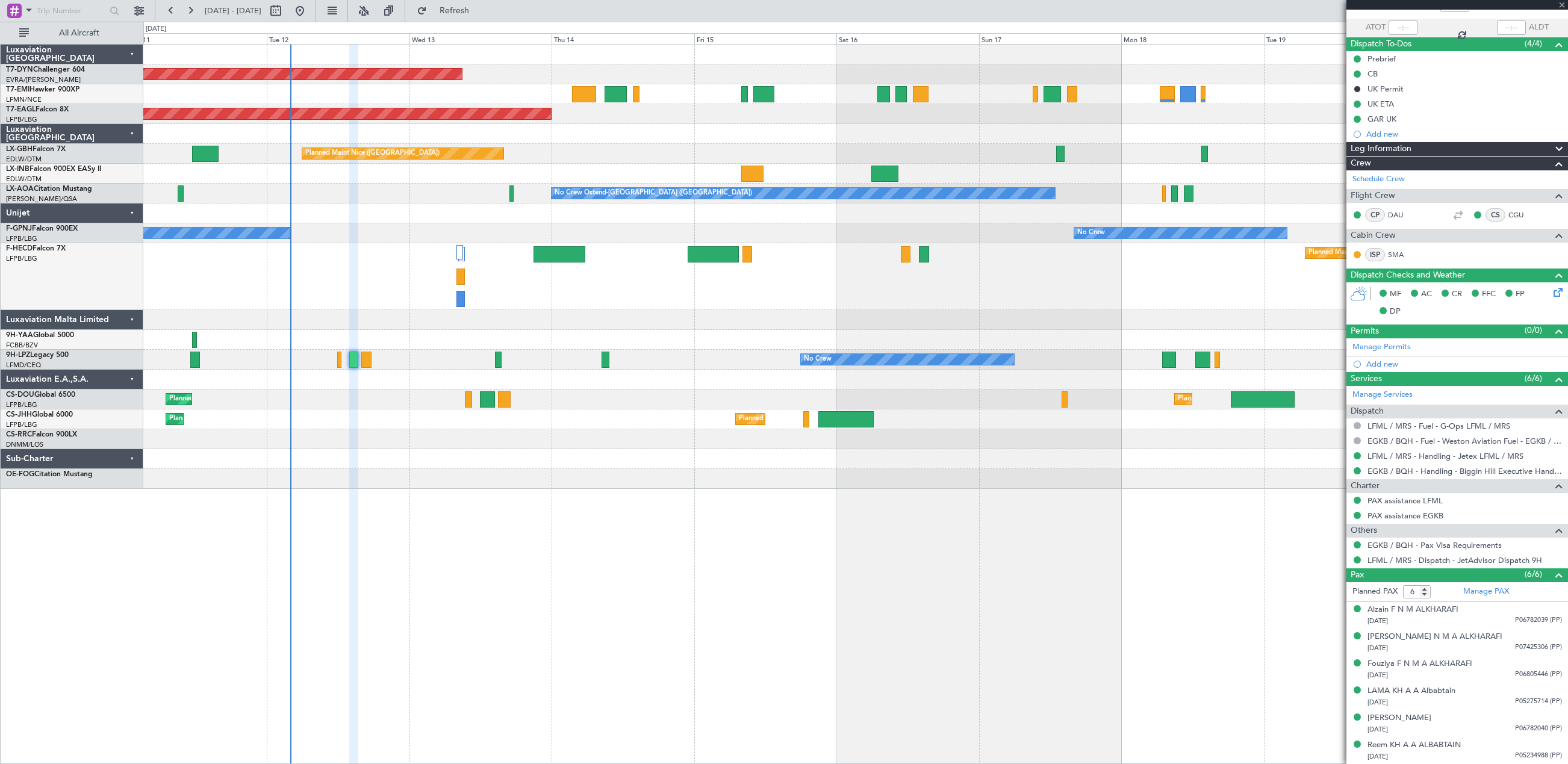
type input "-00:10"
type input "3"
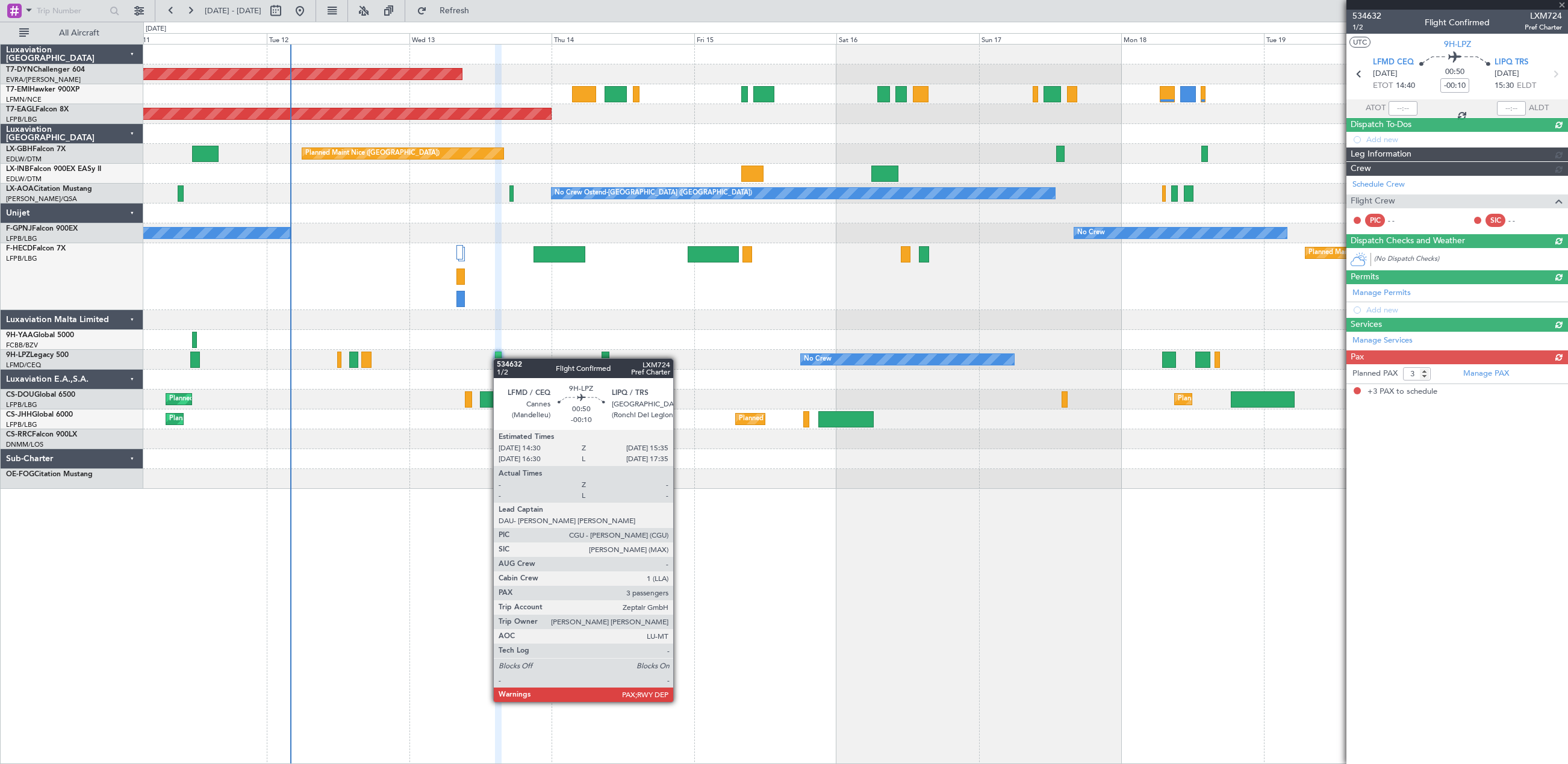
scroll to position [0, 0]
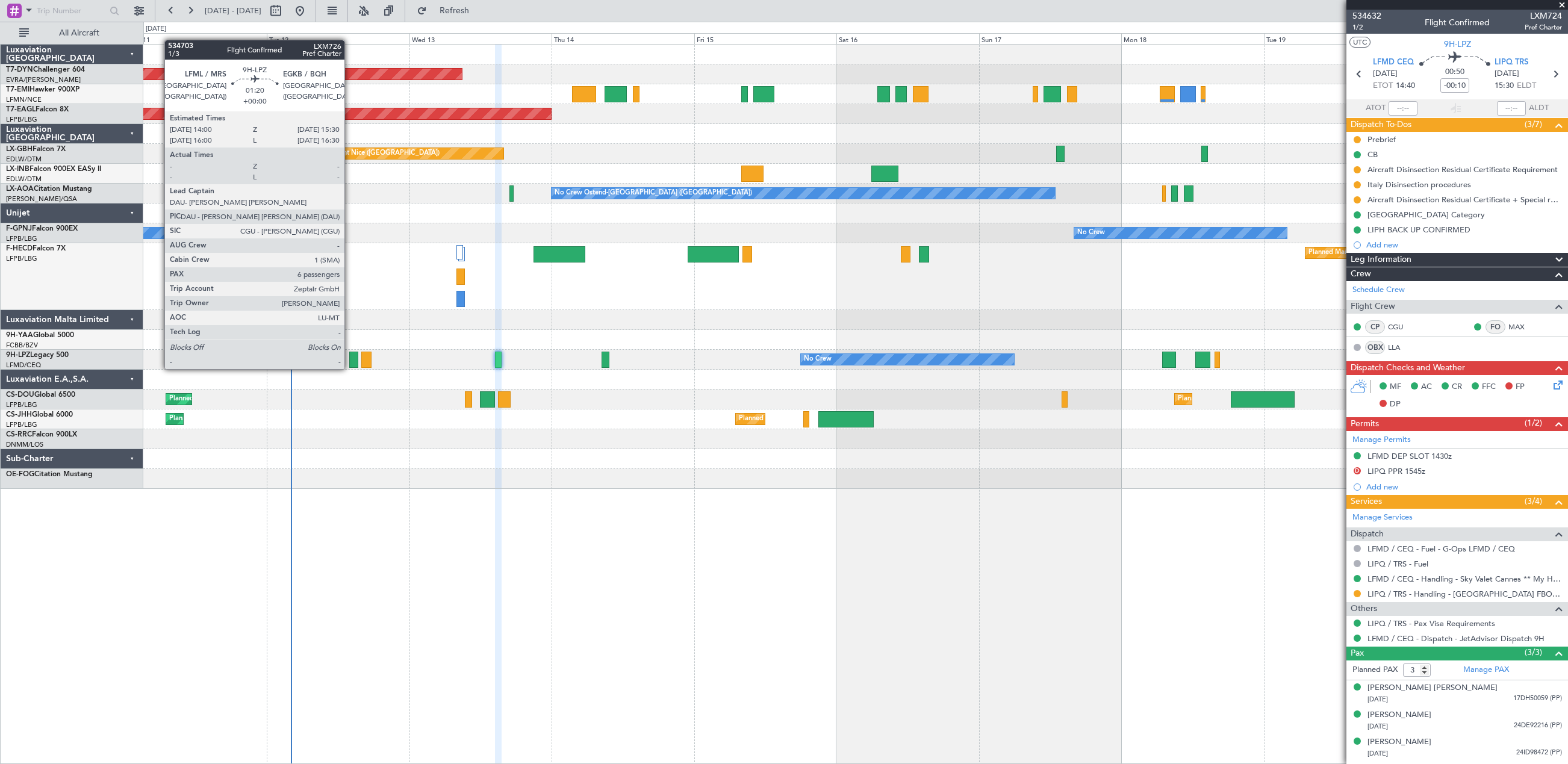
click at [349, 357] on div at bounding box center [354, 360] width 9 height 16
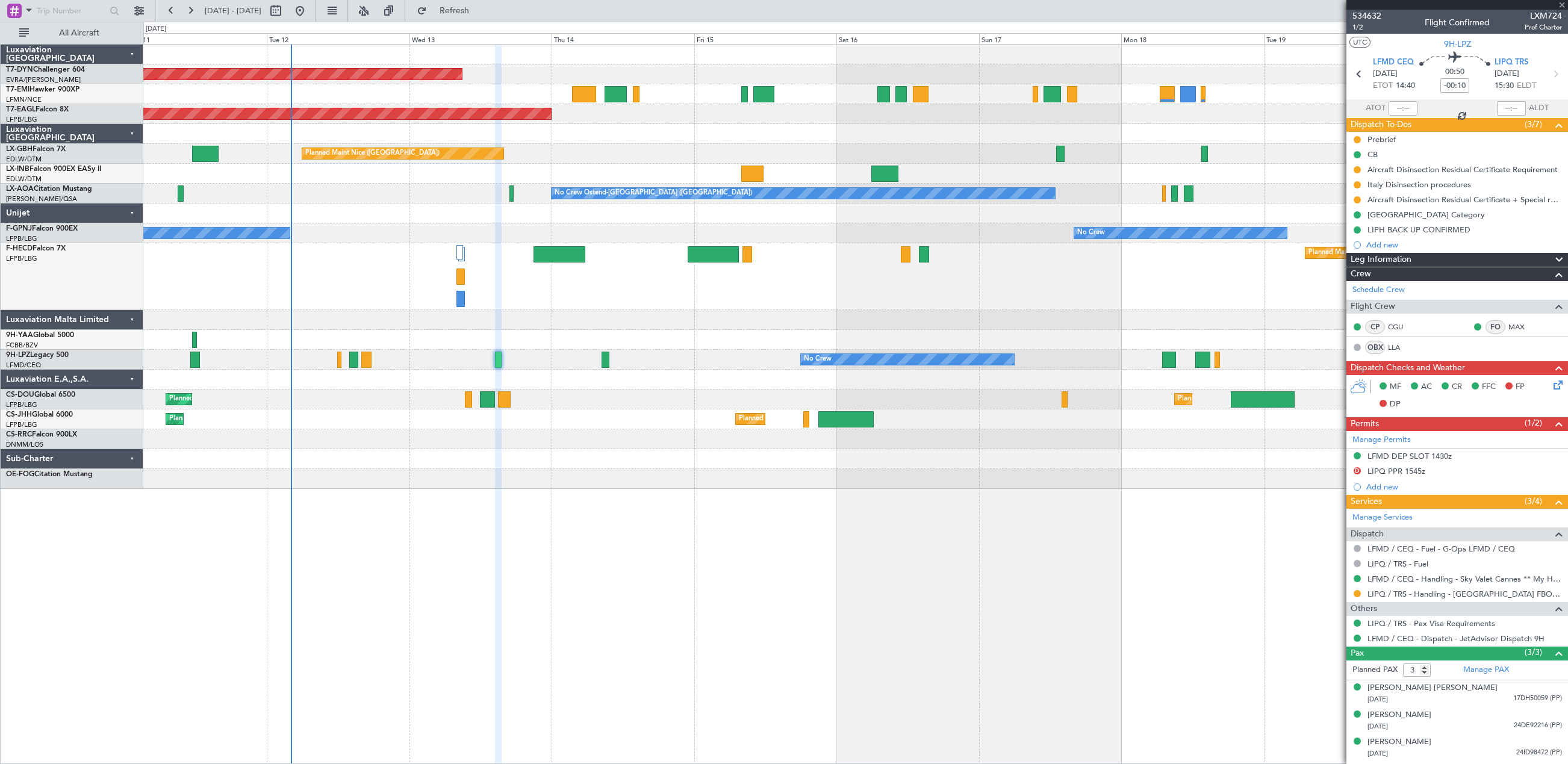
type input "6"
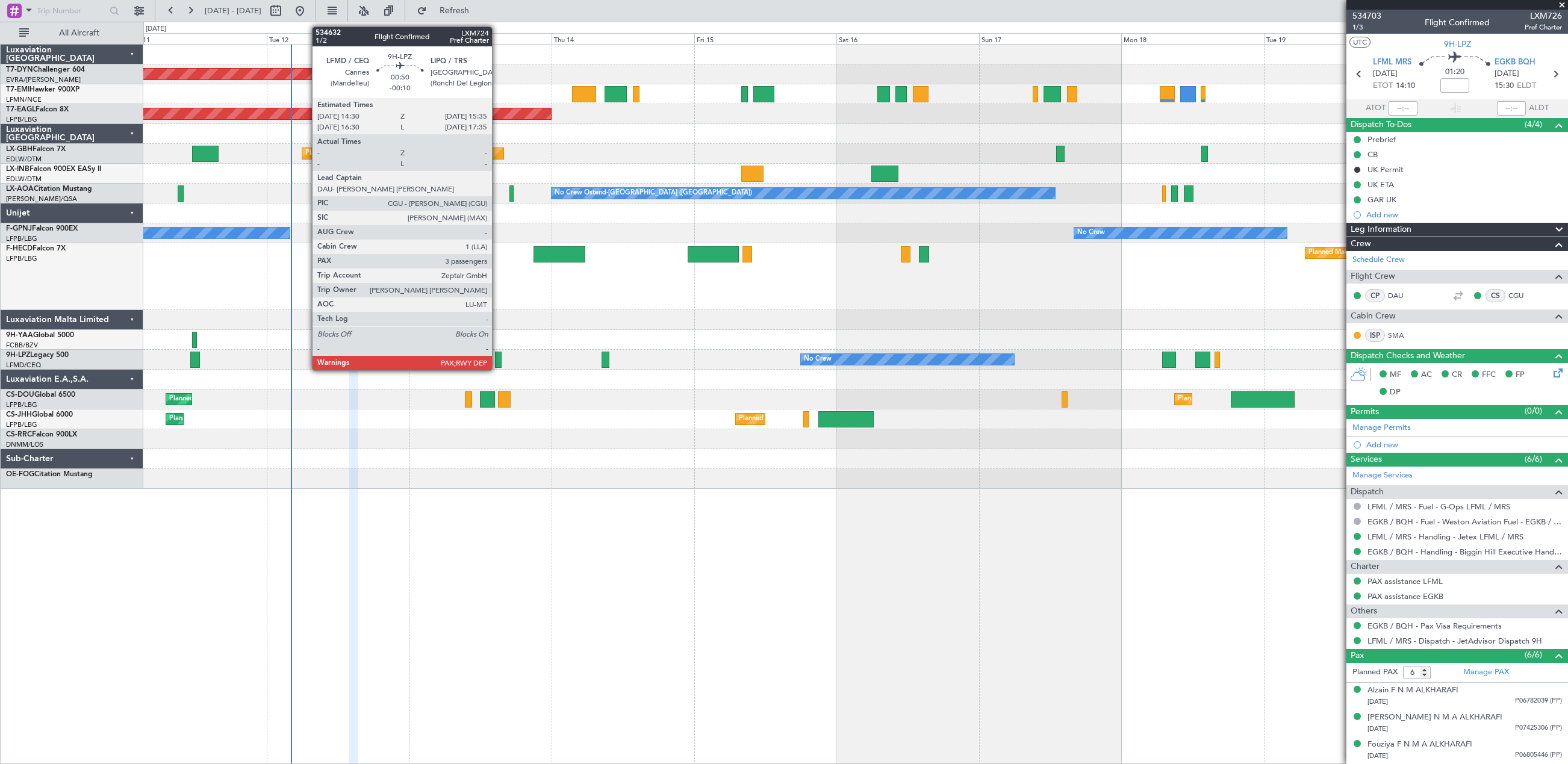
click at [498, 358] on div at bounding box center [498, 360] width 7 height 16
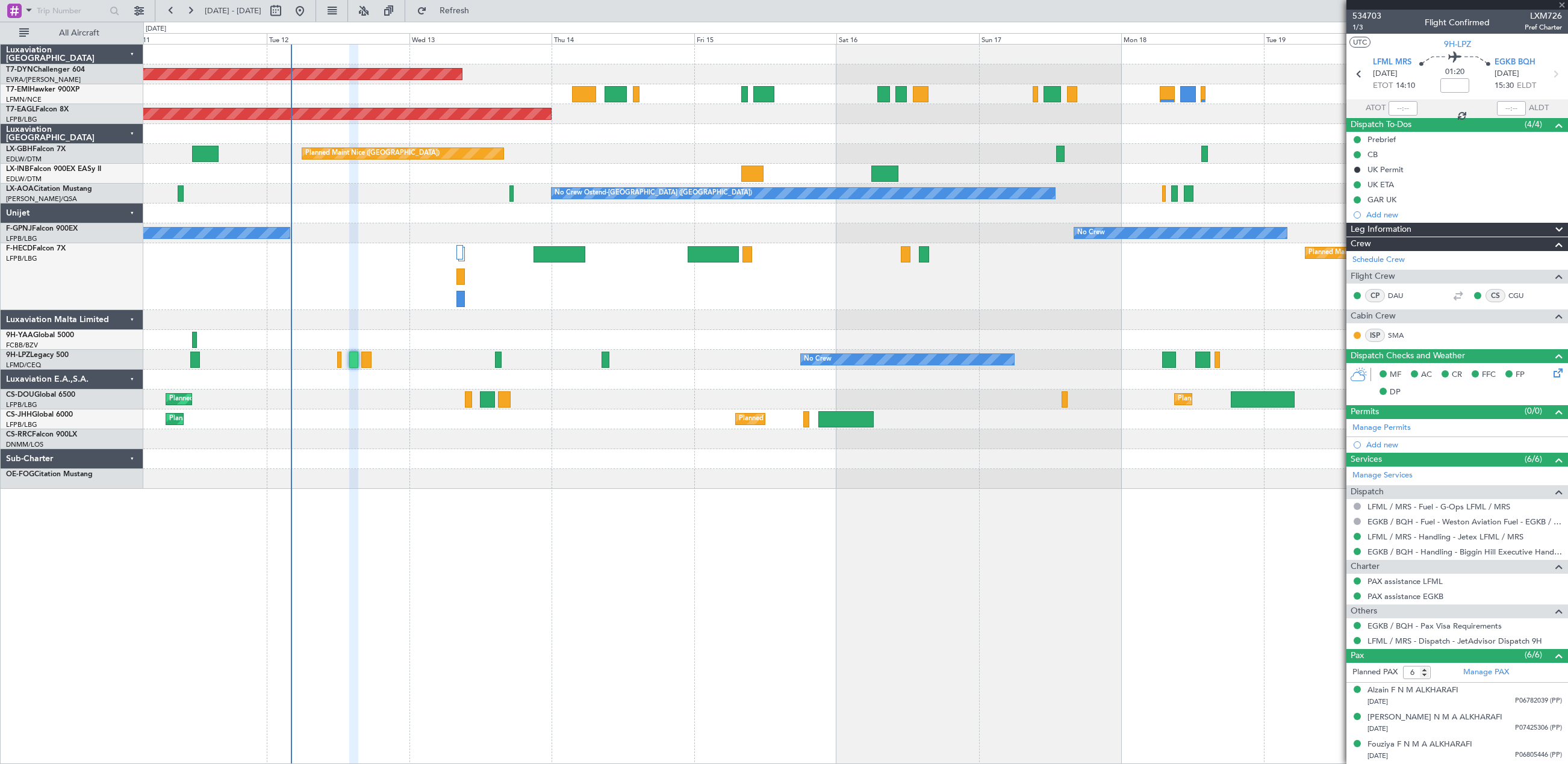
type input "-00:10"
type input "3"
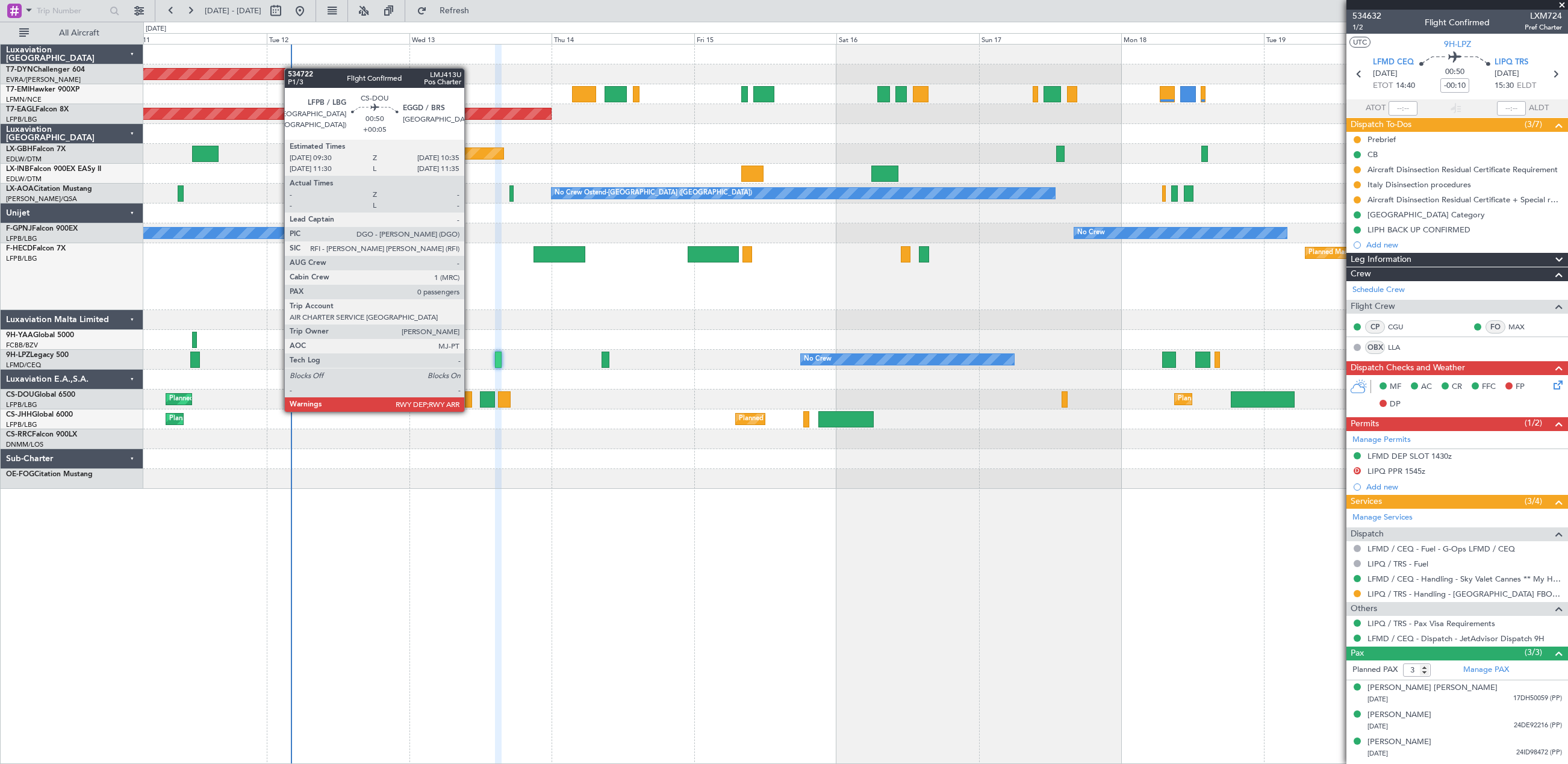
click at [470, 400] on div at bounding box center [468, 399] width 7 height 16
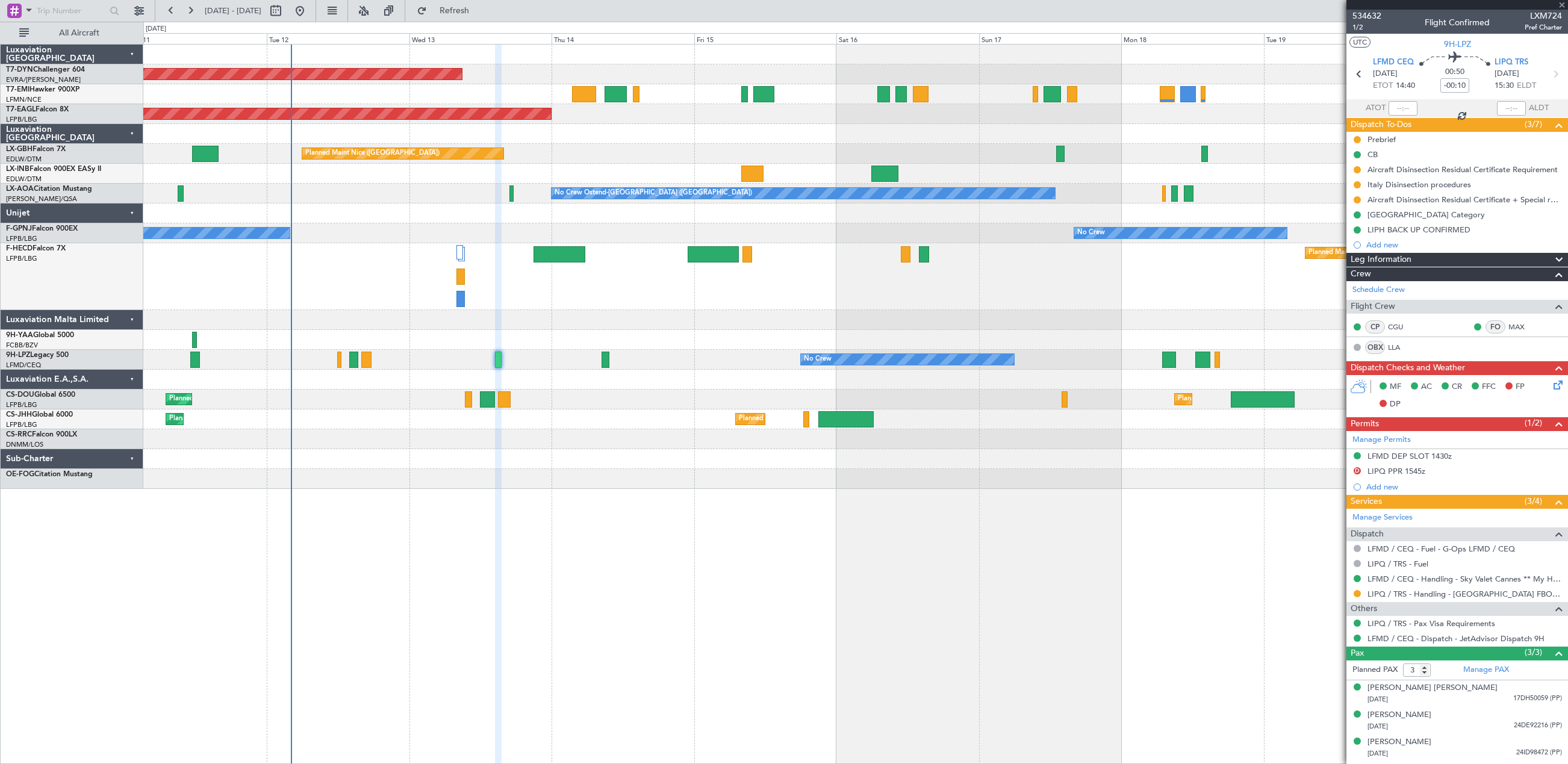
type input "+00:05"
type input "0"
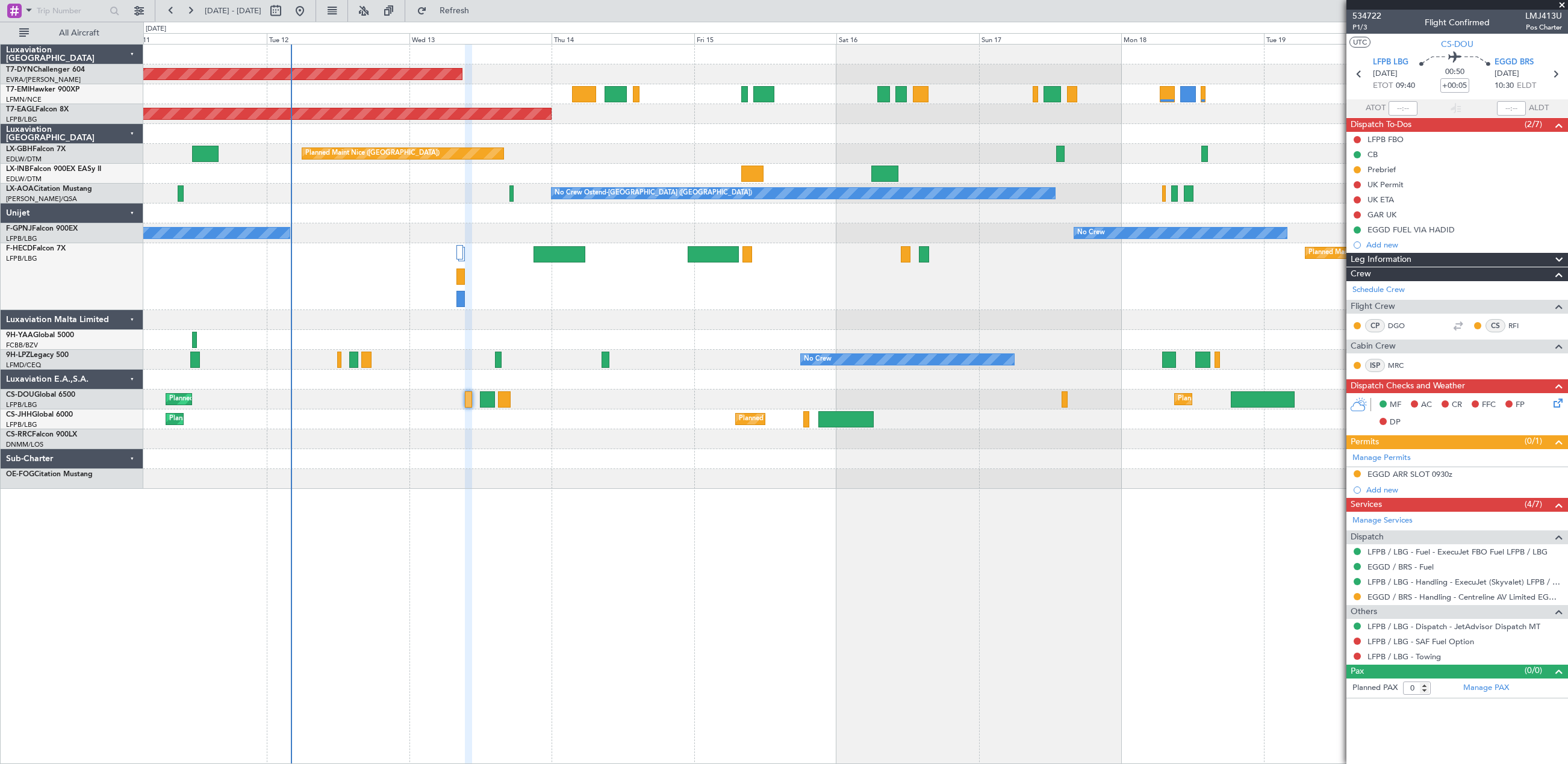
click at [489, 408] on div "Planned Maint Paris (Le Bourget) Planned Maint London (Luton) No Crew" at bounding box center [855, 399] width 1424 height 20
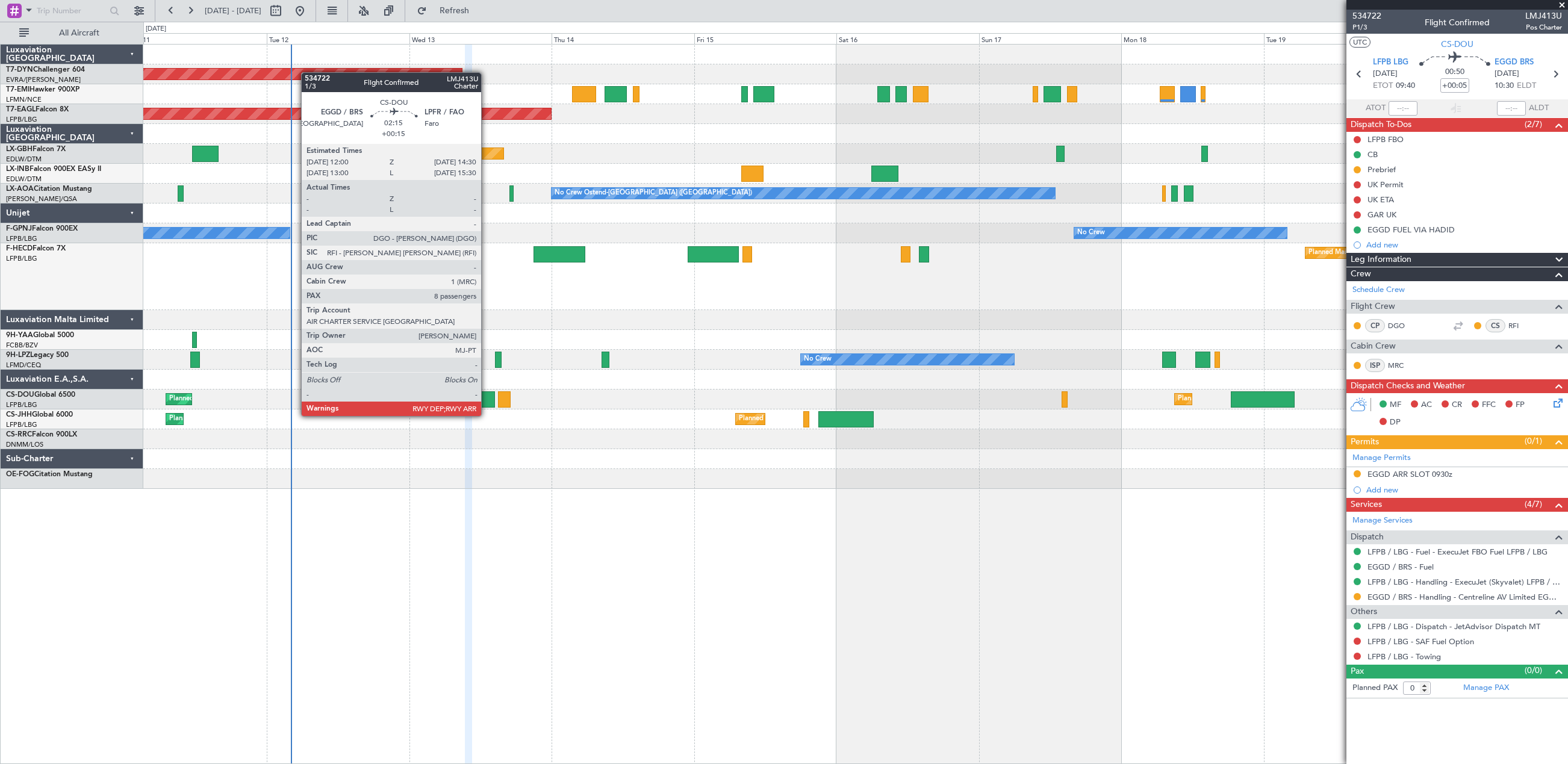
click at [487, 404] on div at bounding box center [487, 399] width 15 height 16
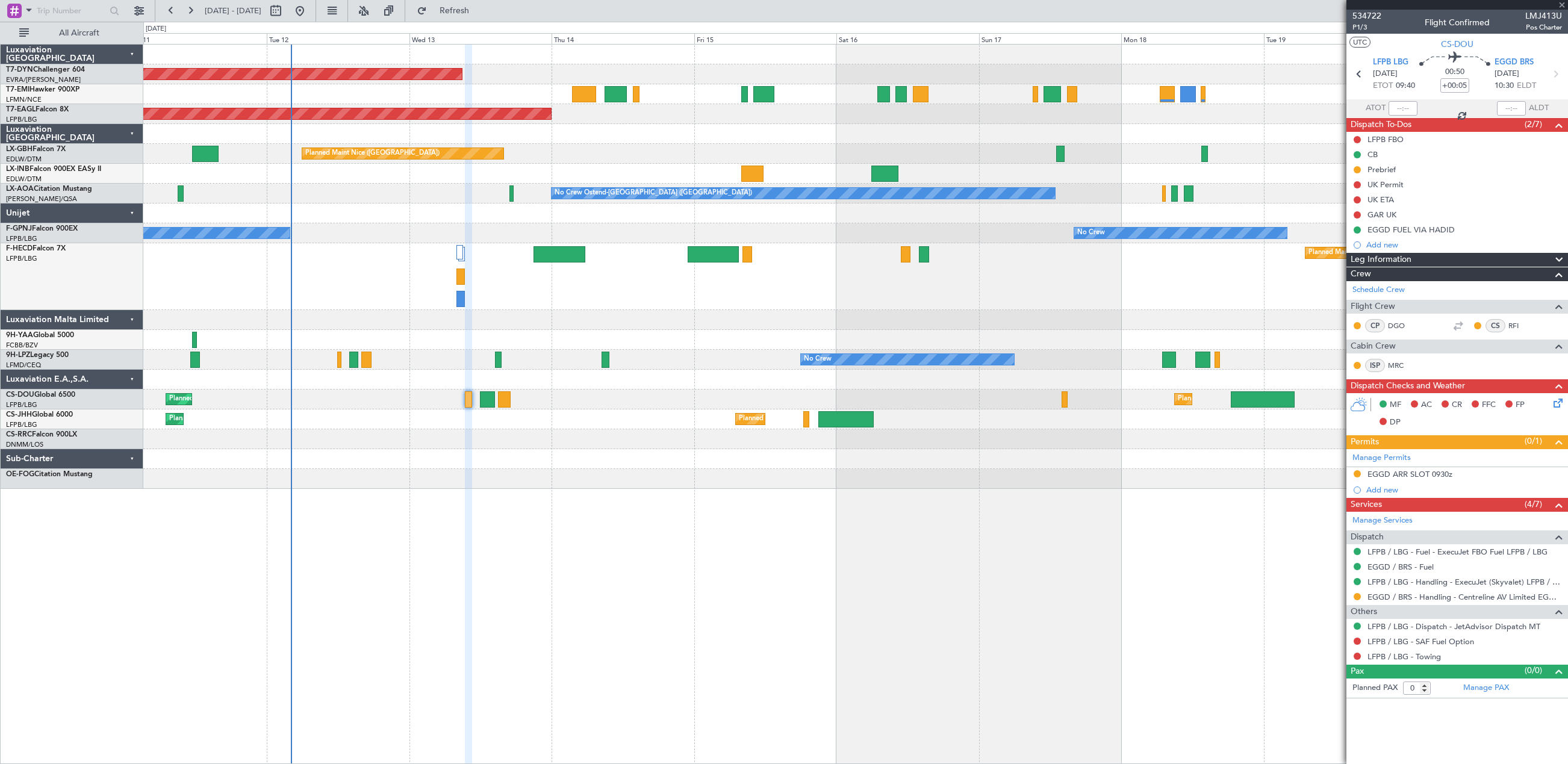
type input "+00:15"
type input "8"
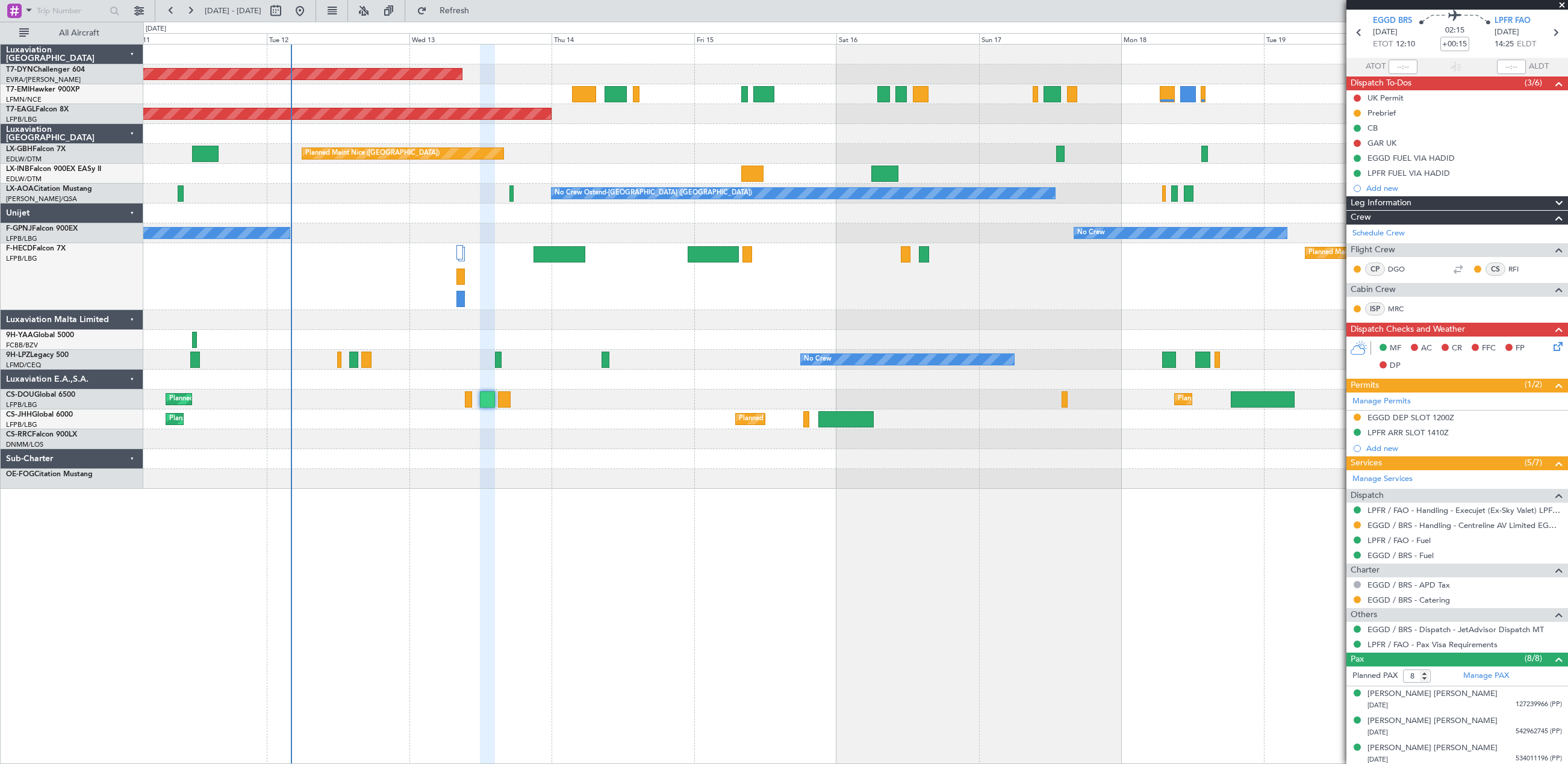
scroll to position [180, 0]
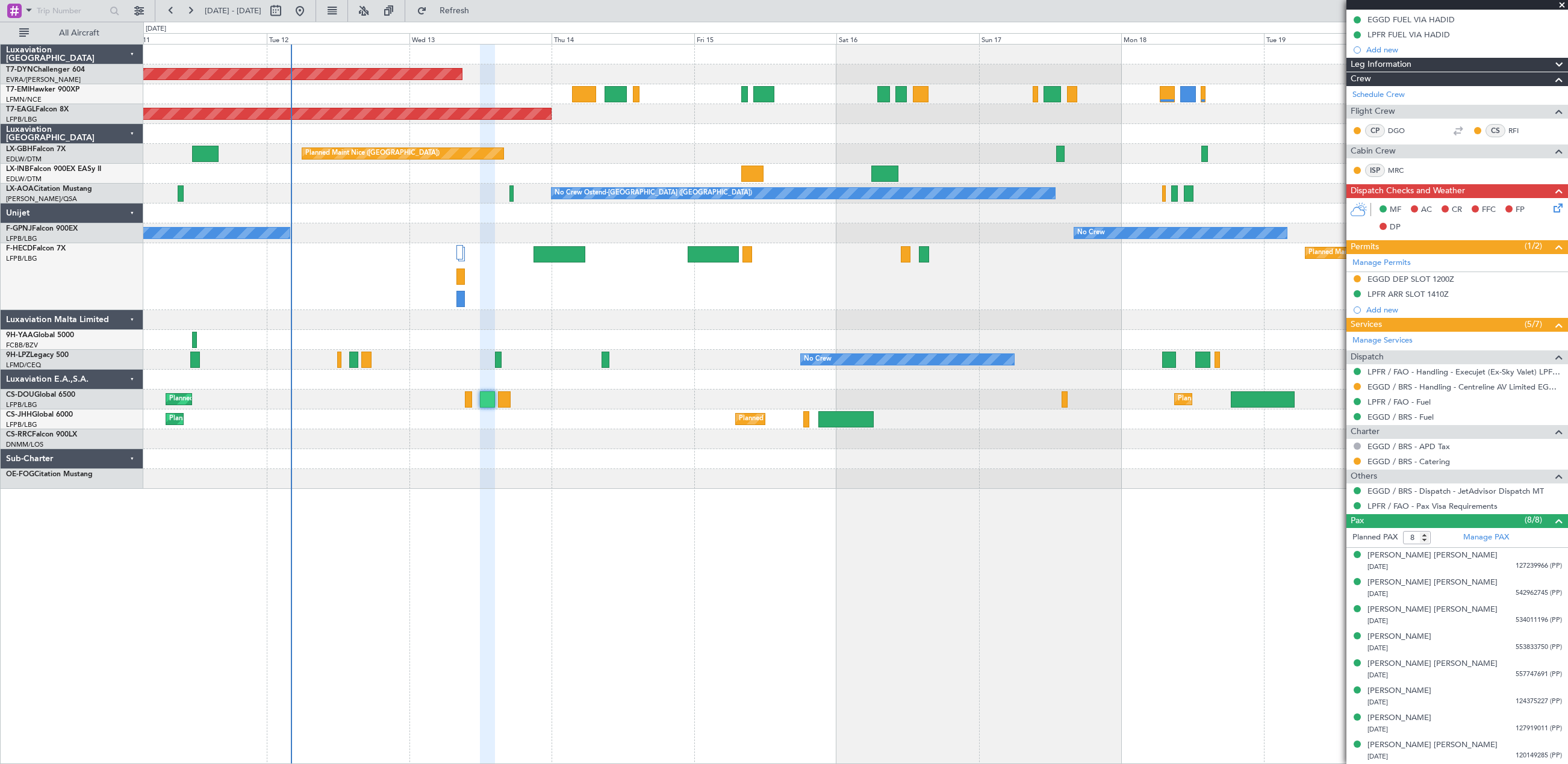
click at [501, 453] on div at bounding box center [855, 459] width 1424 height 20
click at [463, 446] on div at bounding box center [855, 439] width 1424 height 20
click at [491, 460] on div at bounding box center [855, 459] width 1424 height 20
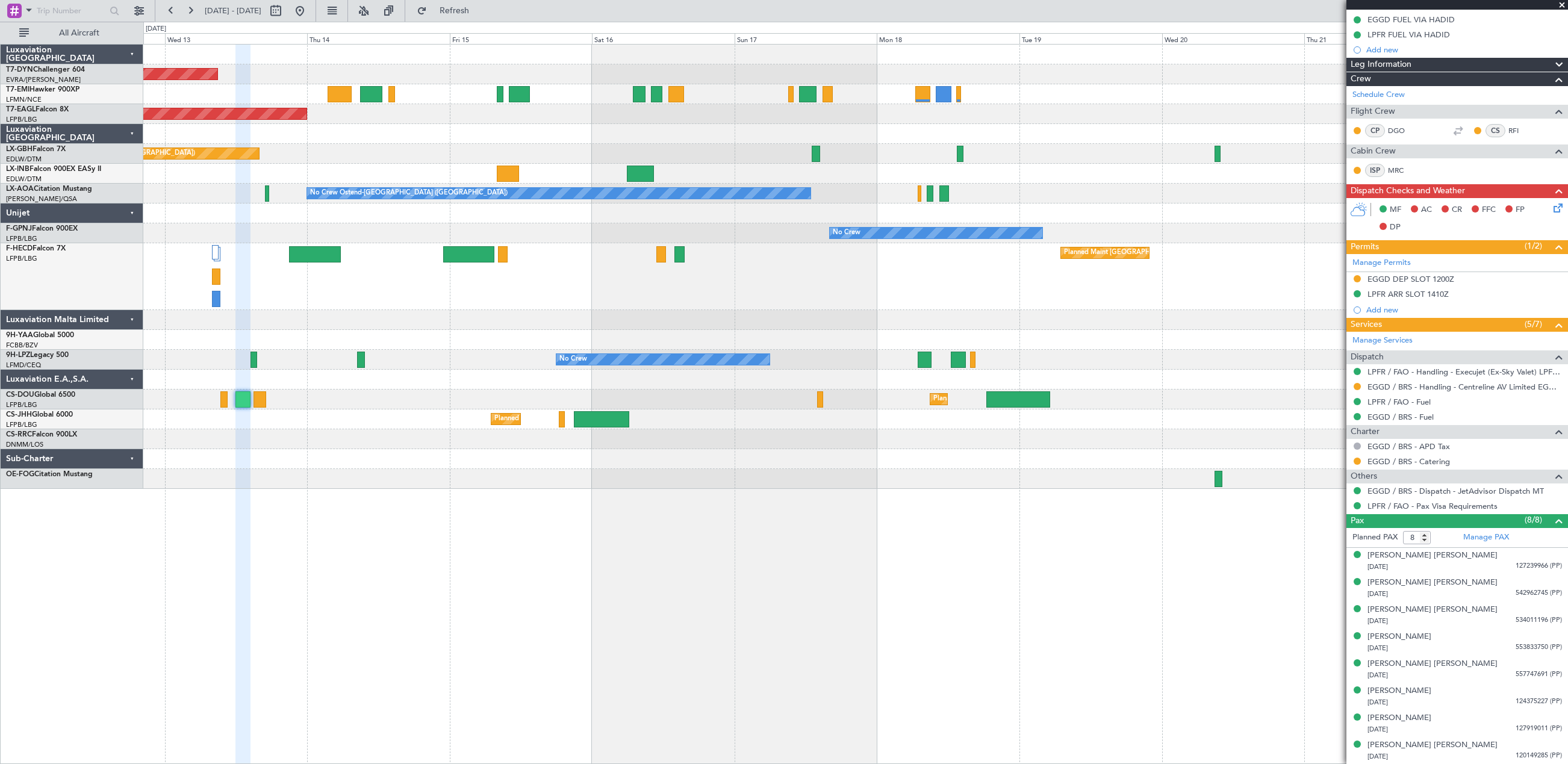
click at [641, 423] on div "Planned Maint Paris (Le Bourget) Planned Maint London (Biggin Hill) Planned Mai…" at bounding box center [855, 419] width 1424 height 20
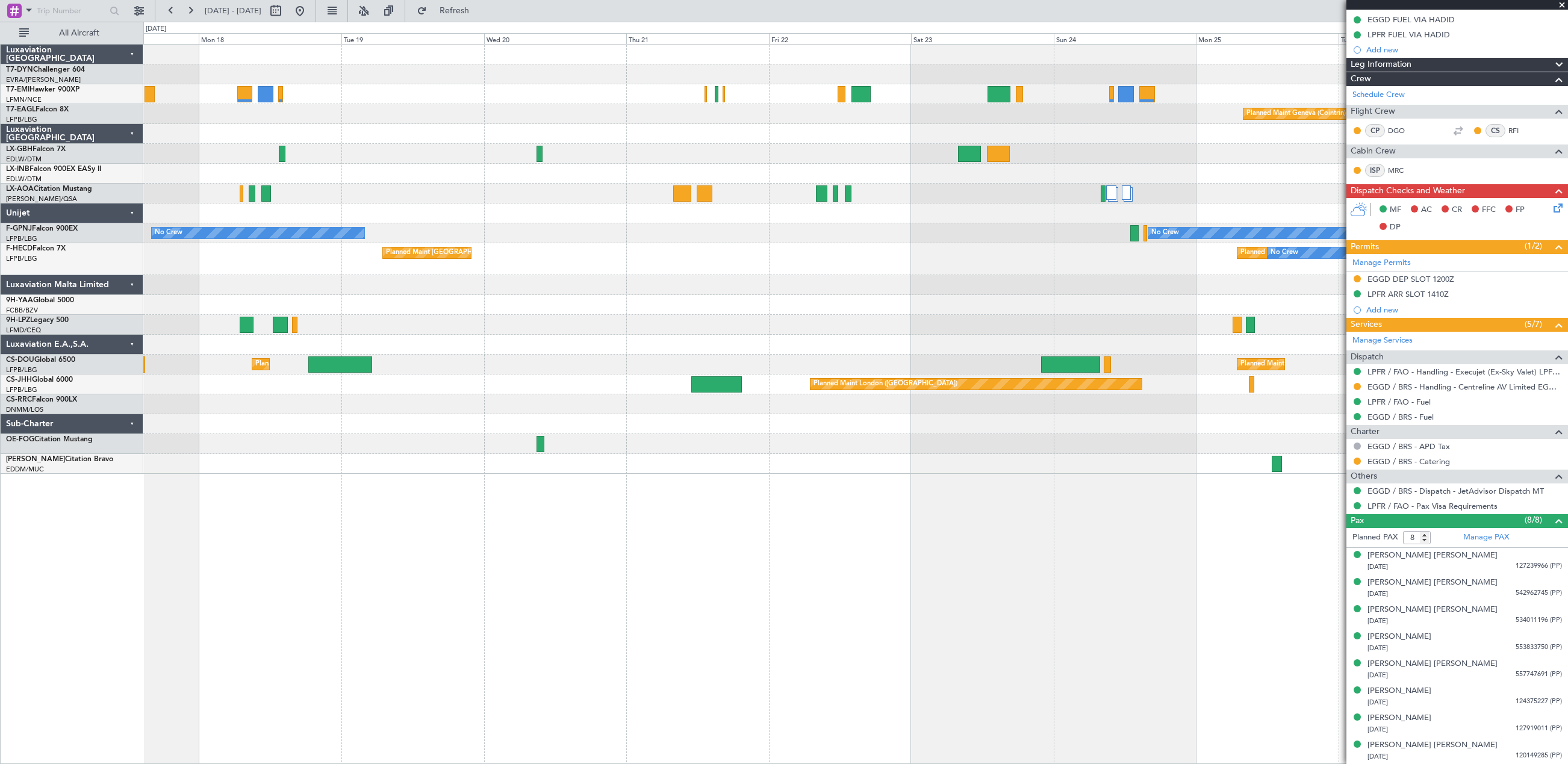
click at [541, 401] on div "Planned Maint Geneva (Cointrin) No Crew Ostend-brugge (Ostend) No Crew No Crew …" at bounding box center [855, 259] width 1424 height 429
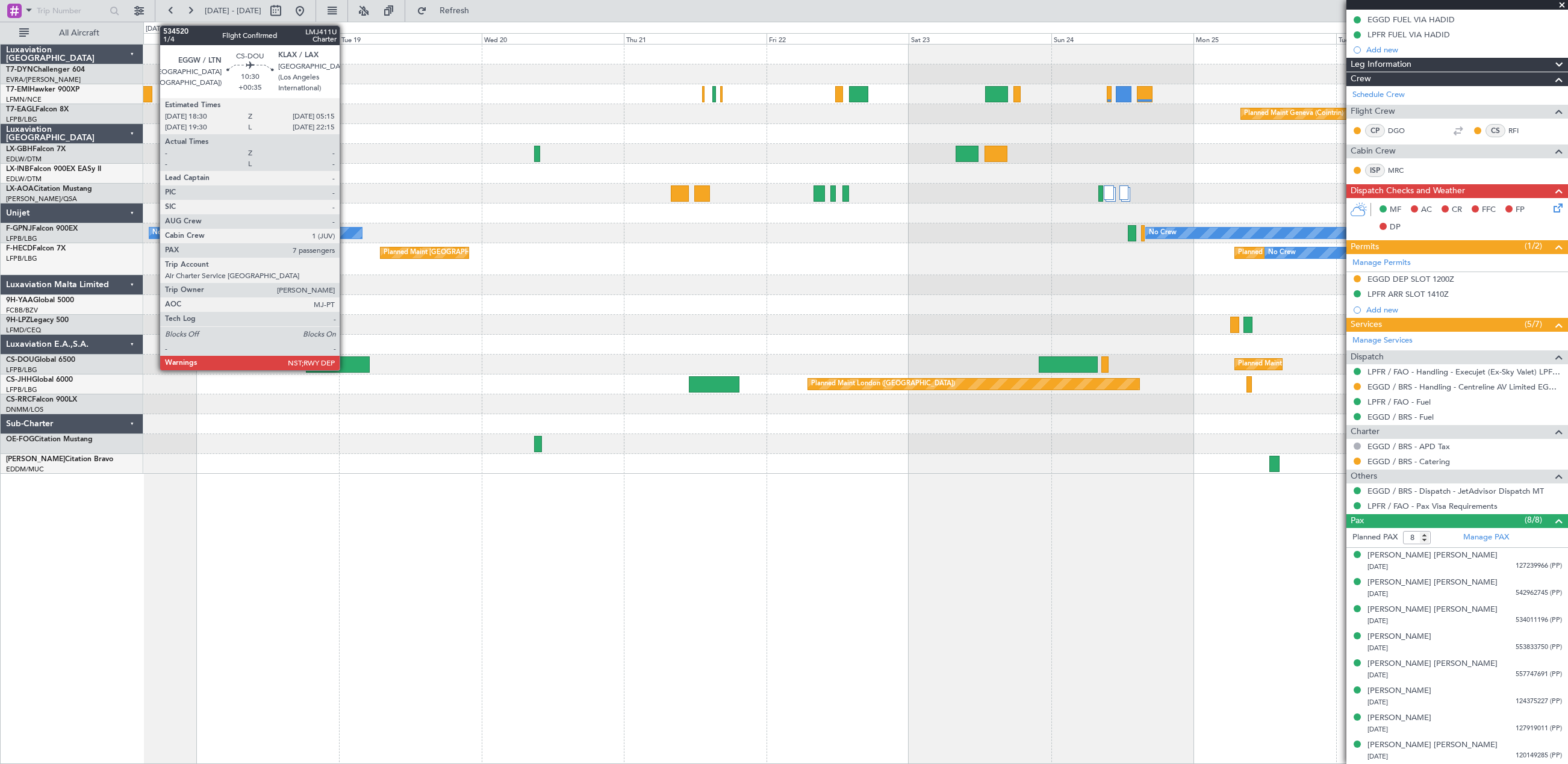
click at [345, 358] on div at bounding box center [337, 365] width 63 height 16
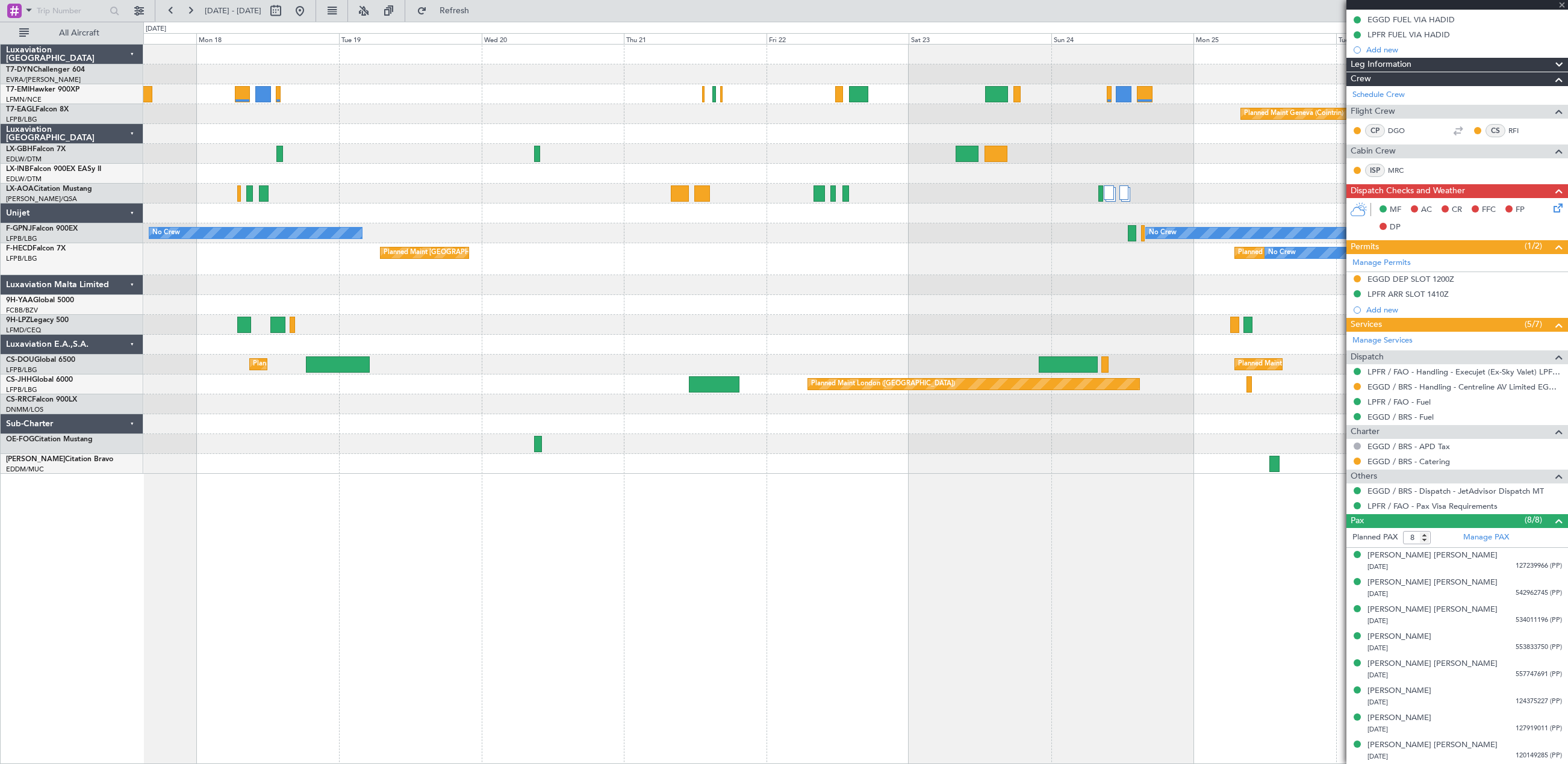
type input "+00:35"
type input "7"
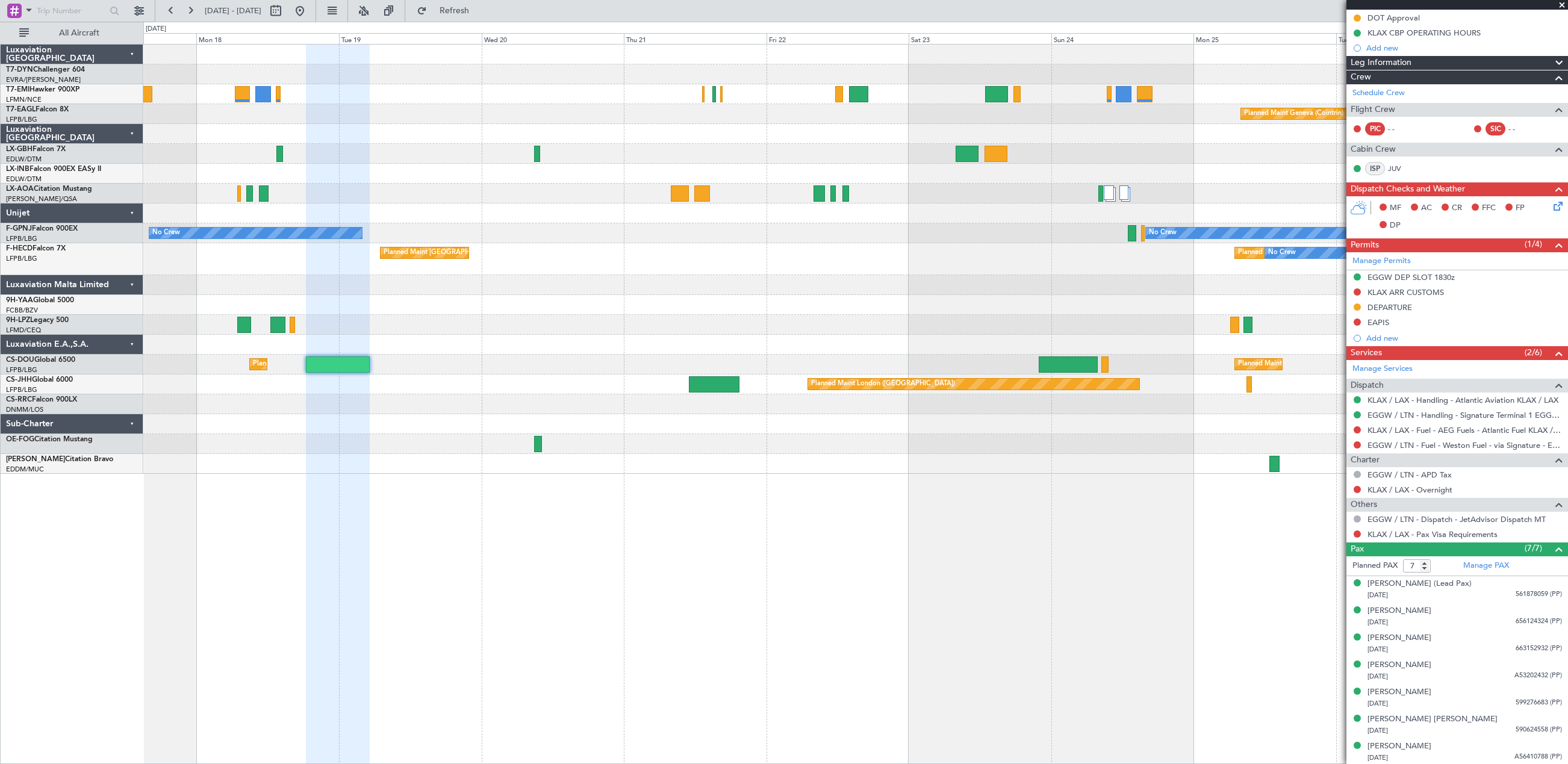
scroll to position [198, 0]
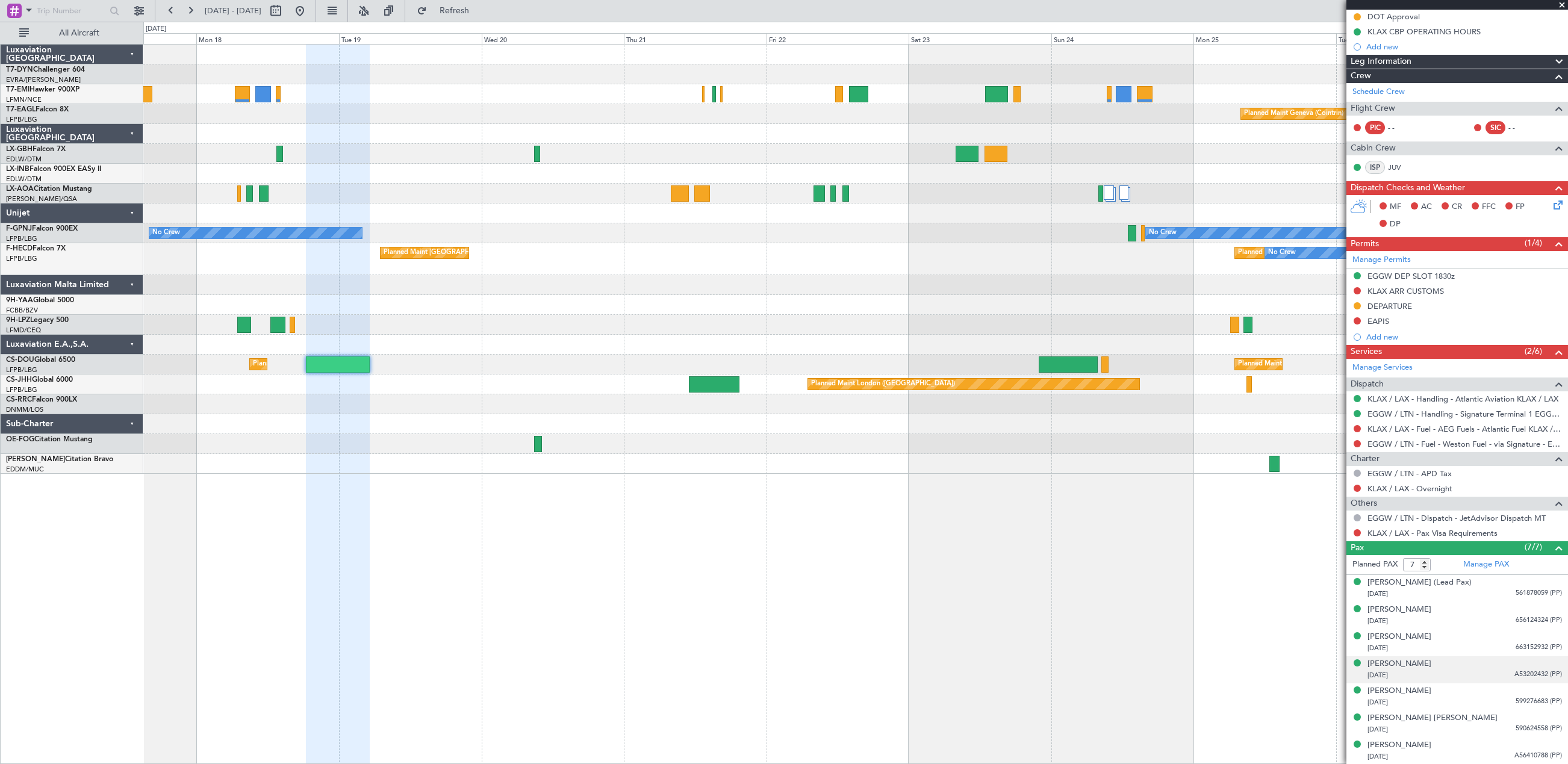
click at [1459, 674] on div "21/12/2009 A53202432 (PP)" at bounding box center [1464, 676] width 195 height 12
click at [1458, 590] on div "07/09/1964 561878059 (PP)" at bounding box center [1464, 594] width 195 height 12
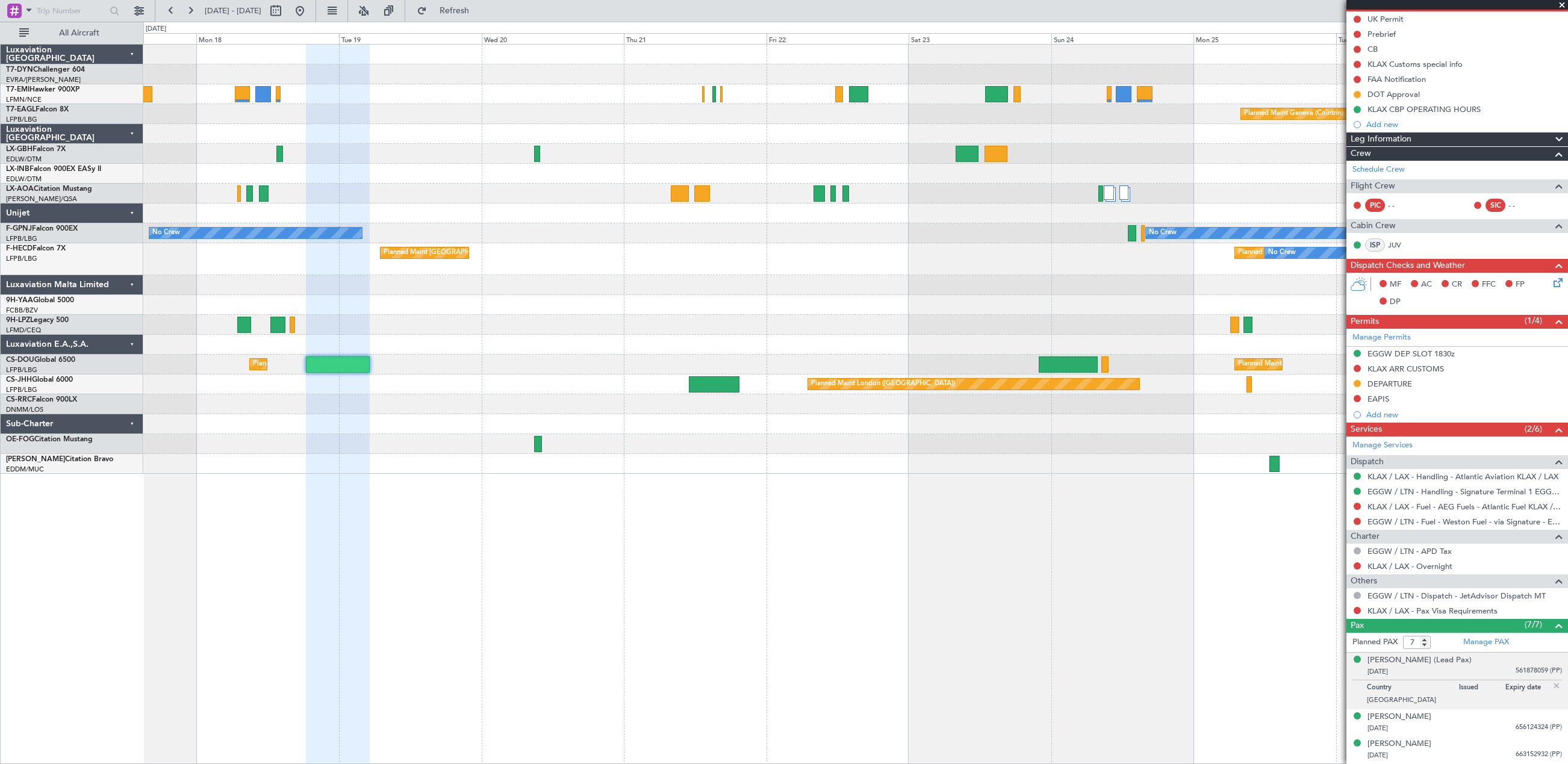
scroll to position [228, 0]
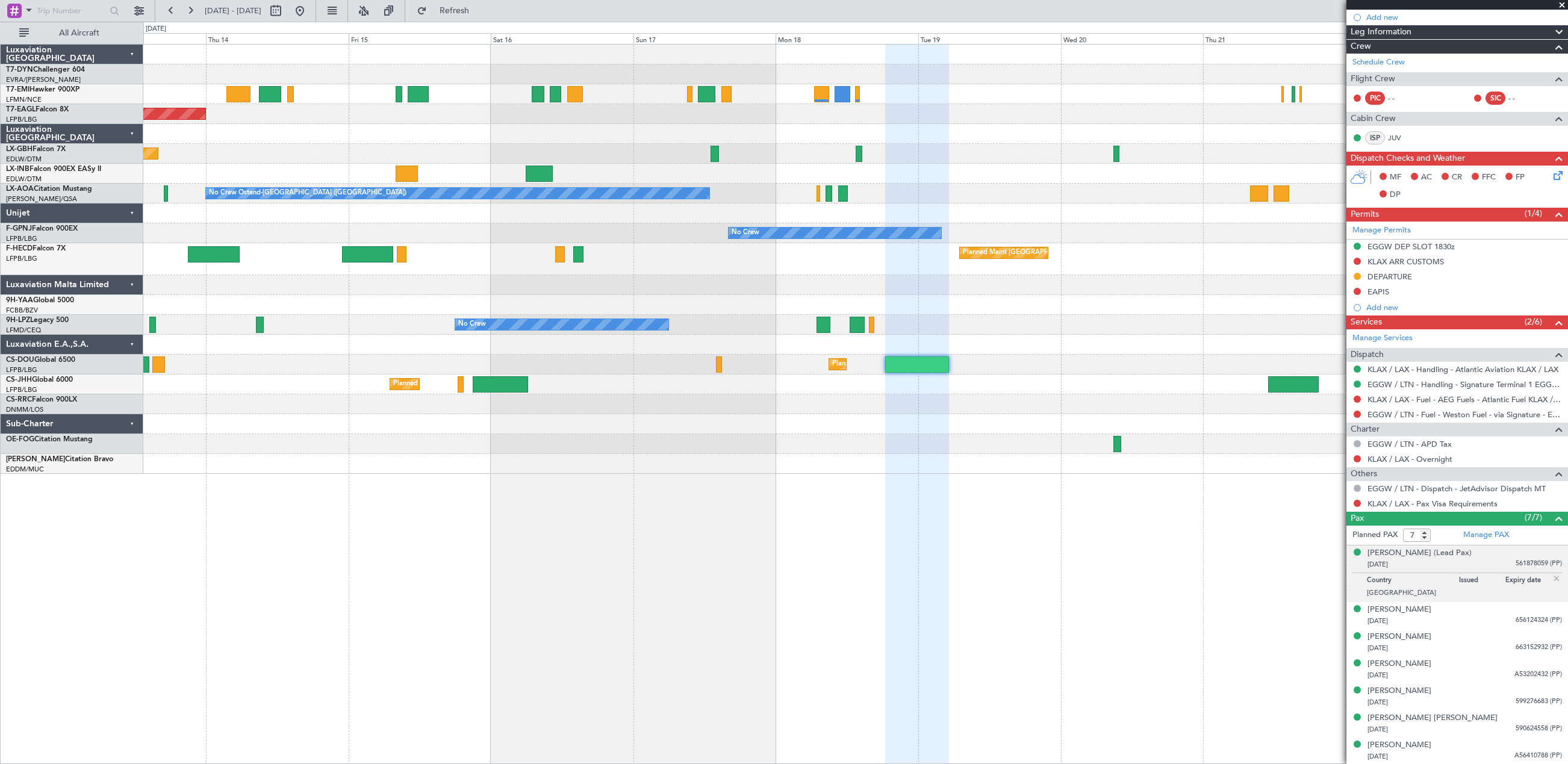
click at [1340, 576] on div "Planned Maint Basel-Mulhouse Planned Maint New York (Teterboro) Planned Maint G…" at bounding box center [855, 404] width 1424 height 720
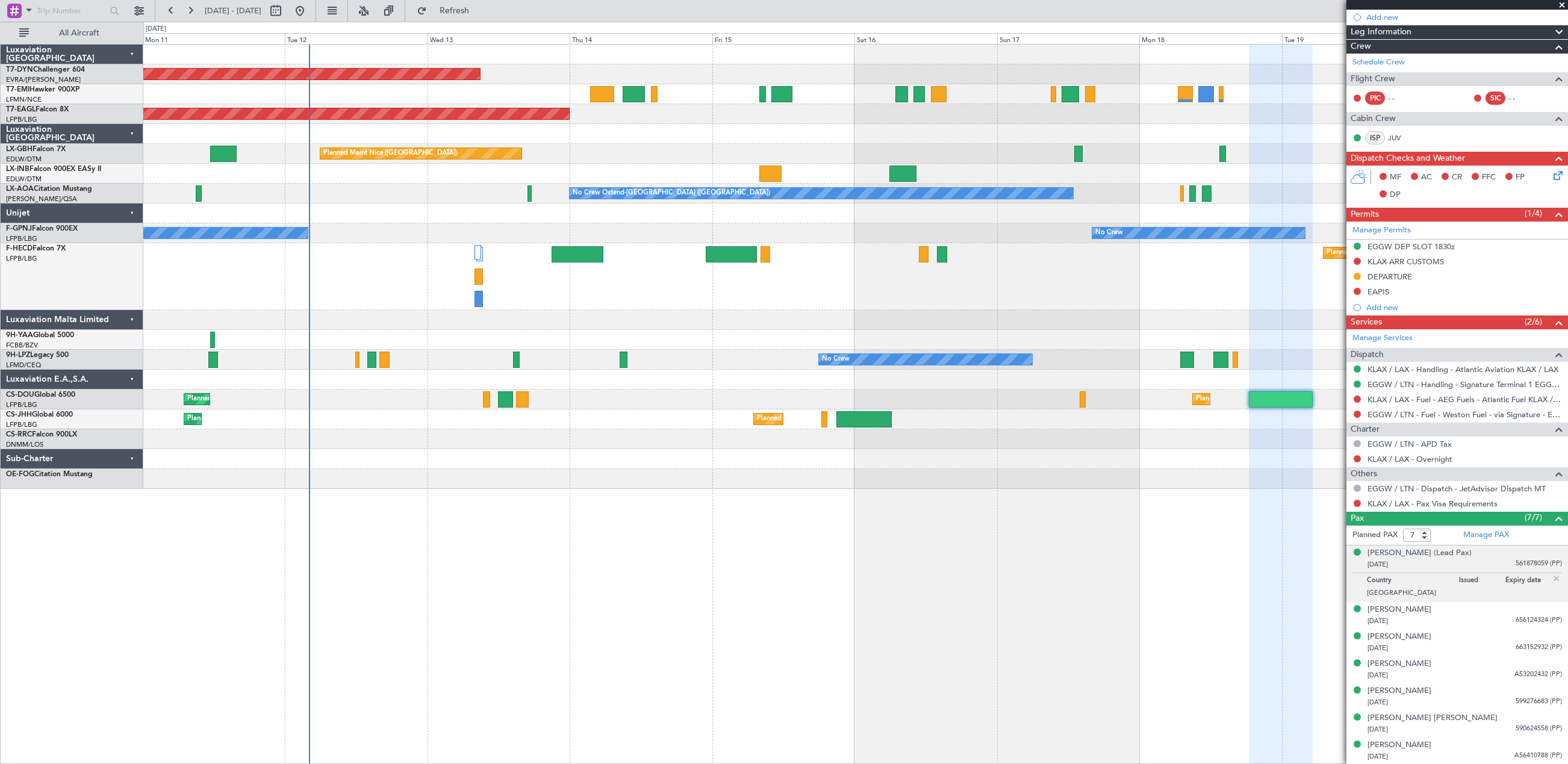
click at [622, 642] on div "Planned Maint Basel-Mulhouse Planned Maint New York (Teterboro) Planned Maint N…" at bounding box center [855, 404] width 1424 height 720
